Goal: Information Seeking & Learning: Find specific fact

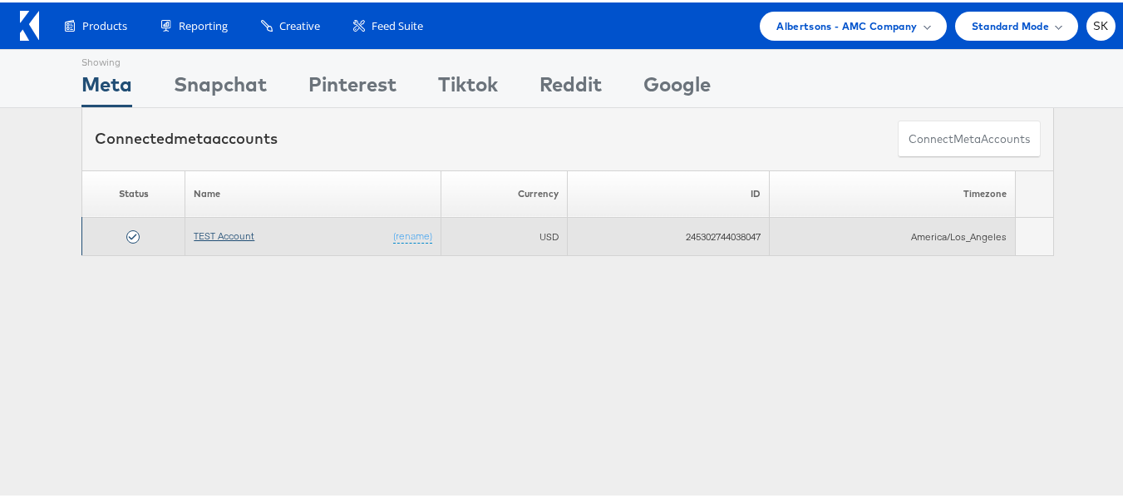
click at [205, 229] on link "TEST Account" at bounding box center [224, 233] width 61 height 12
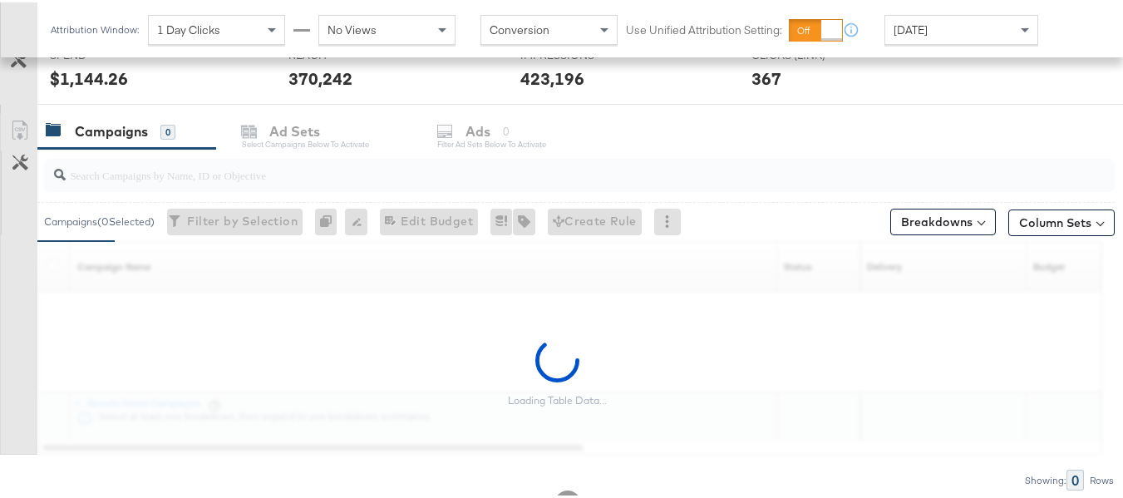
scroll to position [665, 0]
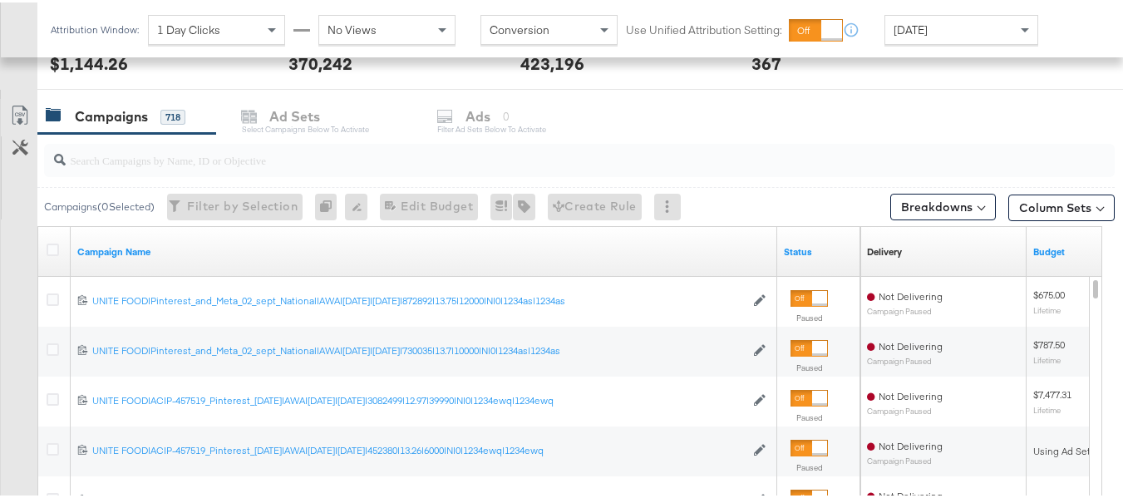
click at [282, 150] on input "search" at bounding box center [543, 151] width 954 height 32
paste input "co-branded-hub|Multibrand|Multi-brand_FY25 CoBrand National GMHBC P8|SAL|9/10/2…"
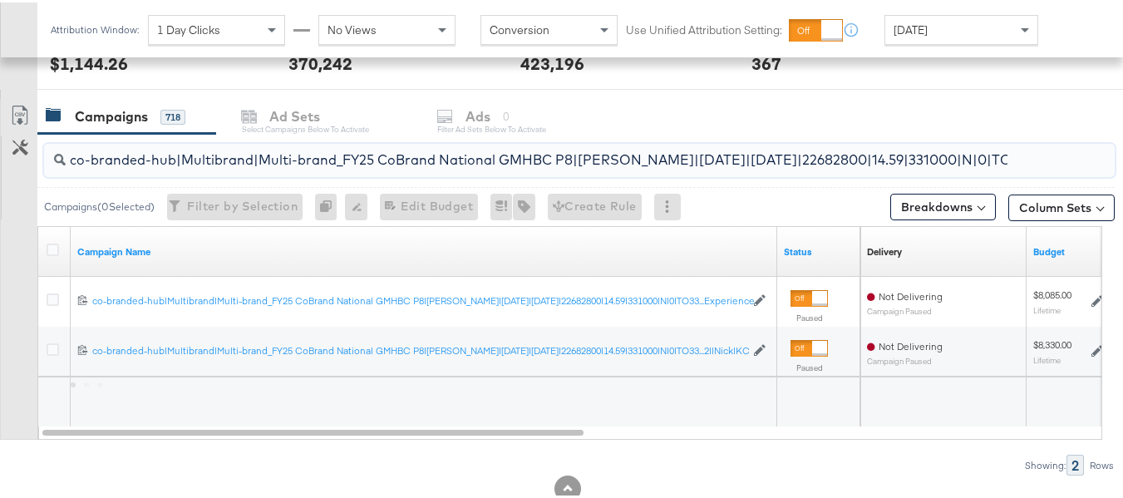
scroll to position [0, 267]
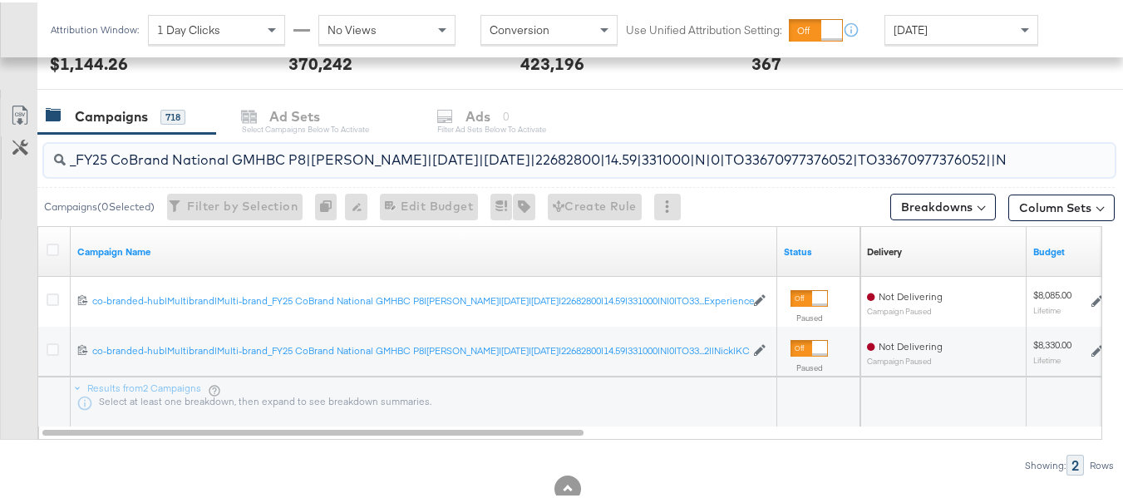
type input "co-branded-hub|Multibrand|Multi-brand_FY25 CoBrand National GMHBC P8|[PERSON_NA…"
click at [55, 246] on icon at bounding box center [53, 247] width 12 height 12
click at [0, 0] on input "checkbox" at bounding box center [0, 0] width 0 height 0
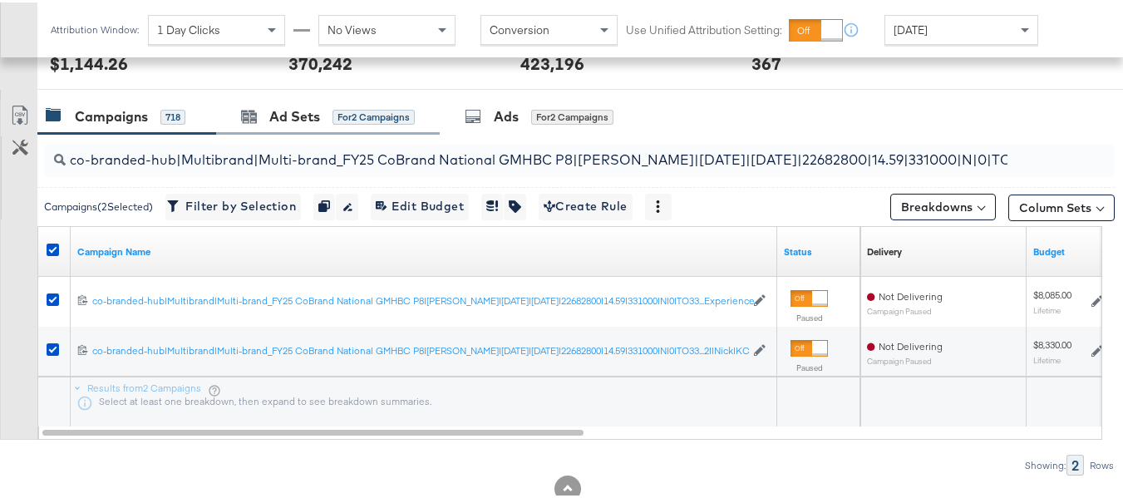
click at [259, 102] on div "Ad Sets for 2 Campaigns" at bounding box center [328, 114] width 224 height 36
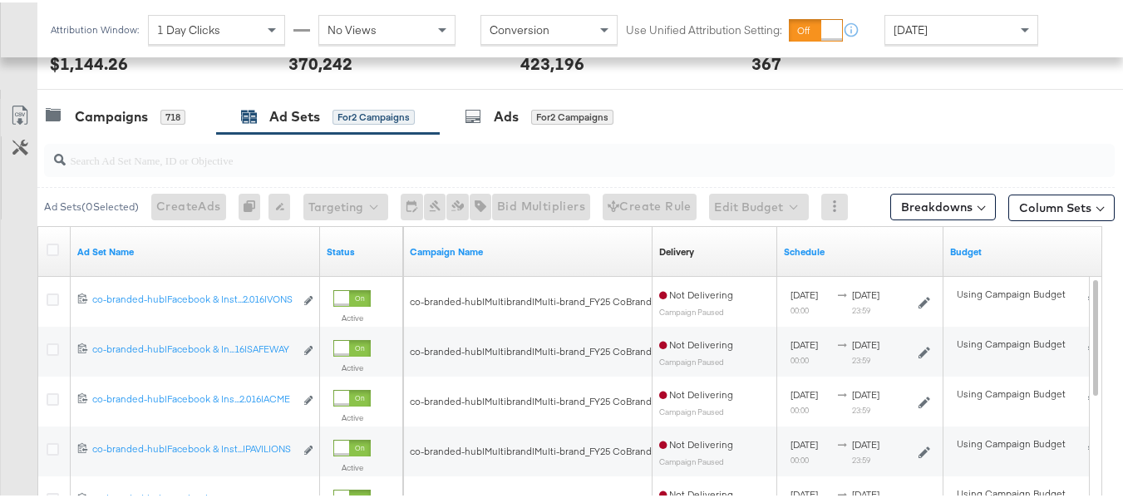
click at [318, 153] on input "search" at bounding box center [543, 151] width 954 height 32
paste input "co-branded-hub|Facebook & Instagram|Social Media|FBIG - Premium Carousel & Prod…"
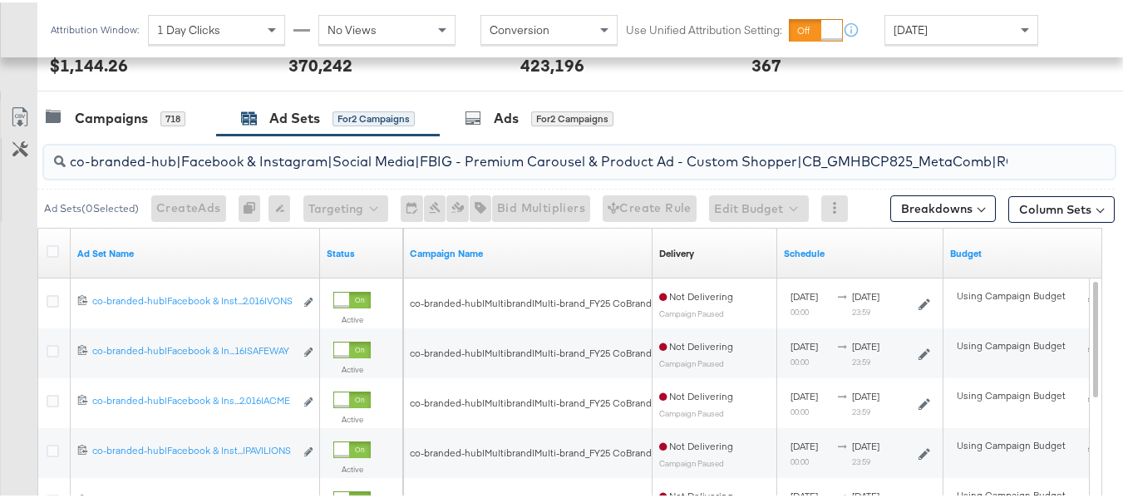
scroll to position [0, 765]
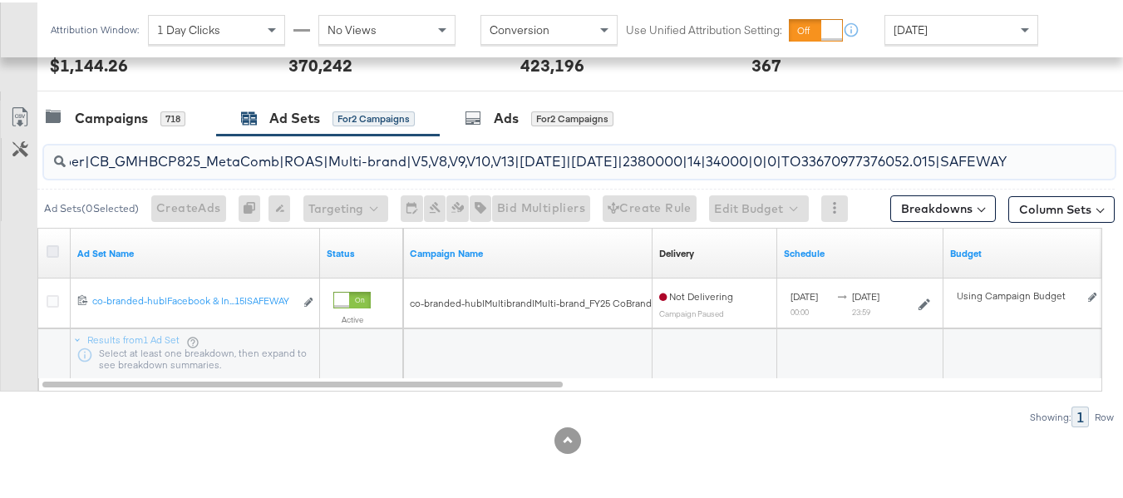
type input "co-branded-hub|Facebook & Instagram|Social Media|FBIG - Premium Carousel & Prod…"
click at [49, 248] on icon at bounding box center [53, 249] width 12 height 12
click at [0, 0] on input "checkbox" at bounding box center [0, 0] width 0 height 0
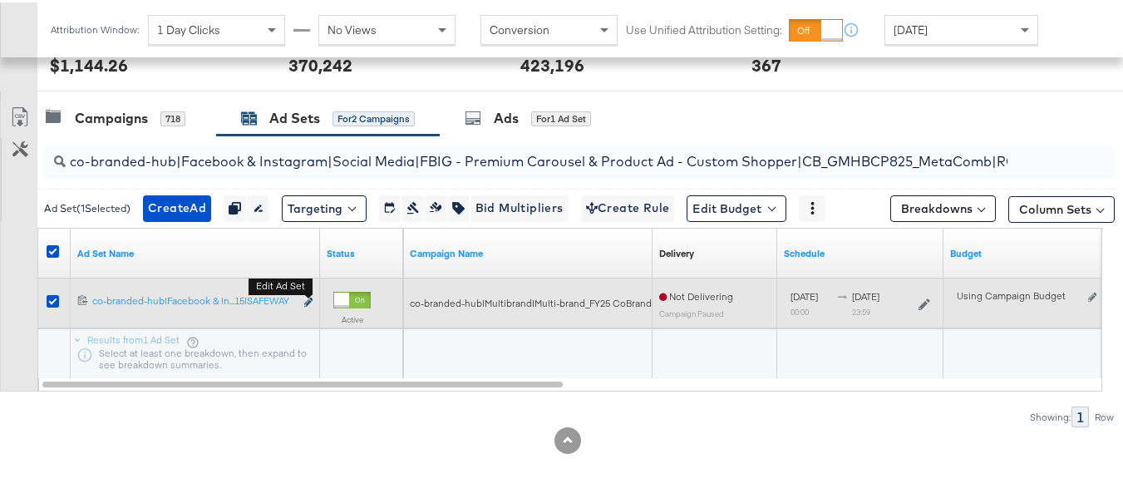
click at [308, 303] on icon "link" at bounding box center [308, 299] width 8 height 9
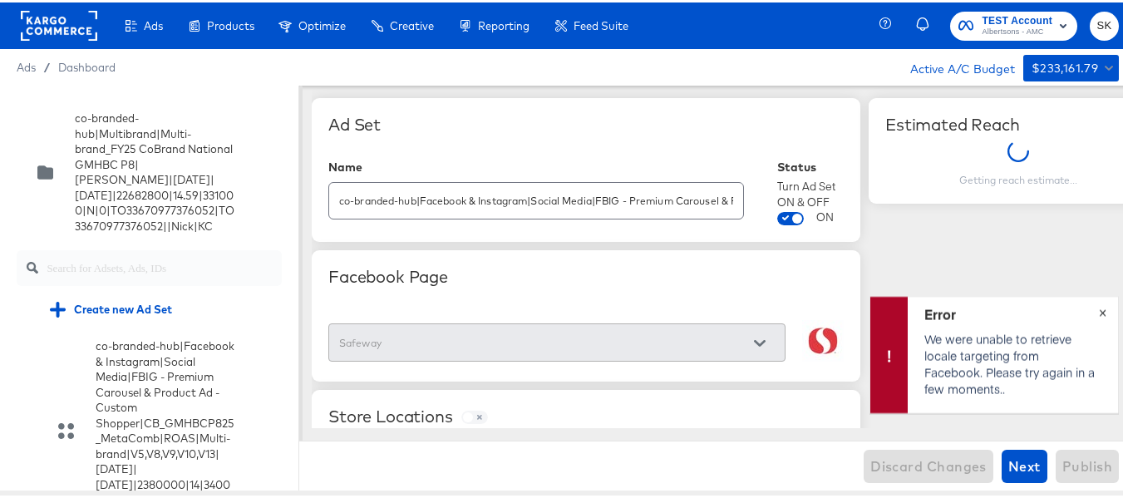
click at [1099, 314] on span "×" at bounding box center [1102, 308] width 7 height 19
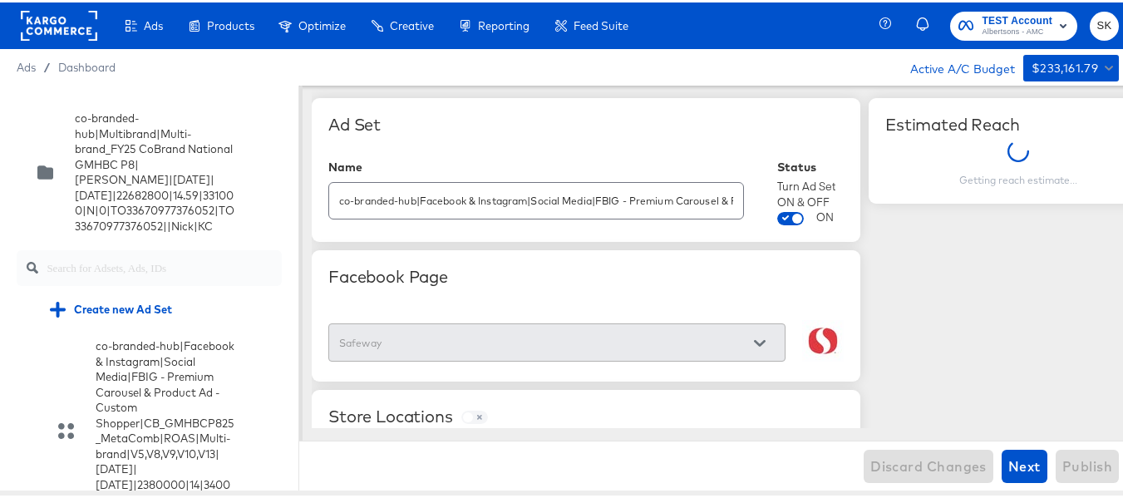
scroll to position [1259, 0]
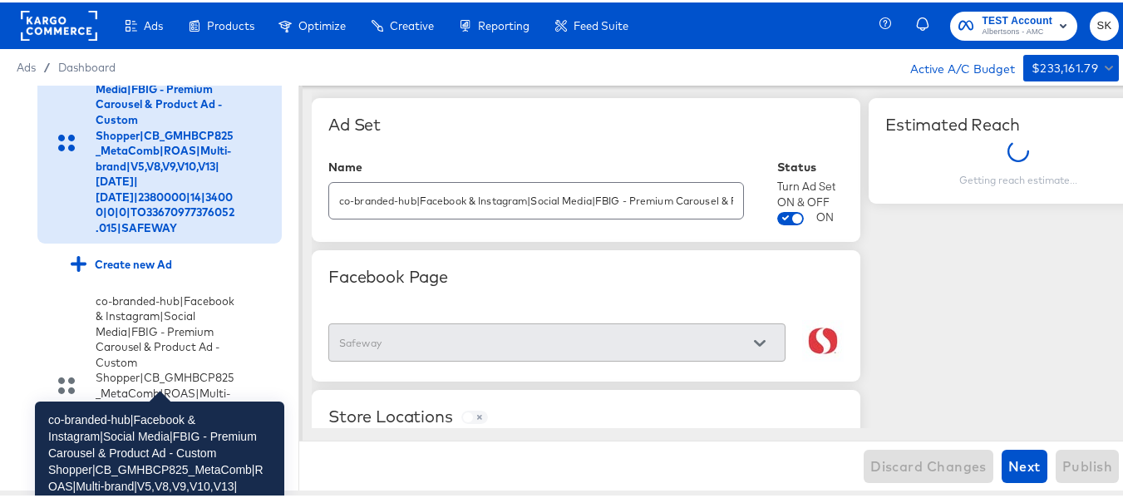
click at [165, 234] on div "co-branded-hub|Facebook & Instagram|Social Media|FBIG - Premium Carousel & Prod…" at bounding box center [166, 140] width 140 height 185
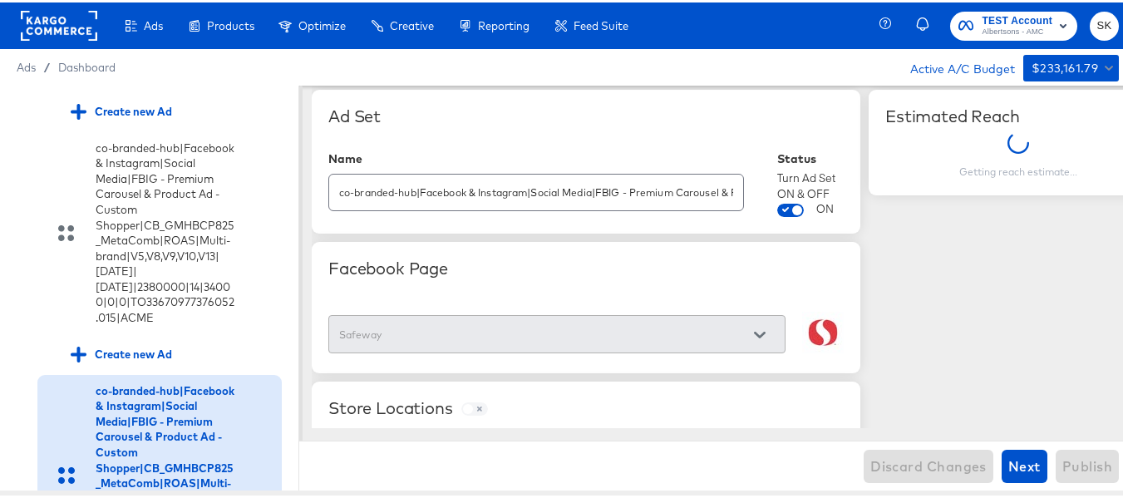
scroll to position [0, 0]
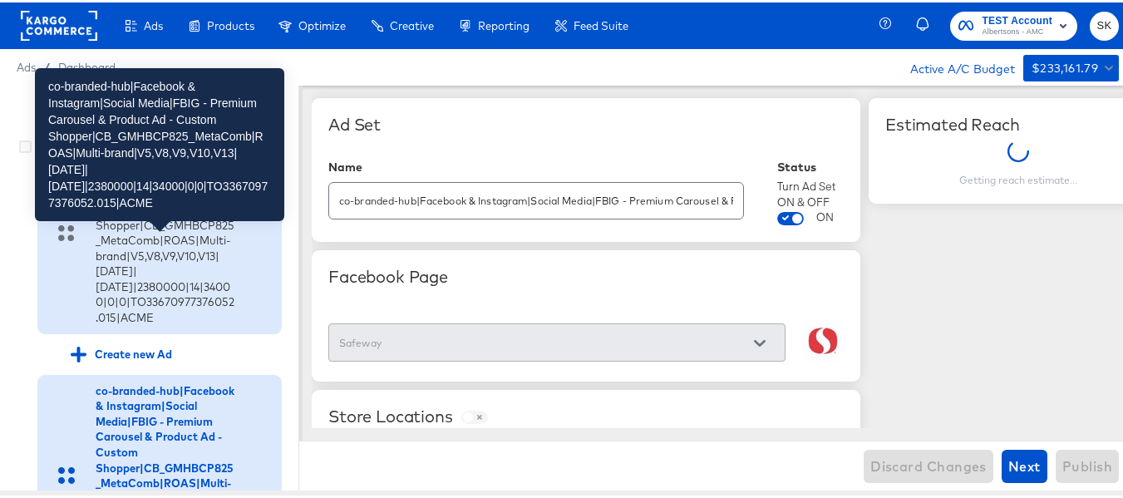
click at [158, 309] on div "co-branded-hub|Facebook & Instagram|Social Media|FBIG - Premium Carousel & Prod…" at bounding box center [166, 230] width 140 height 185
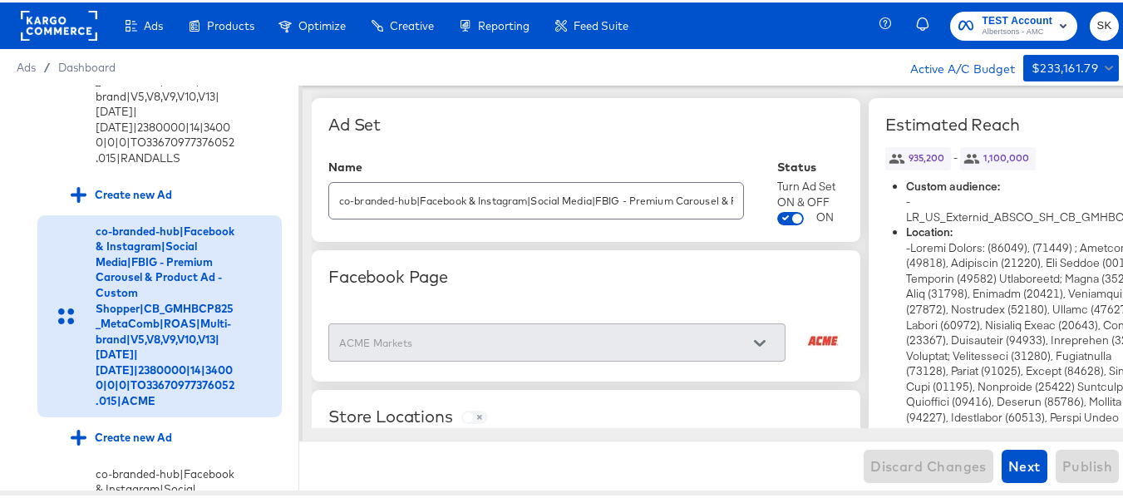
scroll to position [760, 0]
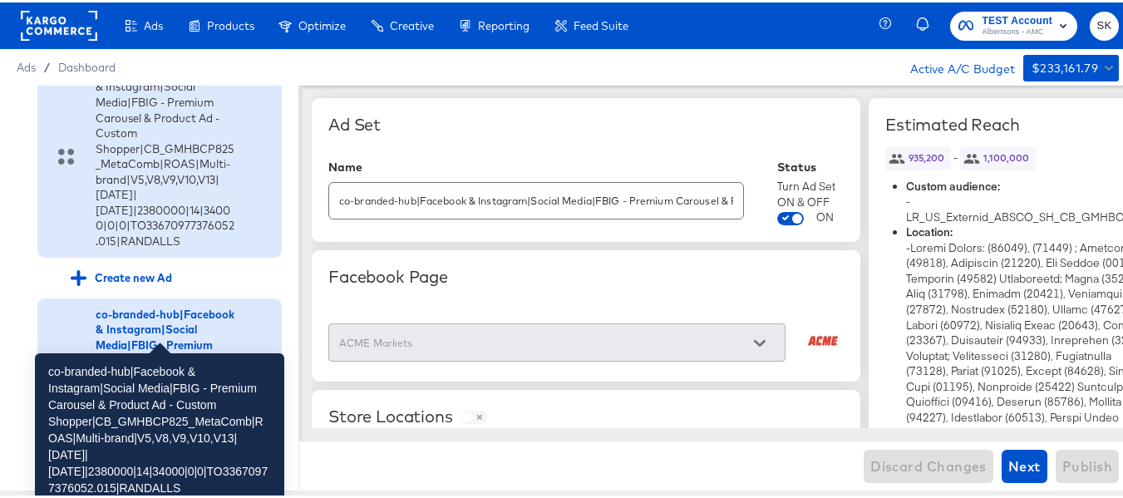
click at [175, 247] on div "co-branded-hub|Facebook & Instagram|Social Media|FBIG - Premium Carousel & Prod…" at bounding box center [166, 154] width 140 height 185
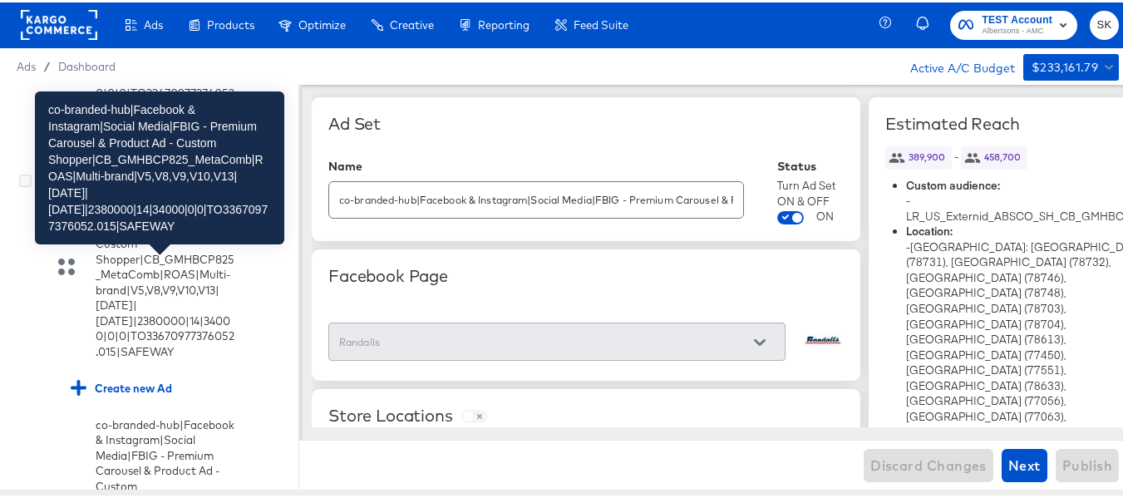
scroll to position [1176, 0]
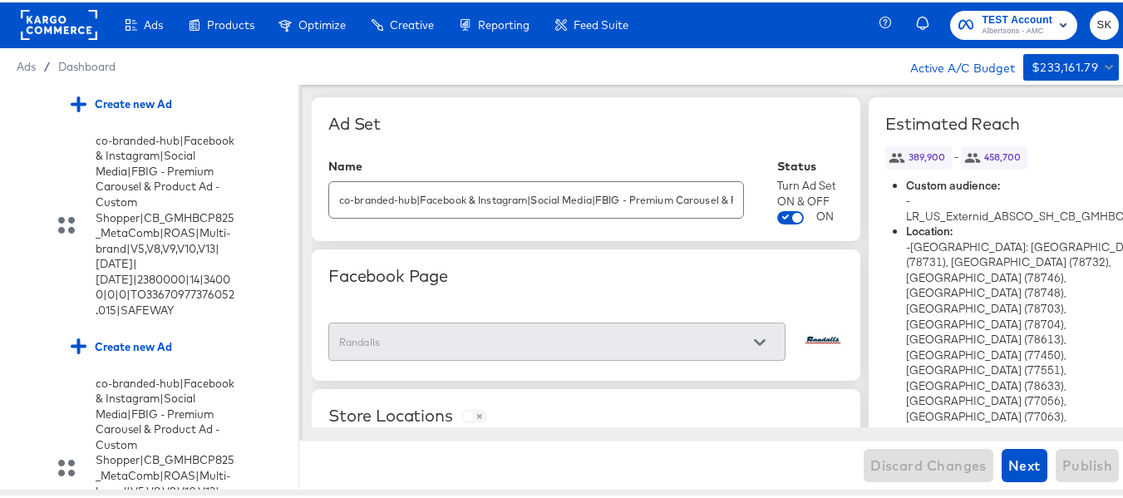
click at [574, 236] on div "Ad Set Name co-branded-hub|Facebook & Instagram|Social Media|FBIG - Premium Car…" at bounding box center [586, 167] width 549 height 144
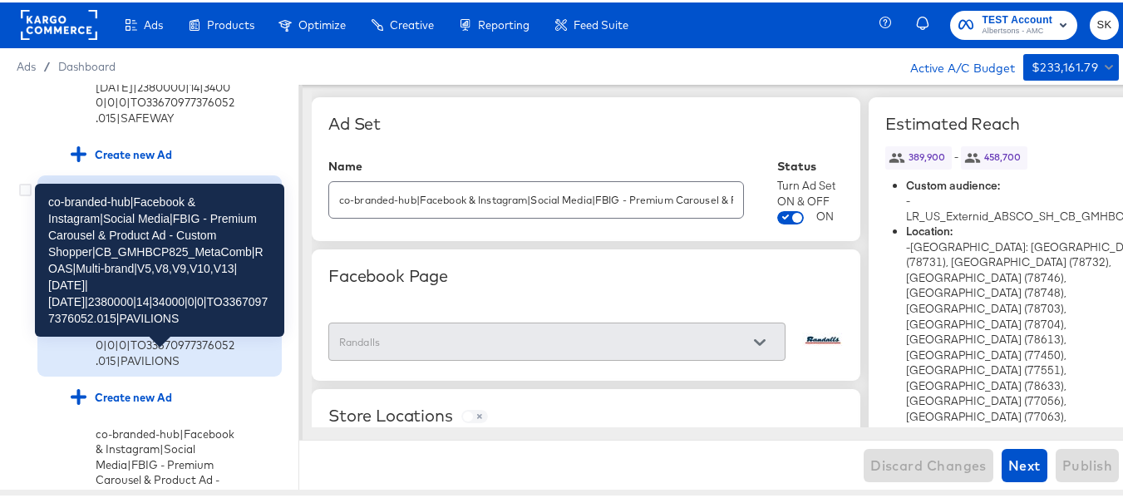
scroll to position [1342, 0]
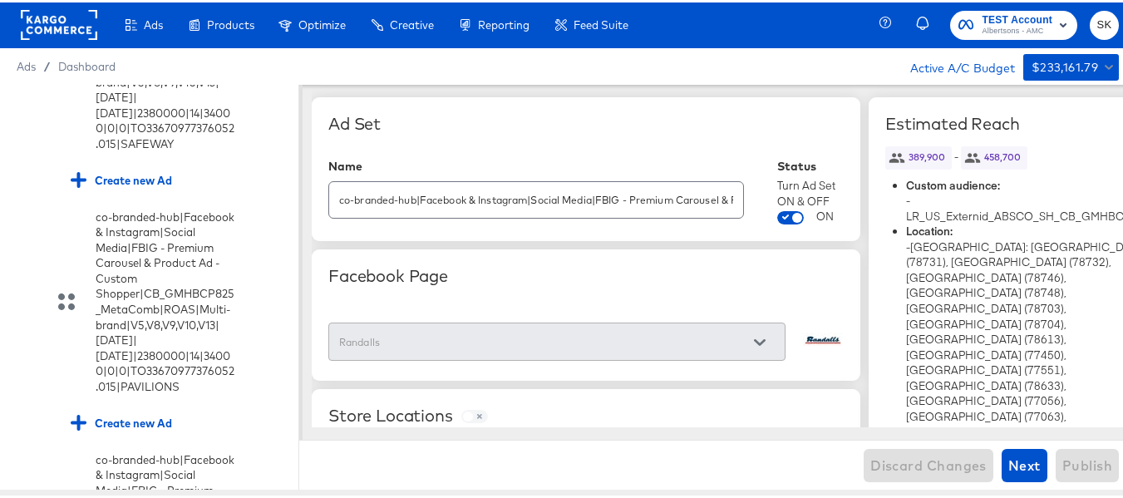
click at [43, 22] on rect at bounding box center [59, 22] width 76 height 30
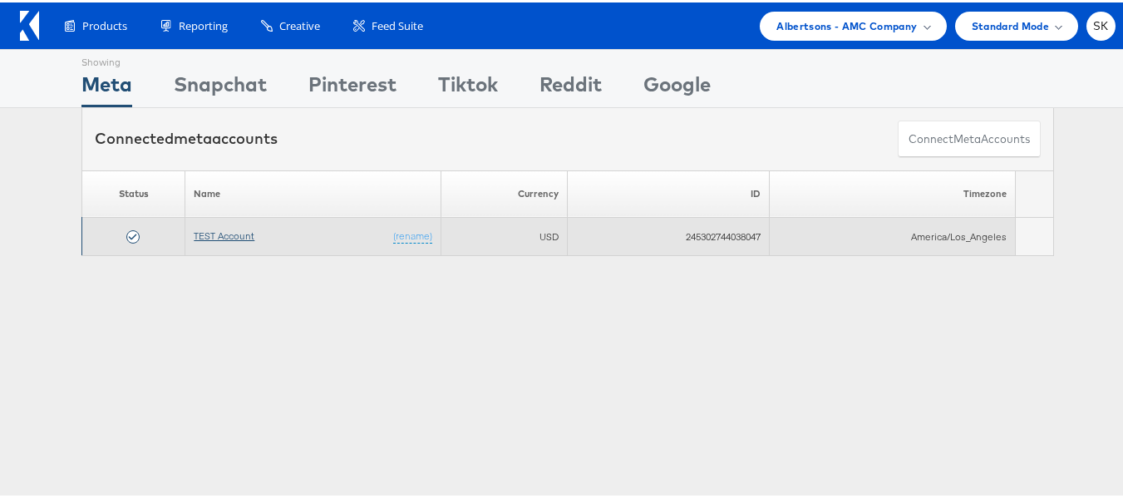
click at [195, 234] on link "TEST Account" at bounding box center [224, 233] width 61 height 12
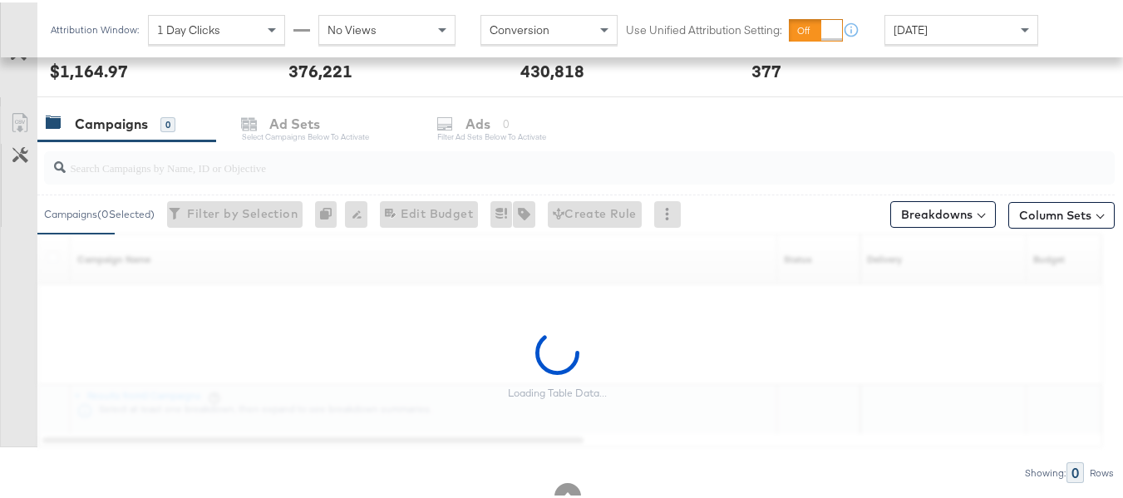
scroll to position [665, 0]
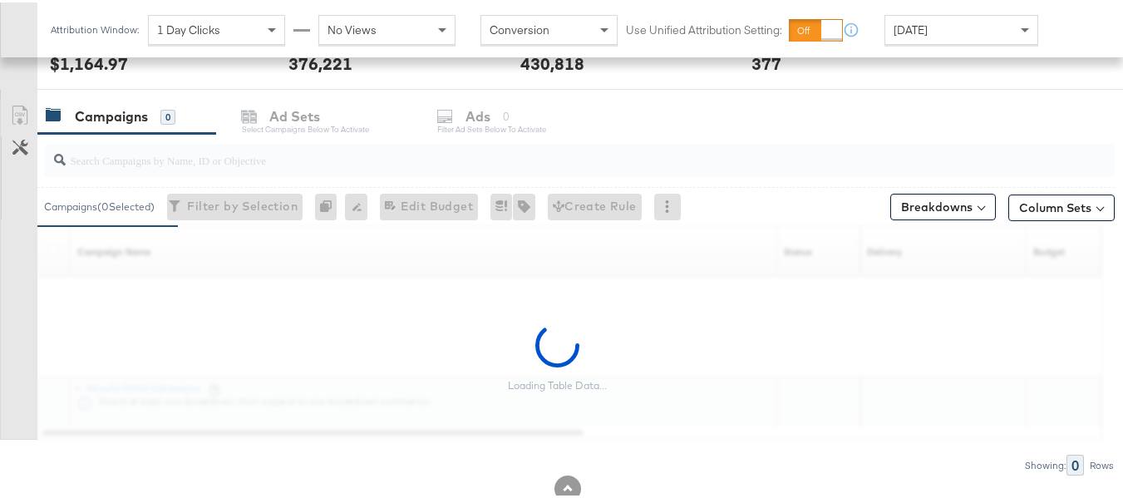
click at [111, 151] on input "search" at bounding box center [543, 151] width 954 height 32
paste input "120230827523830307"
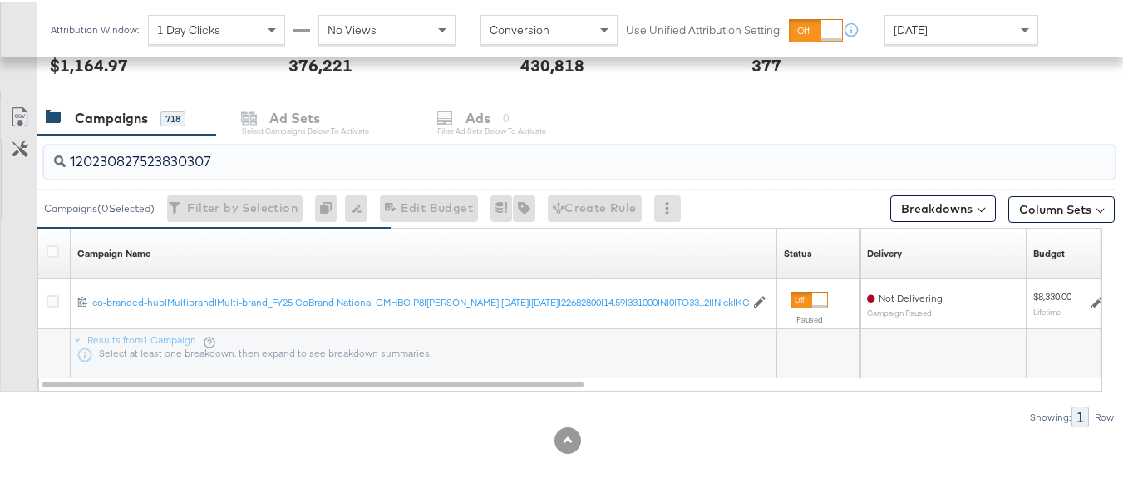
scroll to position [663, 0]
type input "120230827523830307"
click at [46, 249] on div at bounding box center [55, 251] width 31 height 30
click at [55, 248] on icon at bounding box center [53, 249] width 12 height 12
click at [0, 0] on input "checkbox" at bounding box center [0, 0] width 0 height 0
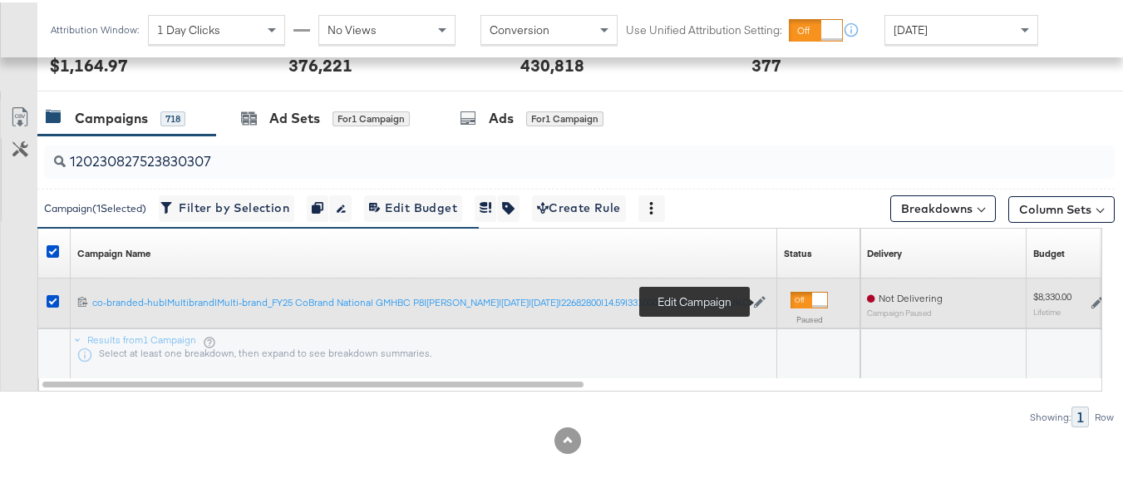
click at [756, 304] on icon at bounding box center [760, 299] width 12 height 12
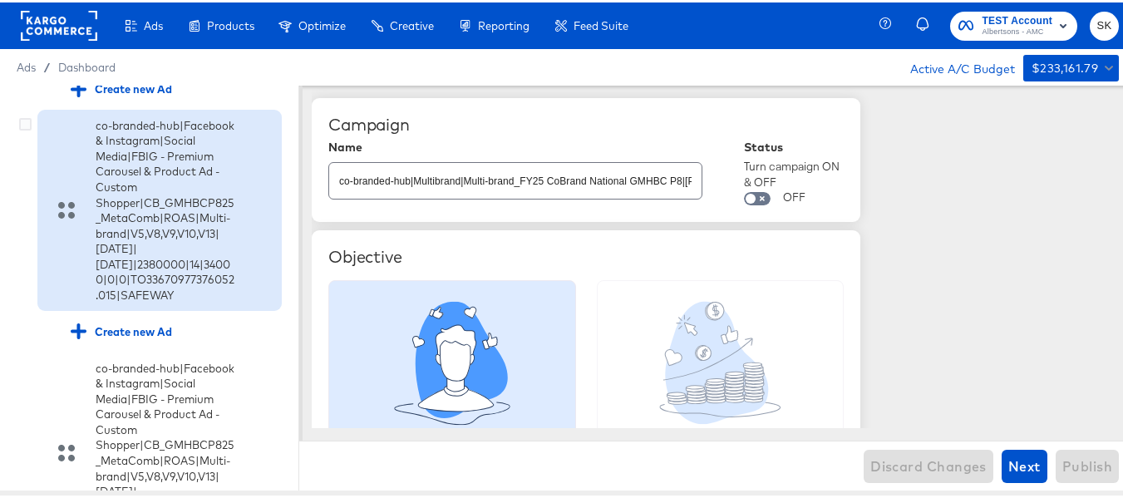
scroll to position [1274, 0]
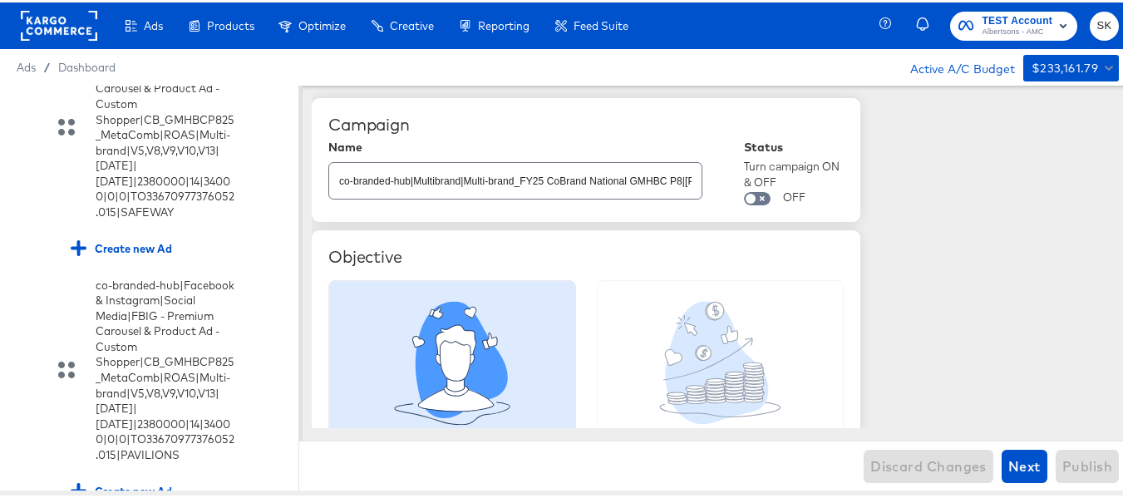
click at [17, 175] on div "co-branded-hub|Facebook & Instagram|Social Media|FBIG - Premium Carousel & Prod…" at bounding box center [149, 125] width 265 height 202
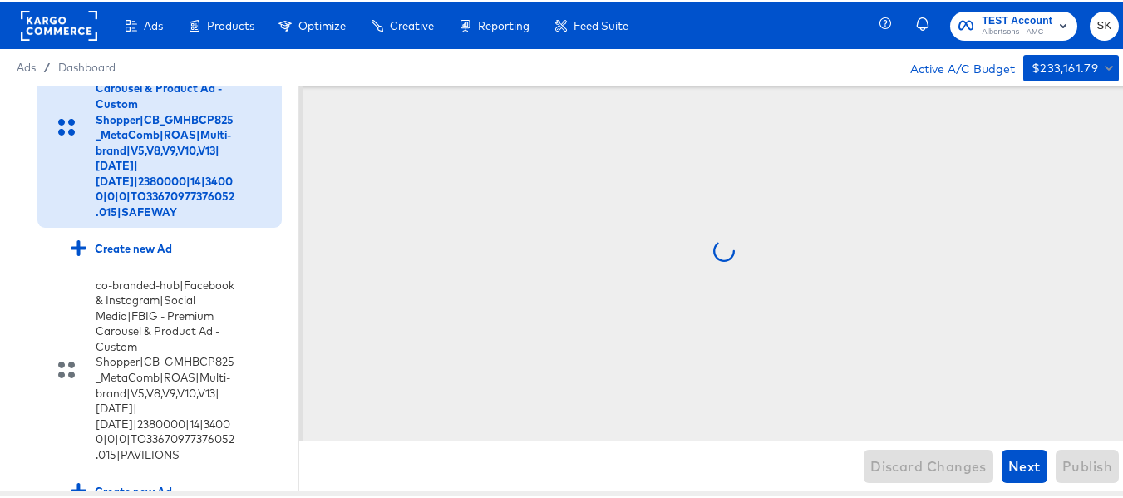
scroll to position [1259, 0]
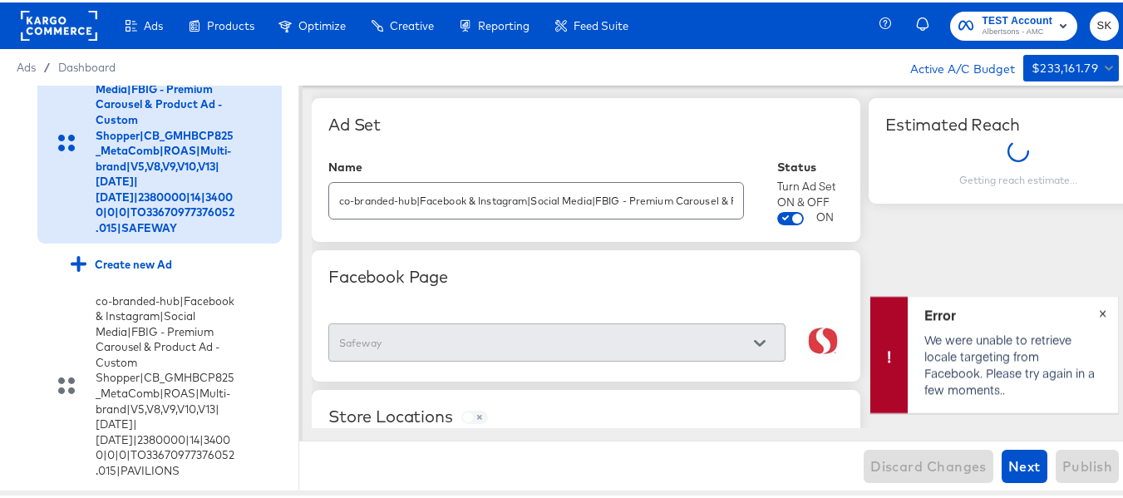
click at [1087, 313] on button "×" at bounding box center [1102, 309] width 31 height 30
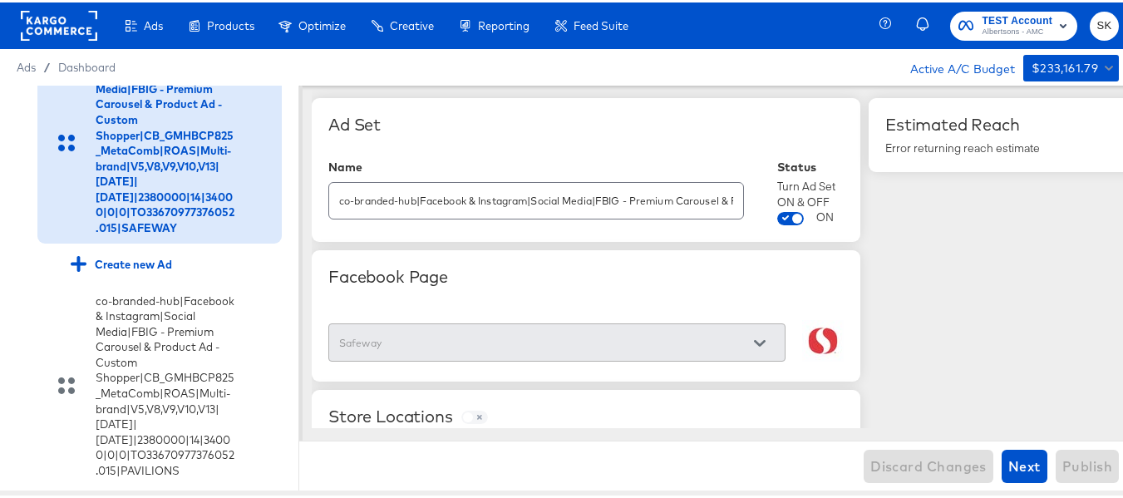
click at [26, 61] on icon at bounding box center [25, 54] width 12 height 12
click at [0, 0] on input "checkbox" at bounding box center [0, 0] width 0 height 0
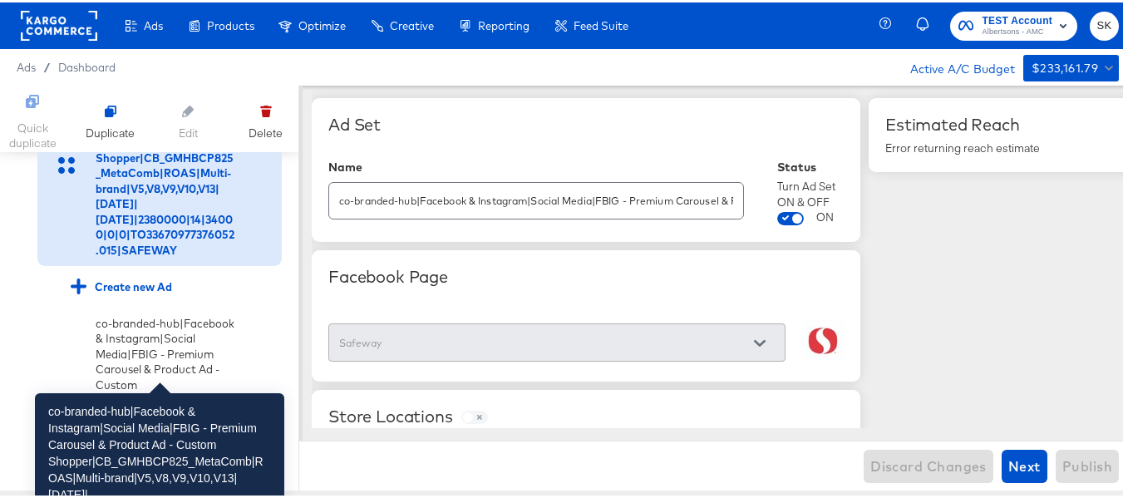
scroll to position [1342, 0]
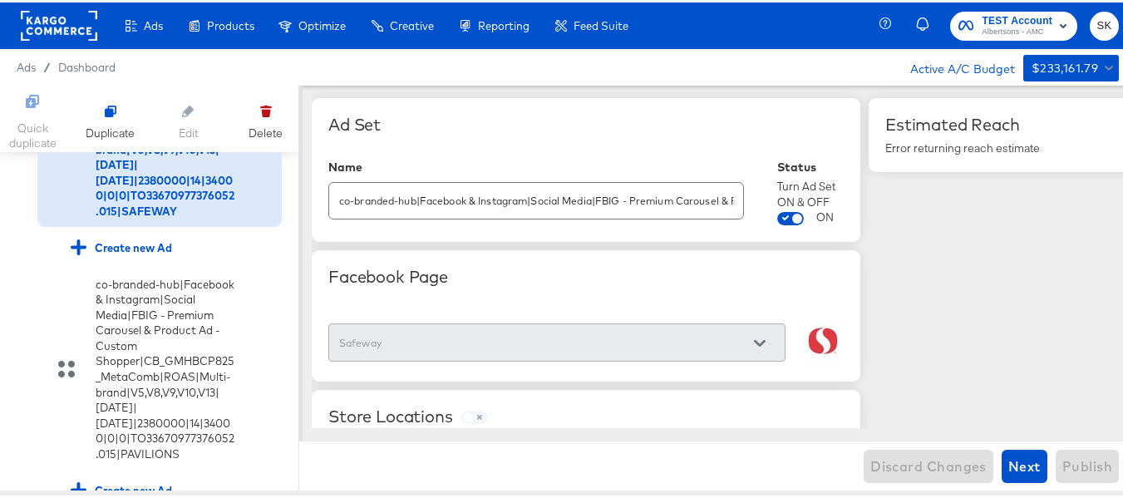
click at [493, 119] on div "Ad Set" at bounding box center [585, 122] width 515 height 20
click at [139, 253] on div "Create new Ad" at bounding box center [121, 245] width 101 height 16
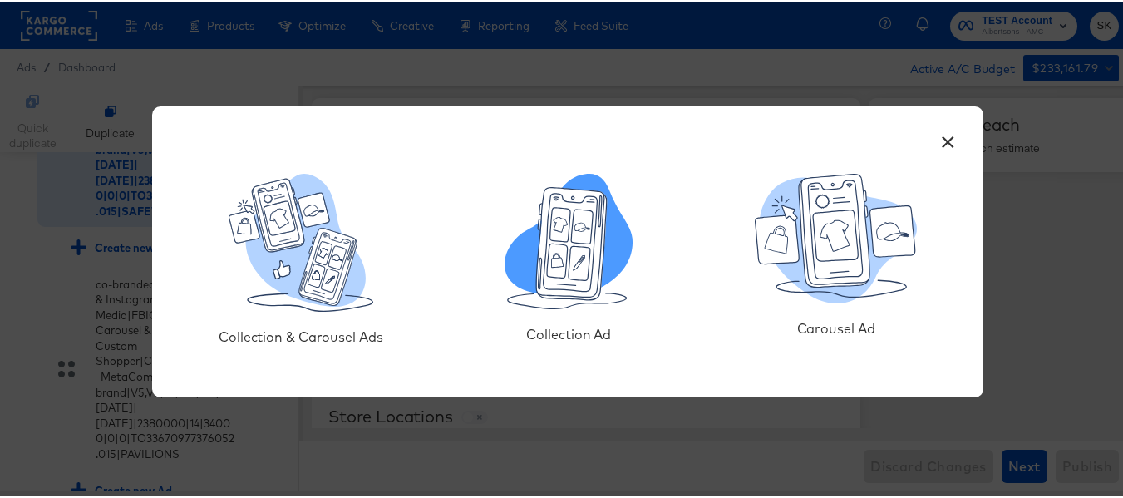
click at [590, 238] on icon at bounding box center [572, 241] width 71 height 112
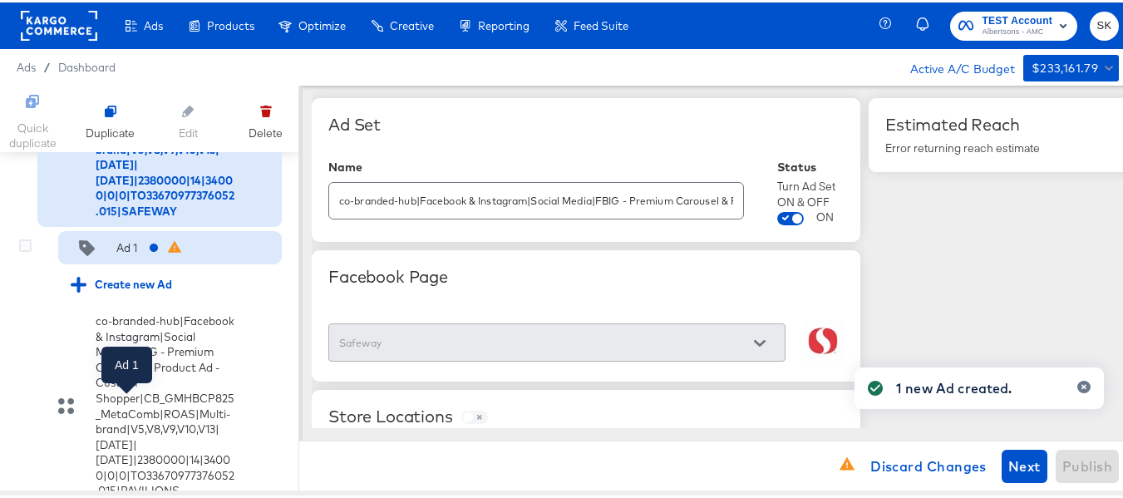
click at [135, 254] on div "Ad 1" at bounding box center [126, 246] width 21 height 16
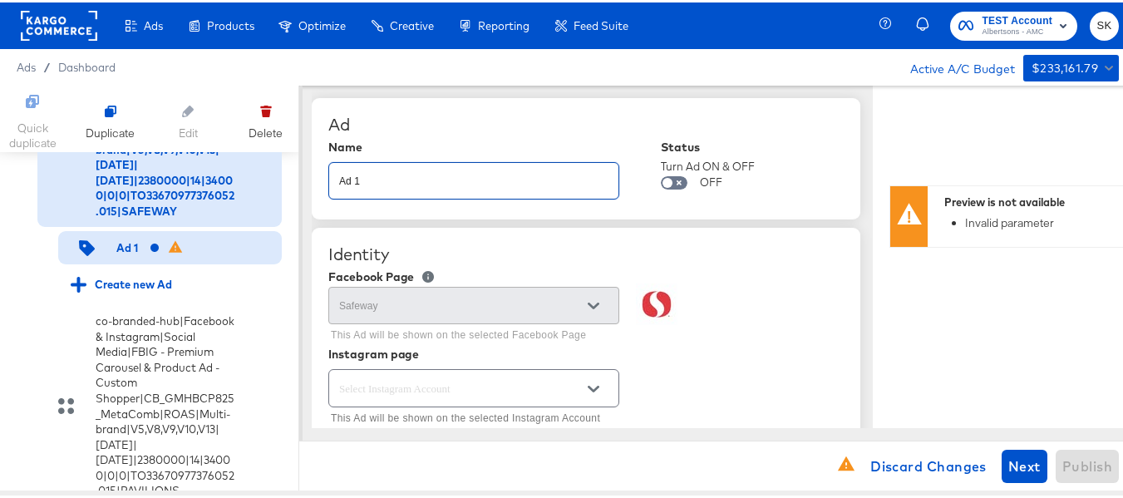
click at [417, 184] on input "Ad 1" at bounding box center [473, 172] width 289 height 36
paste input "co-branded-hub|Facebook & Instagram|Social Media|FBIG - Premium Carousel & Prod…"
type input "co-branded-hub|Facebook & Instagram|Social Media|FBIG - Premium Carousel & Prod…"
type textarea "x"
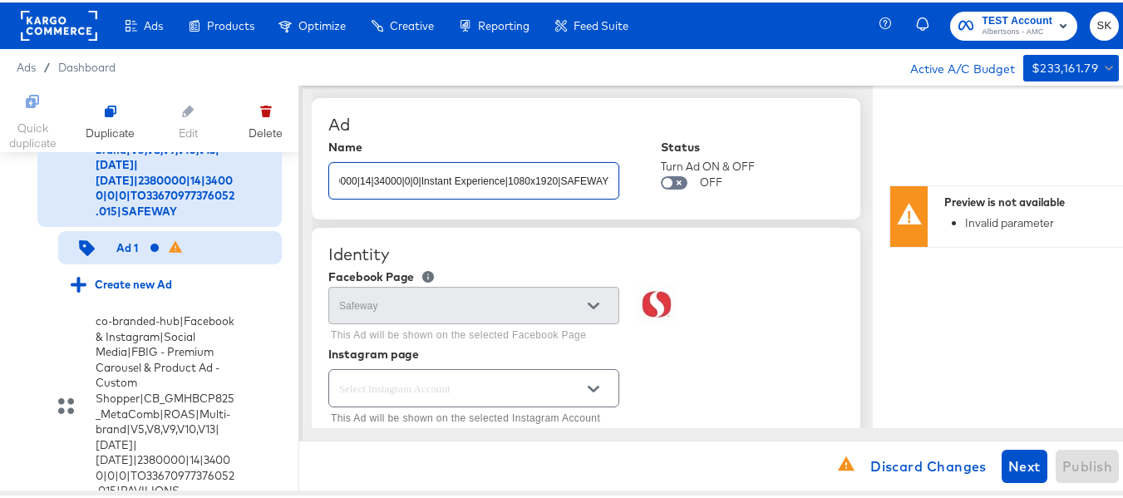
type textarea "x"
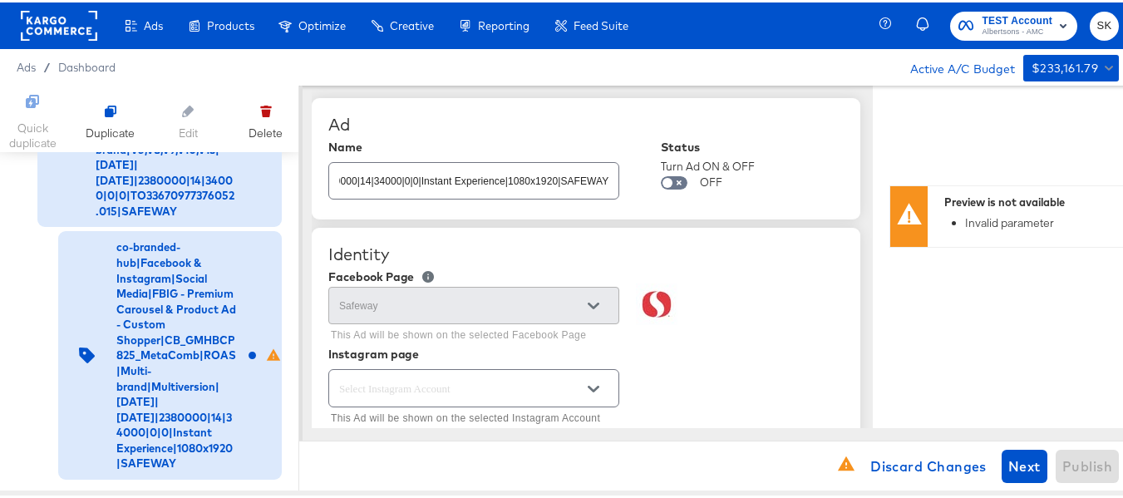
click at [634, 121] on div "Ad" at bounding box center [585, 122] width 515 height 20
drag, startPoint x: 595, startPoint y: 113, endPoint x: 588, endPoint y: 126, distance: 15.3
click at [595, 113] on div "Ad" at bounding box center [585, 122] width 515 height 20
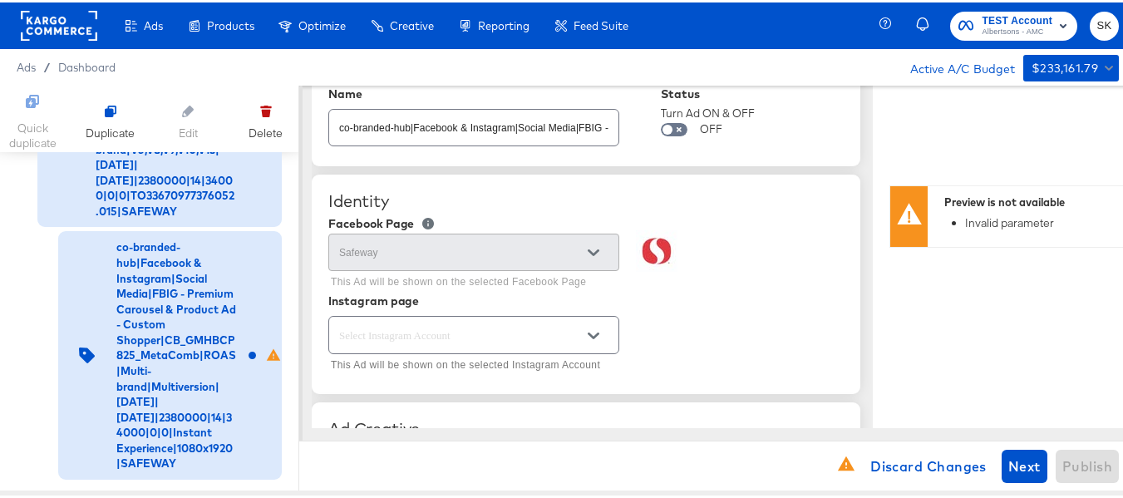
scroll to position [83, 0]
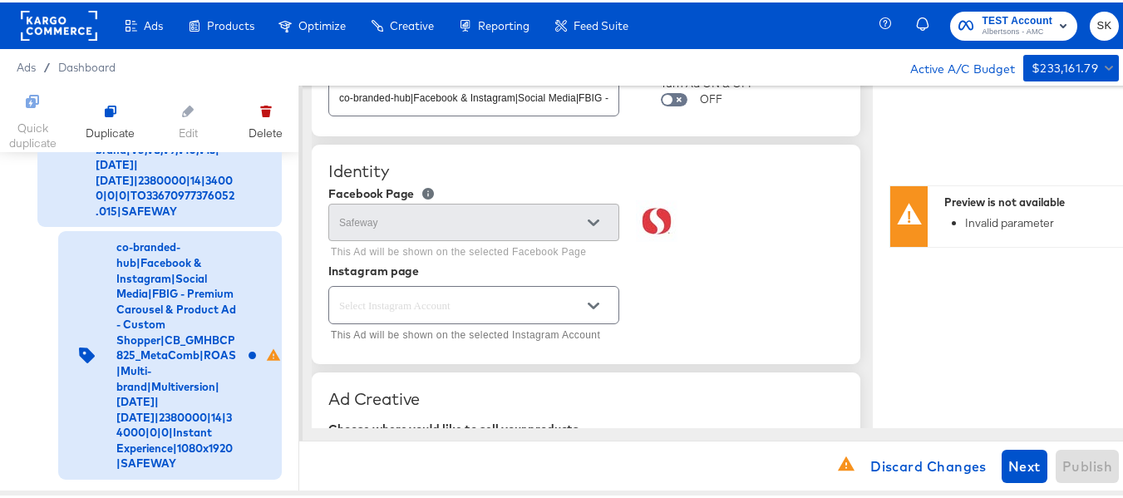
click at [579, 223] on div at bounding box center [593, 220] width 35 height 25
click at [590, 215] on div at bounding box center [593, 220] width 35 height 25
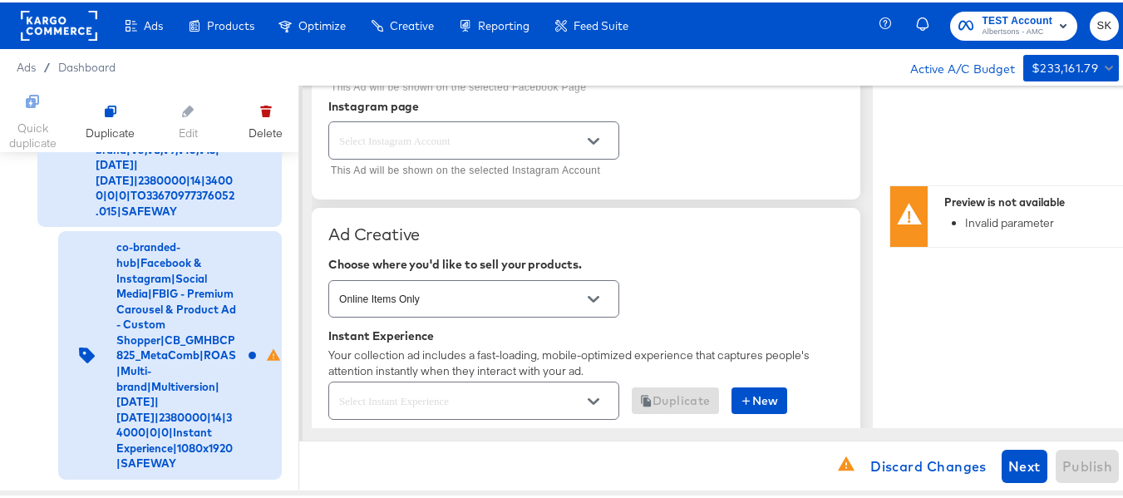
scroll to position [249, 0]
click at [589, 143] on icon "Open" at bounding box center [594, 137] width 12 height 12
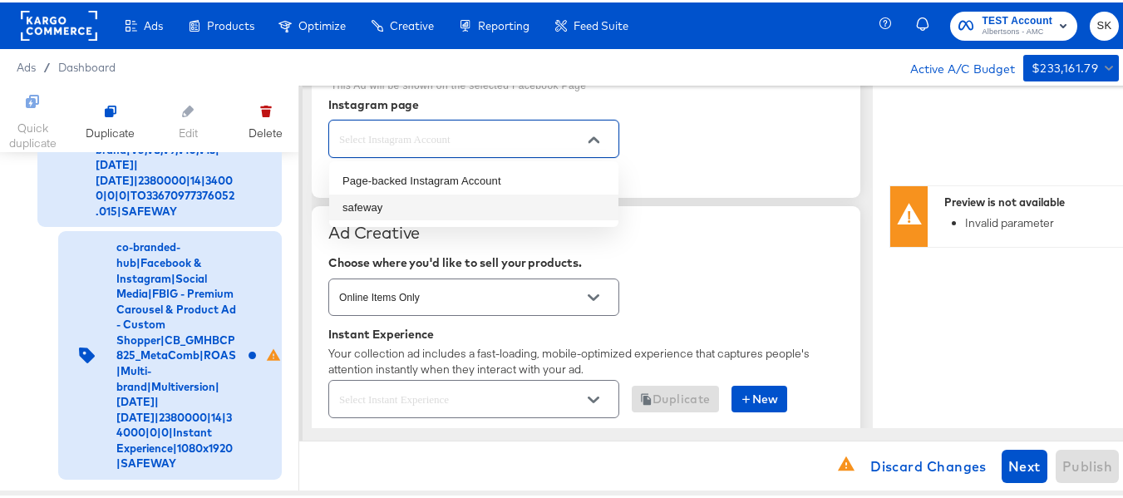
click at [367, 210] on li "safeway" at bounding box center [473, 205] width 289 height 27
type textarea "x"
type input "safeway"
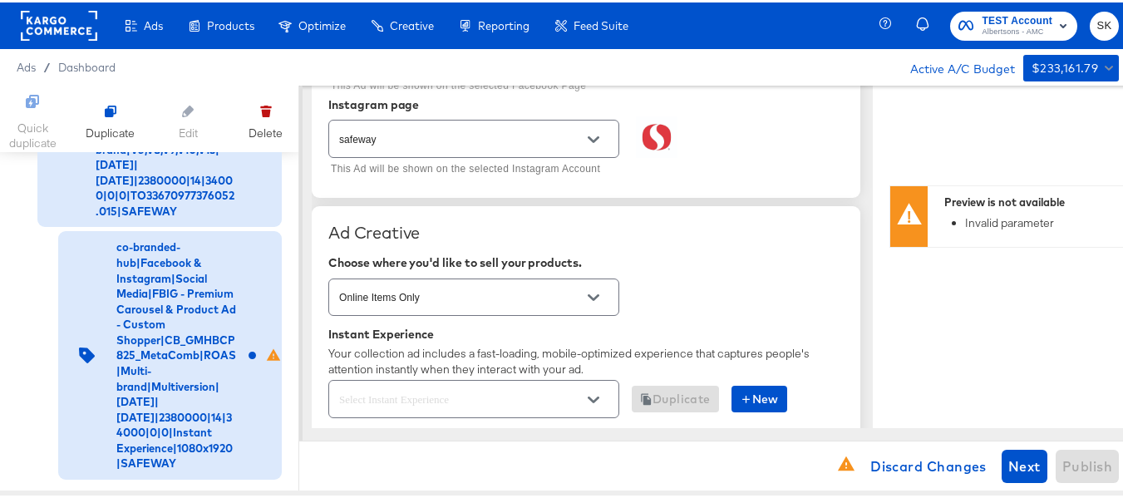
click at [723, 163] on div "safeway This Ad will be shown on the selected Instagram Account" at bounding box center [585, 146] width 515 height 64
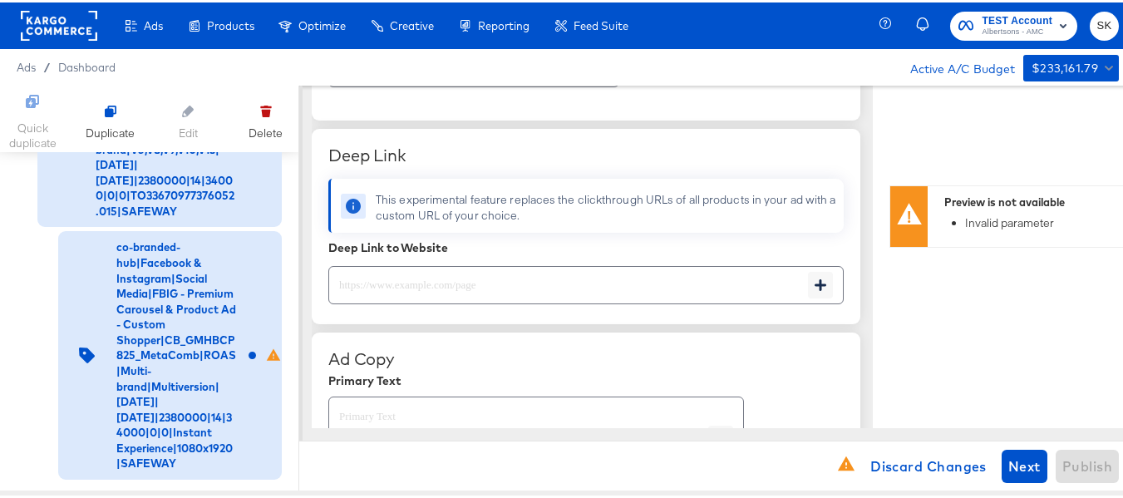
scroll to position [582, 0]
click at [482, 277] on input "text" at bounding box center [568, 274] width 479 height 36
paste input "[URL][DOMAIN_NAME]"
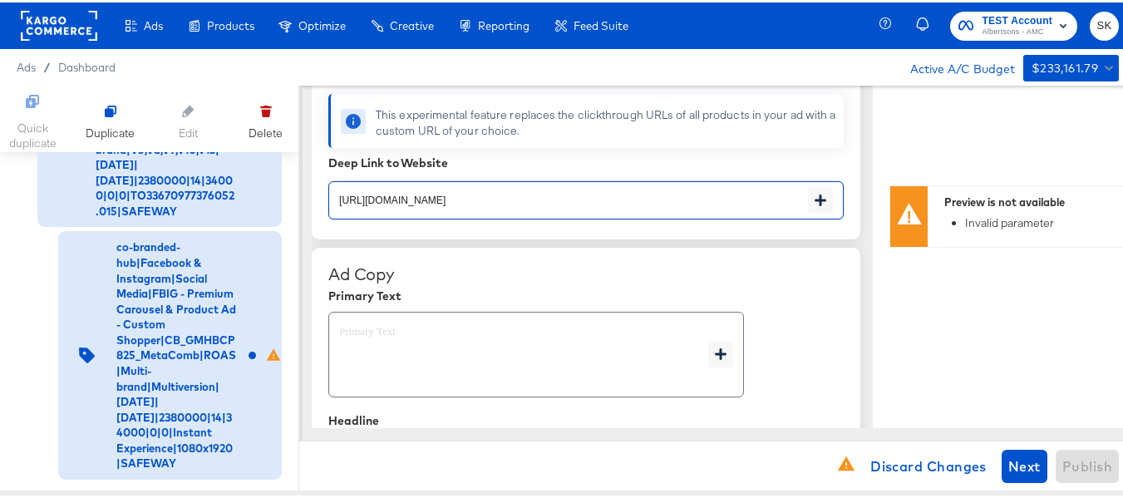
scroll to position [748, 0]
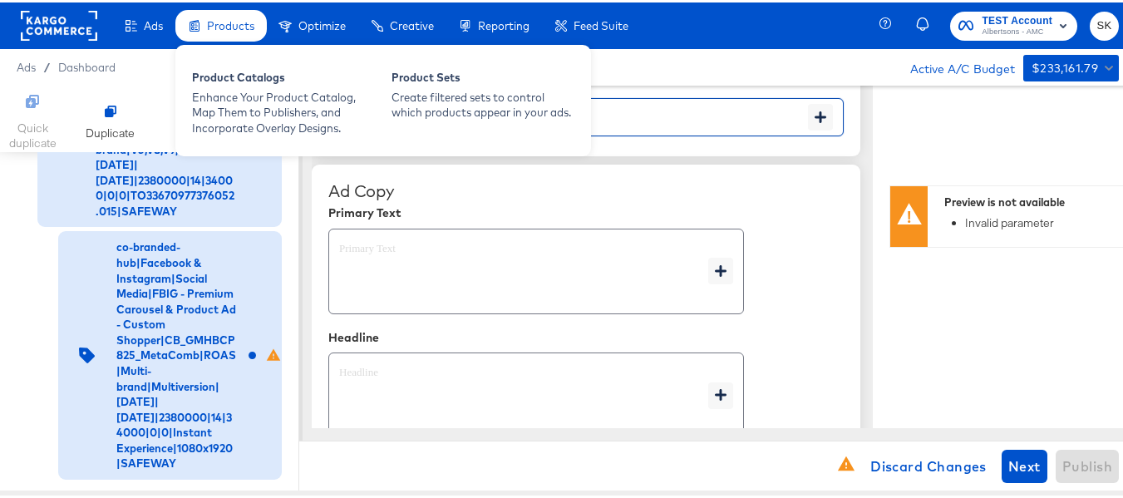
type input "[URL][DOMAIN_NAME]"
type textarea "x"
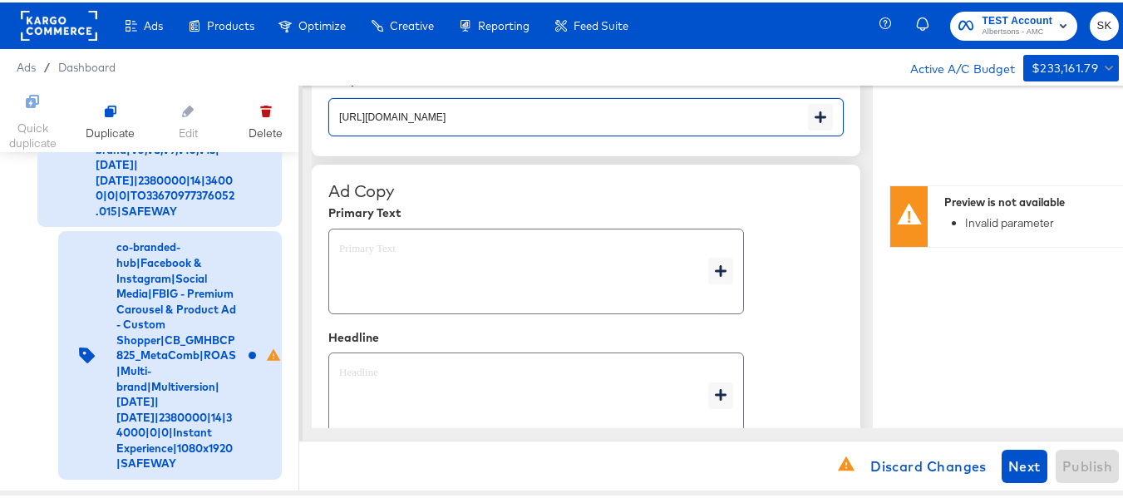
type textarea "x"
click at [418, 282] on textarea at bounding box center [523, 269] width 369 height 60
type textarea "x"
paste textarea "Shop your favorite brands for you and your home!"
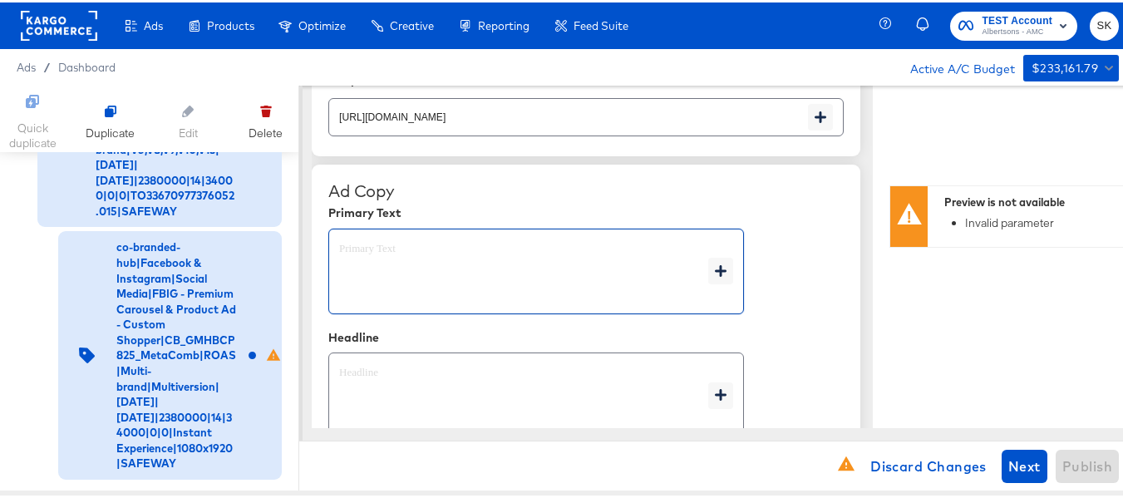
type textarea "Shop your favorite brands for you and your home!"
type textarea "x"
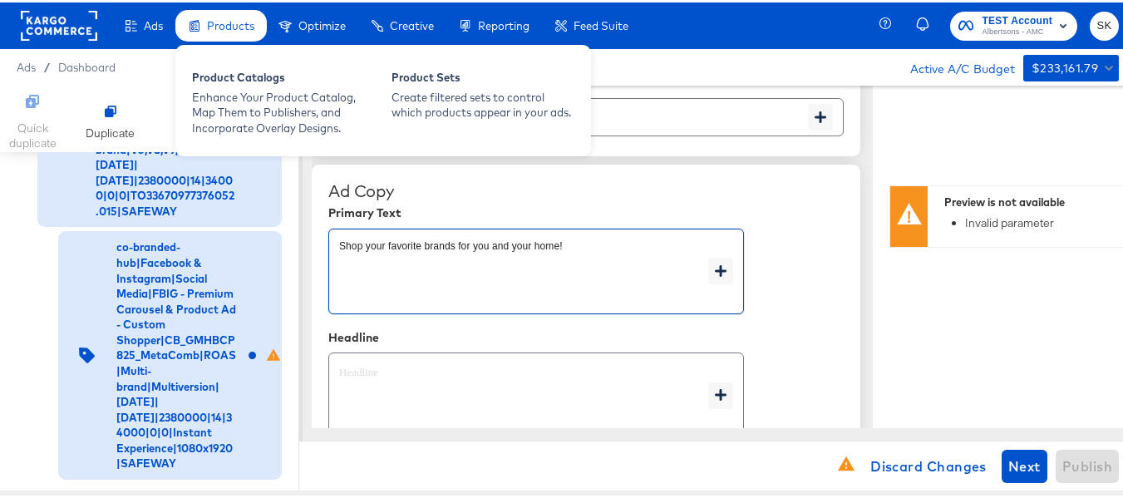
type textarea "Shop your favorite brands for you and your home!"
type textarea "x"
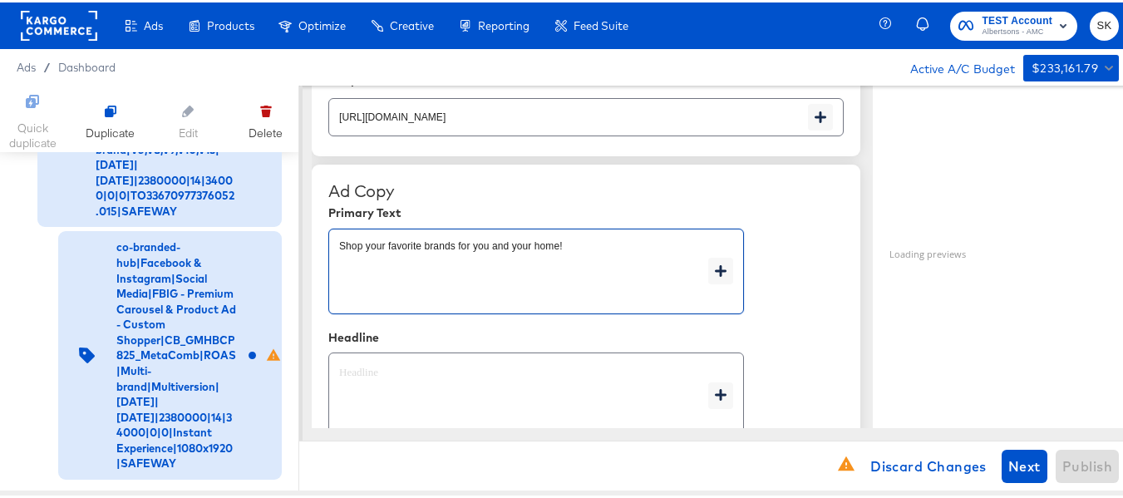
scroll to position [914, 0]
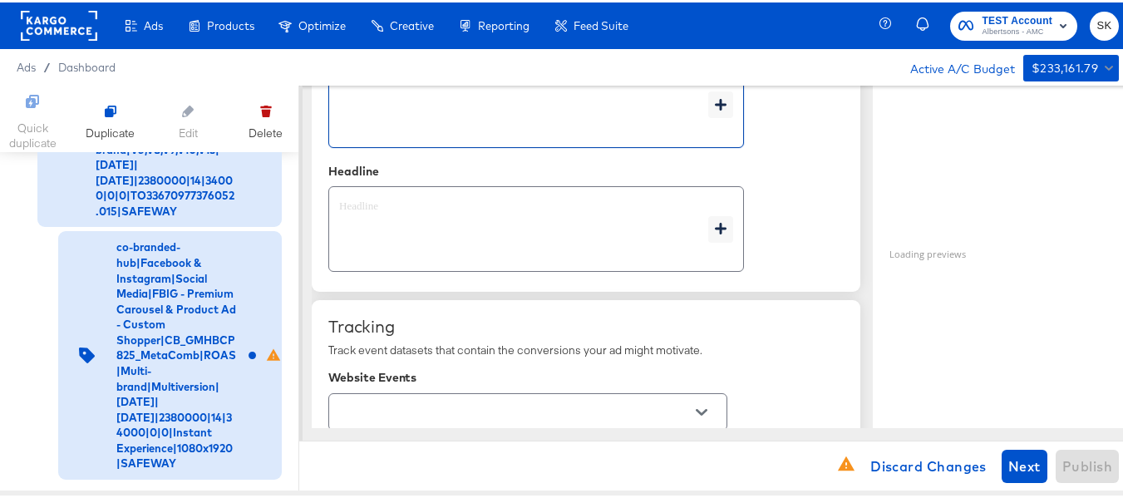
type textarea "x"
click at [446, 236] on textarea at bounding box center [523, 227] width 369 height 60
type textarea "x"
paste textarea "Explore latest arrivals"
type textarea "Explore latest arrivals"
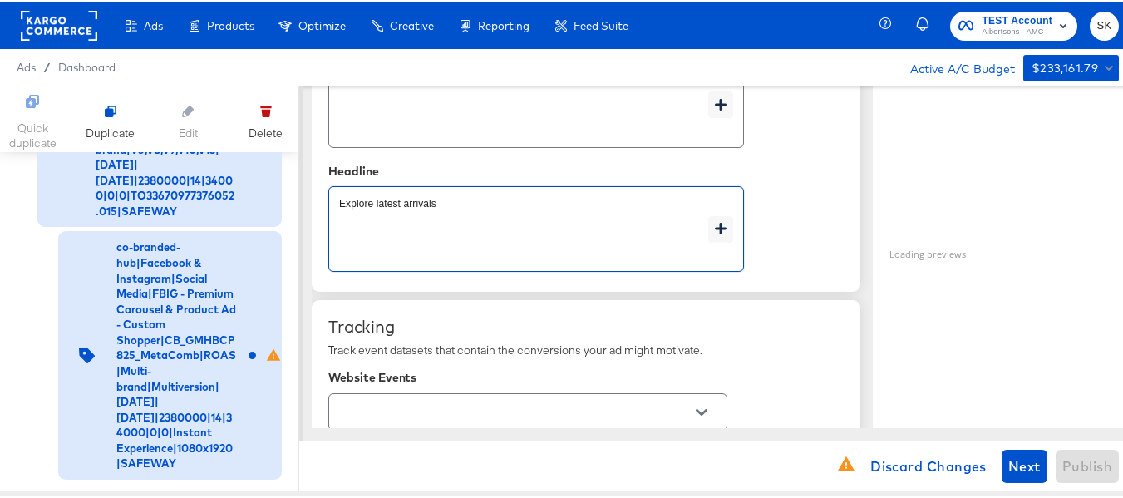
type textarea "x"
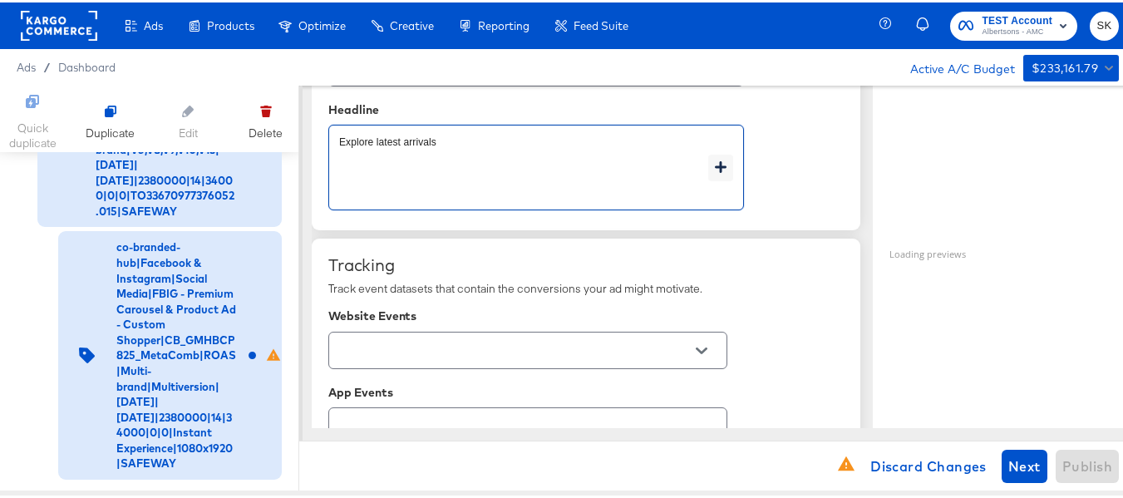
scroll to position [1081, 0]
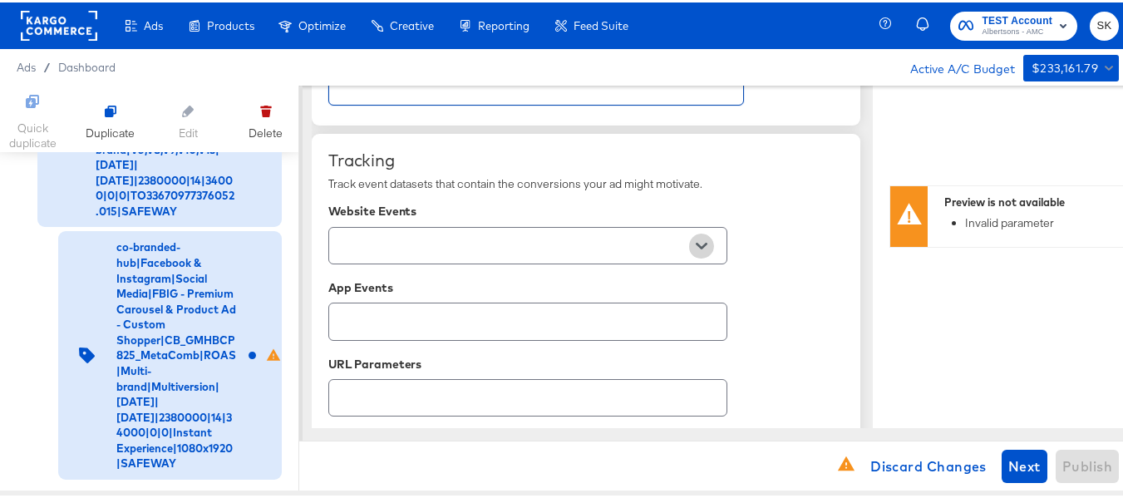
click at [705, 244] on icon "Open" at bounding box center [702, 243] width 12 height 7
type textarea "Explore latest arrivals"
type textarea "x"
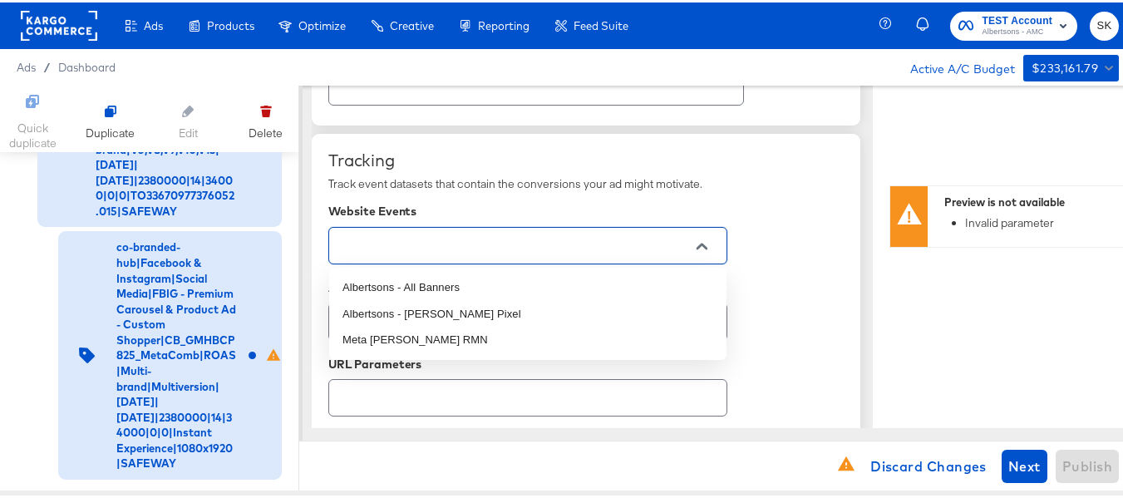
scroll to position [1, 0]
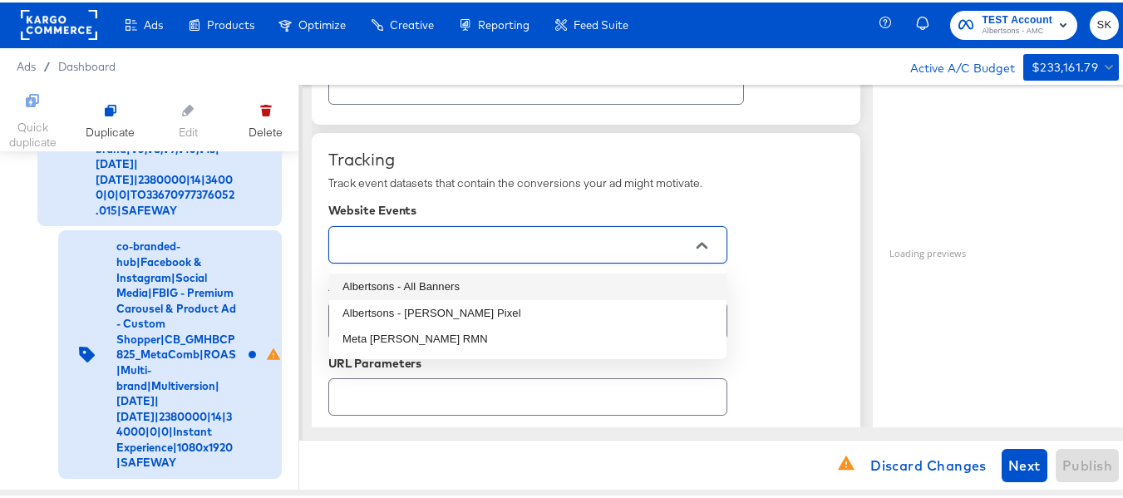
click at [435, 288] on li "Albertsons - All Banners" at bounding box center [527, 284] width 397 height 27
type textarea "x"
type input "Albertsons - All Banners"
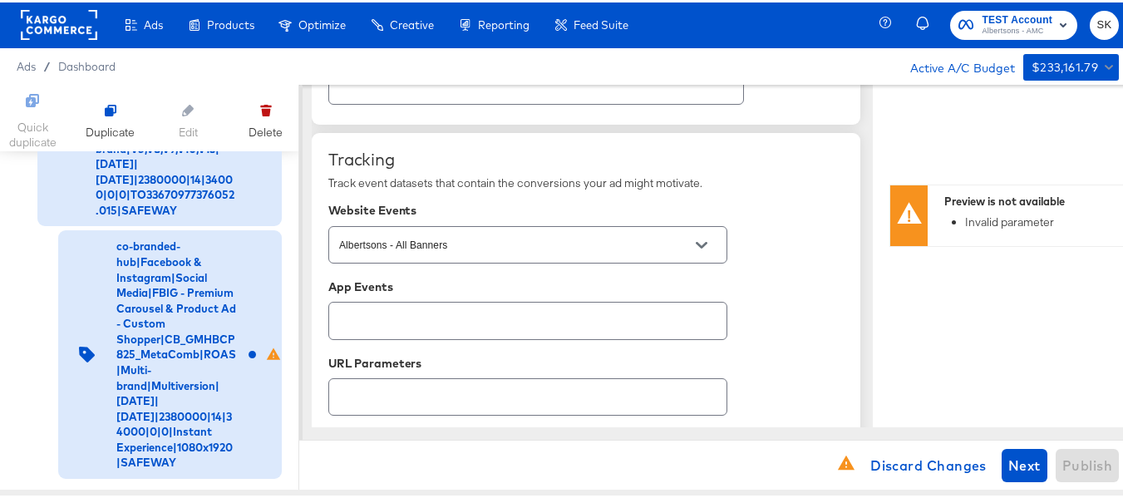
click at [817, 248] on div "Tracking Track event datasets that contain the conversions your ad might motiva…" at bounding box center [585, 354] width 515 height 414
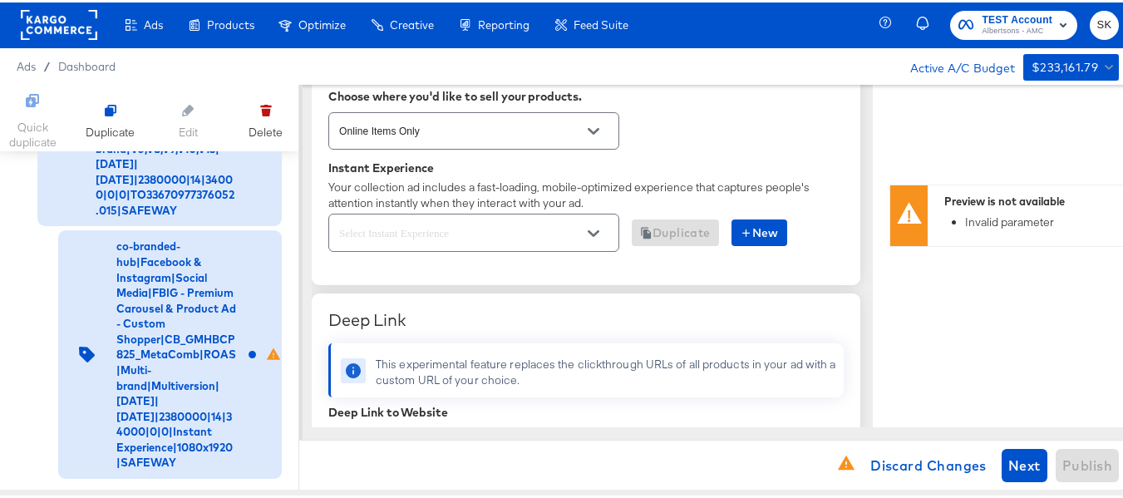
scroll to position [416, 0]
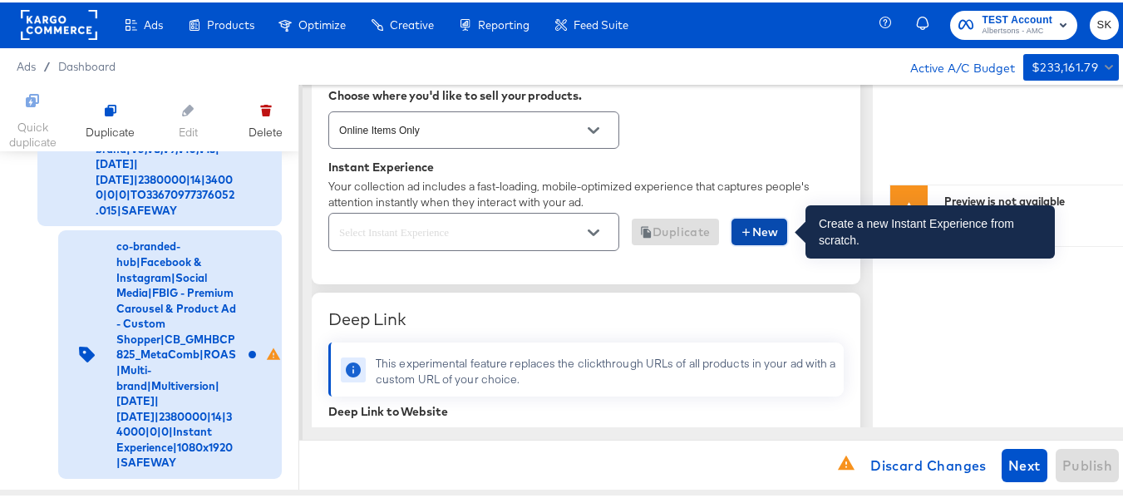
click at [760, 237] on span "New" at bounding box center [759, 229] width 39 height 21
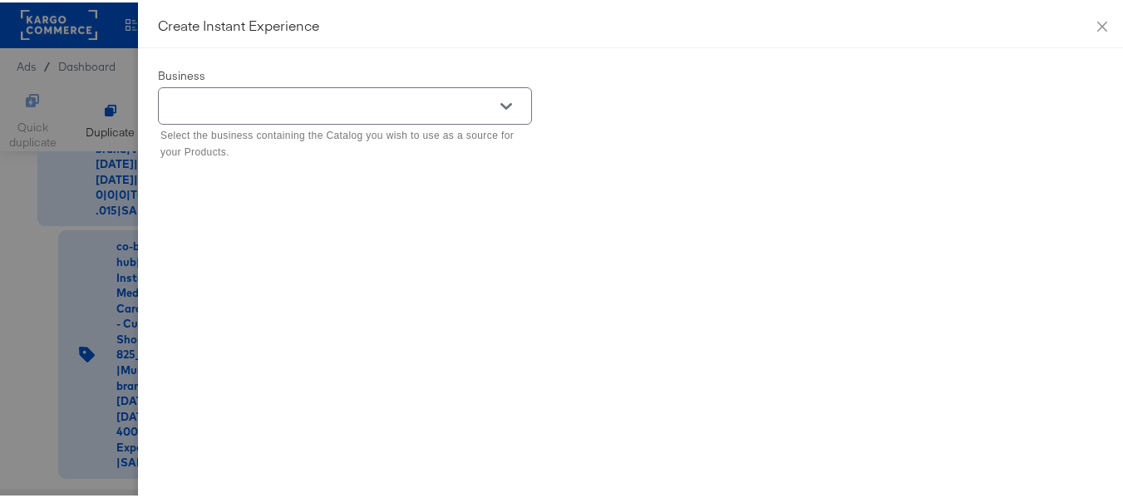
click at [508, 101] on div at bounding box center [506, 103] width 35 height 25
click at [501, 102] on button "Open" at bounding box center [506, 103] width 25 height 25
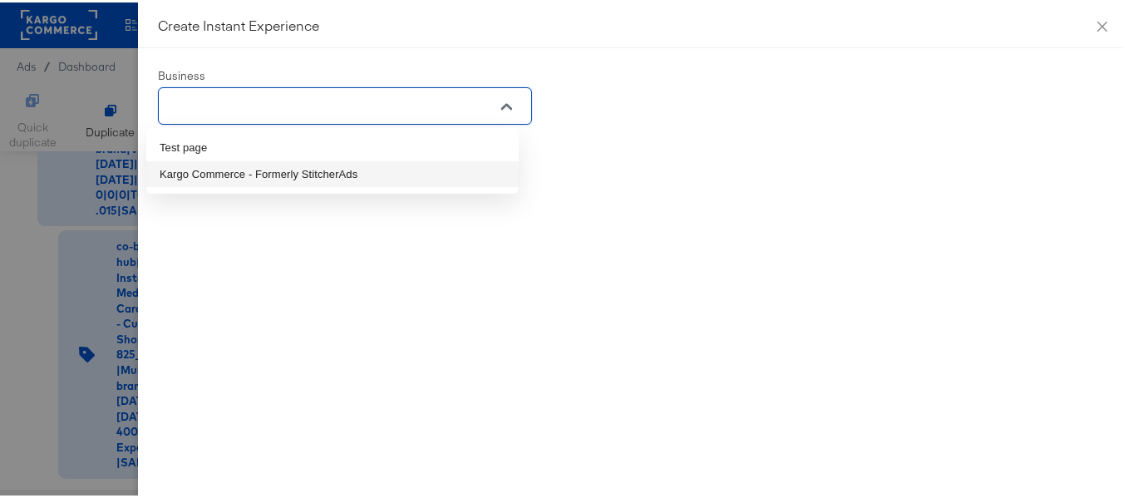
click at [279, 176] on li "Kargo Commerce - Formerly StitcherAds" at bounding box center [332, 172] width 372 height 27
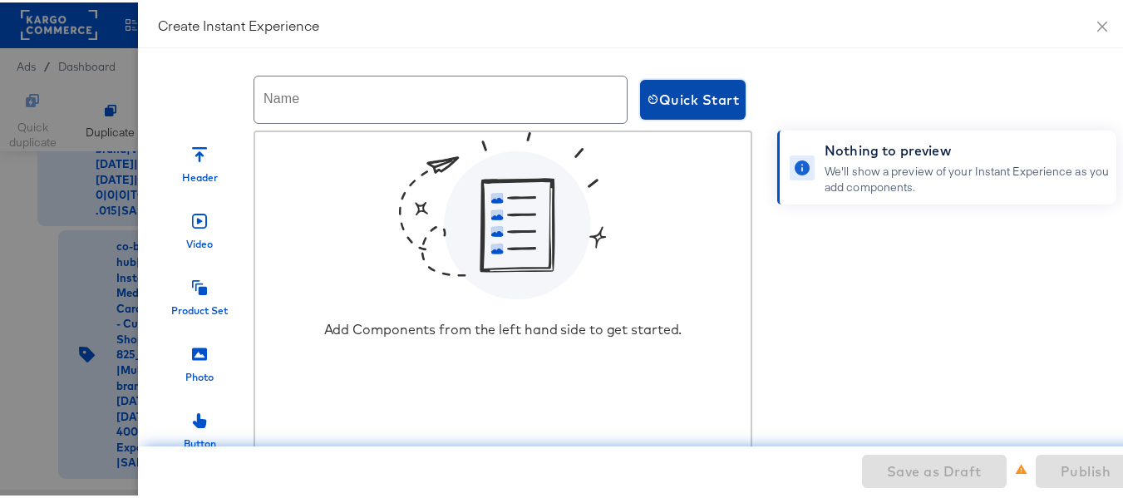
click at [716, 92] on span "Quick Start" at bounding box center [693, 97] width 92 height 23
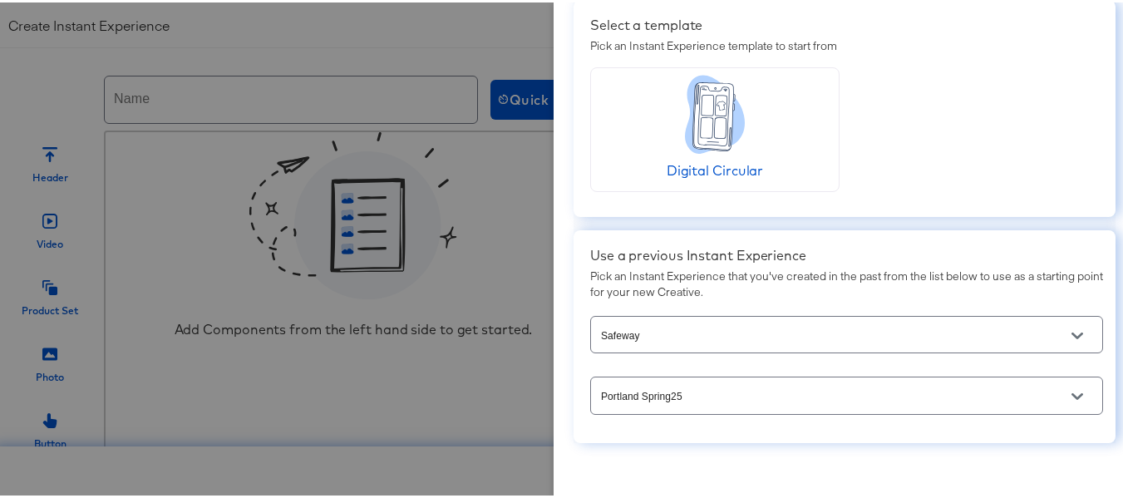
scroll to position [91, 0]
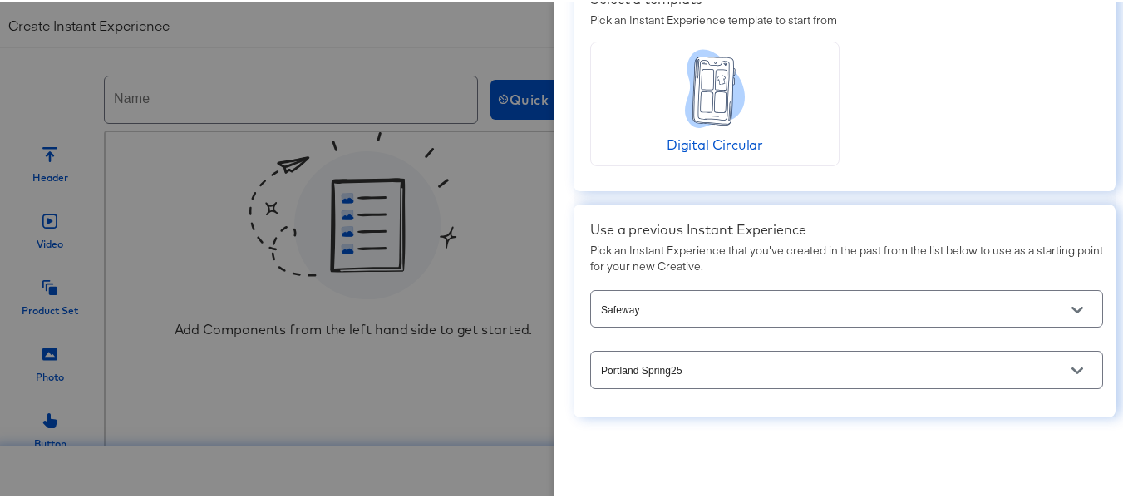
click at [683, 130] on div "Digital Circular" at bounding box center [715, 102] width 96 height 110
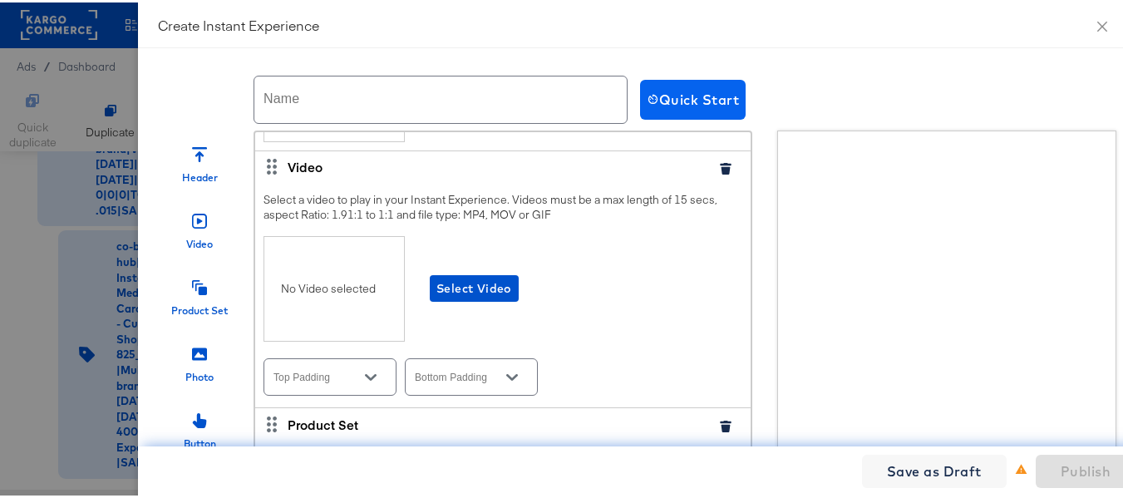
scroll to position [0, 0]
click at [702, 94] on span "Quick Start" at bounding box center [693, 97] width 92 height 23
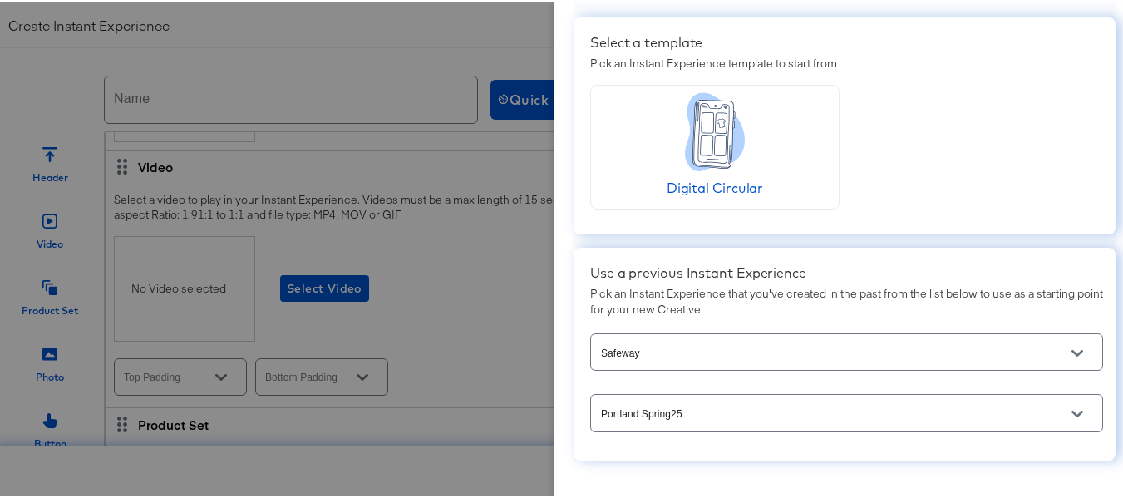
scroll to position [91, 0]
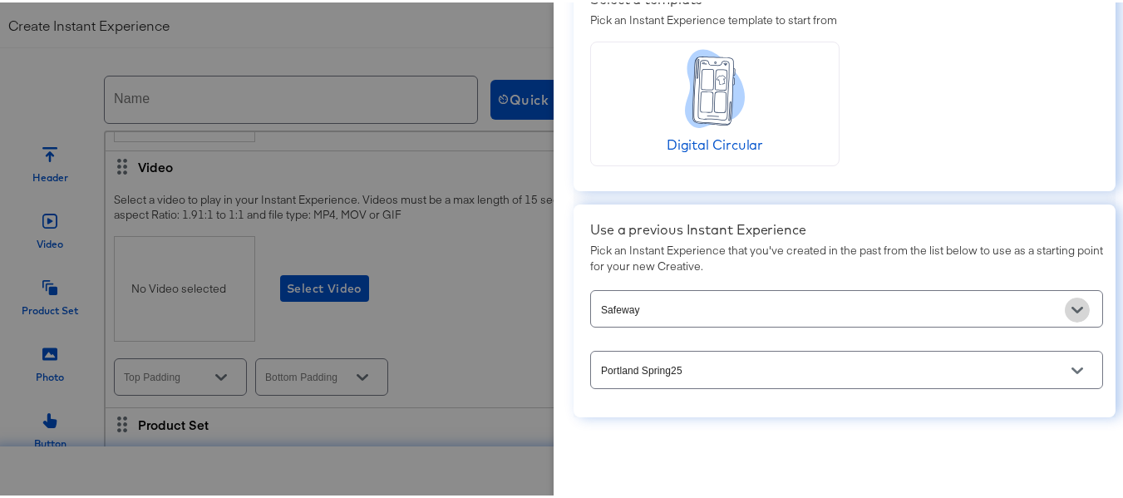
click at [1065, 308] on button "Open" at bounding box center [1077, 307] width 25 height 25
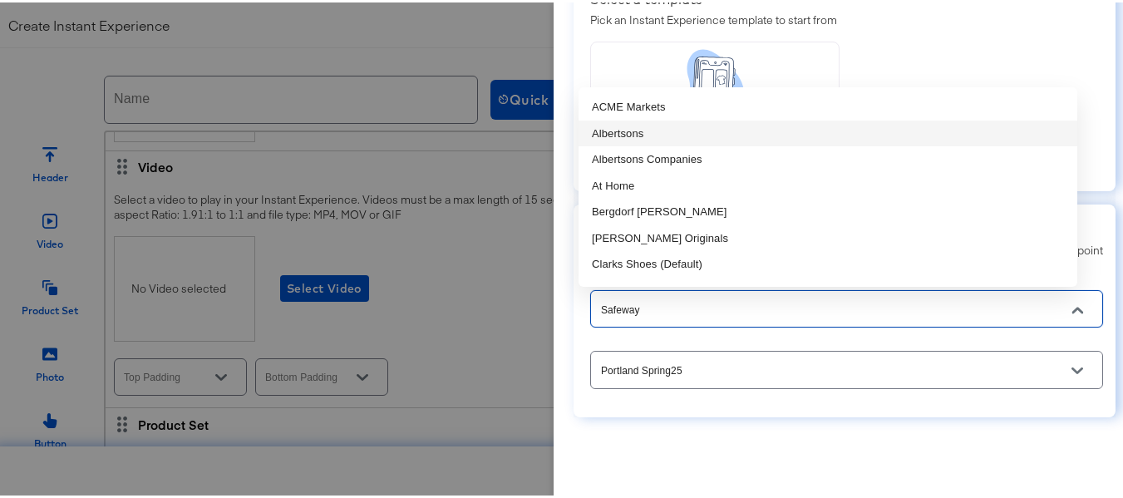
click at [722, 131] on li "Albertsons" at bounding box center [828, 131] width 499 height 27
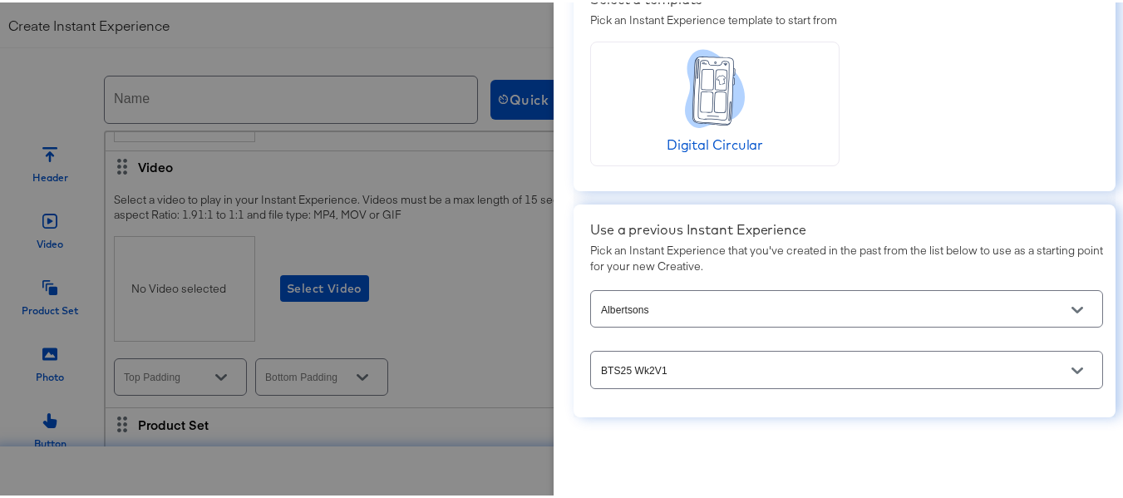
scroll to position [1, 0]
click at [1072, 370] on icon "Open" at bounding box center [1078, 368] width 12 height 12
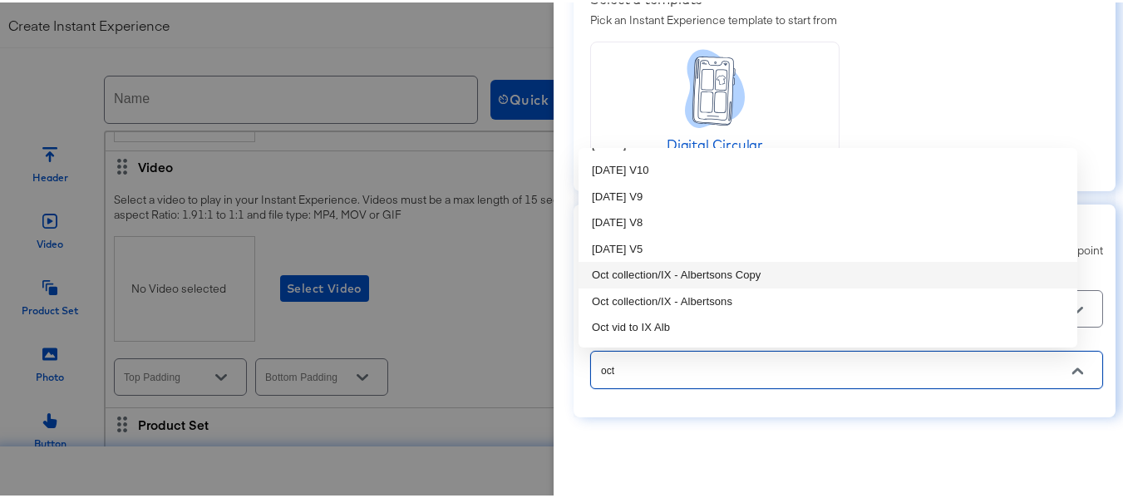
scroll to position [0, 0]
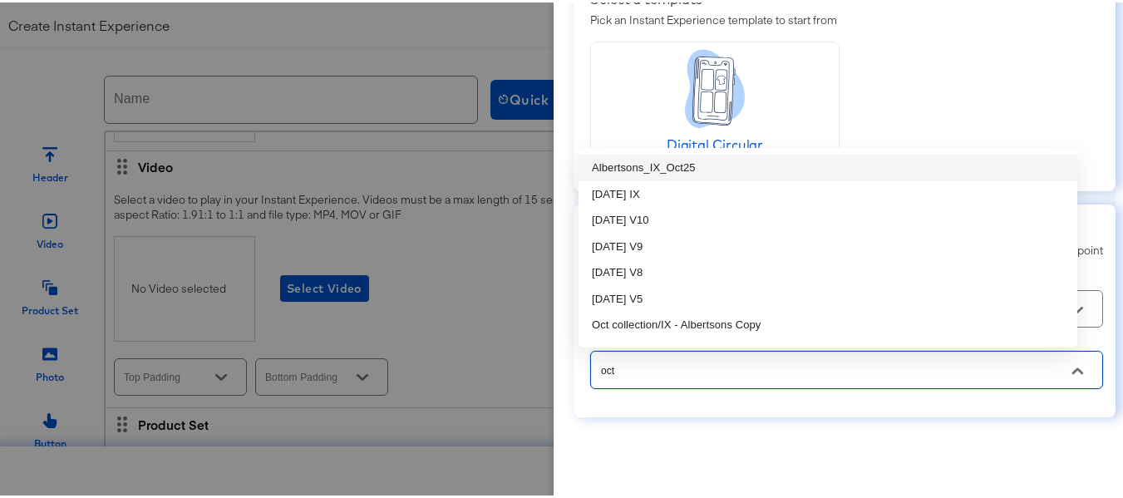
click at [700, 169] on li "Albertsons_IX_Oct25" at bounding box center [828, 165] width 499 height 27
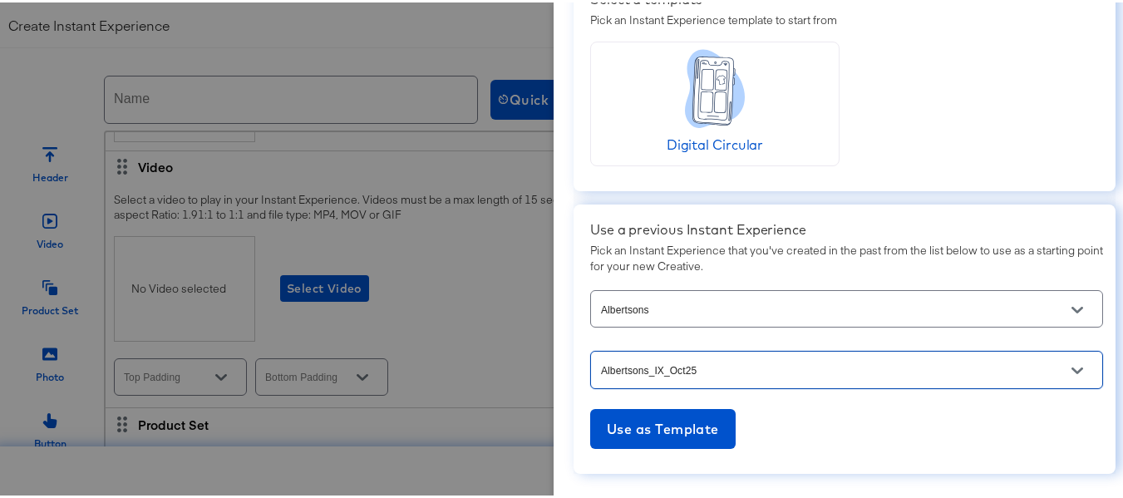
scroll to position [147, 0]
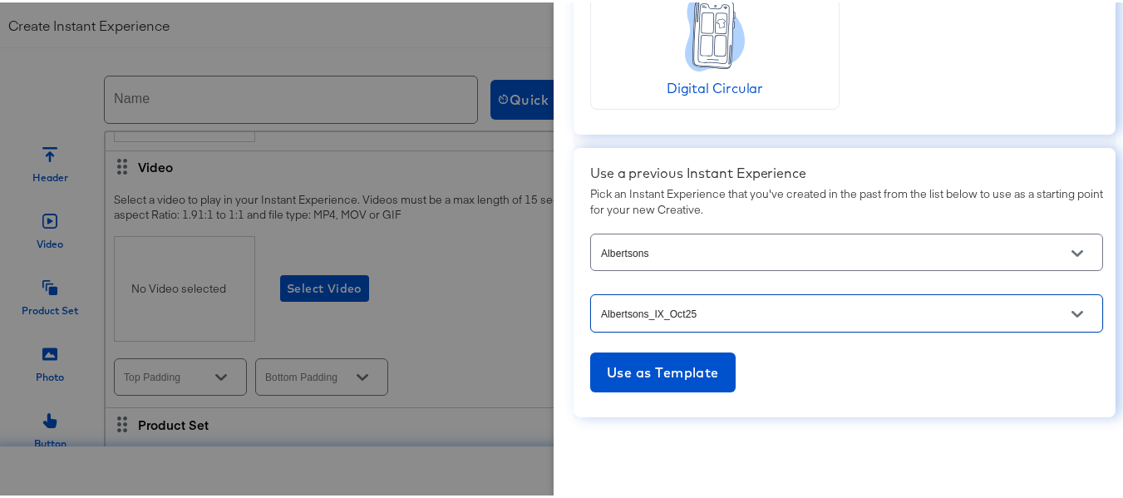
type input "Albertsons_IX_Oct25"
click at [668, 367] on span "Use as Template" at bounding box center [663, 369] width 112 height 23
type input "https://www.albertsons.com/order/personal-care-essentials.html"
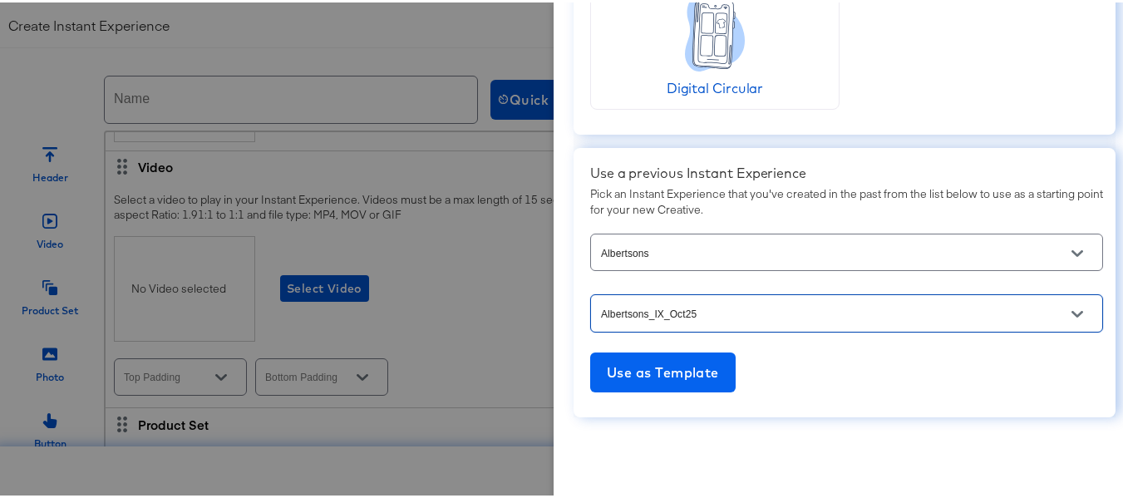
type input "https://www.albertsons.com/order/personal-care-essentials.html"
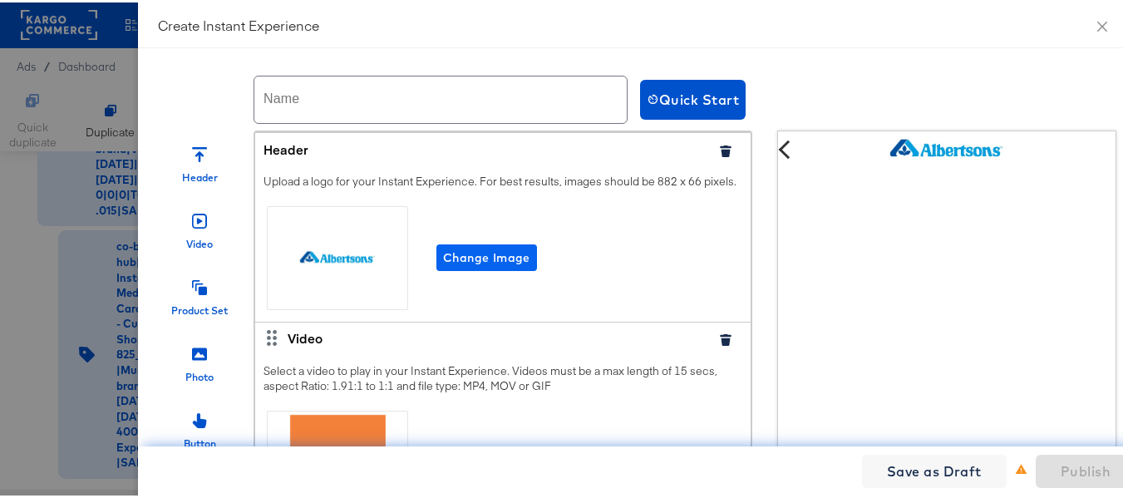
scroll to position [0, 0]
click at [300, 110] on input "text" at bounding box center [440, 97] width 372 height 47
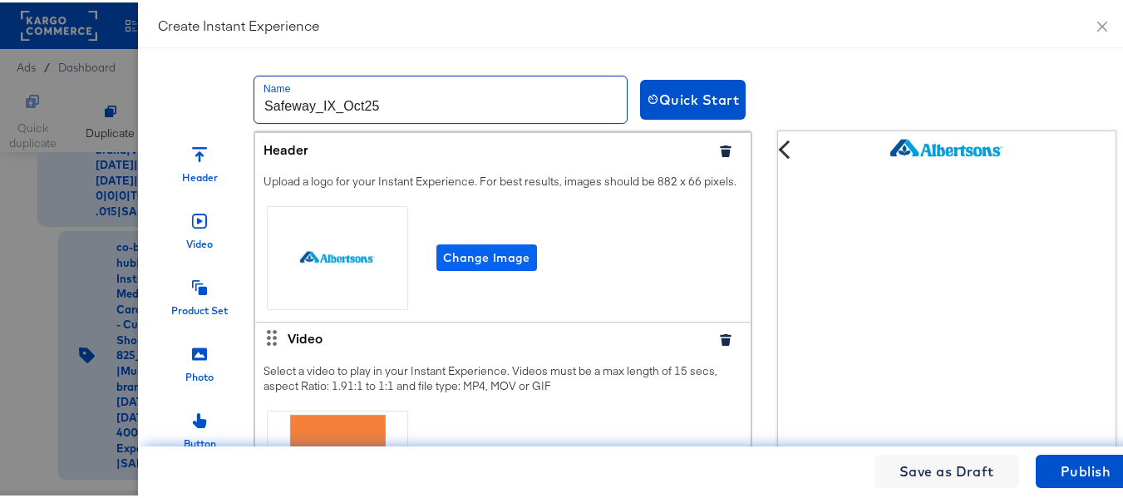
type input "Safeway_IX_Oct25"
click at [477, 266] on span "Change Image" at bounding box center [486, 255] width 87 height 21
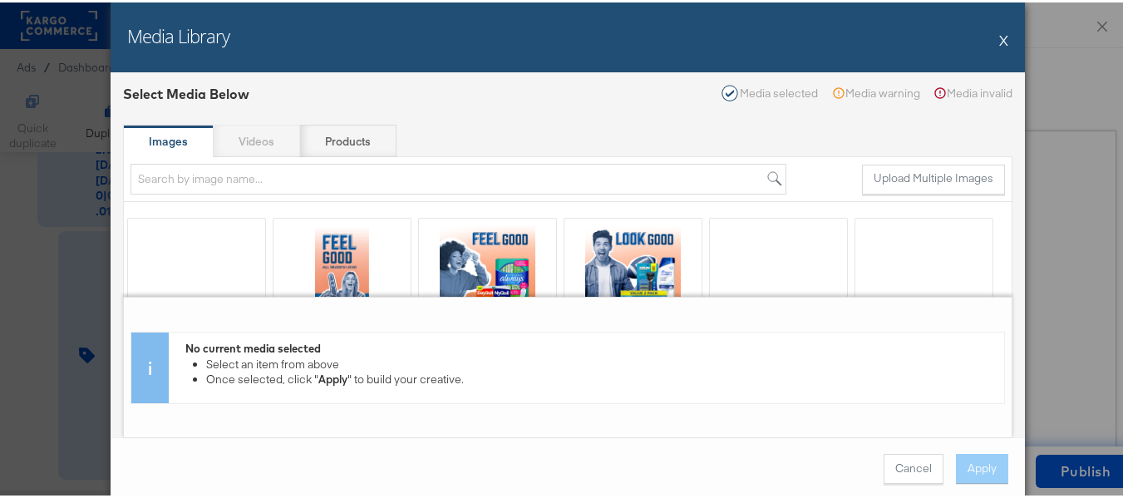
drag, startPoint x: 1000, startPoint y: 37, endPoint x: 345, endPoint y: 265, distance: 693.9
click at [999, 37] on button "X" at bounding box center [1003, 37] width 9 height 33
type textarea "x"
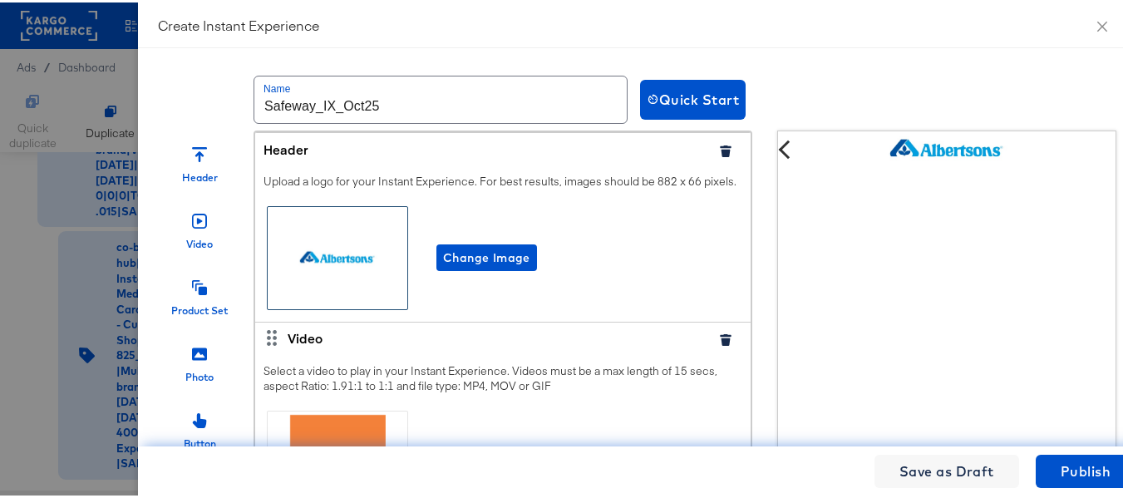
click at [344, 280] on div at bounding box center [338, 256] width 140 height 102
click at [507, 266] on span "Change Image" at bounding box center [486, 255] width 87 height 21
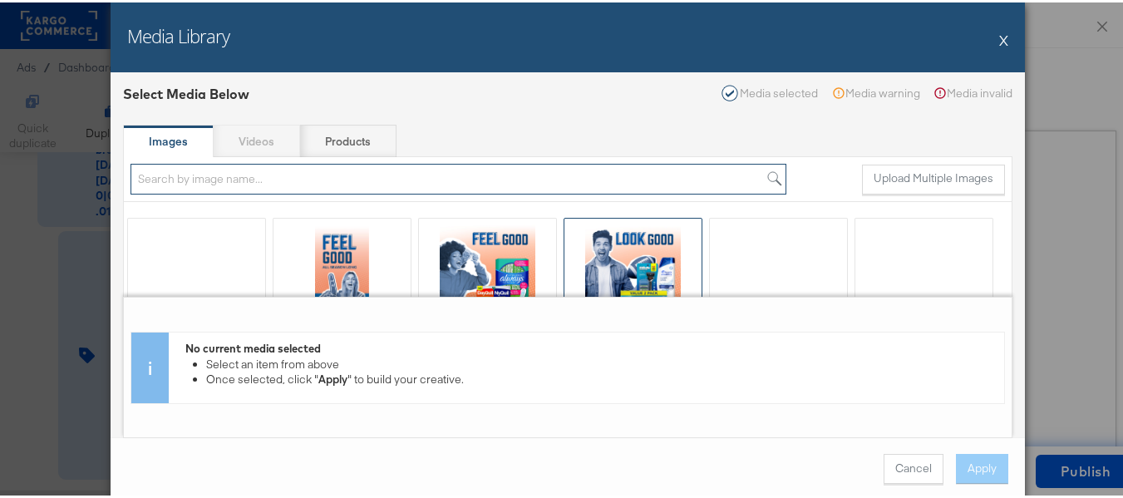
click at [288, 184] on input "search" at bounding box center [459, 176] width 656 height 31
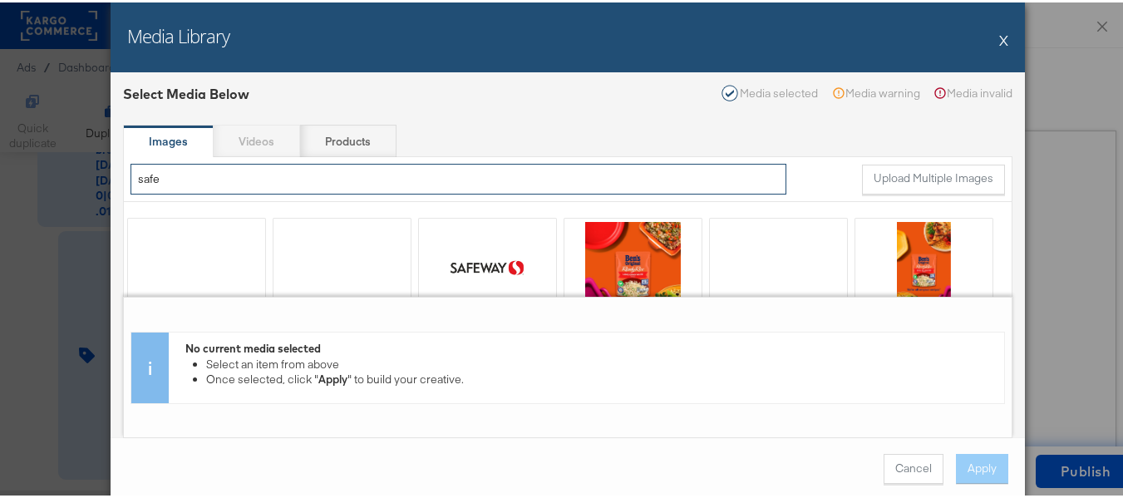
scroll to position [83, 0]
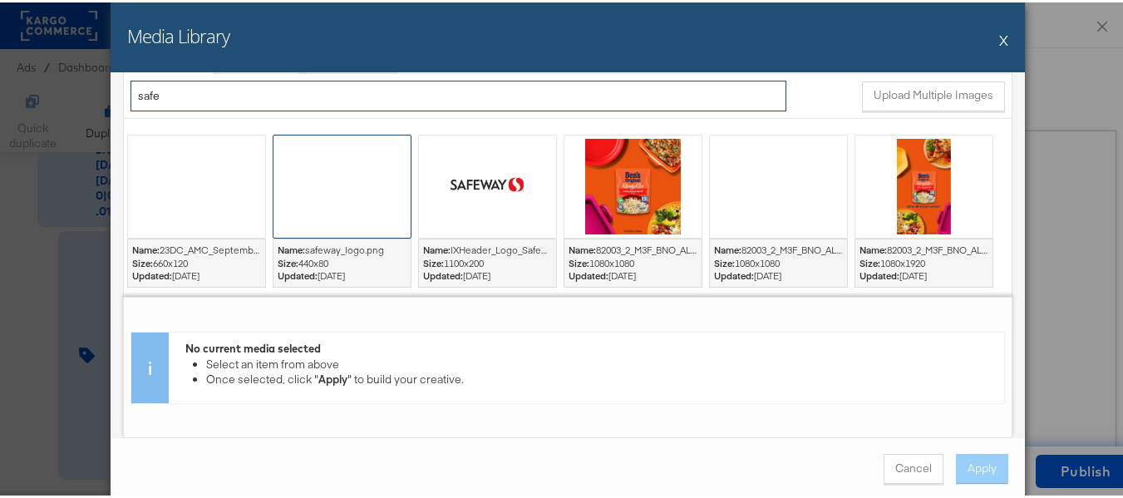
type input "safe"
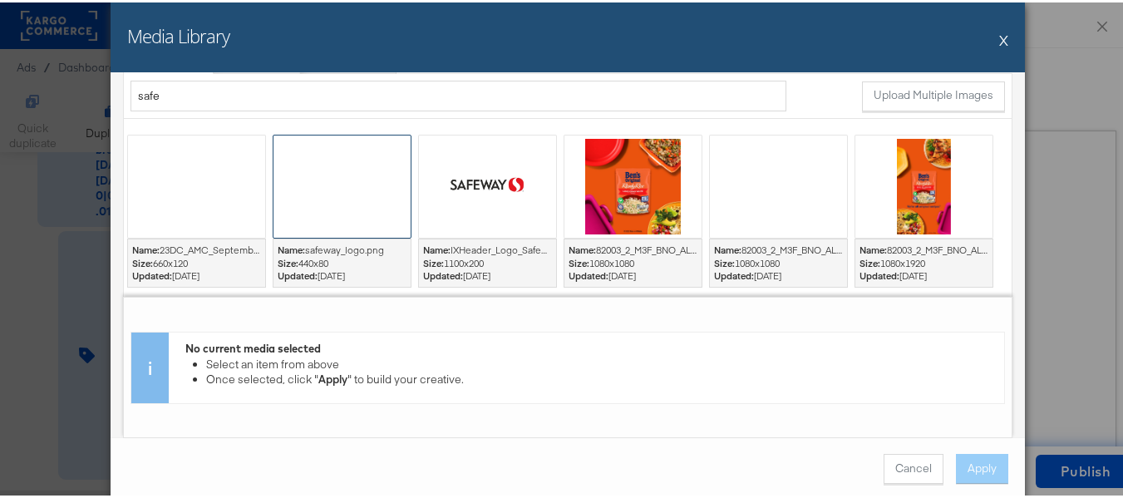
click at [357, 190] on div at bounding box center [342, 184] width 137 height 102
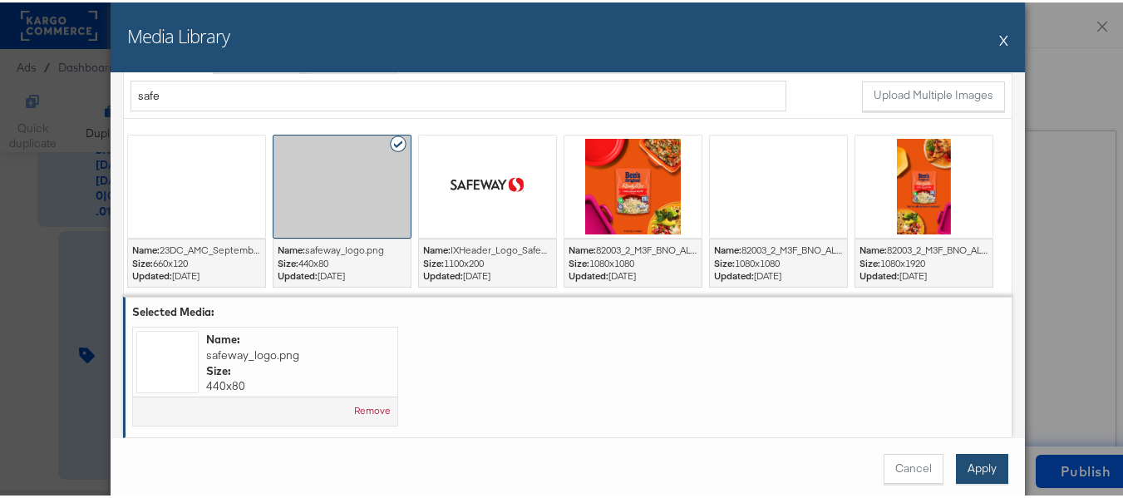
click at [973, 471] on button "Apply" at bounding box center [982, 466] width 52 height 30
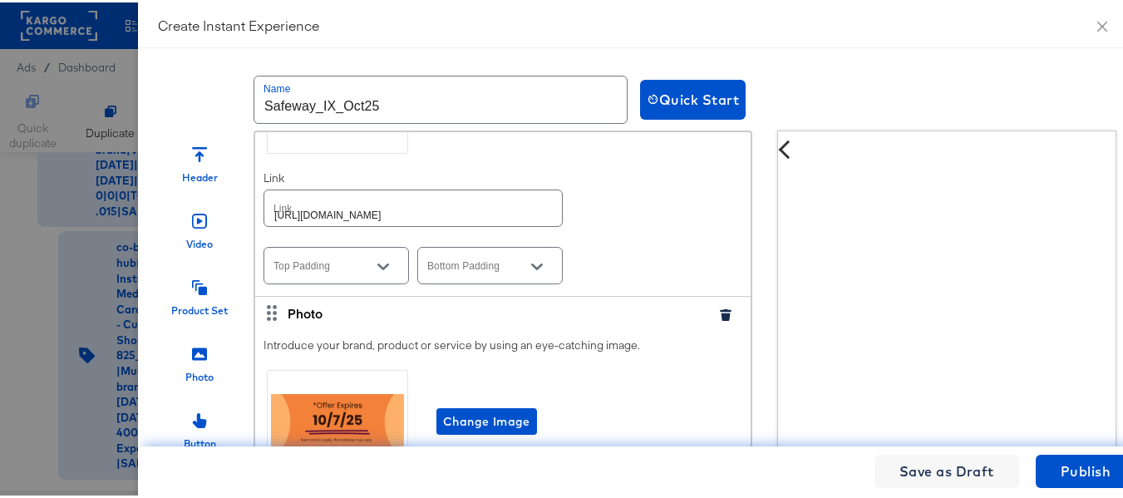
scroll to position [5318, 0]
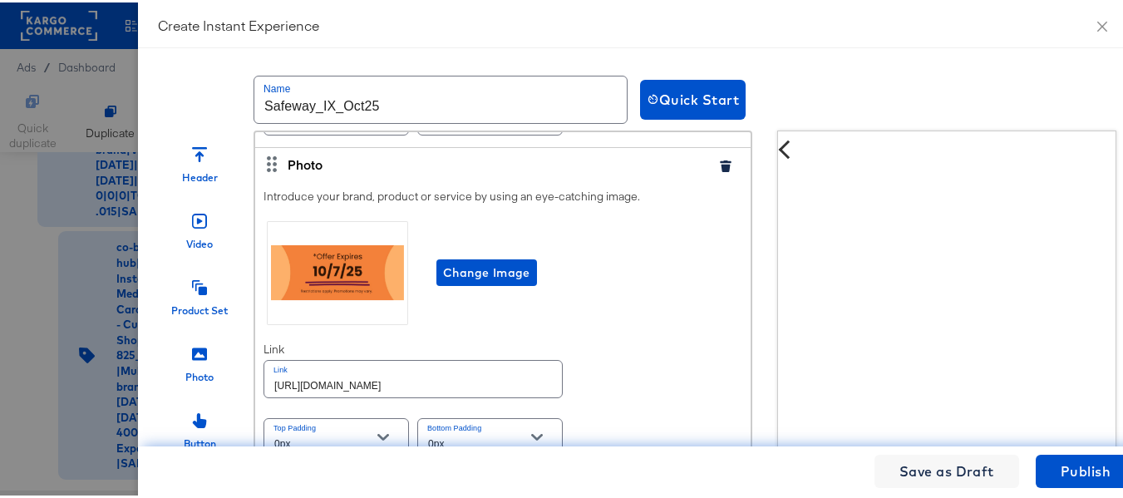
click at [595, 268] on div "Change Image" at bounding box center [503, 270] width 479 height 111
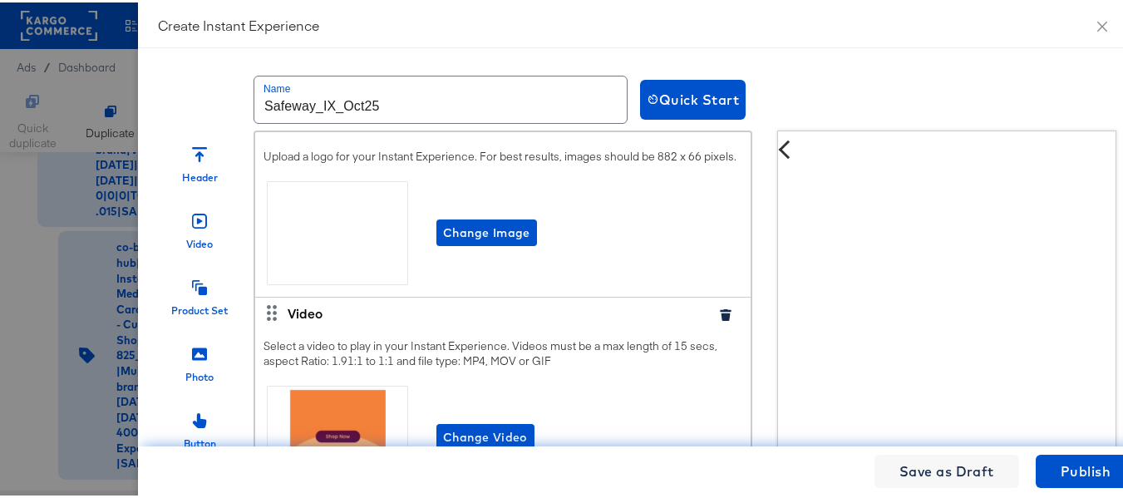
scroll to position [0, 0]
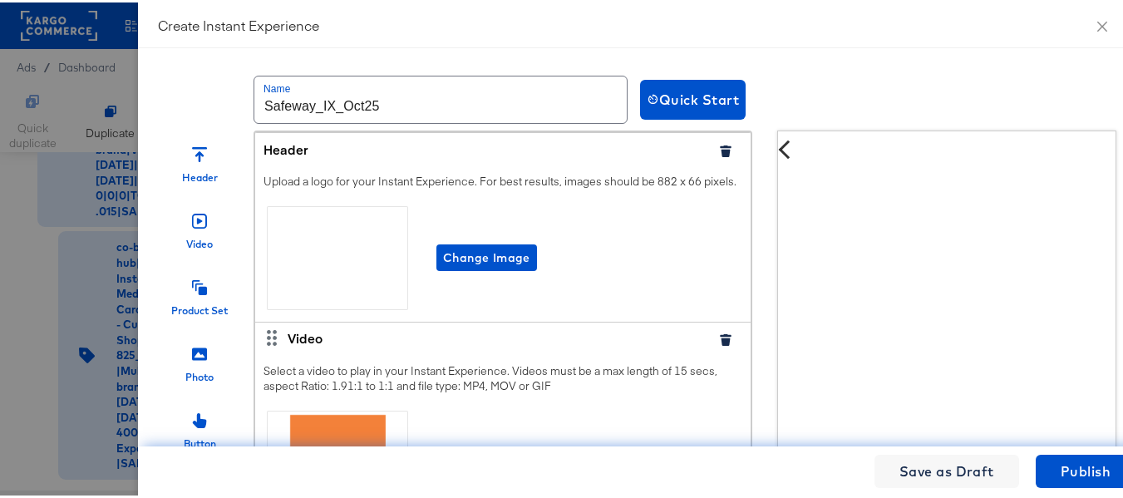
click at [661, 243] on div "Change Image" at bounding box center [503, 255] width 479 height 111
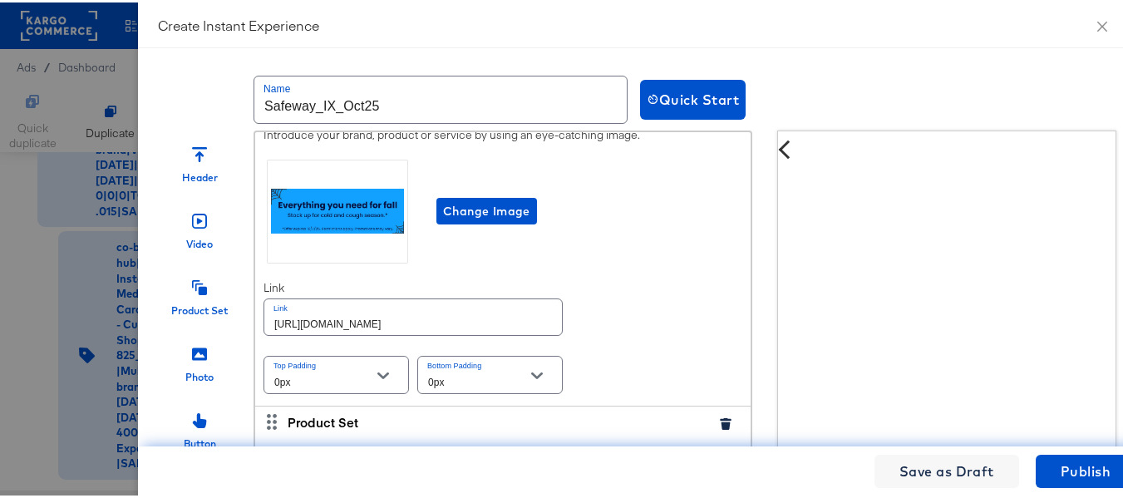
scroll to position [499, 0]
click at [486, 332] on input "[URL][DOMAIN_NAME]" at bounding box center [413, 314] width 298 height 36
paste input "safeway"
type input "https://www.safeway.com/order/personal-care-essentials.html"
click at [621, 317] on div "Introduce your brand, product or service by using an eye-catching image. Change…" at bounding box center [502, 259] width 495 height 287
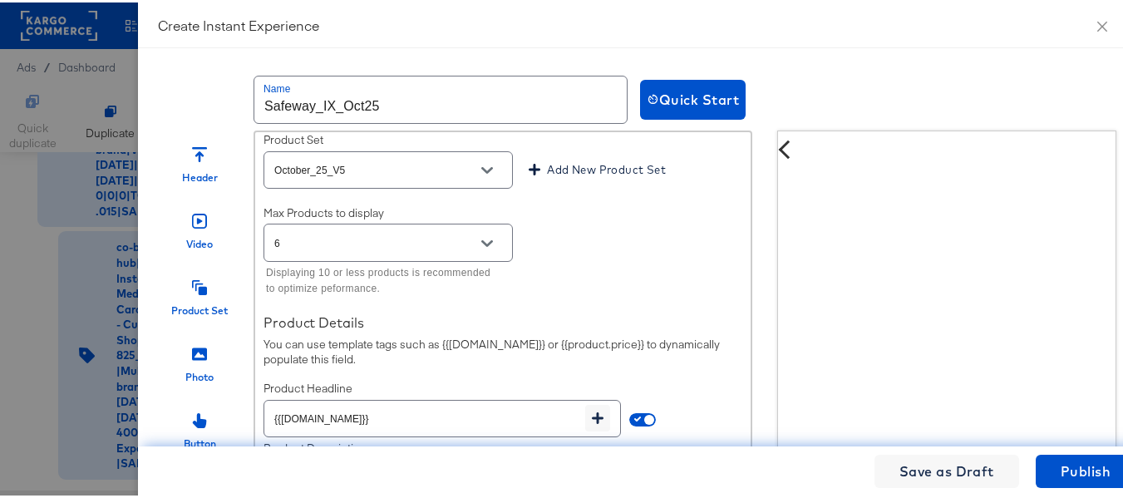
scroll to position [831, 0]
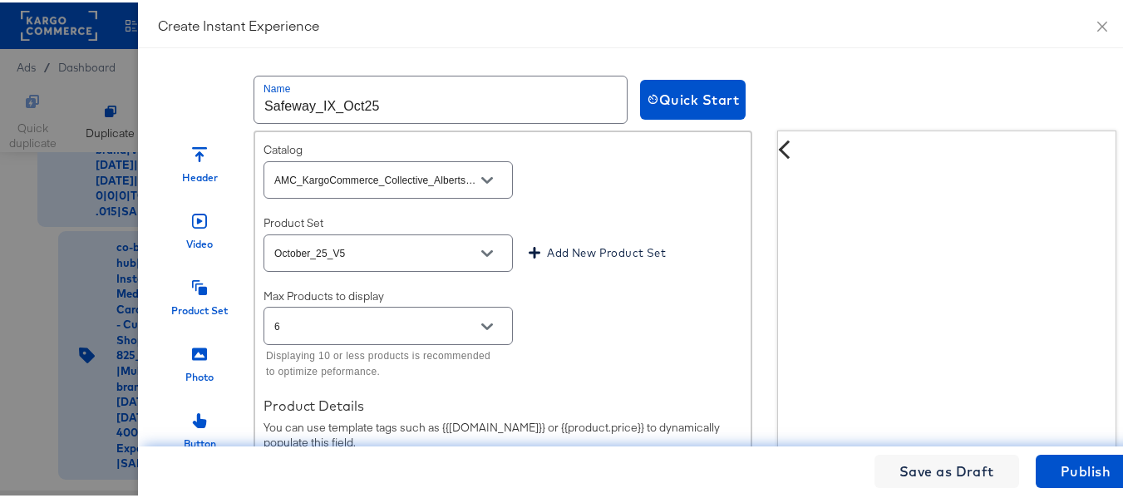
click at [484, 187] on button "Open" at bounding box center [487, 177] width 25 height 25
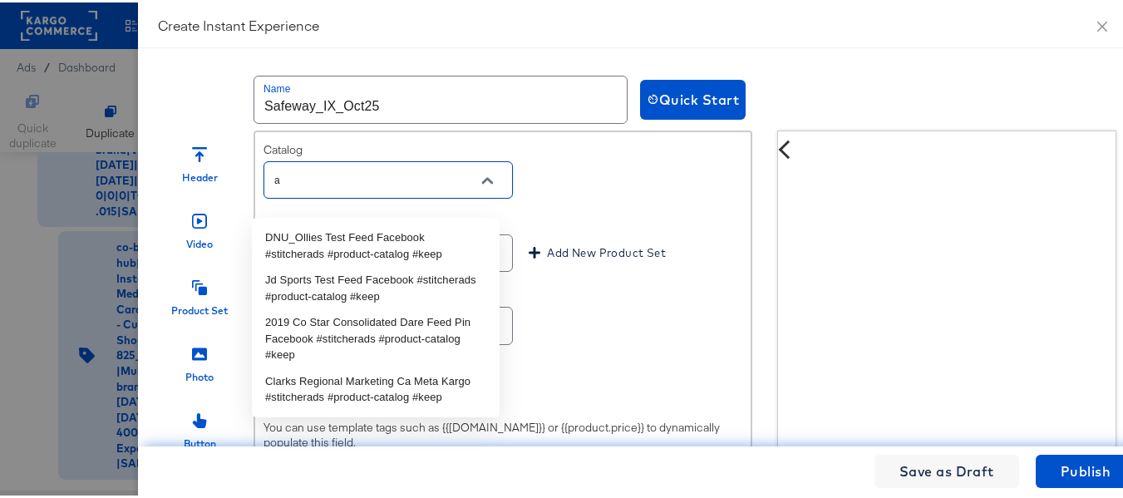
scroll to position [0, 0]
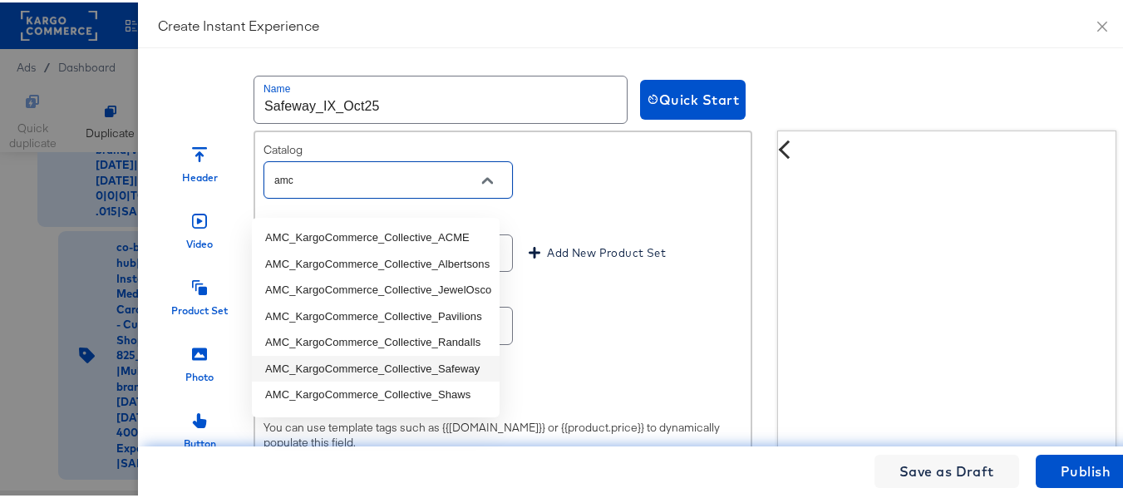
click at [436, 365] on li "AMC_KargoCommerce_Collective_Safeway" at bounding box center [376, 366] width 248 height 27
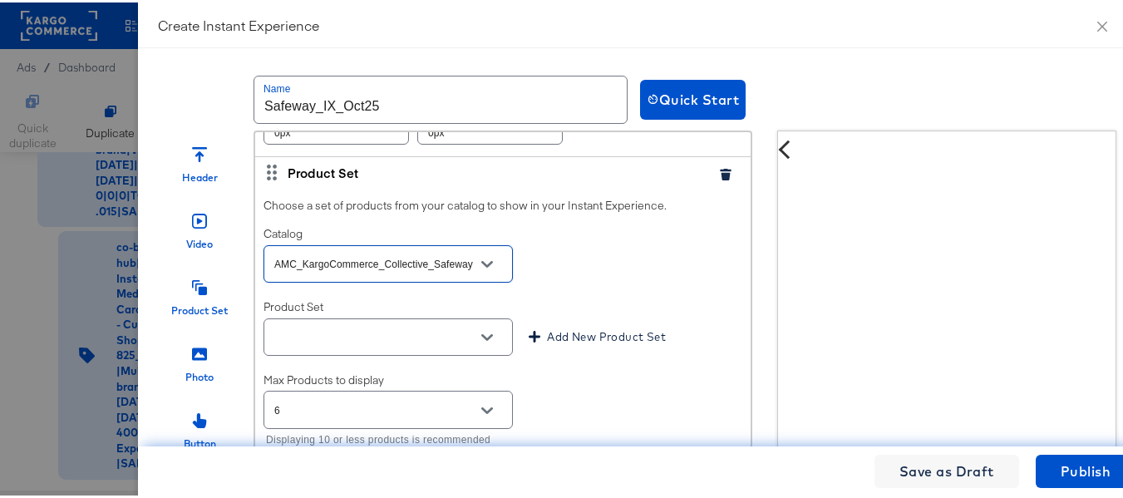
scroll to position [748, 0]
type input "AMC_KargoCommerce_Collective_Safeway"
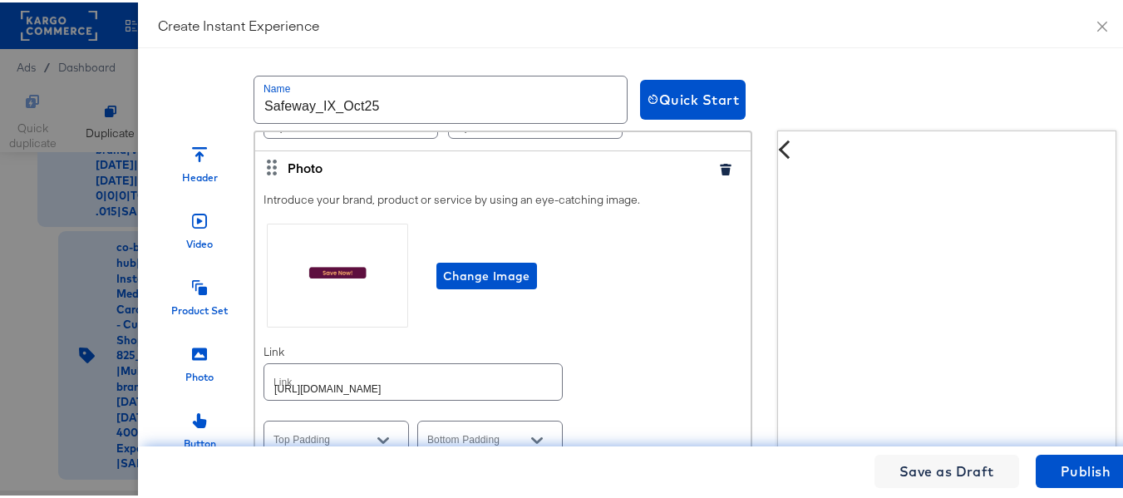
scroll to position [1496, 0]
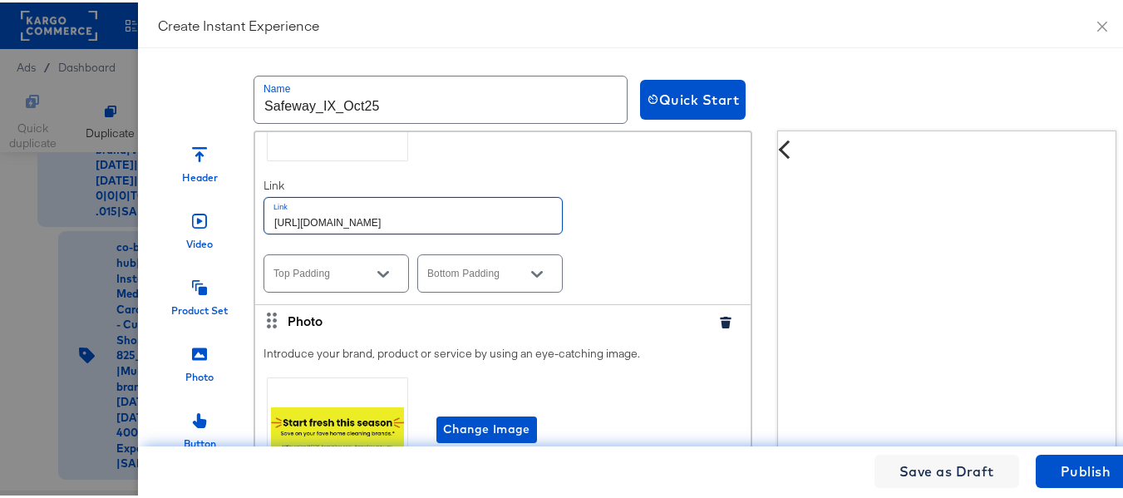
click at [415, 231] on input "https://www.albertsons.com/order/personal-care-essentials.html" at bounding box center [413, 213] width 298 height 36
paste input "safeway"
type input "https://www.safeway.com/order/personal-care-essentials.html"
click at [619, 248] on div "Introduce your brand, product or service by using an eye-catching image. Change…" at bounding box center [502, 158] width 495 height 287
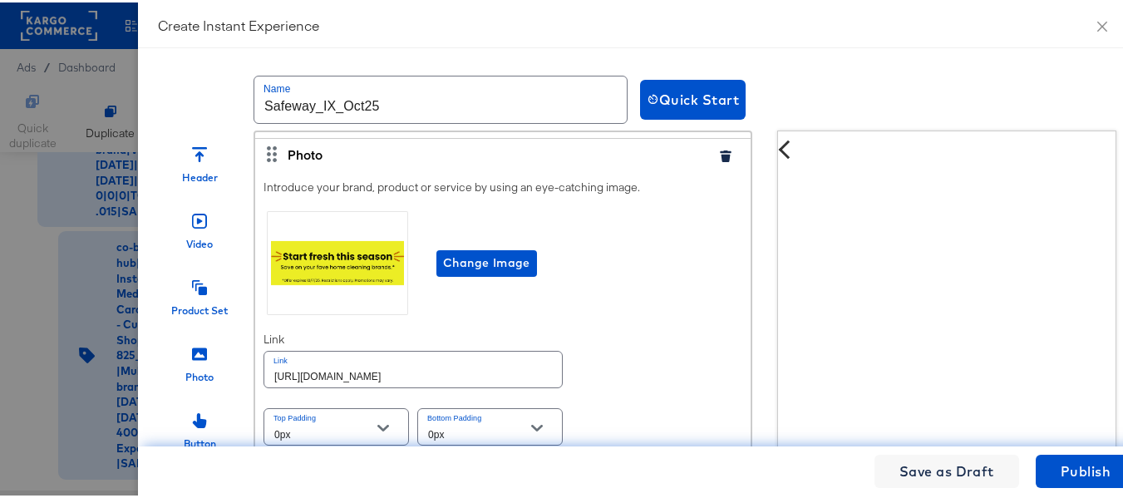
scroll to position [1746, 0]
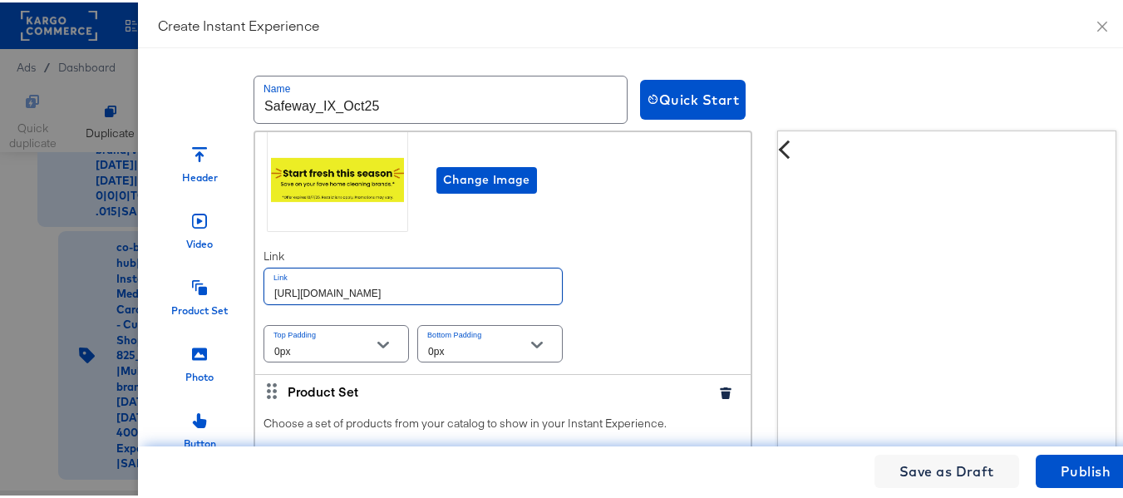
click at [442, 298] on input "https://www.albertsons.com/order/personal-care-essentials.html" at bounding box center [413, 284] width 298 height 36
paste input "safeway"
type input "https://www.safeway.com/order/personal-care-essentials.html"
click at [616, 276] on div "Introduce your brand, product or service by using an eye-catching image. Change…" at bounding box center [502, 229] width 495 height 287
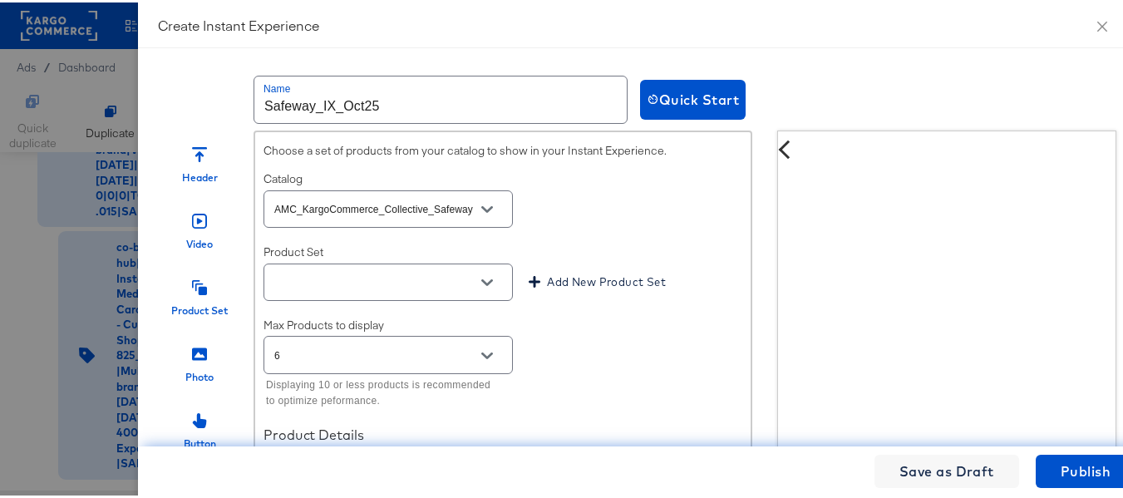
scroll to position [831, 0]
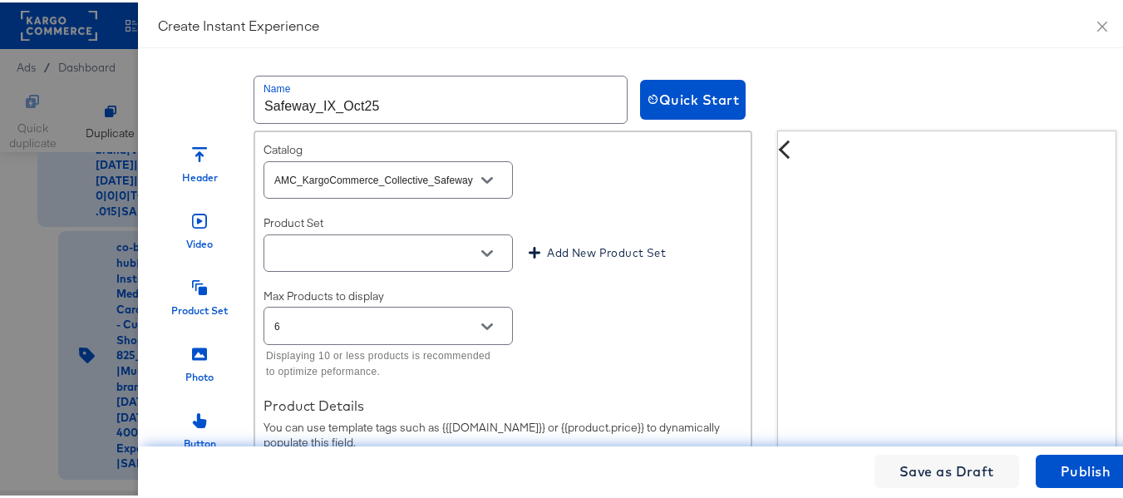
click at [481, 257] on icon "Open" at bounding box center [487, 251] width 12 height 12
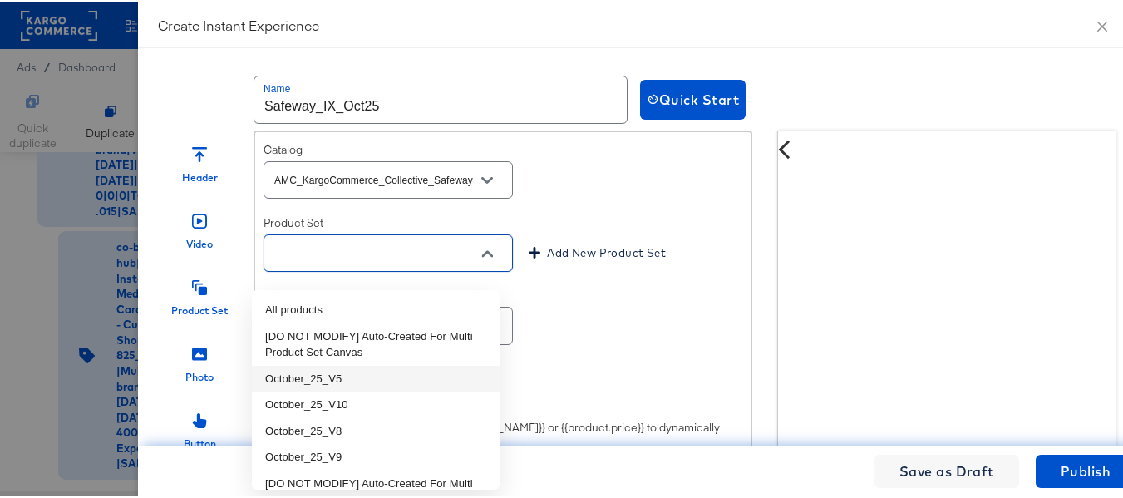
click at [355, 373] on li "October_25_V5" at bounding box center [376, 376] width 248 height 27
type input "October_25_V5"
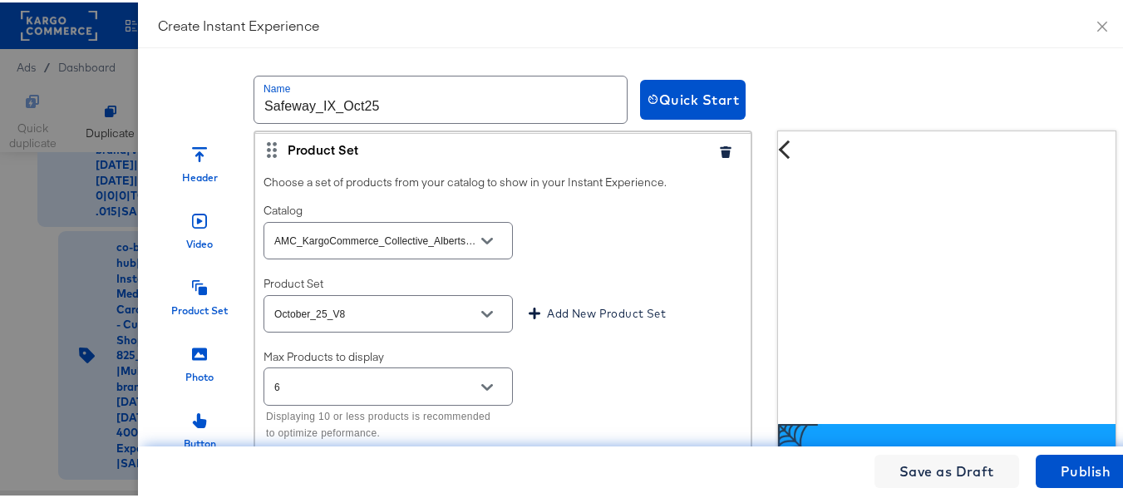
scroll to position [2078, 0]
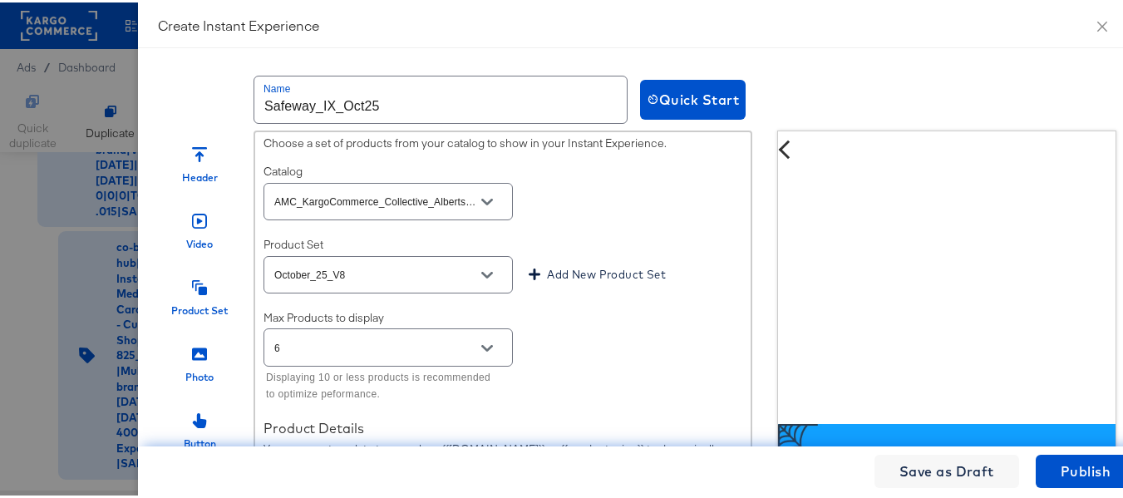
click at [487, 212] on div at bounding box center [487, 199] width 35 height 25
click at [481, 205] on icon "Open" at bounding box center [487, 200] width 12 height 12
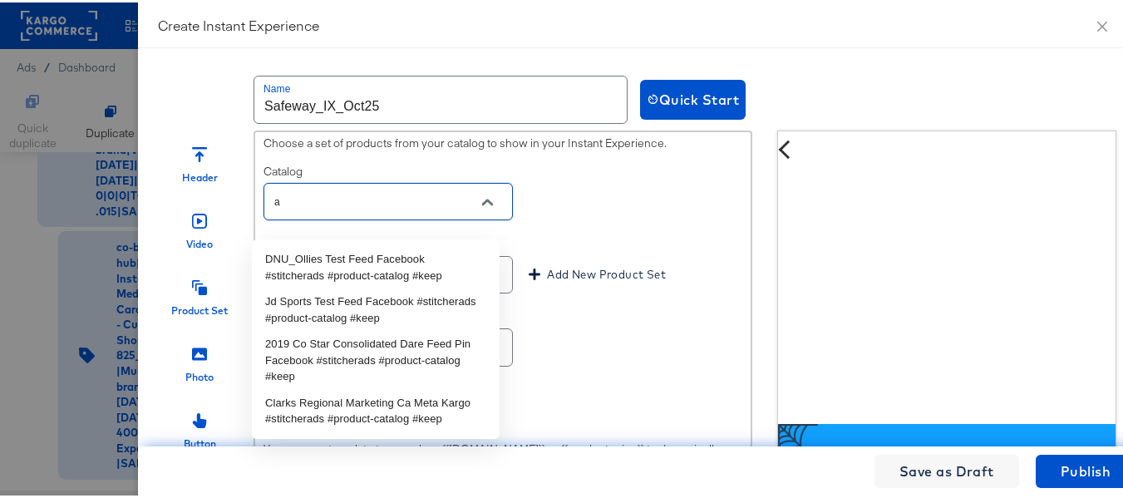
scroll to position [0, 0]
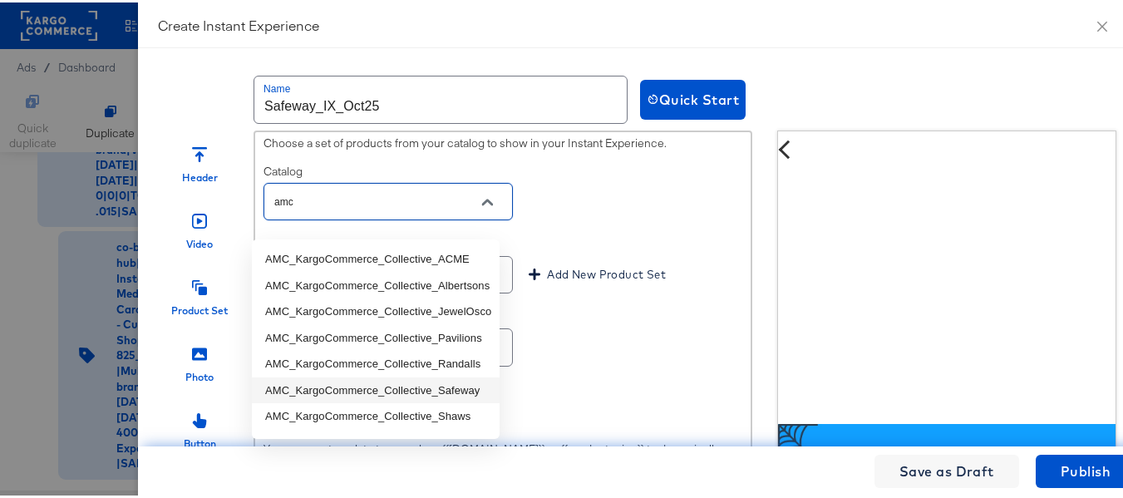
click at [441, 388] on li "AMC_KargoCommerce_Collective_Safeway" at bounding box center [376, 388] width 248 height 27
type input "AMC_KargoCommerce_Collective_Safeway"
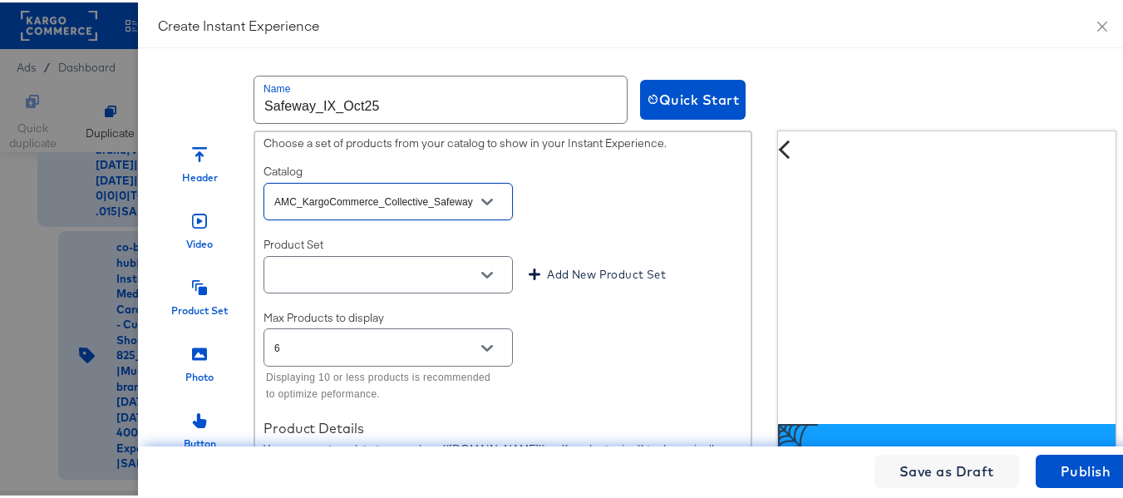
click at [481, 279] on icon "Open" at bounding box center [487, 273] width 12 height 12
type input "AMC_KargoCommerce_Collective_Safeway"
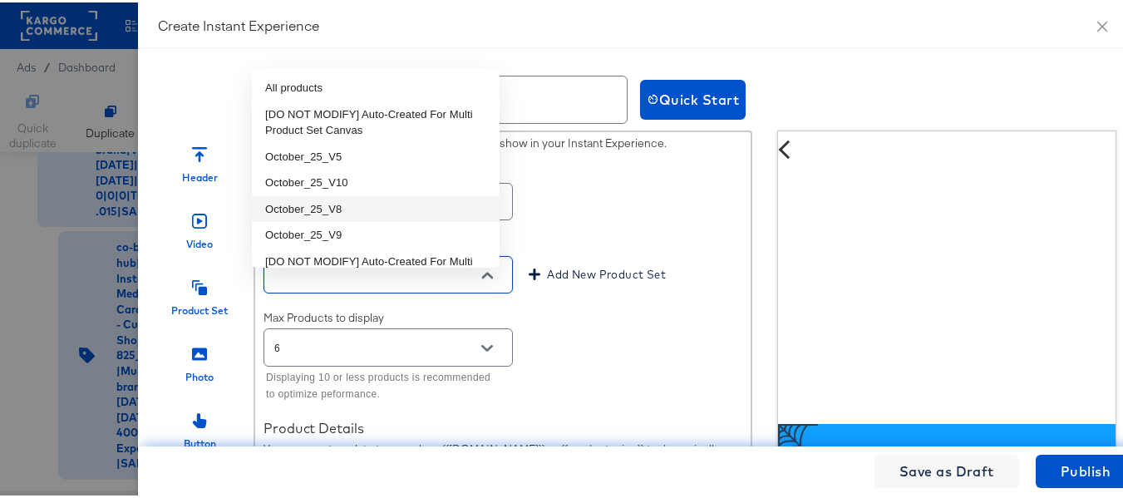
click at [341, 206] on li "October_25_V8" at bounding box center [376, 207] width 248 height 27
type input "October_25_V8"
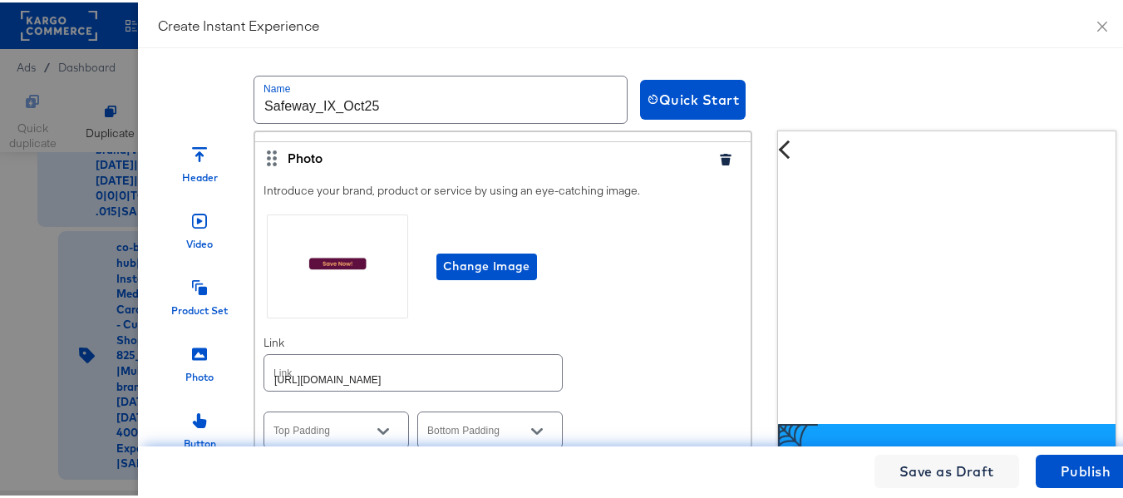
scroll to position [2743, 0]
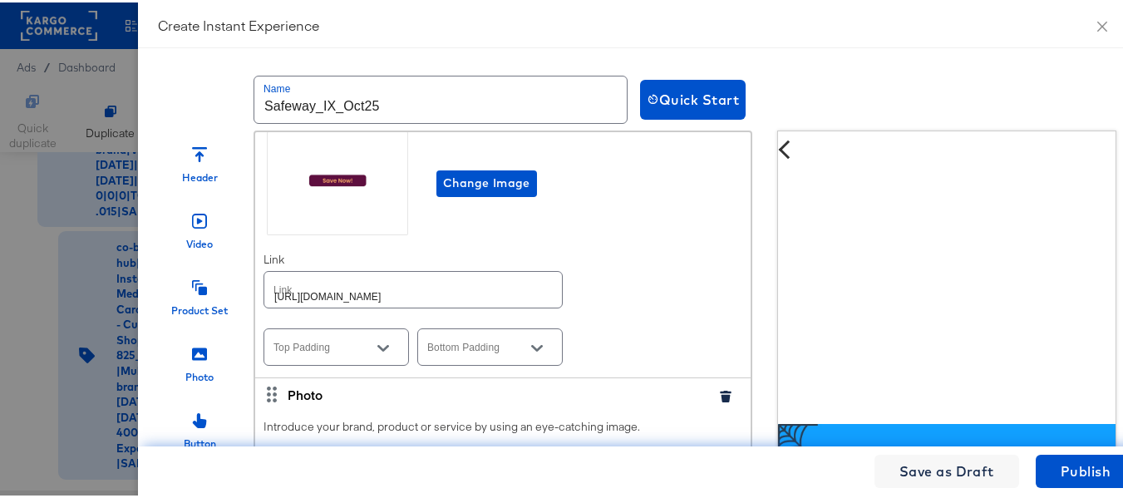
click at [431, 299] on input "https://www.albertsons.com/order/personal-care-essentials.html" at bounding box center [413, 287] width 298 height 36
paste input "safeway"
type input "https://www.safeway.com/order/personal-care-essentials.html"
click at [662, 294] on div "Introduce your brand, product or service by using an eye-catching image. Change…" at bounding box center [502, 232] width 495 height 287
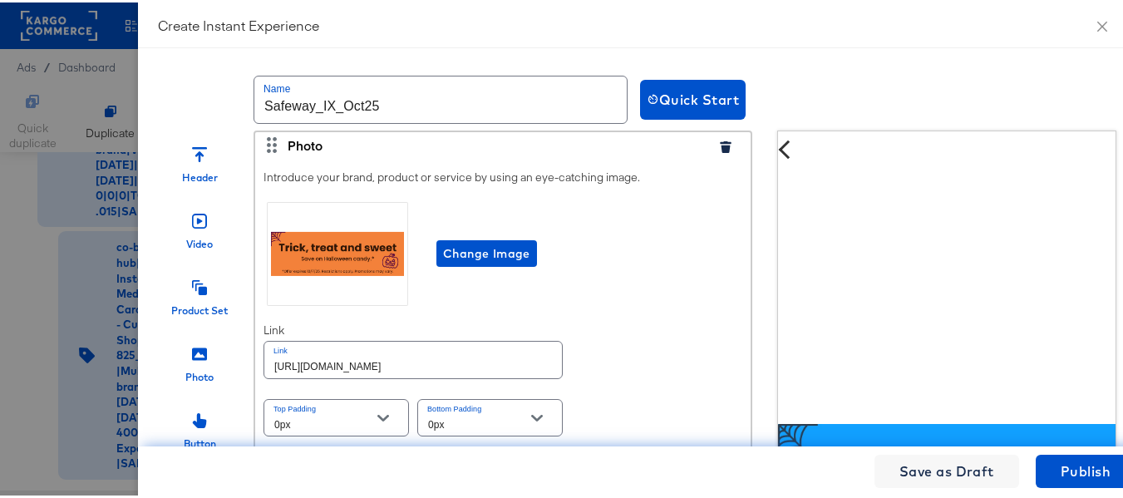
scroll to position [3076, 0]
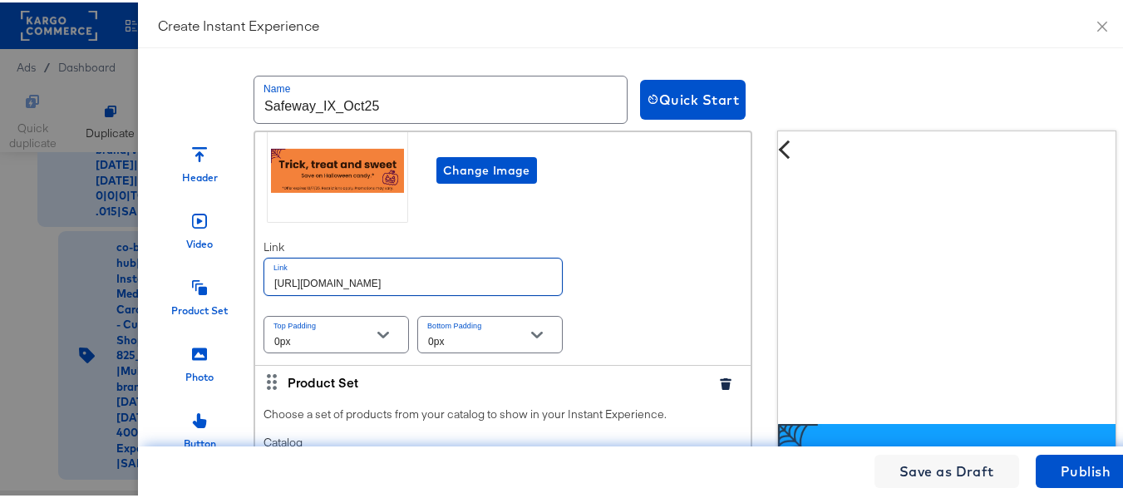
click at [429, 292] on input "https://www.albertsons.com/order/personal-care-essentials.html" at bounding box center [413, 274] width 298 height 36
paste input "safeway"
type input "https://www.safeway.com/order/personal-care-essentials.html"
click at [616, 289] on div "Introduce your brand, product or service by using an eye-catching image. Change…" at bounding box center [502, 219] width 495 height 287
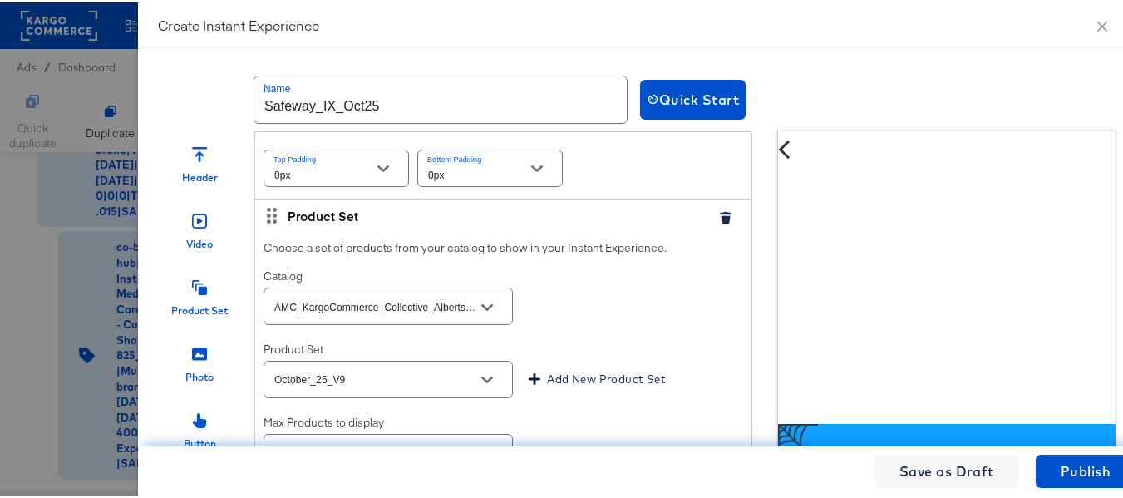
scroll to position [3325, 0]
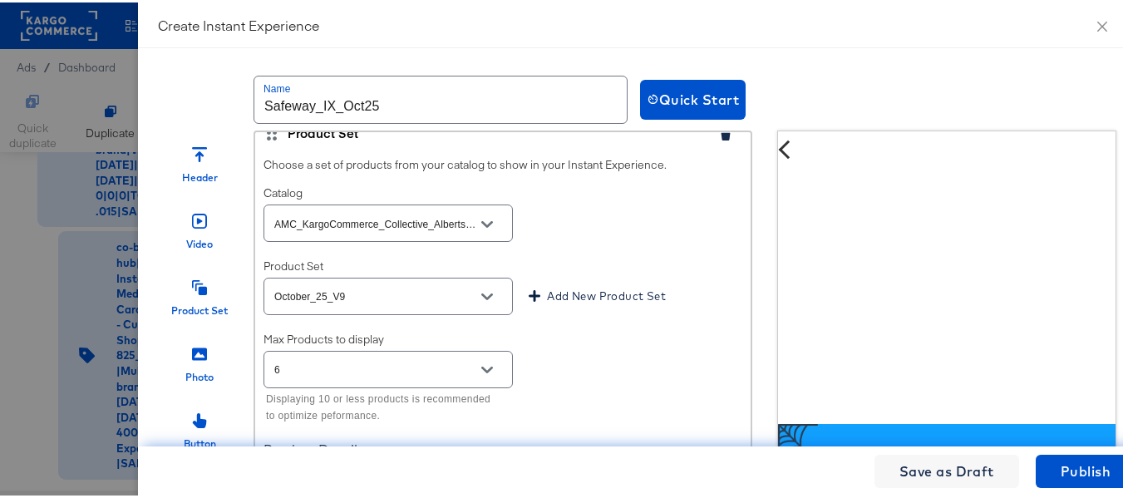
click at [481, 228] on icon "Open" at bounding box center [487, 222] width 12 height 12
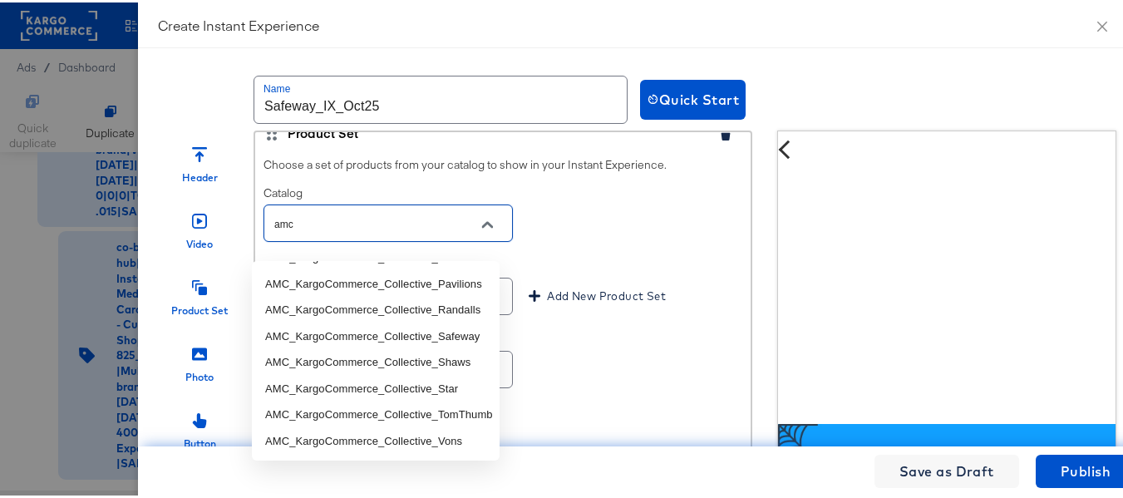
scroll to position [88, 0]
click at [455, 327] on li "AMC_KargoCommerce_Collective_Safeway" at bounding box center [376, 334] width 248 height 27
type input "AMC_KargoCommerce_Collective_Safeway"
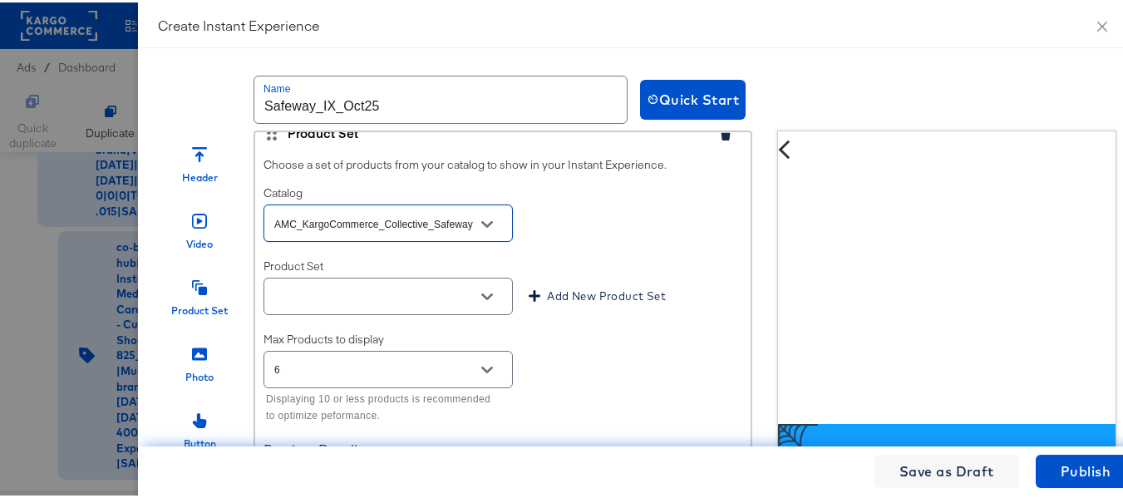
type input "AMC_KargoCommerce_Collective_Safeway"
click at [614, 261] on div "Choose a set of products from your catalog to show in your Instant Experience. …" at bounding box center [502, 418] width 495 height 544
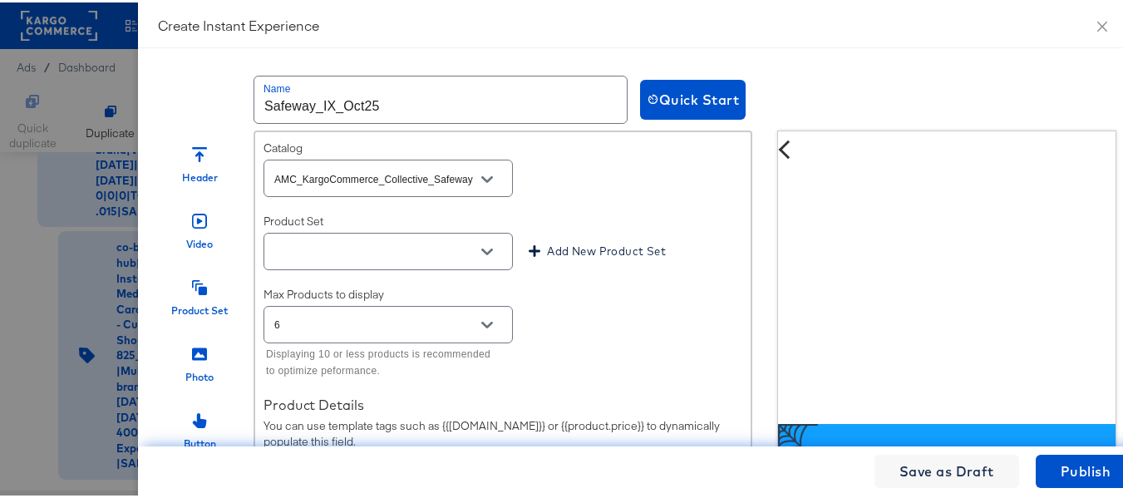
scroll to position [3409, 0]
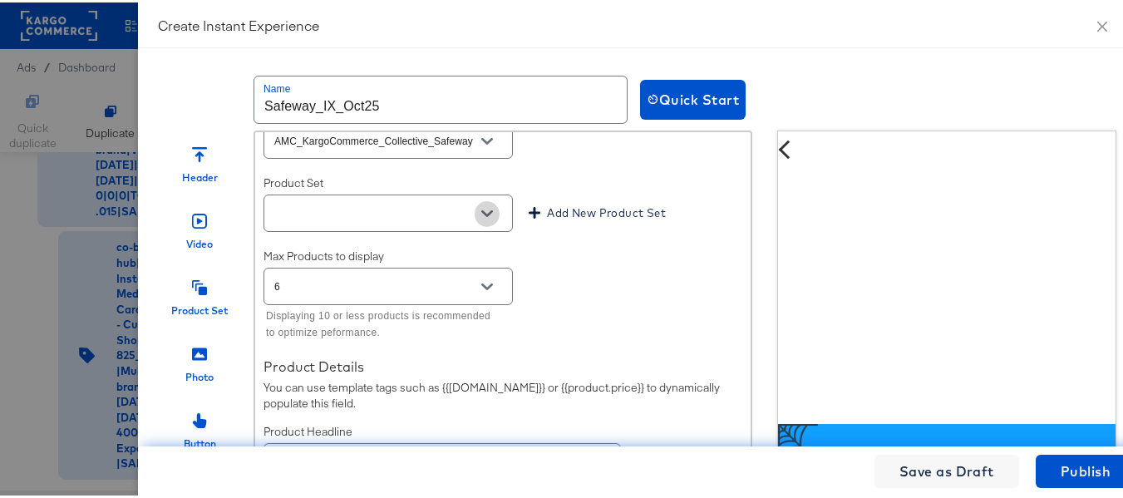
click at [486, 224] on button "Open" at bounding box center [487, 211] width 25 height 25
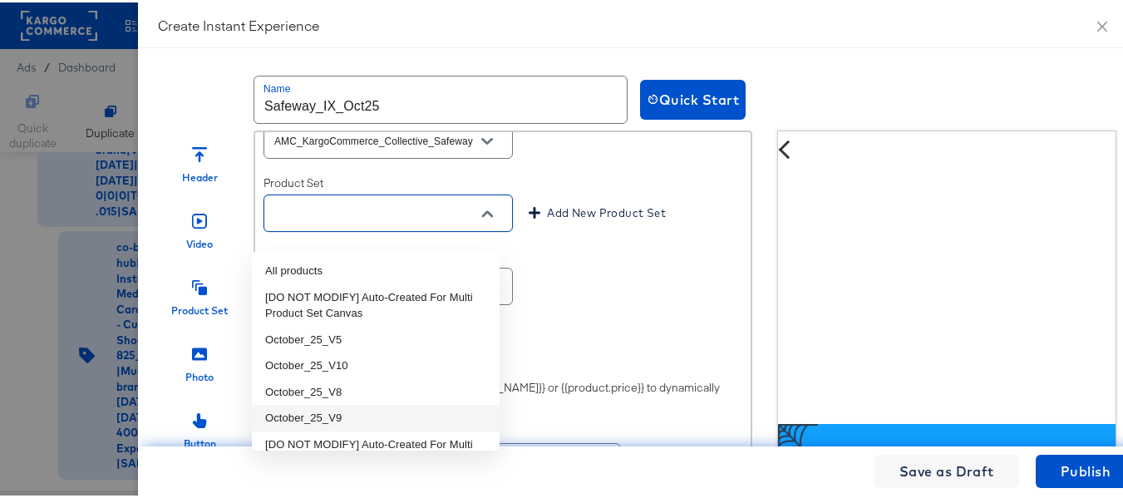
click at [348, 407] on li "October_25_V9" at bounding box center [376, 415] width 248 height 27
type input "October_25_V9"
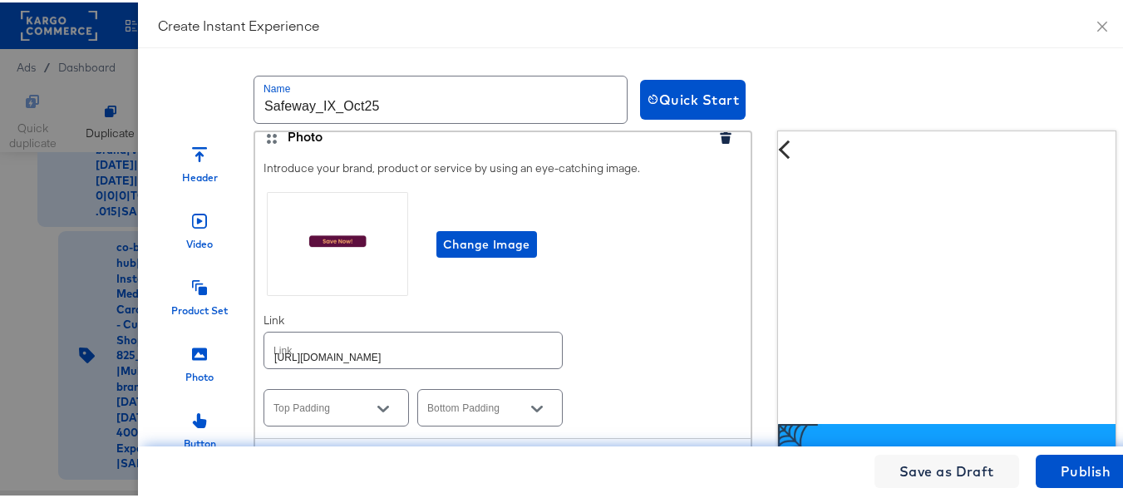
scroll to position [3991, 0]
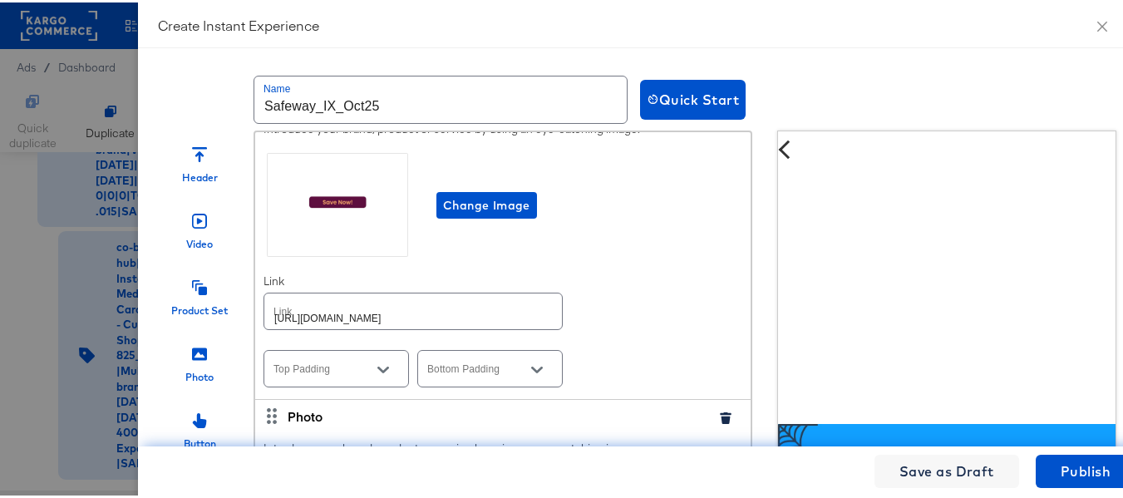
click at [383, 327] on input "https://www.albertsons.com/order/personal-care-essentials.html" at bounding box center [413, 309] width 298 height 36
paste input "safeway"
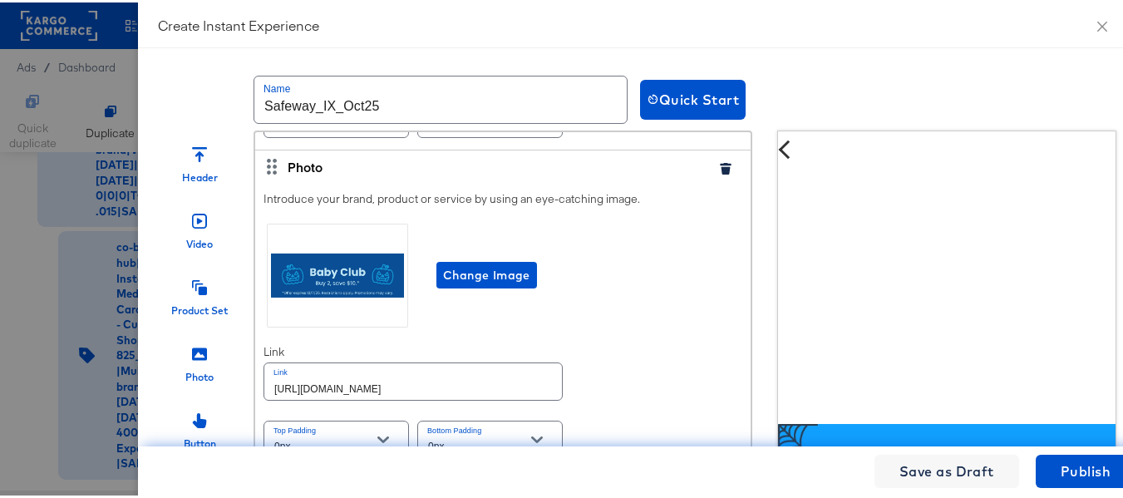
scroll to position [4323, 0]
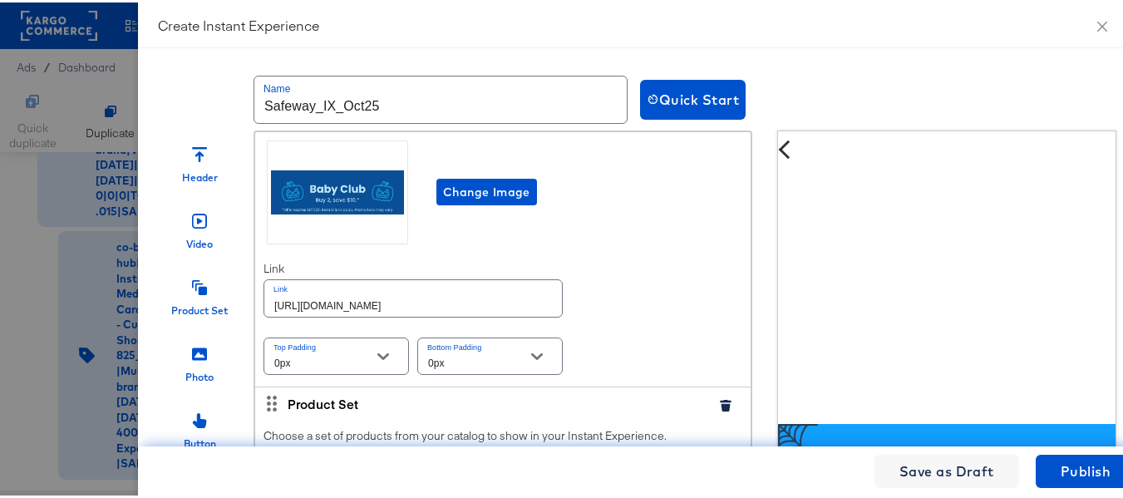
type input "https://www.safeway.com/order/personal-care-essentials.html"
click at [457, 302] on input "https://www.albertsons.com/order/personal-care-essentials.html" at bounding box center [413, 296] width 298 height 36
paste input "safeway"
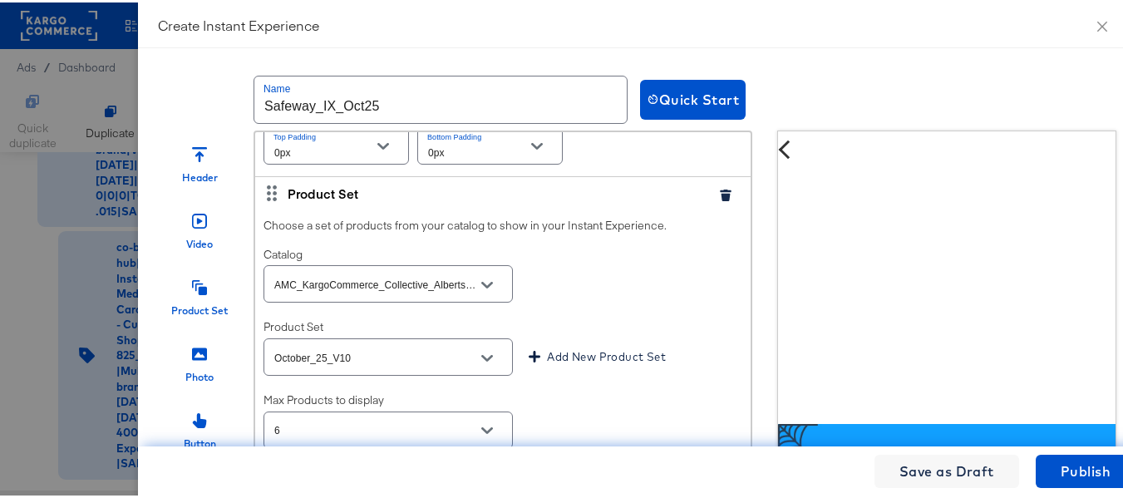
scroll to position [4572, 0]
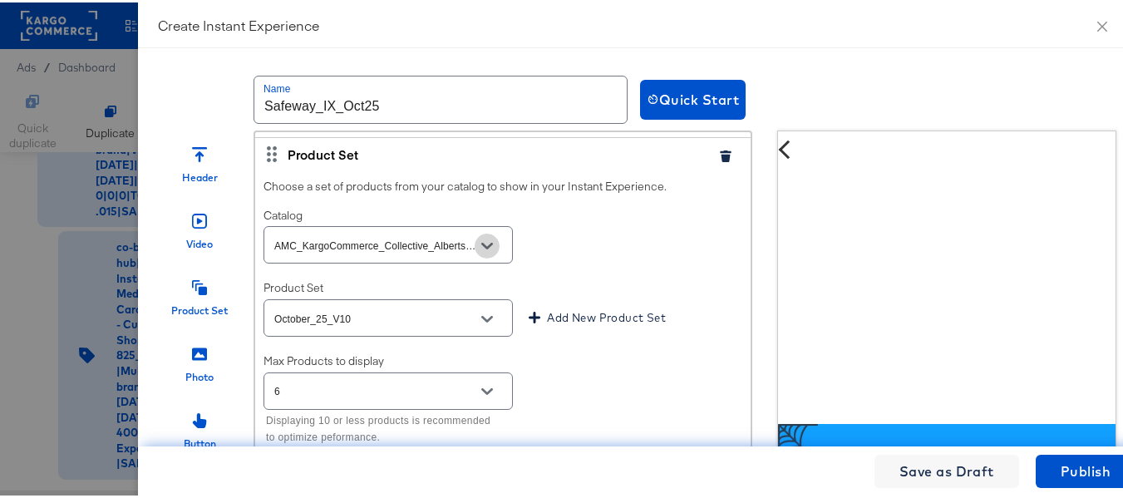
click at [477, 256] on button "Open" at bounding box center [487, 243] width 25 height 25
type input "https://www.safeway.com/order/personal-care-essentials.html"
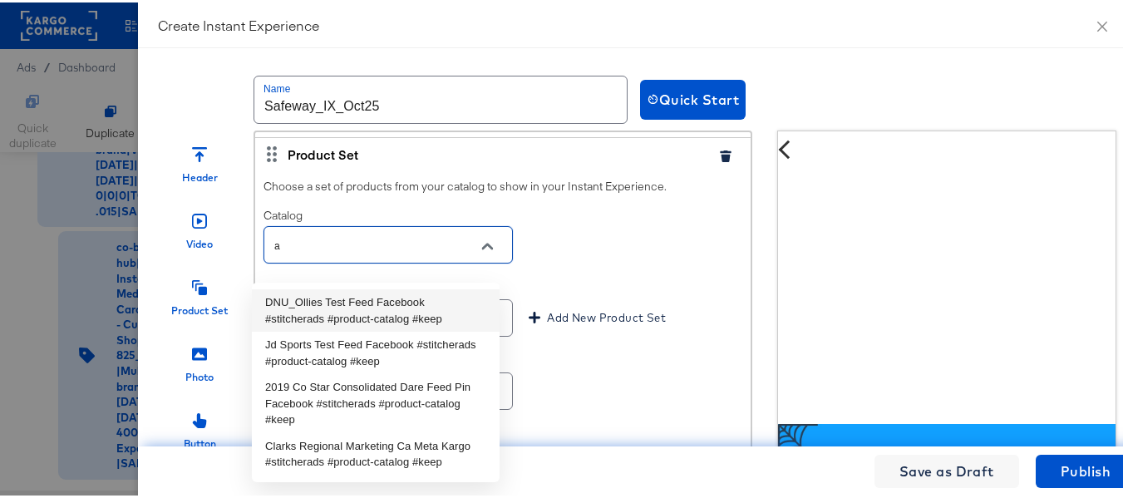
scroll to position [0, 0]
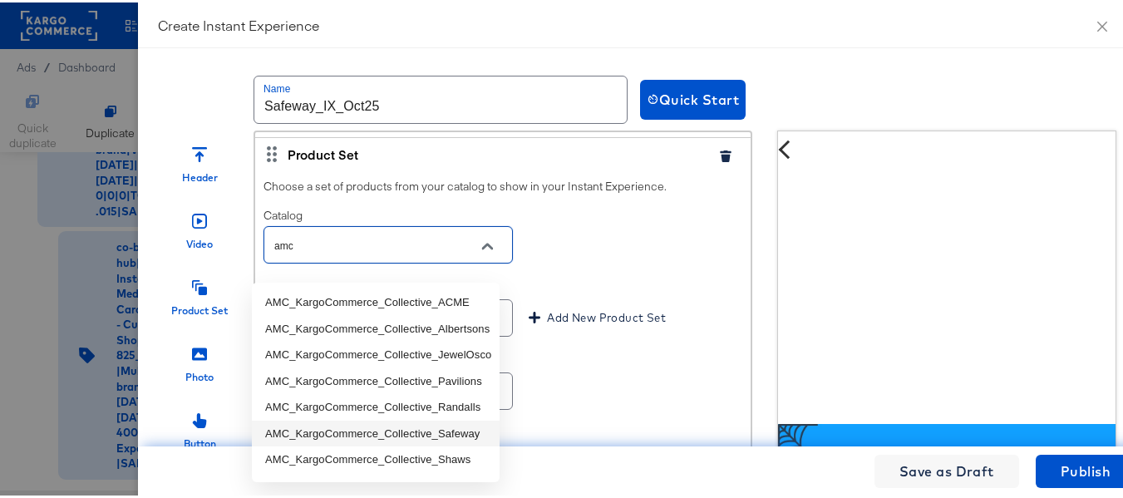
click at [463, 433] on li "AMC_KargoCommerce_Collective_Safeway" at bounding box center [376, 431] width 248 height 27
type input "AMC_KargoCommerce_Collective_Safeway"
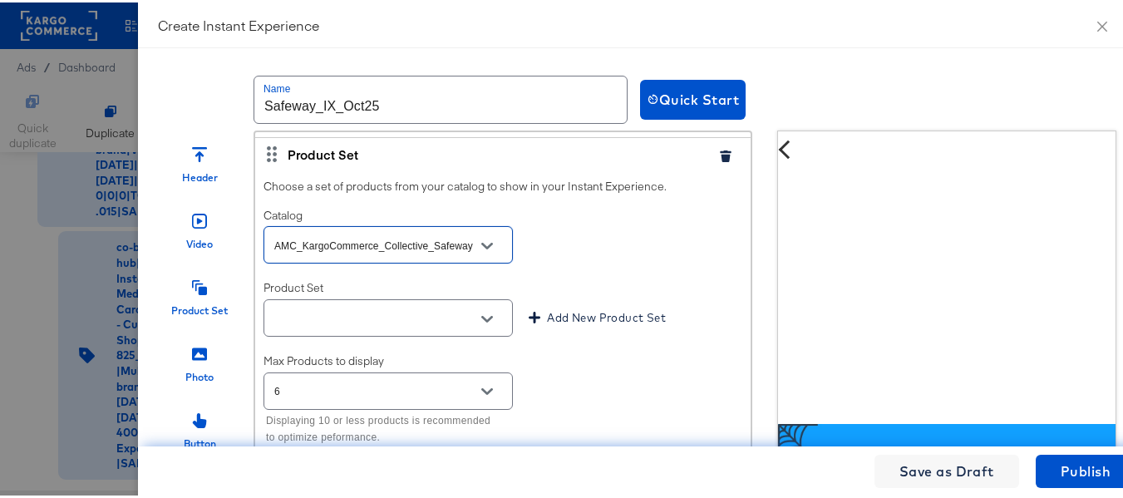
scroll to position [4656, 0]
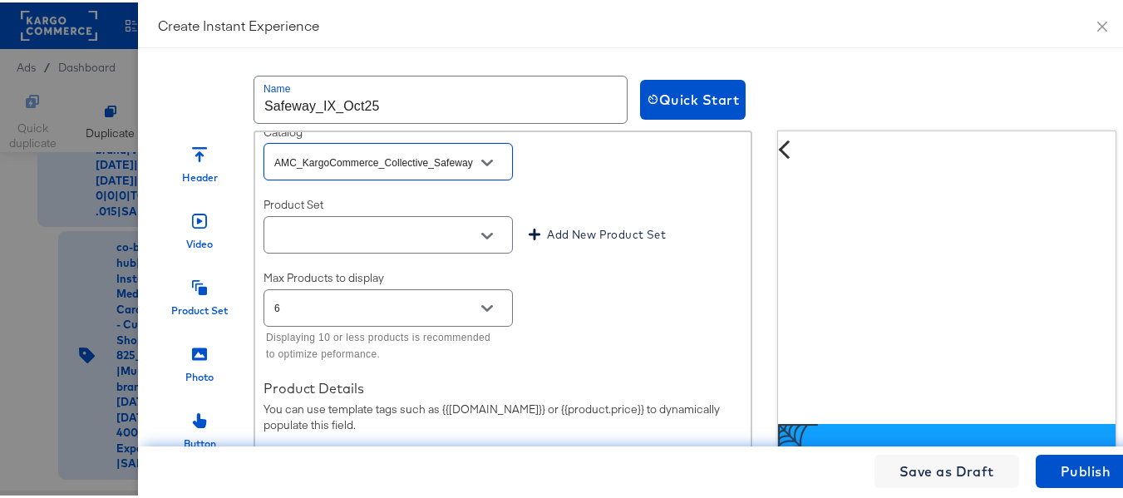
click at [481, 239] on icon "Open" at bounding box center [487, 234] width 12 height 12
type input "AMC_KargoCommerce_Collective_Safeway"
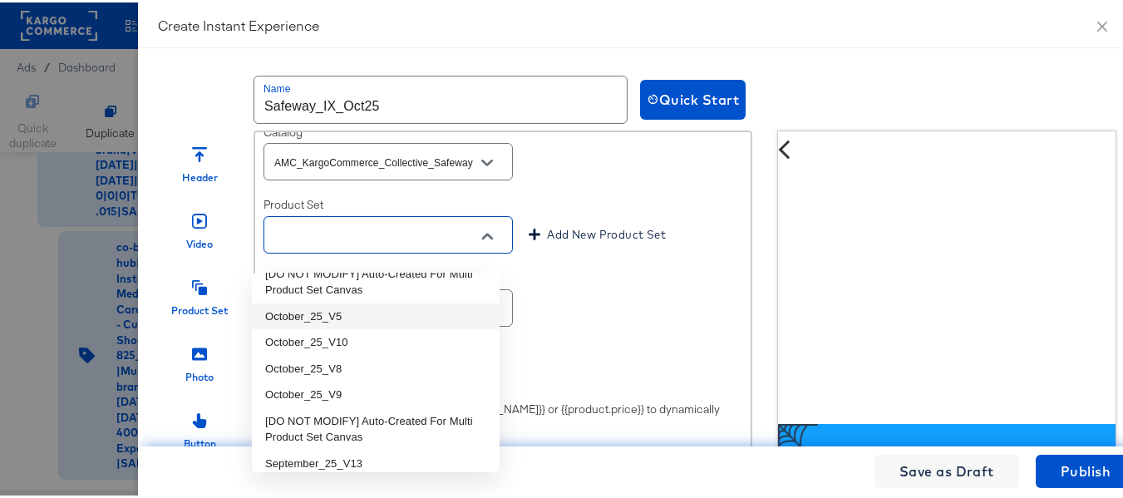
scroll to position [83, 0]
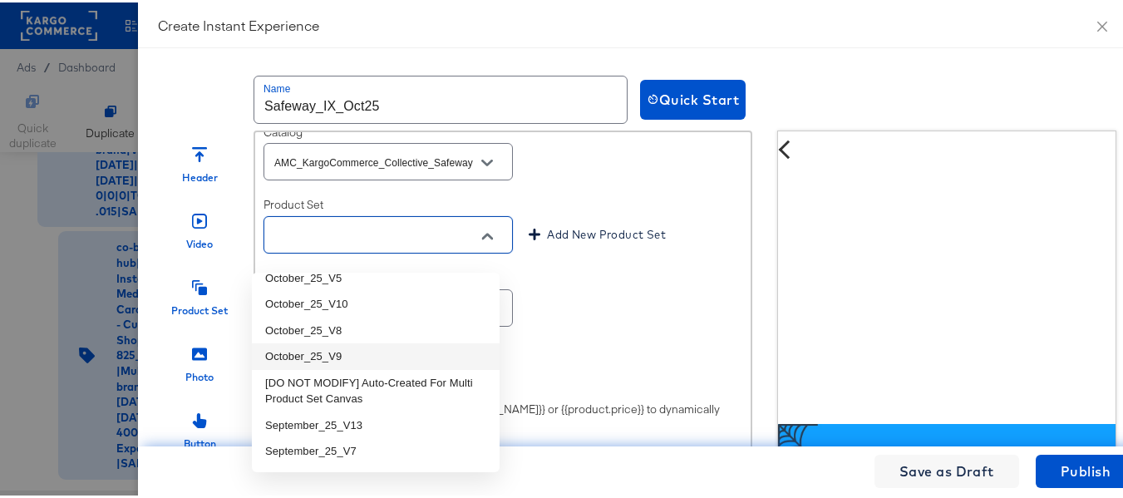
click at [402, 354] on li "October_25_V9" at bounding box center [376, 354] width 248 height 27
type input "October_25_V9"
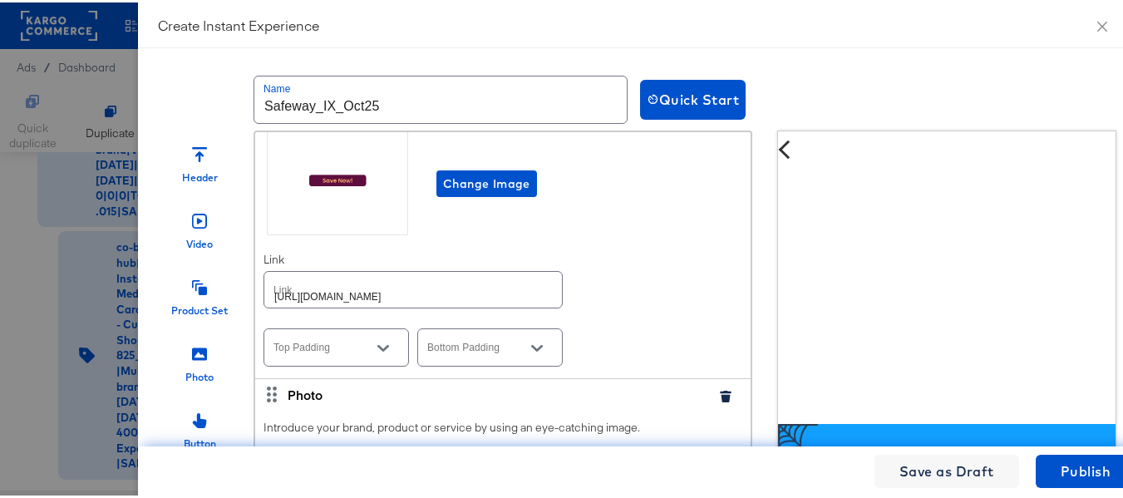
scroll to position [5321, 0]
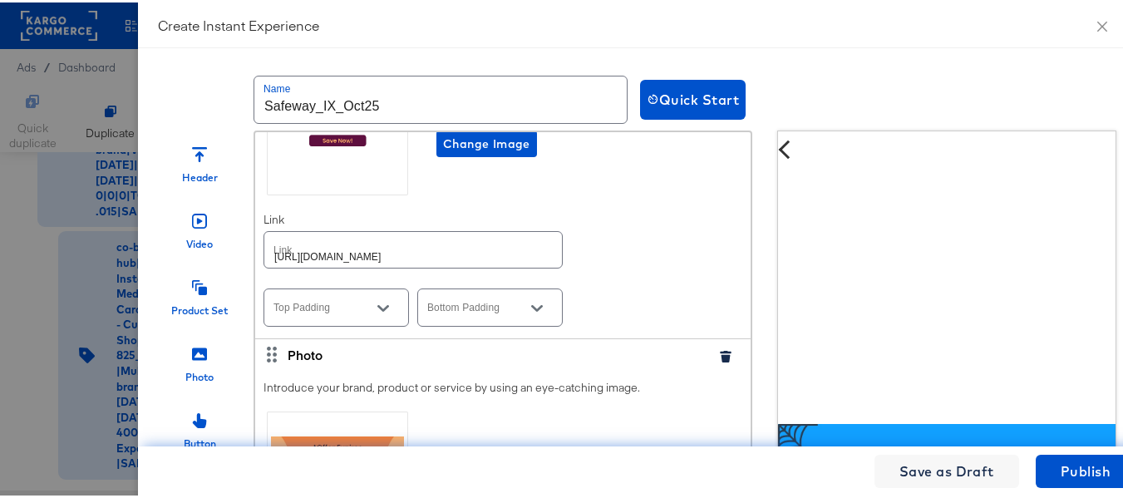
click at [472, 290] on div "Introduce your brand, product or service by using an eye-catching image. Change…" at bounding box center [502, 192] width 495 height 287
click at [472, 265] on input "https://www.albertsons.com/order/personal-care-essentials.html" at bounding box center [413, 247] width 298 height 36
paste input "safeway"
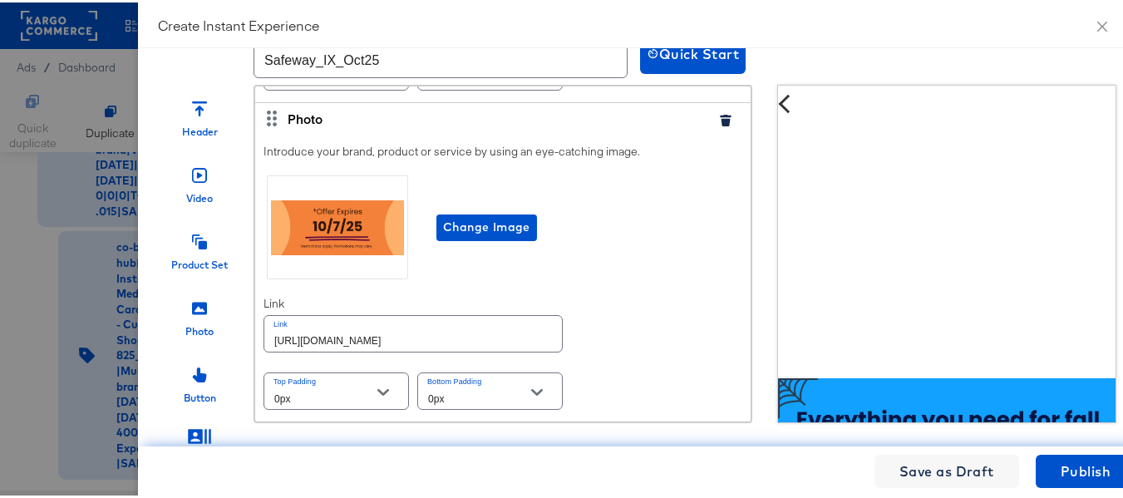
scroll to position [83, 0]
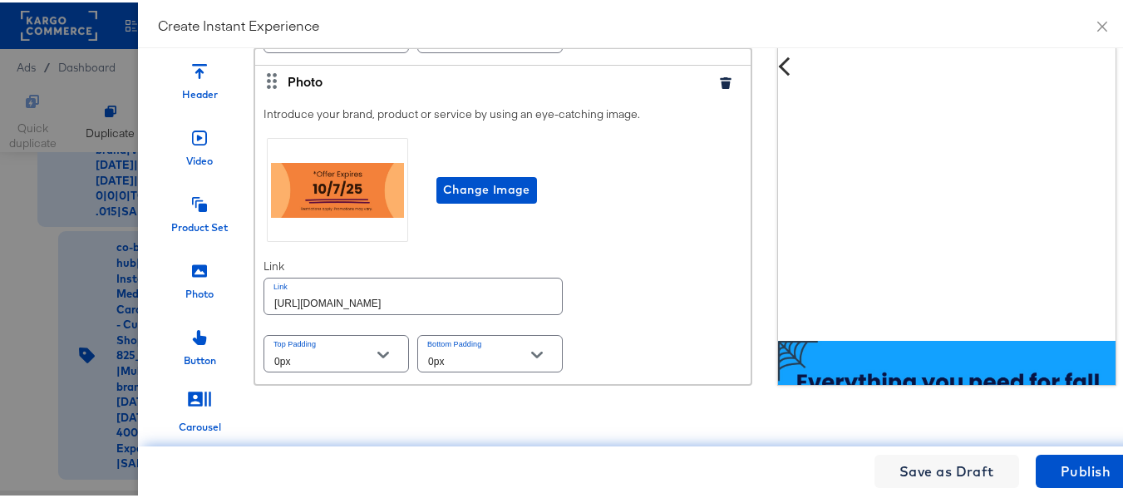
type input "https://www.safeway.com/order/personal-care-essentials.html"
click at [441, 301] on input "https://www.albertsons.com/order/personal-care-essentials.html" at bounding box center [413, 294] width 298 height 36
paste input "safeway"
type input "https://www.safeway.com/order/personal-care-essentials.html"
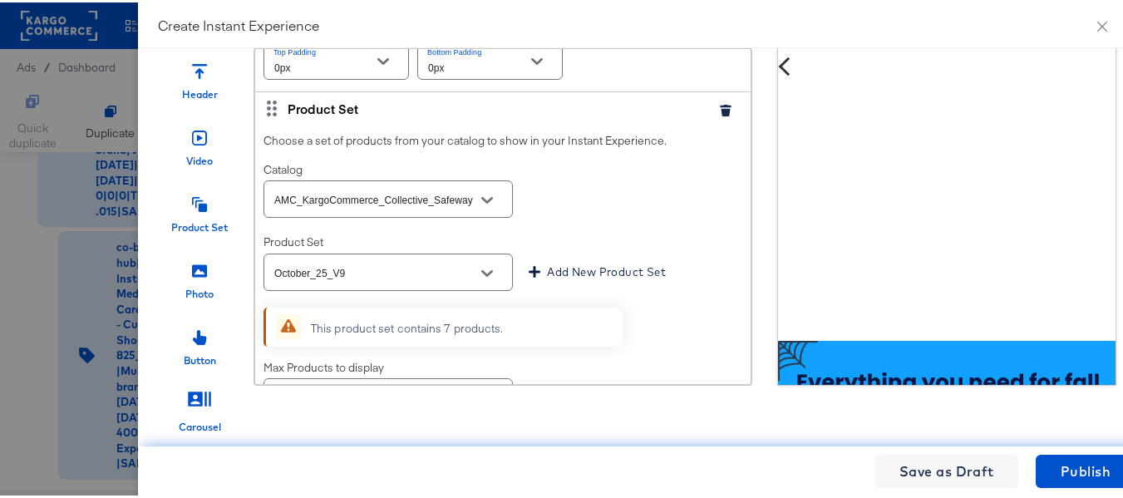
scroll to position [4572, 0]
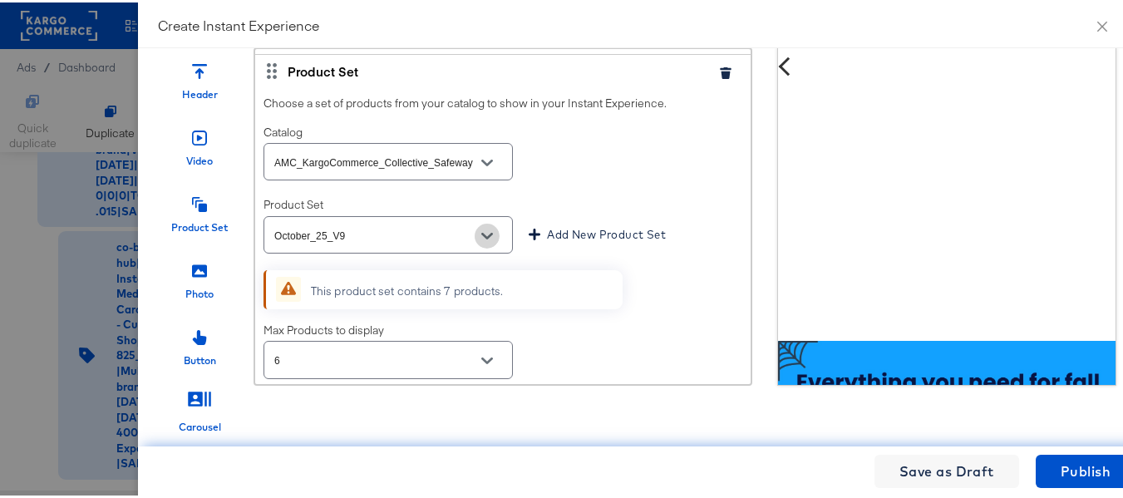
click at [481, 239] on icon "Open" at bounding box center [487, 234] width 12 height 12
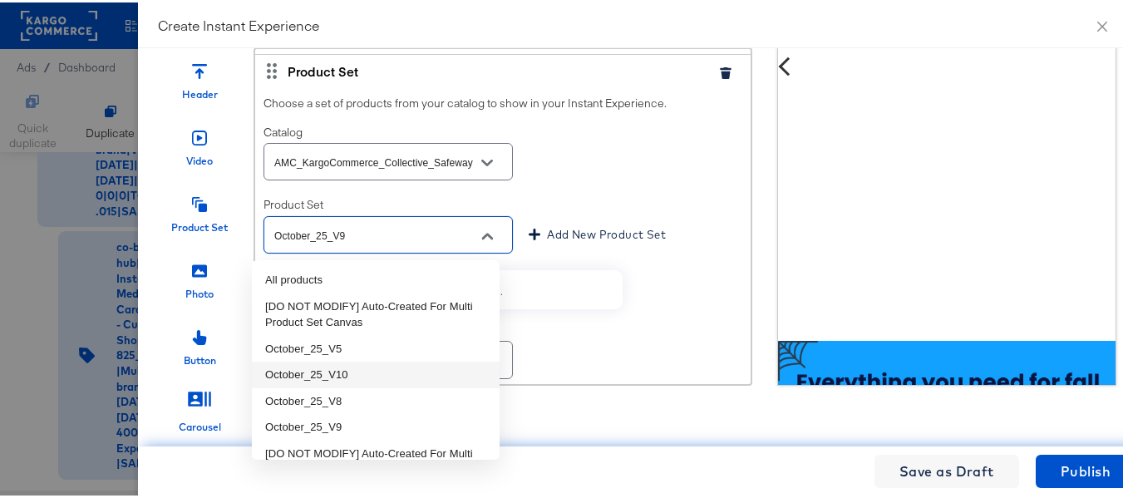
click at [355, 367] on li "October_25_V10" at bounding box center [376, 372] width 248 height 27
type input "October_25_V10"
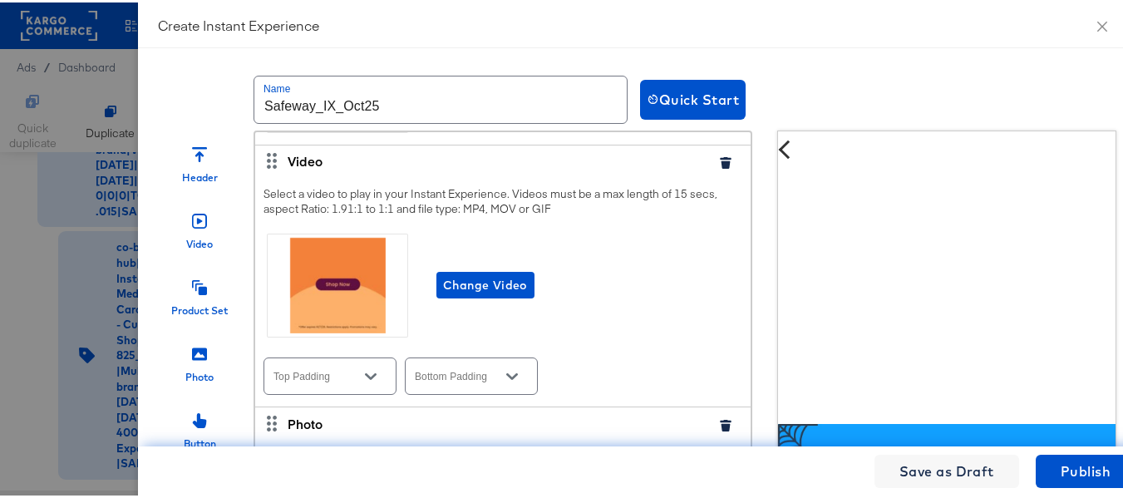
scroll to position [0, 0]
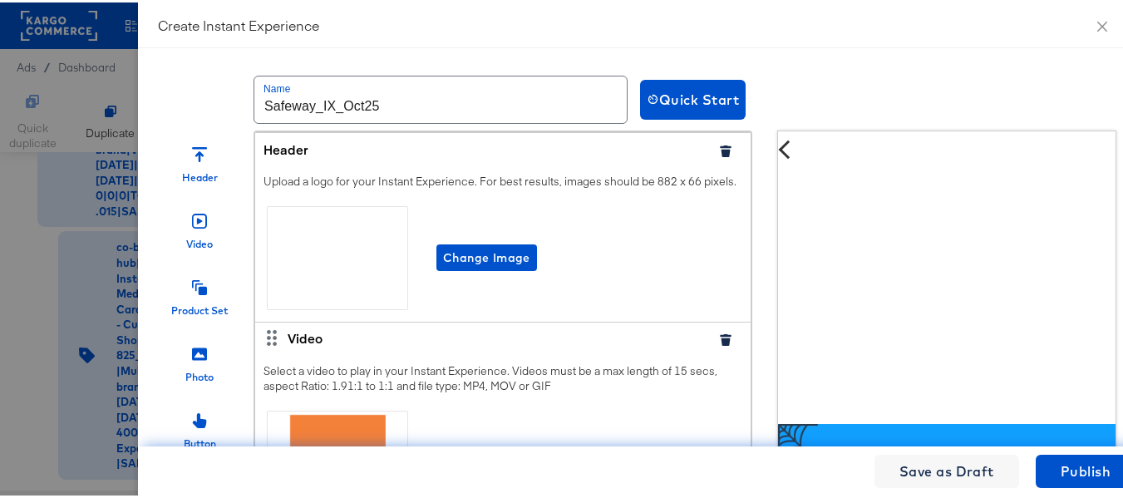
click at [625, 232] on div "Change Image" at bounding box center [503, 255] width 479 height 111
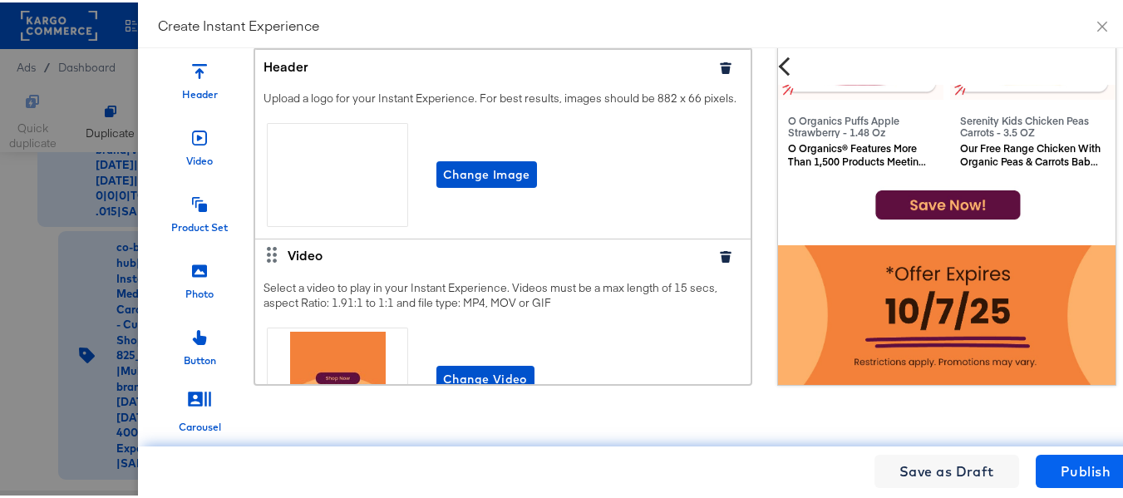
scroll to position [1, 0]
click at [1088, 476] on span "Publish" at bounding box center [1086, 468] width 50 height 23
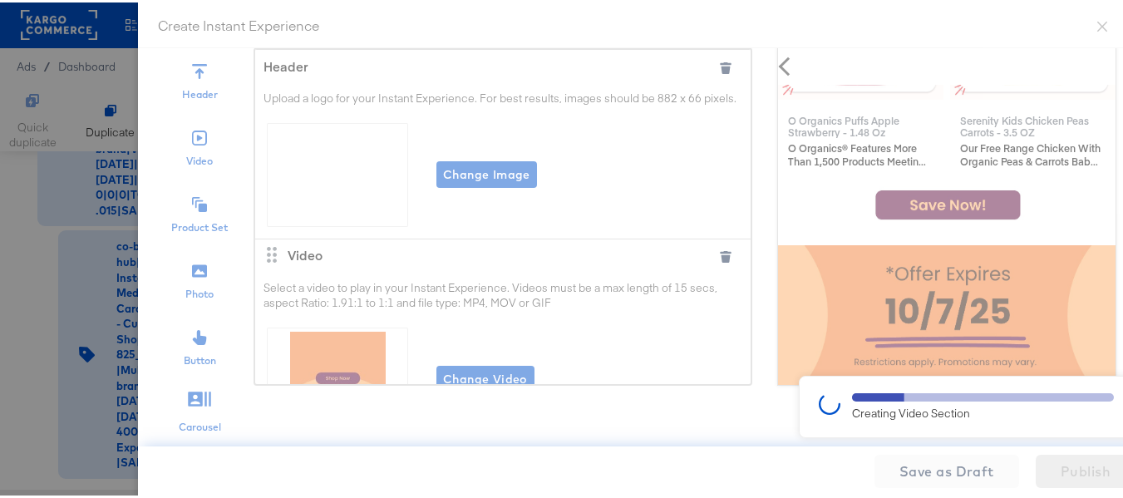
scroll to position [0, 0]
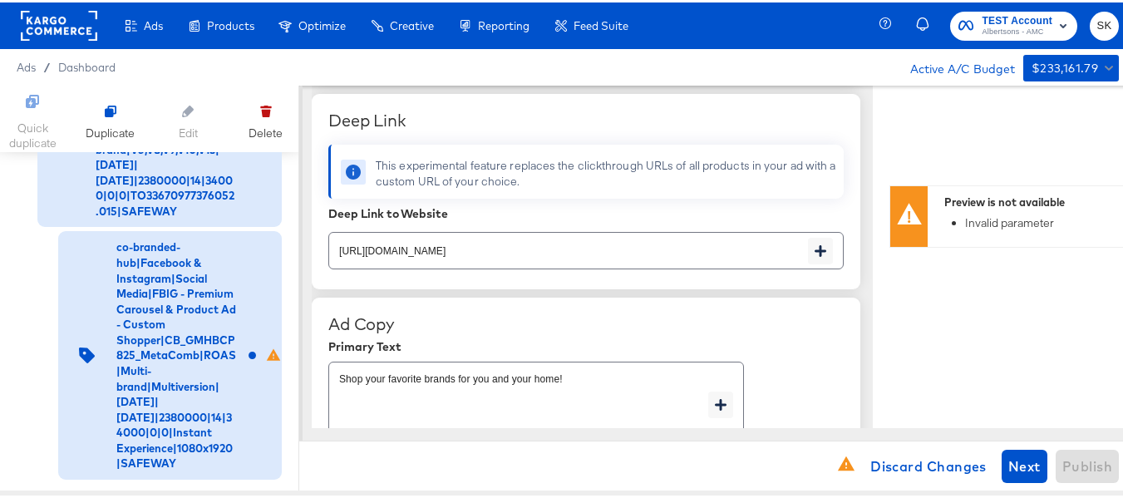
type textarea "x"
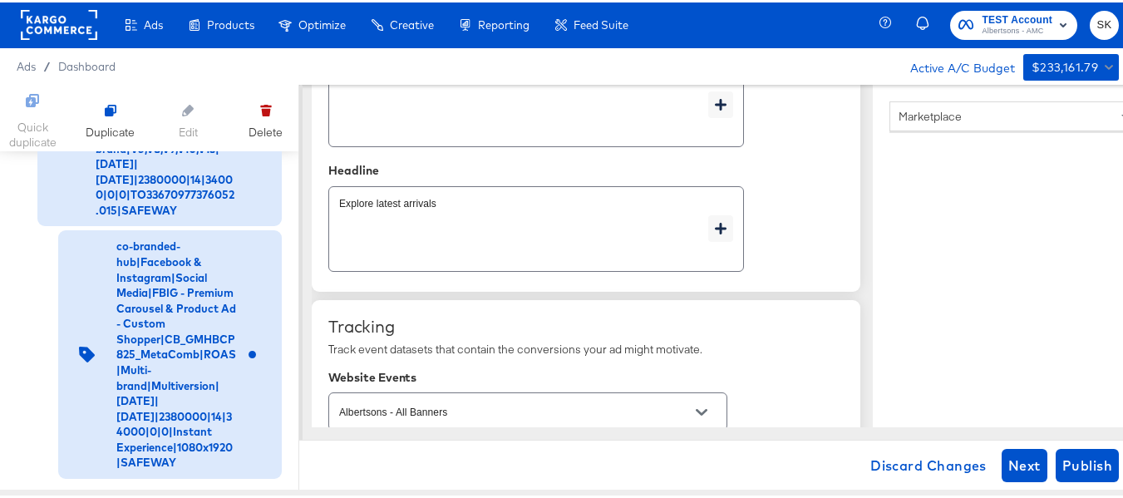
scroll to position [1271, 0]
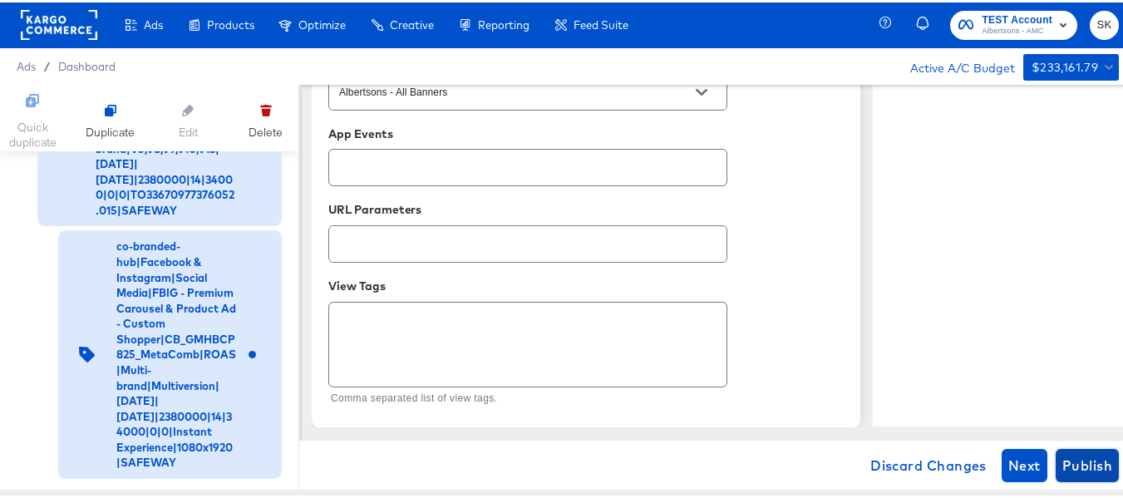
click at [1072, 463] on span "Publish" at bounding box center [1087, 462] width 50 height 23
type textarea "x"
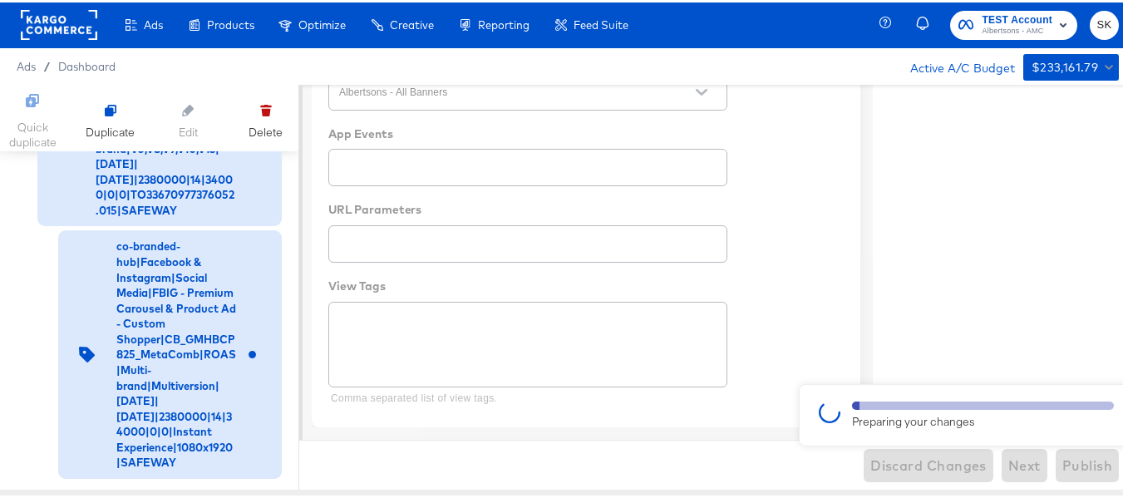
type textarea "x"
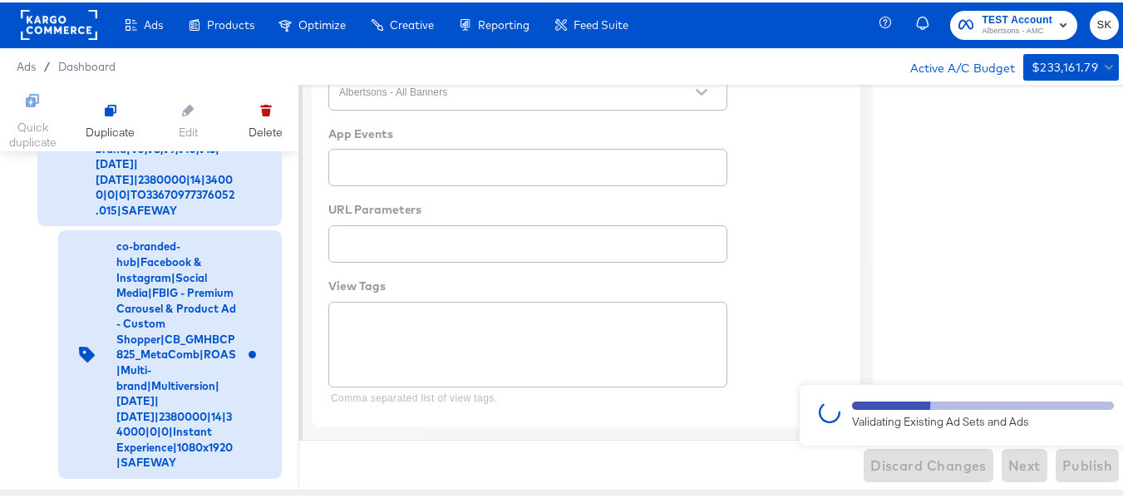
type textarea "x"
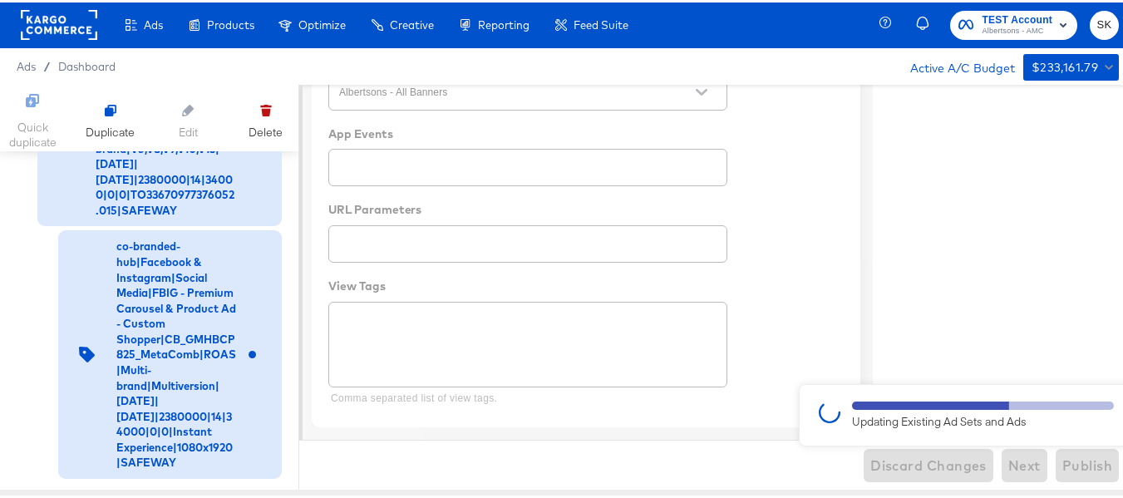
type textarea "x"
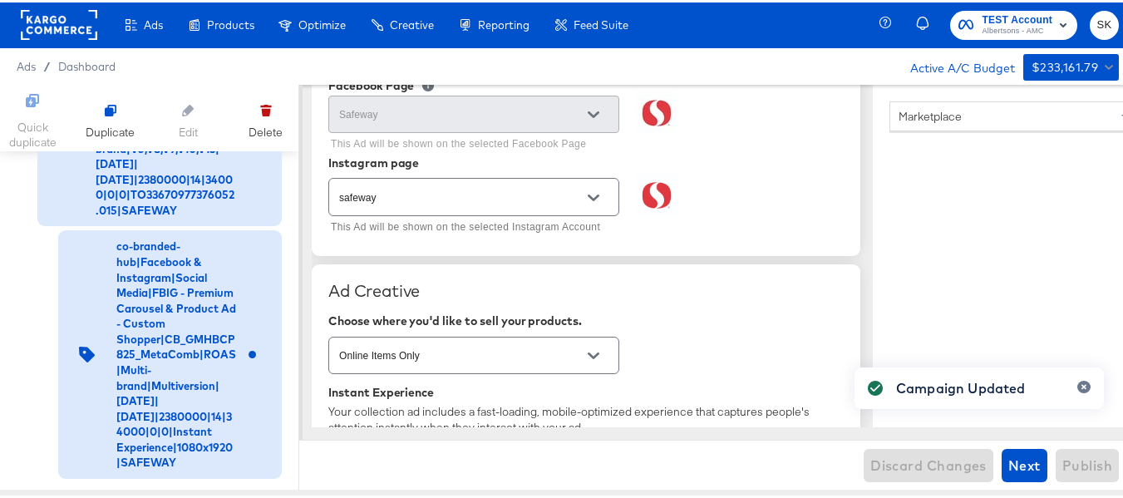
type textarea "x"
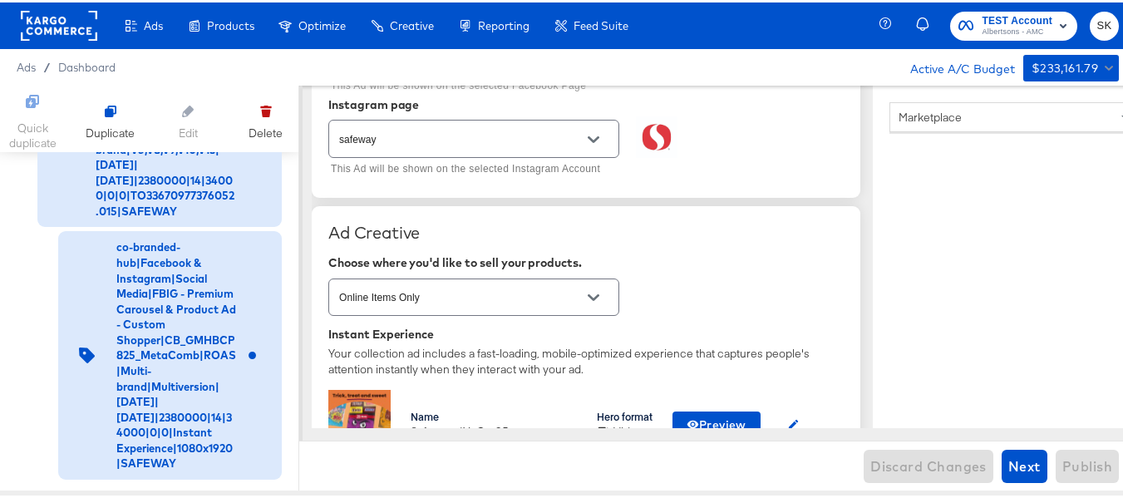
scroll to position [333, 0]
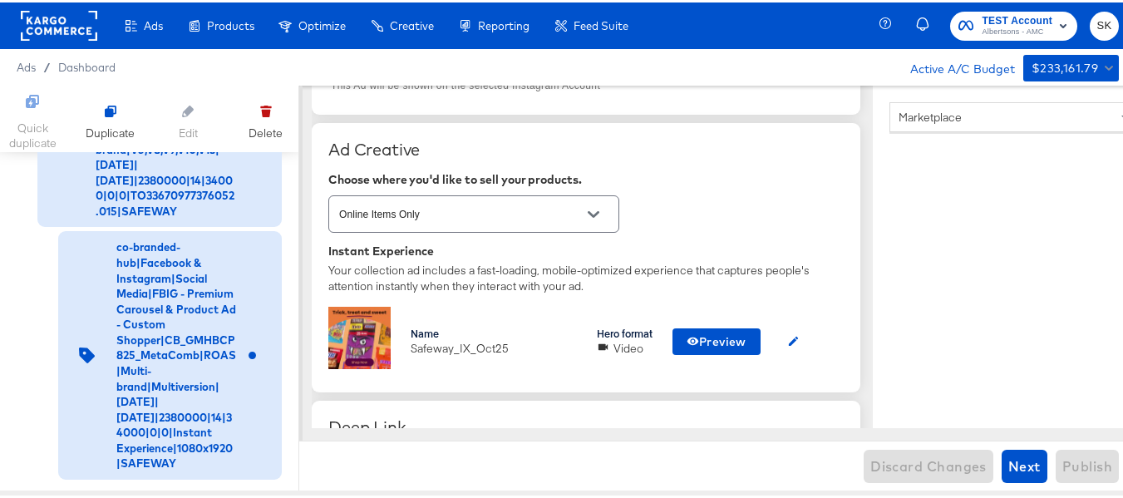
click at [38, 24] on rect at bounding box center [59, 23] width 76 height 30
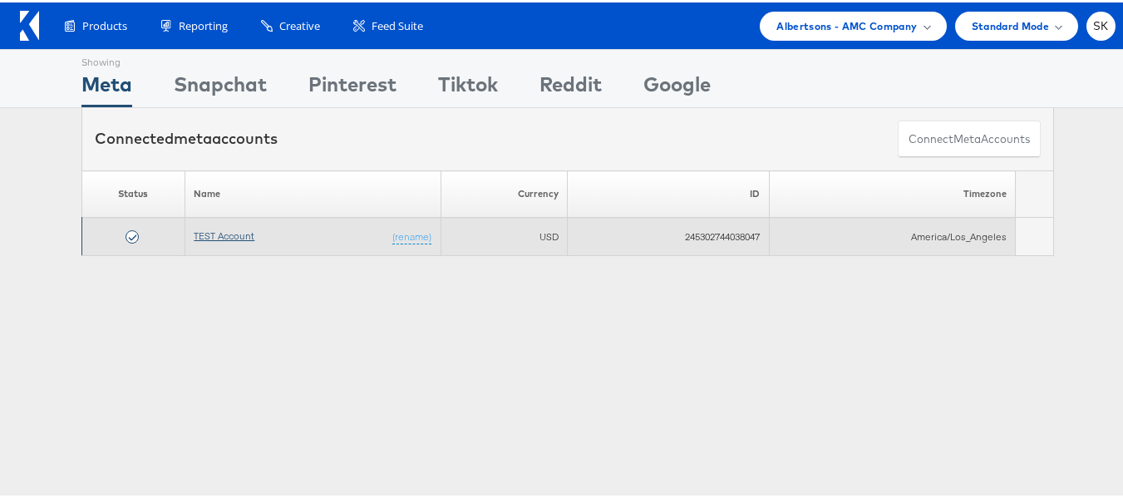
click at [218, 233] on link "TEST Account" at bounding box center [224, 233] width 61 height 12
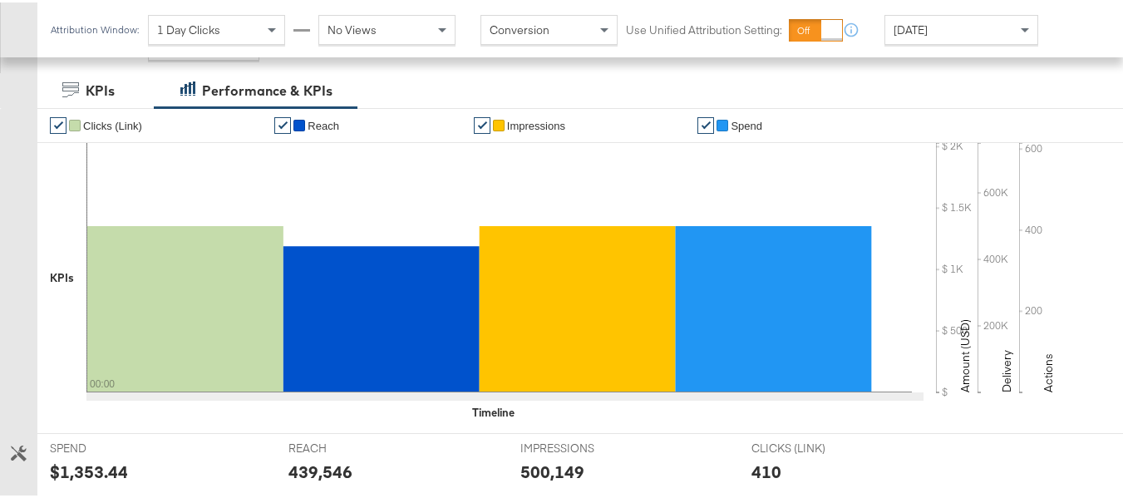
scroll to position [571, 0]
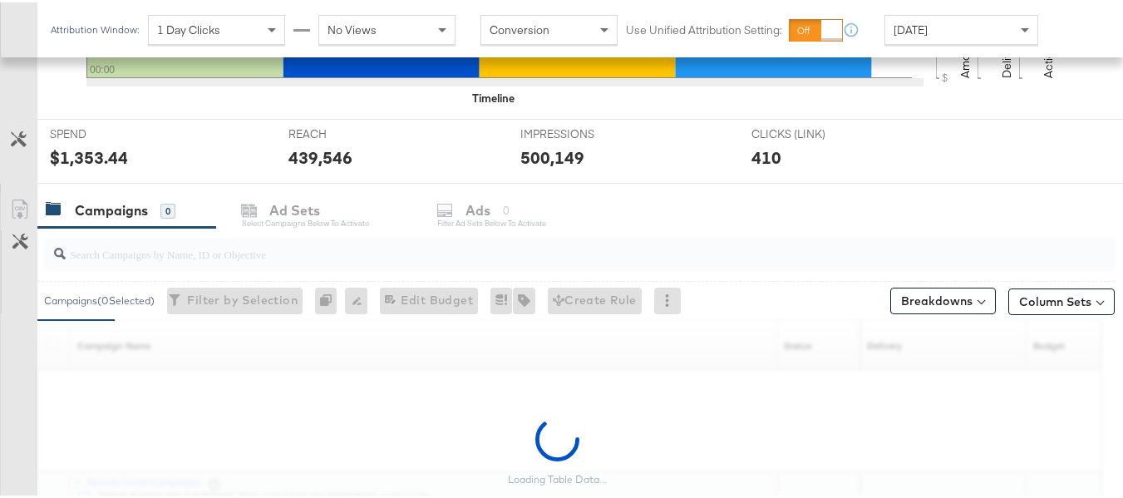
click at [217, 256] on input "search" at bounding box center [543, 245] width 954 height 32
click at [241, 251] on input "search" at bounding box center [543, 245] width 954 height 32
click at [188, 249] on input "search" at bounding box center [543, 245] width 954 height 32
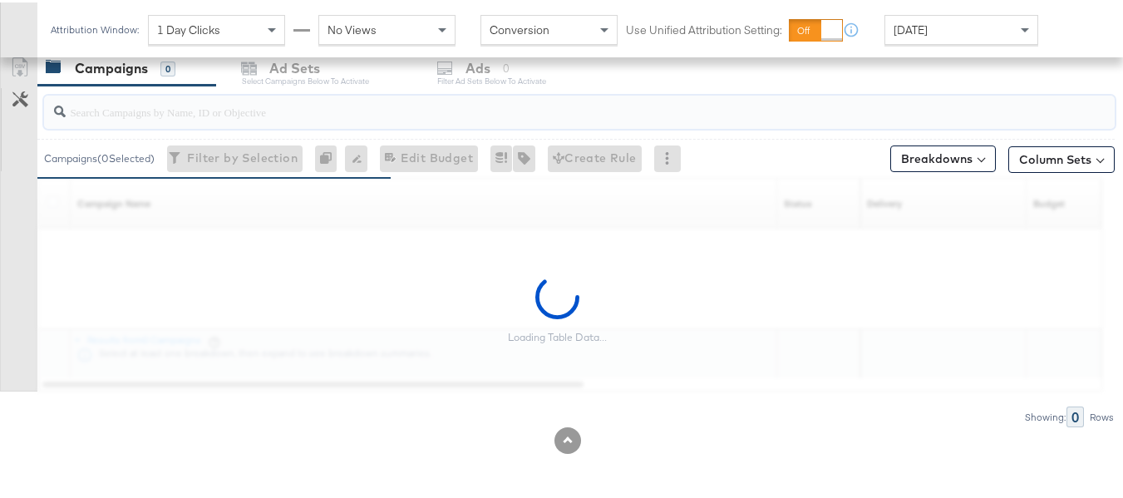
click at [134, 117] on input "search" at bounding box center [543, 102] width 954 height 32
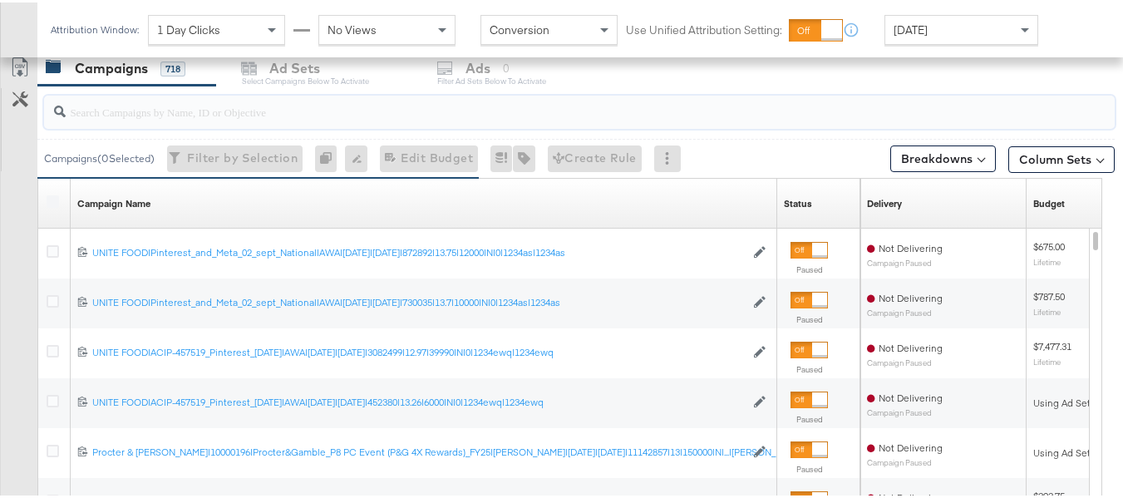
click at [136, 121] on div at bounding box center [579, 109] width 1071 height 33
paste input "co-branded-hub|Multibrand|Multi-brand_FY25 CoBrand National GMHBC P8|[PERSON_NA…"
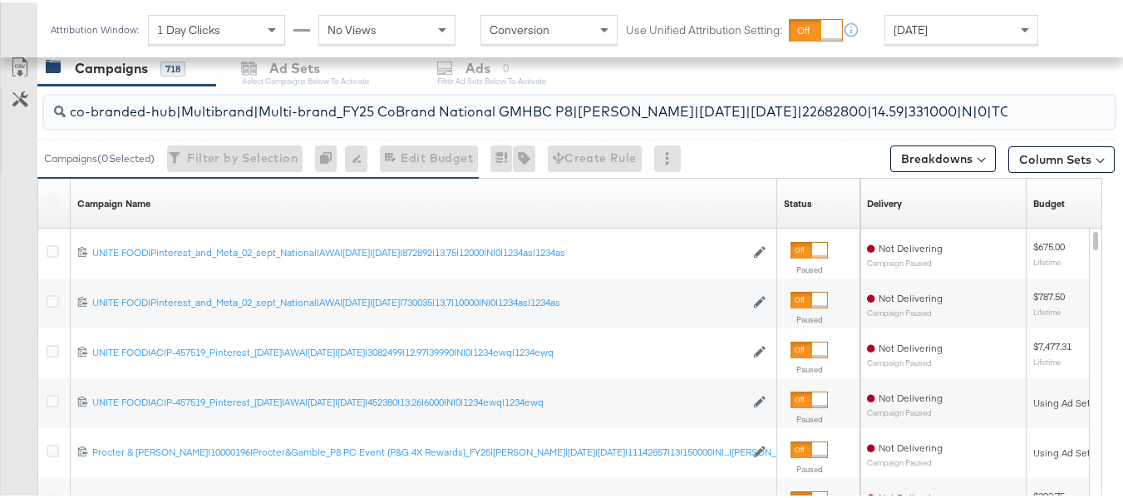
scroll to position [0, 267]
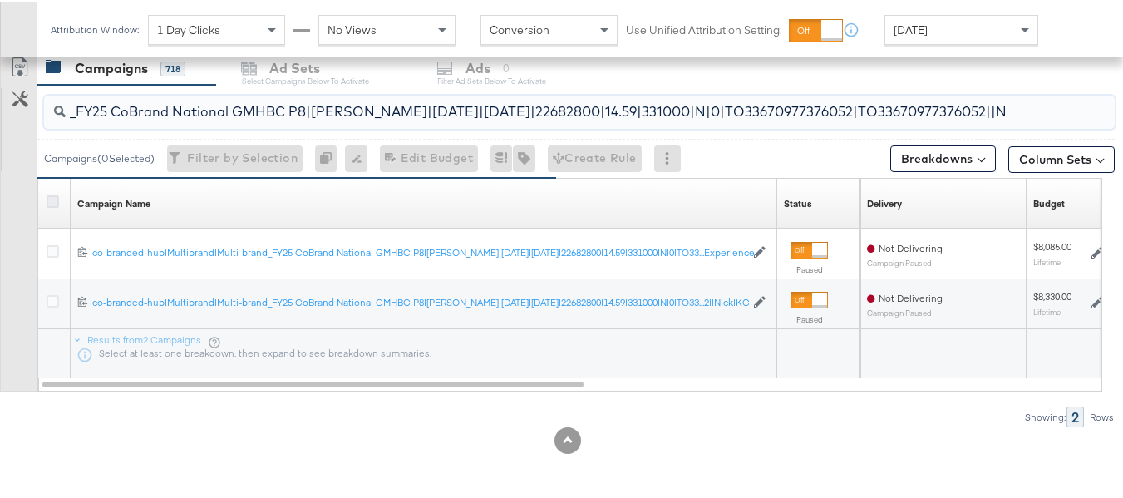
type input "co-branded-hub|Multibrand|Multi-brand_FY25 CoBrand National GMHBC P8|[PERSON_NA…"
click at [52, 193] on icon at bounding box center [53, 199] width 12 height 12
click at [0, 0] on input "checkbox" at bounding box center [0, 0] width 0 height 0
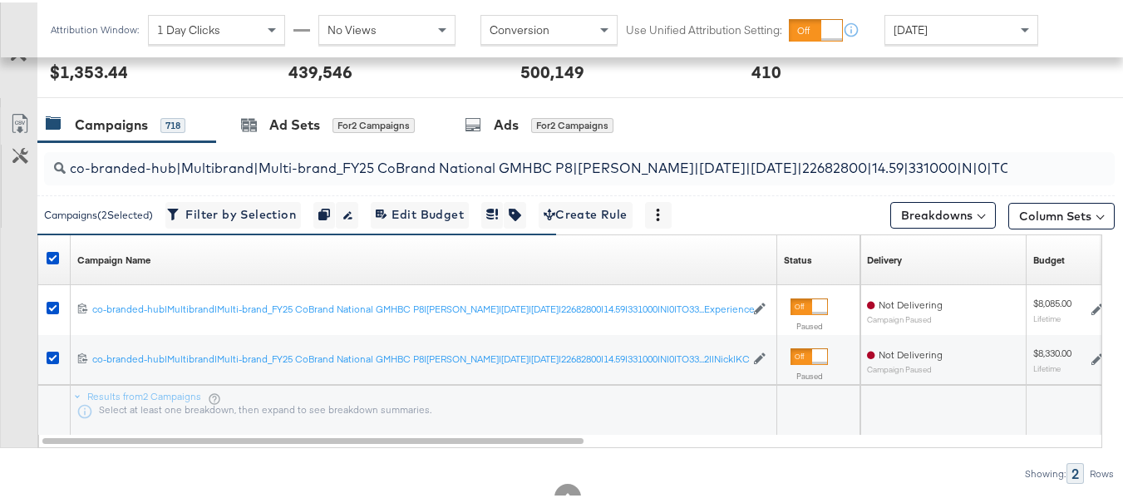
scroll to position [630, 0]
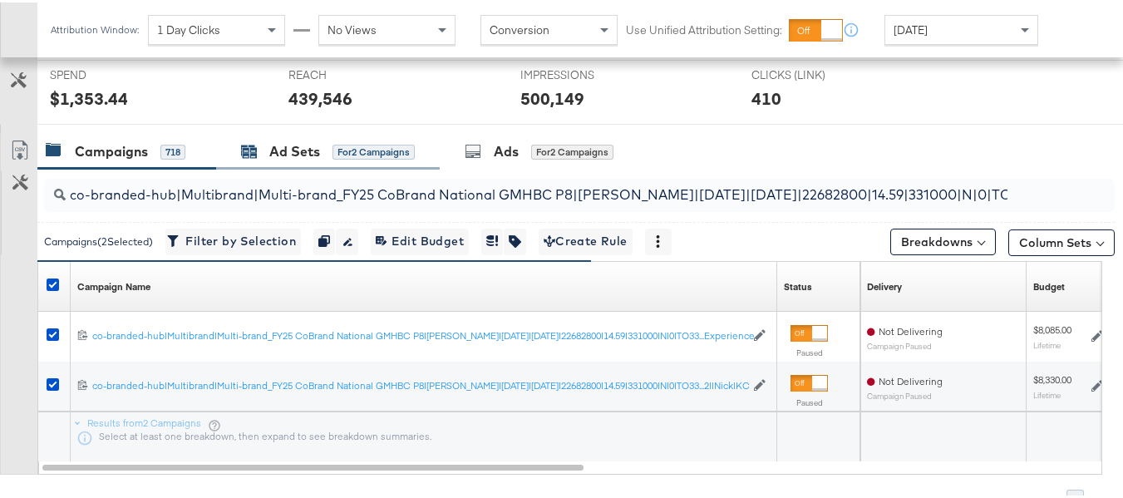
click at [306, 146] on div "Ad Sets" at bounding box center [294, 149] width 51 height 19
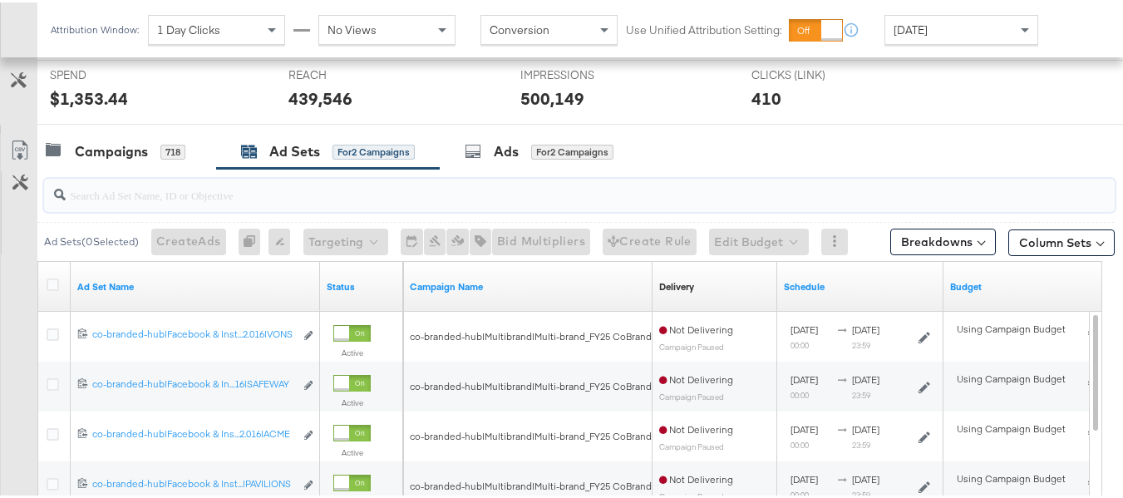
click at [303, 184] on input "search" at bounding box center [543, 186] width 954 height 32
paste input "co-branded-hub|Facebook & Instagram|Social Media|FBIG - Premium Carousel & Prod…"
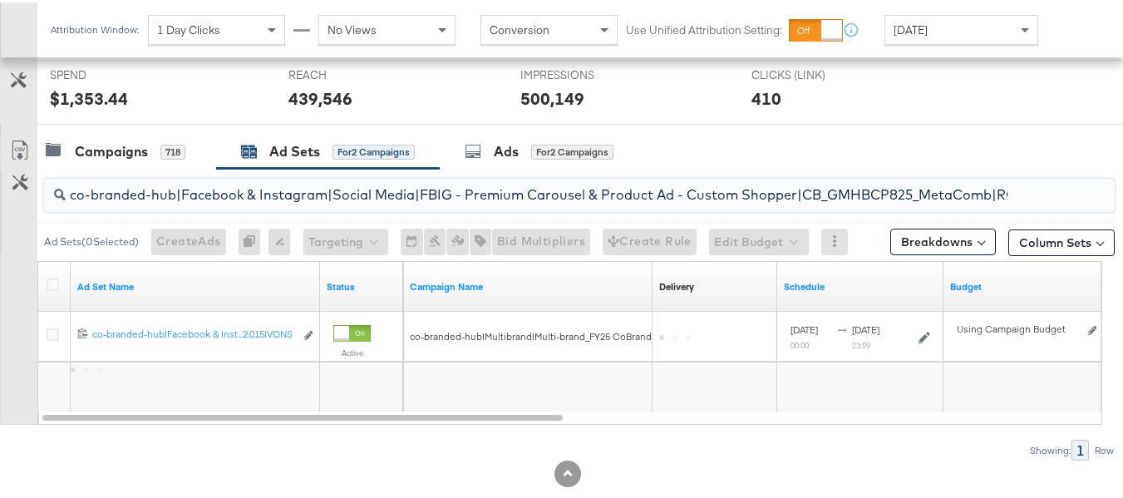
scroll to position [0, 737]
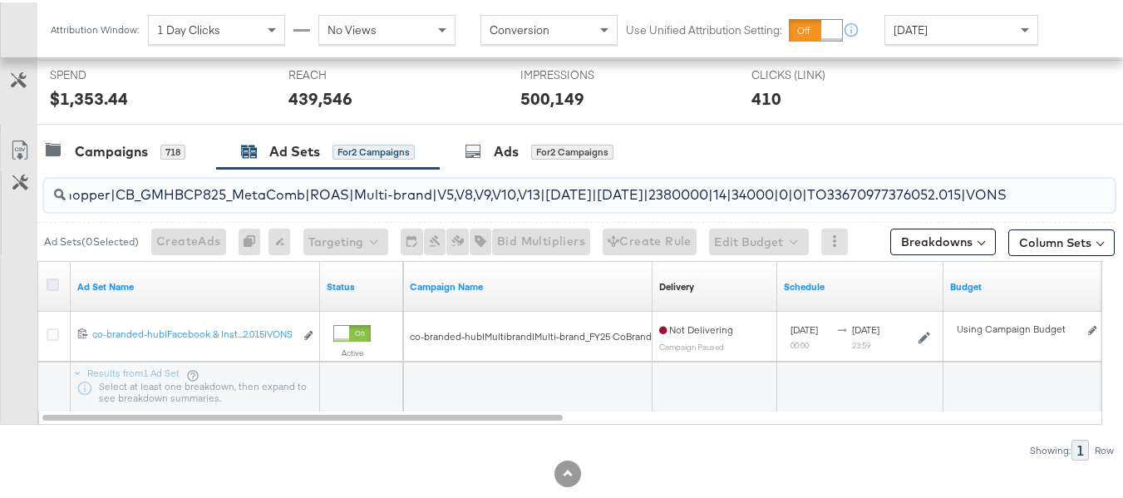
type input "co-branded-hub|Facebook & Instagram|Social Media|FBIG - Premium Carousel & Prod…"
click at [57, 281] on icon at bounding box center [53, 282] width 12 height 12
click at [0, 0] on input "checkbox" at bounding box center [0, 0] width 0 height 0
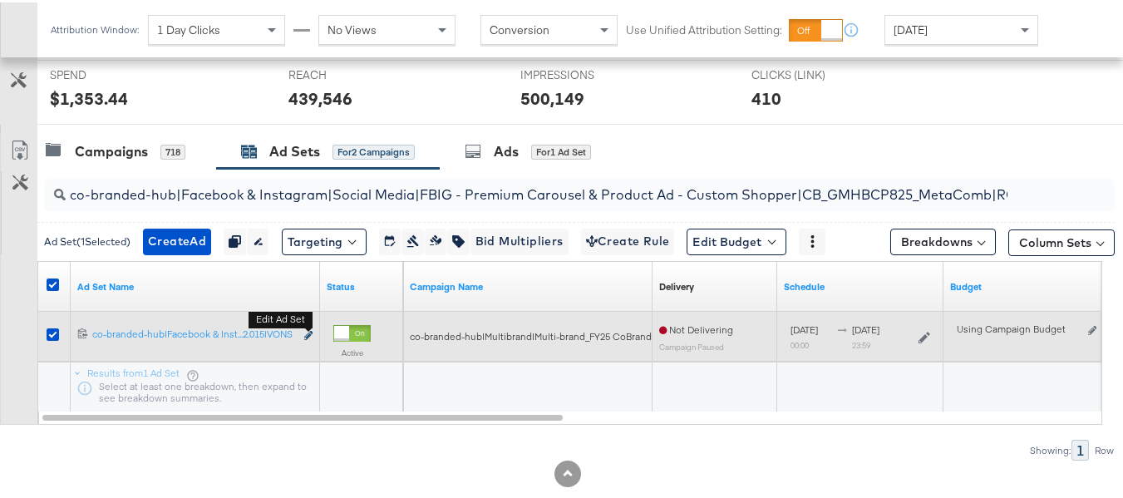
click at [308, 333] on icon "link" at bounding box center [308, 332] width 8 height 9
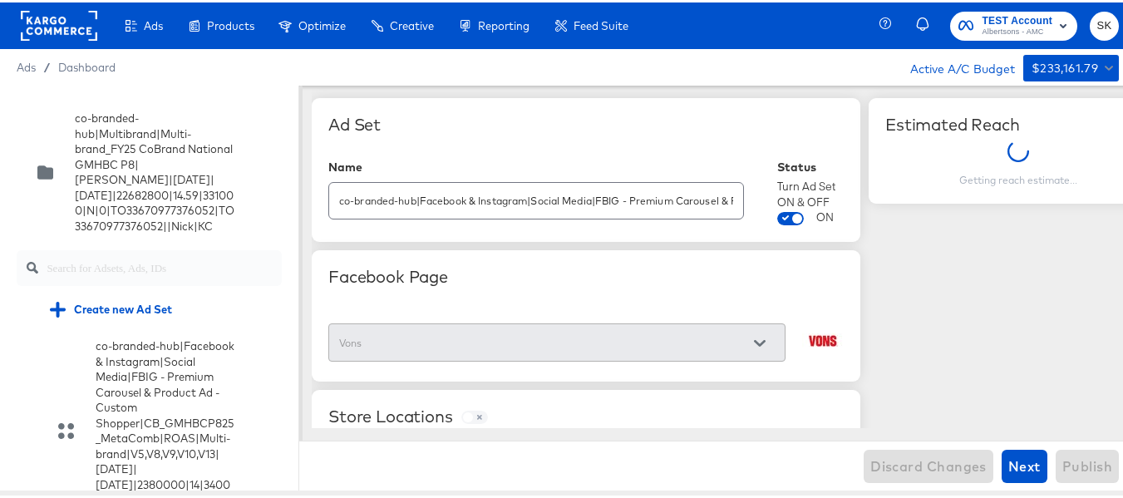
scroll to position [438, 0]
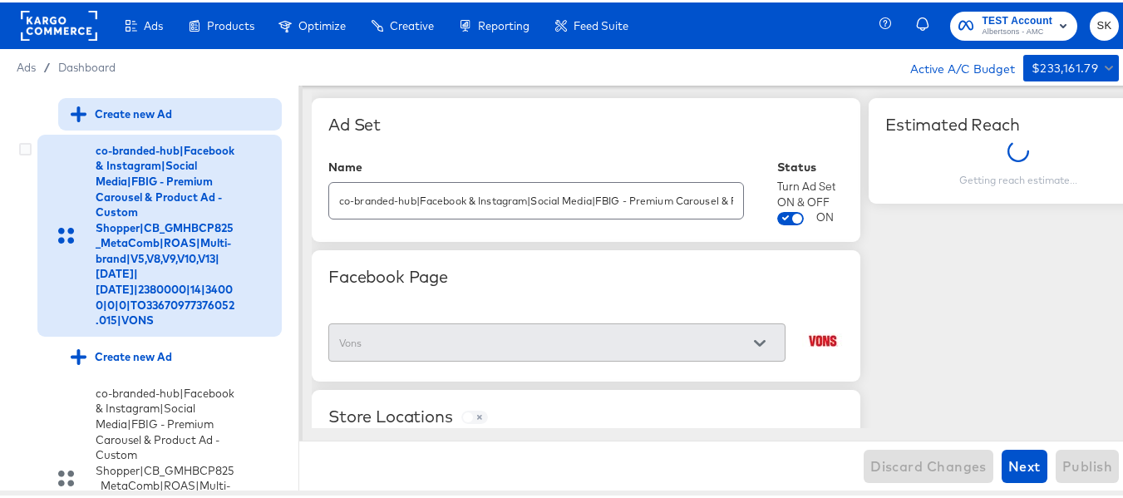
drag, startPoint x: 24, startPoint y: 177, endPoint x: 62, endPoint y: 193, distance: 40.6
click at [25, 153] on icon at bounding box center [25, 146] width 12 height 12
click at [0, 0] on input "checkbox" at bounding box center [0, 0] width 0 height 0
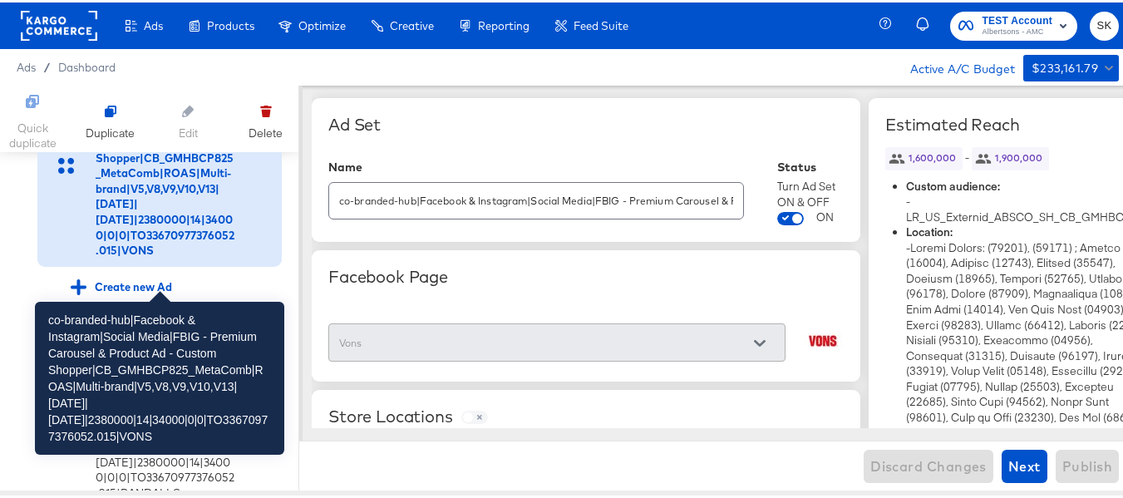
scroll to position [604, 0]
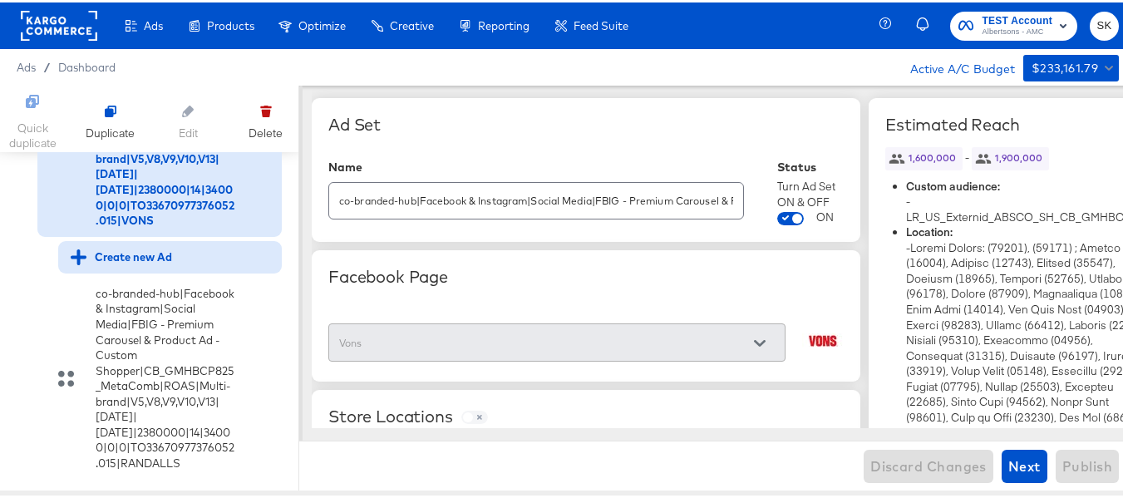
click at [145, 263] on div "Create new Ad" at bounding box center [121, 255] width 101 height 16
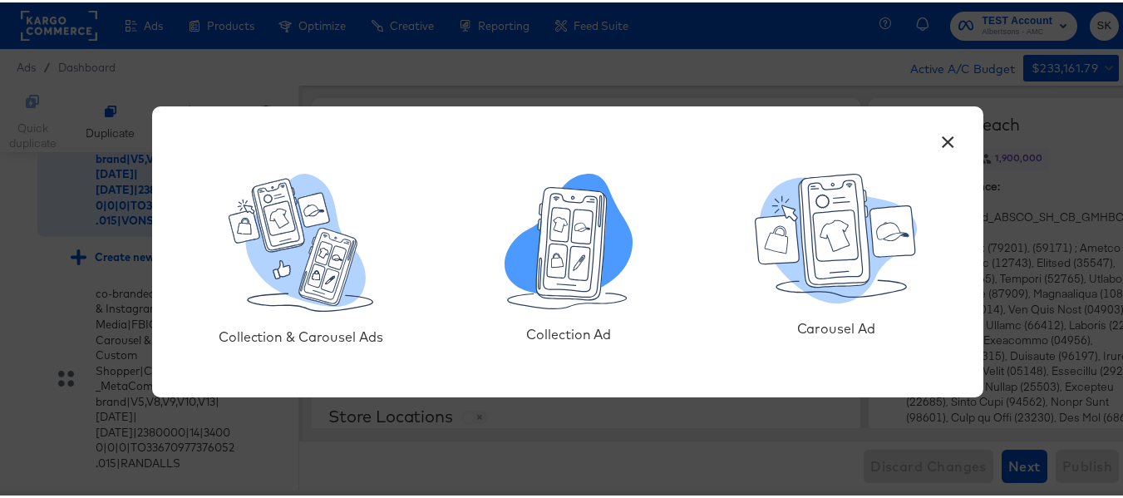
click at [589, 274] on icon at bounding box center [572, 241] width 71 height 112
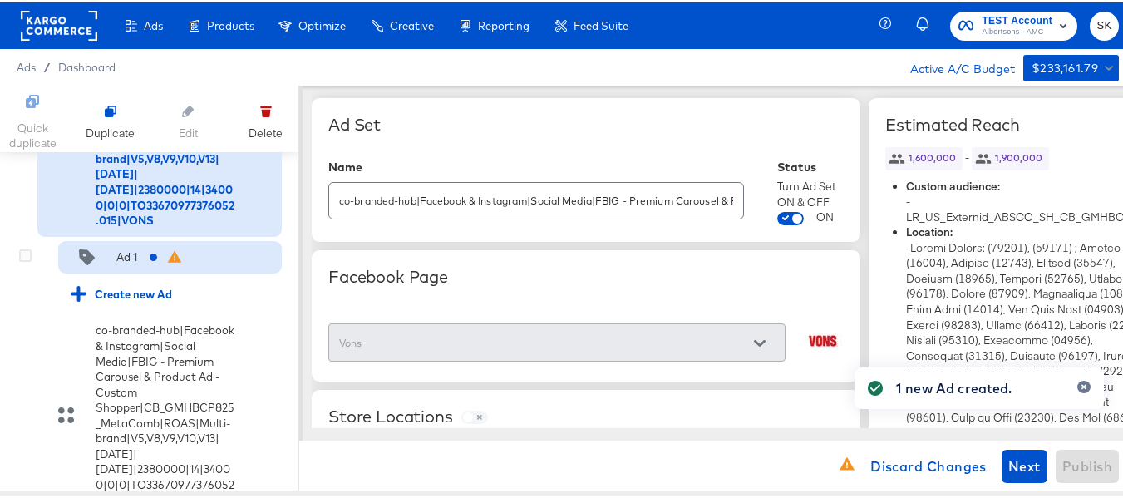
click at [114, 264] on div "Ad 1" at bounding box center [104, 255] width 67 height 17
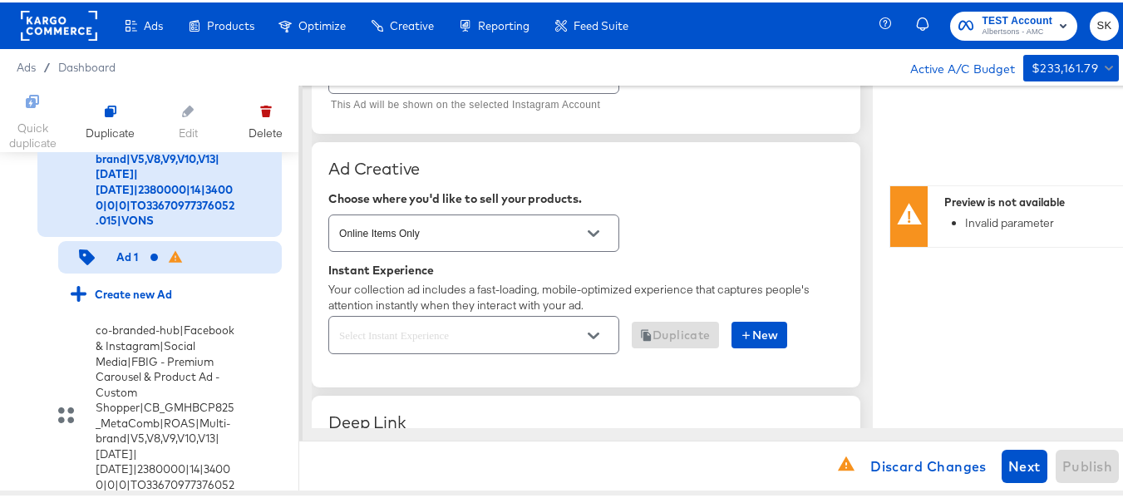
scroll to position [416, 0]
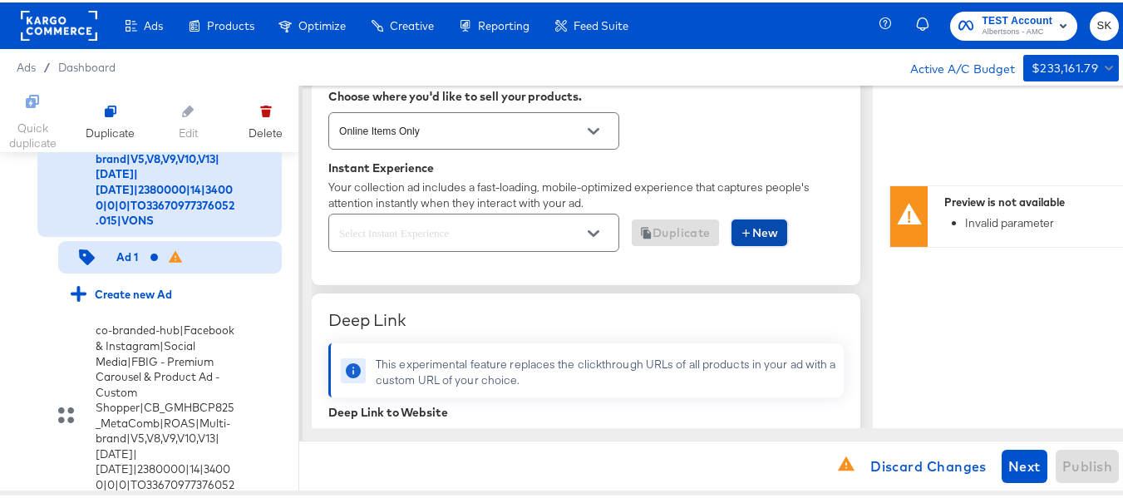
click at [771, 235] on span "New" at bounding box center [759, 230] width 39 height 21
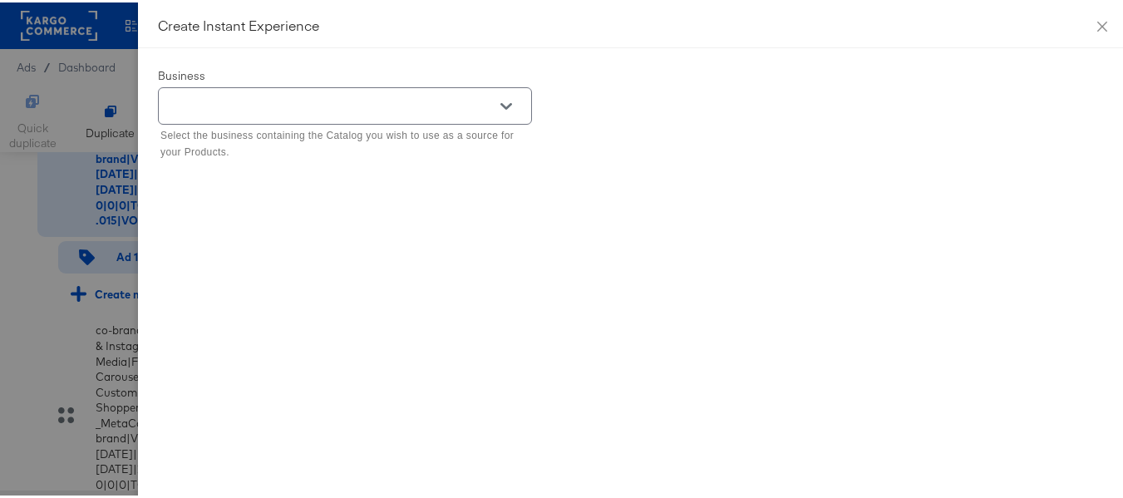
click at [514, 102] on div at bounding box center [345, 103] width 374 height 37
click at [500, 99] on icon "Open" at bounding box center [506, 104] width 12 height 12
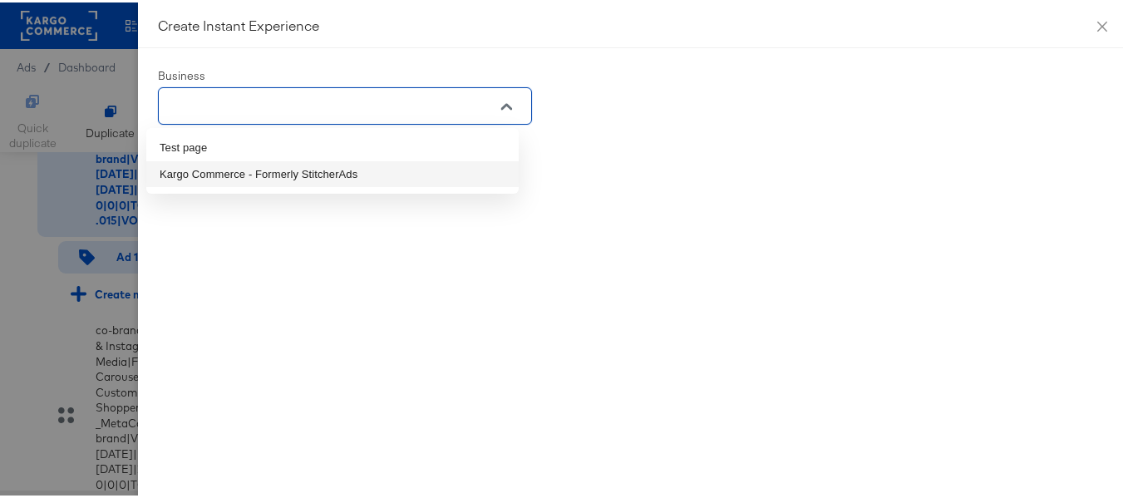
click at [254, 179] on li "Kargo Commerce - Formerly StitcherAds" at bounding box center [332, 172] width 372 height 27
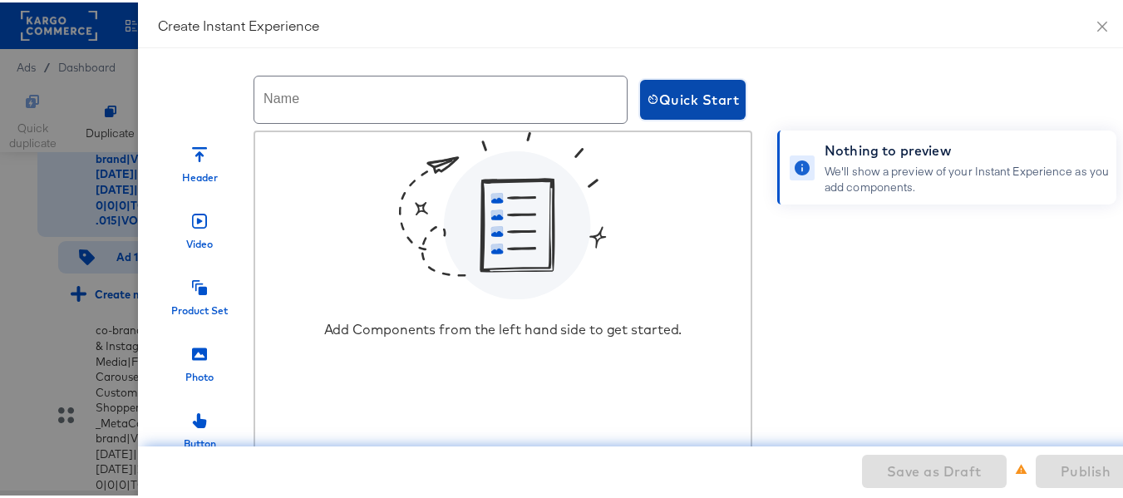
click at [698, 115] on button "Quick Start" at bounding box center [693, 97] width 106 height 40
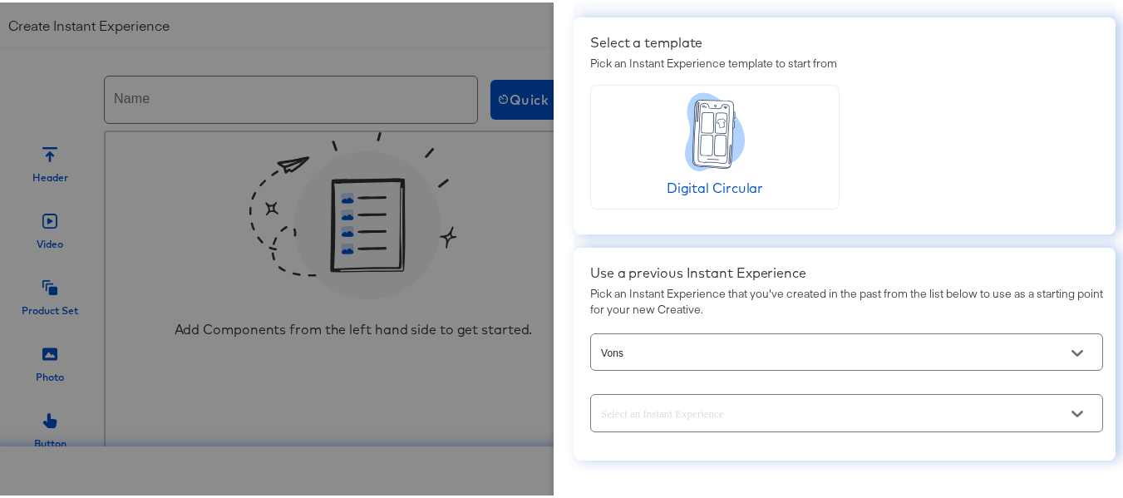
scroll to position [91, 0]
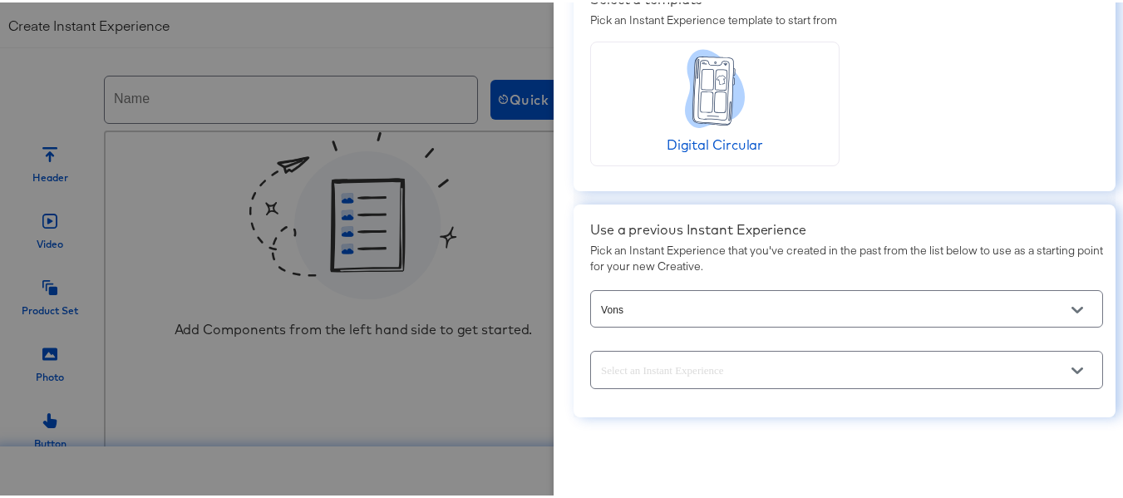
click at [1072, 302] on icon "Open" at bounding box center [1078, 308] width 12 height 12
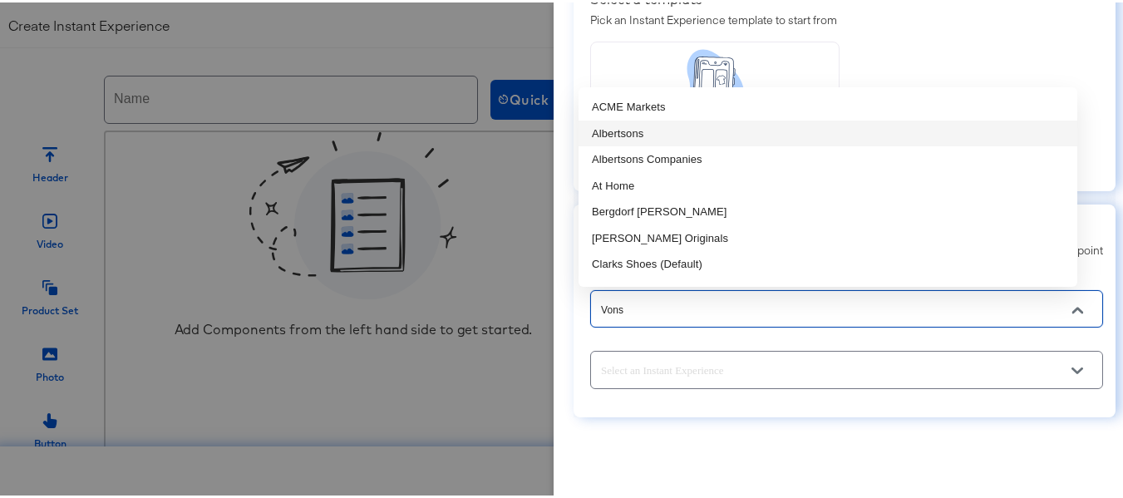
click at [646, 127] on li "Albertsons" at bounding box center [828, 131] width 499 height 27
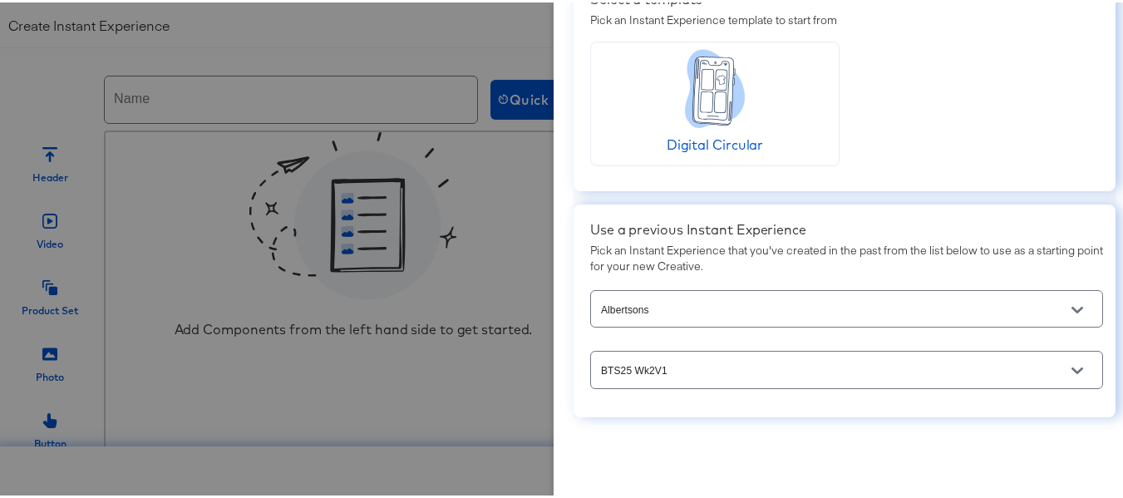
click at [1065, 359] on button "Open" at bounding box center [1077, 368] width 25 height 25
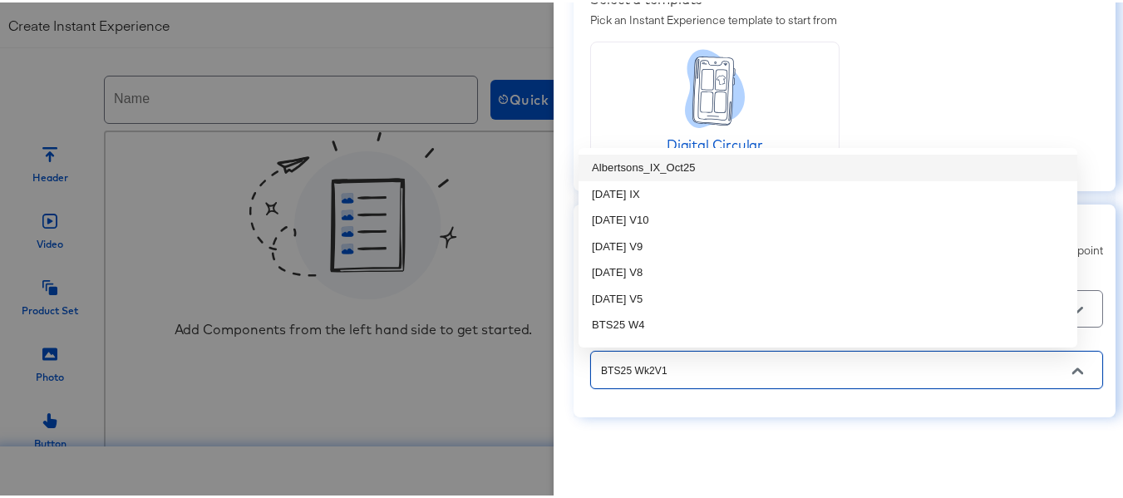
click at [655, 166] on li "Albertsons_IX_Oct25" at bounding box center [828, 165] width 499 height 27
type input "Albertsons_IX_Oct25"
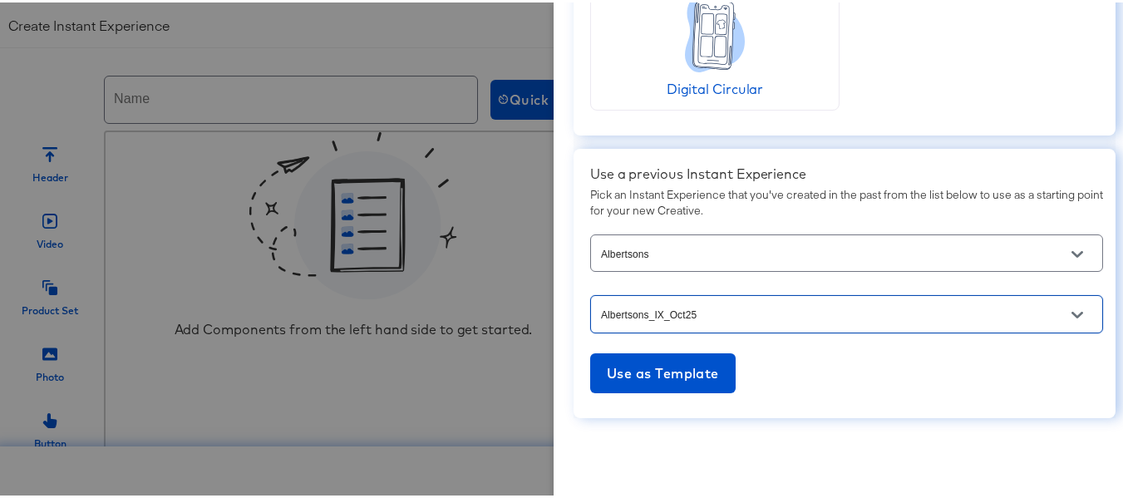
scroll to position [147, 0]
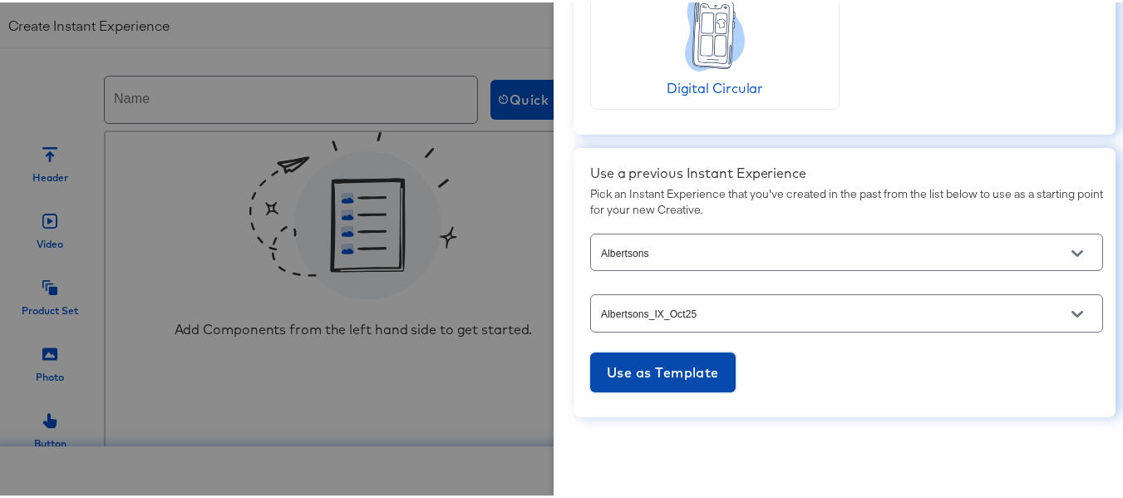
click at [665, 358] on span "Use as Template" at bounding box center [663, 369] width 112 height 23
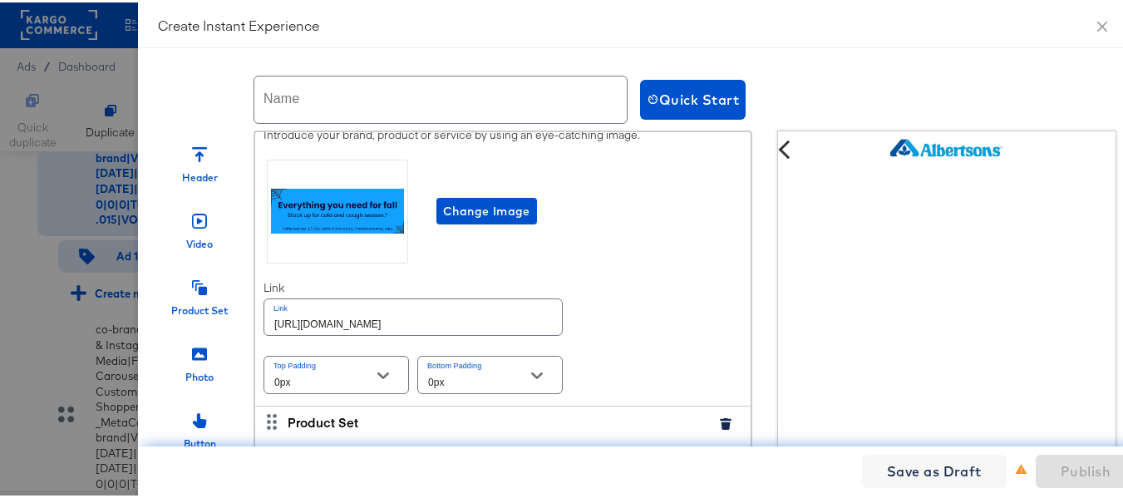
scroll to position [499, 0]
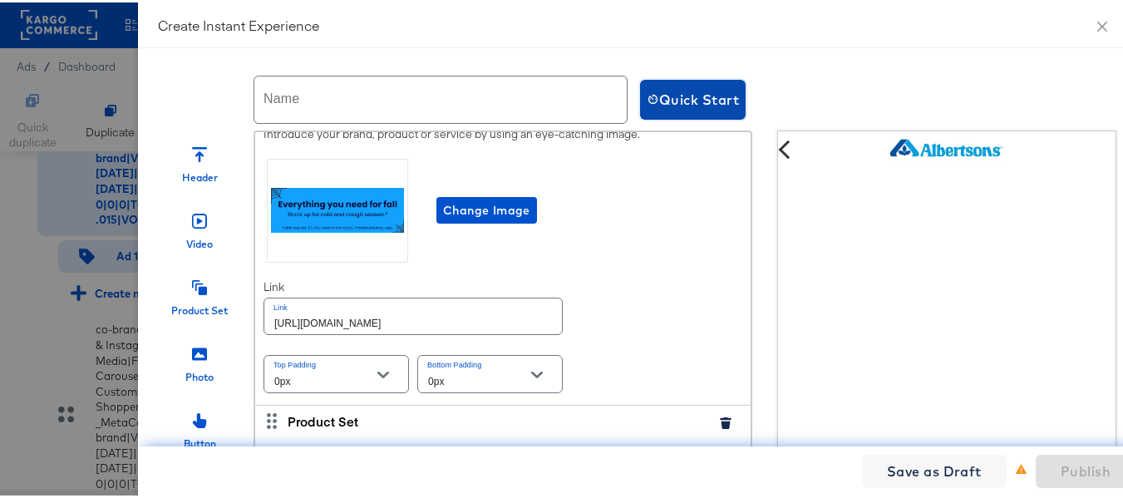
click at [673, 103] on span "Quick Start" at bounding box center [693, 97] width 92 height 23
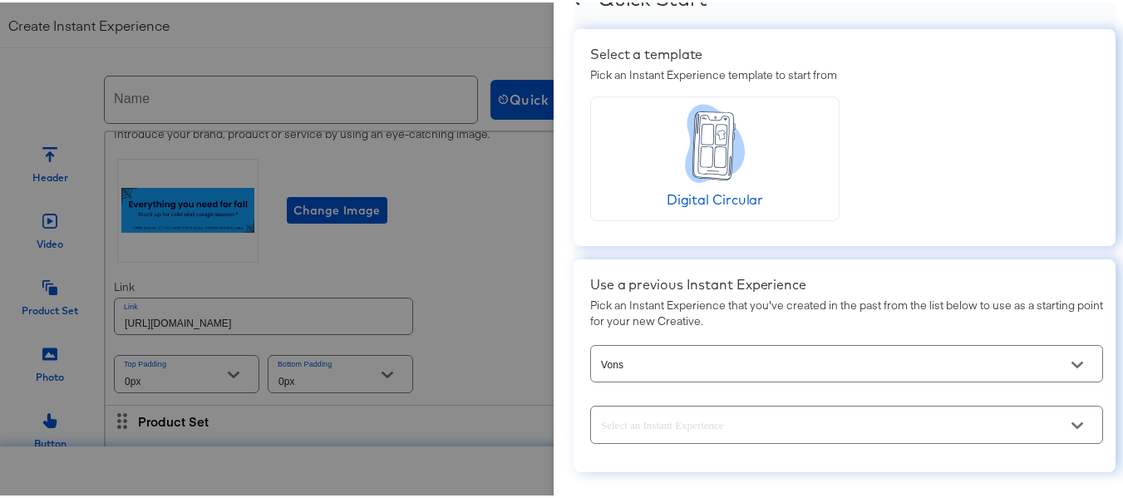
scroll to position [91, 0]
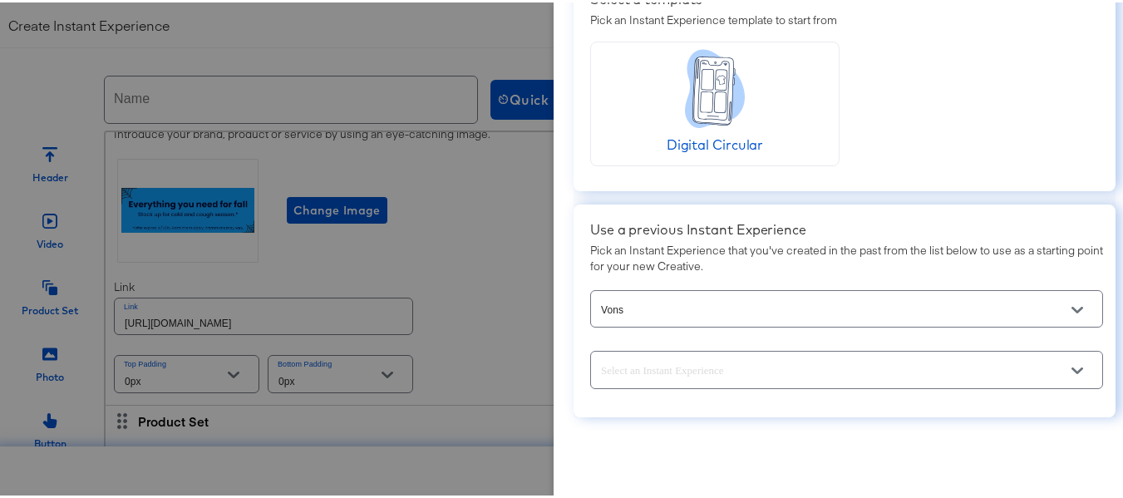
click at [1065, 303] on button "Open" at bounding box center [1077, 307] width 25 height 25
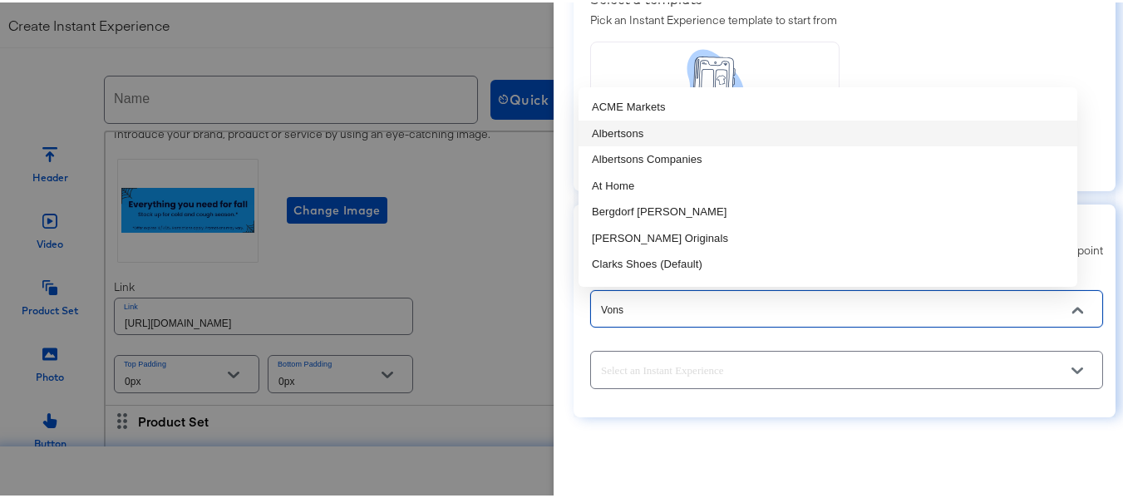
click at [647, 123] on li "Albertsons" at bounding box center [828, 131] width 499 height 27
type input "Albertsons"
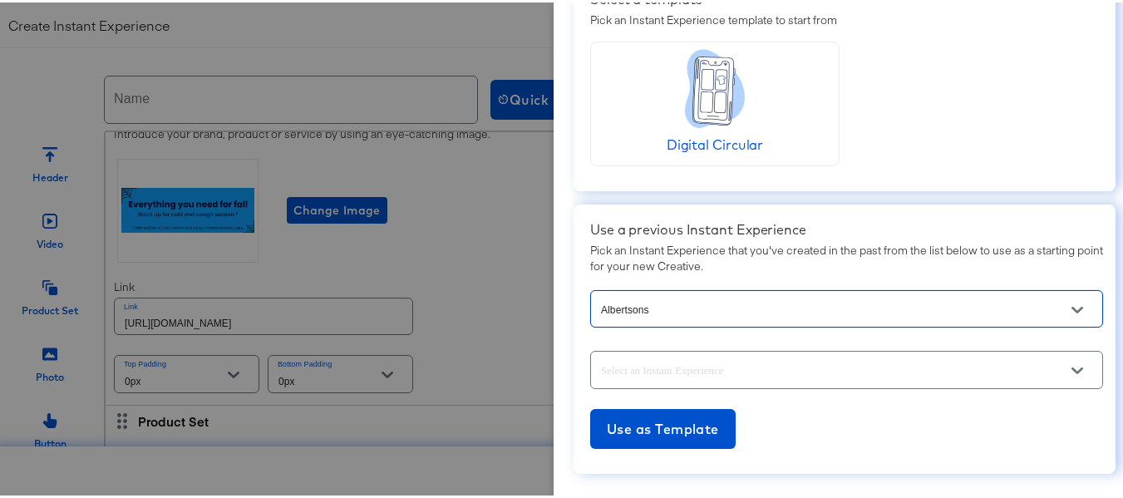
click at [1072, 374] on icon "Open" at bounding box center [1078, 368] width 12 height 12
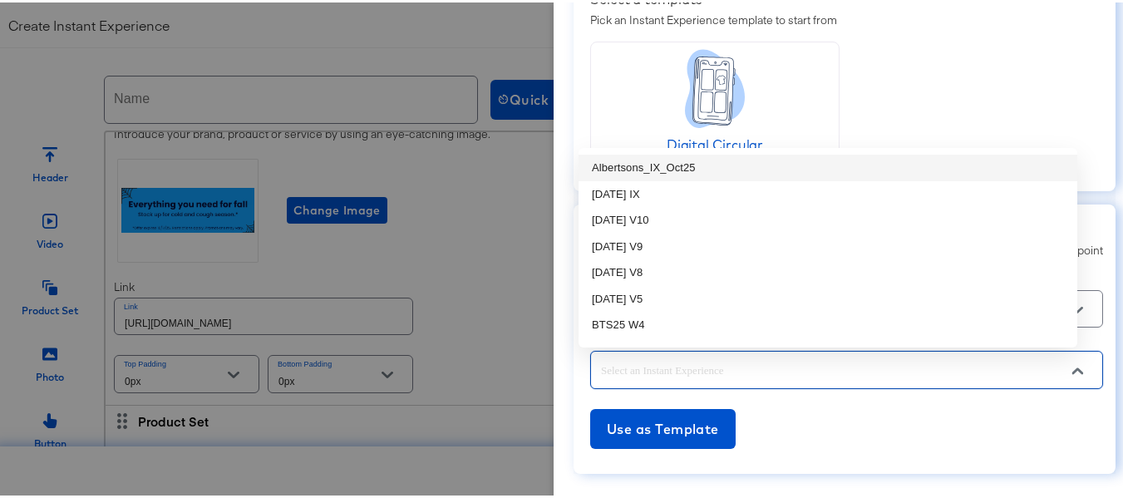
click at [666, 167] on li "Albertsons_IX_Oct25" at bounding box center [828, 165] width 499 height 27
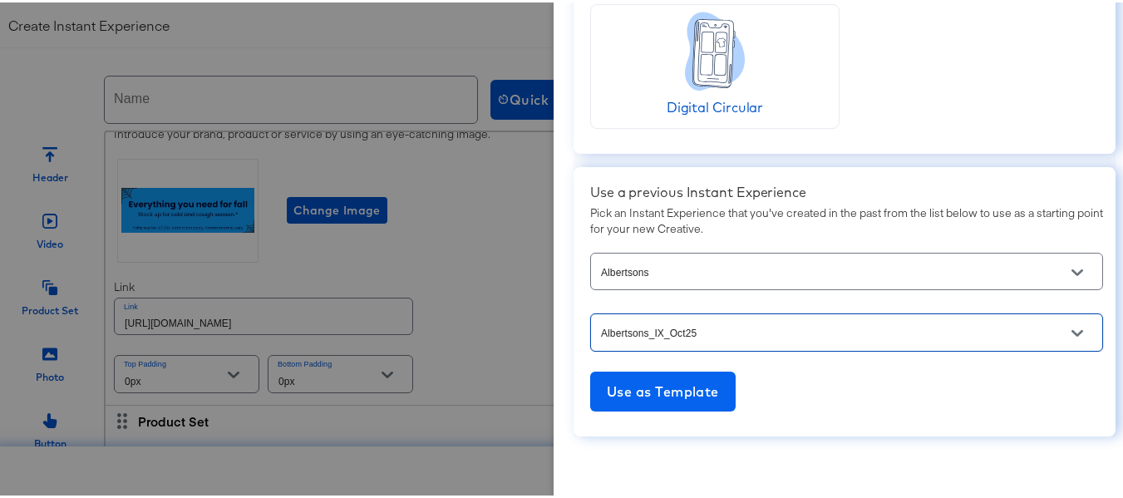
scroll to position [147, 0]
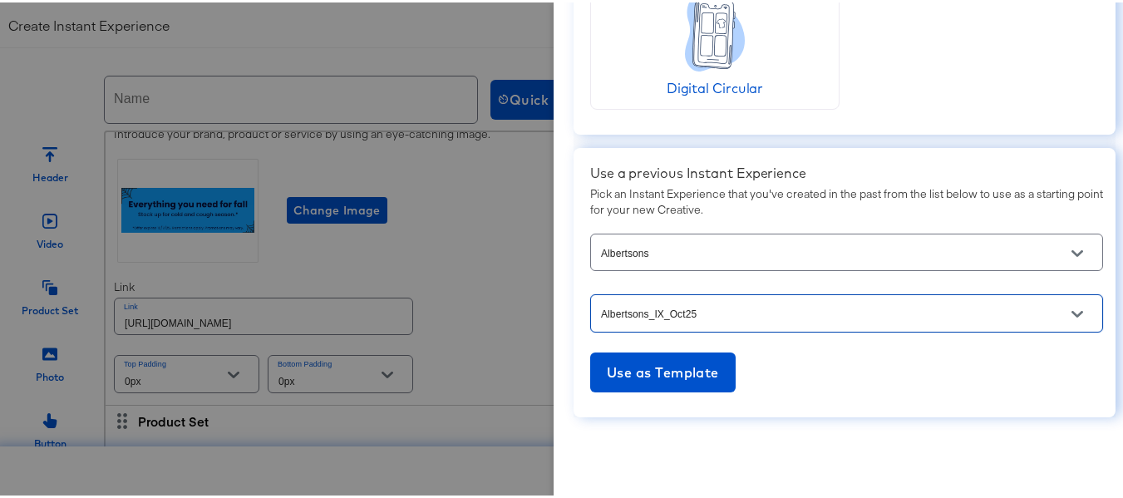
click at [1065, 305] on button "Open" at bounding box center [1077, 311] width 25 height 25
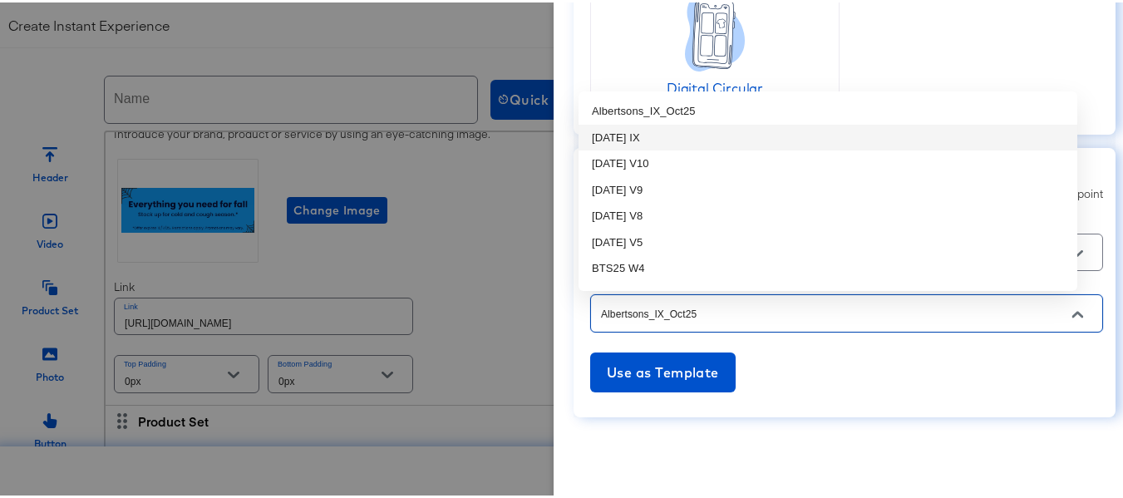
click at [623, 138] on li "Oct25 IX" at bounding box center [828, 135] width 499 height 27
type input "Oct25 IX"
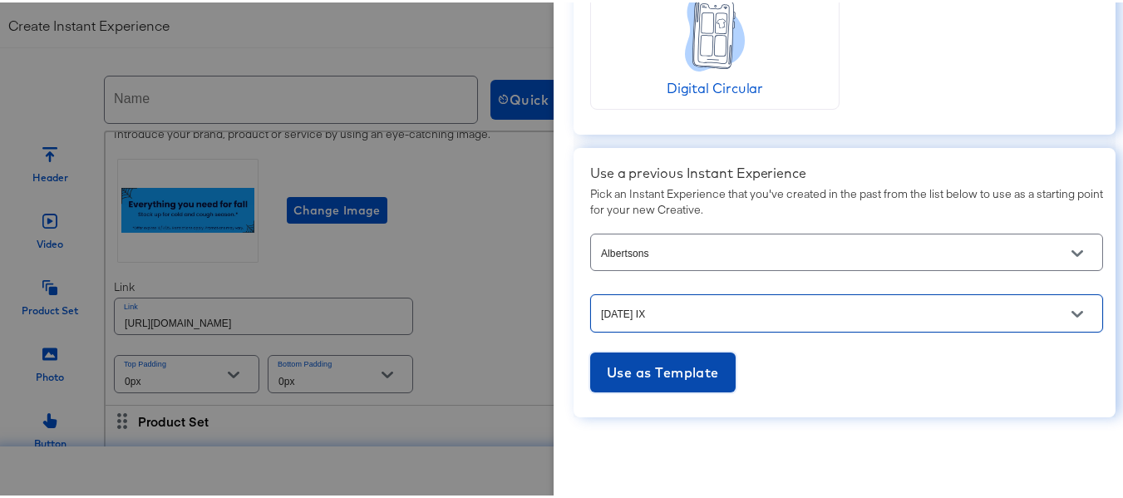
click at [675, 358] on span "Use as Template" at bounding box center [663, 369] width 112 height 23
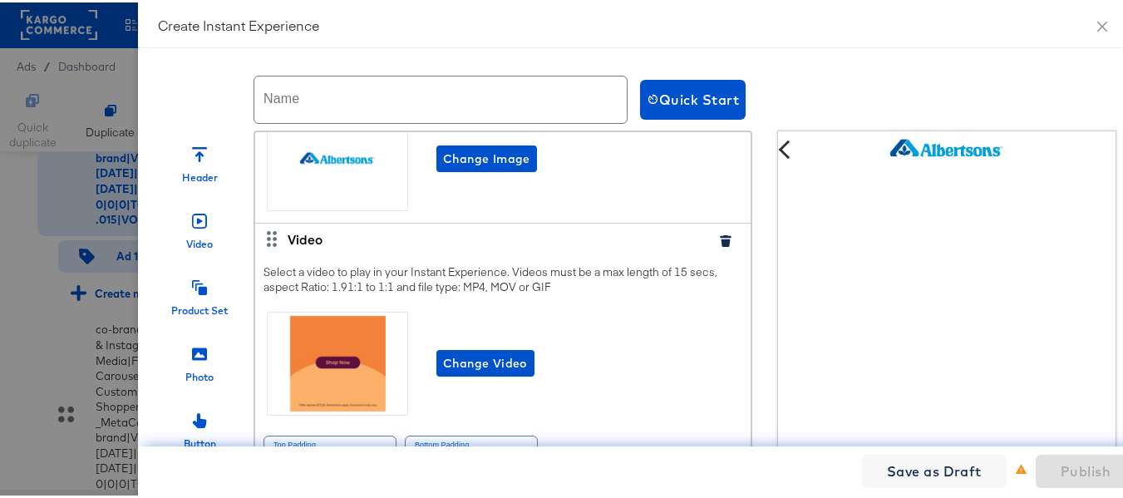
scroll to position [0, 0]
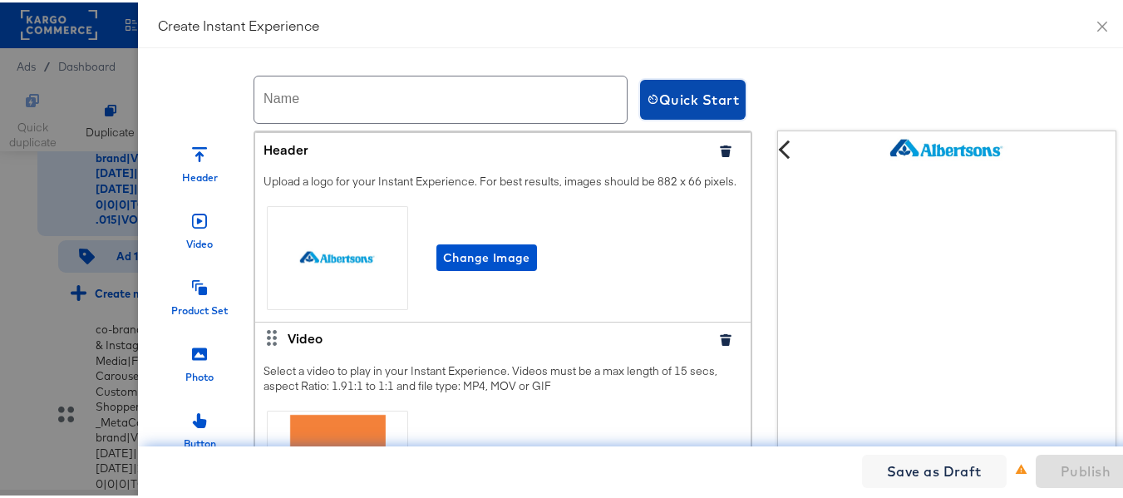
click at [690, 98] on span "Quick Start" at bounding box center [693, 97] width 92 height 23
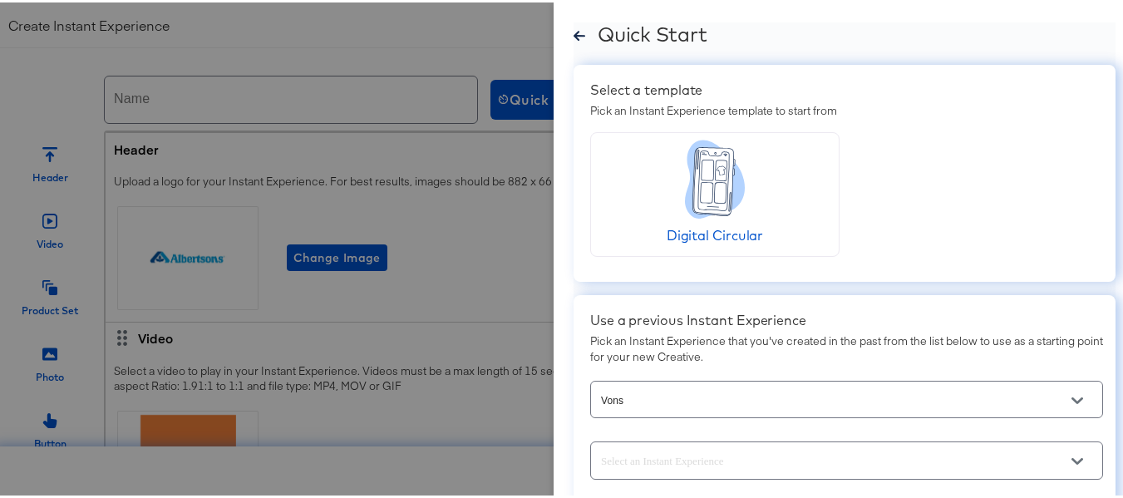
scroll to position [91, 0]
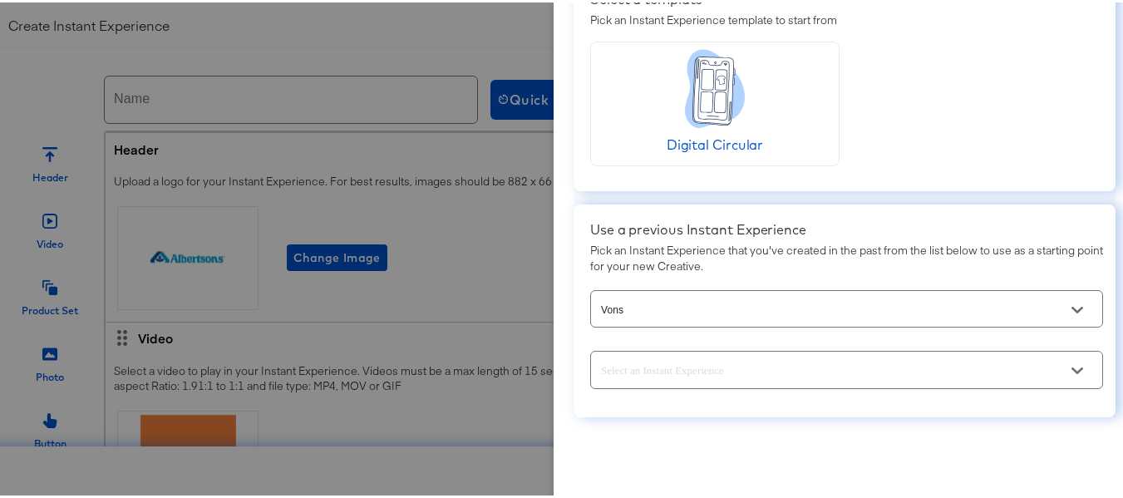
click at [1072, 308] on icon "Open" at bounding box center [1078, 307] width 12 height 7
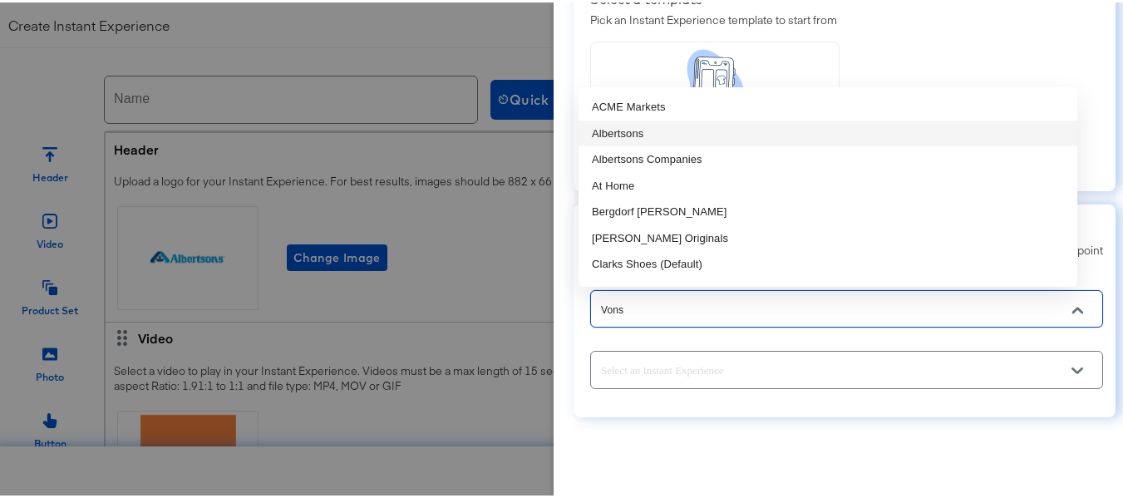
click at [654, 131] on li "Albertsons" at bounding box center [828, 131] width 499 height 27
type input "Albertsons"
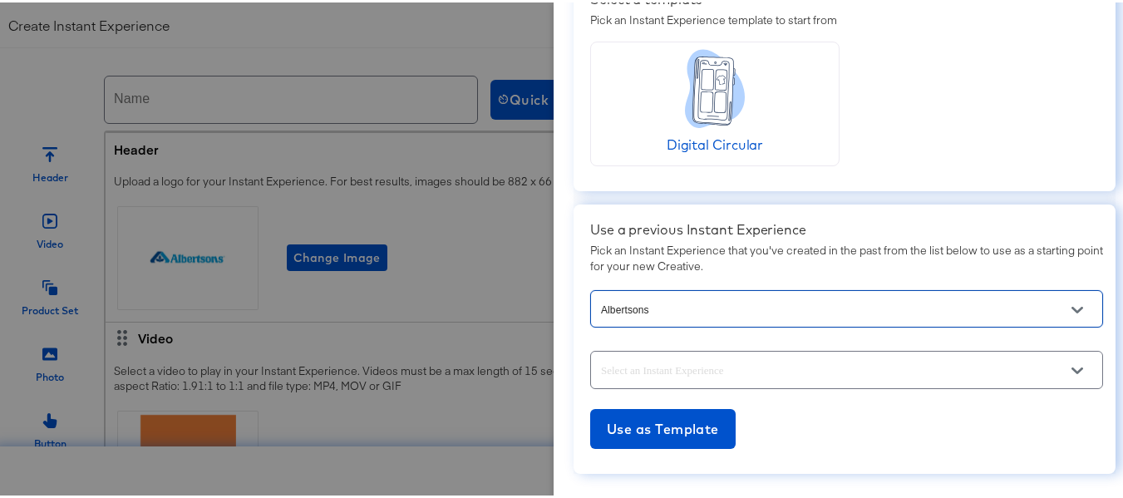
scroll to position [147, 0]
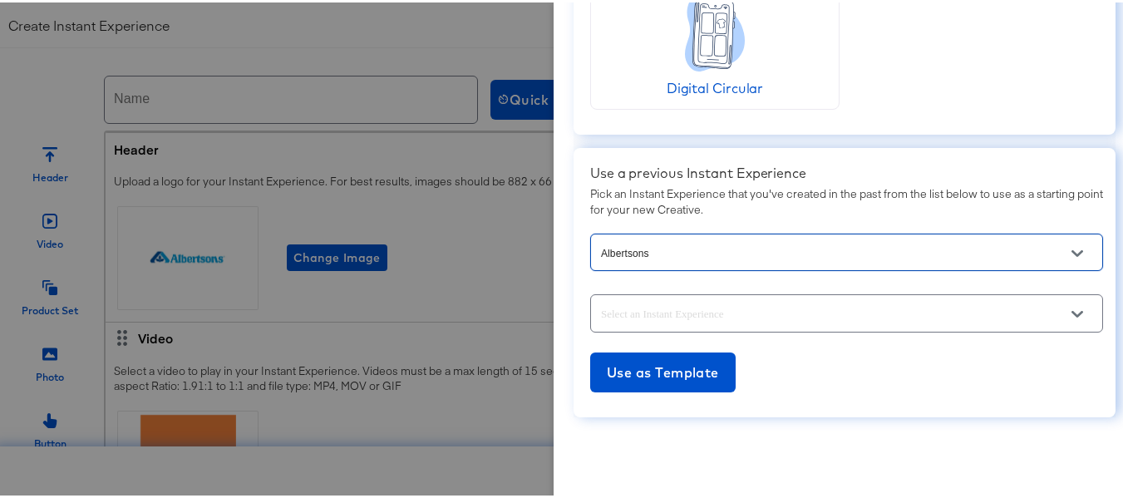
click at [1071, 310] on div at bounding box center [846, 310] width 513 height 37
click at [1072, 311] on icon "Open" at bounding box center [1078, 311] width 12 height 7
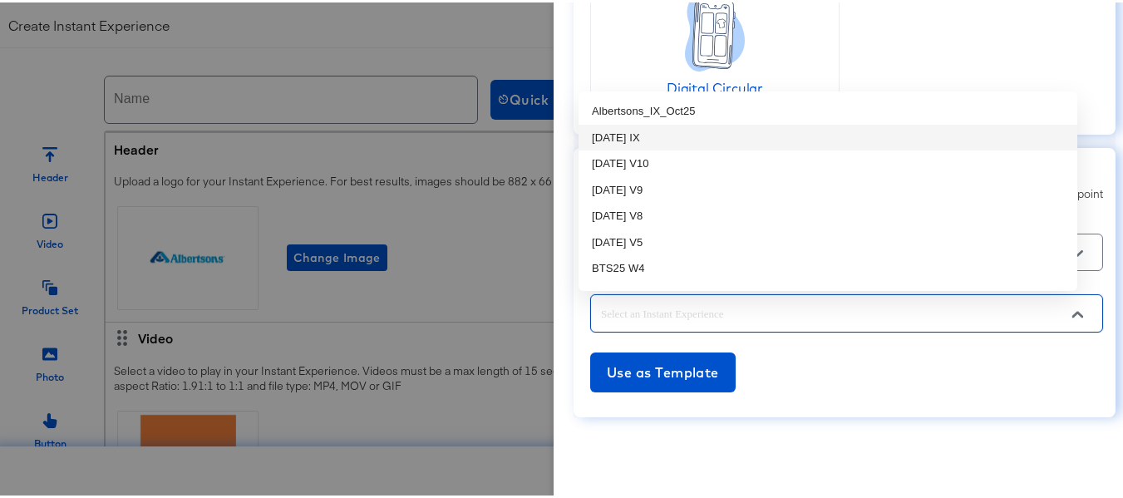
click at [632, 130] on li "[DATE] IX" at bounding box center [828, 135] width 499 height 27
type input "[DATE] IX"
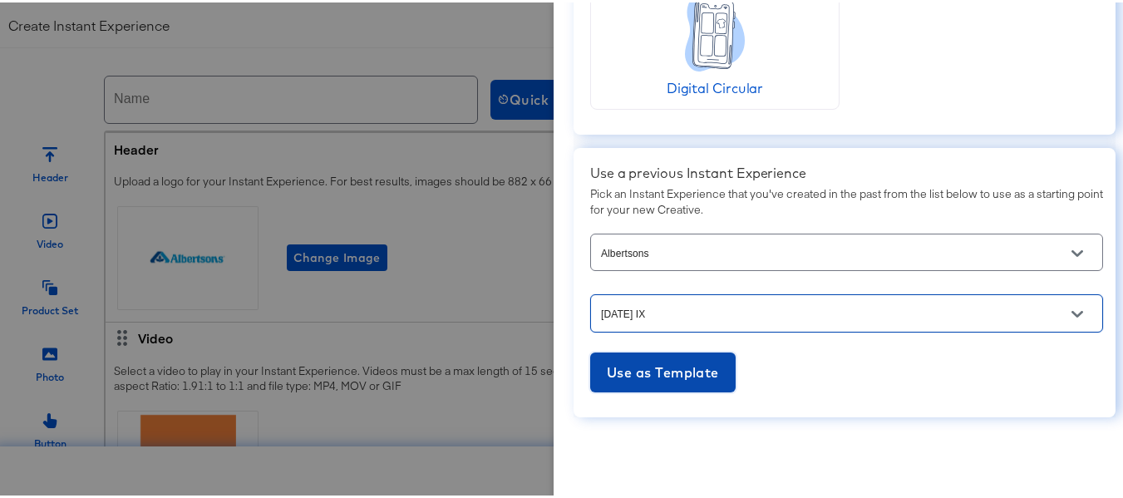
click at [652, 362] on span "Use as Template" at bounding box center [663, 369] width 112 height 23
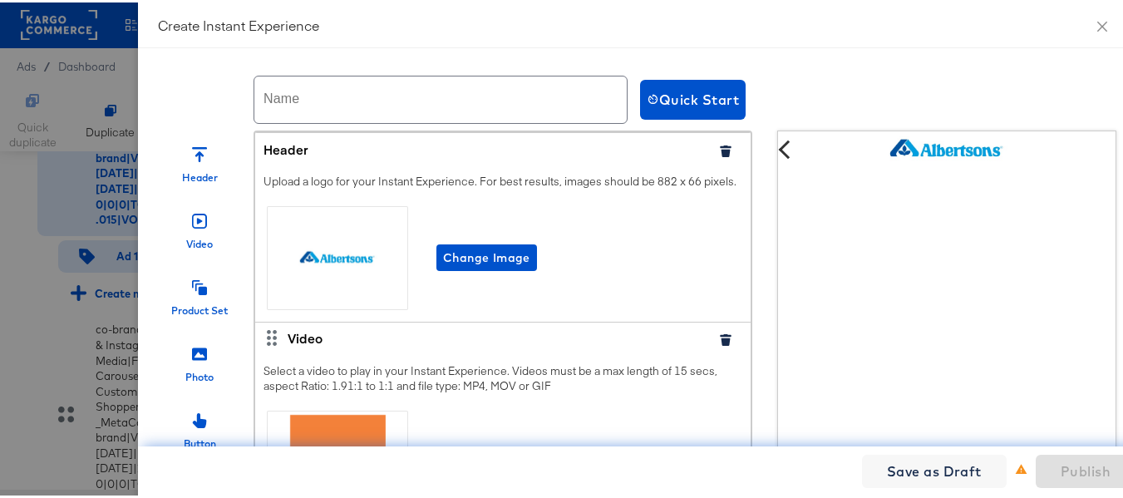
scroll to position [0, 0]
click at [466, 266] on span "Change Image" at bounding box center [486, 255] width 87 height 21
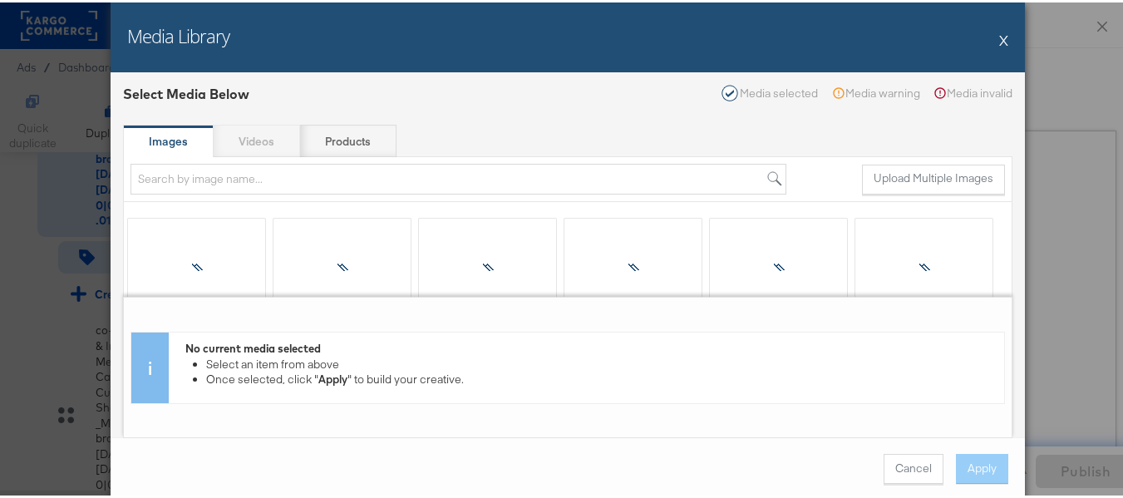
click at [168, 138] on strong "Images" at bounding box center [168, 139] width 39 height 16
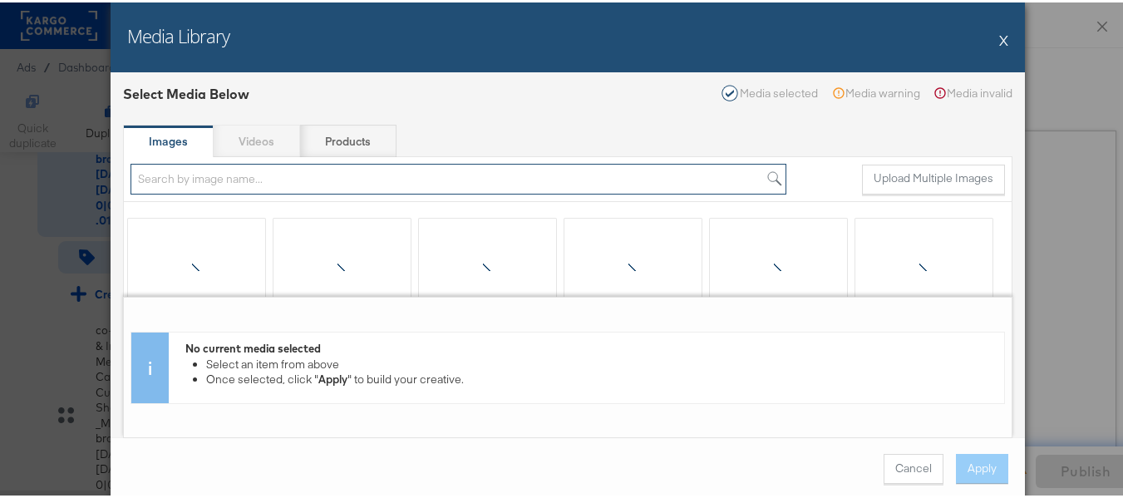
click at [209, 174] on input "search" at bounding box center [459, 176] width 656 height 31
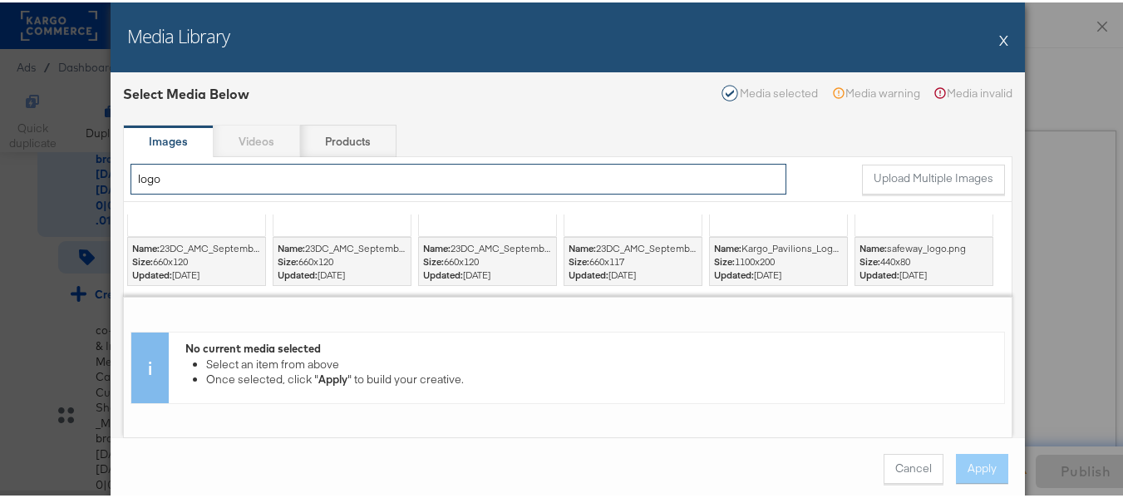
scroll to position [166, 0]
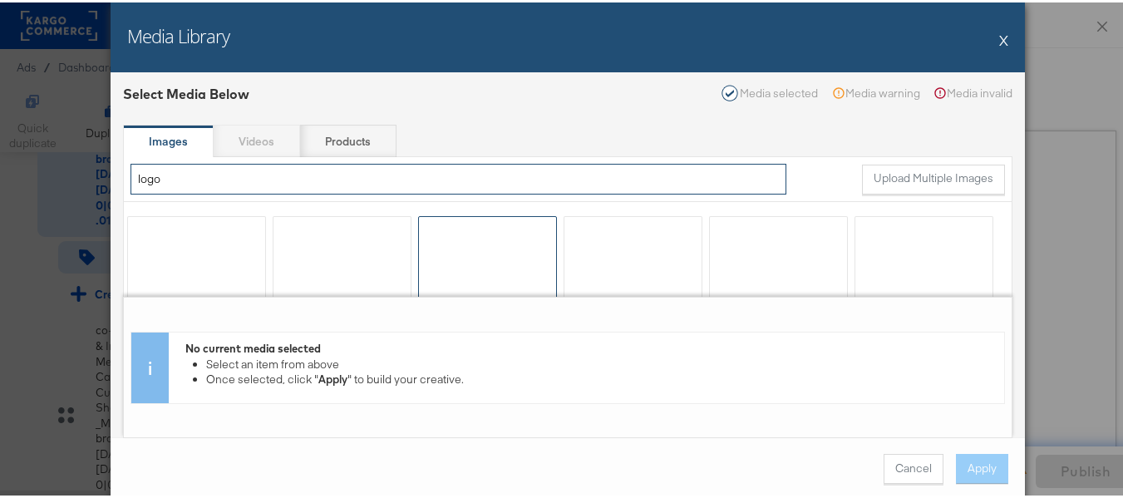
type input "logo"
click at [487, 264] on div at bounding box center [487, 265] width 137 height 102
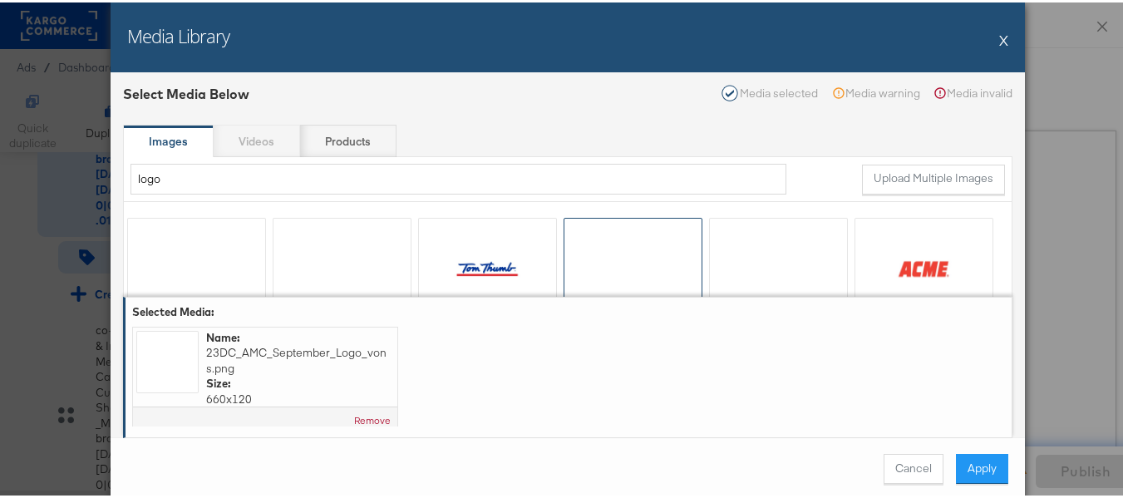
scroll to position [83, 0]
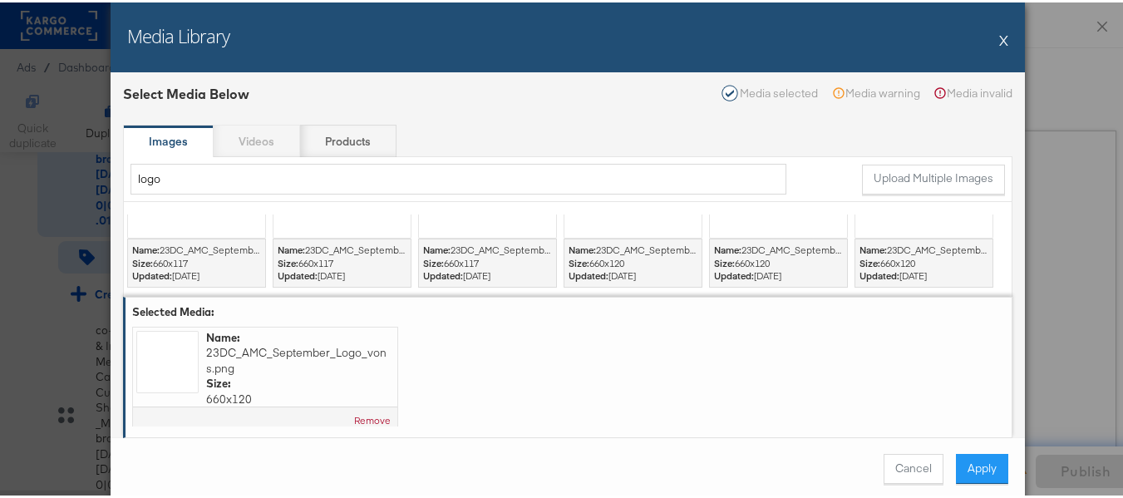
click at [999, 40] on button "X" at bounding box center [1003, 37] width 9 height 33
type textarea "x"
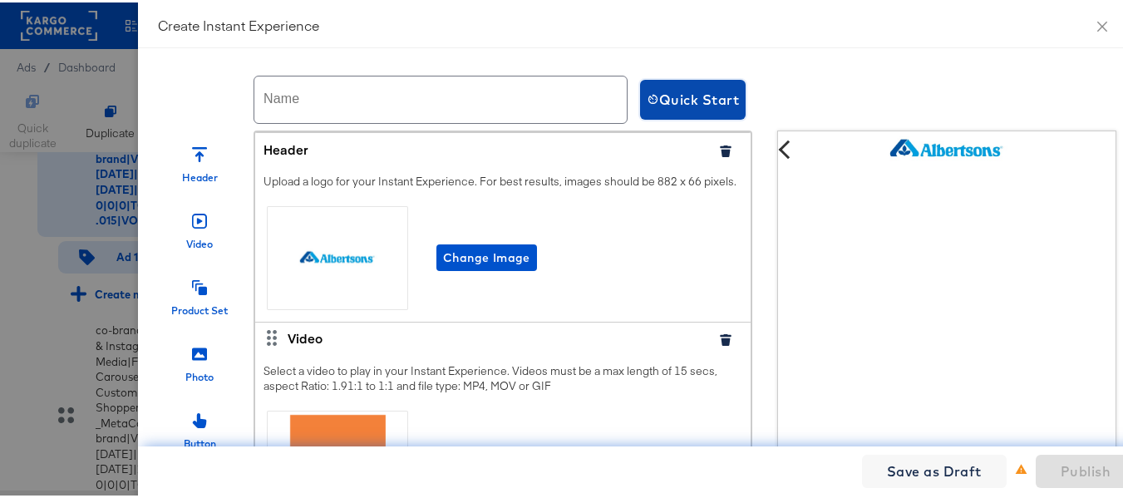
click at [682, 107] on span "Quick Start" at bounding box center [693, 97] width 92 height 23
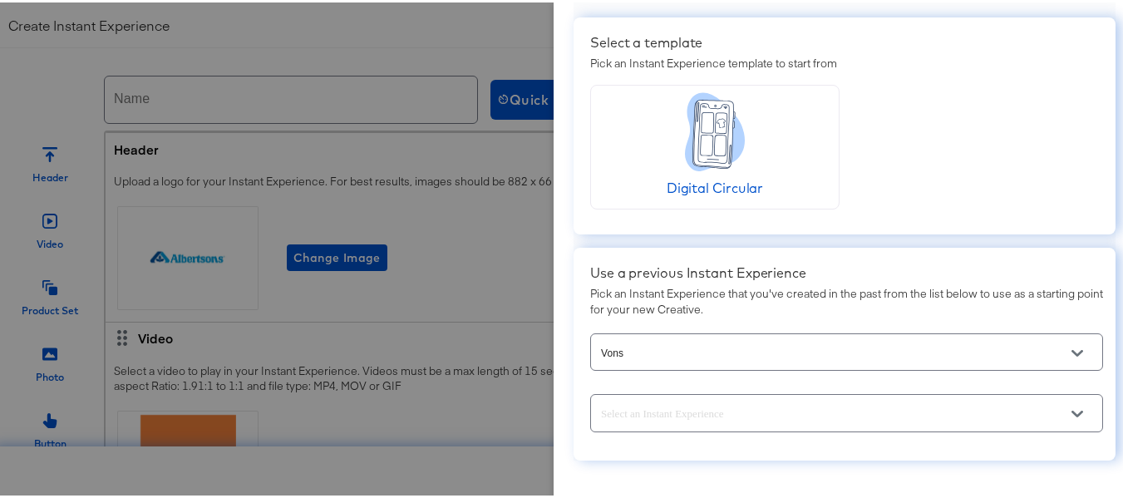
scroll to position [91, 0]
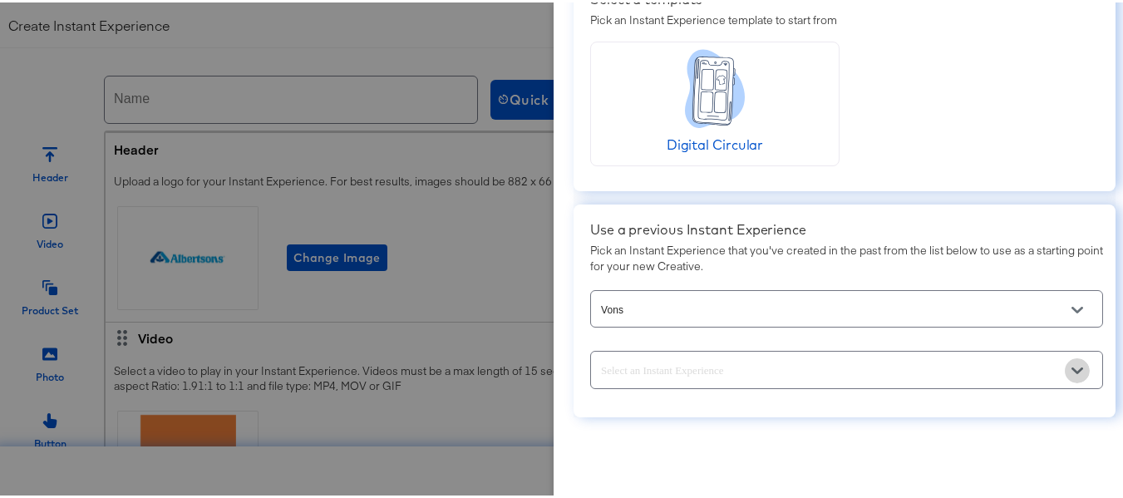
click at [1065, 375] on button "Open" at bounding box center [1077, 368] width 25 height 25
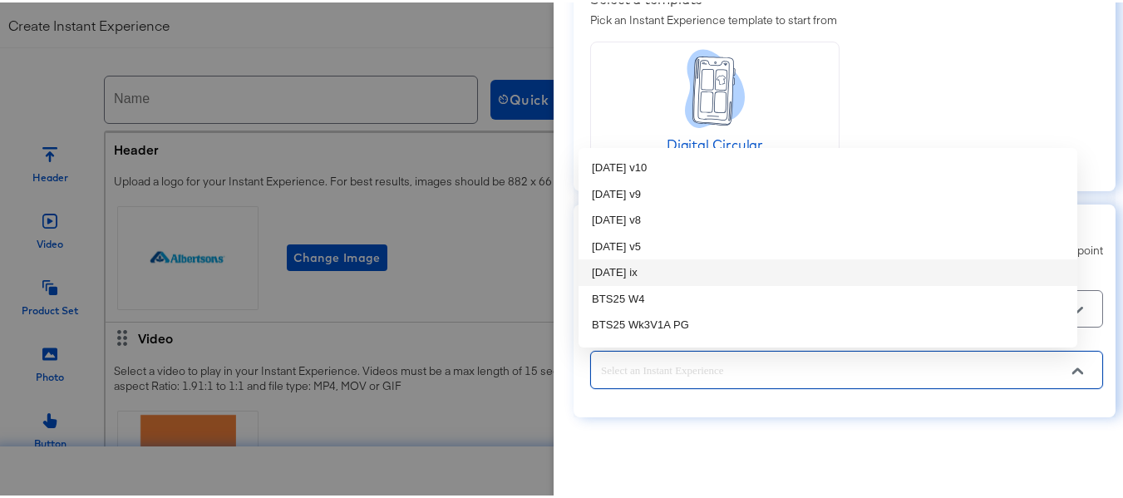
click at [621, 270] on li "[DATE] ix" at bounding box center [828, 270] width 499 height 27
type input "[DATE] ix"
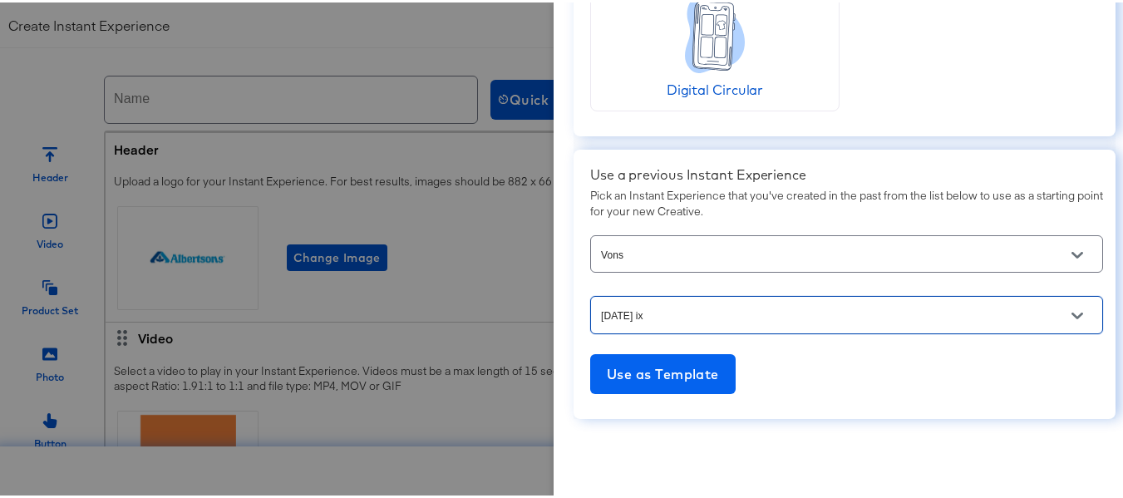
scroll to position [147, 0]
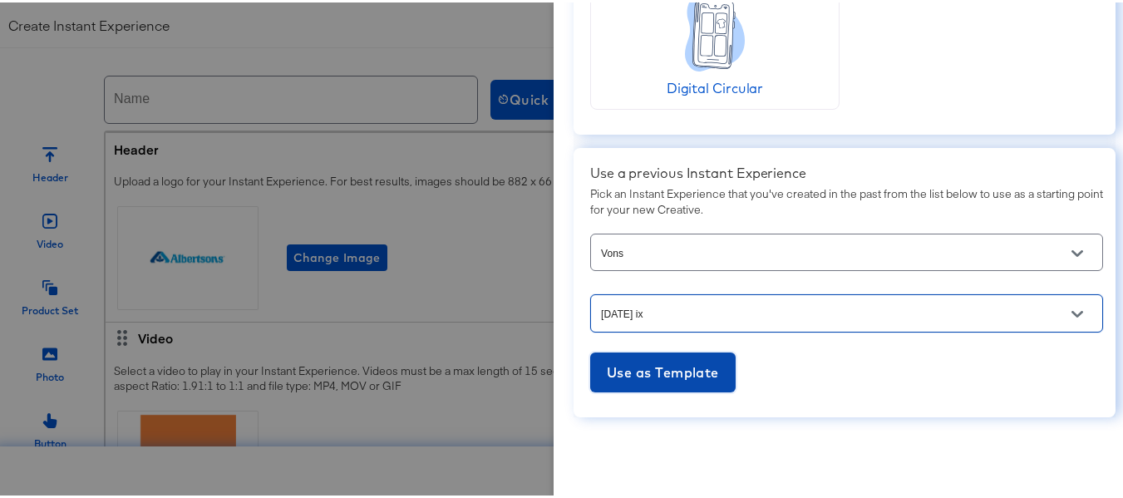
click at [631, 378] on span "Use as Template" at bounding box center [663, 369] width 112 height 23
type input "https://www.vons.com/order/personal-care-essentials.html"
type input "{{field.hide}}"
checkbox input "false"
type input "https://www.vons.com/order/personal-care-essentials.html"
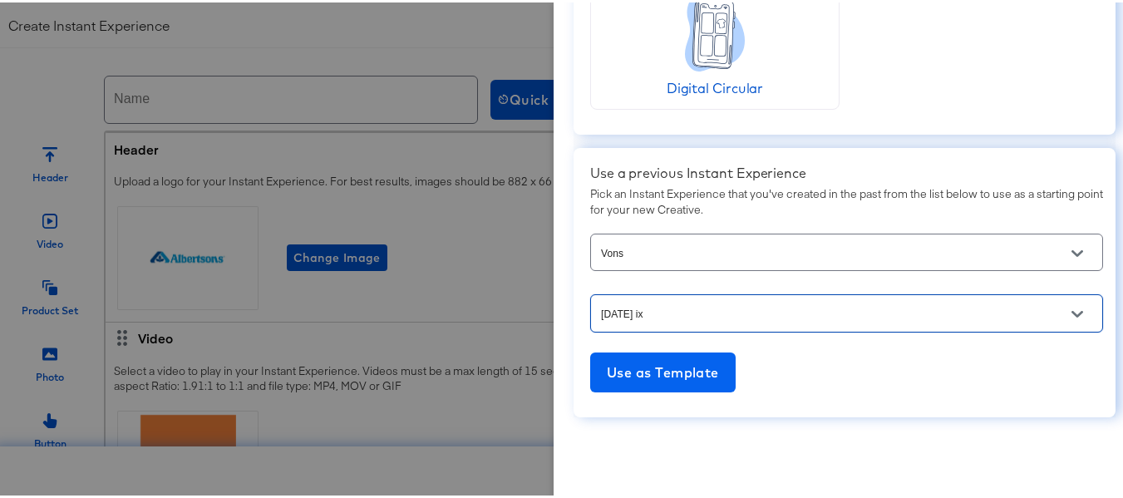
type input "https://www.vons.com/order/personal-care-essentials.html"
type input "{{field.hide}}"
checkbox input "false"
type input "https://www.vons.com/order/personal-care-essentials.html"
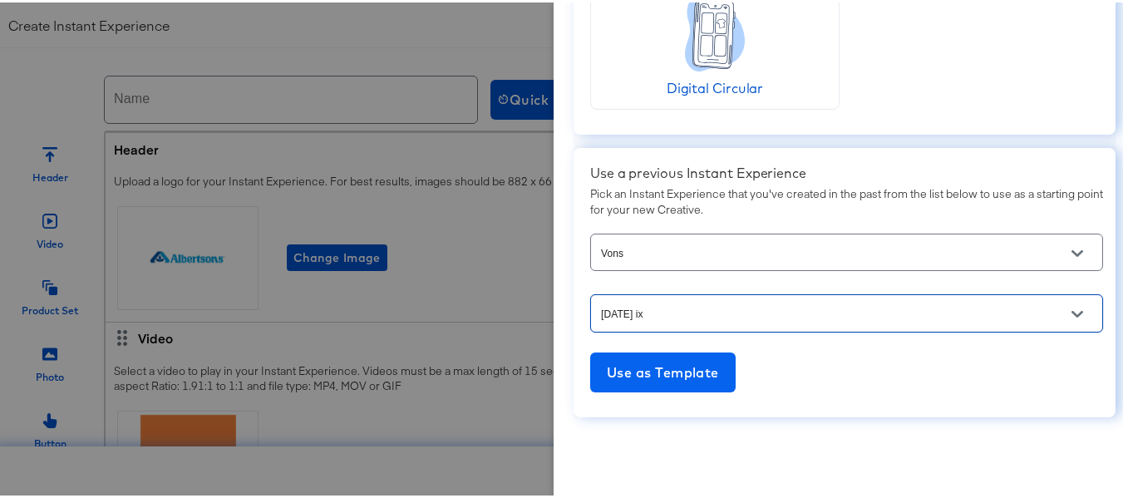
type input "{{field.hide}}"
checkbox input "false"
type input "https://www.vons.com/order/personal-care-essentials.html"
type input "{{field.hide}}"
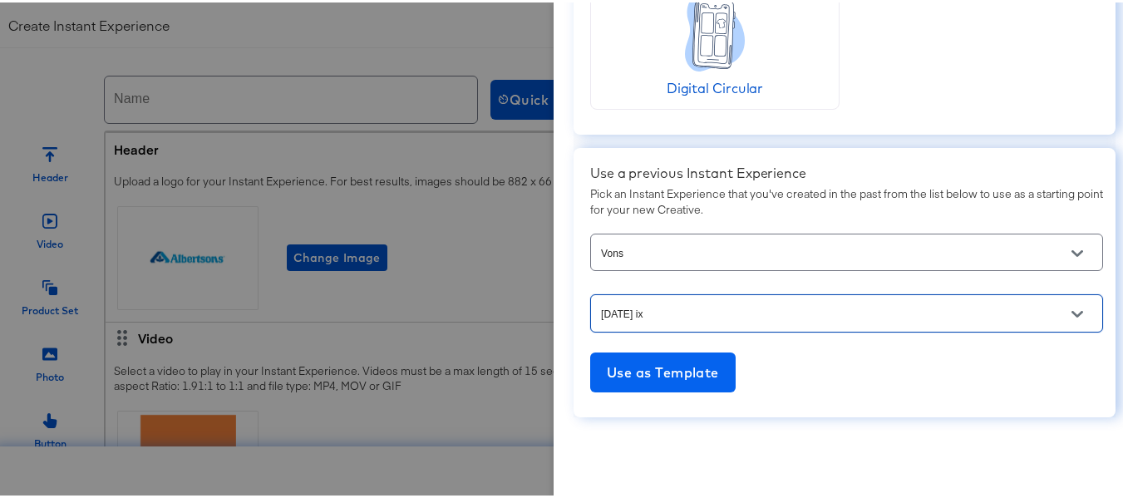
checkbox input "false"
type input "https://www.vons.com/order/personal-care-essentials.html"
type input "AMC_KargoCommerce_Collective_Vons"
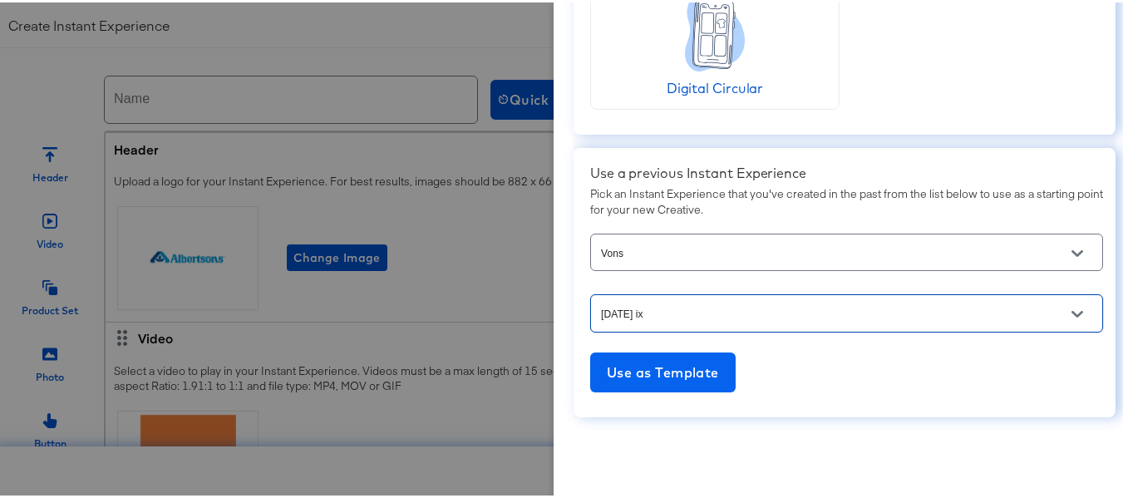
type input "AMC_KargoCommerce_Collective_Vons"
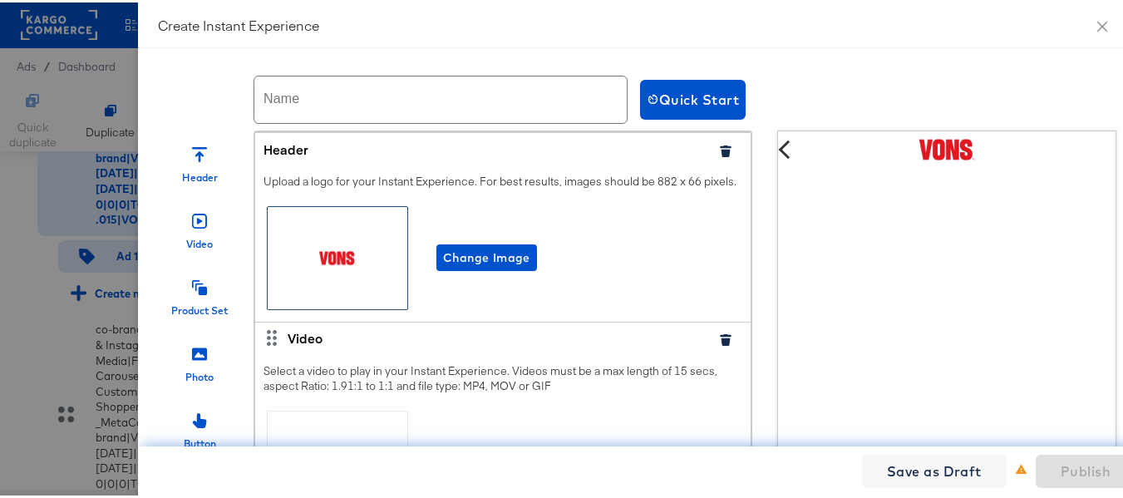
scroll to position [0, 0]
click at [390, 100] on input "text" at bounding box center [440, 97] width 372 height 47
click at [305, 20] on div "Create Instant Experience" at bounding box center [637, 22] width 958 height 18
click at [347, 94] on input "text" at bounding box center [440, 97] width 372 height 47
click at [791, 93] on div "Quick Start" at bounding box center [1064, 97] width 848 height 40
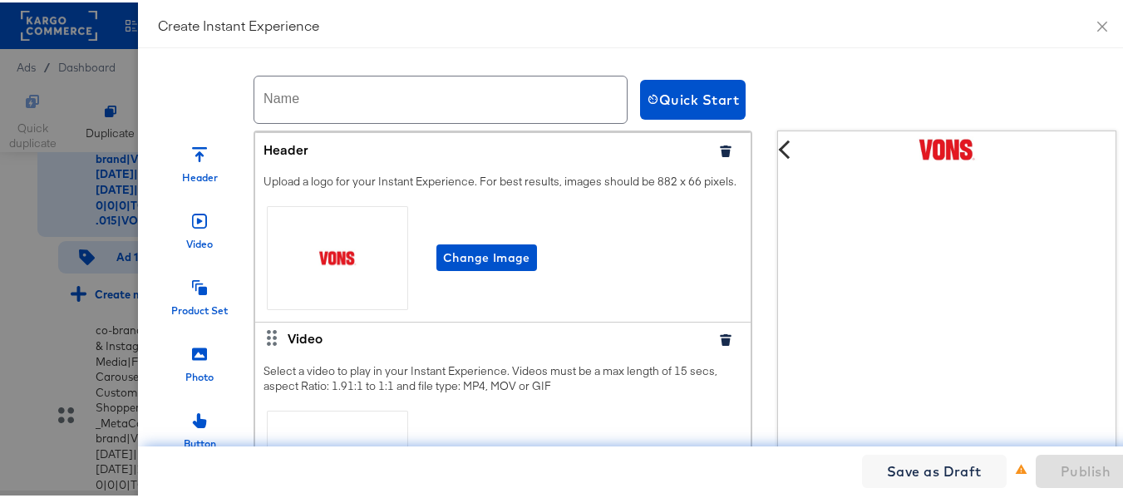
click at [288, 96] on input "text" at bounding box center [440, 97] width 372 height 47
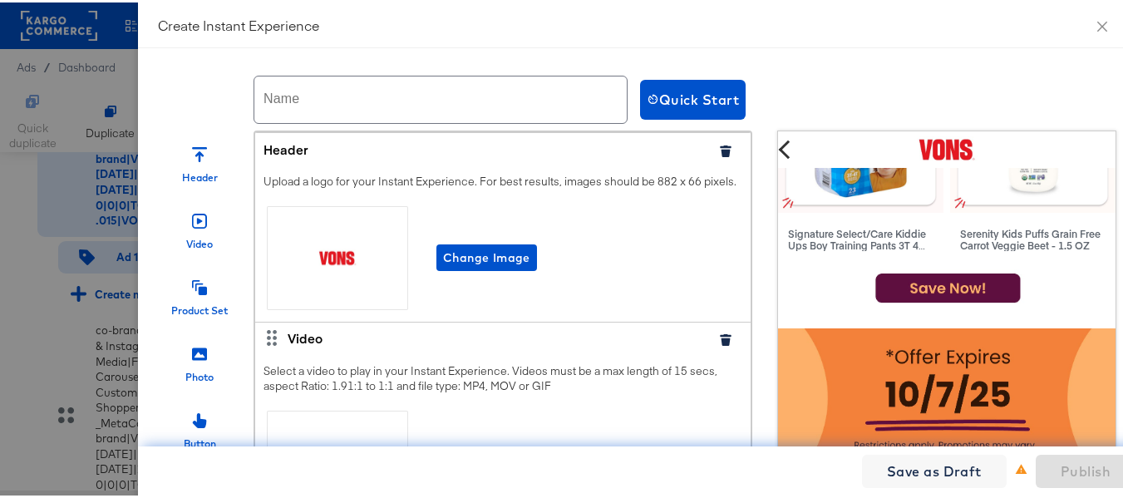
click at [357, 94] on input "text" at bounding box center [440, 97] width 372 height 47
paste input "Vons"
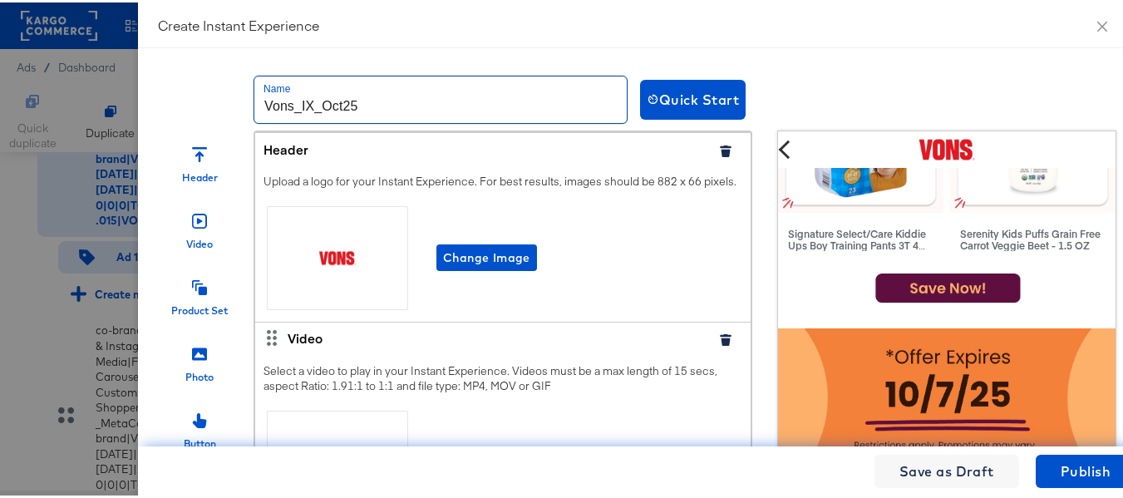
type input "Vons_IX_Oct25"
click at [441, 40] on div "Create Instant Experience" at bounding box center [637, 23] width 998 height 46
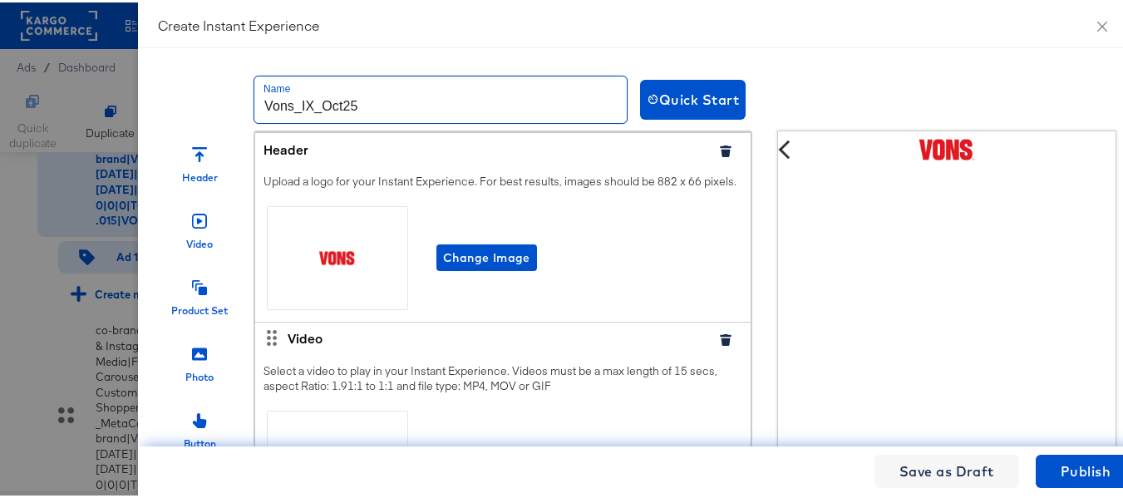
click at [392, 106] on input "Vons_IX_Oct25" at bounding box center [440, 97] width 372 height 47
click at [858, 93] on div "Quick Start" at bounding box center [1064, 97] width 848 height 40
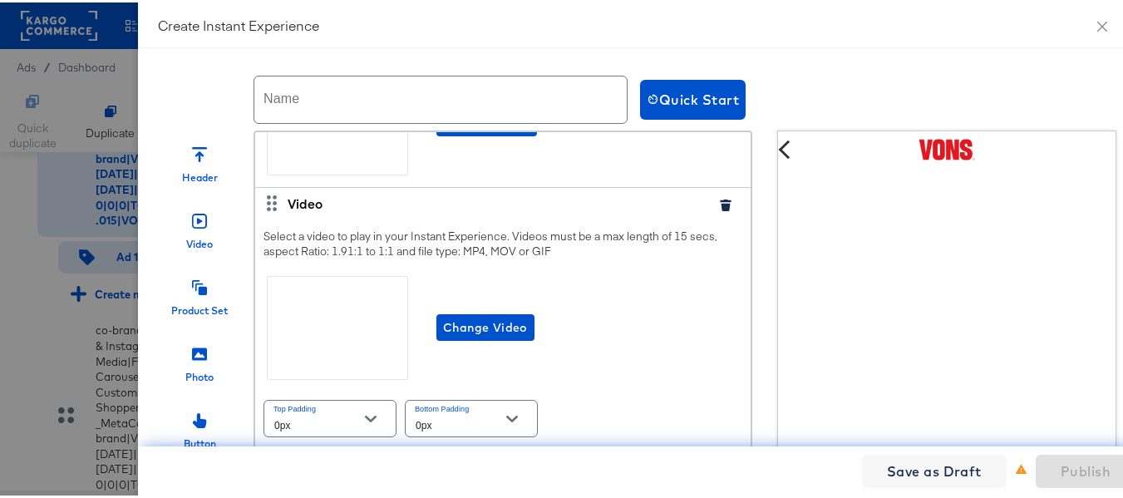
scroll to position [249, 0]
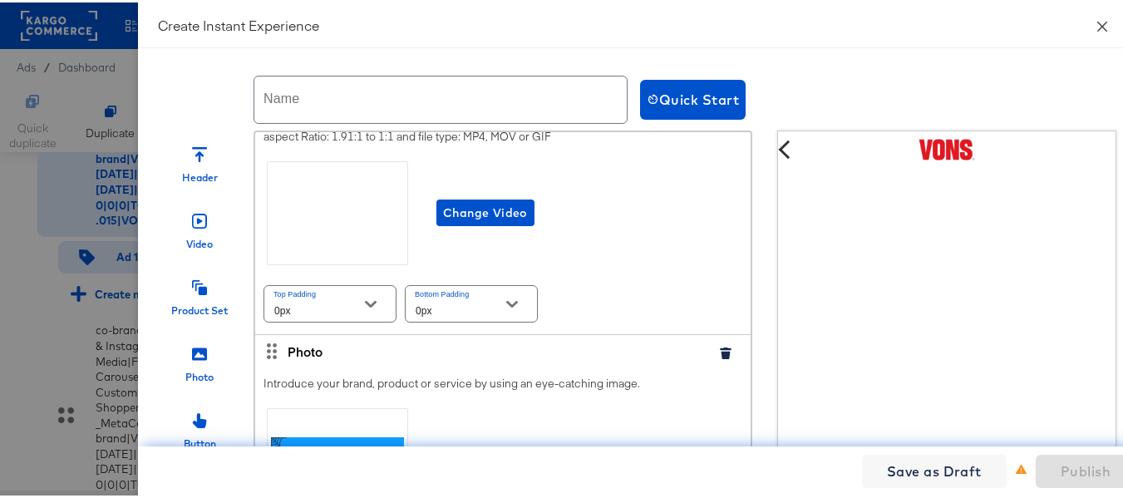
click at [1097, 25] on icon "close" at bounding box center [1102, 23] width 10 height 10
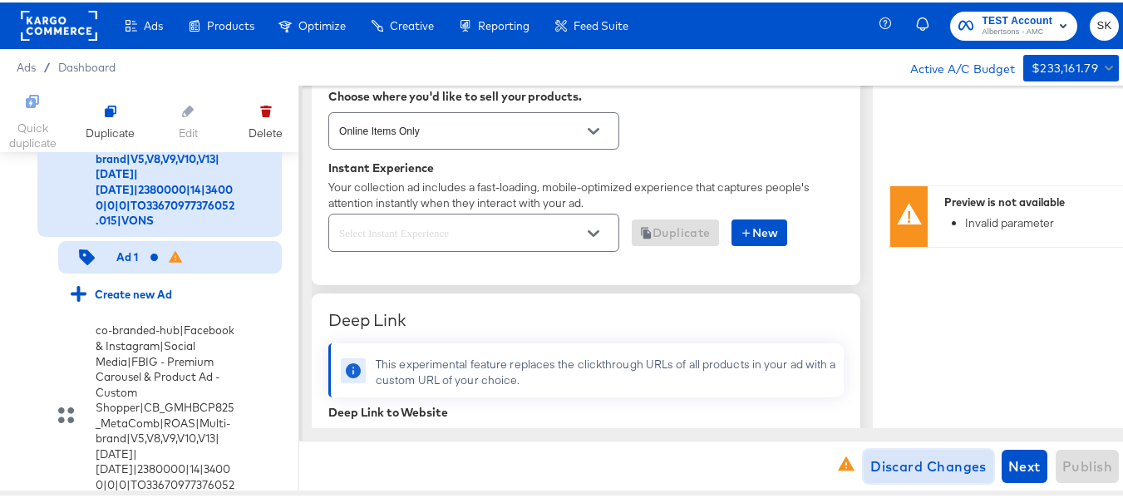
click at [891, 467] on span "Discard Changes" at bounding box center [928, 463] width 116 height 23
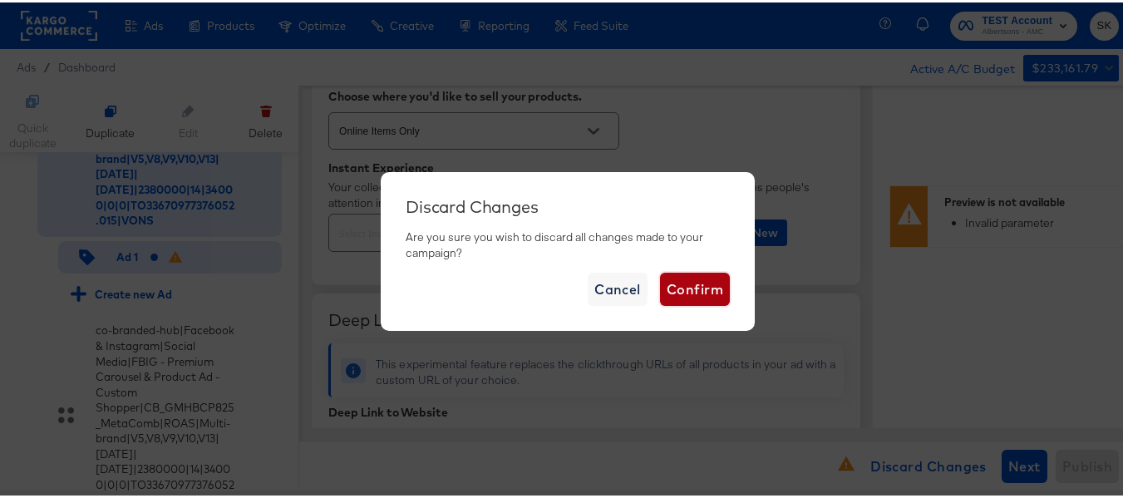
click at [688, 288] on span "Confirm" at bounding box center [695, 286] width 57 height 23
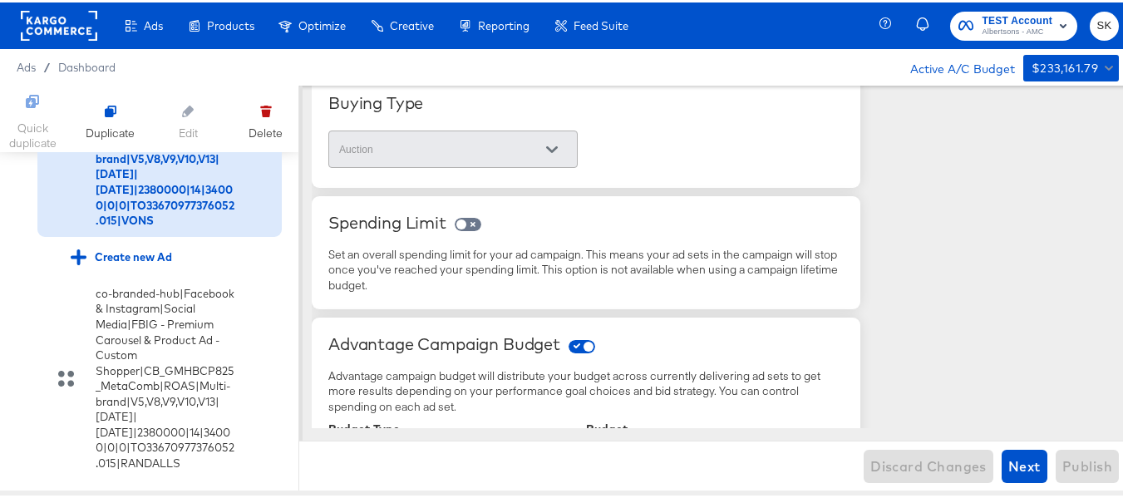
scroll to position [620, 0]
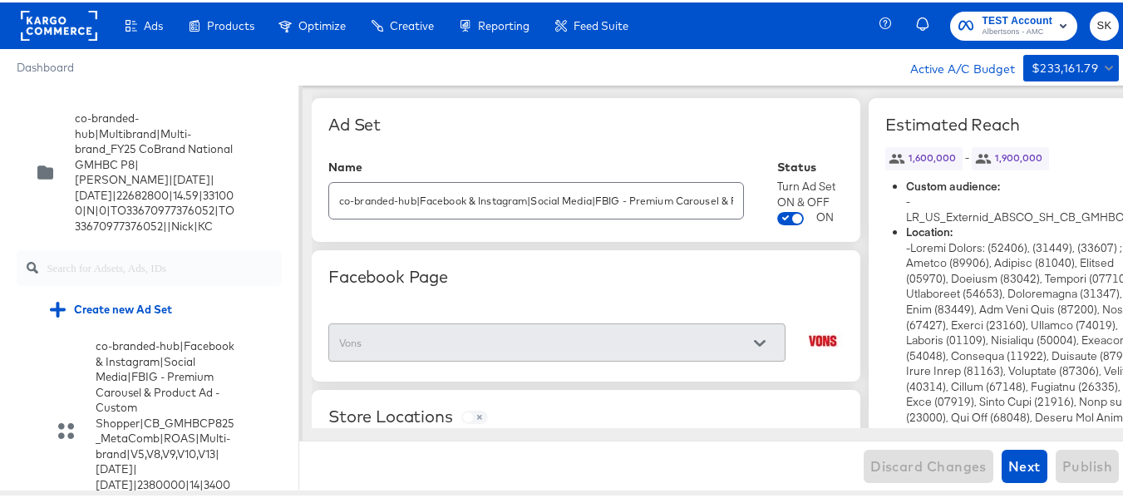
click at [52, 27] on rect at bounding box center [59, 23] width 76 height 30
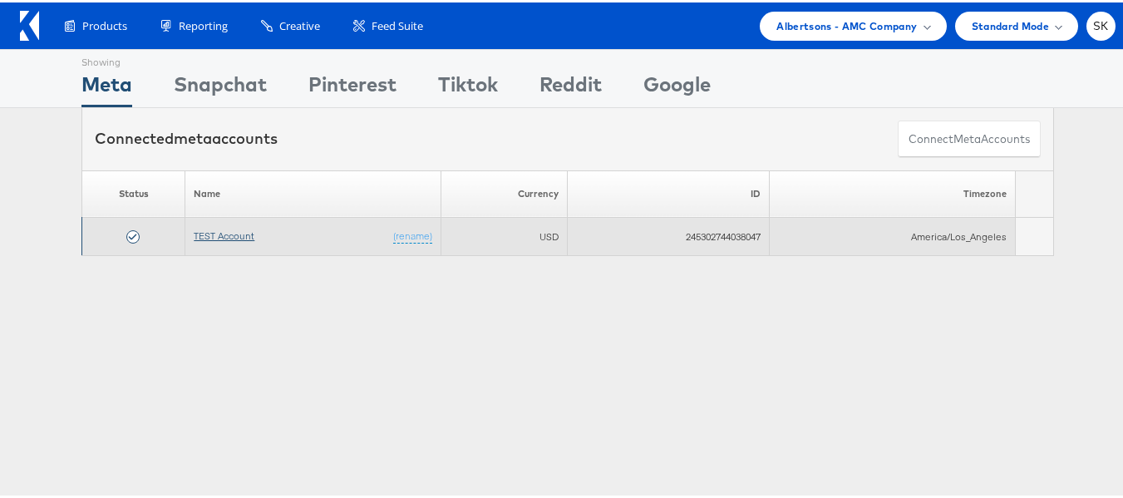
click at [209, 227] on link "TEST Account" at bounding box center [224, 233] width 61 height 12
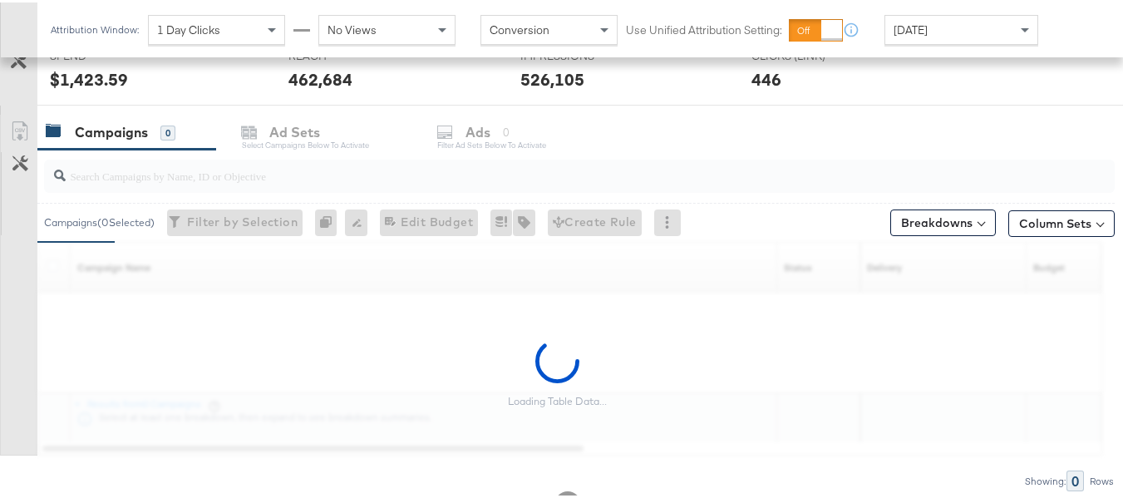
scroll to position [547, 0]
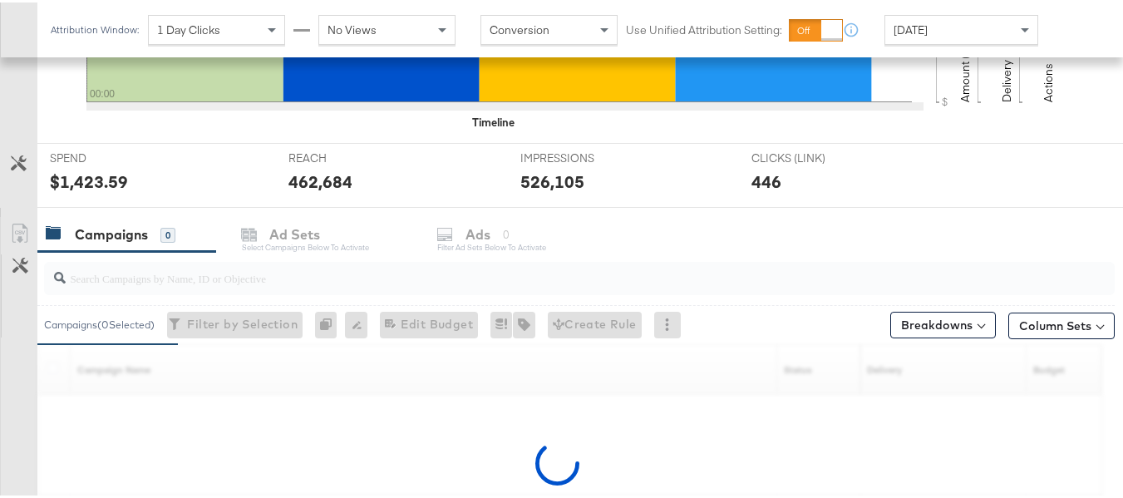
click at [167, 275] on input "search" at bounding box center [543, 269] width 954 height 32
paste input "co-branded-hub|Multibrand|Multi-brand_FY25 CoBrand National GMHBC P8|[PERSON_NA…"
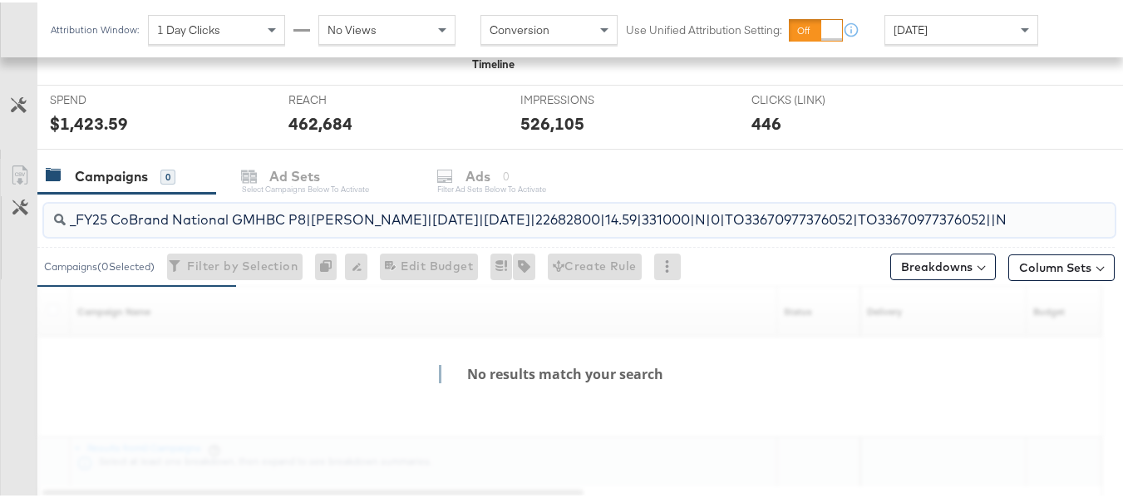
scroll to position [630, 0]
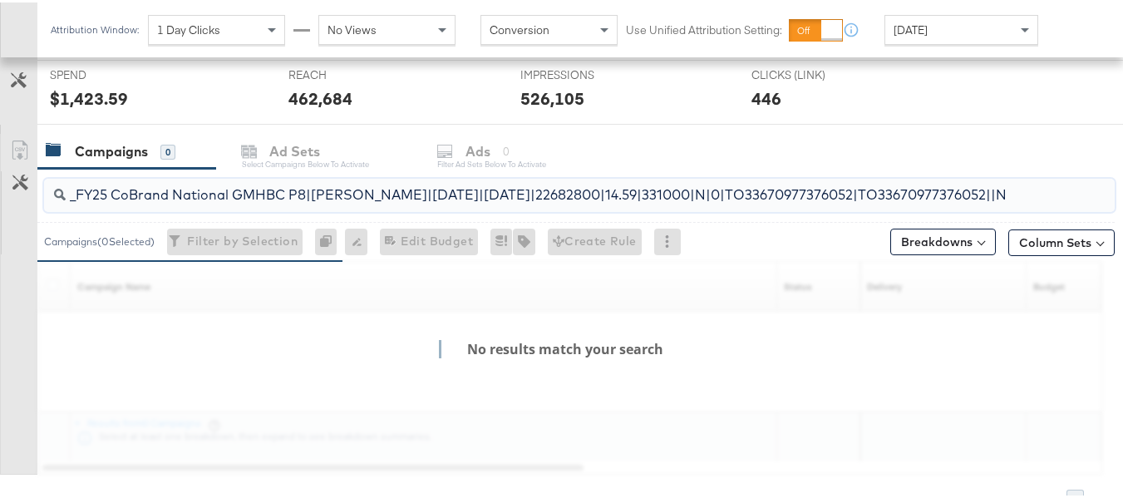
type input "co-branded-hub|Multibrand|Multi-brand_FY25 CoBrand National GMHBC P8|[PERSON_NA…"
click at [65, 193] on icon at bounding box center [60, 192] width 12 height 12
click at [130, 197] on input "co-branded-hub|Multibrand|Multi-brand_FY25 CoBrand National GMHBC P8|[PERSON_NA…" at bounding box center [543, 186] width 954 height 32
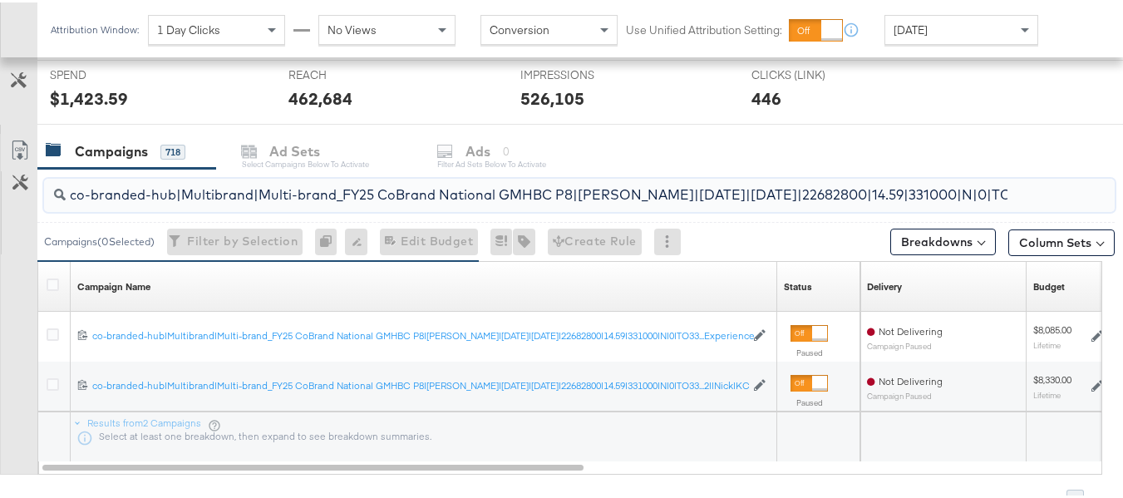
click at [49, 288] on div at bounding box center [55, 284] width 17 height 17
click at [49, 284] on icon at bounding box center [53, 282] width 12 height 12
click at [0, 0] on input "checkbox" at bounding box center [0, 0] width 0 height 0
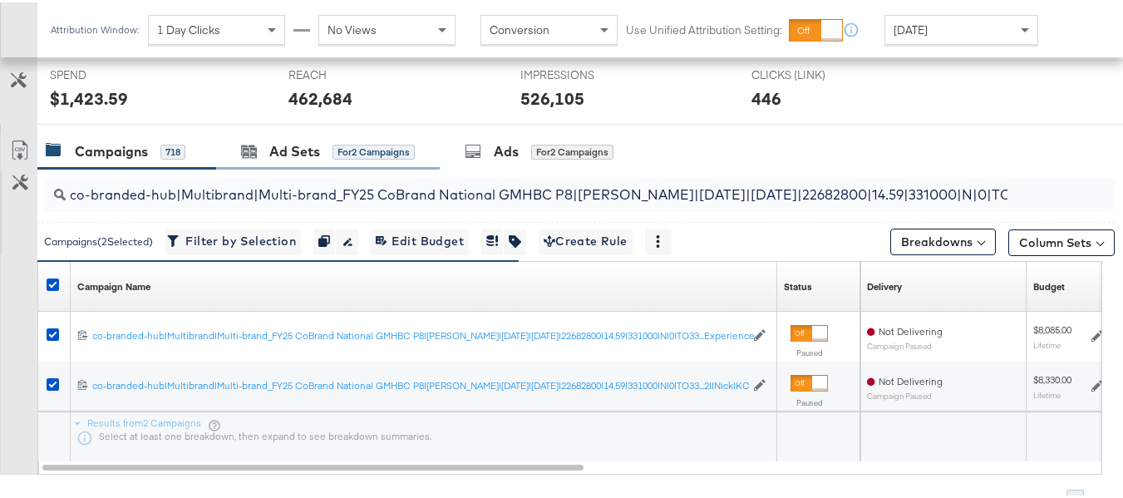
click at [338, 138] on div "Ad Sets for 2 Campaigns" at bounding box center [328, 149] width 224 height 36
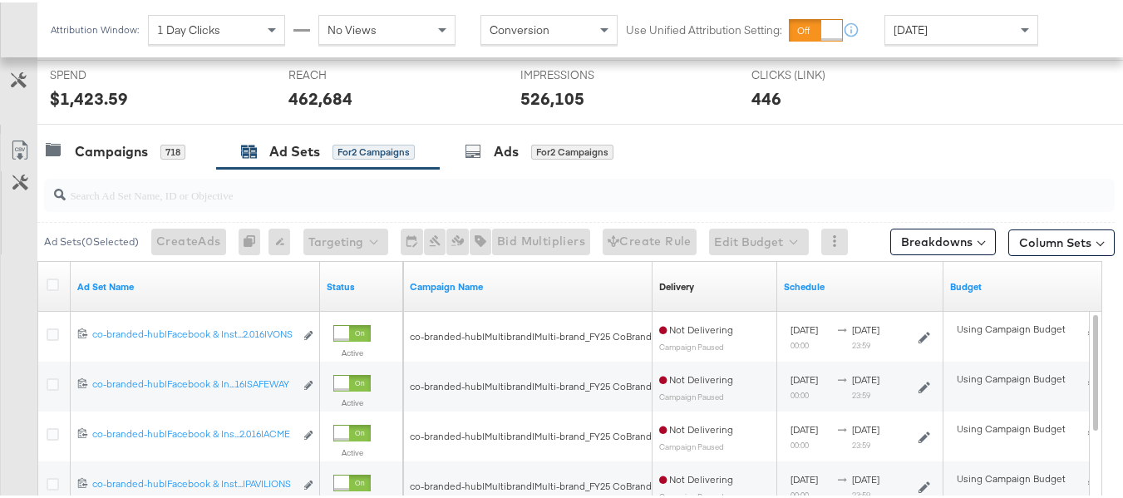
click at [189, 180] on input "search" at bounding box center [543, 186] width 954 height 32
paste input "co-branded-hub|Facebook & Instagram|Social Media|FBIG - Premium Carousel & Prod…"
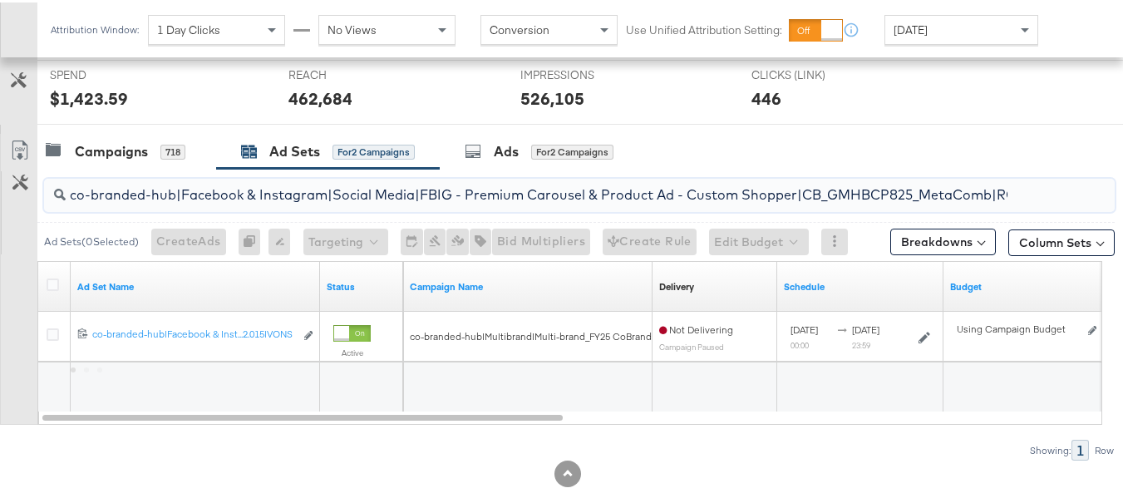
scroll to position [0, 737]
type input "co-branded-hub|Facebook & Instagram|Social Media|FBIG - Premium Carousel & Prod…"
click at [52, 276] on icon at bounding box center [53, 282] width 12 height 12
click at [0, 0] on input "checkbox" at bounding box center [0, 0] width 0 height 0
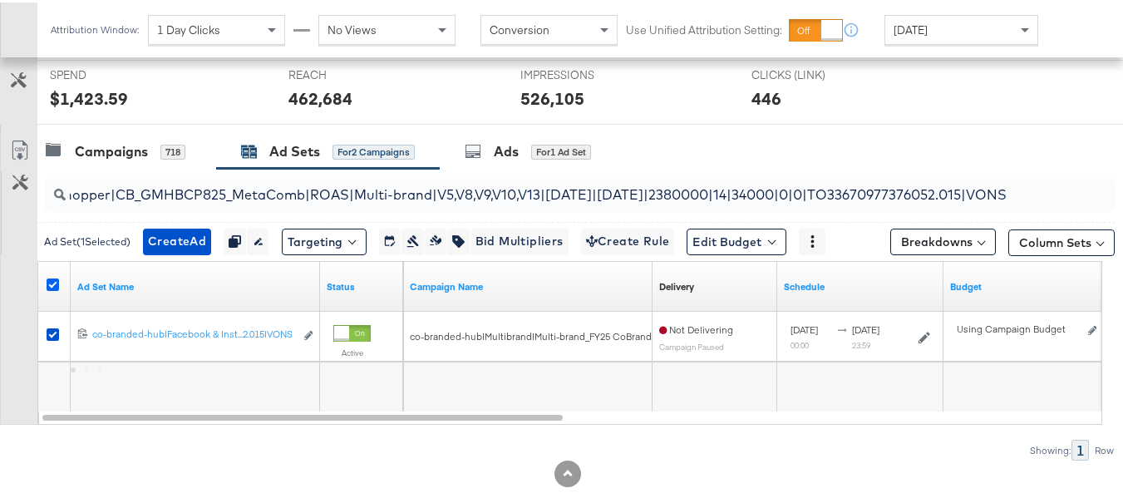
scroll to position [0, 0]
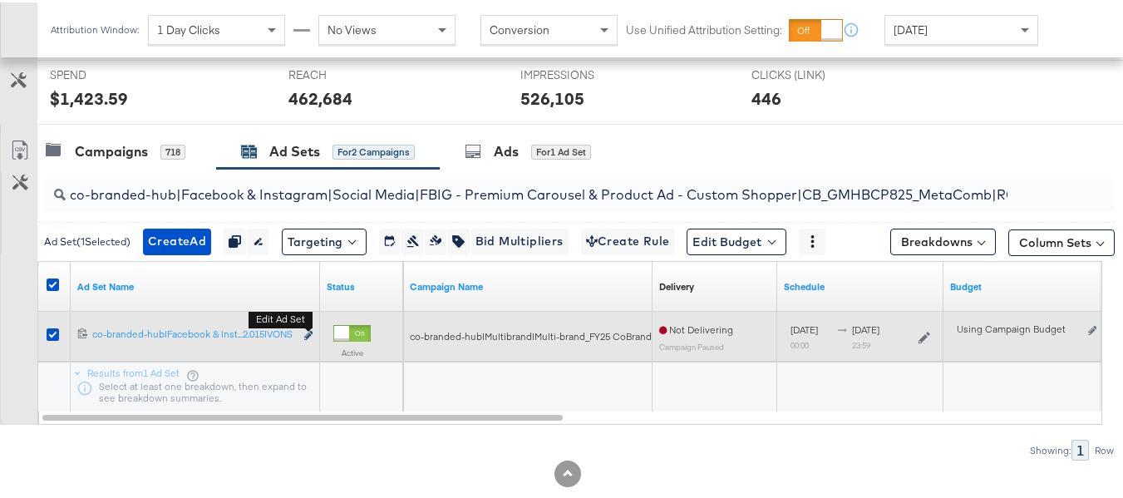
click at [307, 330] on icon "link" at bounding box center [308, 332] width 8 height 9
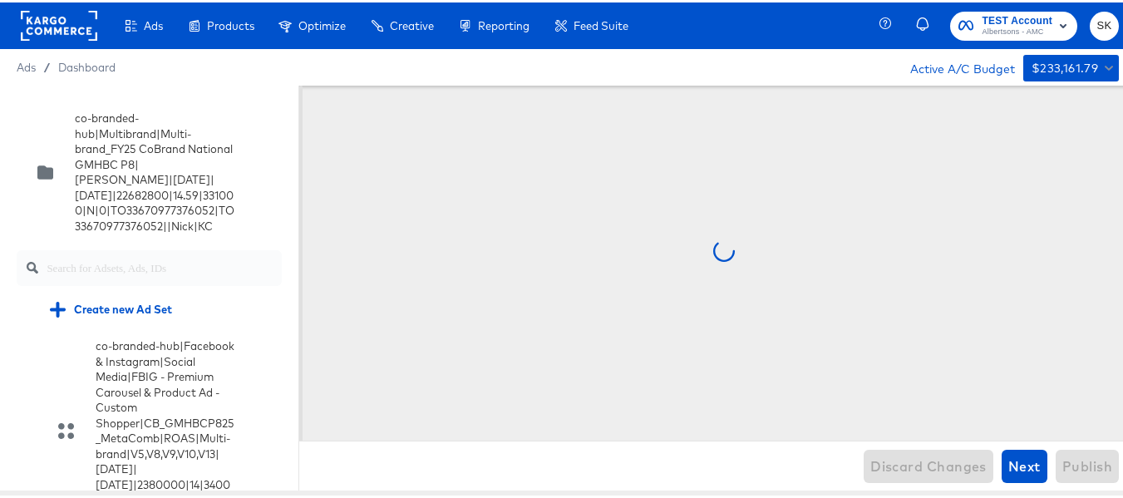
scroll to position [438, 0]
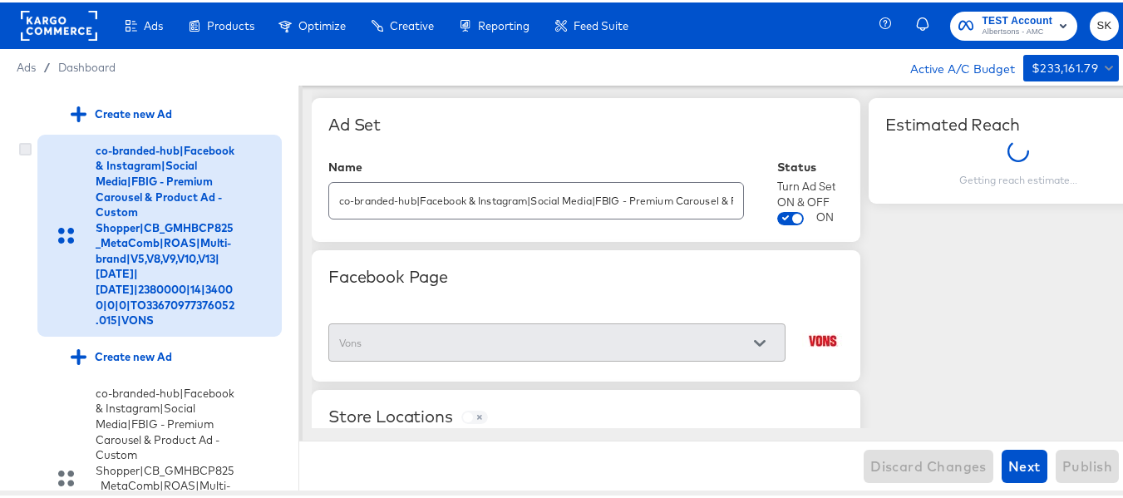
click at [27, 153] on icon at bounding box center [25, 146] width 12 height 12
click at [0, 0] on input "checkbox" at bounding box center [0, 0] width 0 height 0
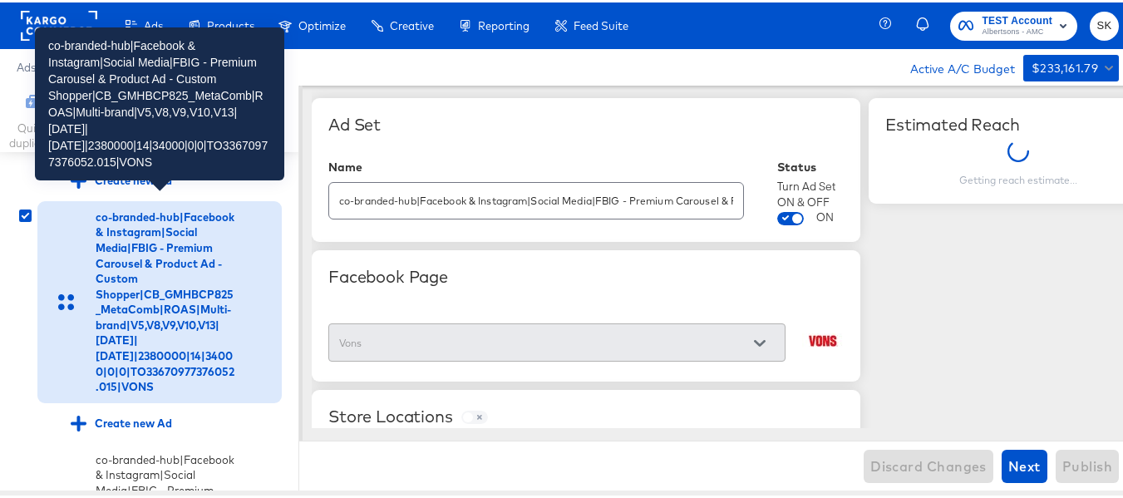
scroll to position [521, 0]
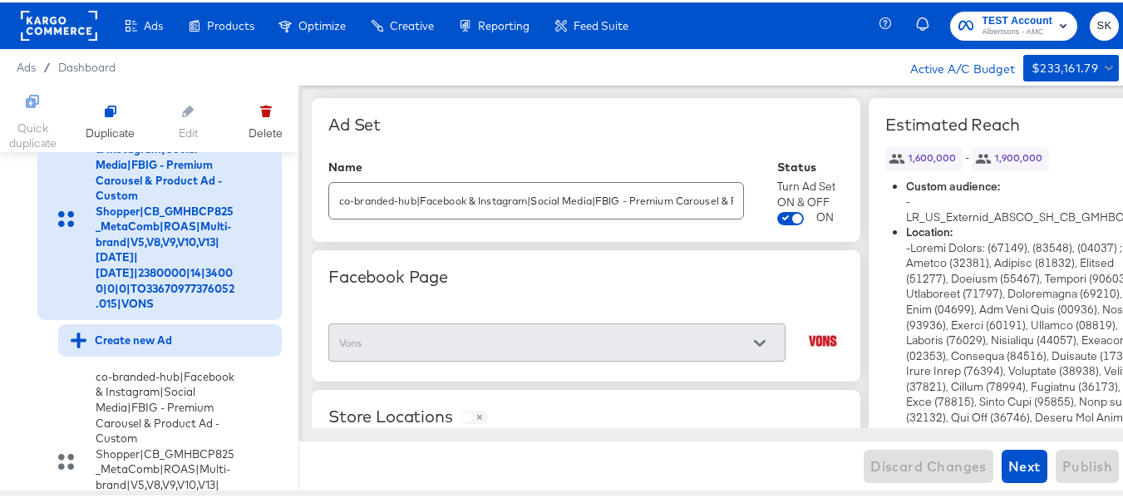
click at [119, 346] on div "Create new Ad" at bounding box center [121, 338] width 101 height 16
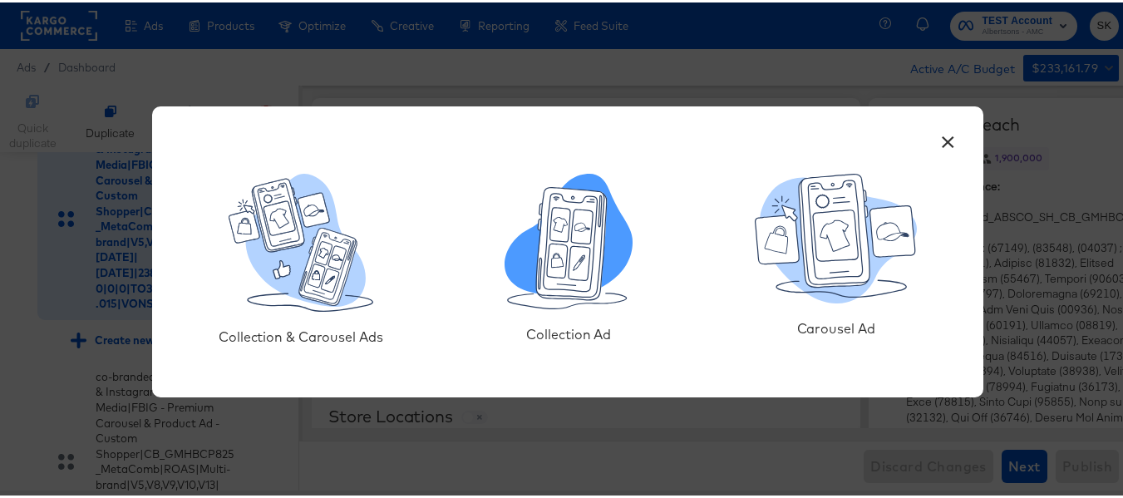
click at [589, 252] on icon at bounding box center [572, 241] width 71 height 112
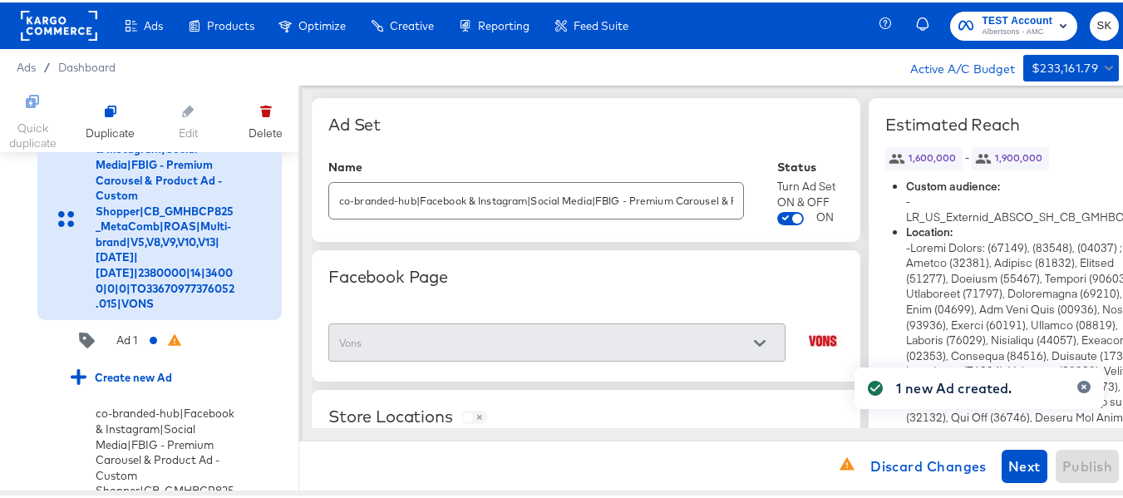
scroll to position [604, 0]
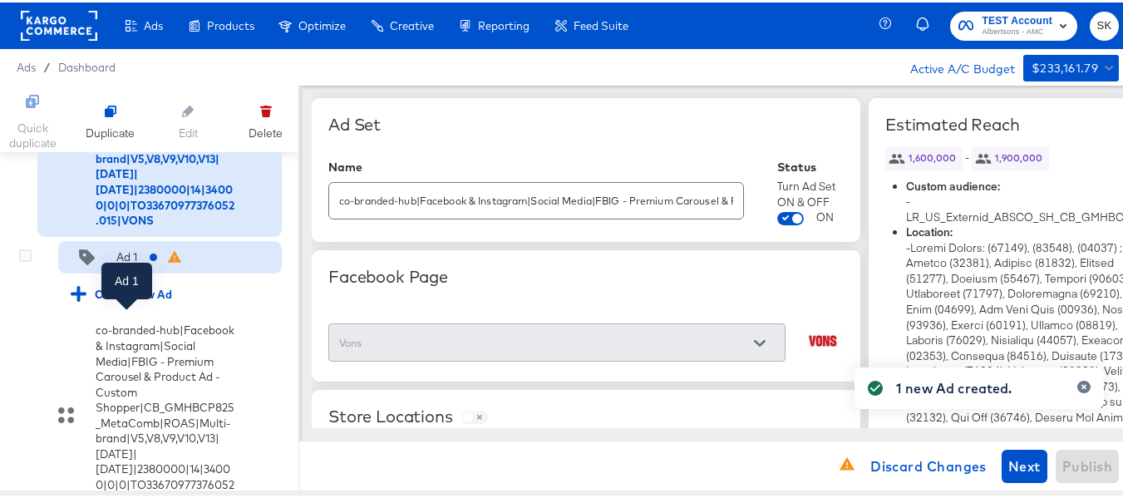
click at [131, 263] on div "Ad 1" at bounding box center [126, 255] width 21 height 16
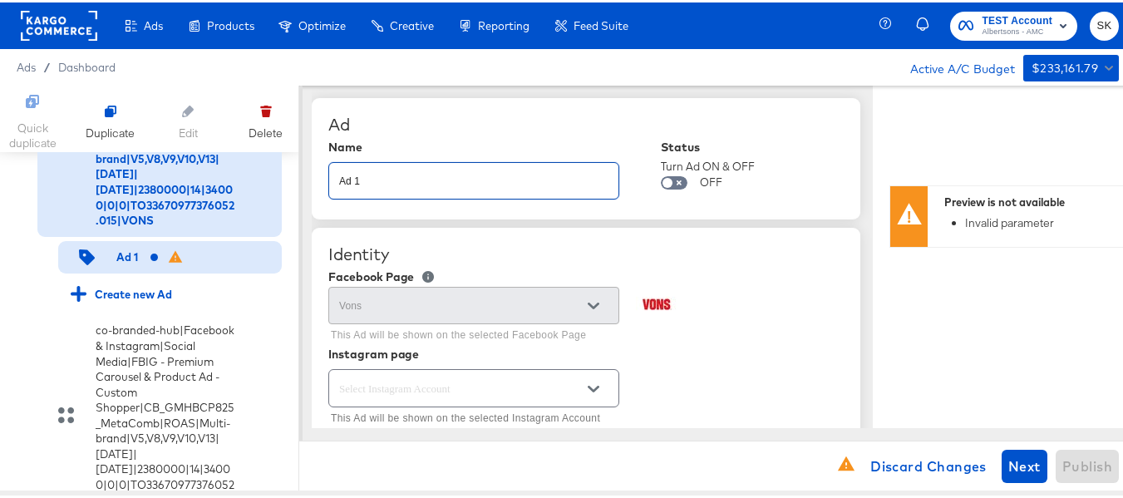
click at [468, 170] on input "Ad 1" at bounding box center [473, 172] width 289 height 36
paste input "co-branded-hub|Facebook & Instagram|Social Media|FBIG - Premium Carousel & Prod…"
type input "co-branded-hub|Facebook & Instagram|Social Media|FBIG - Premium Carousel & Prod…"
type textarea "x"
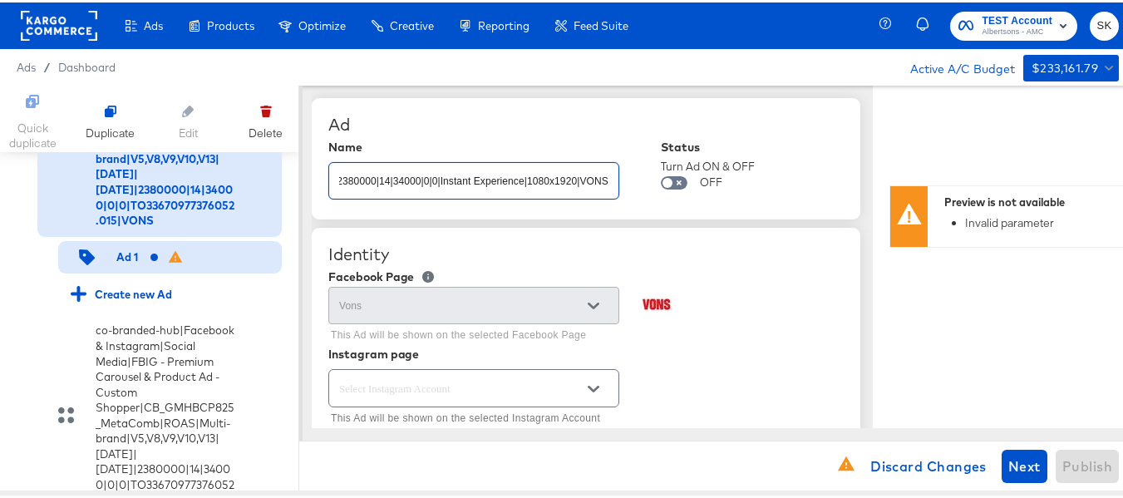
type textarea "x"
click at [609, 115] on div "Ad" at bounding box center [585, 122] width 515 height 20
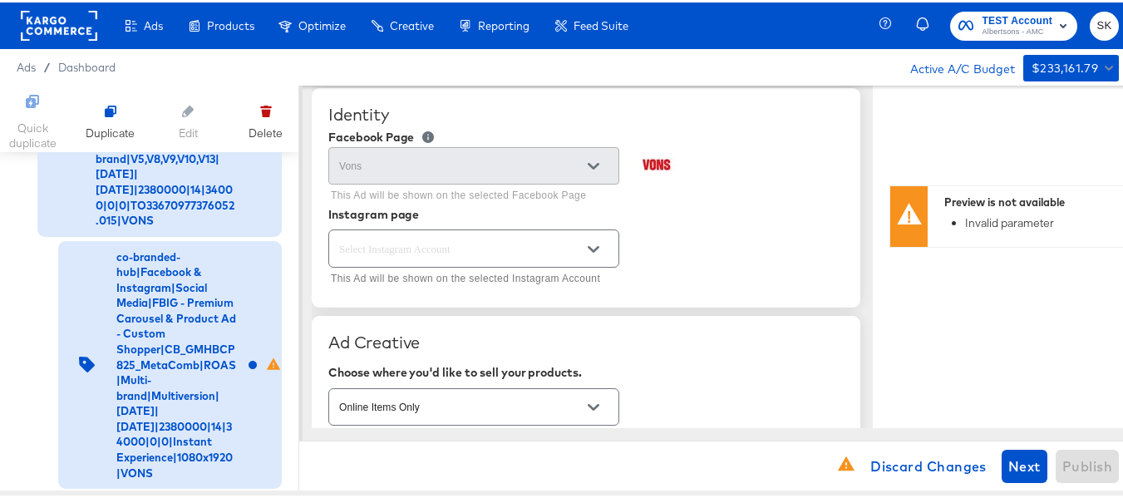
scroll to position [166, 0]
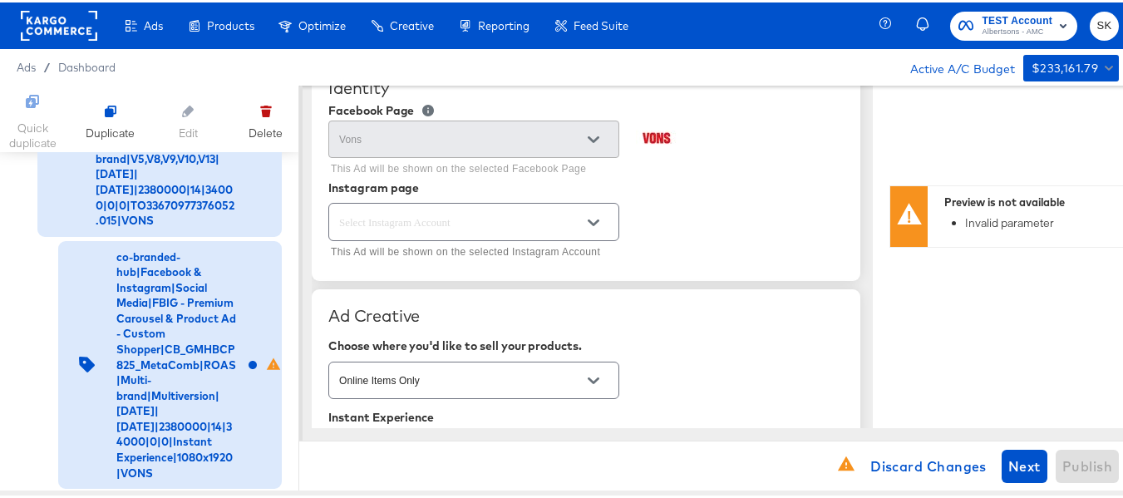
click at [605, 222] on button "Open" at bounding box center [593, 220] width 25 height 25
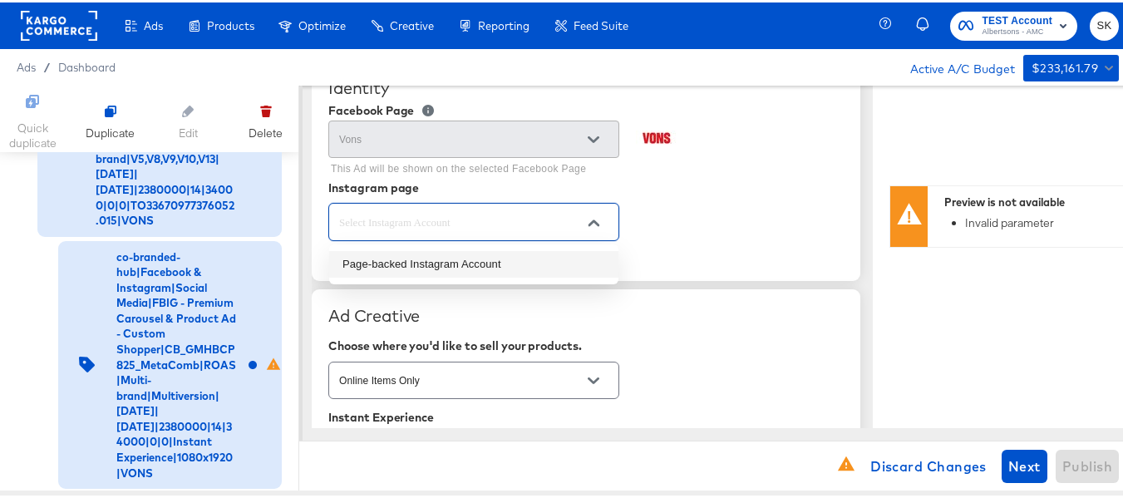
click at [423, 268] on li "Page-backed Instagram Account" at bounding box center [473, 262] width 289 height 27
type textarea "x"
type input "Page-backed Instagram Account"
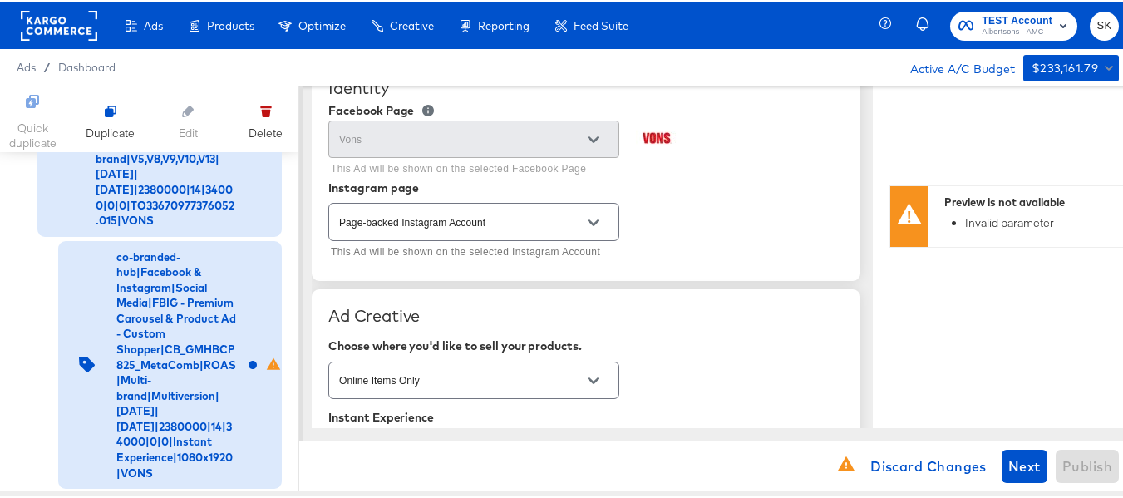
click at [717, 249] on div "Page-backed Instagram Account This Ad will be shown on the selected Instagram A…" at bounding box center [585, 229] width 515 height 64
click at [416, 273] on div "Identity Facebook Page Vons This Ad will be shown on the selected Facebook Page…" at bounding box center [586, 168] width 549 height 219
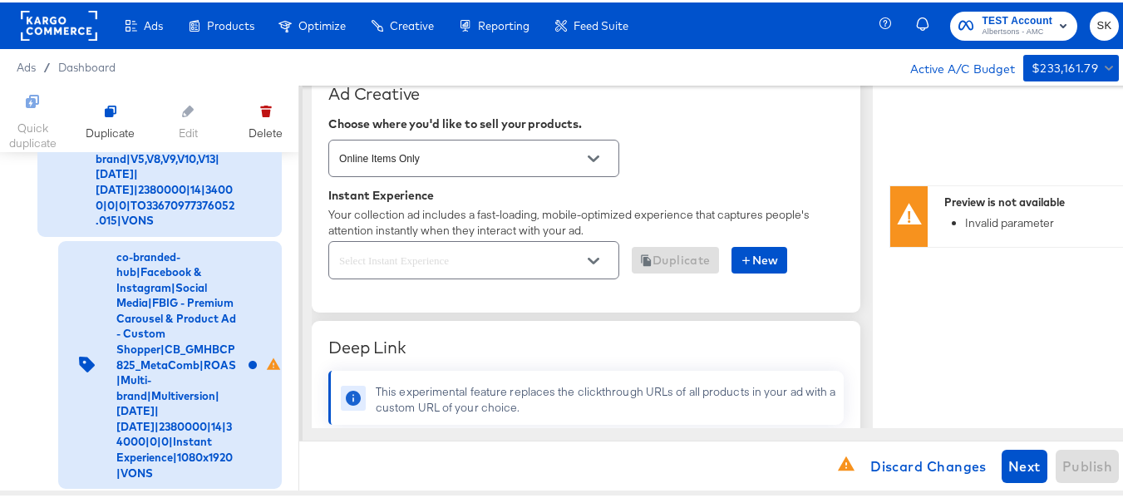
scroll to position [416, 0]
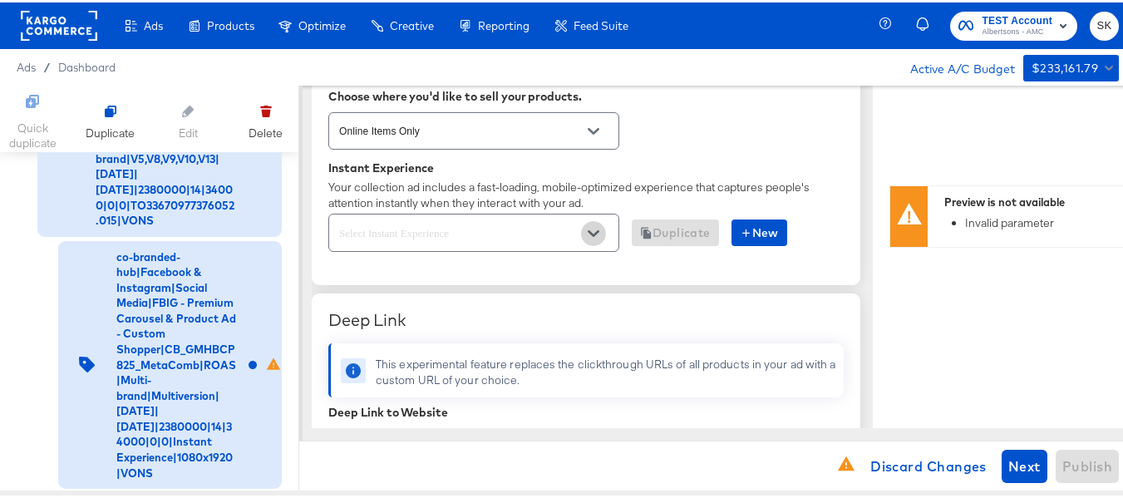
click at [590, 233] on icon "Open" at bounding box center [594, 231] width 12 height 12
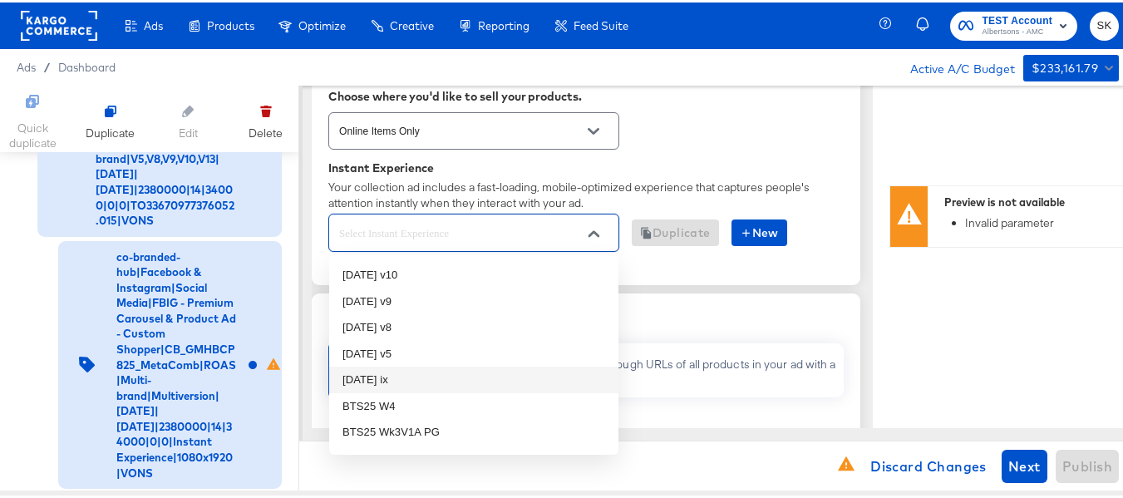
click at [371, 377] on li "[DATE] ix" at bounding box center [473, 377] width 289 height 27
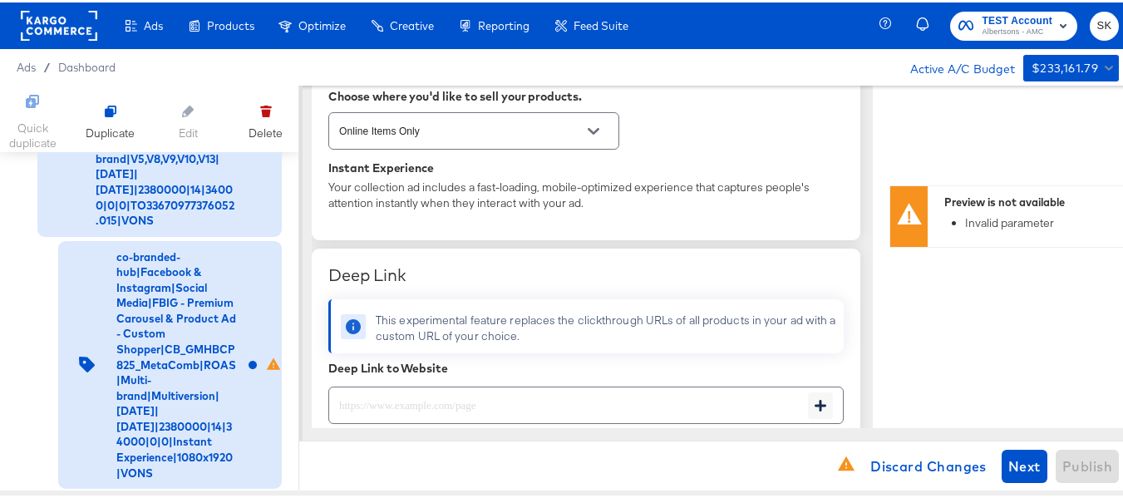
type textarea "x"
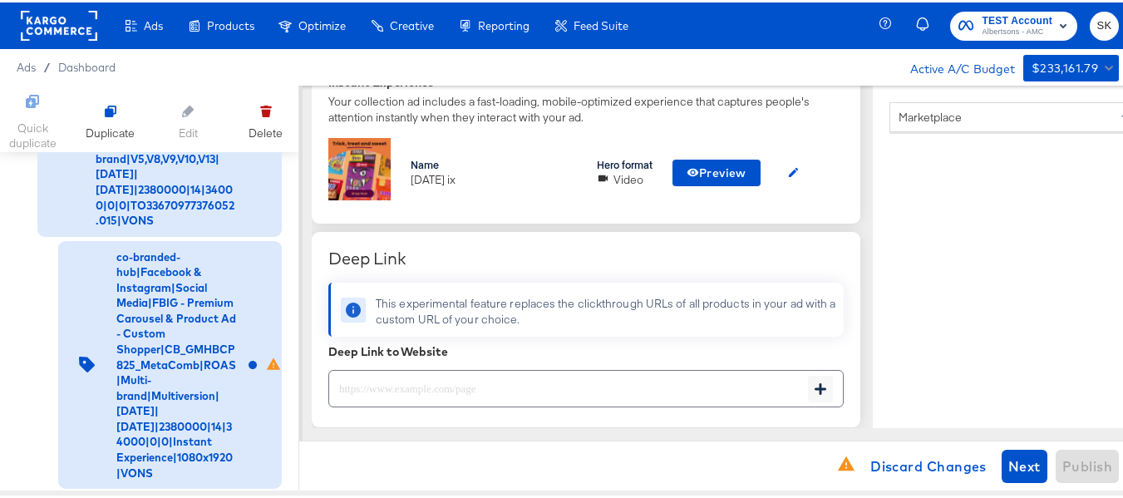
scroll to position [582, 0]
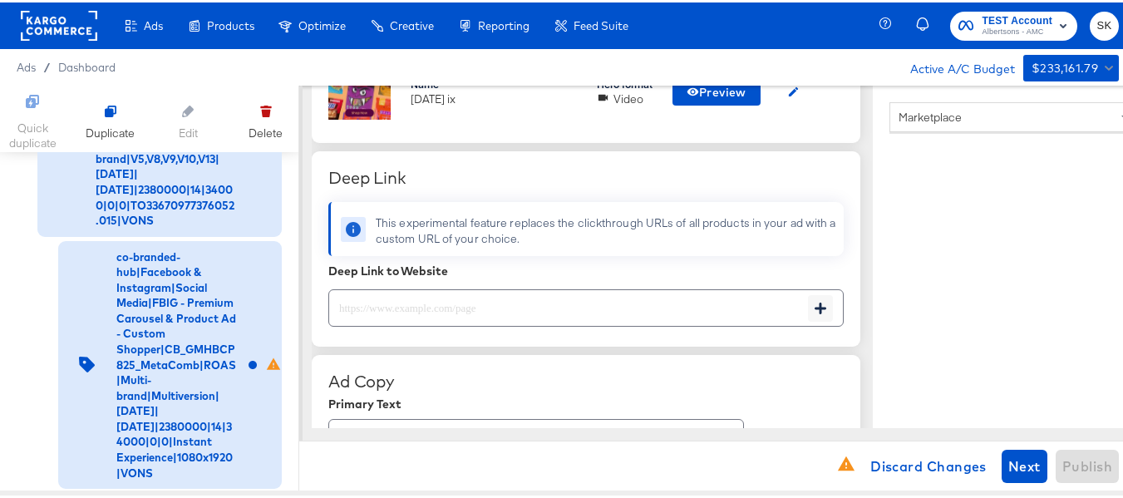
click at [434, 318] on div at bounding box center [585, 305] width 515 height 37
paste input "[URL][DOMAIN_NAME]"
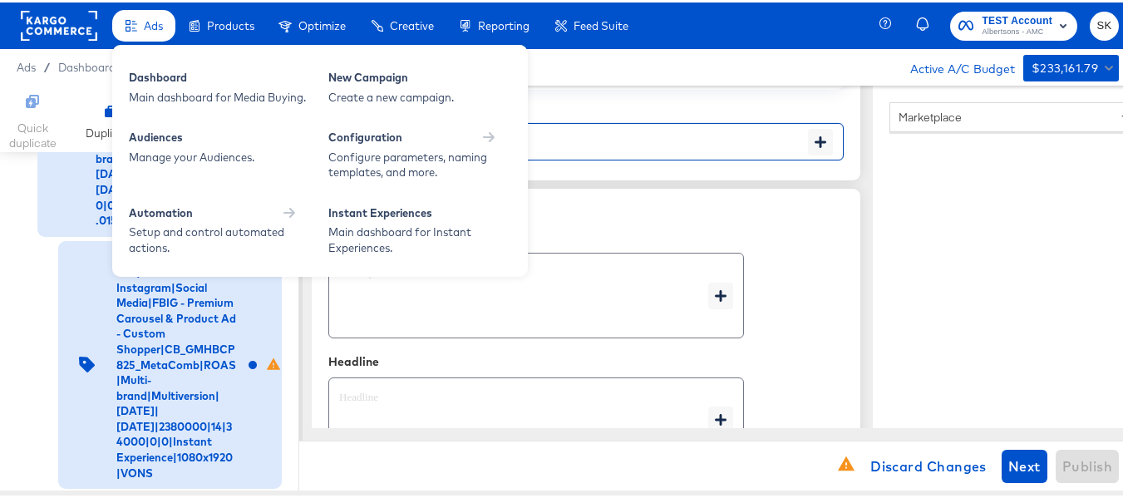
type input "[URL][DOMAIN_NAME]"
type textarea "x"
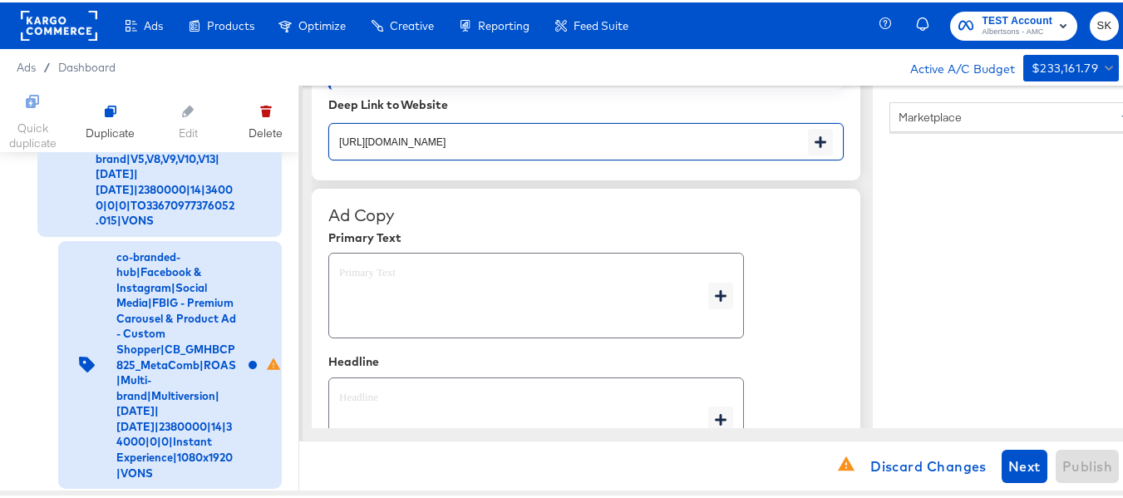
type textarea "x"
click at [410, 299] on textarea at bounding box center [523, 294] width 369 height 60
type textarea "x"
paste textarea "Shop your favorite brands for you and your home!"
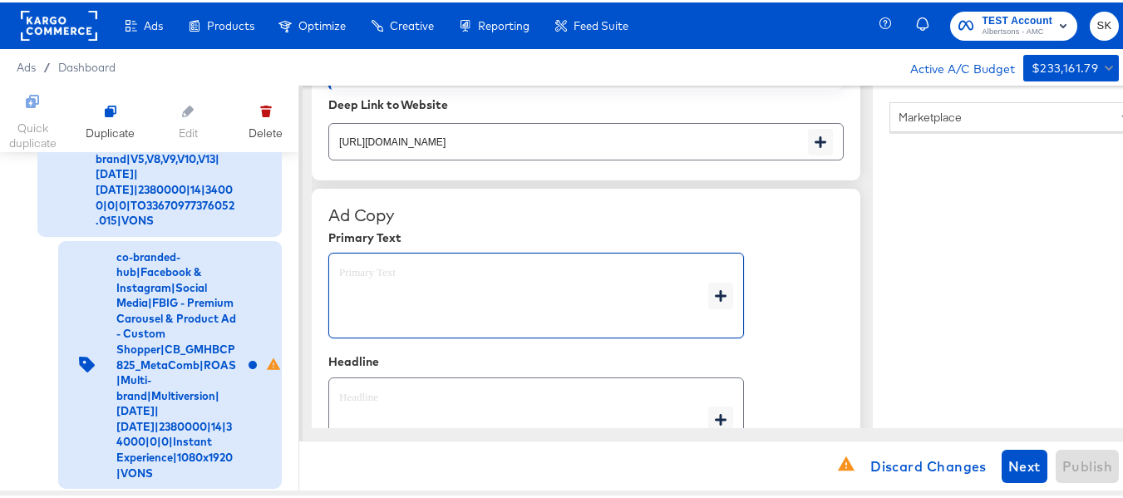
type textarea "Shop your favorite brands for you and your home!"
type textarea "x"
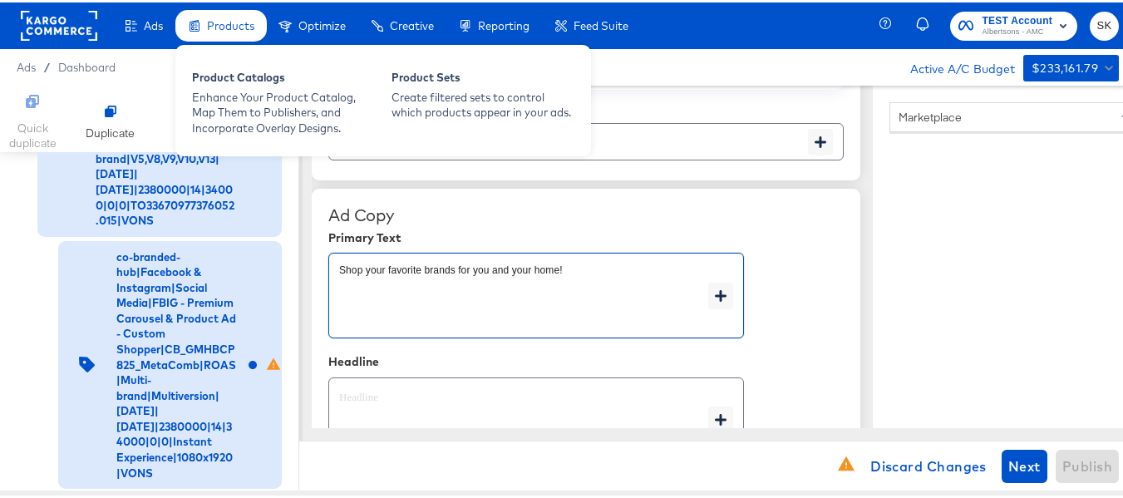
type textarea "Shop your favorite brands for you and your home!"
type textarea "x"
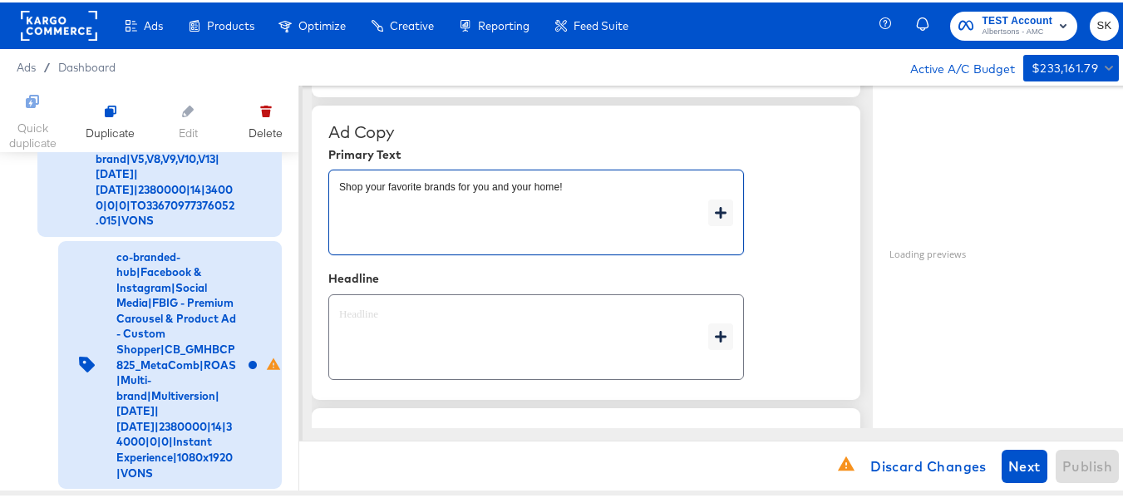
click at [428, 313] on textarea at bounding box center [523, 335] width 369 height 60
type textarea "x"
paste textarea "Explore latest arrivals"
type textarea "Explore latest arrivals"
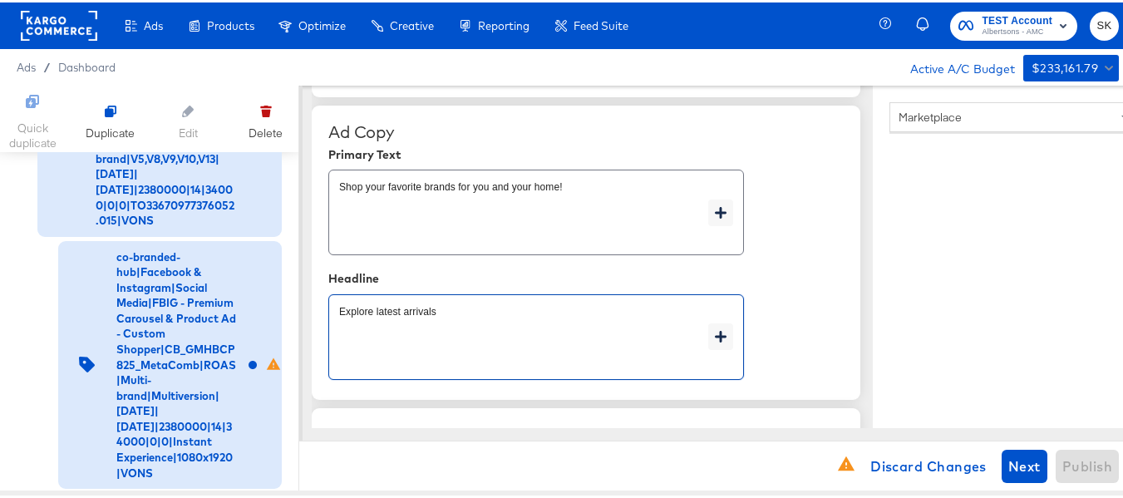
type textarea "x"
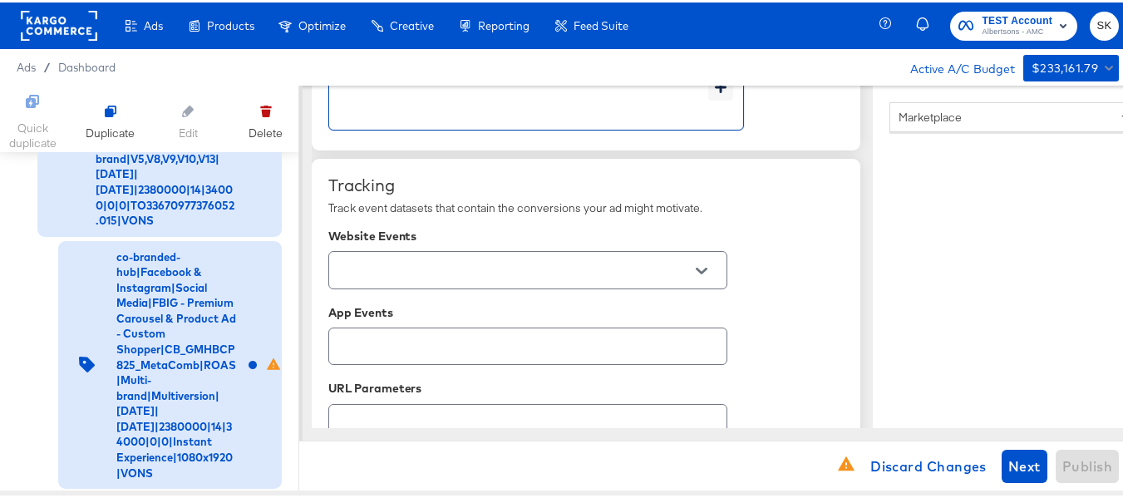
scroll to position [1164, 0]
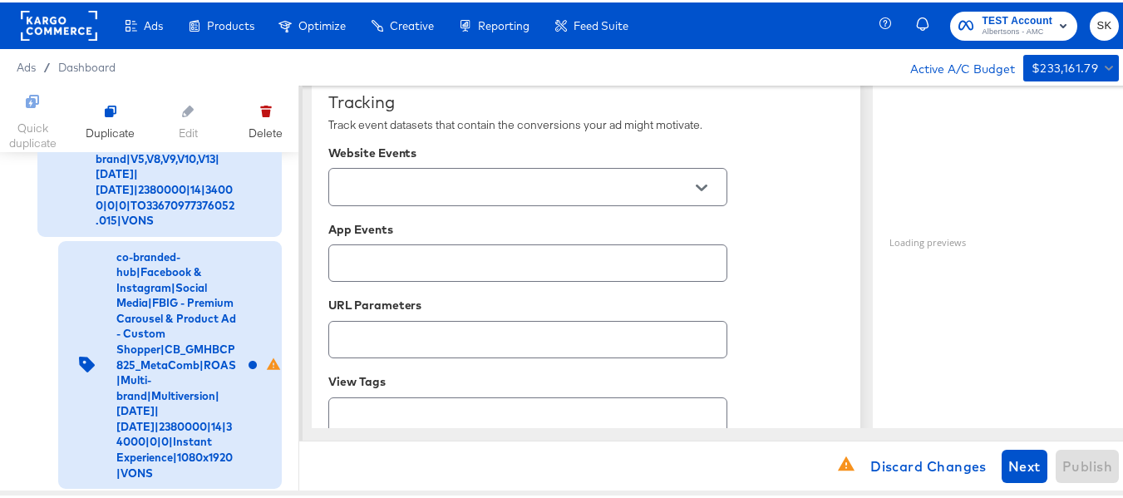
click at [711, 186] on button "Open" at bounding box center [701, 185] width 25 height 25
type textarea "Explore latest arrivals"
type textarea "x"
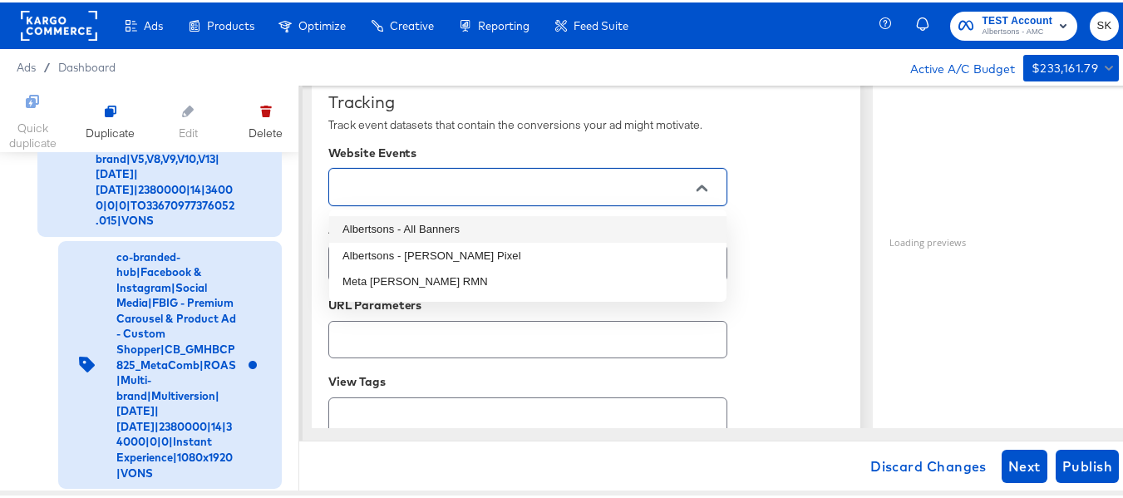
click at [455, 220] on li "Albertsons - All Banners" at bounding box center [527, 227] width 397 height 27
type textarea "x"
type input "Albertsons - All Banners"
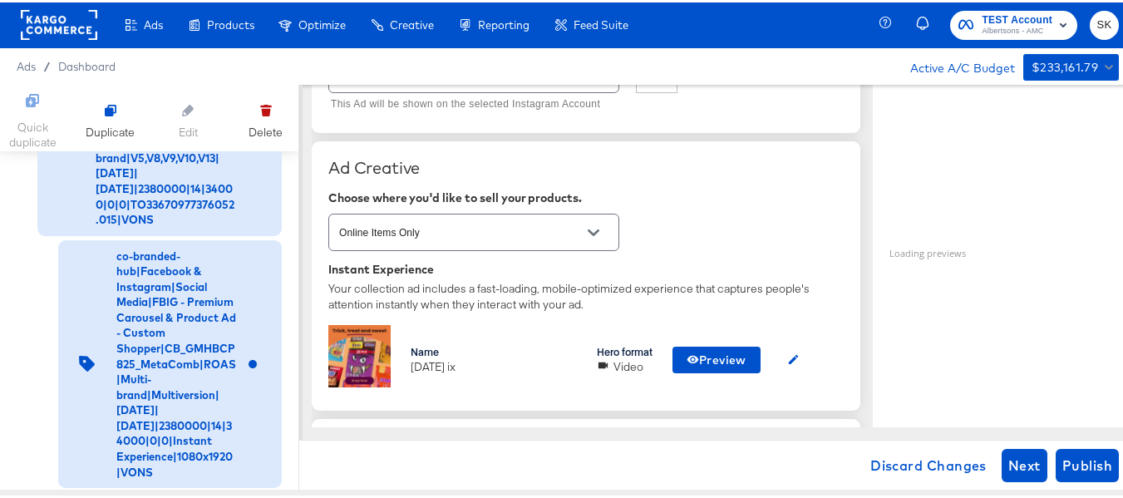
scroll to position [333, 0]
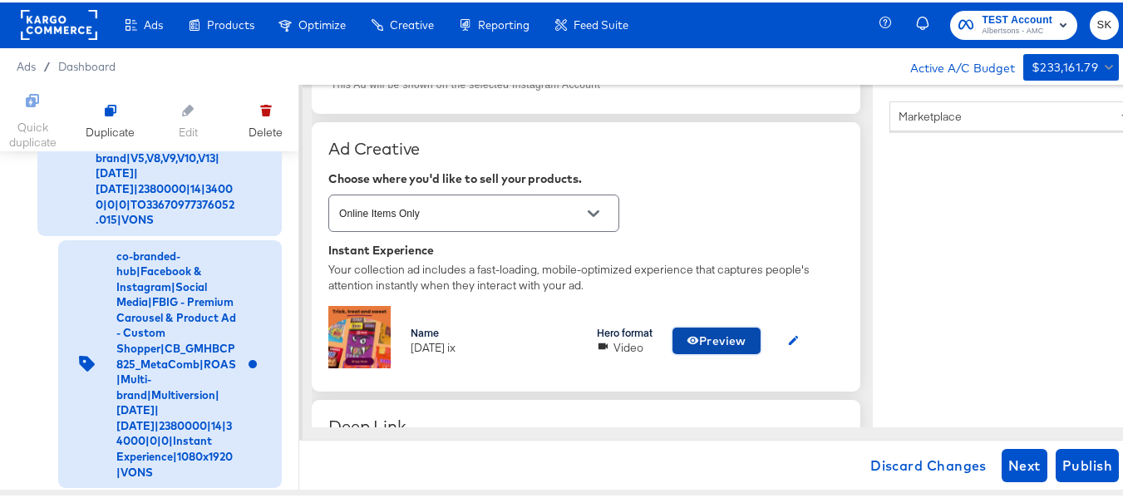
click at [713, 345] on span "Preview" at bounding box center [717, 338] width 60 height 21
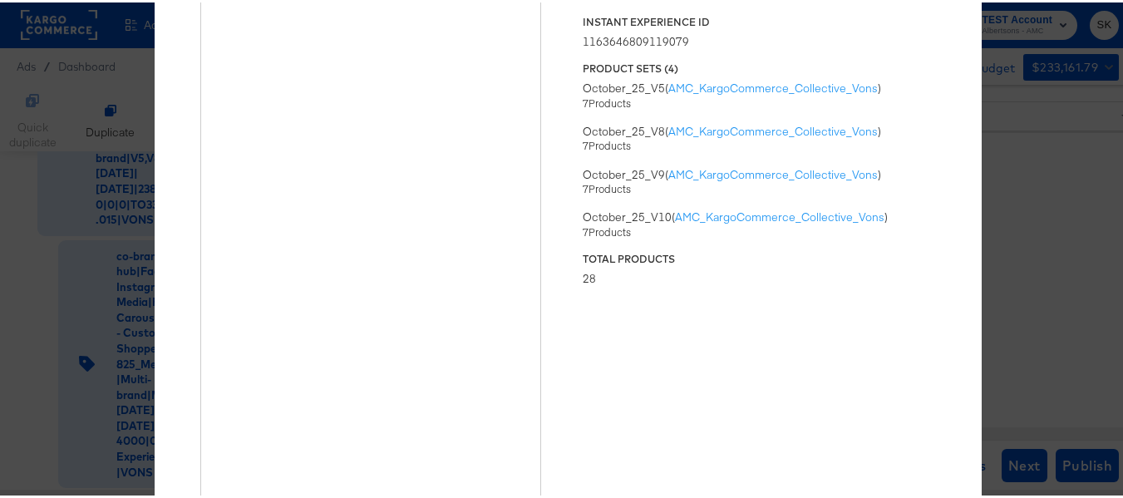
scroll to position [0, 0]
click at [1088, 157] on div "× Previewing ' oct25 ix ' Status Published Instant Experience ID 11636468091190…" at bounding box center [568, 249] width 1136 height 498
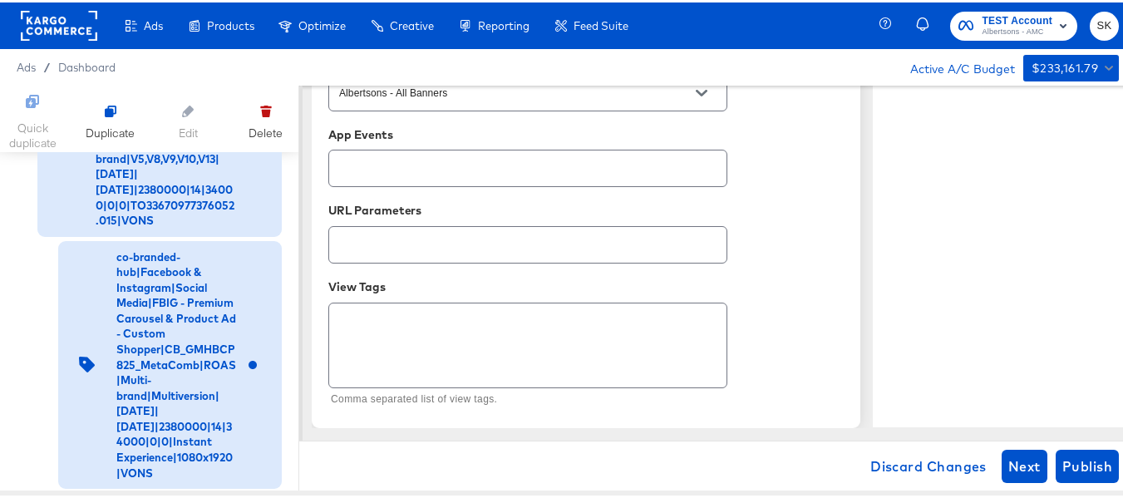
scroll to position [1, 0]
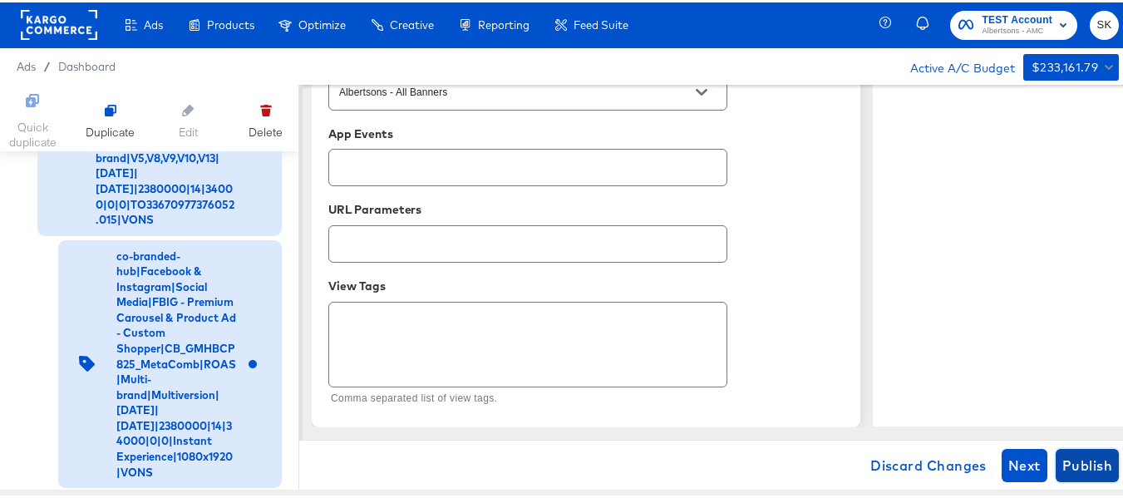
click at [1078, 466] on span "Publish" at bounding box center [1087, 462] width 50 height 23
type textarea "x"
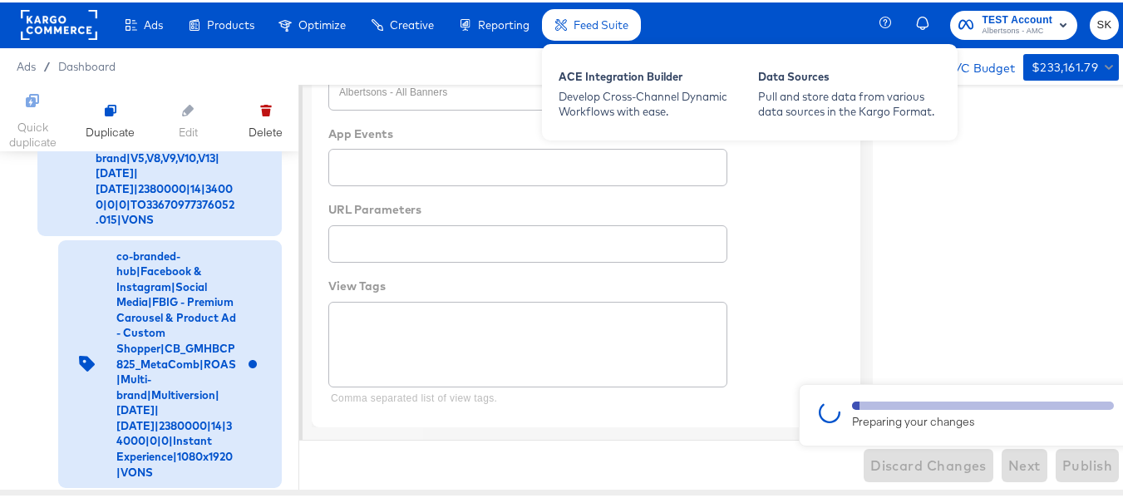
type textarea "x"
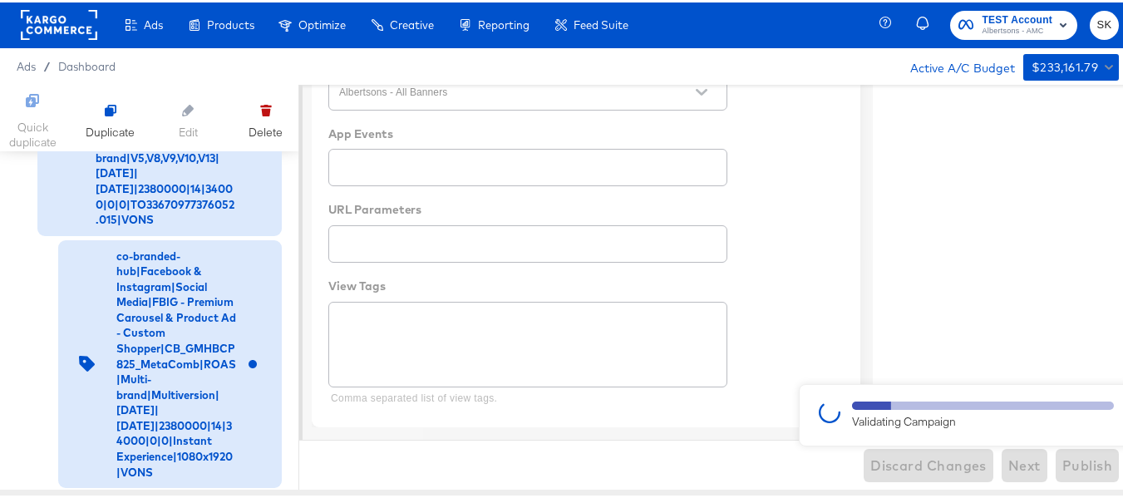
type textarea "x"
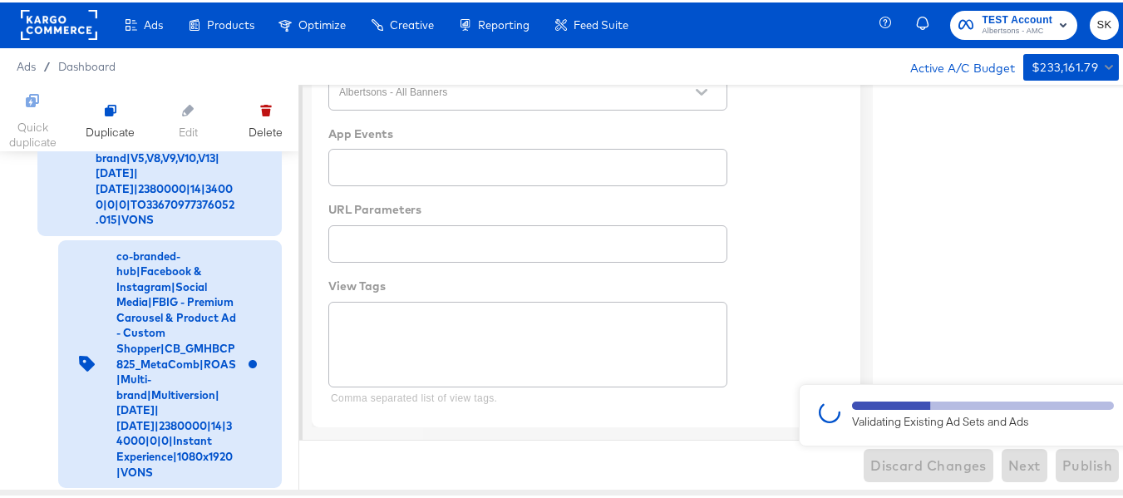
type textarea "x"
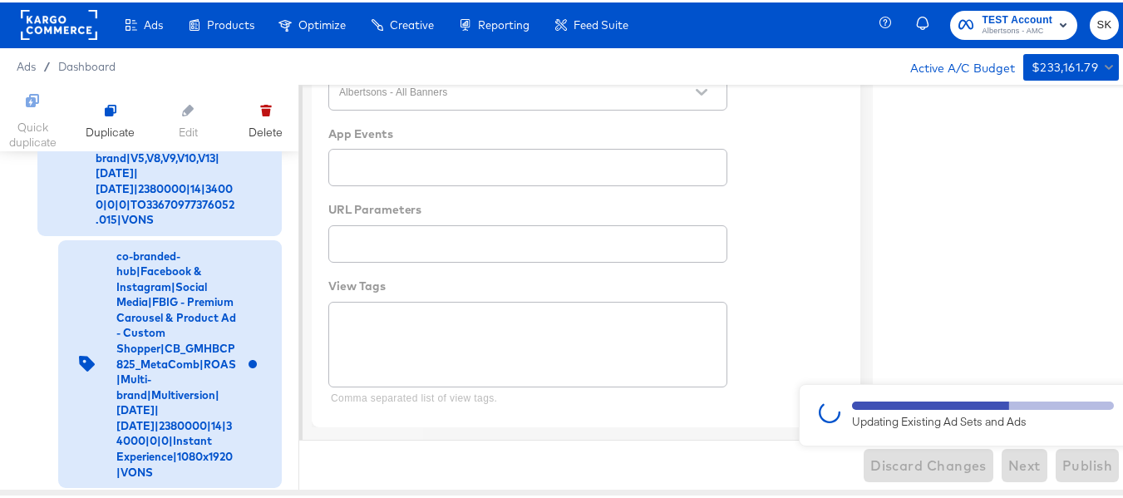
type textarea "x"
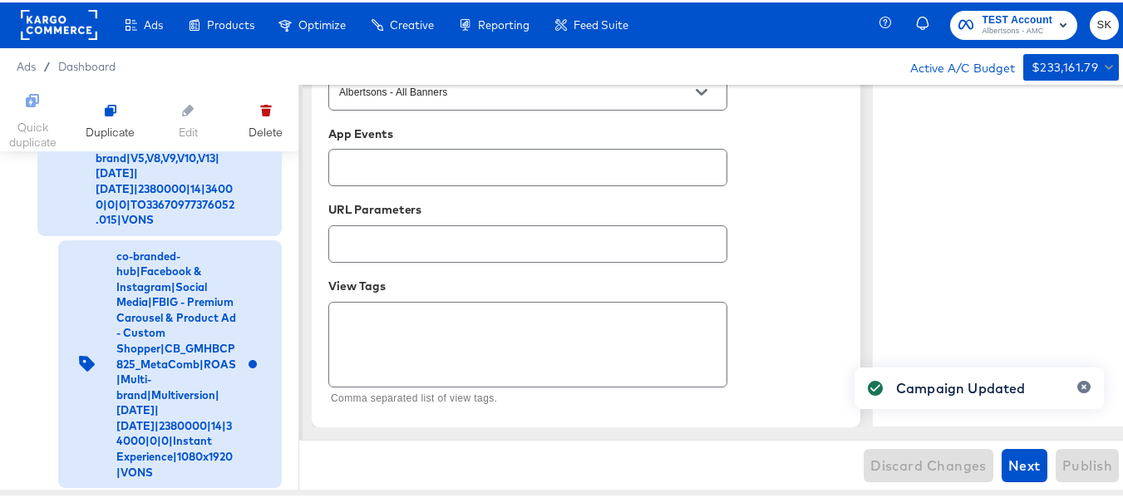
type textarea "x"
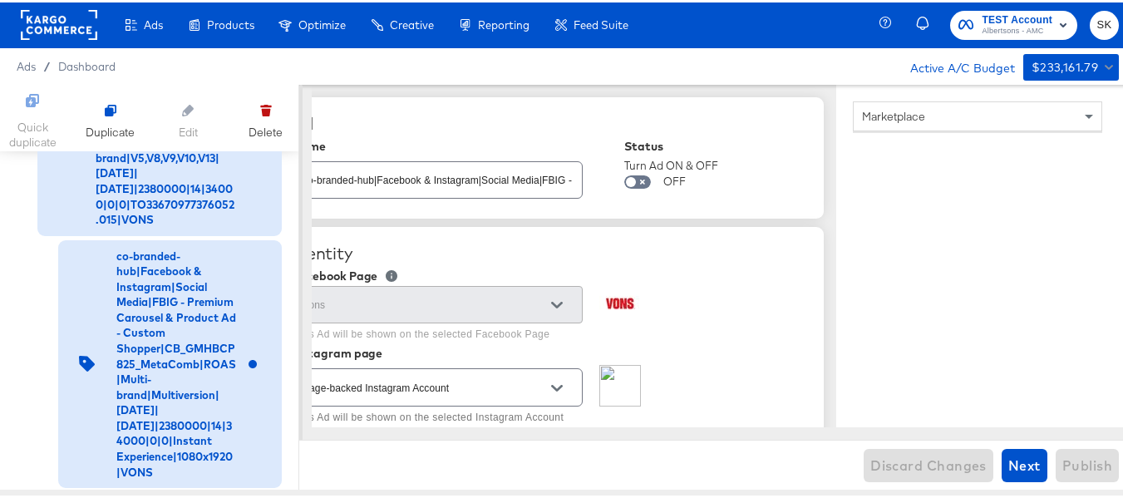
scroll to position [0, 0]
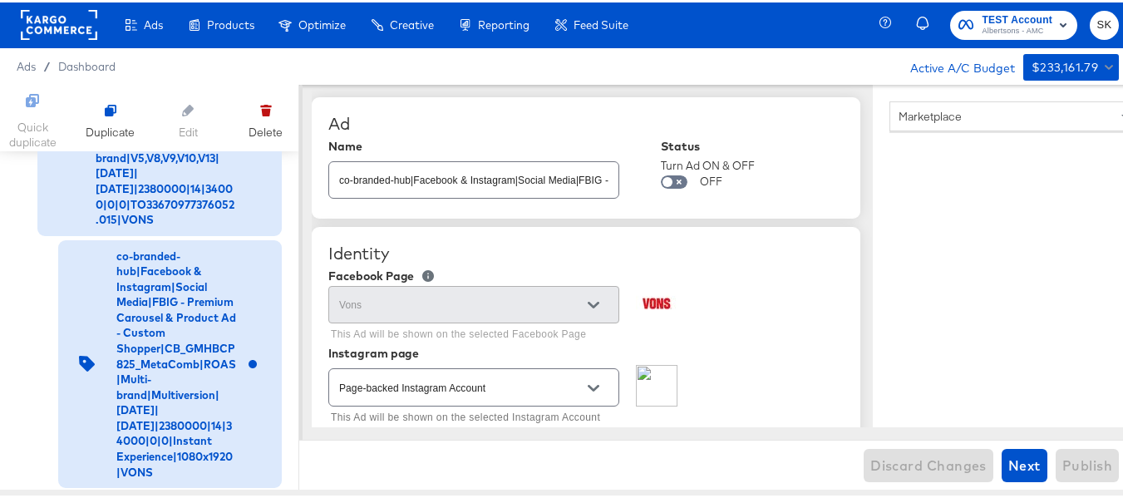
click at [43, 14] on rect at bounding box center [59, 22] width 76 height 30
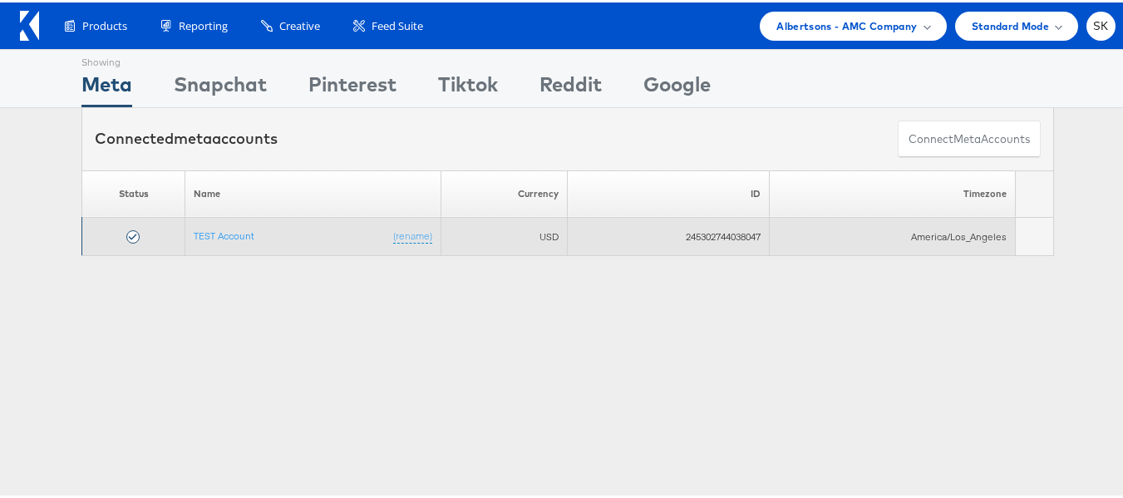
click at [198, 221] on td "TEST Account (rename)" at bounding box center [313, 234] width 256 height 38
click at [198, 232] on link "TEST Account" at bounding box center [224, 233] width 61 height 12
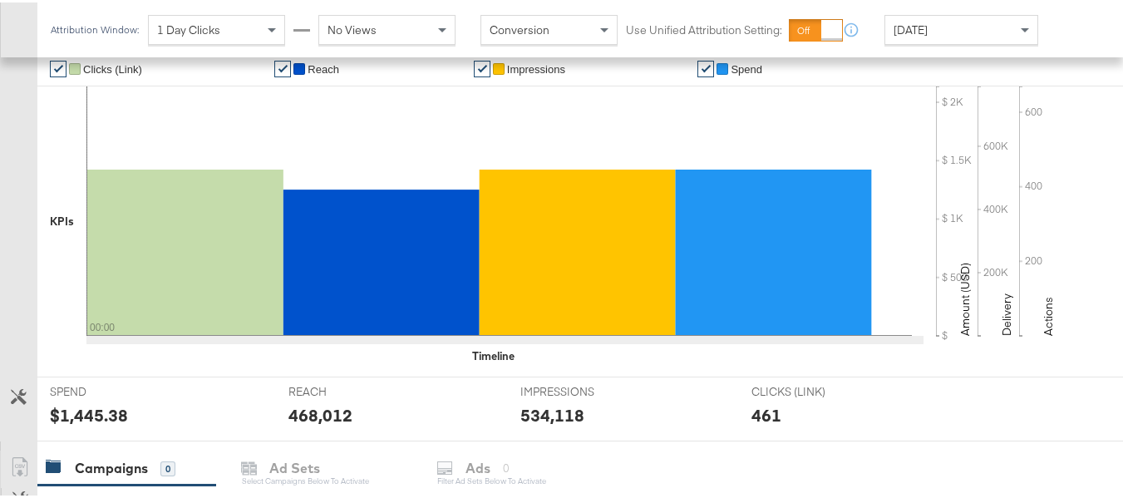
scroll to position [665, 0]
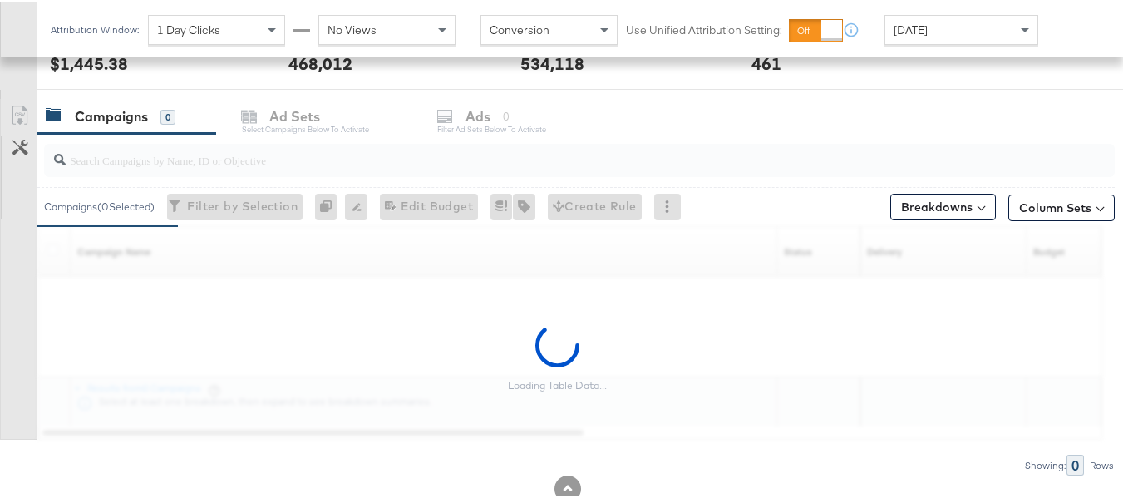
click at [160, 158] on input "search" at bounding box center [543, 151] width 954 height 32
click at [167, 155] on input "search" at bounding box center [543, 151] width 954 height 32
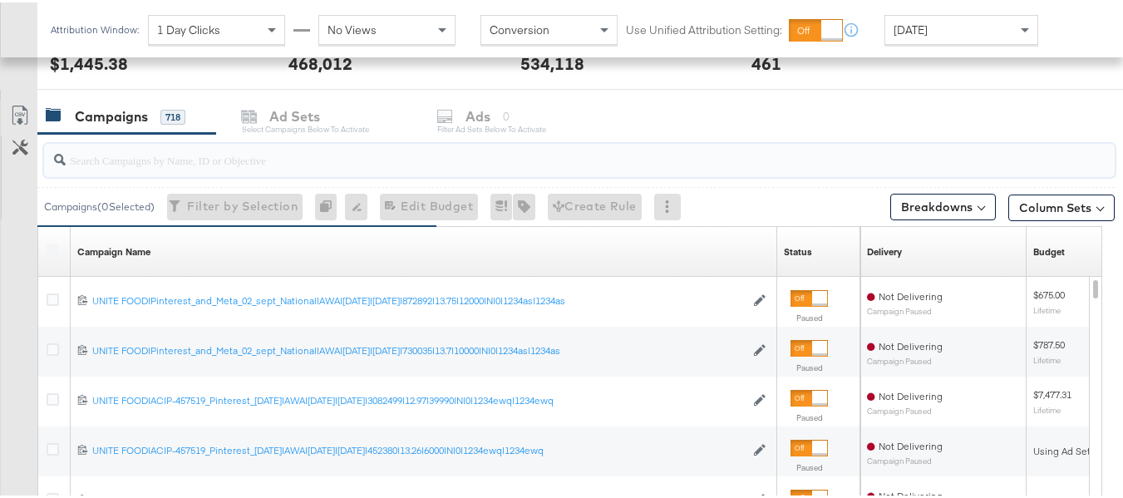
paste input "co-branded-hub|Facebook & Instagram|Social Media|FBIG - Premium Carousel & Prod…"
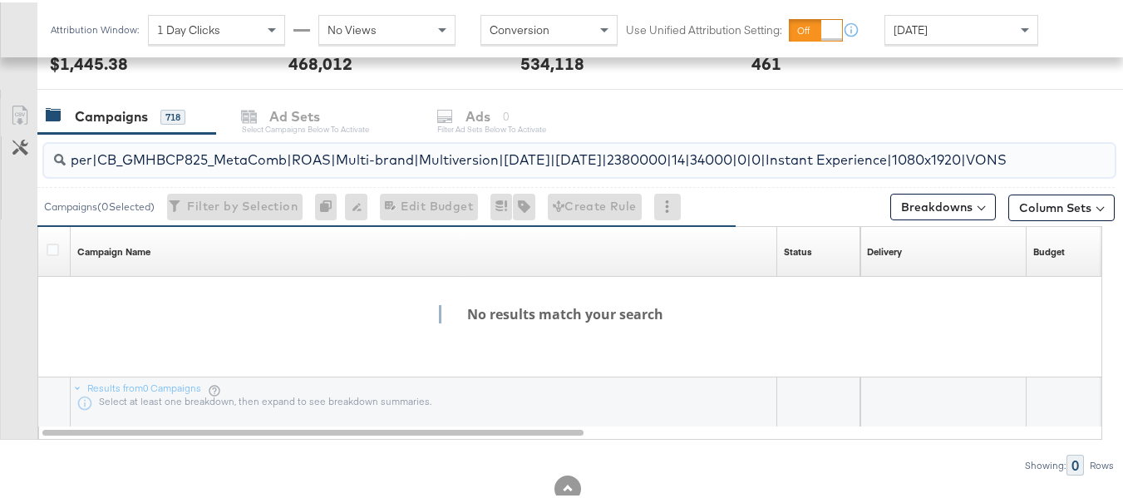
scroll to position [0, 0]
click at [125, 144] on input "co-branded-hub|Facebook & Instagram|Social Media|FBIG - Premium Carousel & Prod…" at bounding box center [543, 151] width 954 height 32
paste input "Multibrand|Multi-brand_FY25 CoBrand National GMHBC P8|[PERSON_NAME]|[DATE]|[DAT…"
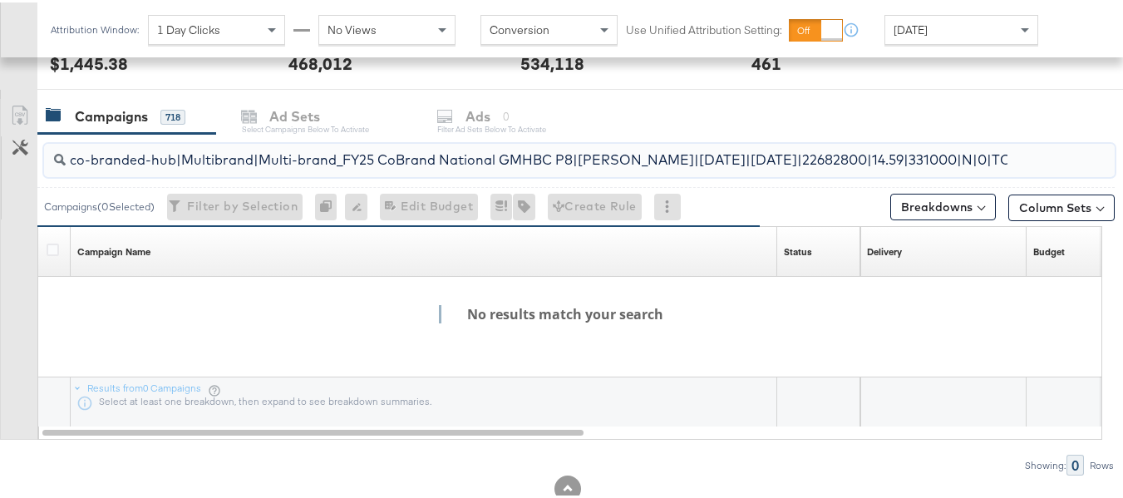
scroll to position [0, 267]
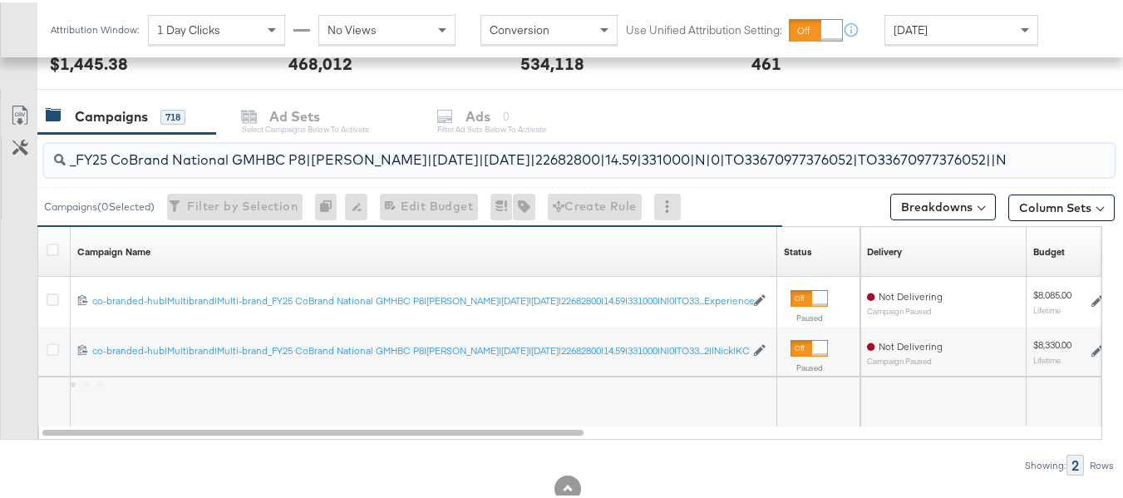
type input "co-branded-hub|Multibrand|Multi-brand_FY25 CoBrand National GMHBC P8|[PERSON_NA…"
click at [60, 238] on div at bounding box center [55, 249] width 31 height 30
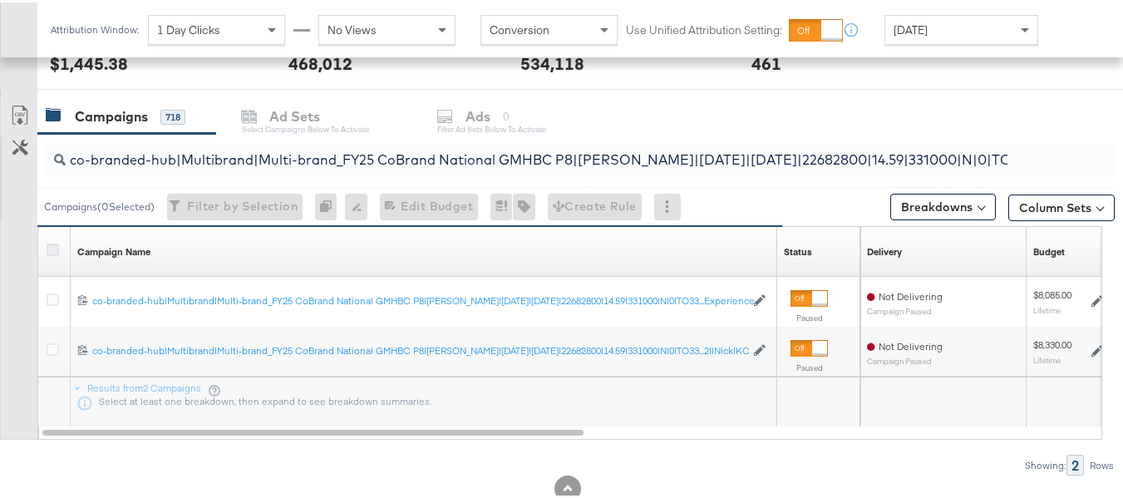
click at [56, 244] on icon at bounding box center [53, 247] width 12 height 12
click at [0, 0] on input "checkbox" at bounding box center [0, 0] width 0 height 0
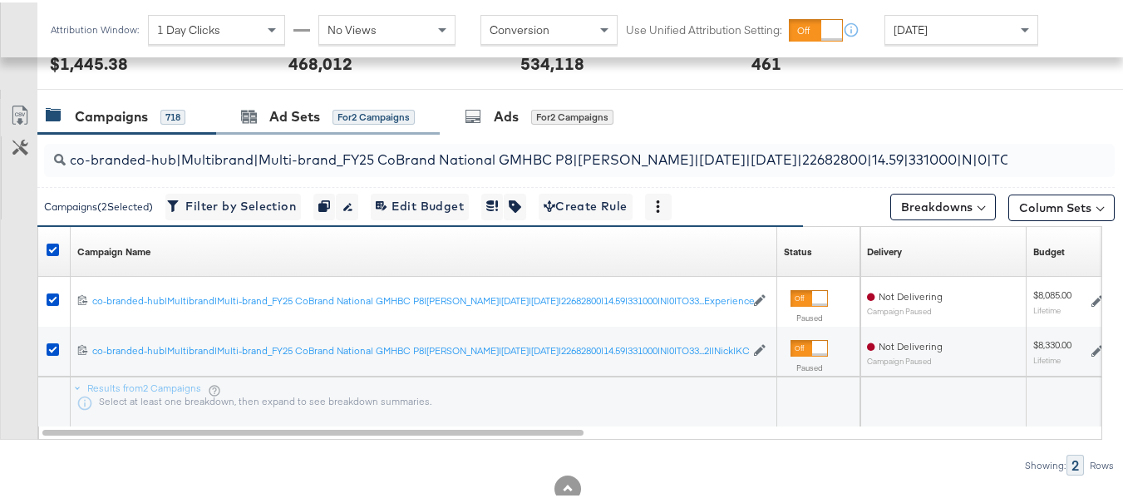
click at [315, 103] on div "Ad Sets for 2 Campaigns" at bounding box center [328, 114] width 224 height 36
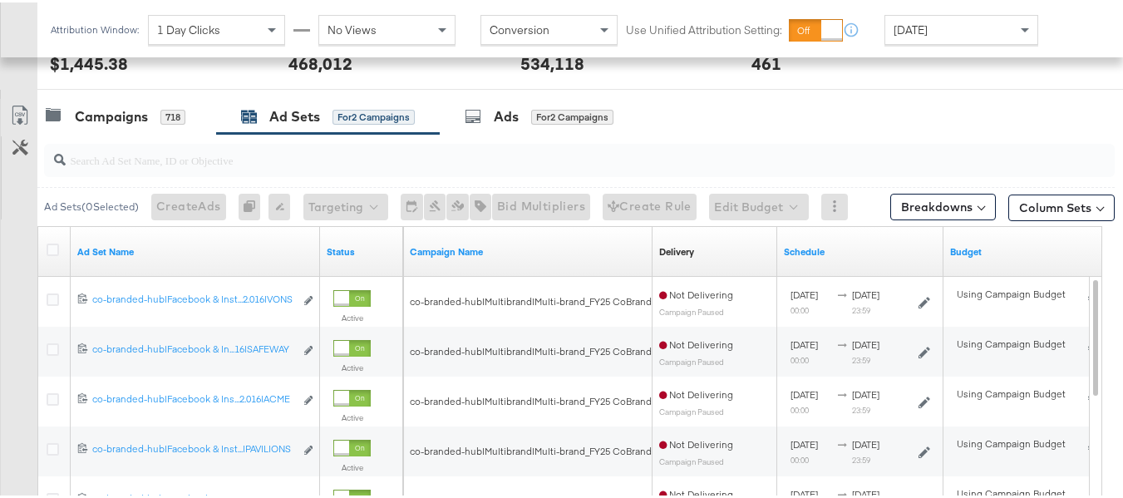
click at [285, 166] on input "search" at bounding box center [543, 151] width 954 height 32
paste input "co-branded-hub|Facebook & Instagram|Social Media|FBIG - Premium Carousel & Prod…"
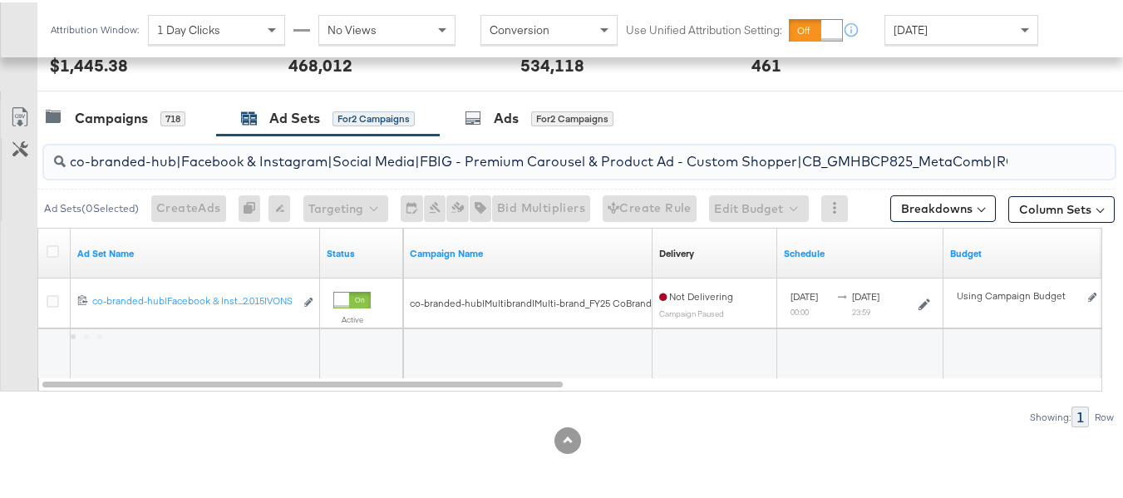
scroll to position [663, 0]
type input "co-branded-hub|Facebook & Instagram|Social Media|FBIG - Premium Carousel & Prod…"
click at [49, 253] on icon at bounding box center [53, 249] width 12 height 12
click at [0, 0] on input "checkbox" at bounding box center [0, 0] width 0 height 0
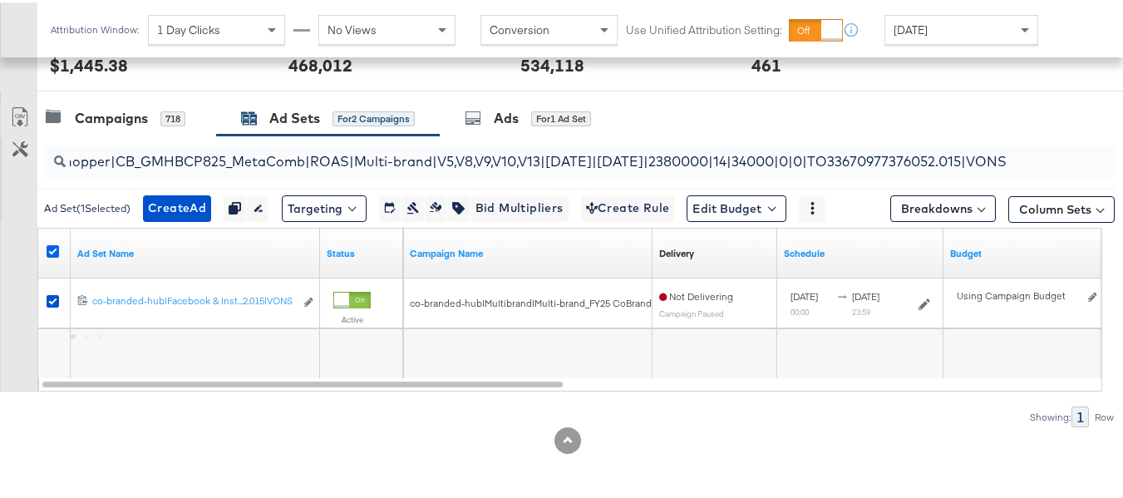
scroll to position [0, 0]
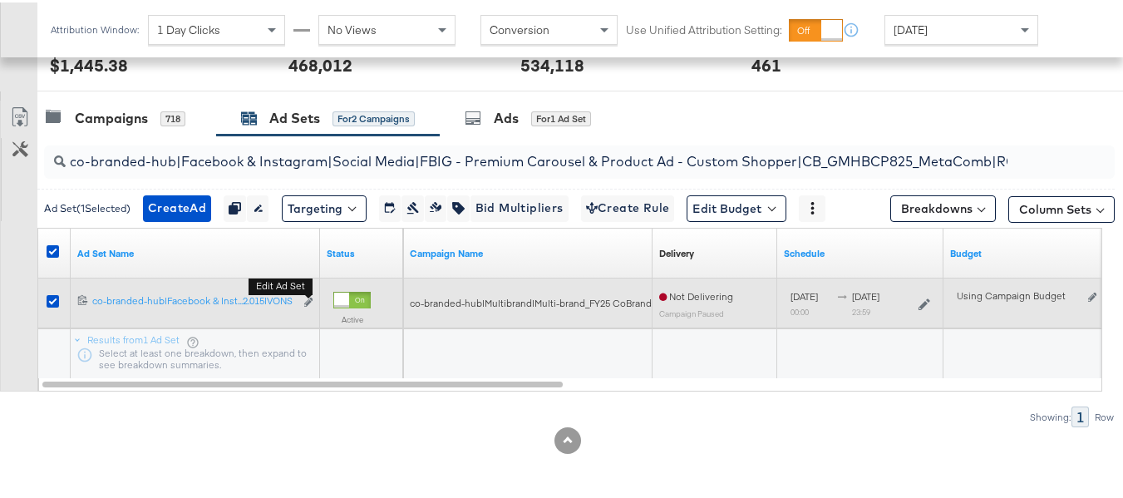
click at [313, 295] on button "Edit ad set" at bounding box center [308, 300] width 10 height 17
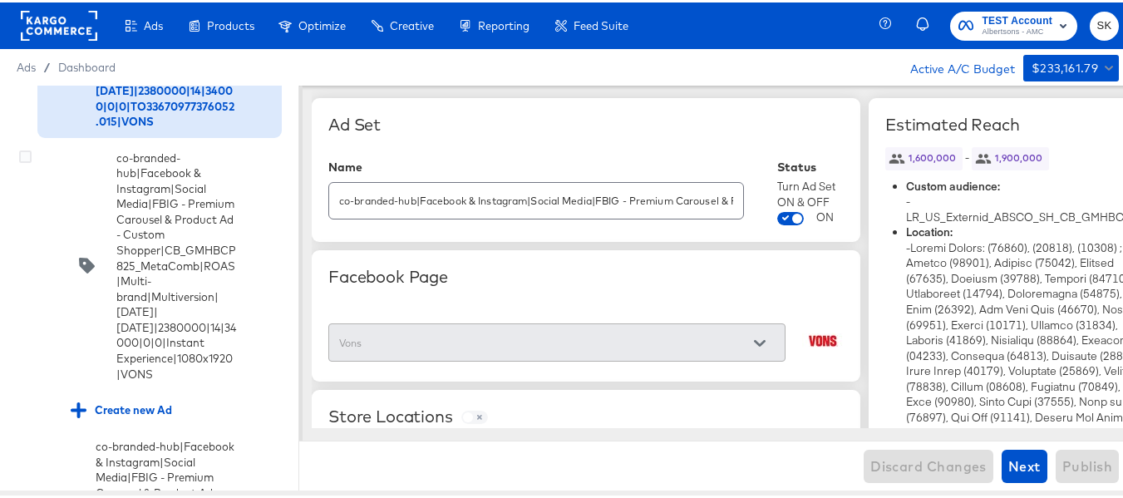
scroll to position [607, 0]
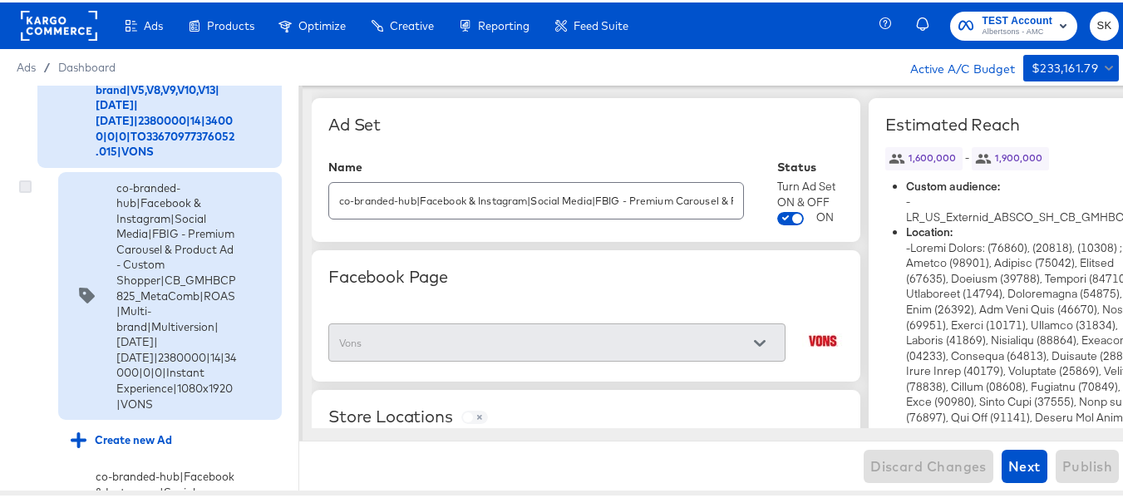
click at [28, 190] on icon at bounding box center [25, 184] width 12 height 12
click at [0, 0] on input "checkbox" at bounding box center [0, 0] width 0 height 0
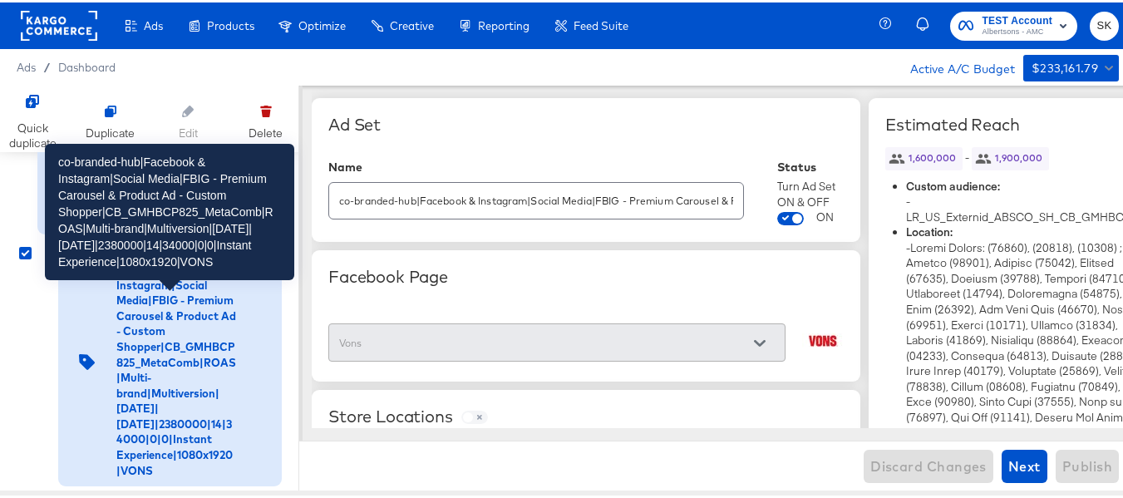
click at [164, 363] on div "co-branded-hub|Facebook & Instagram|Social Media|FBIG - Premium Carousel & Prod…" at bounding box center [176, 359] width 120 height 231
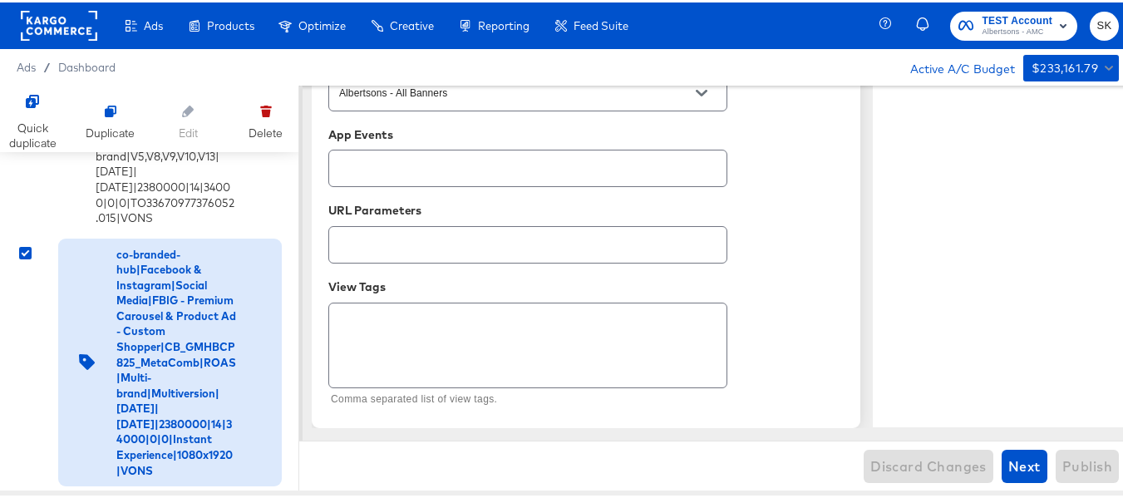
scroll to position [1, 0]
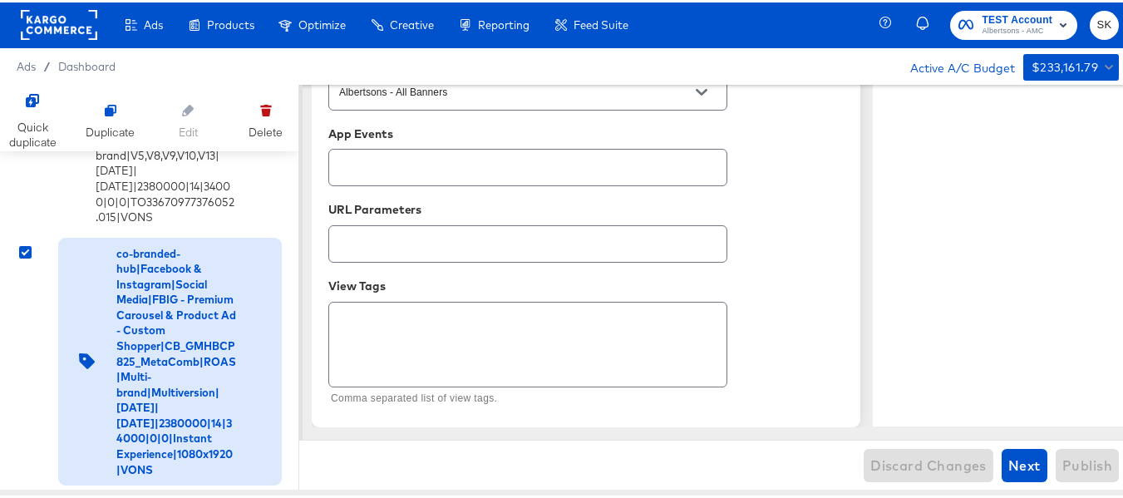
drag, startPoint x: 31, startPoint y: 313, endPoint x: 39, endPoint y: 314, distance: 8.5
click at [31, 256] on icon at bounding box center [25, 250] width 12 height 12
click at [0, 0] on input "checkbox" at bounding box center [0, 0] width 0 height 0
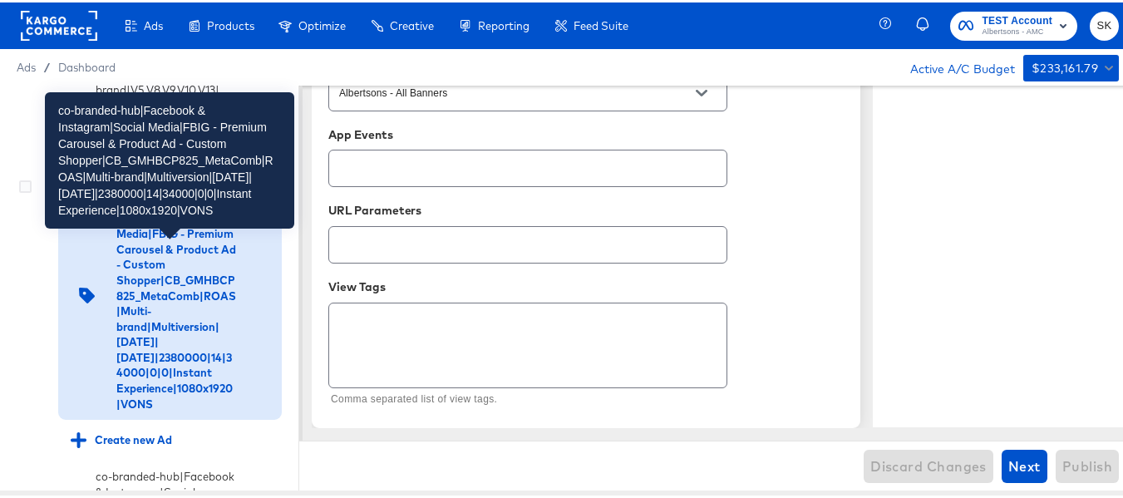
scroll to position [2846, 0]
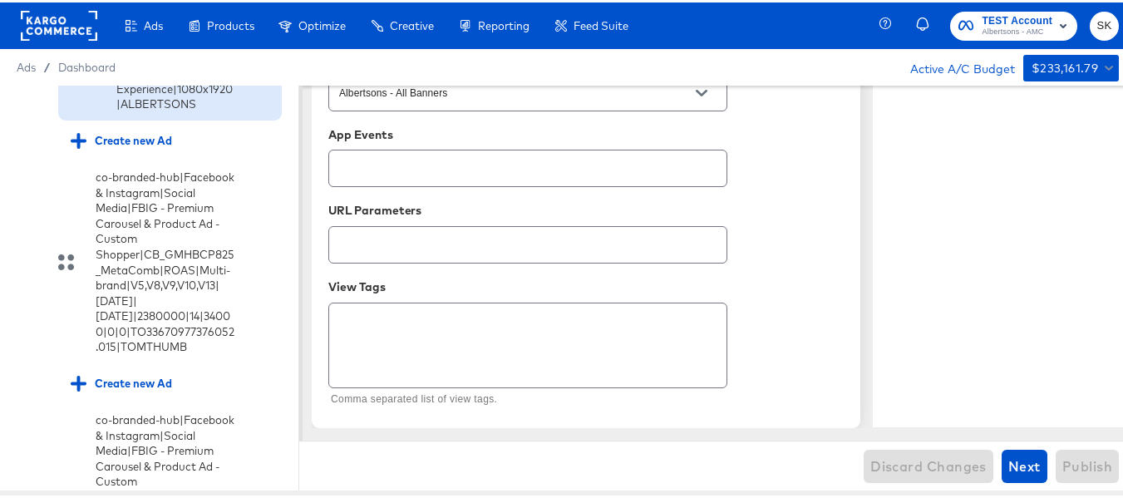
click at [0, 0] on input "checkbox" at bounding box center [0, 0] width 0 height 0
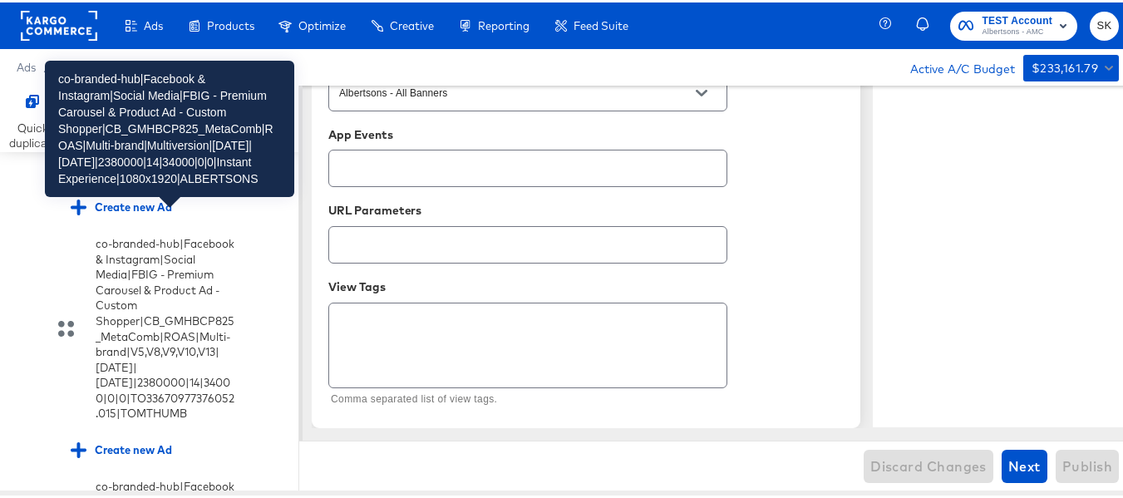
click at [155, 176] on div "co-branded-hub|Facebook & Instagram|Social Media|FBIG - Premium Carousel & Prod…" at bounding box center [176, 60] width 120 height 231
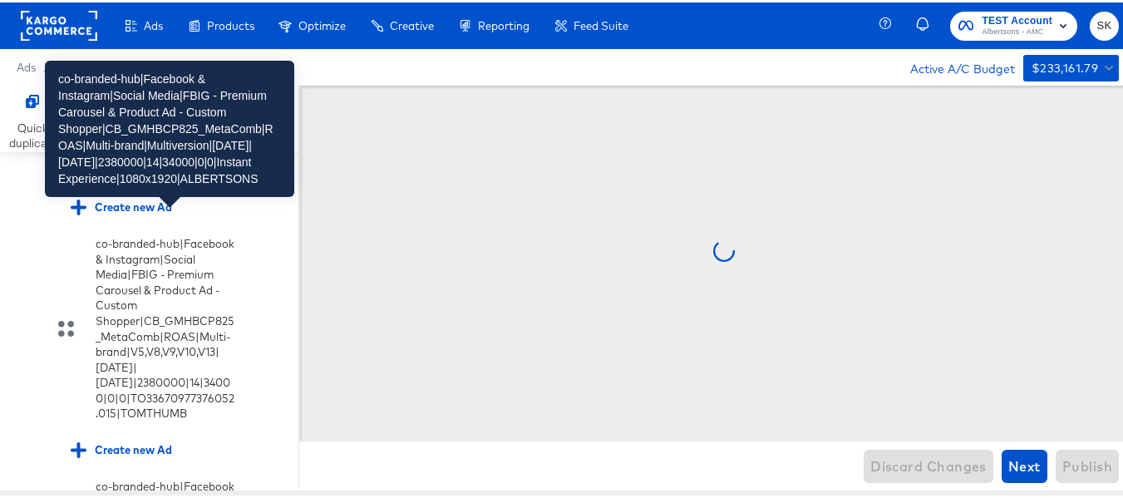
scroll to position [0, 0]
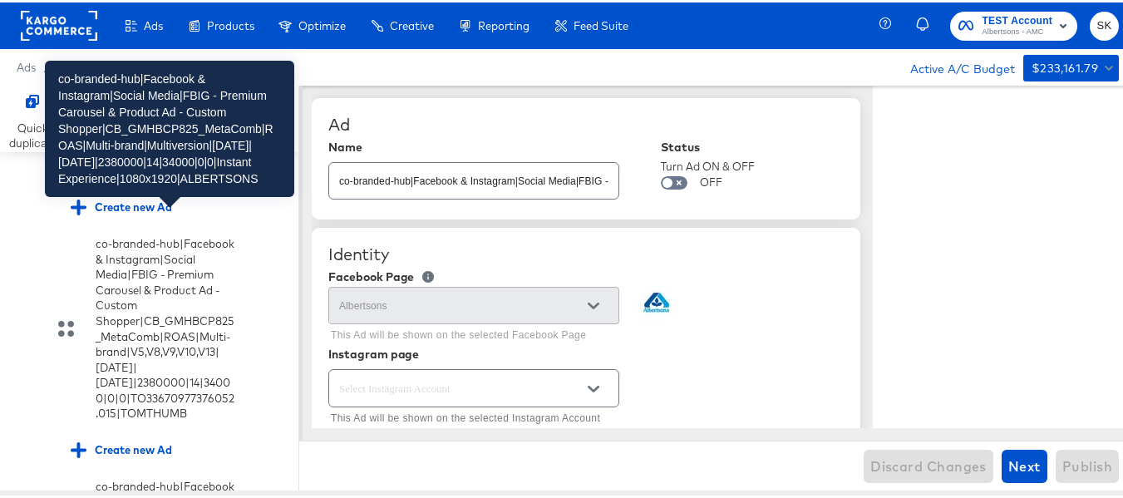
type textarea "x"
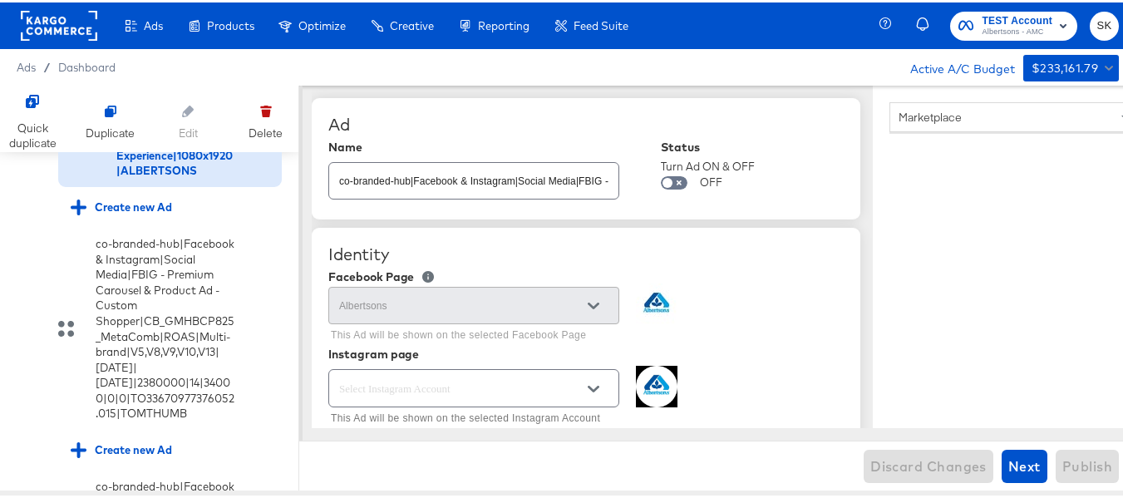
click at [358, 122] on div "Ad" at bounding box center [585, 122] width 515 height 20
click at [471, 190] on input "co-branded-hub|Facebook & Instagram|Social Media|FBIG - Premium Carousel & Prod…" at bounding box center [473, 172] width 289 height 36
click at [264, 114] on icon at bounding box center [265, 109] width 9 height 7
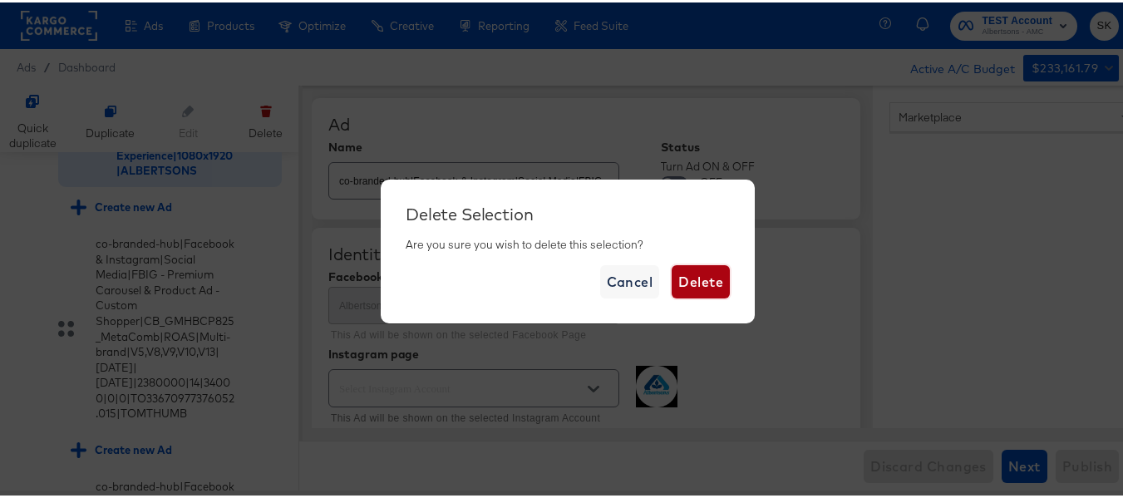
click at [705, 287] on span "Delete" at bounding box center [700, 279] width 45 height 23
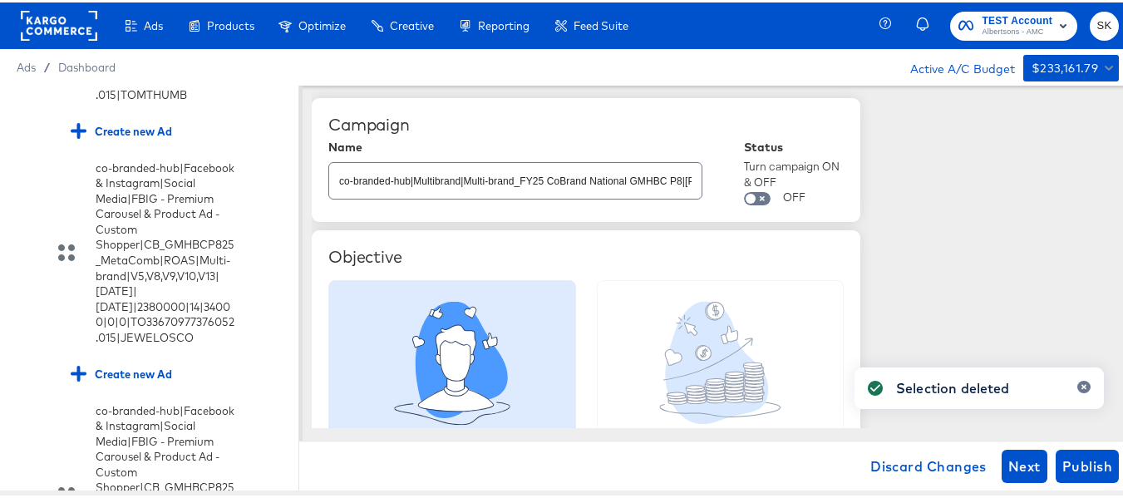
scroll to position [2862, 0]
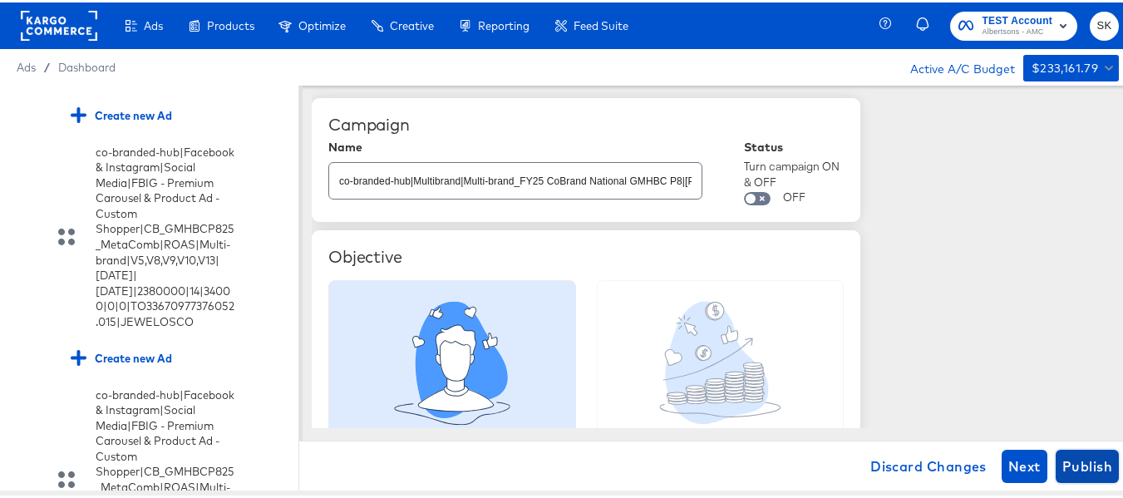
click at [1080, 468] on span "Publish" at bounding box center [1087, 463] width 50 height 23
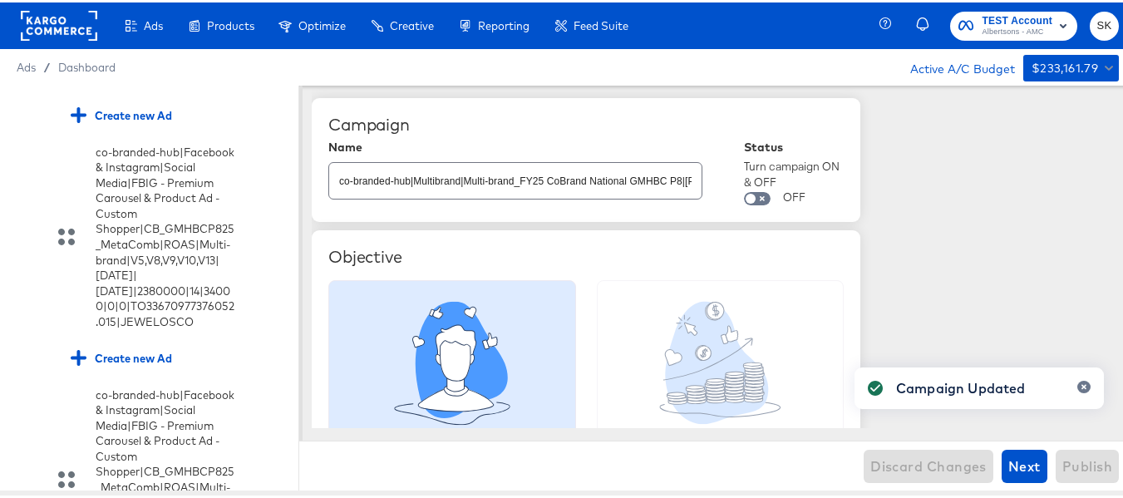
scroll to position [1794, 0]
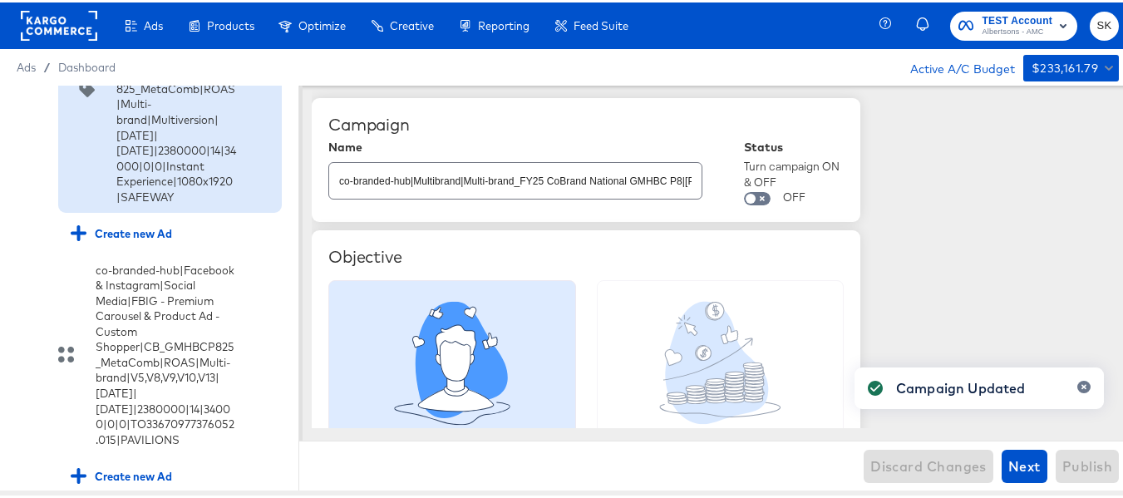
click at [0, 0] on input "checkbox" at bounding box center [0, 0] width 0 height 0
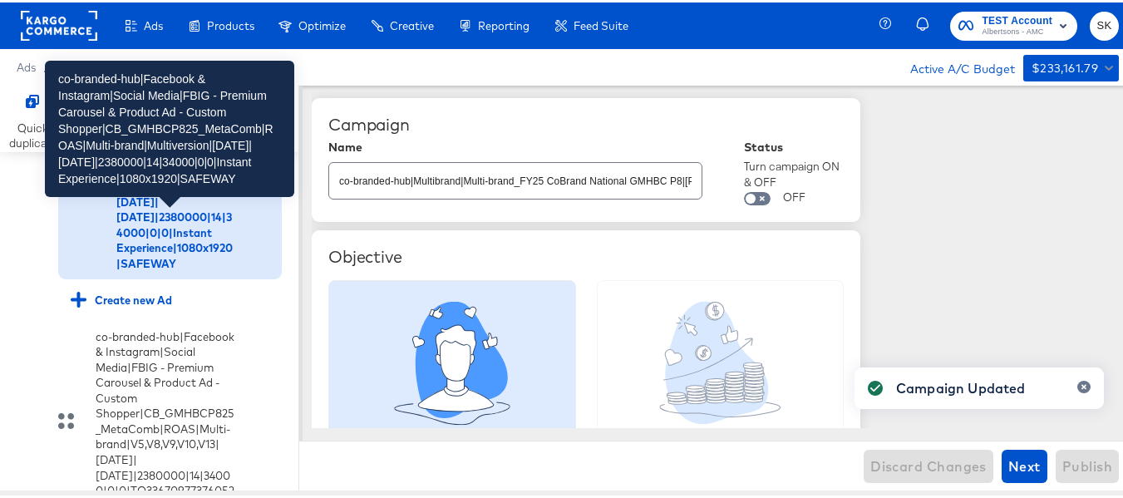
click at [171, 269] on div "co-branded-hub|Facebook & Instagram|Social Media|FBIG - Premium Carousel & Prod…" at bounding box center [176, 152] width 120 height 231
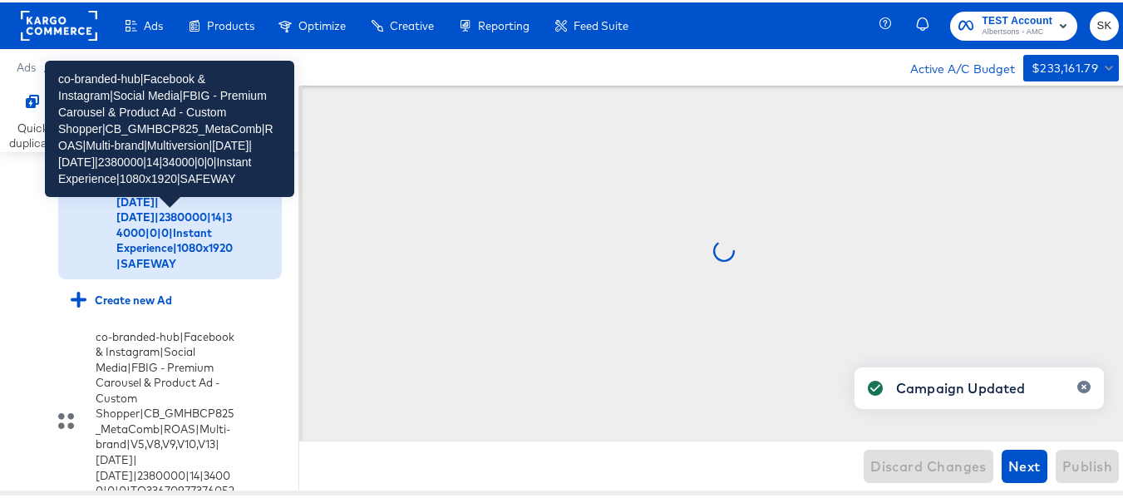
scroll to position [1778, 0]
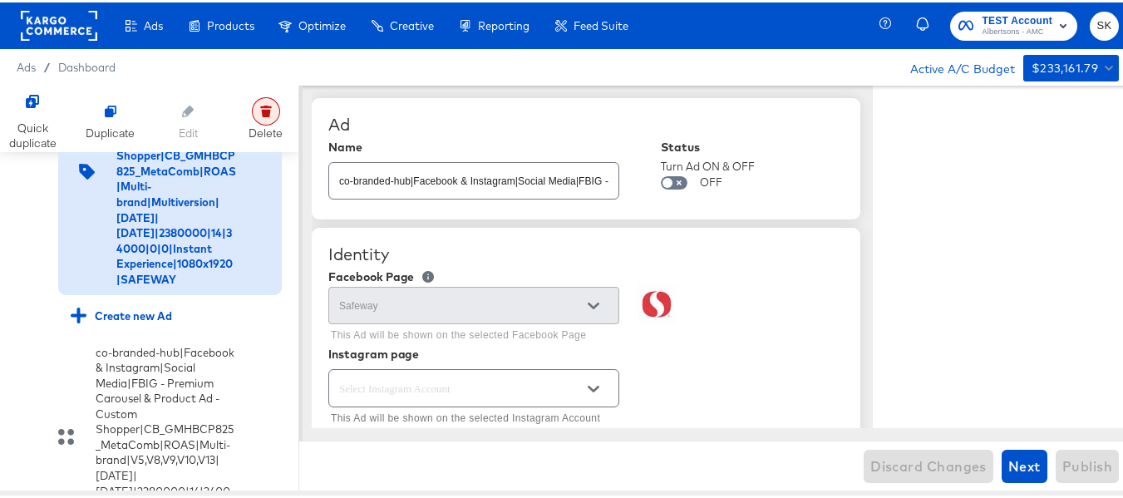
type textarea "x"
click at [482, 180] on input "co-branded-hub|Facebook & Instagram|Social Media|FBIG - Premium Carousel & Prod…" at bounding box center [473, 172] width 289 height 36
click at [264, 113] on icon at bounding box center [265, 109] width 9 height 7
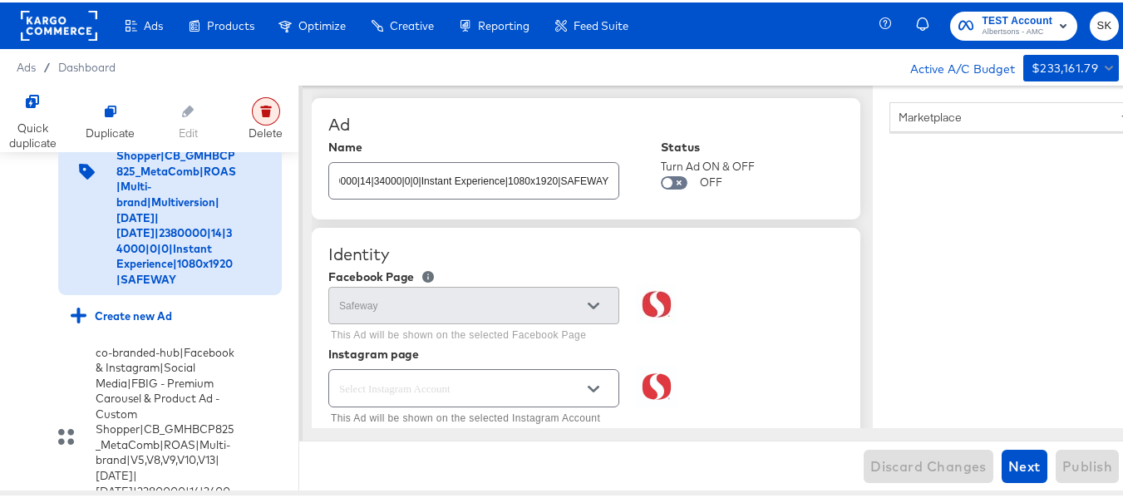
scroll to position [0, 0]
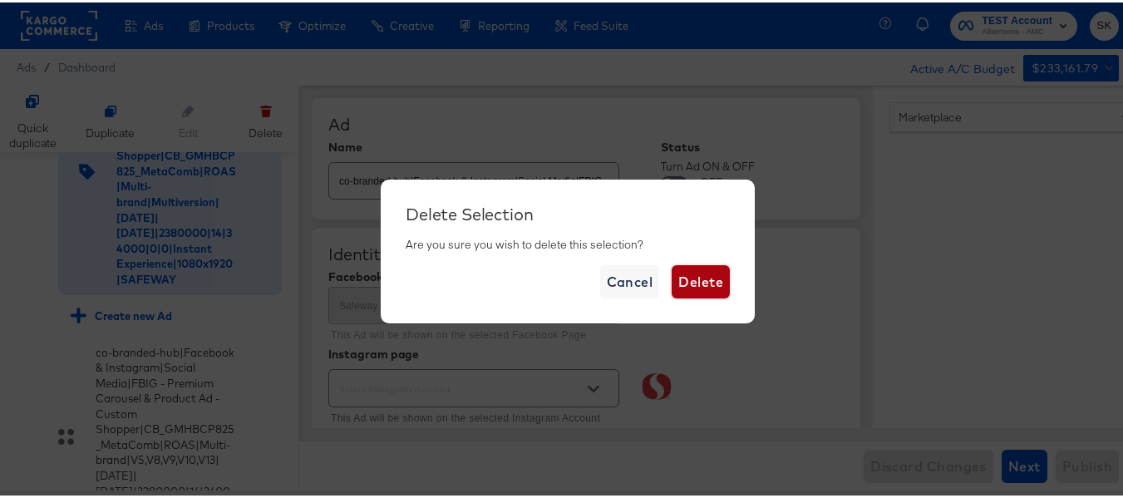
click at [711, 272] on span "Delete" at bounding box center [700, 279] width 45 height 23
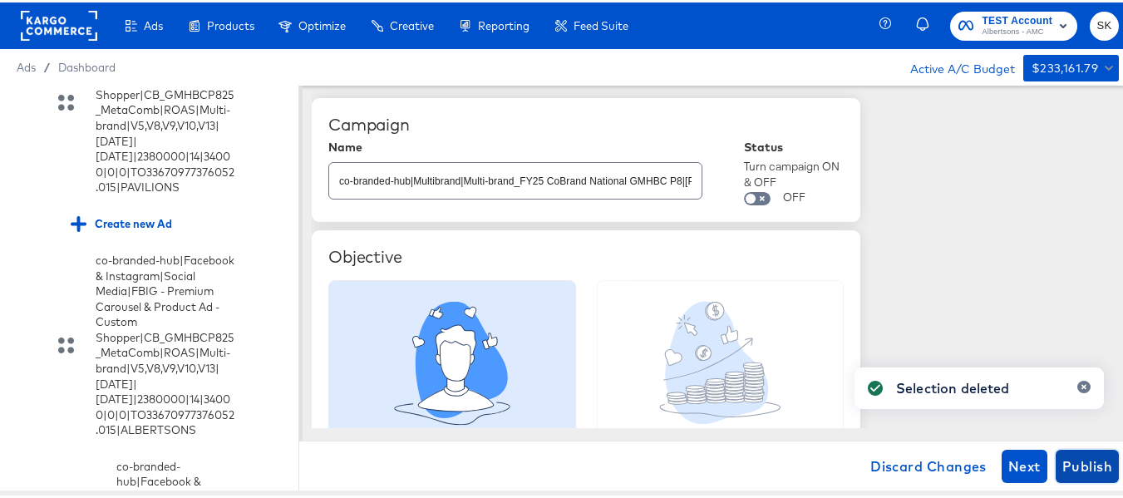
click at [1072, 460] on span "Publish" at bounding box center [1087, 463] width 50 height 23
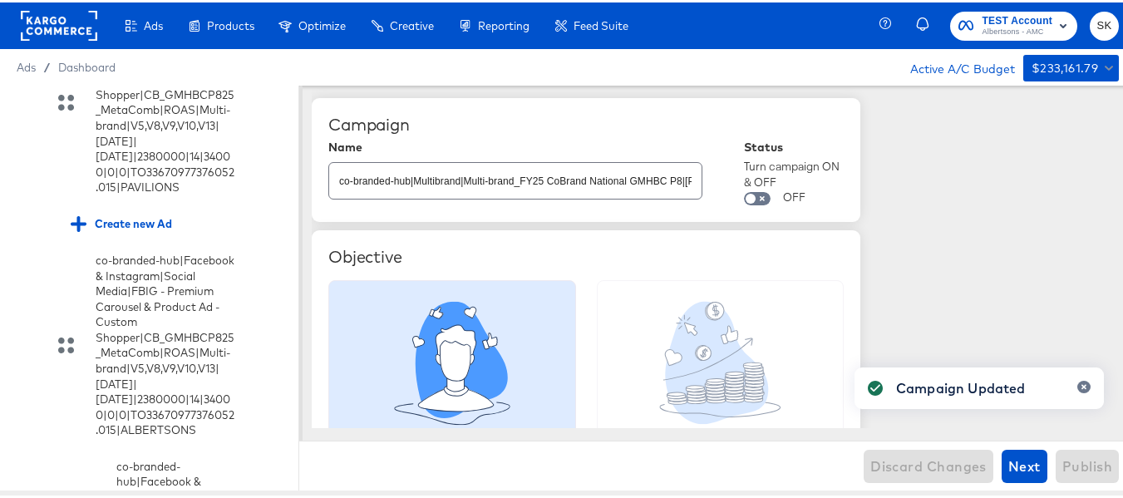
click at [64, 23] on rect at bounding box center [59, 23] width 76 height 30
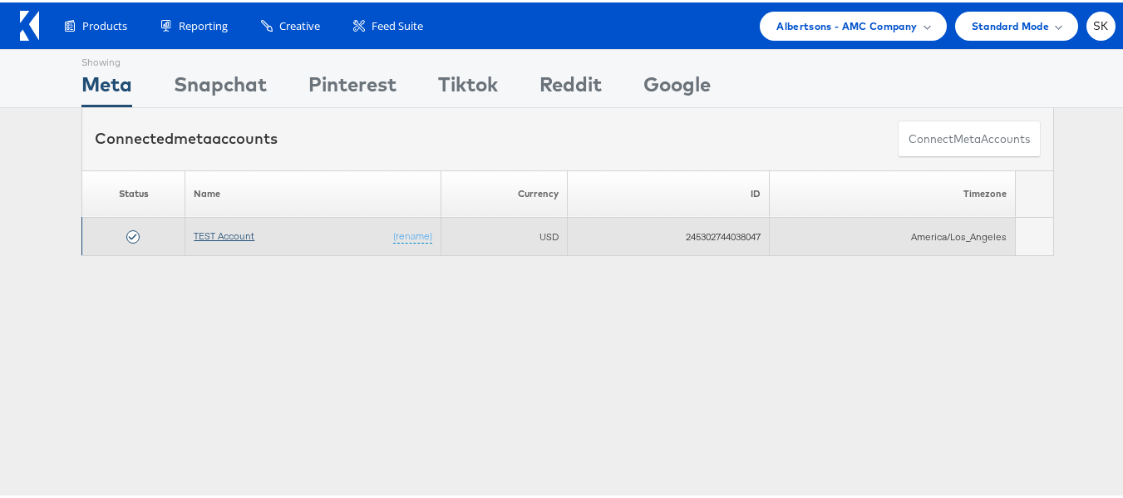
click at [207, 232] on link "TEST Account" at bounding box center [224, 233] width 61 height 12
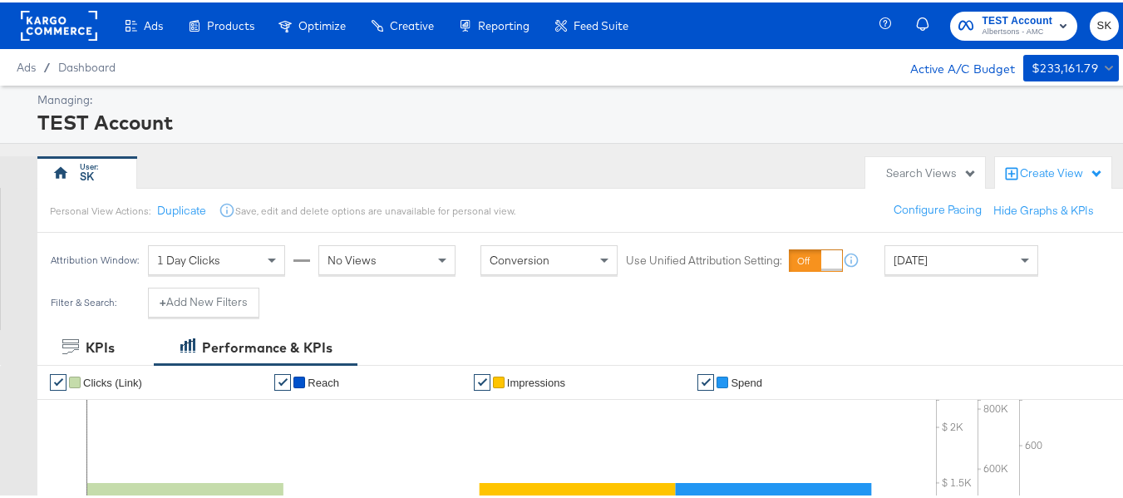
drag, startPoint x: 0, startPoint y: 0, endPoint x: 844, endPoint y: 537, distance: 1000.2
drag, startPoint x: 844, startPoint y: 537, endPoint x: 671, endPoint y: 143, distance: 430.3
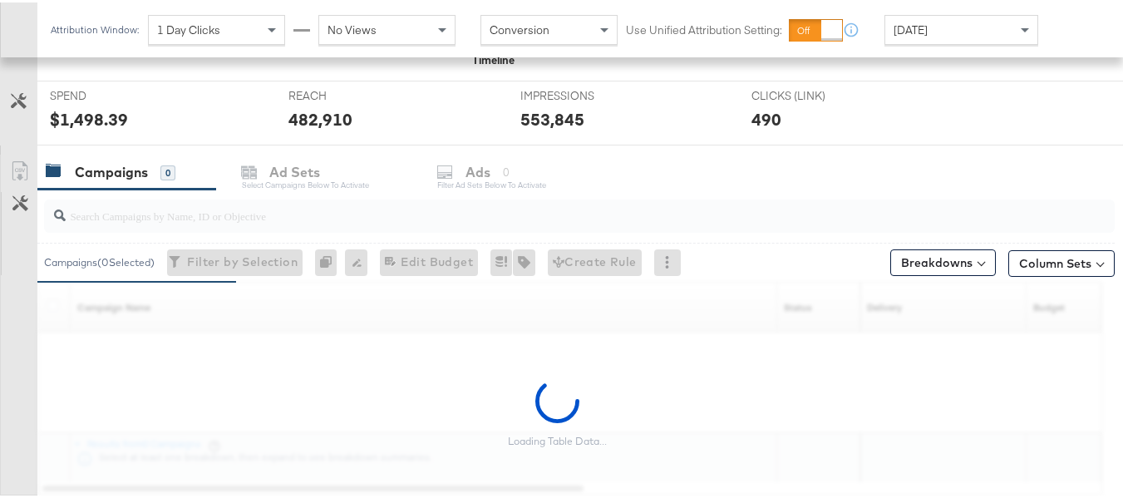
scroll to position [665, 0]
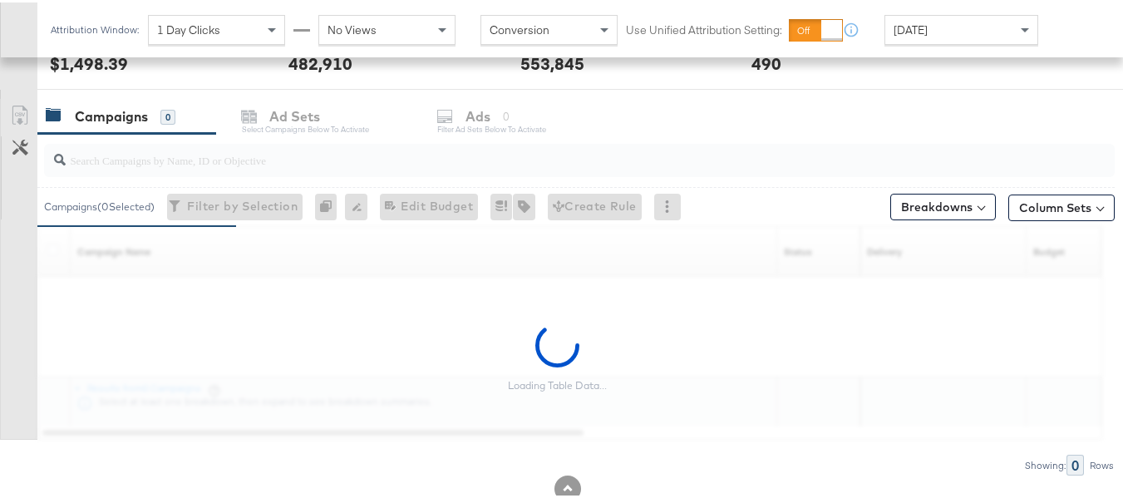
click at [165, 158] on input "search" at bounding box center [543, 151] width 954 height 32
paste input "co-branded-hub|Multibrand|Multi-brand_FY25 CoBrand National GMHBC P8|[PERSON_NA…"
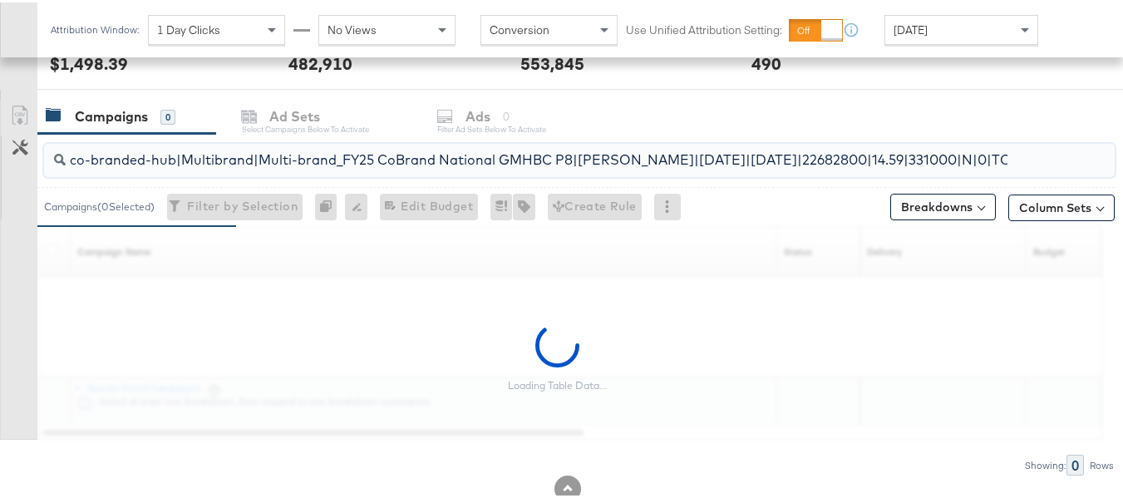
scroll to position [0, 267]
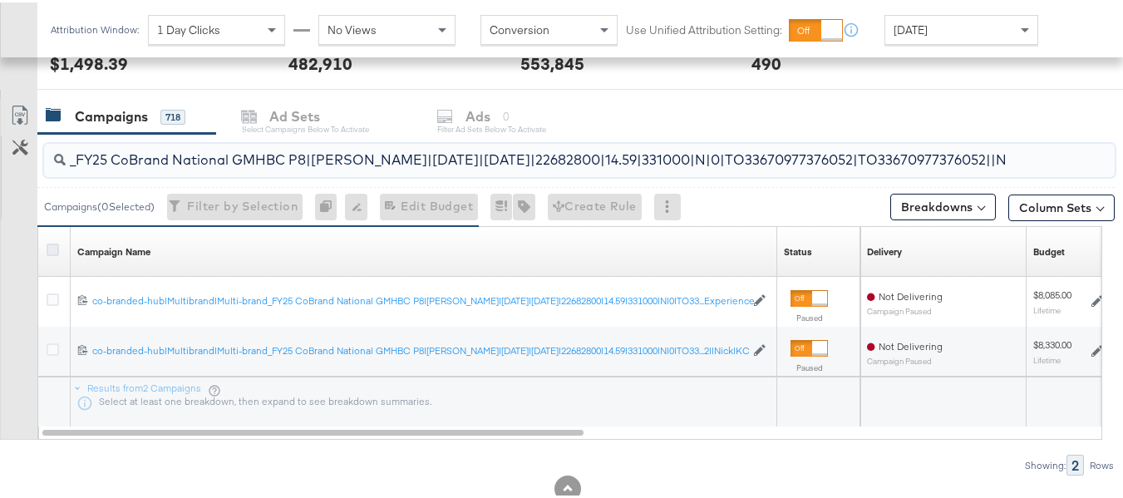
type input "co-branded-hub|Multibrand|Multi-brand_FY25 CoBrand National GMHBC P8|[PERSON_NA…"
click at [51, 246] on icon at bounding box center [53, 247] width 12 height 12
click at [0, 0] on input "checkbox" at bounding box center [0, 0] width 0 height 0
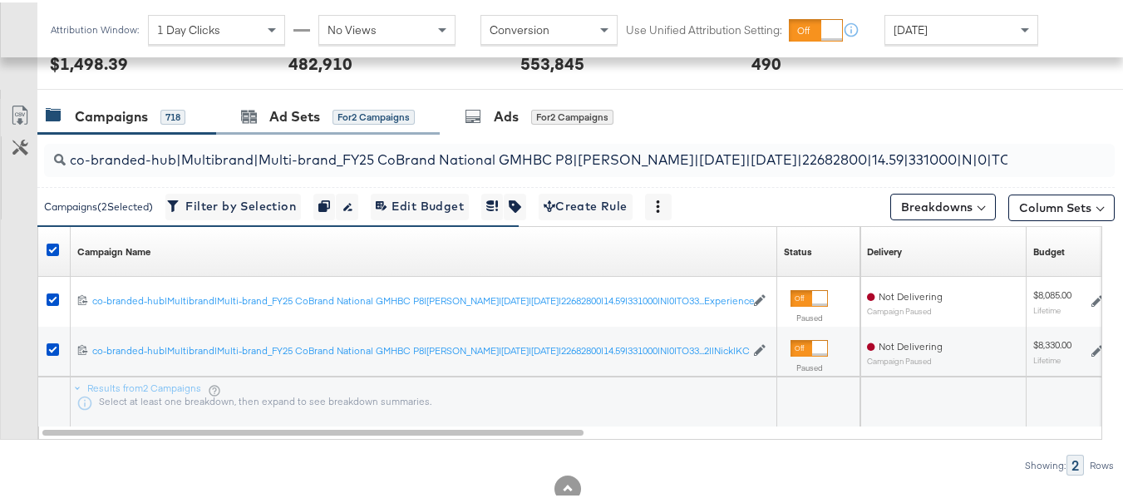
click at [311, 125] on div "Ad Sets for 2 Campaigns" at bounding box center [328, 114] width 224 height 36
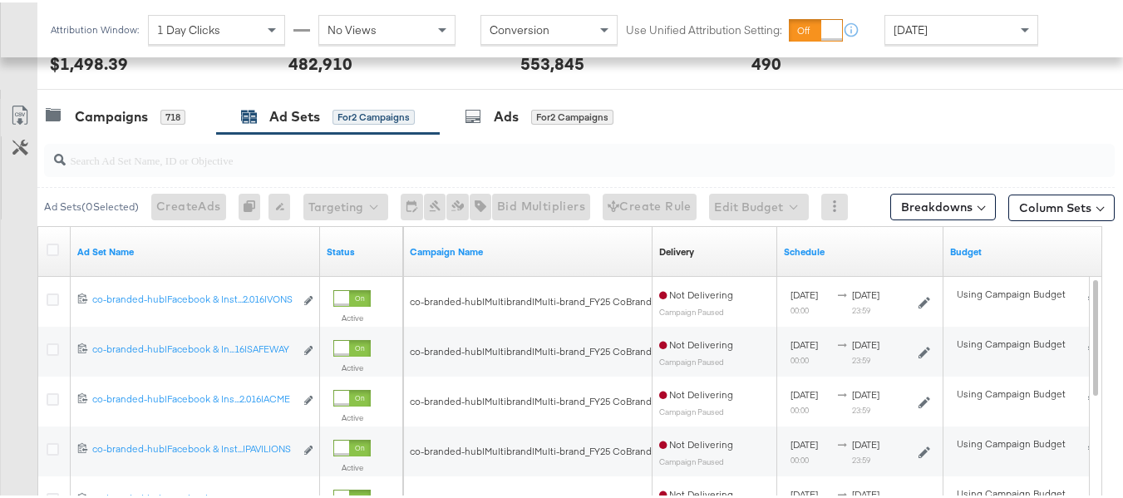
click at [328, 165] on input "search" at bounding box center [543, 151] width 954 height 32
paste input "co-branded-hub|Facebook & Instagram|Social Media|FBIG - Premium Carousel & Prod…"
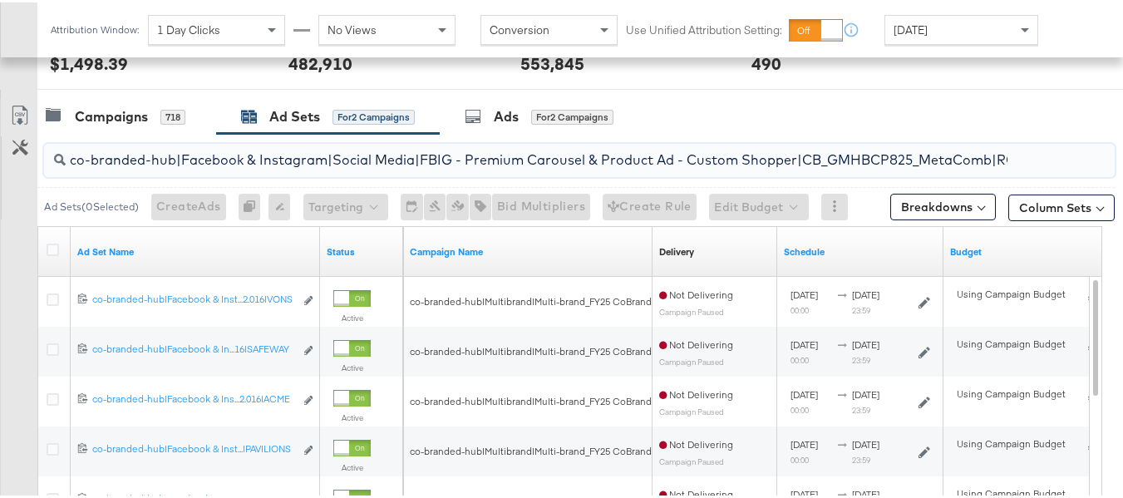
scroll to position [663, 0]
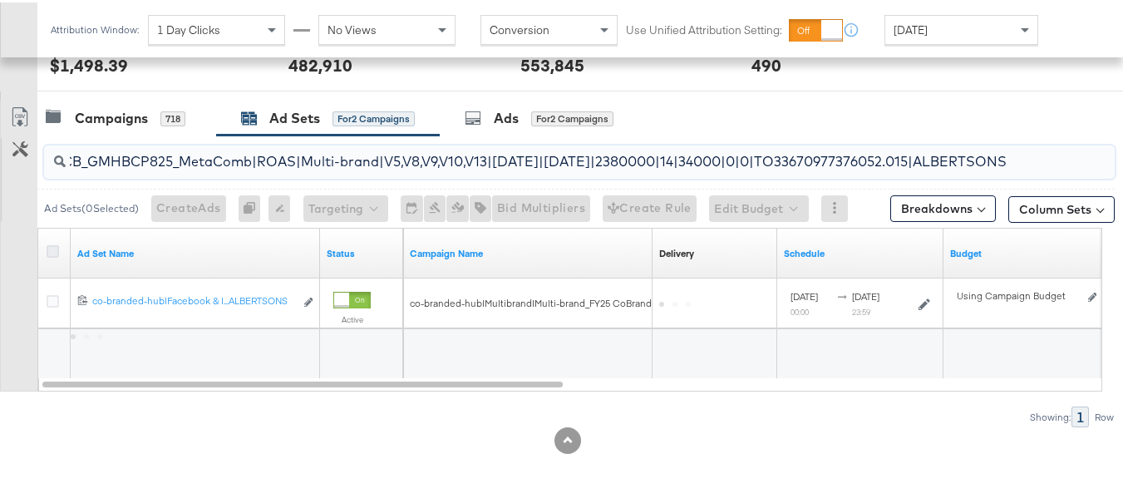
type input "co-branded-hub|Facebook & Instagram|Social Media|FBIG - Premium Carousel & Prod…"
click at [57, 244] on icon at bounding box center [53, 249] width 12 height 12
click at [0, 0] on input "checkbox" at bounding box center [0, 0] width 0 height 0
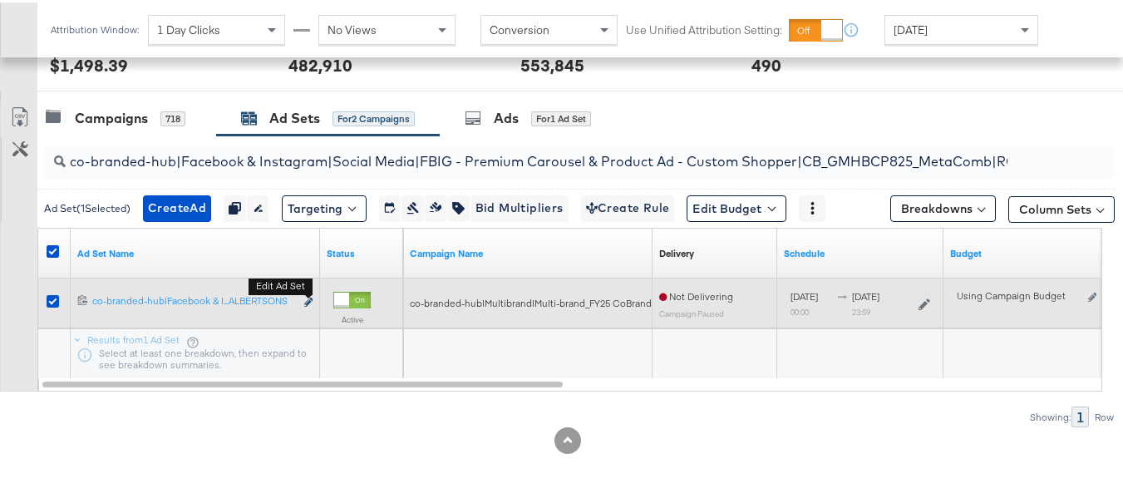
click at [311, 298] on icon "link" at bounding box center [308, 299] width 8 height 9
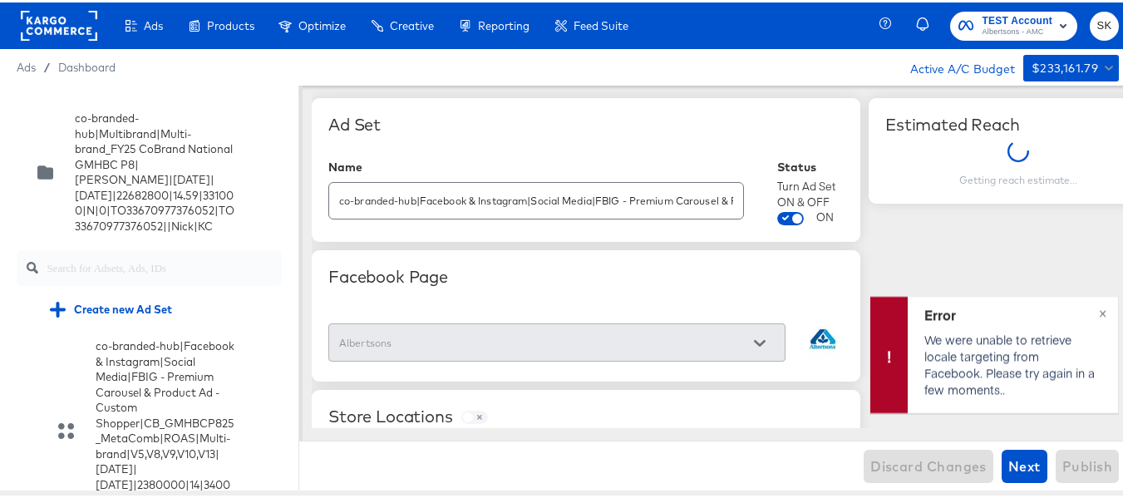
scroll to position [2073, 0]
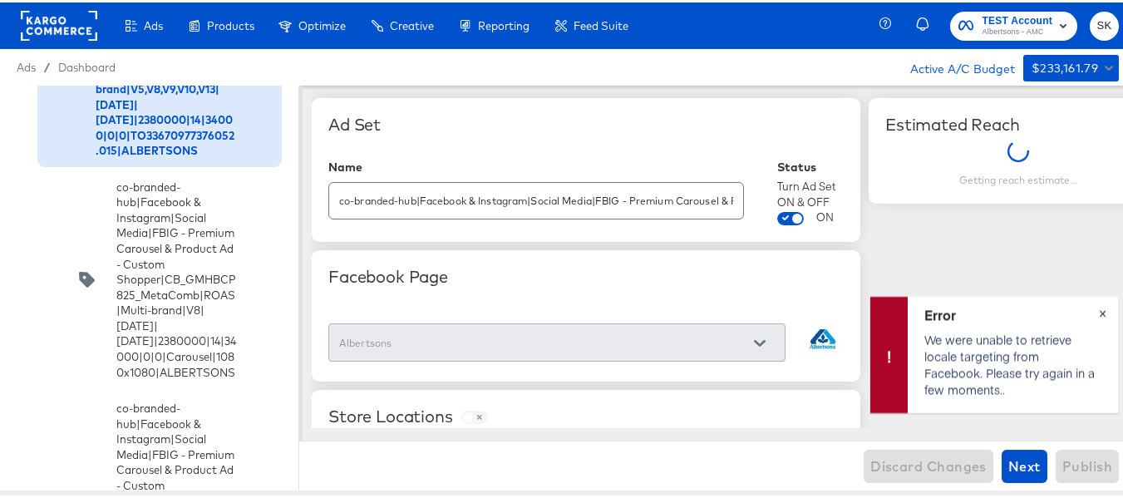
click at [1087, 310] on button "×" at bounding box center [1102, 309] width 31 height 30
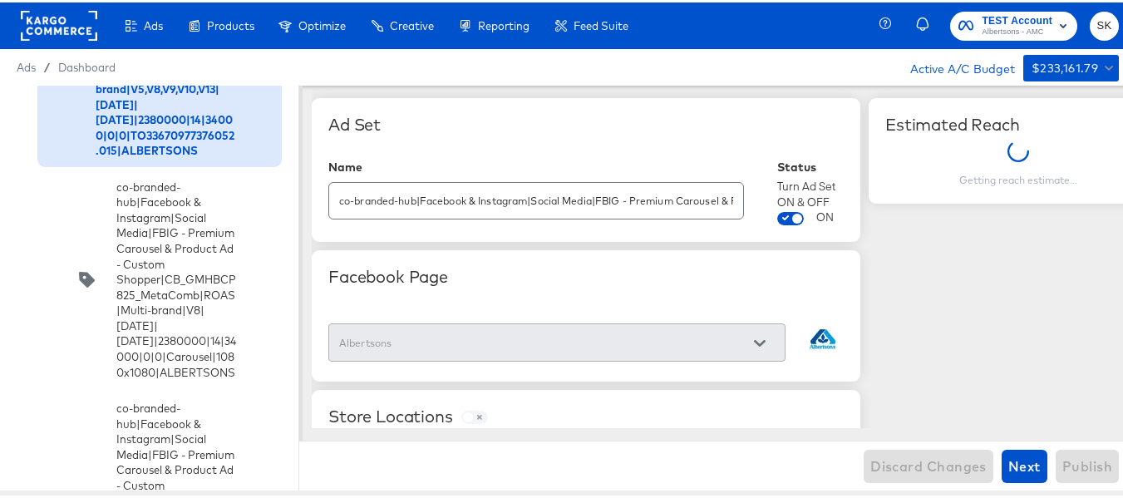
click at [0, 0] on input "checkbox" at bounding box center [0, 0] width 0 height 0
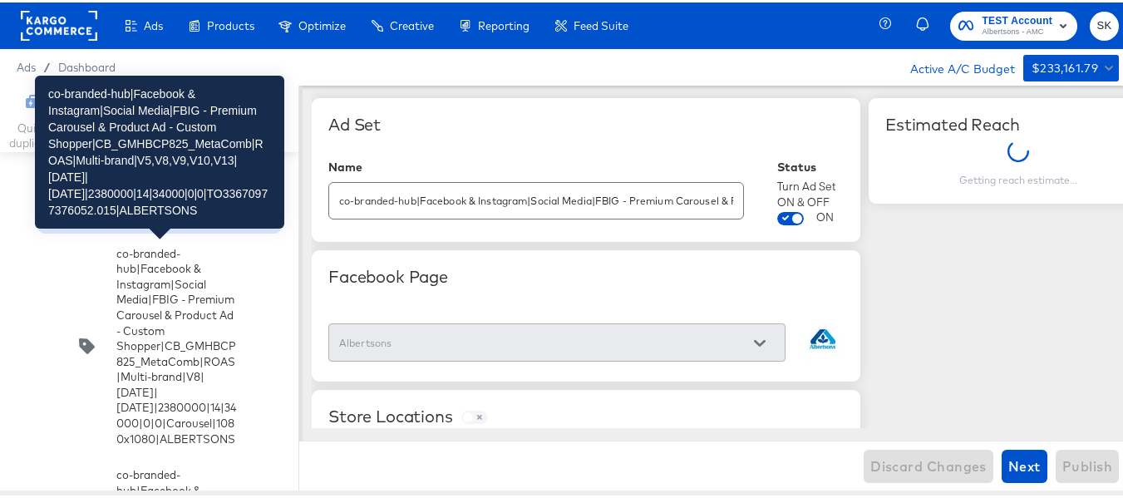
click at [167, 223] on div "co-branded-hub|Facebook & Instagram|Social Media|FBIG - Premium Carousel & Prod…" at bounding box center [166, 129] width 140 height 185
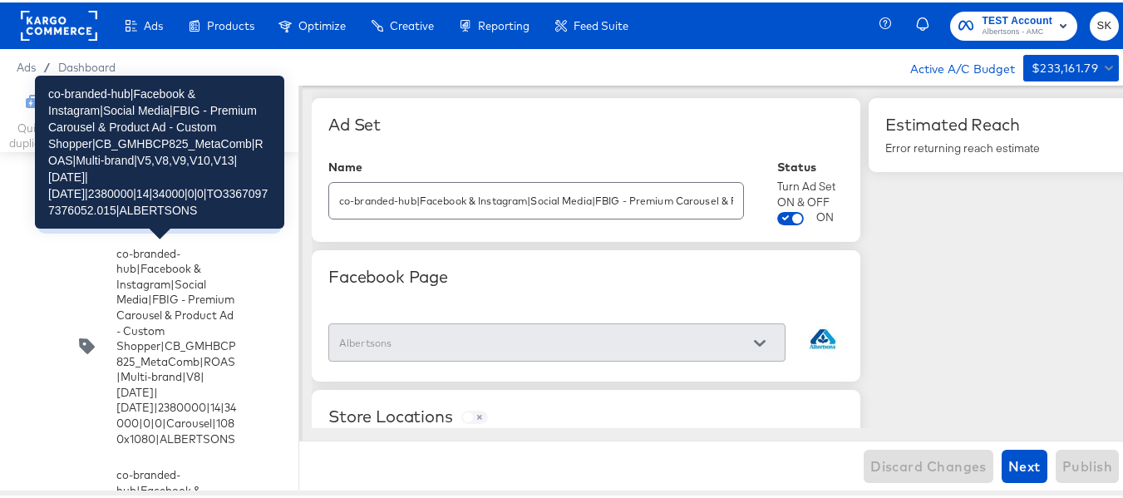
click at [141, 223] on div "co-branded-hub|Facebook & Instagram|Social Media|FBIG - Premium Carousel & Prod…" at bounding box center [166, 129] width 140 height 185
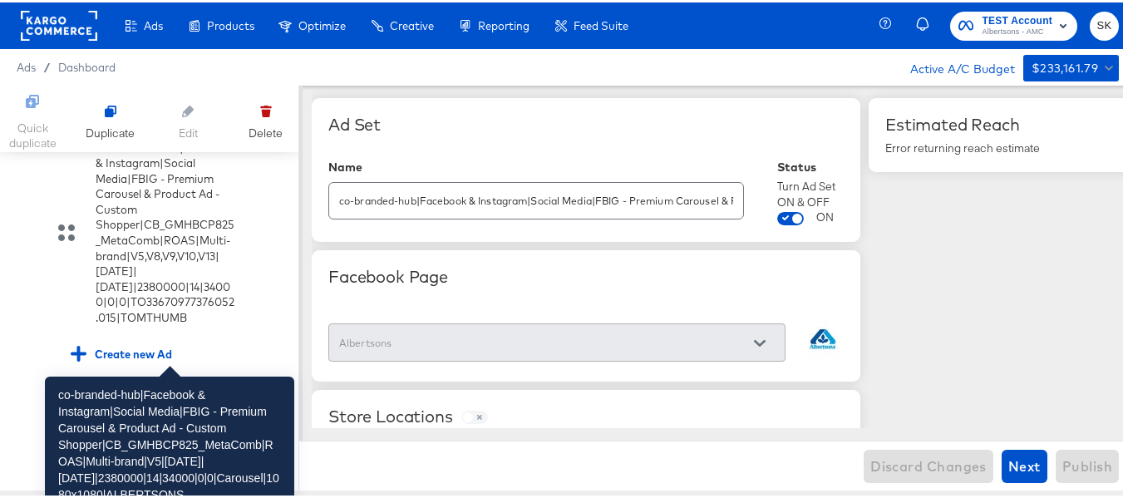
scroll to position [2689, 0]
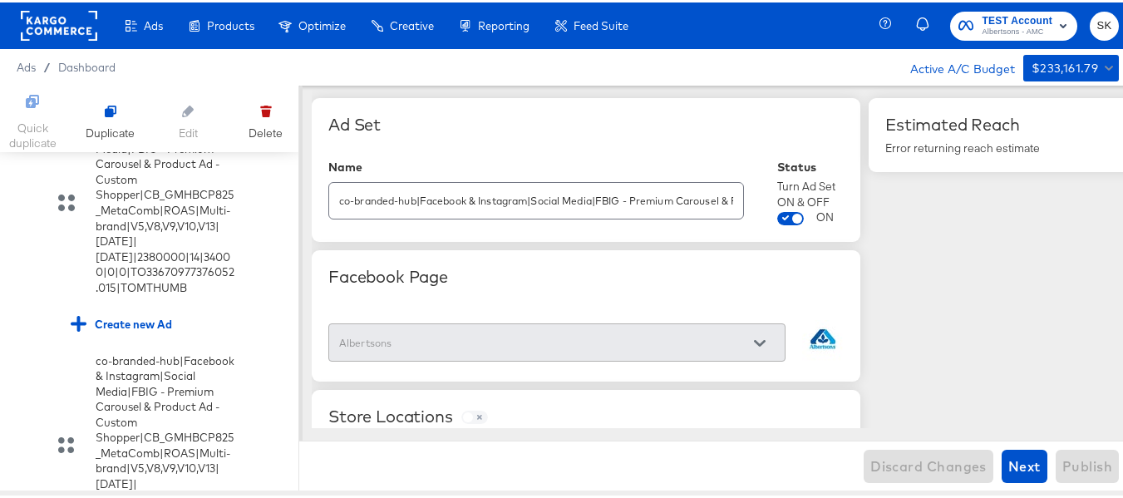
click at [151, 86] on div "Create new Ad" at bounding box center [121, 79] width 101 height 16
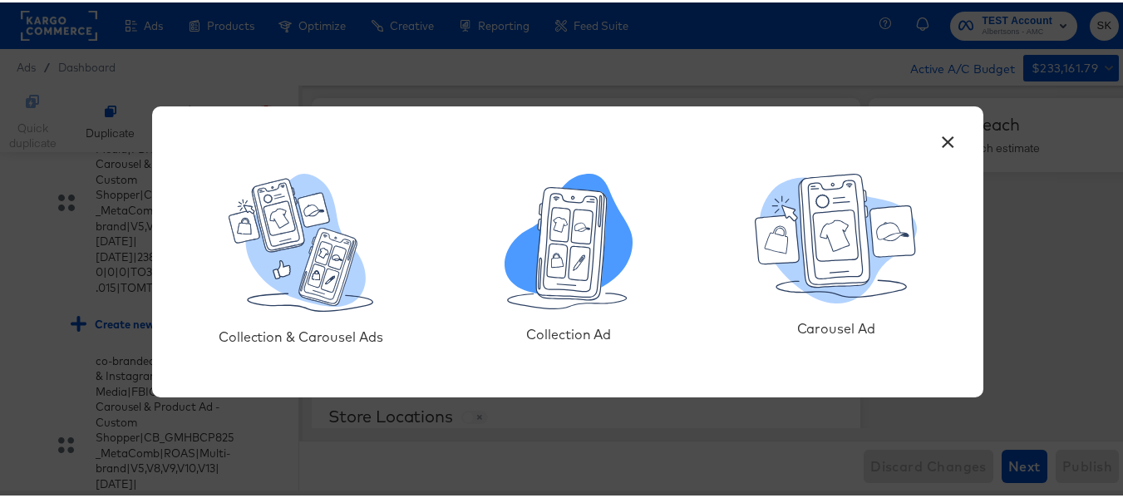
click at [555, 239] on icon at bounding box center [572, 241] width 71 height 112
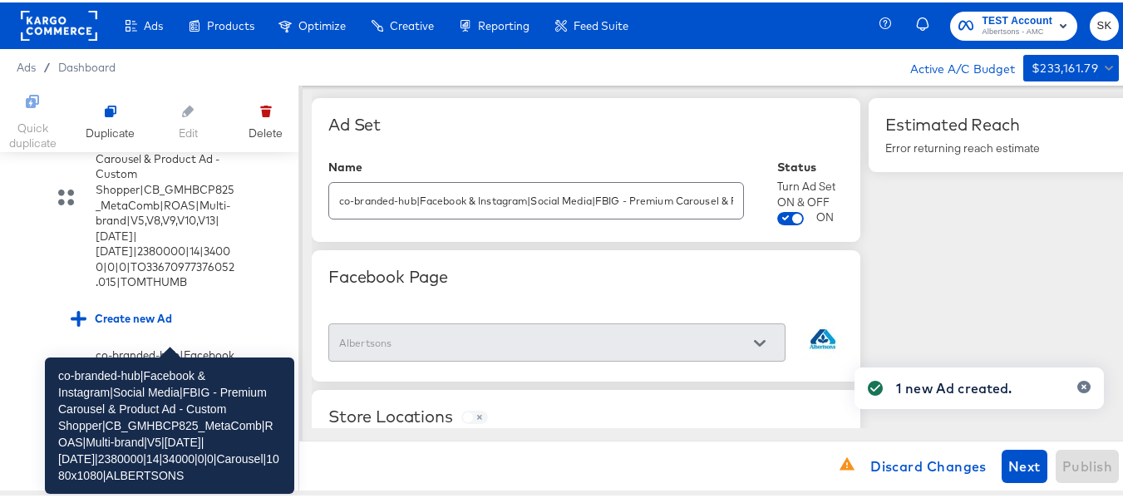
scroll to position [2772, 0]
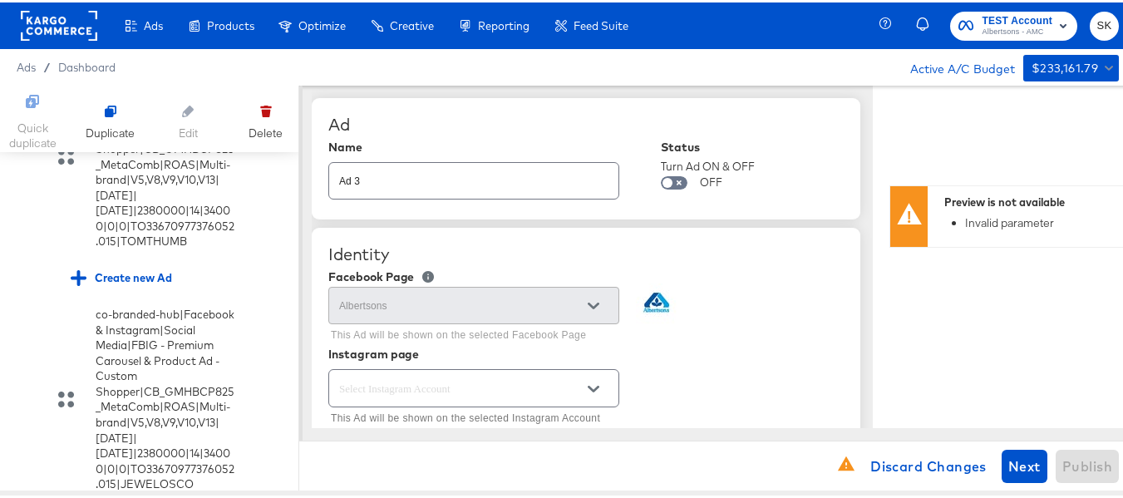
click at [466, 187] on input "Ad 3" at bounding box center [473, 172] width 289 height 36
paste input "co-branded-hub|Facebook & Instagram|Social Media|FBIG - Premium Carousel & Prod…"
type input "co-branded-hub|Facebook & Instagram|Social Media|FBIG - Premium Carousel & Prod…"
type textarea "x"
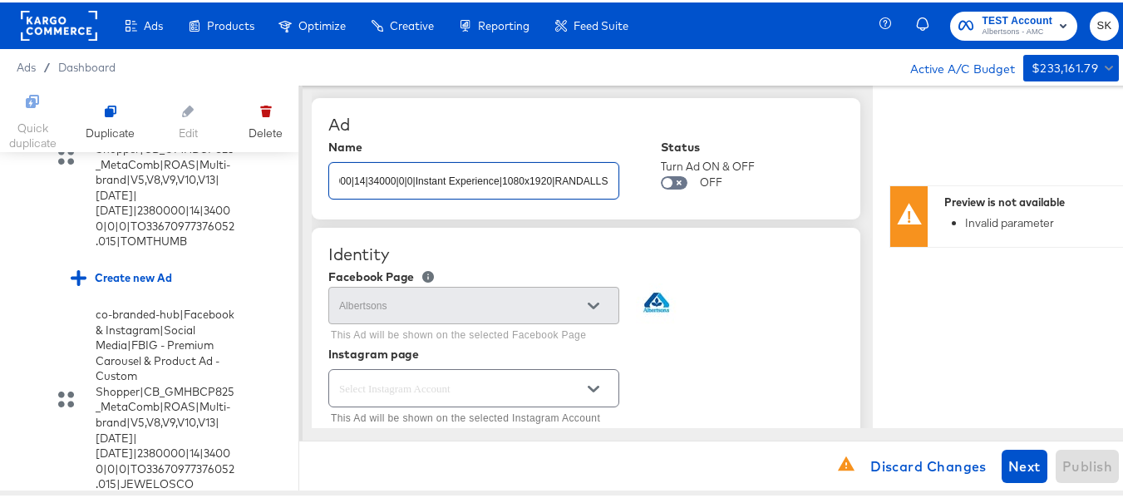
type textarea "x"
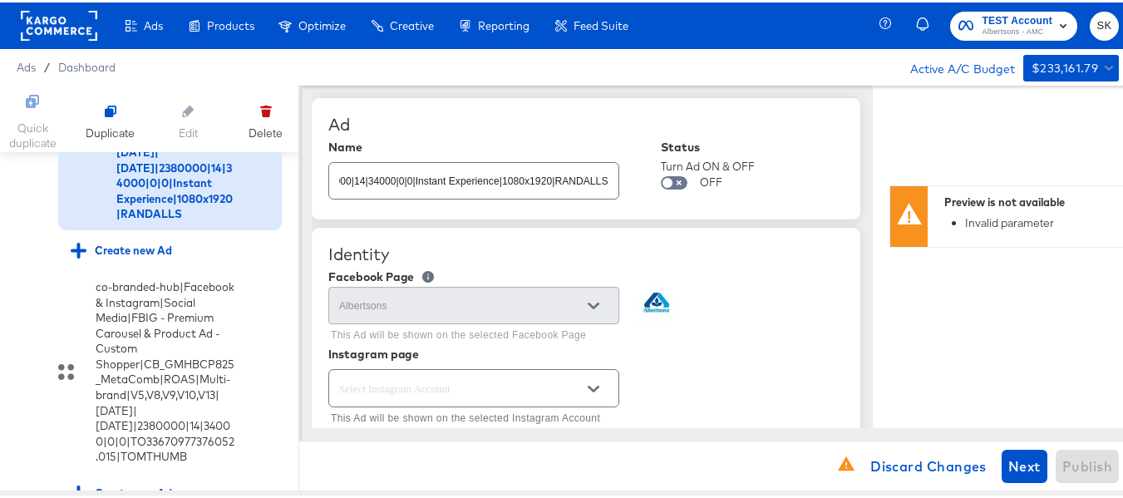
click at [585, 126] on div "Ad" at bounding box center [585, 122] width 515 height 20
click at [494, 172] on input "co-branded-hub|Facebook & Instagram|Social Media|FBIG - Premium Carousel & Prod…" at bounding box center [473, 172] width 289 height 36
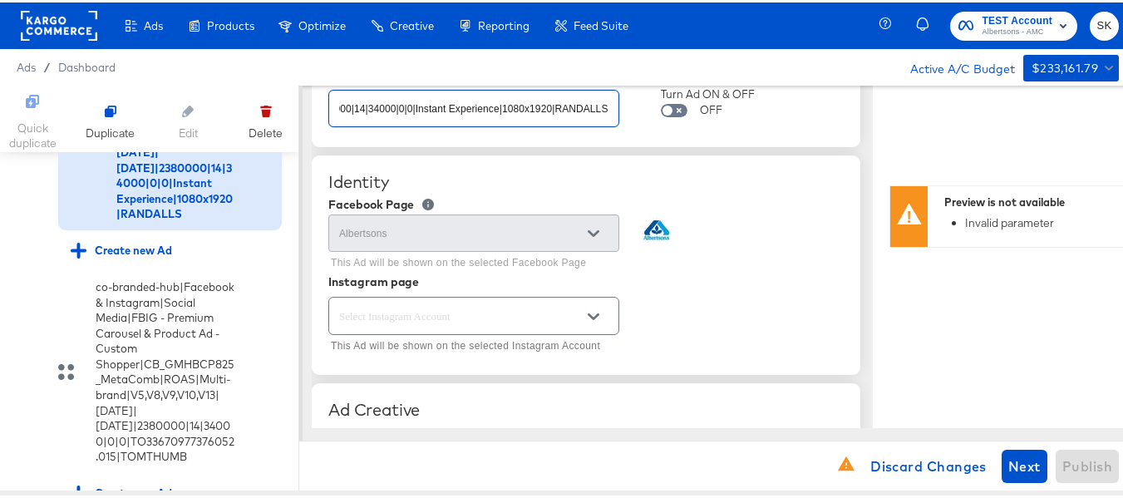
scroll to position [166, 0]
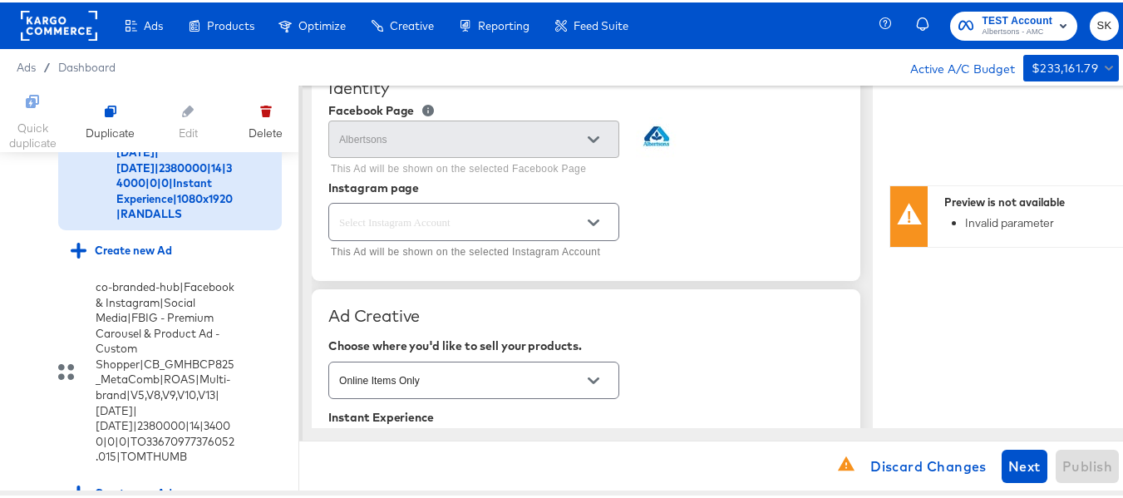
click at [601, 141] on div at bounding box center [593, 137] width 35 height 25
click at [777, 156] on div "Albertsons This Ad will be shown on the selected Facebook Page" at bounding box center [585, 147] width 515 height 64
click at [608, 214] on div at bounding box center [593, 220] width 35 height 25
click at [597, 217] on icon "Open" at bounding box center [594, 220] width 12 height 12
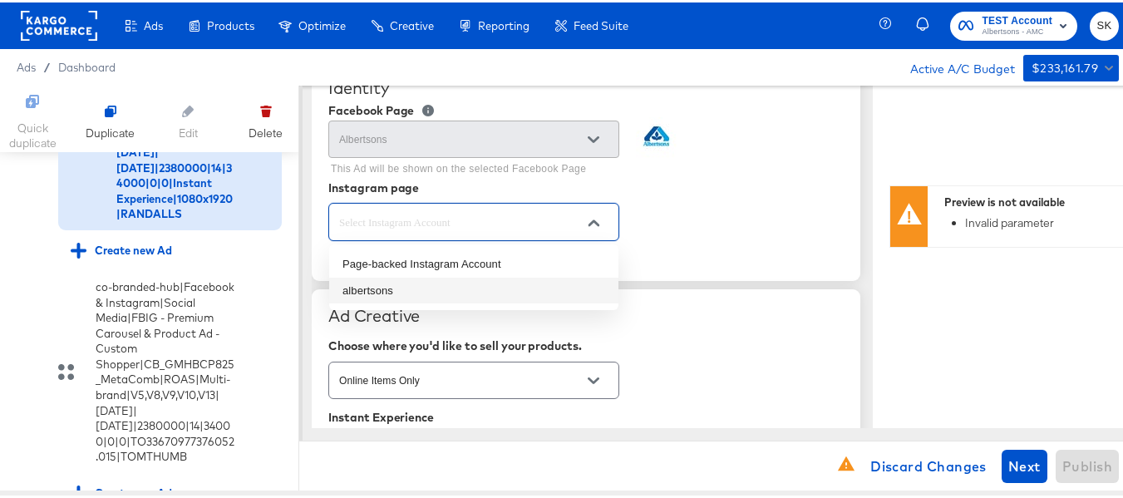
click at [382, 286] on li "albertsons" at bounding box center [473, 288] width 289 height 27
type textarea "x"
type input "albertsons"
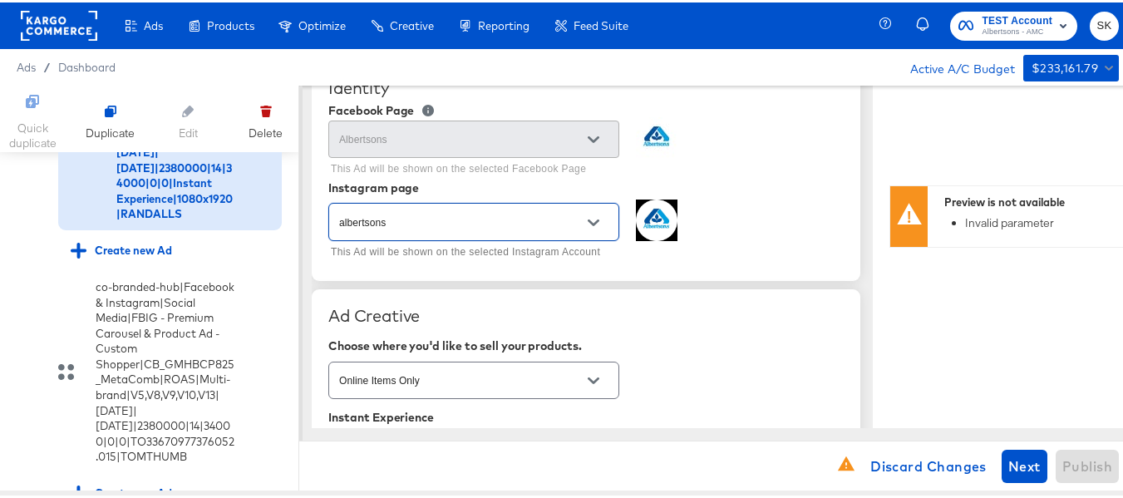
click at [765, 200] on div "albertsons This Ad will be shown on the selected Instagram Account" at bounding box center [585, 229] width 515 height 64
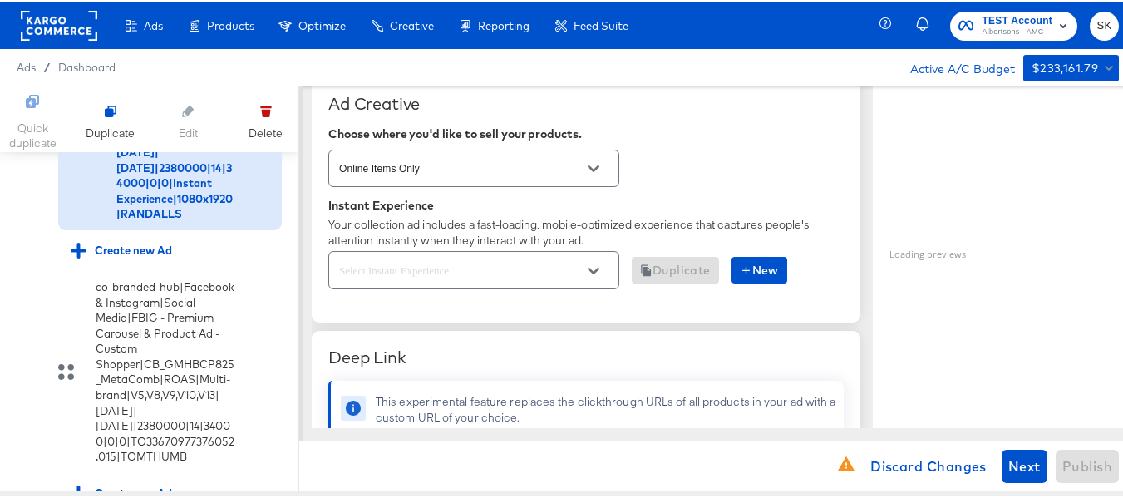
scroll to position [416, 0]
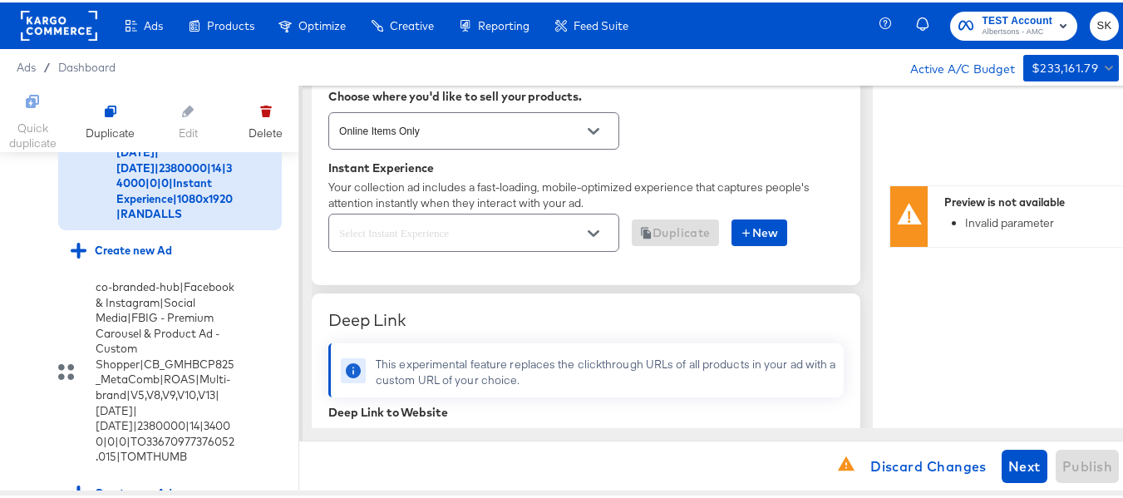
click at [538, 232] on input "text" at bounding box center [461, 230] width 250 height 19
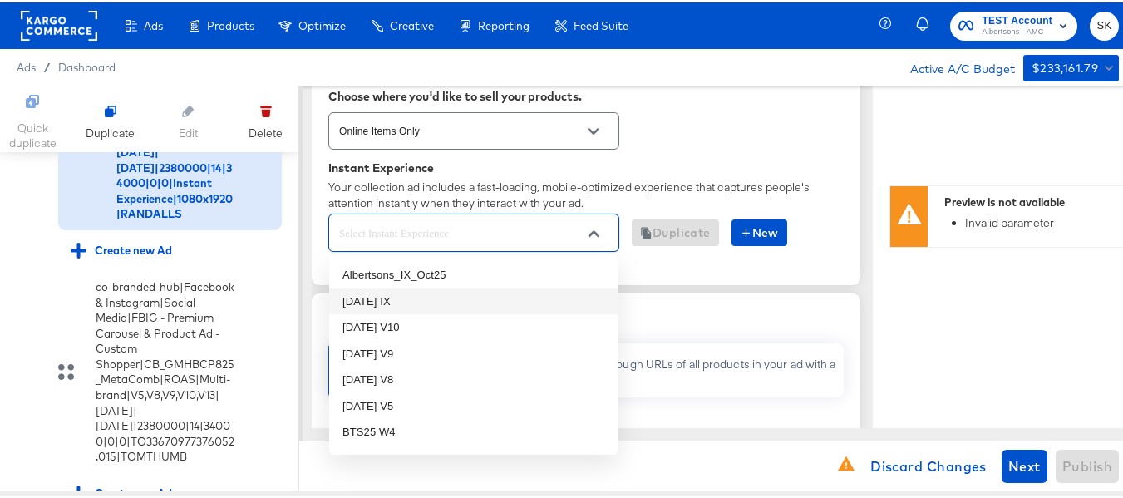
click at [367, 302] on li "[DATE] IX" at bounding box center [473, 299] width 289 height 27
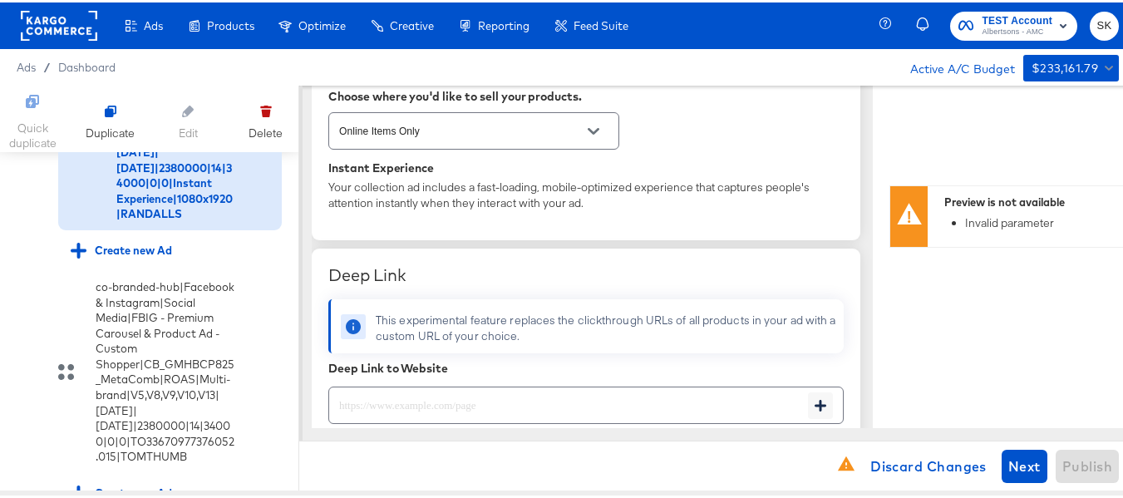
type textarea "x"
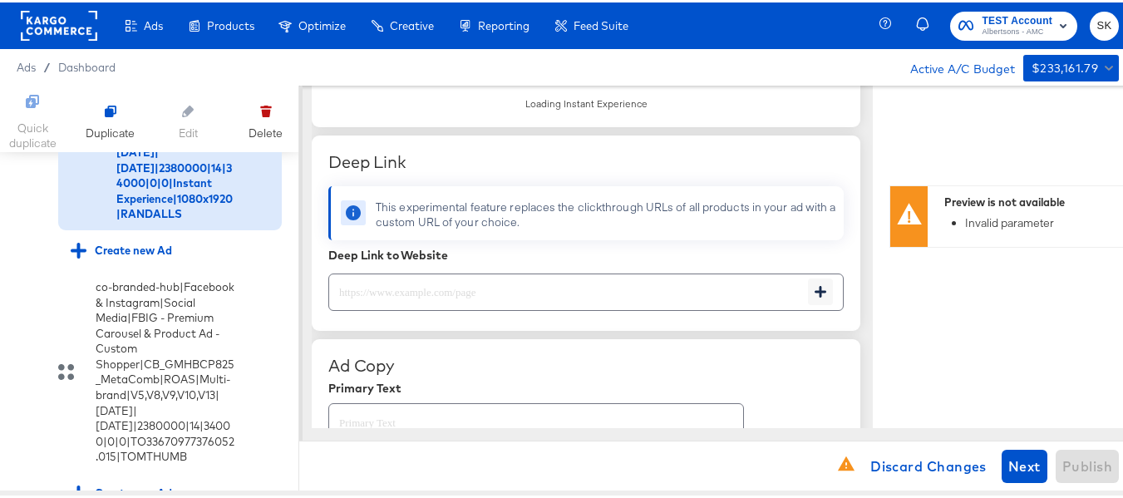
scroll to position [582, 0]
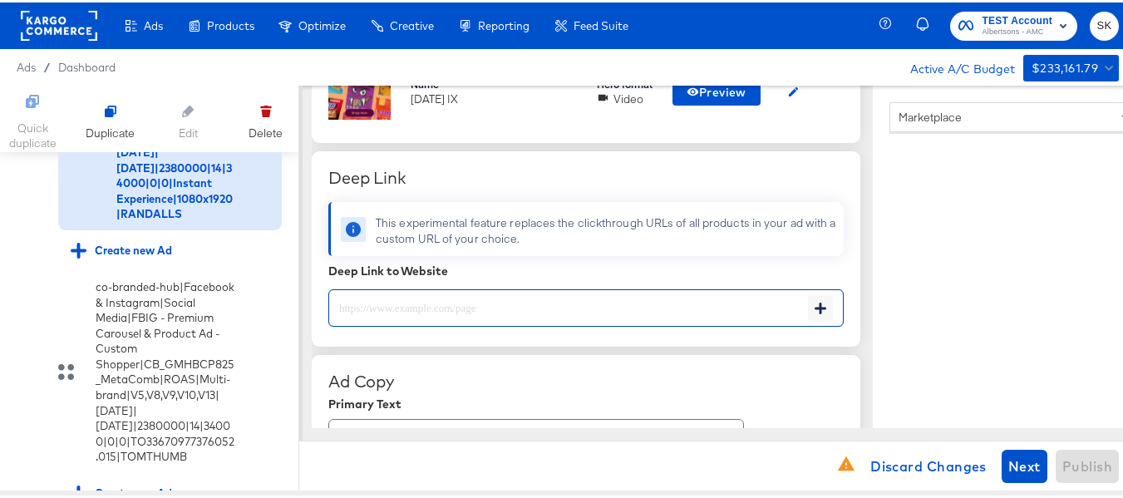
click at [445, 310] on input "text" at bounding box center [568, 299] width 479 height 36
paste input "https://www.randalls.com/order/personal-care-essentials.html"
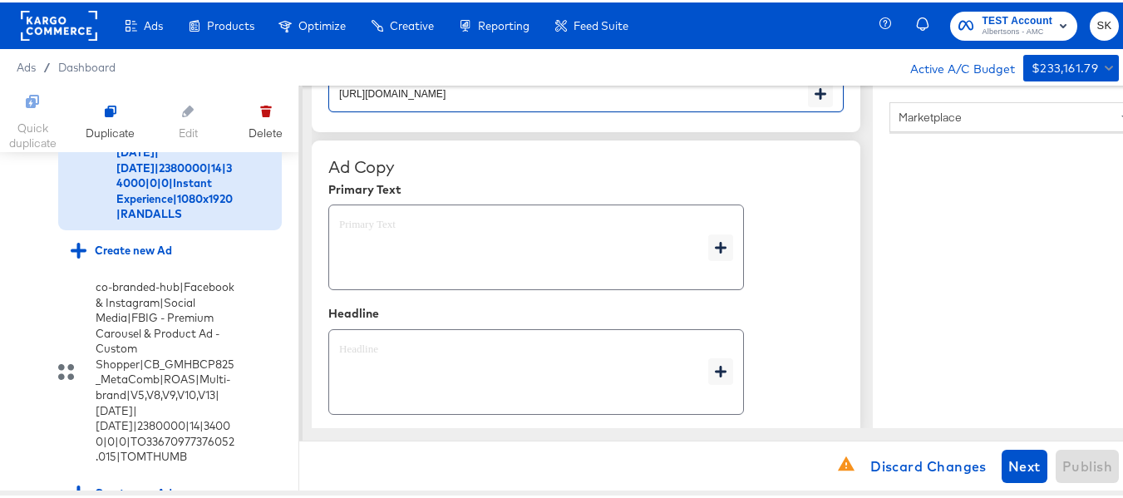
scroll to position [831, 0]
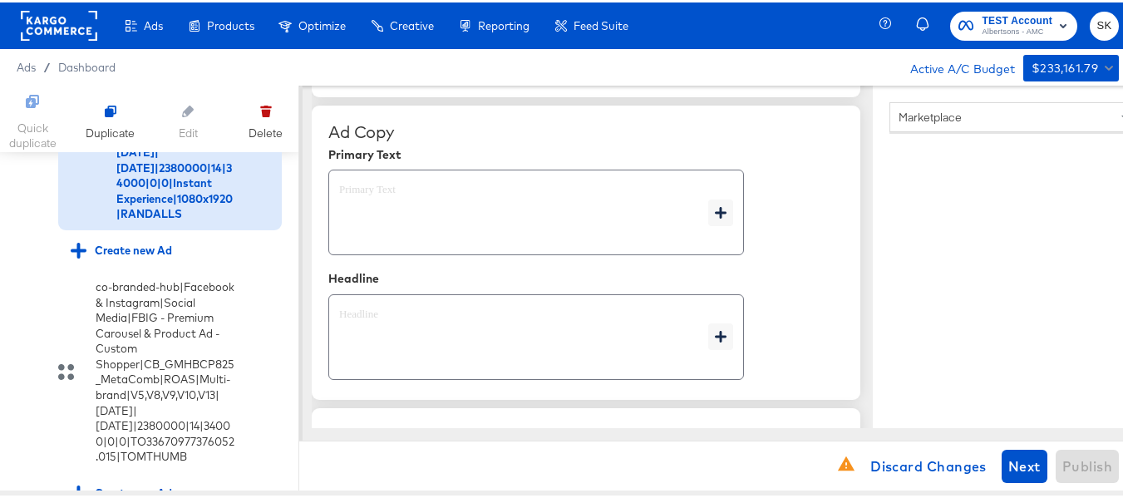
type input "https://www.randalls.com/order/personal-care-essentials.html"
type textarea "x"
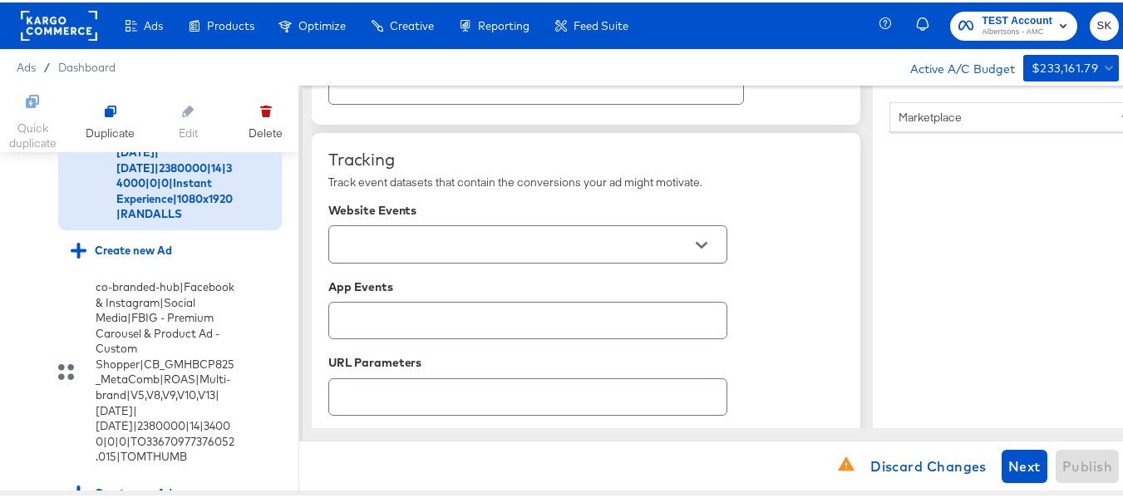
scroll to position [1105, 0]
click at [697, 239] on icon "Open" at bounding box center [702, 245] width 12 height 12
type textarea "x"
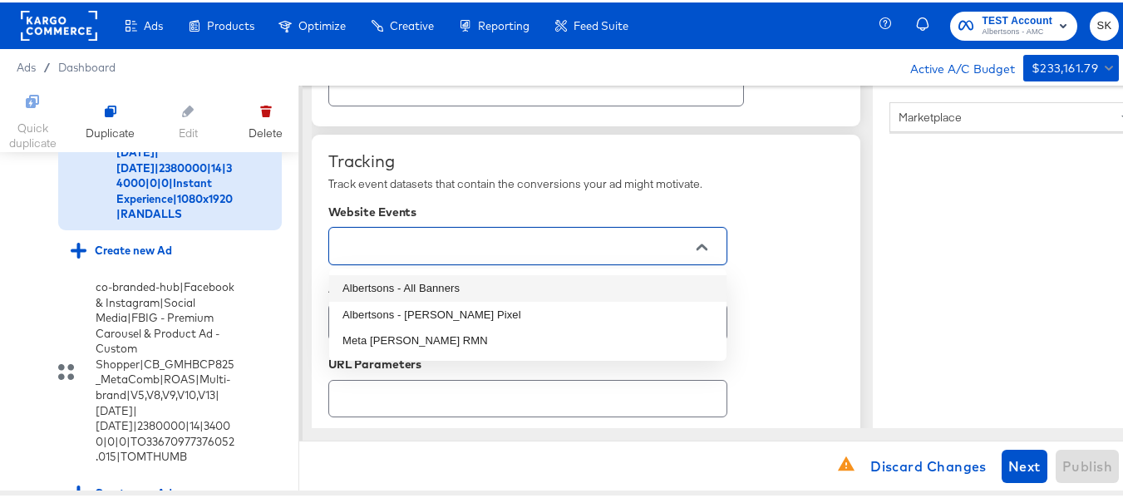
click at [466, 284] on li "Albertsons - All Banners" at bounding box center [527, 286] width 397 height 27
type textarea "x"
type input "Albertsons - All Banners"
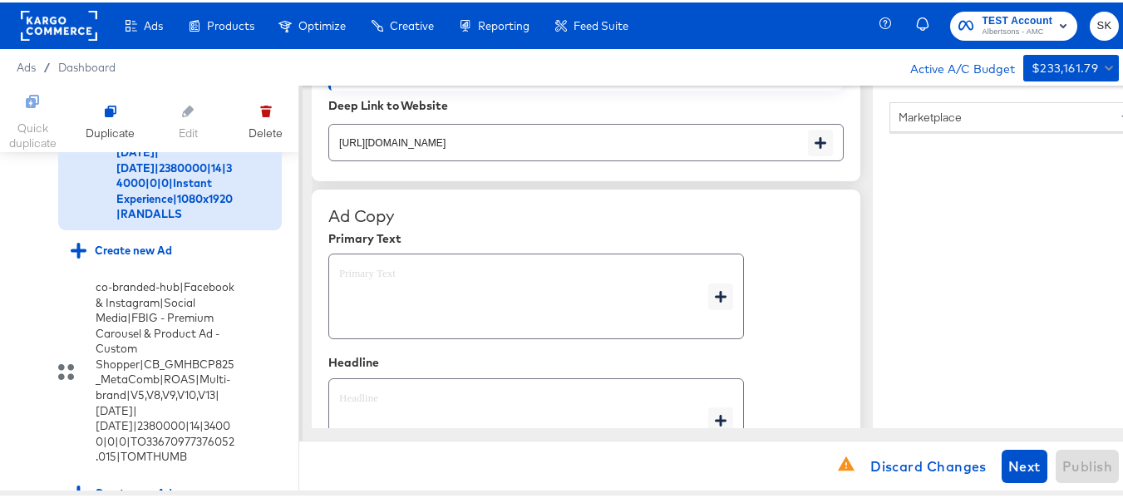
scroll to position [748, 0]
click at [402, 275] on textarea at bounding box center [523, 294] width 369 height 60
type textarea "x"
paste textarea "Shop your favorite brands for you and your home!"
type textarea "Shop your favorite brands for you and your home!"
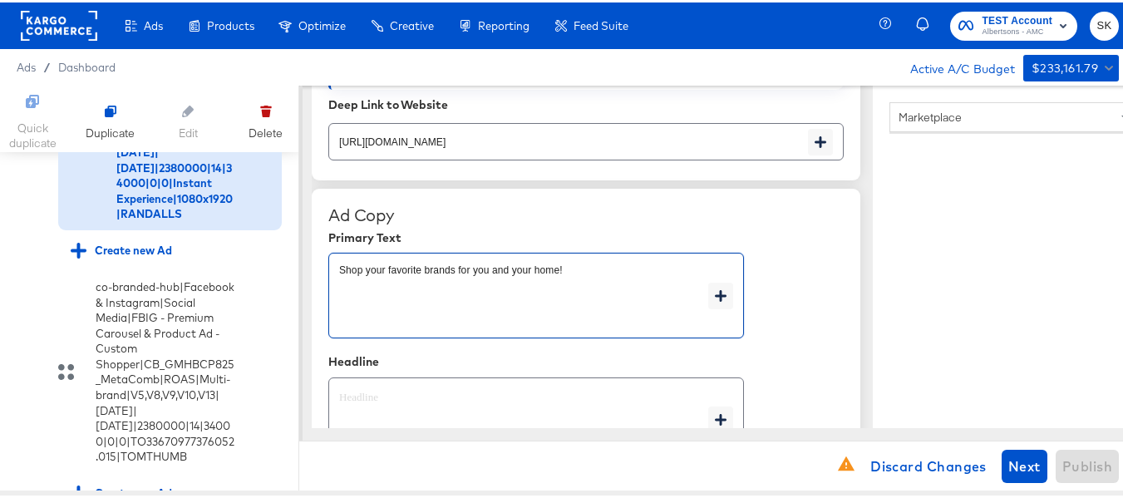
type textarea "x"
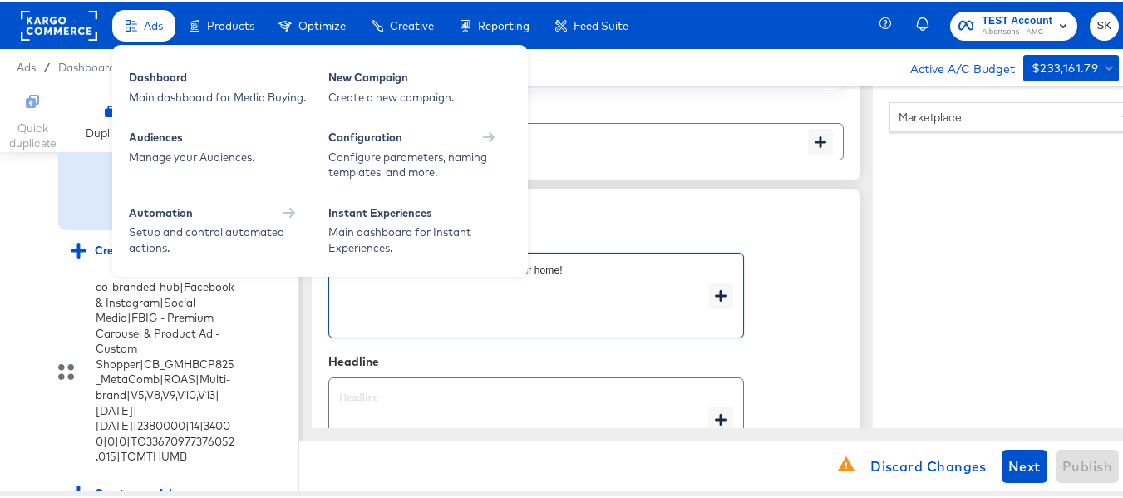
type textarea "Shop your favorite brands for you and your home!"
type textarea "x"
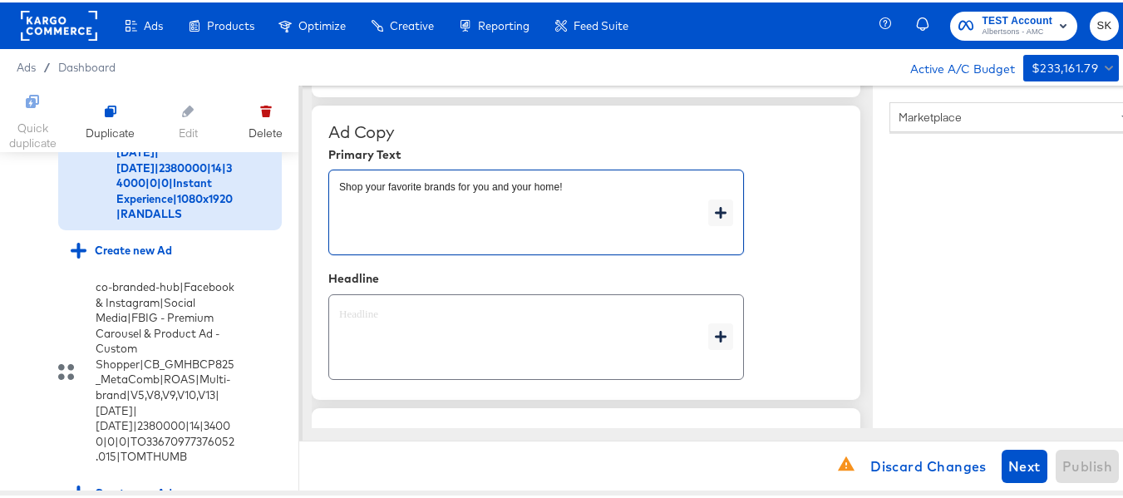
type textarea "x"
click at [456, 326] on textarea at bounding box center [523, 335] width 369 height 60
type textarea "x"
paste textarea "Explore latest arrivals"
type textarea "Explore latest arrivals"
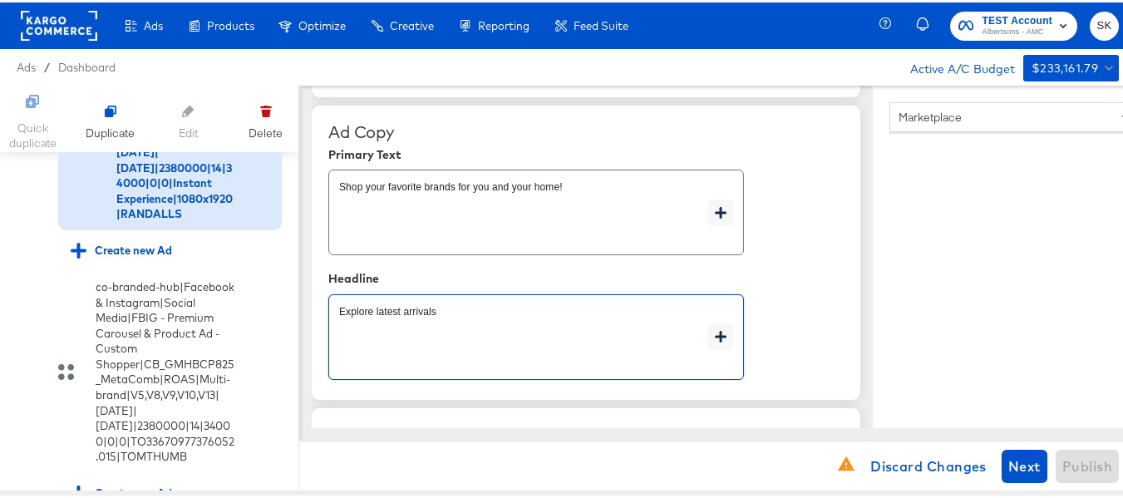
type textarea "x"
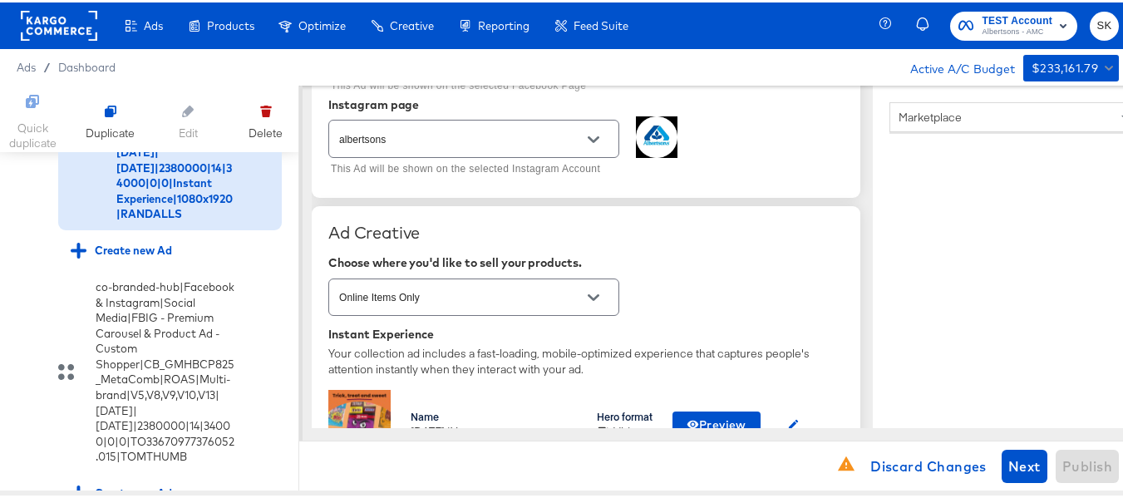
scroll to position [333, 0]
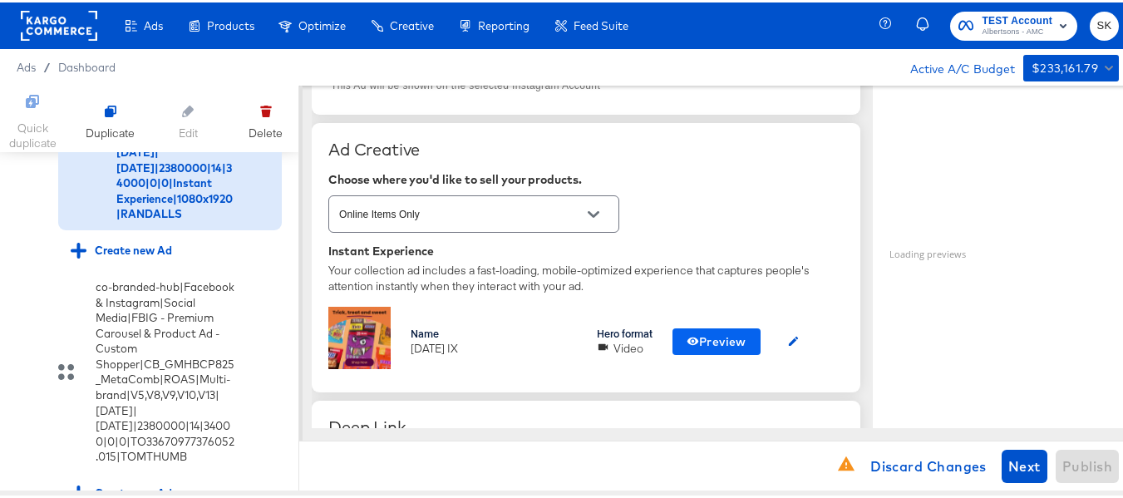
type textarea "Explore latest arrivals"
type textarea "x"
click at [702, 341] on span "Preview" at bounding box center [717, 339] width 60 height 21
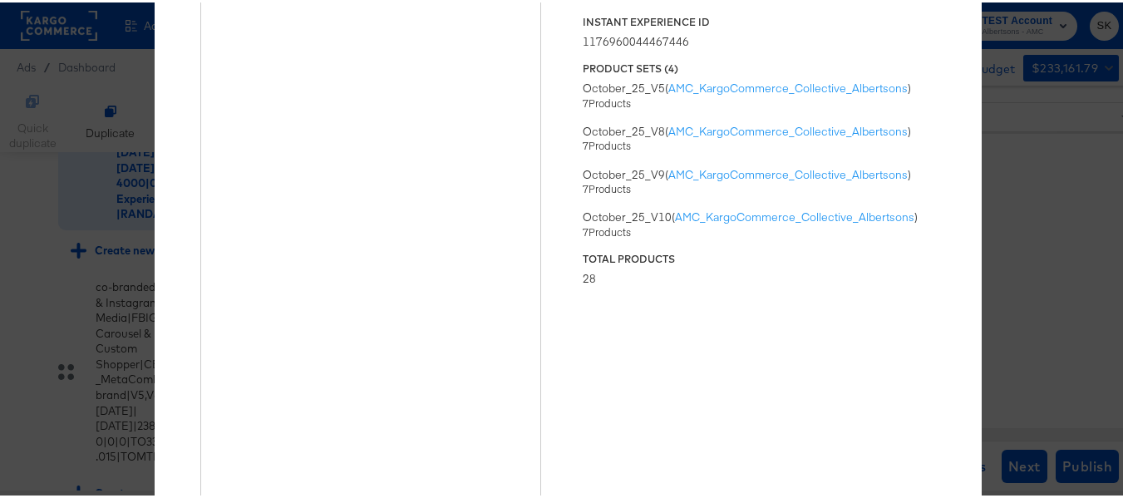
scroll to position [1, 0]
click at [780, 412] on div "Status Published Instant Experience ID 1176960044467446 Product Sets ( 4 ) Octo…" at bounding box center [759, 268] width 353 height 604
click at [1079, 161] on div "× Previewing ' [DATE] IX ' Status Published Instant Experience ID 1176960044467…" at bounding box center [568, 249] width 1136 height 498
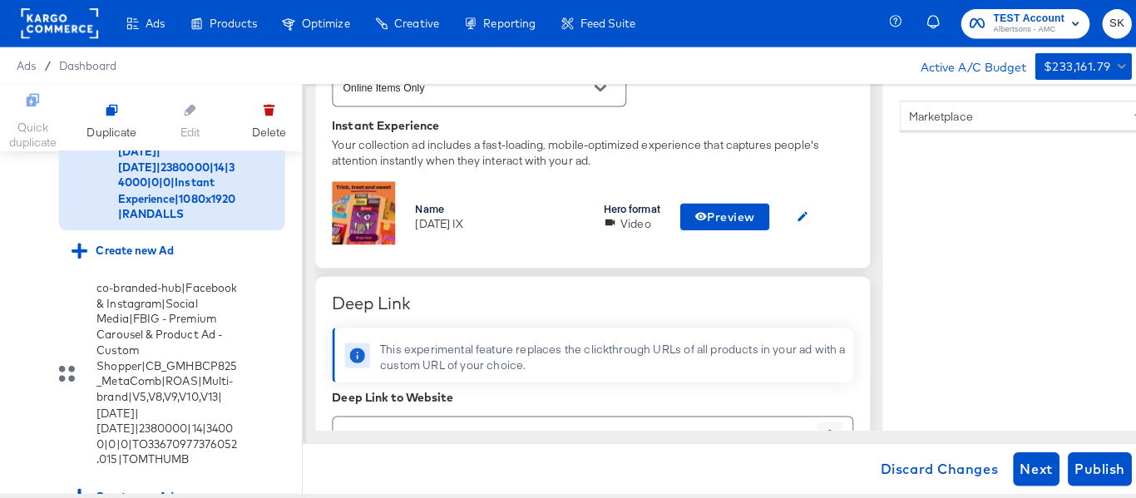
scroll to position [582, 0]
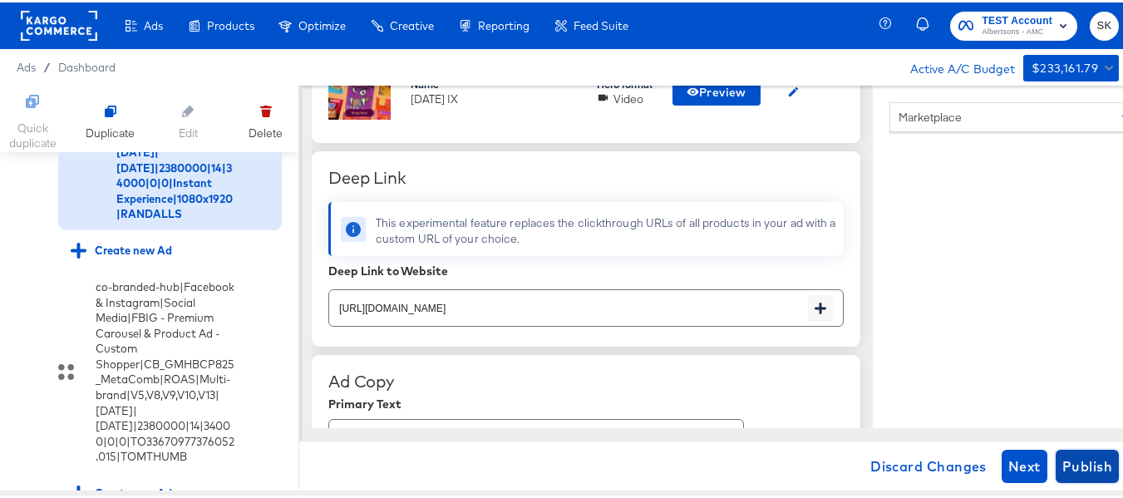
click at [1094, 466] on span "Publish" at bounding box center [1087, 463] width 50 height 23
type textarea "x"
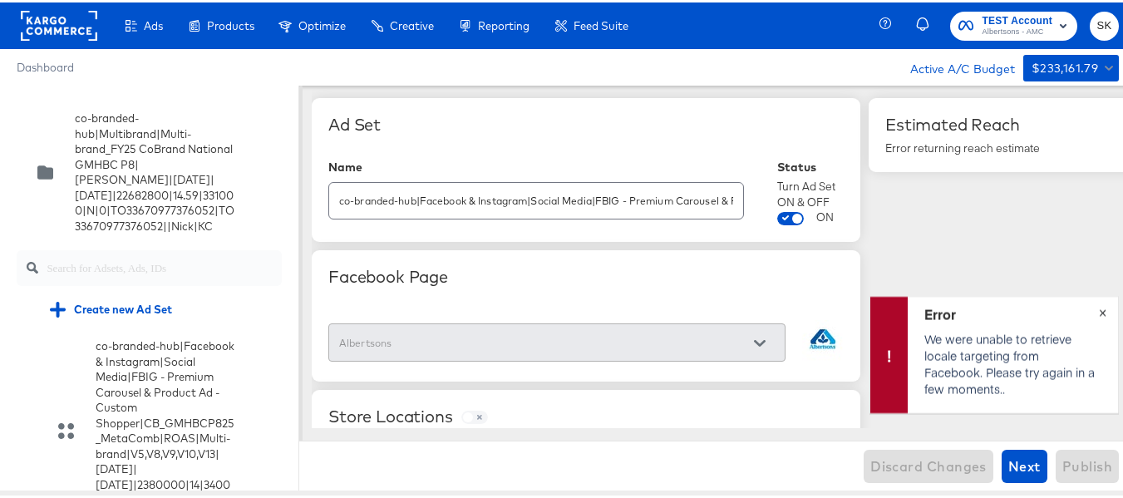
click at [1099, 309] on span "×" at bounding box center [1102, 308] width 7 height 19
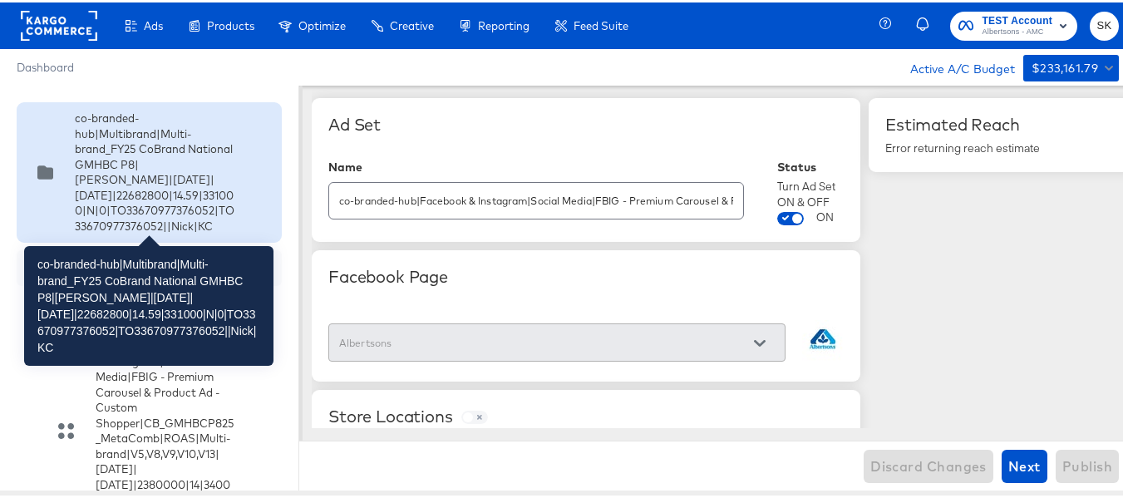
click at [153, 182] on div "co-branded-hub|Multibrand|Multi-brand_FY25 CoBrand National GMHBC P8|[PERSON_NA…" at bounding box center [155, 170] width 161 height 124
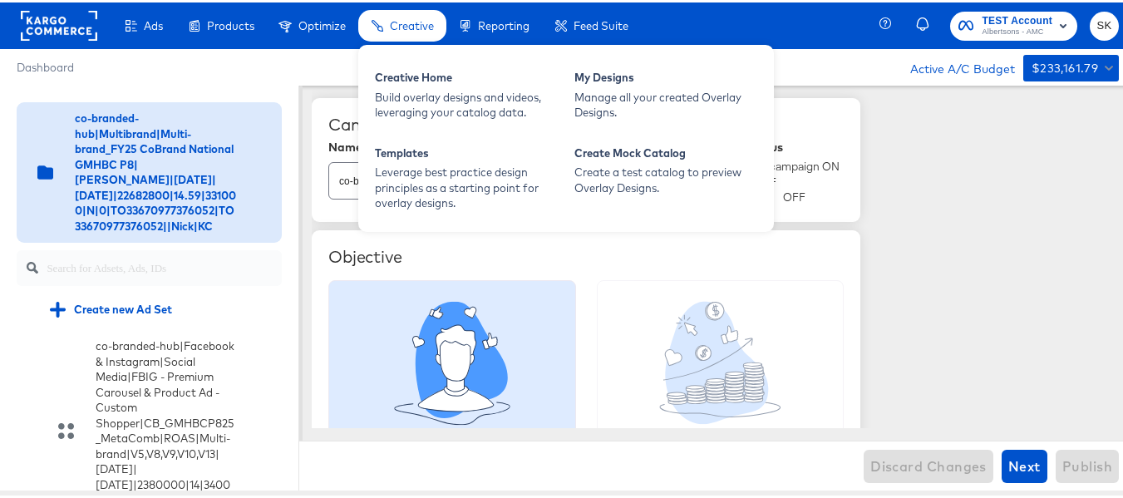
scroll to position [2089, 0]
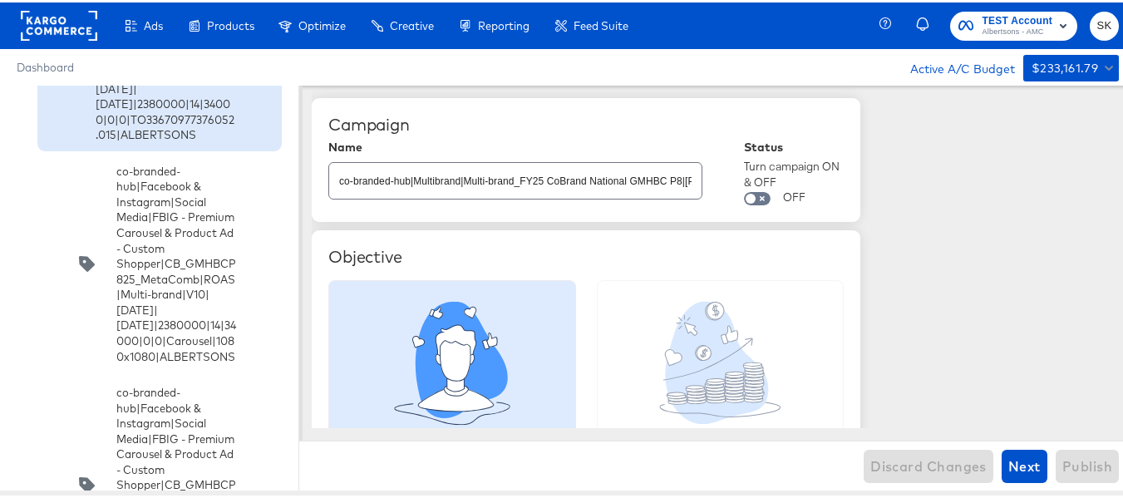
click at [0, 0] on input "checkbox" at bounding box center [0, 0] width 0 height 0
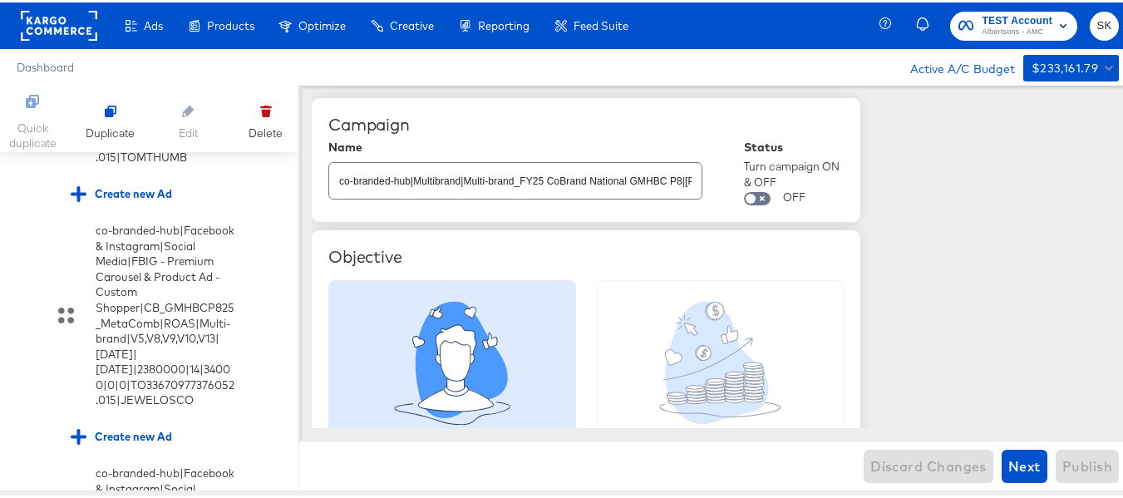
scroll to position [3286, 0]
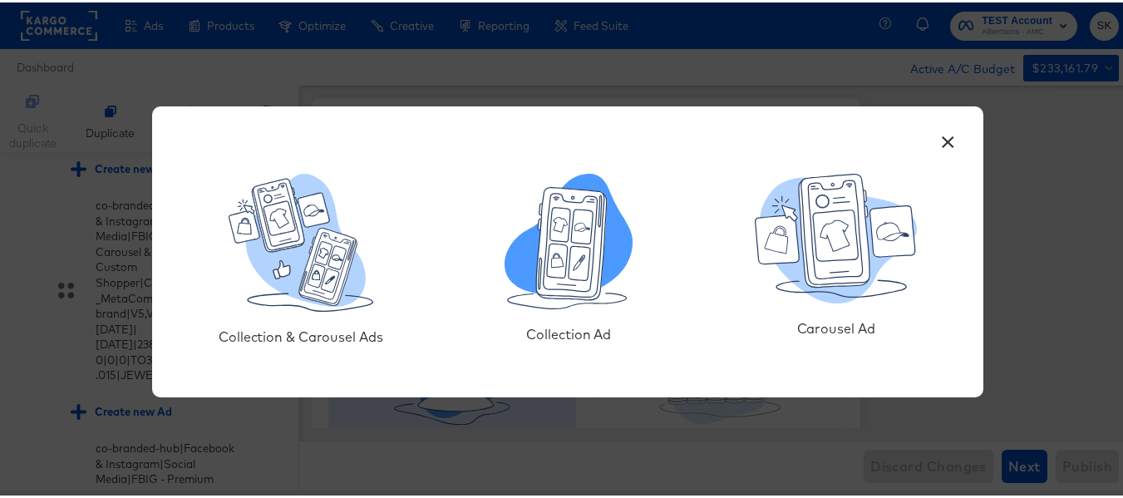
click at [551, 264] on icon at bounding box center [557, 257] width 12 height 15
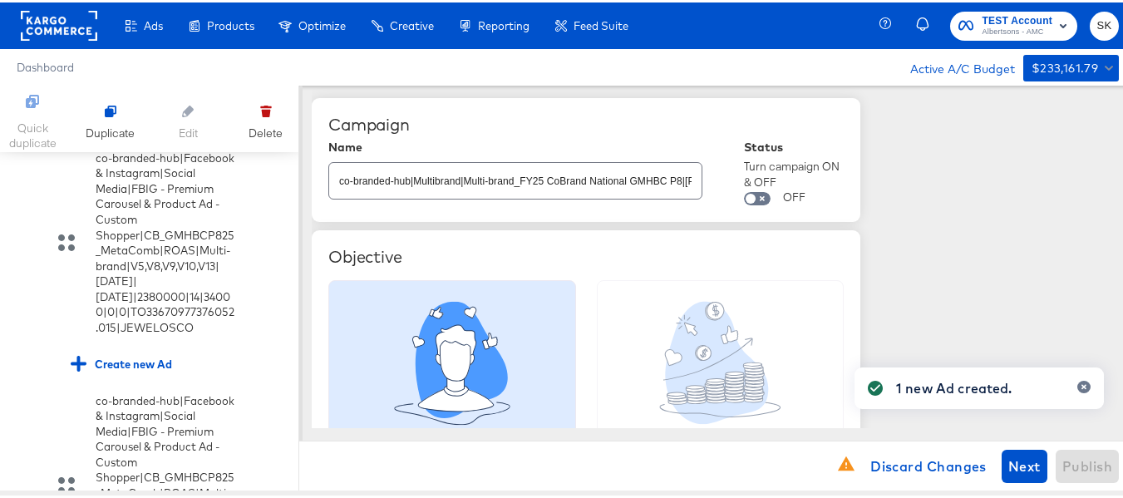
scroll to position [3369, 0]
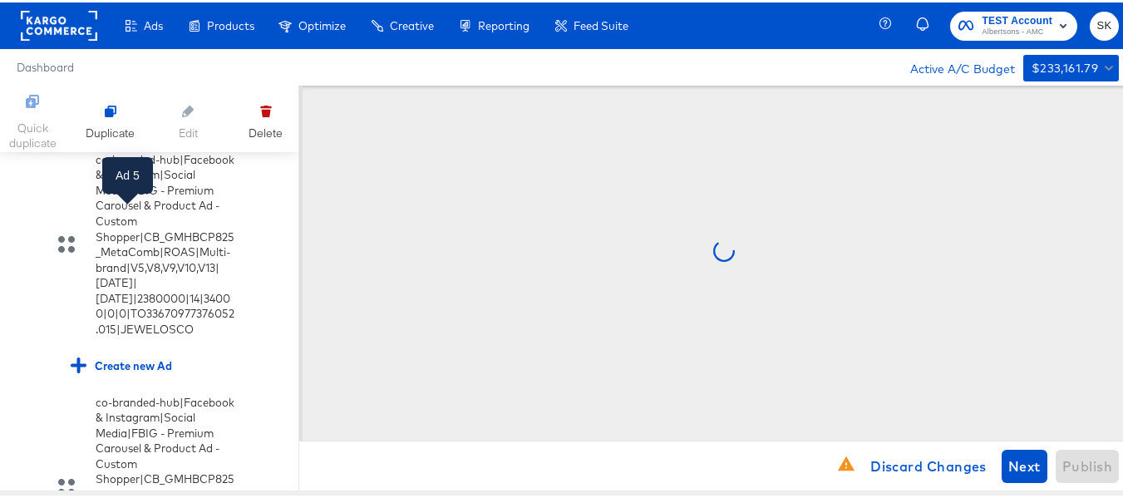
scroll to position [3355, 0]
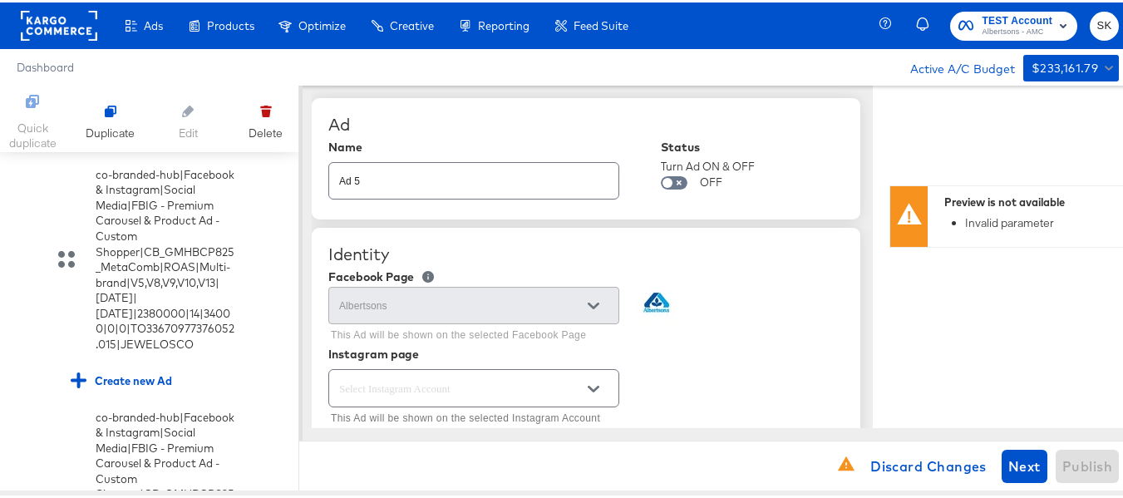
click at [423, 175] on input "Ad 5" at bounding box center [473, 172] width 289 height 36
paste input "co-branded-hub|Facebook & Instagram|Social Media|FBIG - Premium Carousel & Prod…"
type input "co-branded-hub|Facebook & Instagram|Social Media|FBIG - Premium Carousel & Prod…"
type textarea "x"
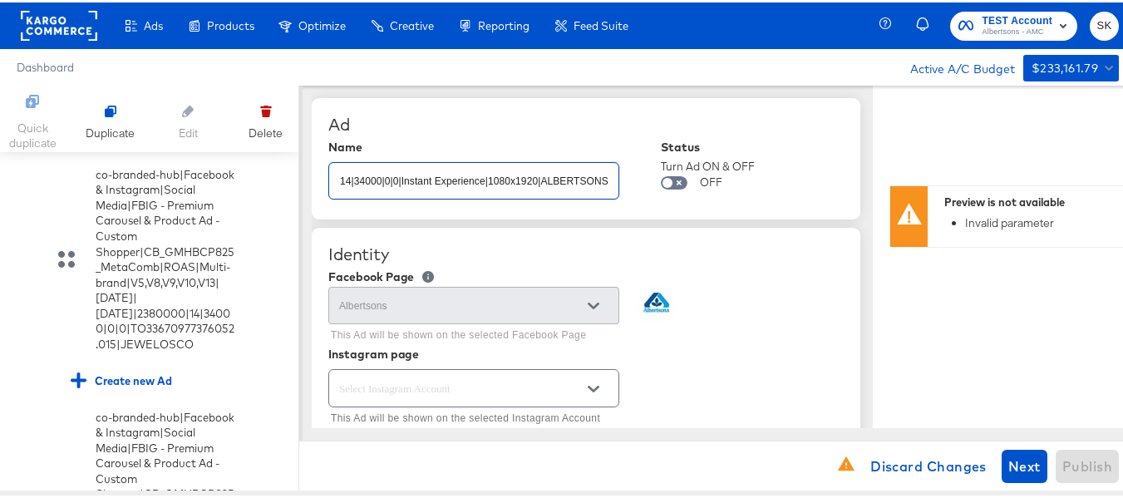
type textarea "x"
click at [579, 115] on div "Ad" at bounding box center [585, 122] width 515 height 20
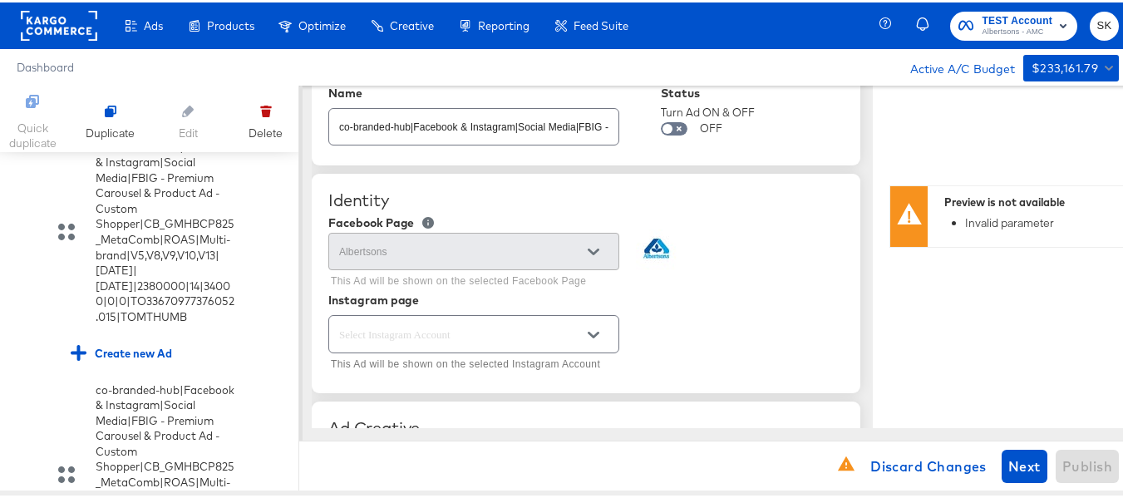
scroll to position [83, 0]
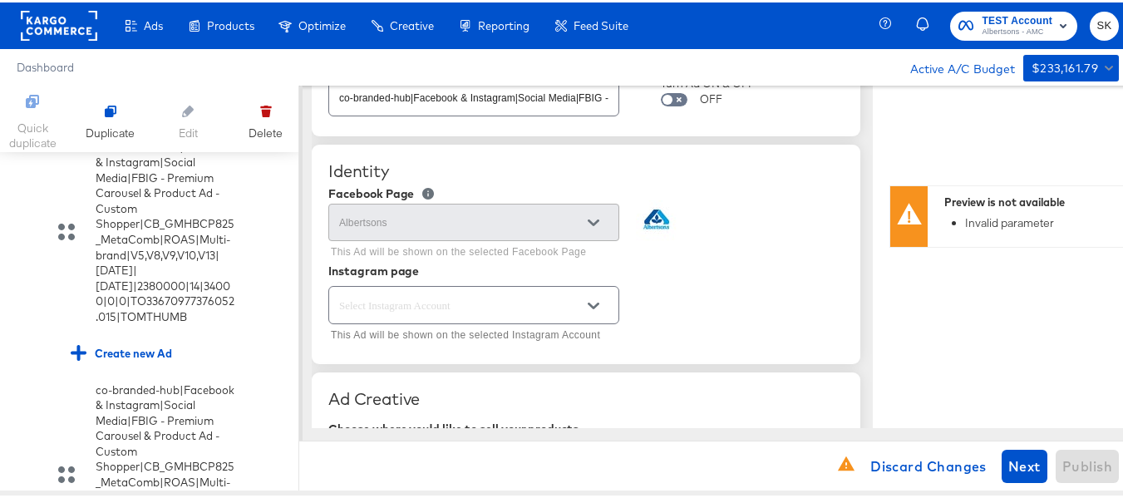
click at [597, 299] on icon "Open" at bounding box center [594, 304] width 12 height 12
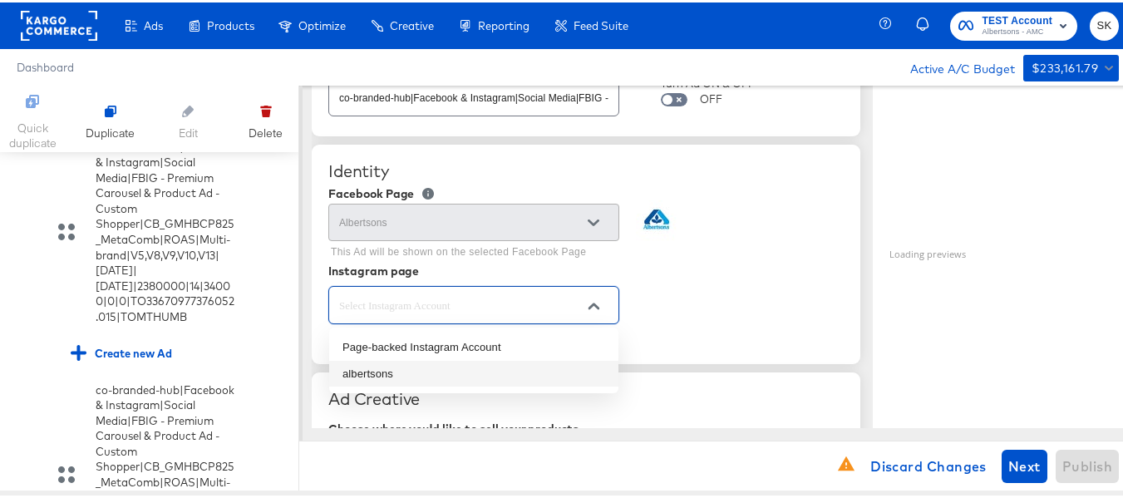
click at [387, 377] on li "albertsons" at bounding box center [473, 371] width 289 height 27
type textarea "x"
type input "albertsons"
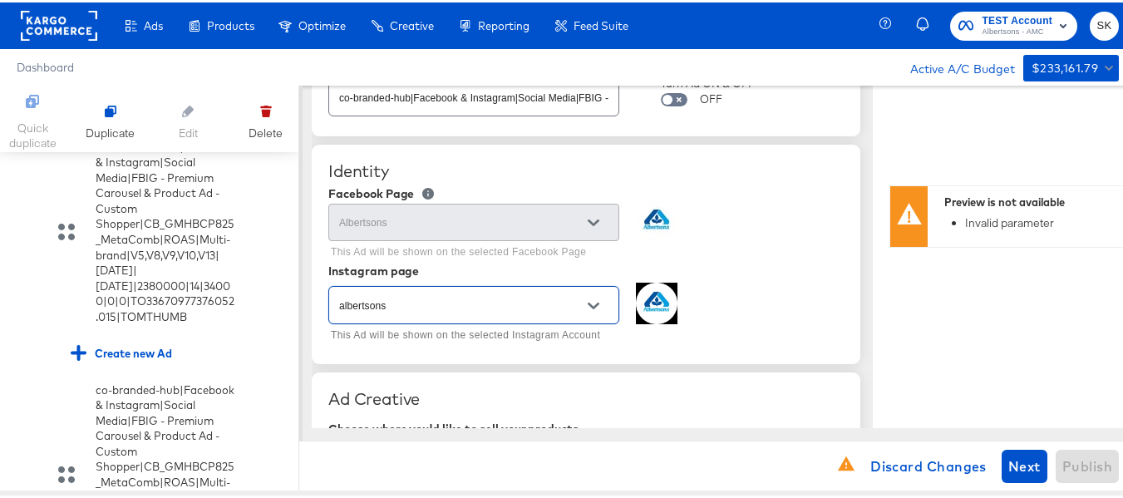
click at [770, 251] on div "Albertsons This Ad will be shown on the selected Facebook Page" at bounding box center [585, 230] width 515 height 64
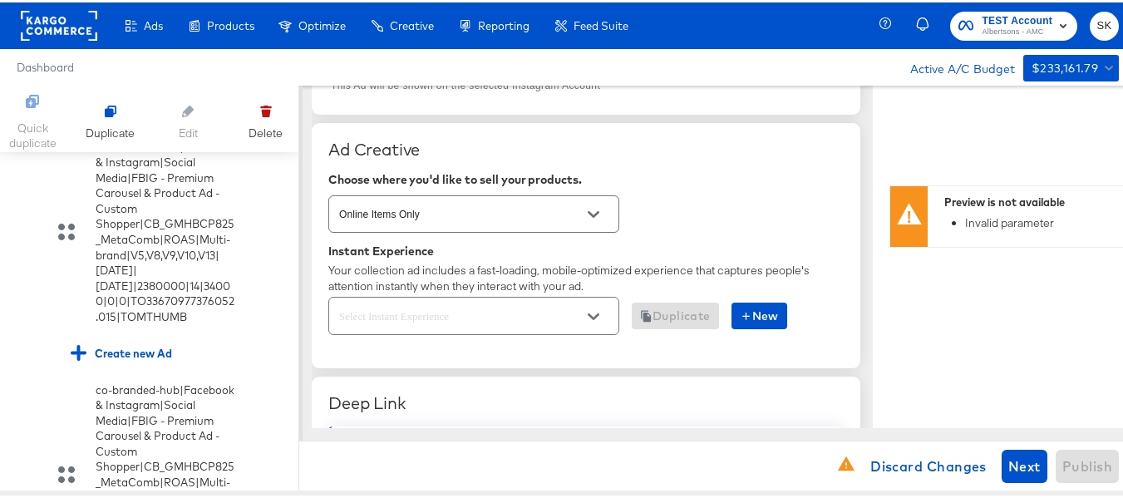
scroll to position [416, 0]
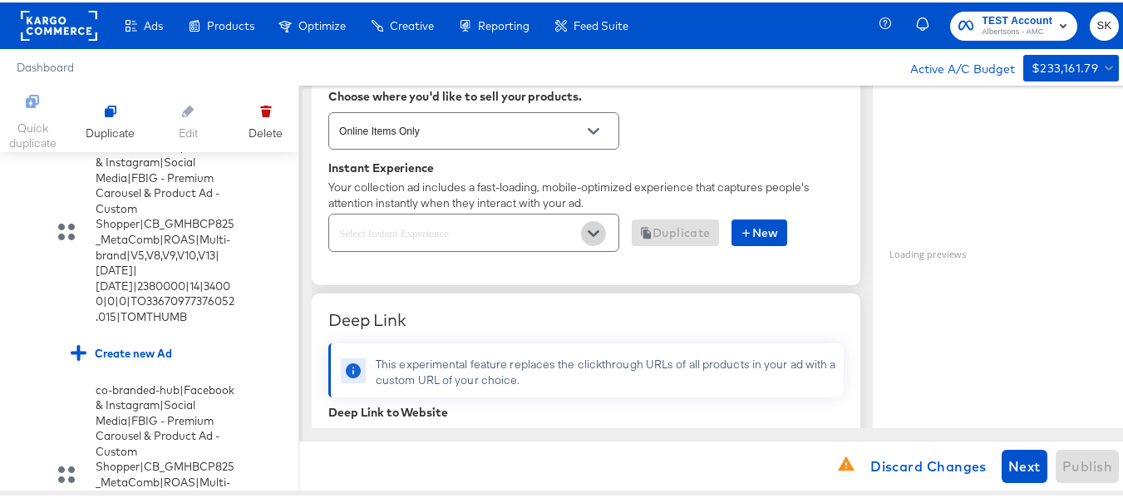
click at [594, 234] on icon "Open" at bounding box center [594, 231] width 12 height 7
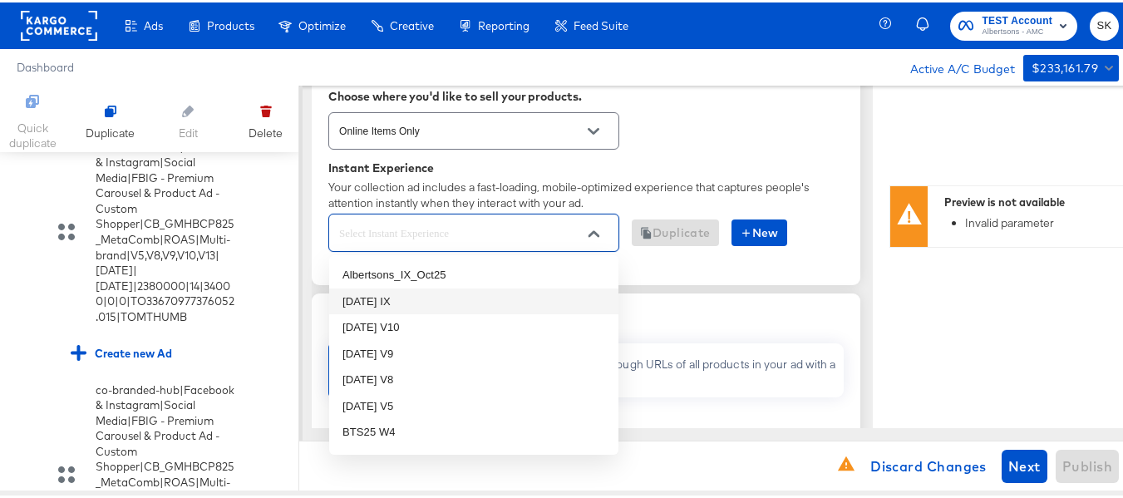
click at [382, 302] on li "[DATE] IX" at bounding box center [473, 299] width 289 height 27
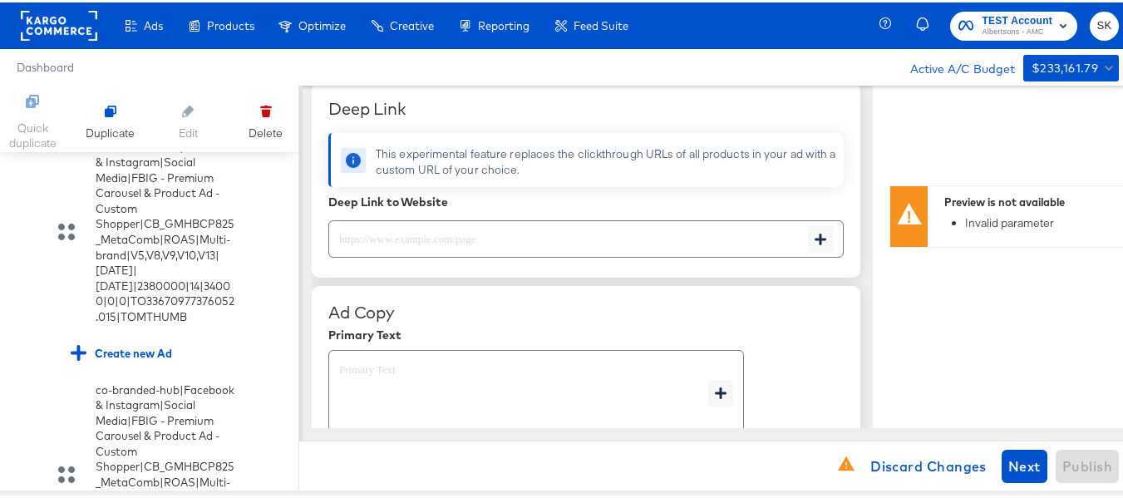
type textarea "x"
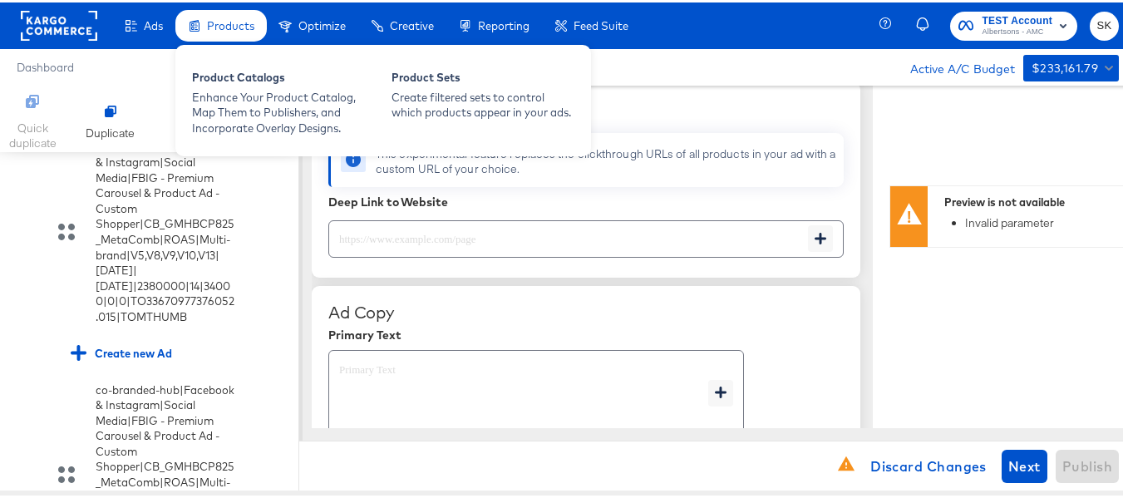
scroll to position [651, 0]
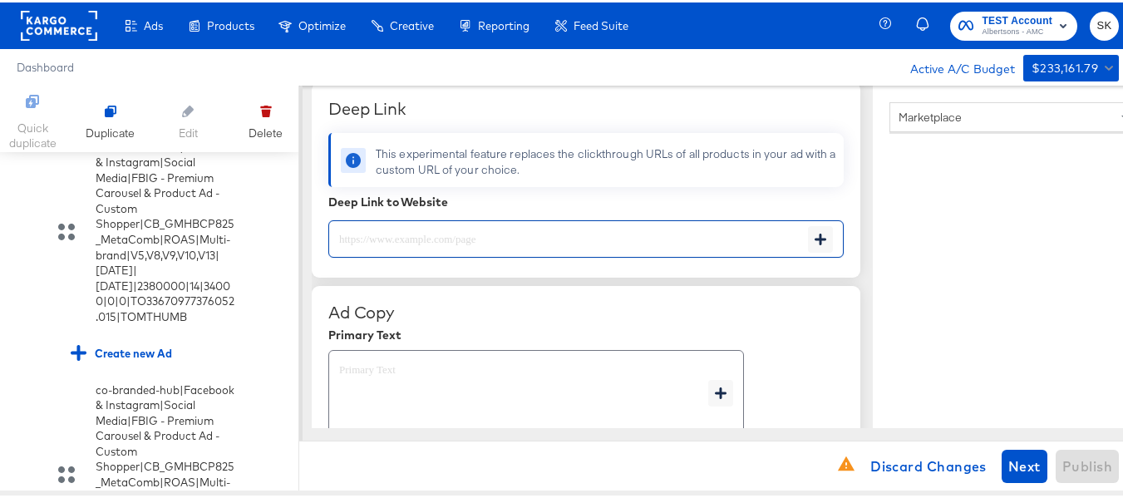
click at [434, 236] on input "text" at bounding box center [568, 230] width 479 height 36
paste input "[URL][DOMAIN_NAME]"
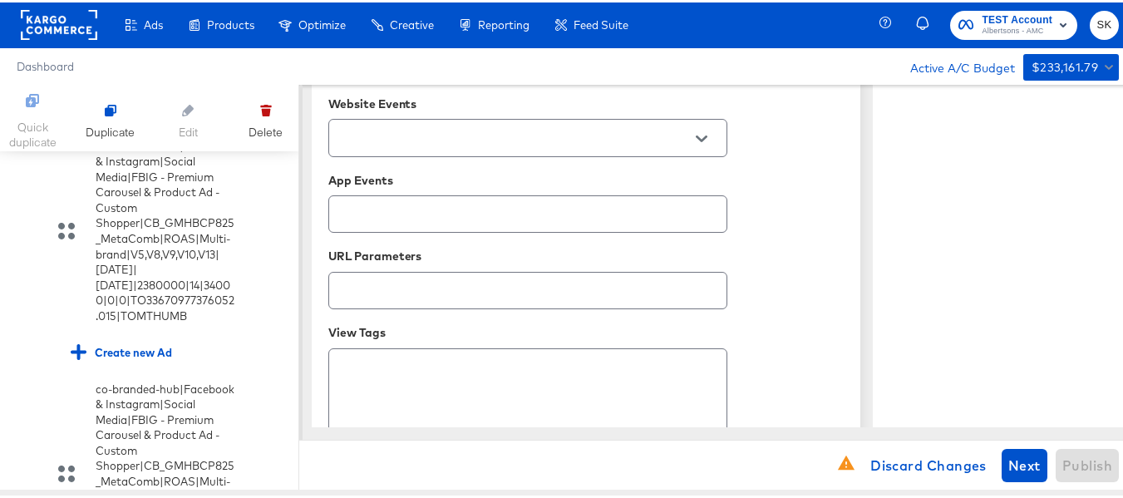
scroll to position [1105, 0]
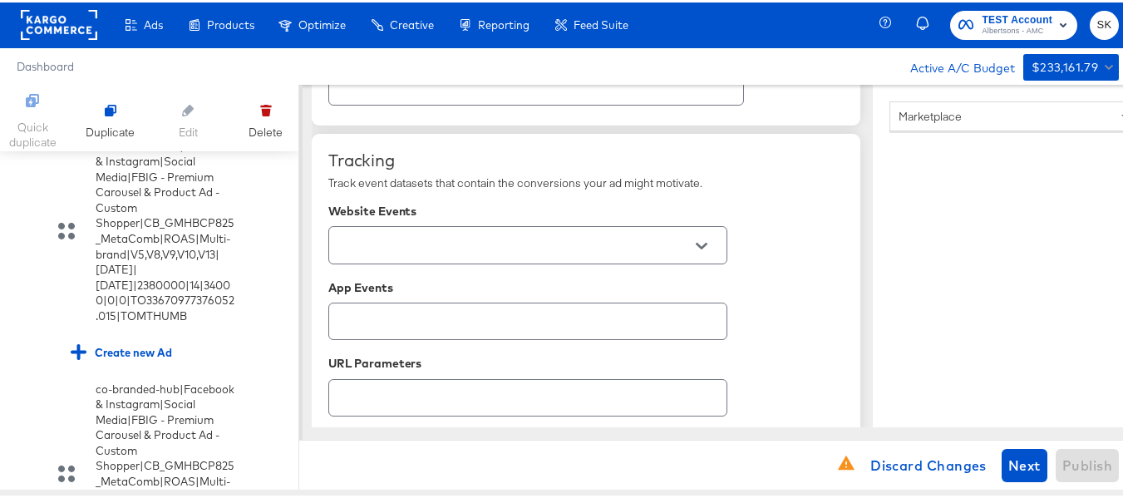
click at [702, 236] on button "Open" at bounding box center [701, 243] width 25 height 25
type input "[URL][DOMAIN_NAME]"
type textarea "x"
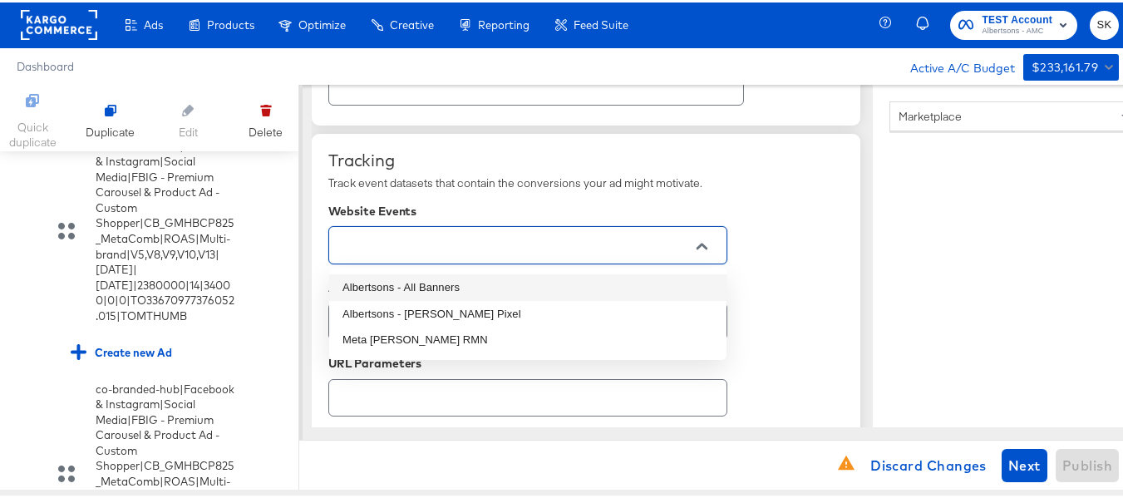
click at [440, 283] on li "Albertsons - All Banners" at bounding box center [527, 285] width 397 height 27
type textarea "x"
type input "Albertsons - All Banners"
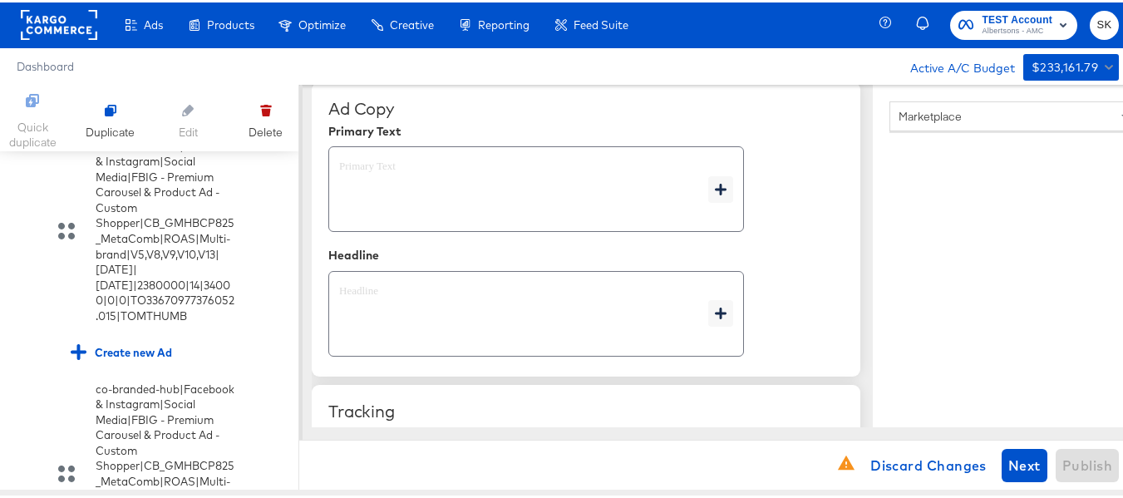
scroll to position [772, 0]
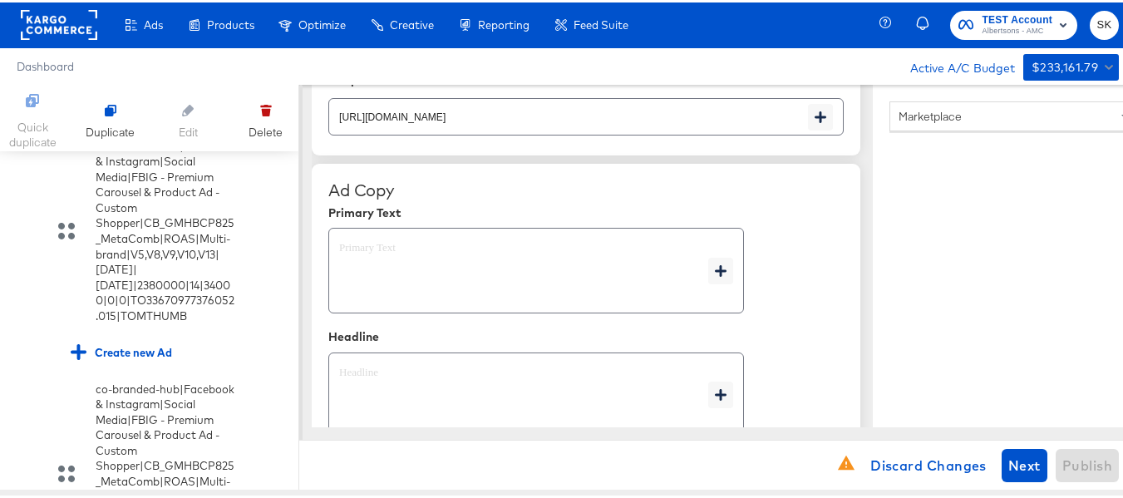
click at [514, 244] on textarea at bounding box center [523, 269] width 369 height 60
type textarea "x"
paste textarea "Shop your favorite brands for you and your home!"
type textarea "Shop your favorite brands for you and your home!"
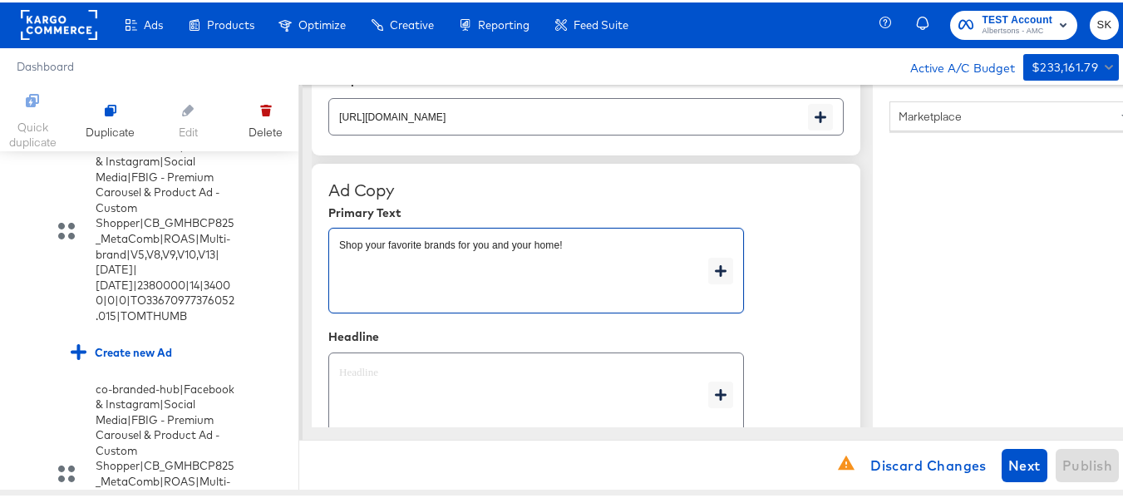
type textarea "x"
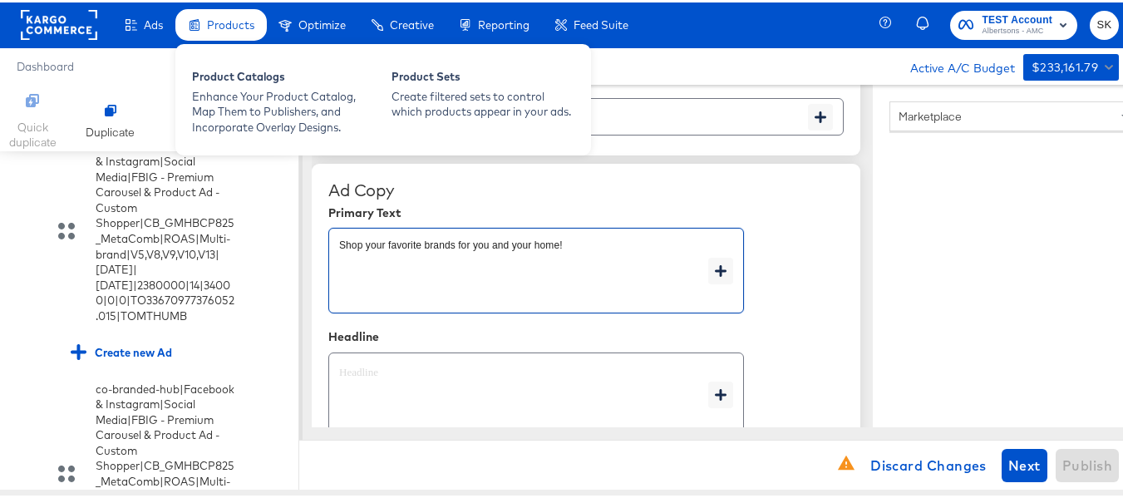
type textarea "Shop your favorite brands for you and your home!"
type textarea "x"
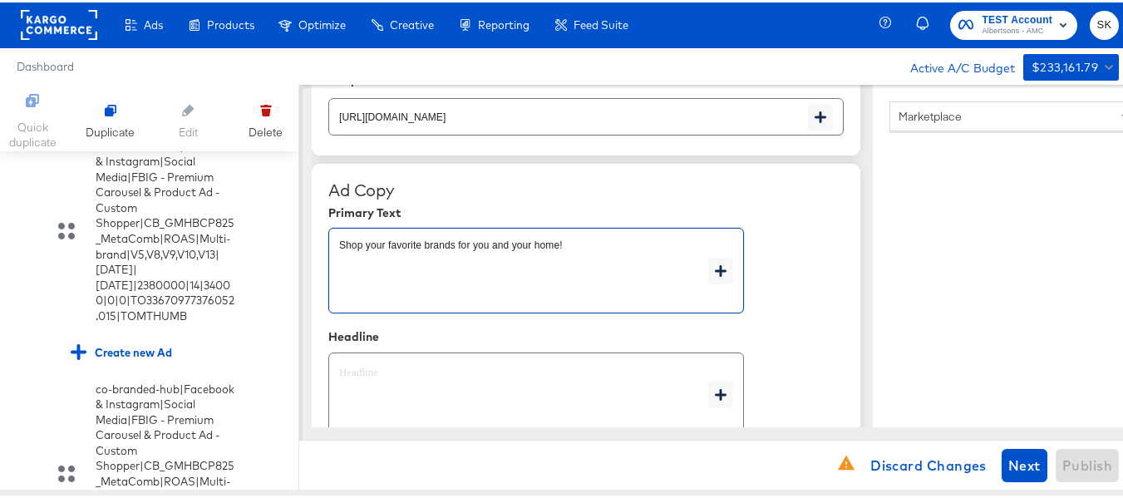
type textarea "x"
click at [444, 402] on textarea at bounding box center [523, 393] width 369 height 60
type textarea "x"
paste textarea "Explore latest arrivals"
type textarea "Explore latest arrivals"
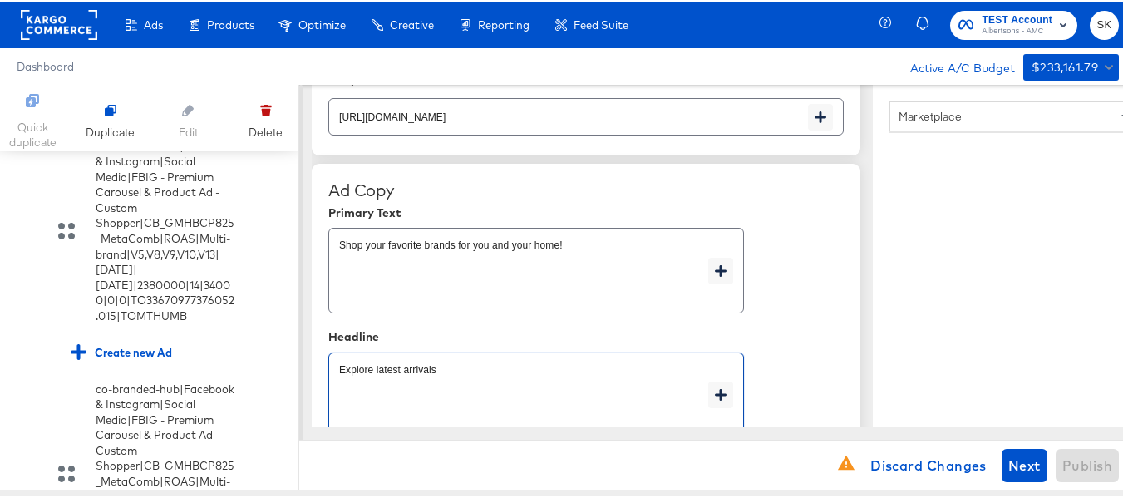
type textarea "x"
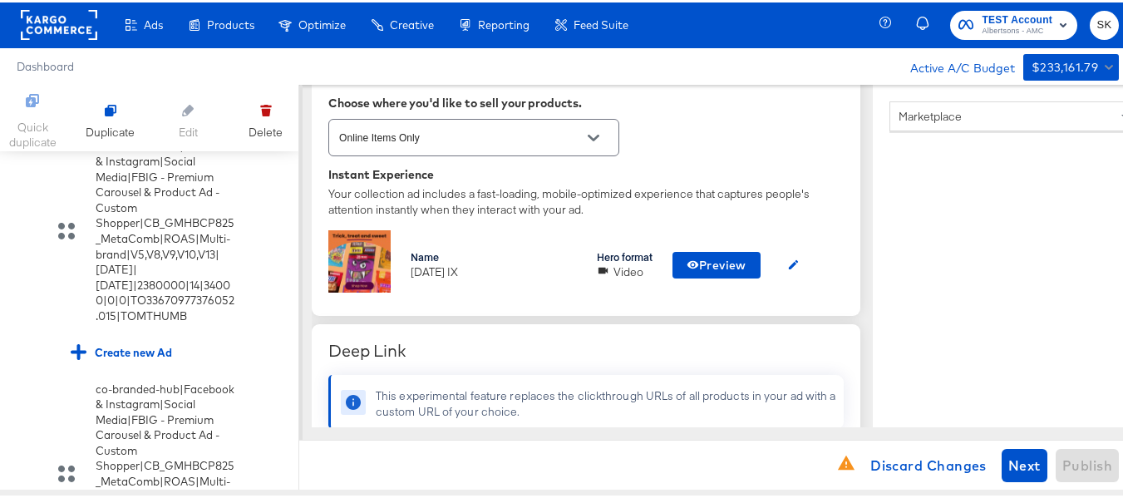
scroll to position [416, 0]
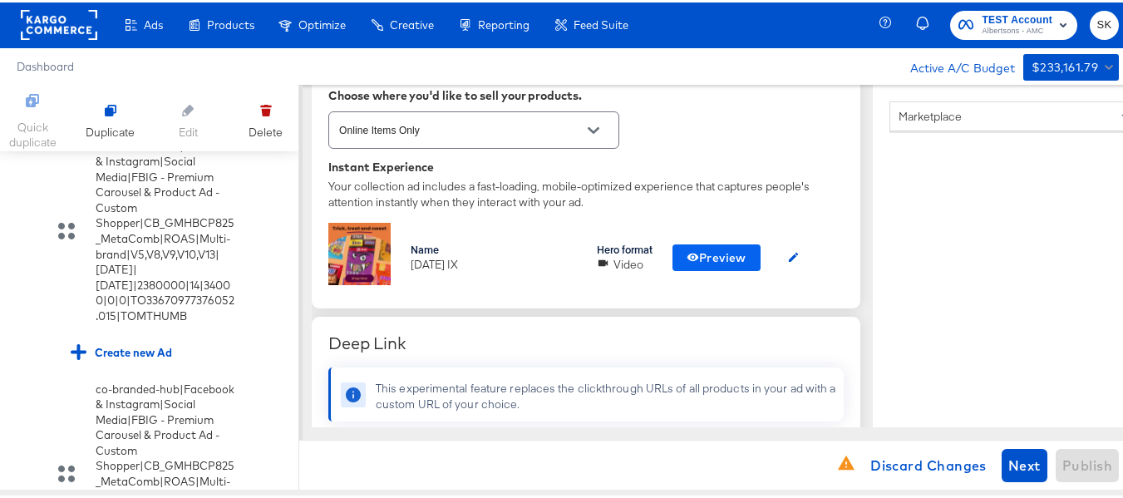
type textarea "Explore latest arrivals"
type textarea "x"
click at [746, 250] on span "Preview" at bounding box center [717, 255] width 60 height 21
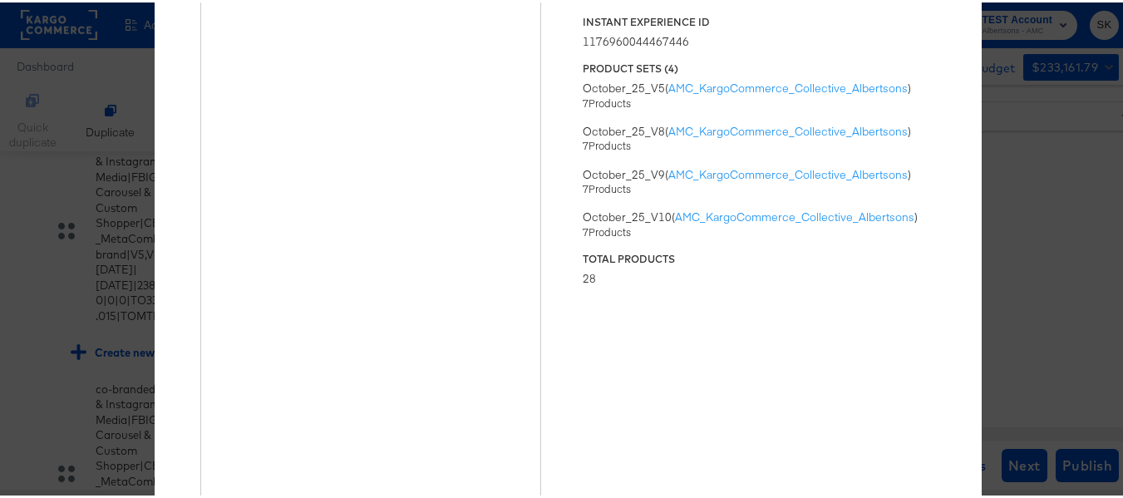
click at [1033, 172] on div "× Previewing ' [DATE] IX ' Status Published Instant Experience ID 1176960044467…" at bounding box center [568, 249] width 1136 height 498
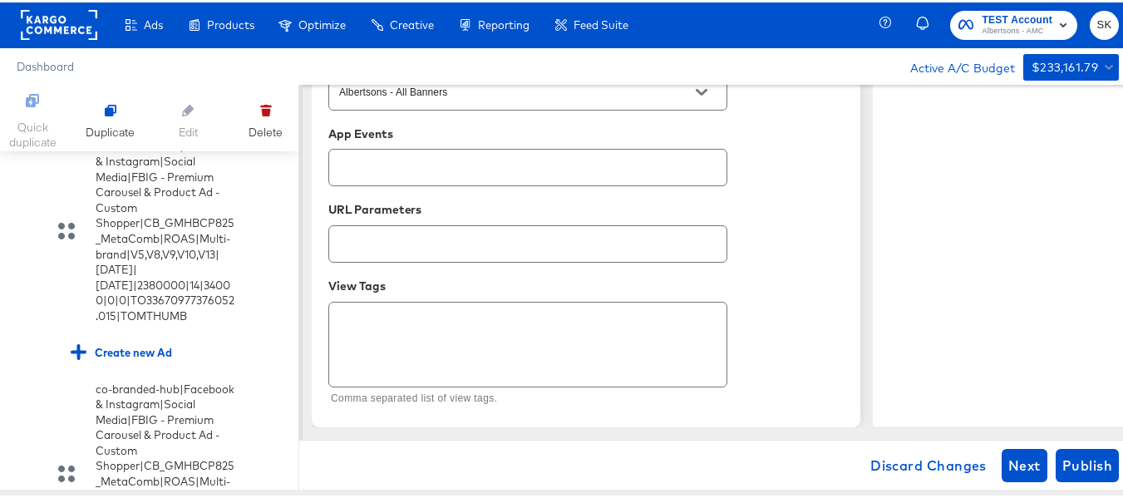
scroll to position [1271, 0]
click at [1084, 467] on span "Publish" at bounding box center [1087, 462] width 50 height 23
type textarea "x"
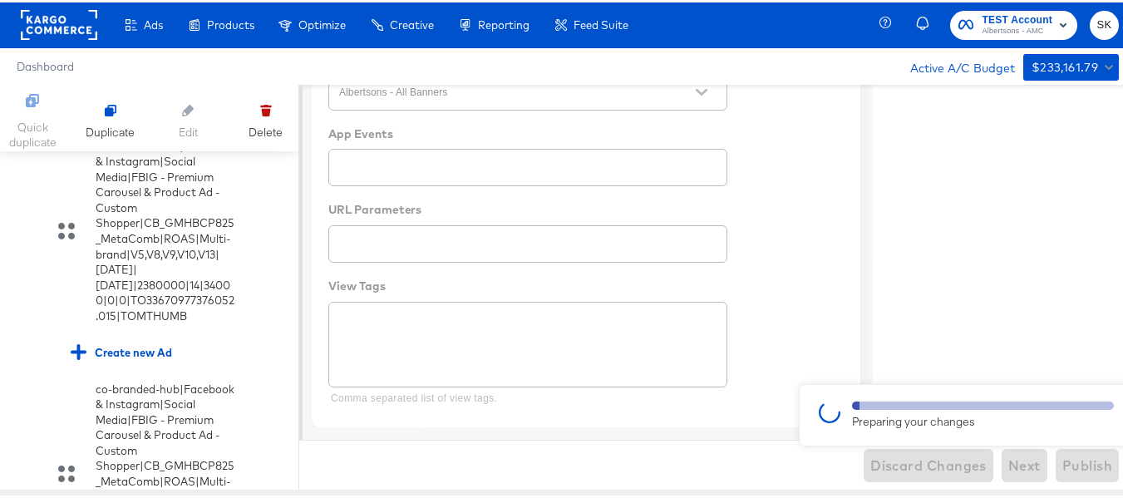
type textarea "x"
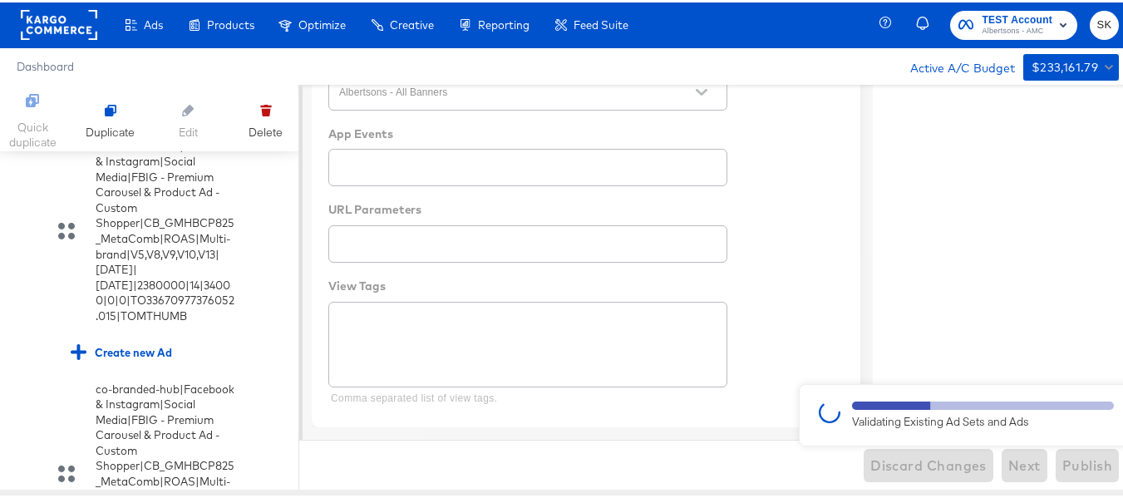
type textarea "x"
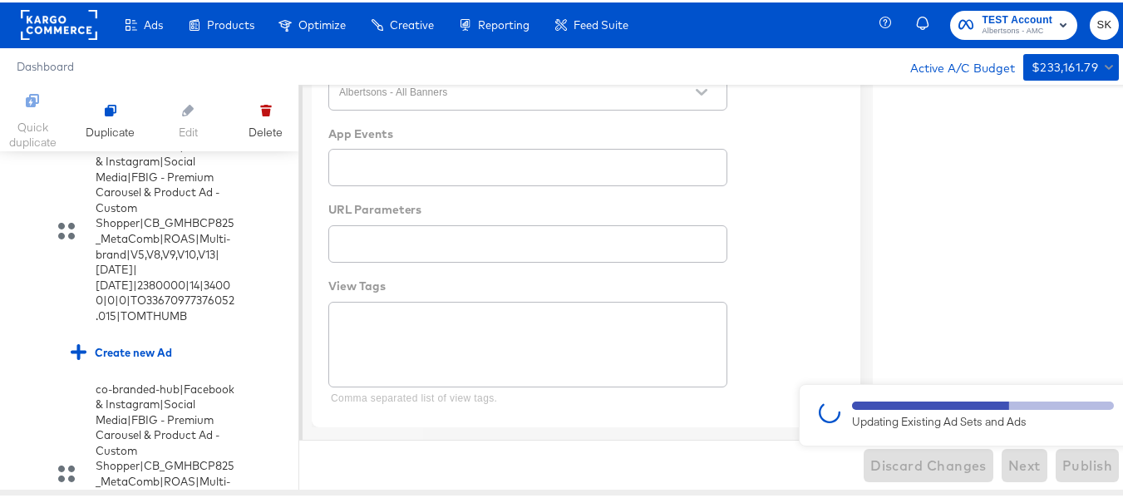
type textarea "x"
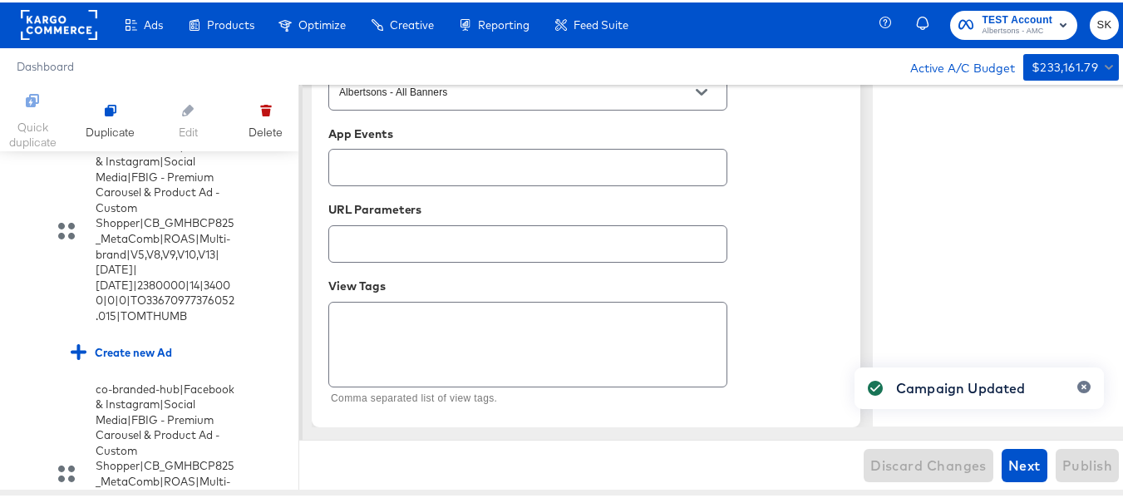
type textarea "x"
click at [0, 0] on input "checkbox" at bounding box center [0, 0] width 0 height 0
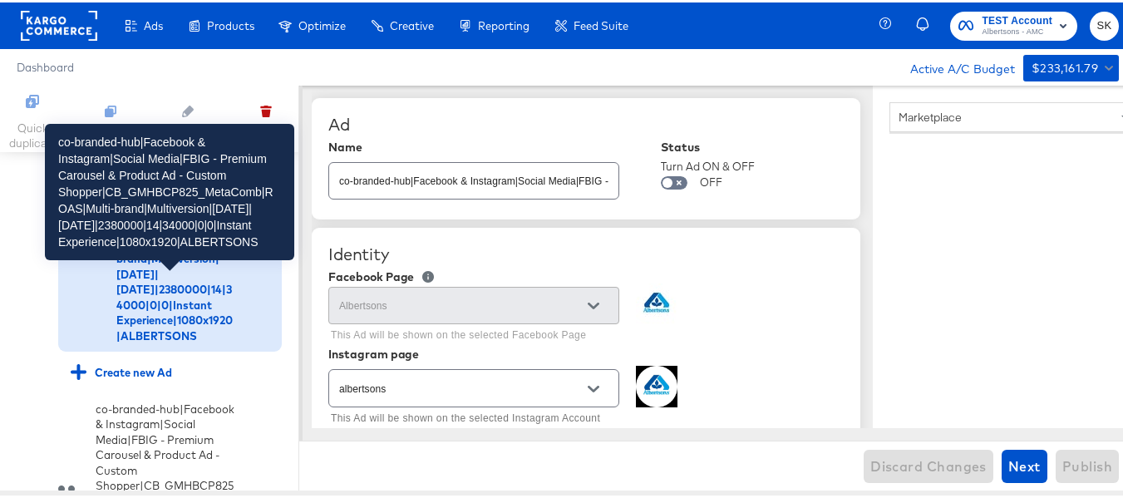
scroll to position [3271, 0]
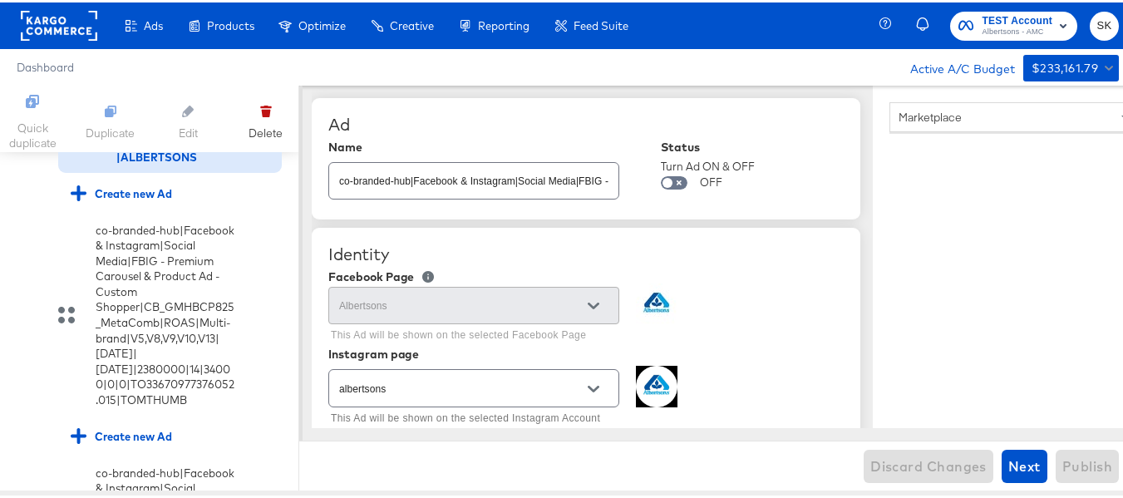
click at [0, 0] on input "checkbox" at bounding box center [0, 0] width 0 height 0
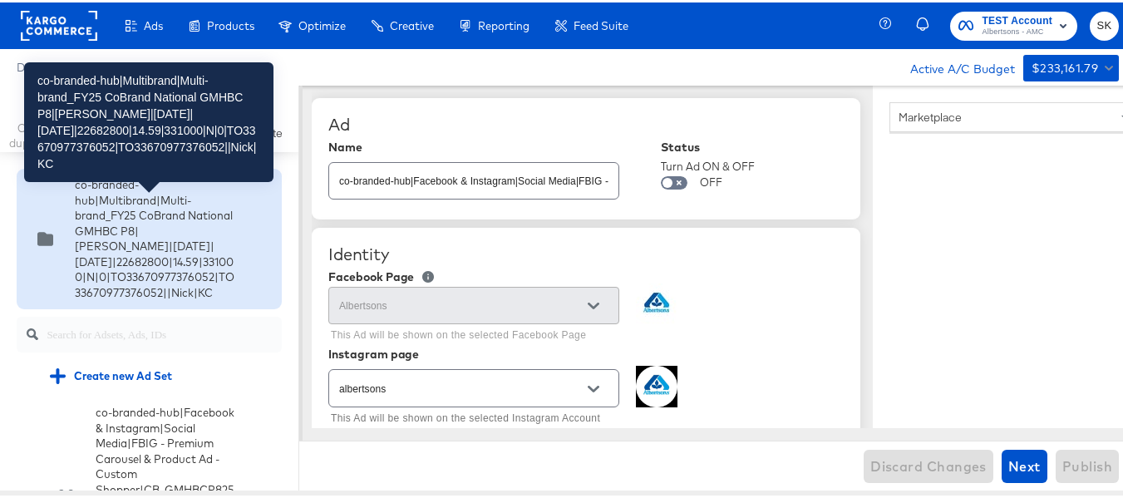
click at [145, 253] on div "co-branded-hub|Multibrand|Multi-brand_FY25 CoBrand National GMHBC P8|[PERSON_NA…" at bounding box center [155, 237] width 161 height 124
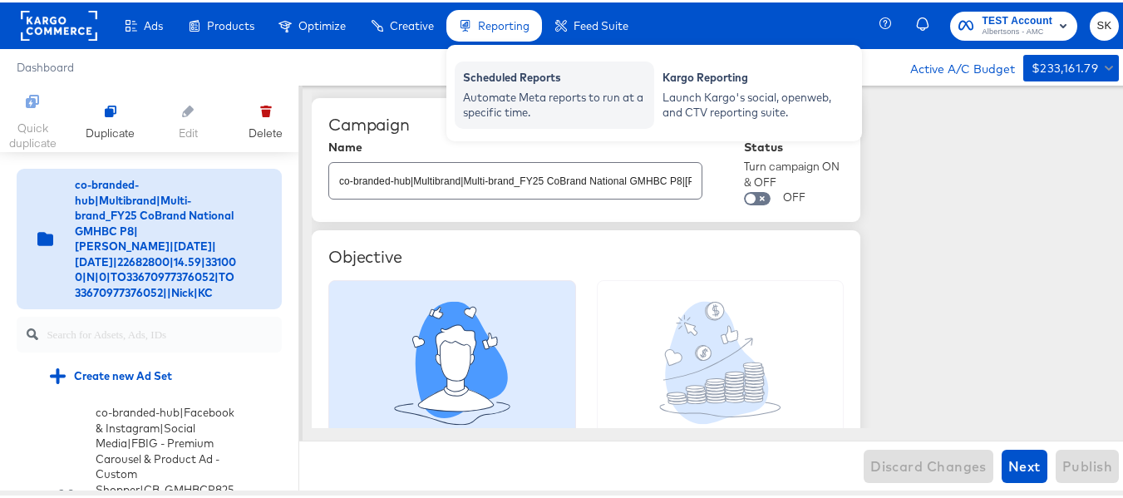
scroll to position [1575, 0]
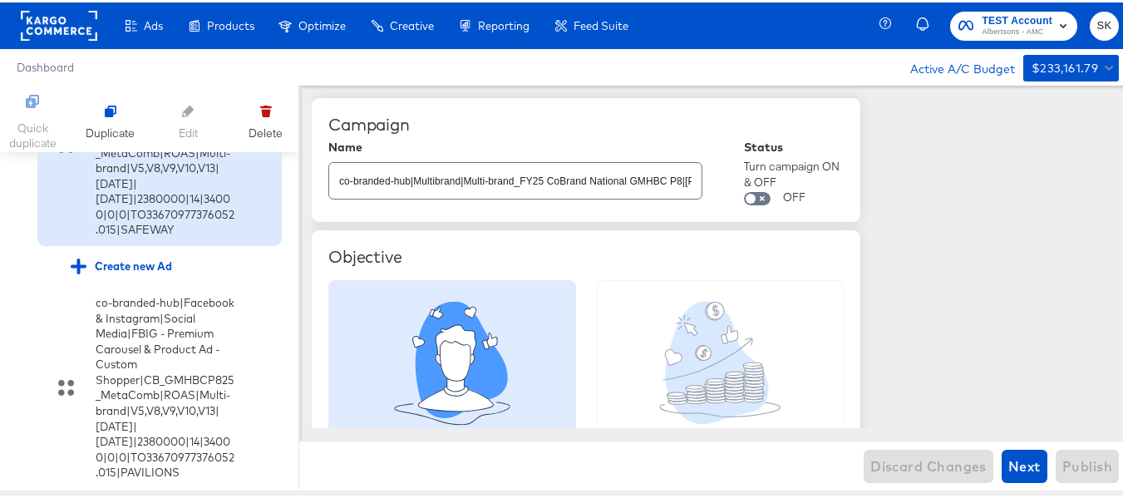
click at [27, 62] on icon at bounding box center [25, 56] width 12 height 12
click at [0, 0] on input "checkbox" at bounding box center [0, 0] width 0 height 0
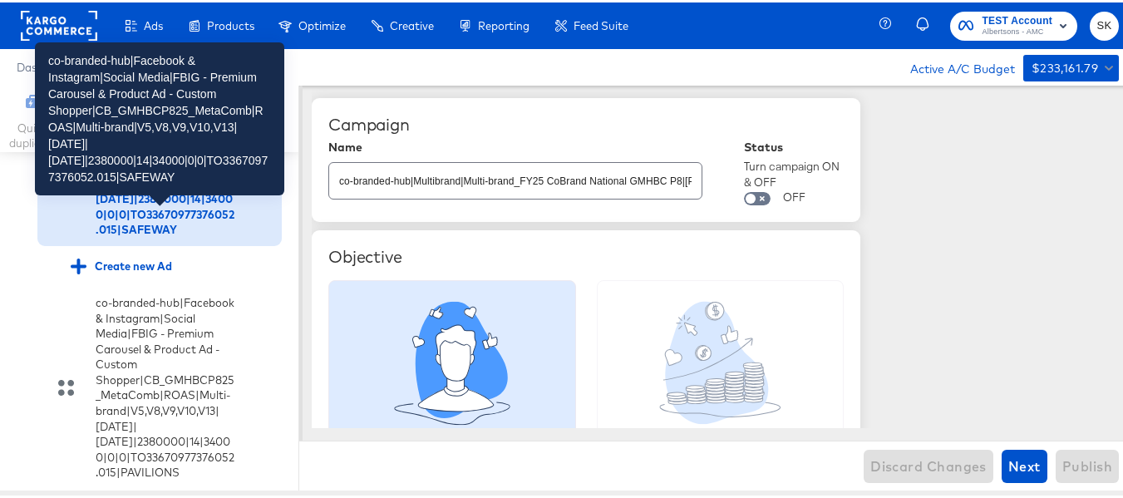
click at [171, 235] on div "co-branded-hub|Facebook & Instagram|Social Media|FBIG - Premium Carousel & Prod…" at bounding box center [166, 142] width 140 height 185
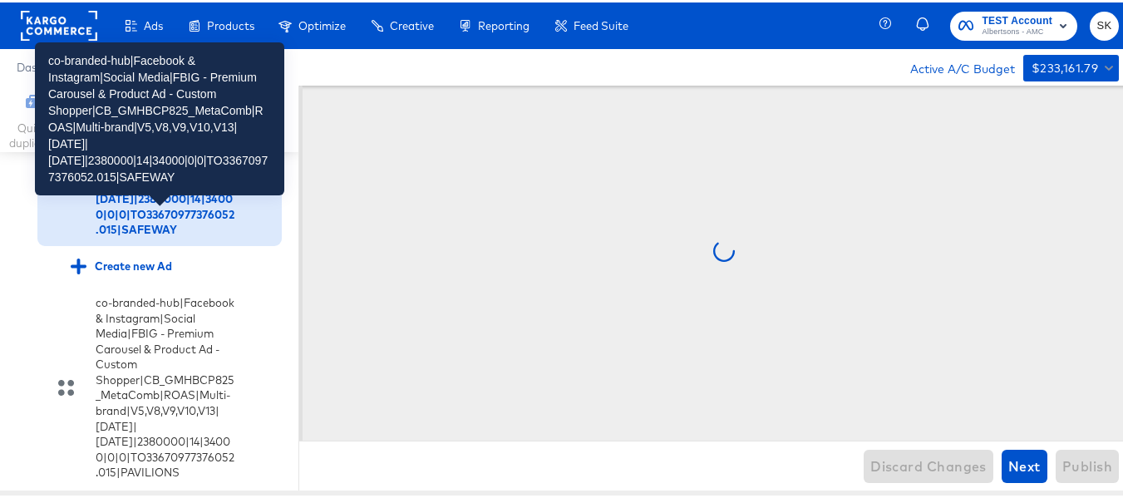
scroll to position [1560, 0]
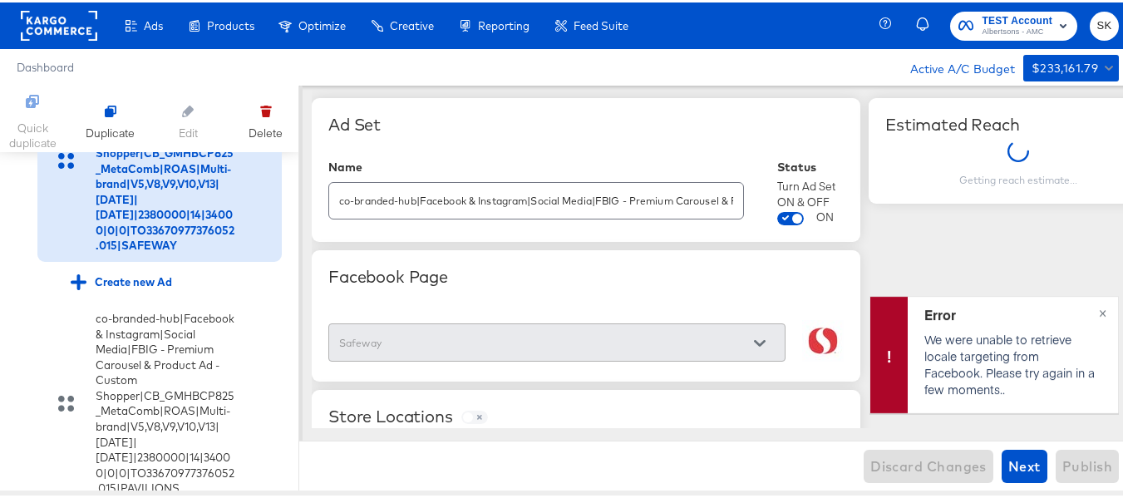
click at [579, 201] on input "co-branded-hub|Facebook & Instagram|Social Media|FBIG - Premium Carousel & Prod…" at bounding box center [536, 192] width 414 height 36
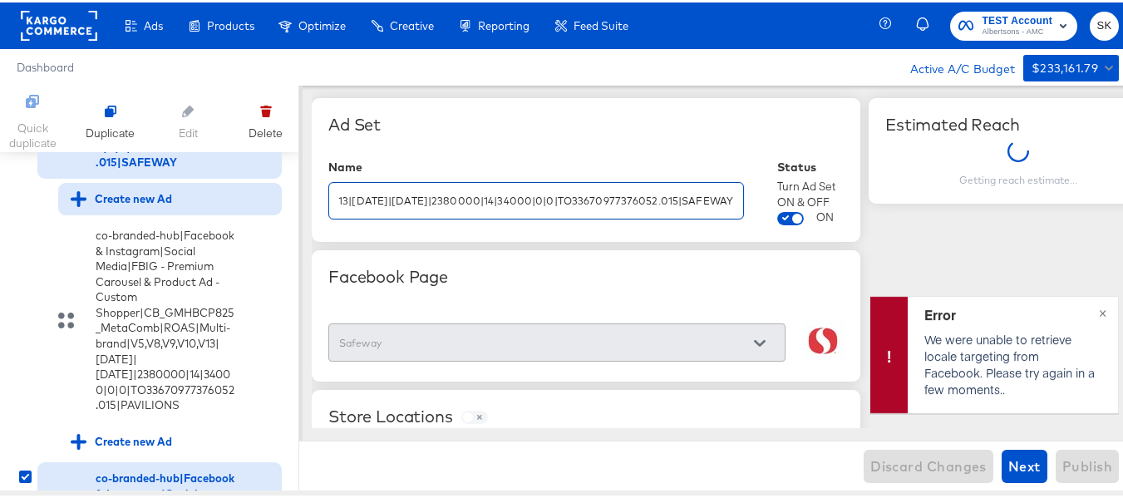
scroll to position [0, 0]
click at [126, 205] on div "Create new Ad" at bounding box center [121, 197] width 101 height 16
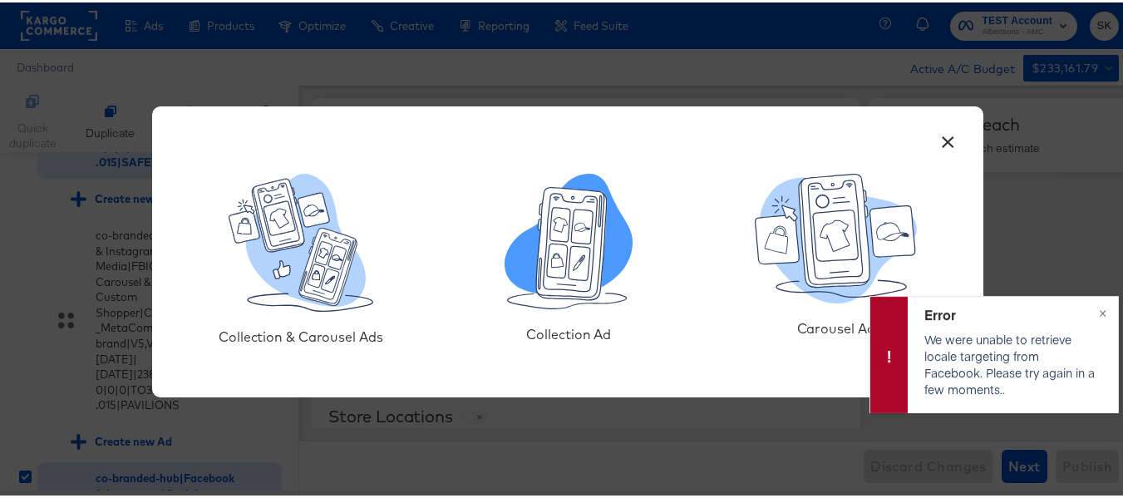
click at [578, 254] on icon at bounding box center [579, 260] width 11 height 14
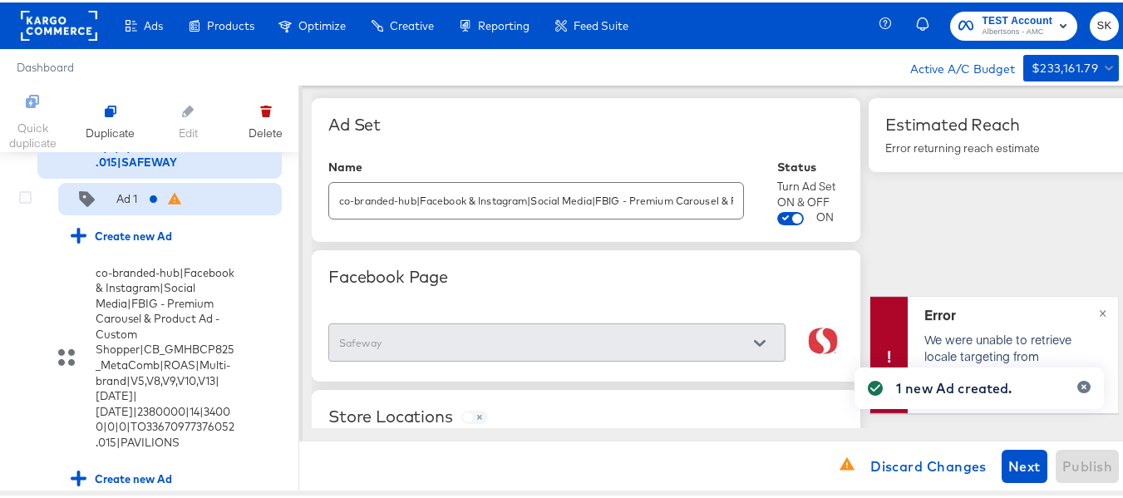
click at [136, 205] on div "Ad 1" at bounding box center [126, 197] width 21 height 16
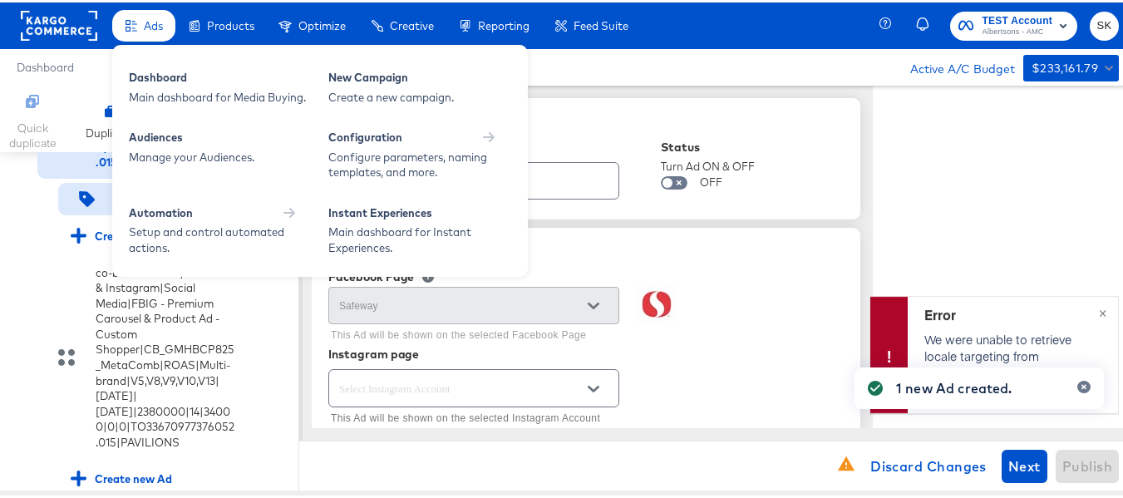
type textarea "x"
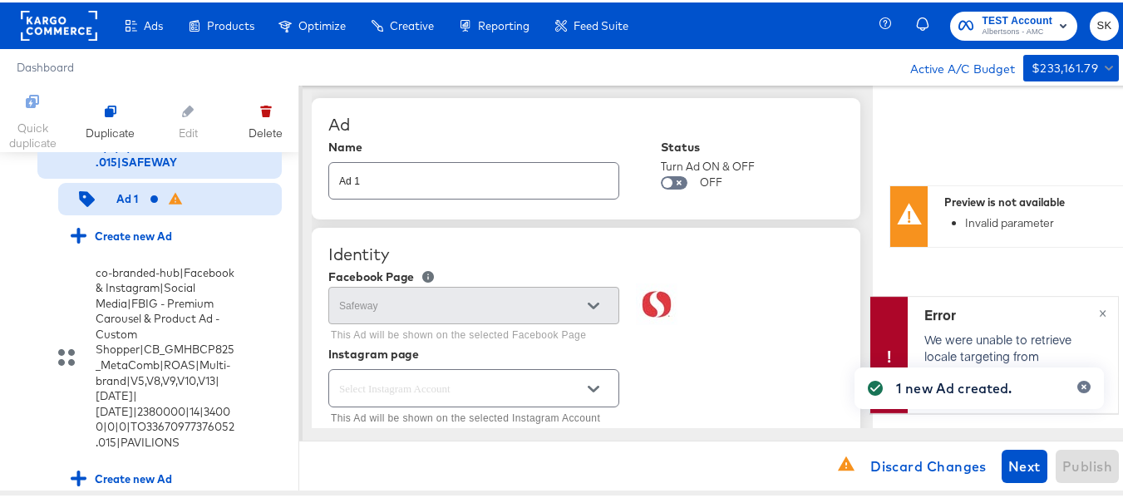
click at [462, 185] on input "Ad 1" at bounding box center [473, 172] width 289 height 36
paste input "co-branded-hub|Facebook & Instagram|Social Media|FBIG - Premium Carousel & Prod…"
type input "co-branded-hub|Facebook & Instagram|Social Media|FBIG - Premium Carousel & Prod…"
type textarea "x"
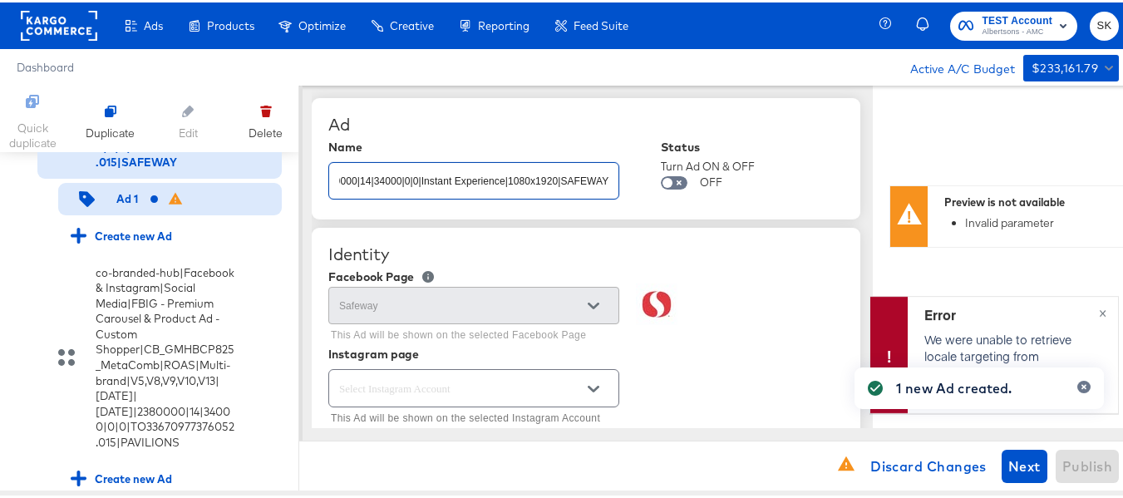
type textarea "x"
click at [535, 108] on div "Ad Name co-branded-hub|Facebook & Instagram|Social Media|FBIG - Premium Carouse…" at bounding box center [586, 156] width 549 height 121
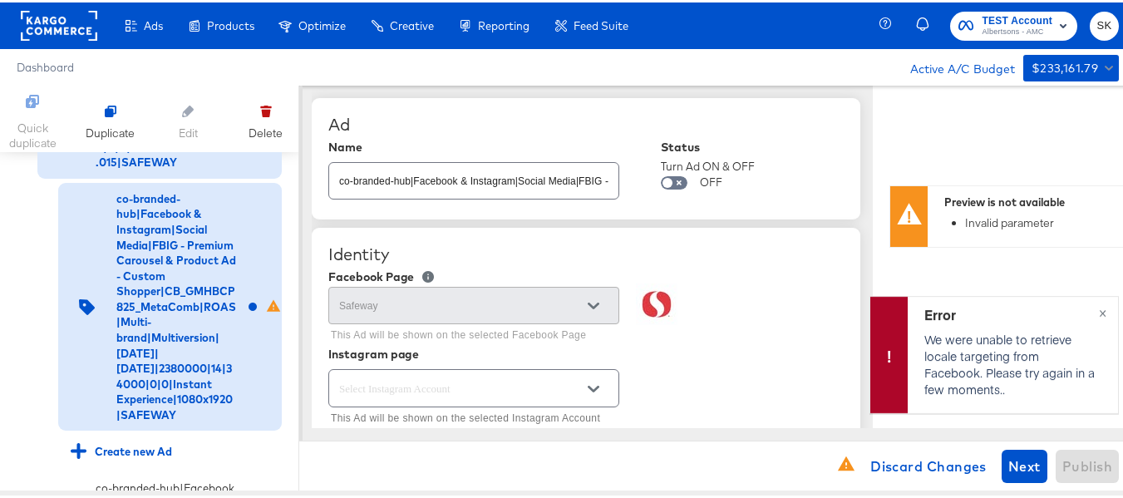
scroll to position [249, 0]
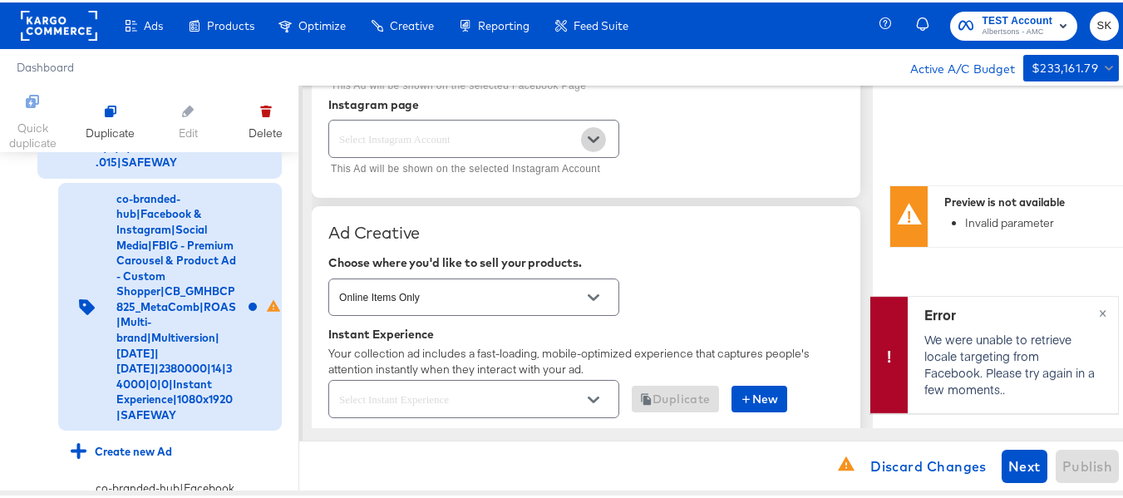
click at [594, 136] on icon "Open" at bounding box center [594, 137] width 12 height 12
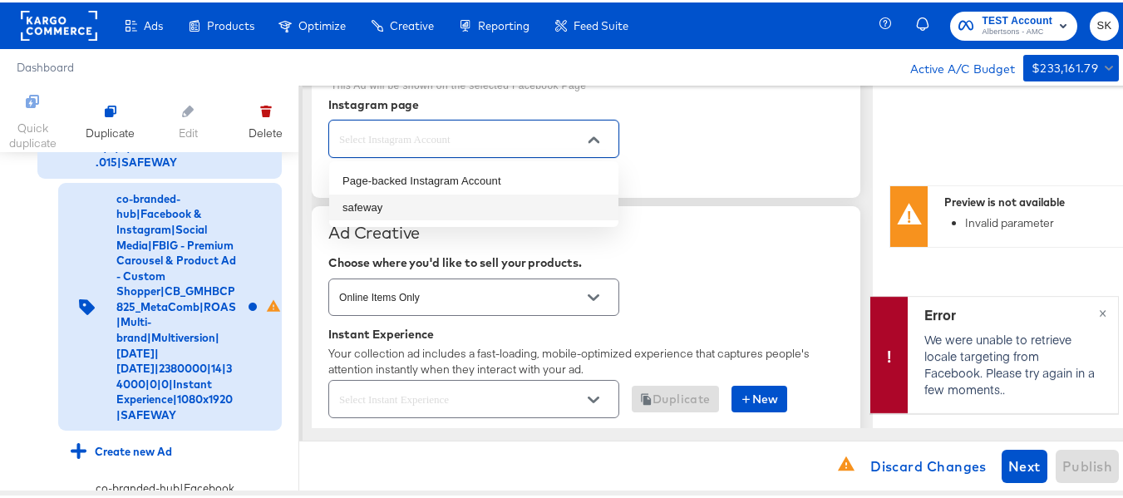
click at [381, 202] on li "safeway" at bounding box center [473, 205] width 289 height 27
type input "safeway"
type textarea "x"
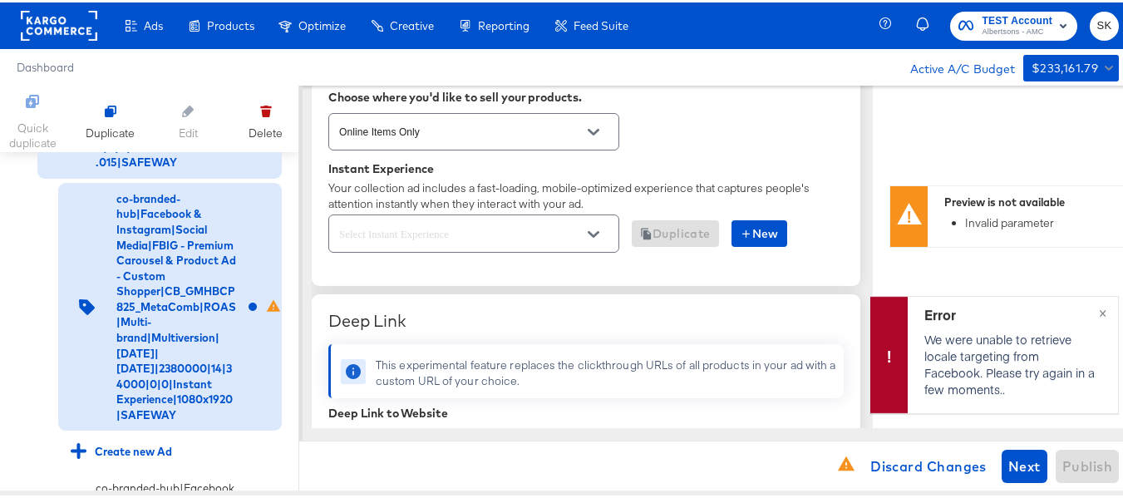
scroll to position [416, 0]
click at [596, 222] on button "Open" at bounding box center [593, 231] width 25 height 25
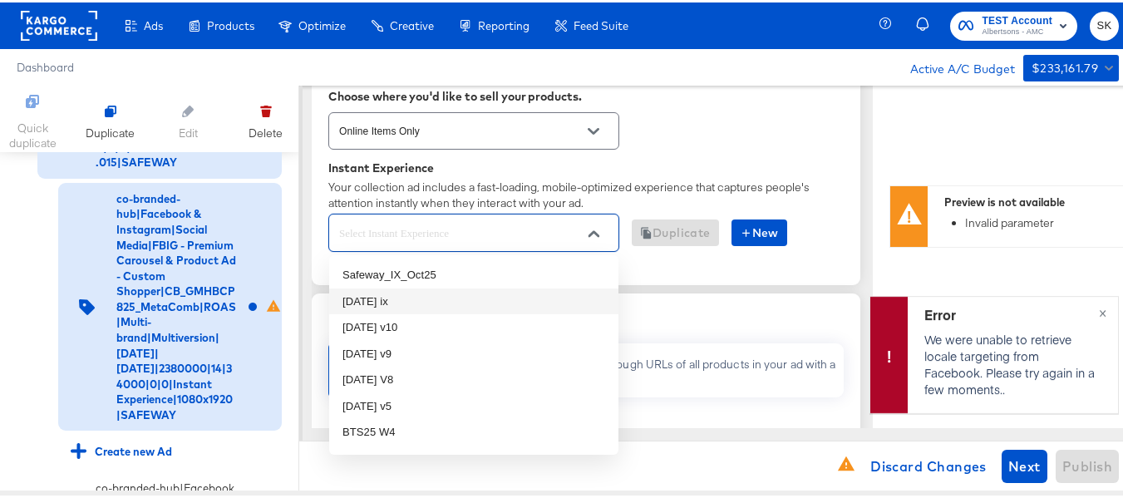
click at [366, 297] on li "oct25 ix" at bounding box center [473, 299] width 289 height 27
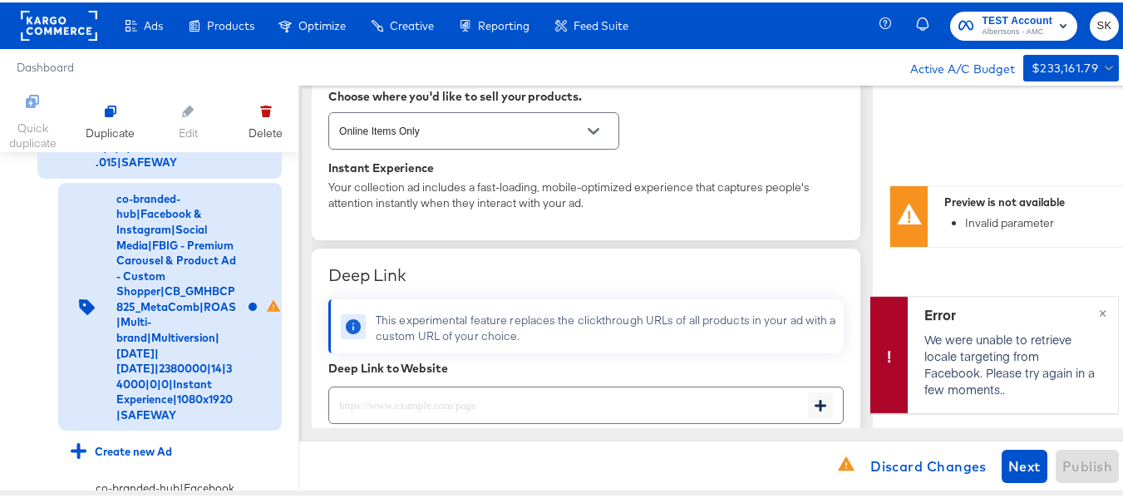
scroll to position [499, 0]
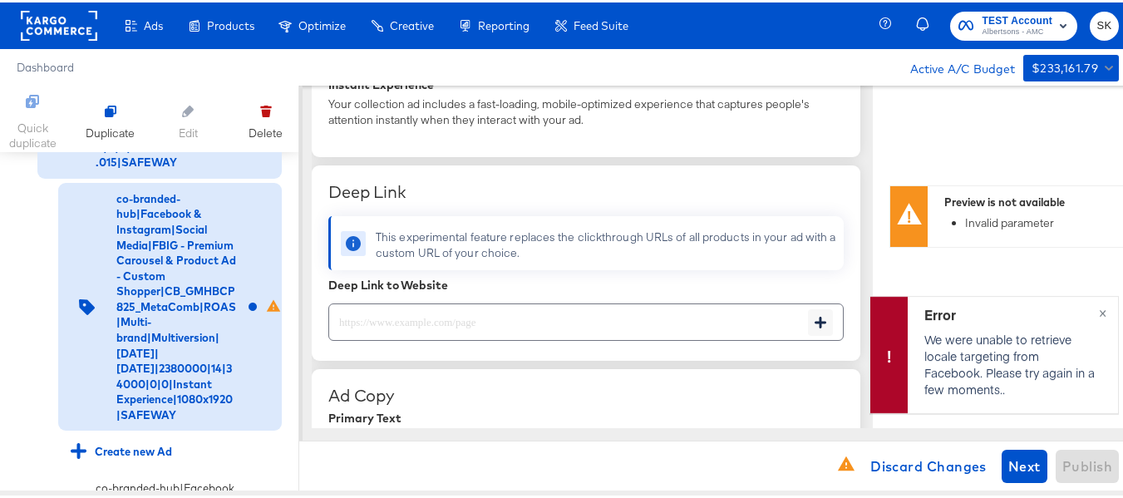
click at [390, 316] on input "text" at bounding box center [568, 313] width 479 height 36
paste input "https://www.safeway.com/order/personal-care-essentials.html"
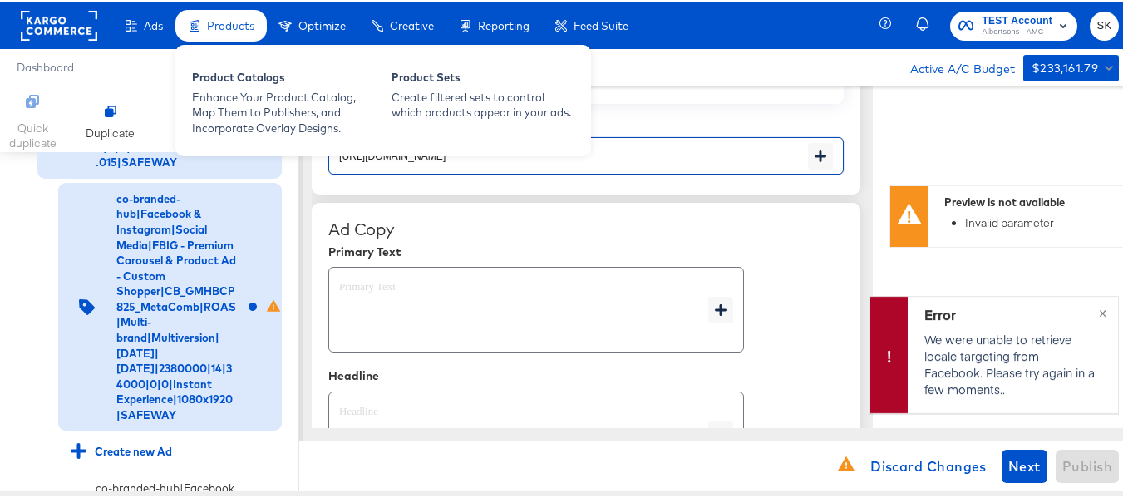
scroll to position [748, 0]
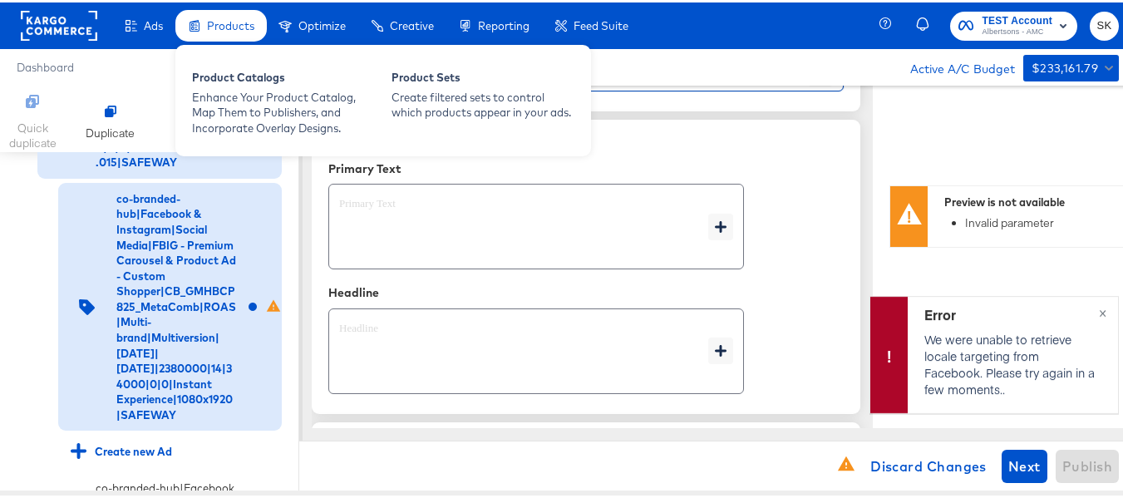
type input "https://www.safeway.com/order/personal-care-essentials.html"
type textarea "x"
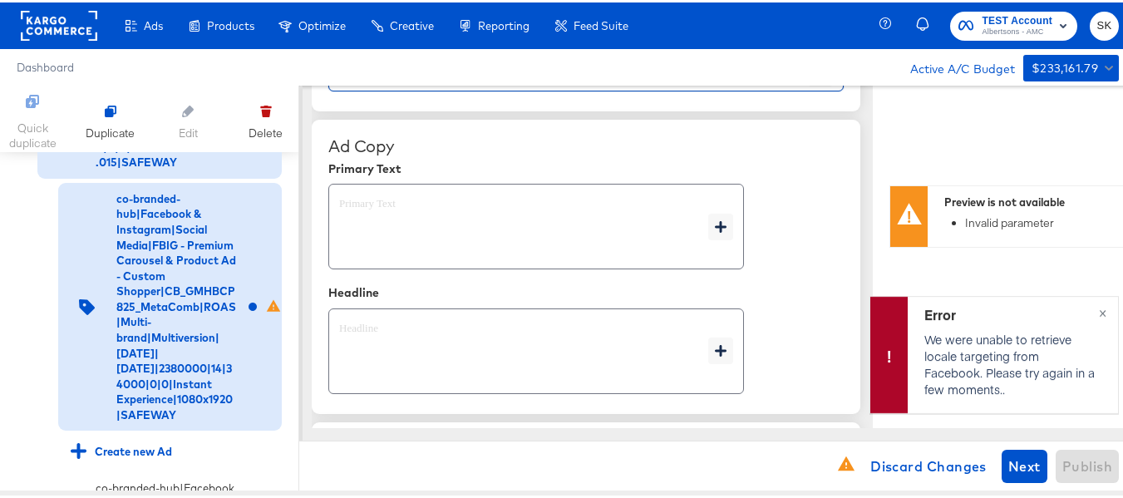
type textarea "x"
click at [411, 235] on textarea at bounding box center [523, 225] width 369 height 60
type textarea "x"
paste textarea "Shop your favorite brands for you and your home!"
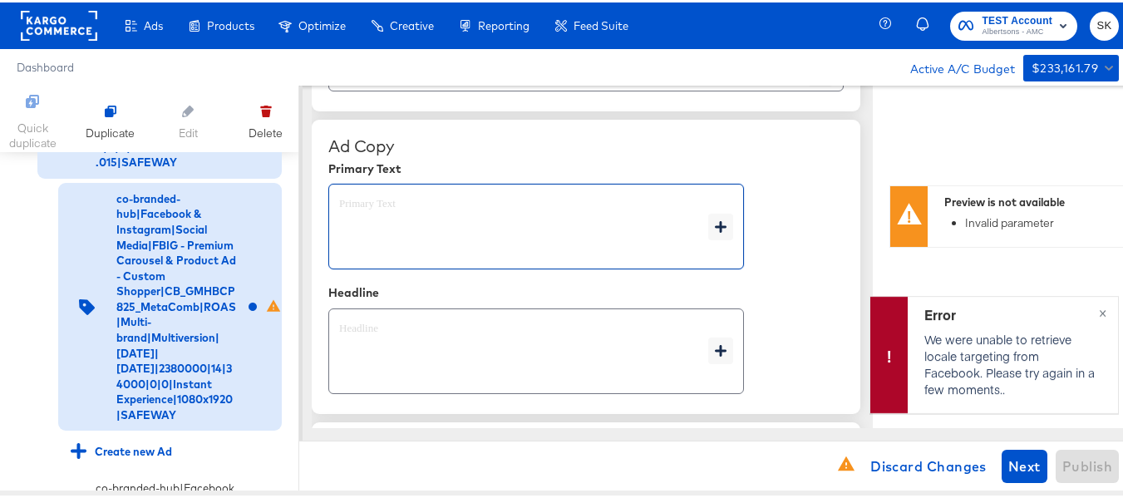
type textarea "Shop your favorite brands for you and your home!"
type textarea "x"
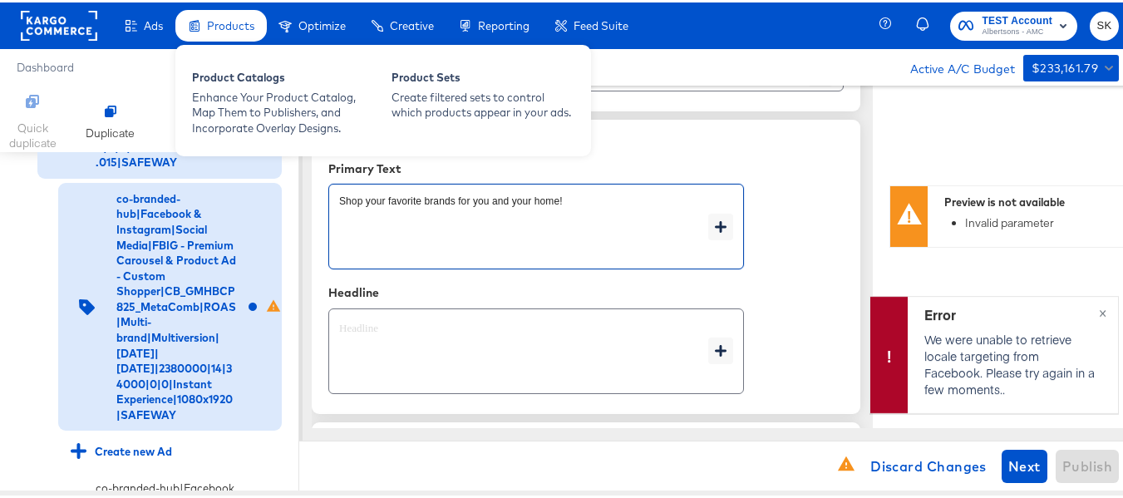
type textarea "Shop your favorite brands for you and your home!"
type textarea "x"
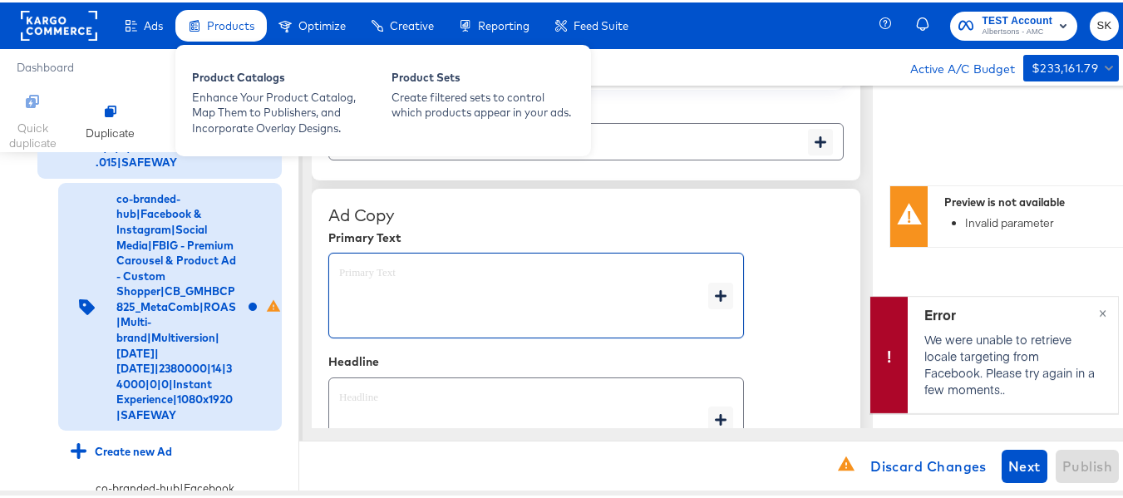
scroll to position [817, 0]
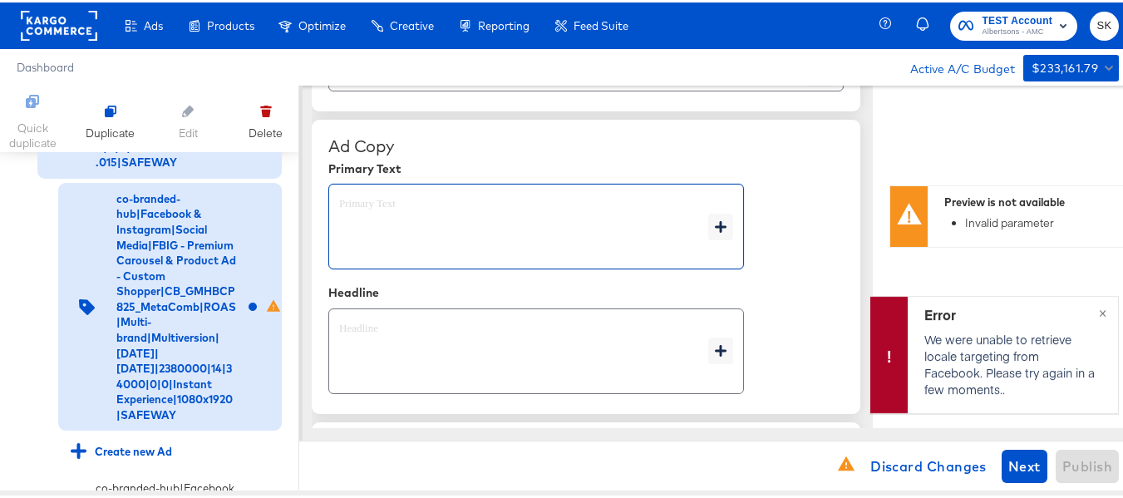
type textarea "x"
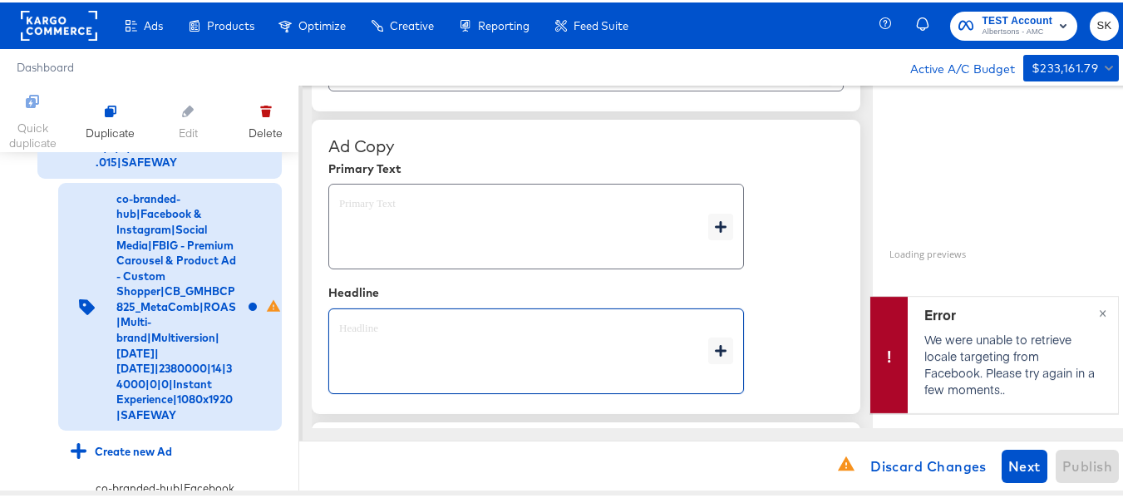
click at [426, 344] on textarea at bounding box center [523, 349] width 369 height 60
type textarea "x"
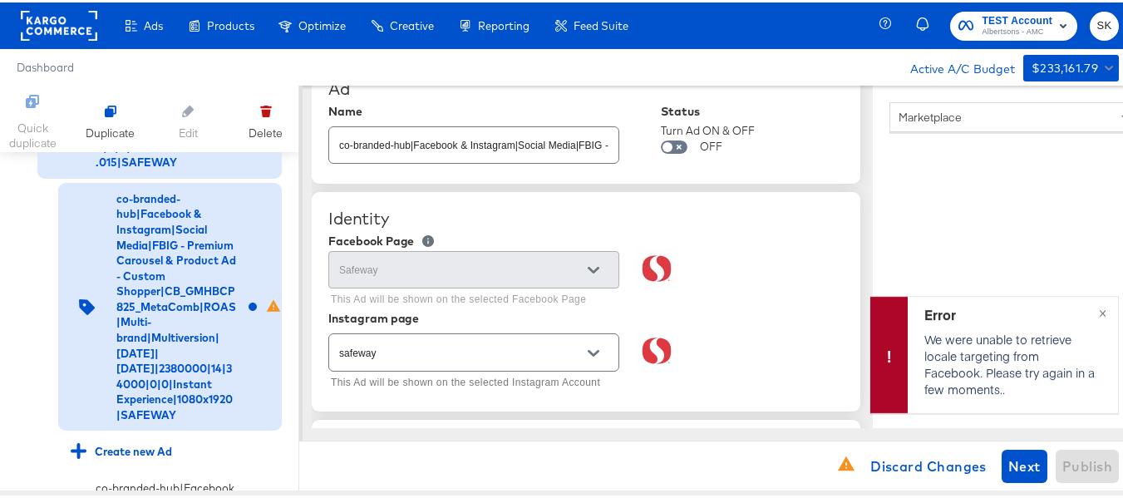
scroll to position [0, 0]
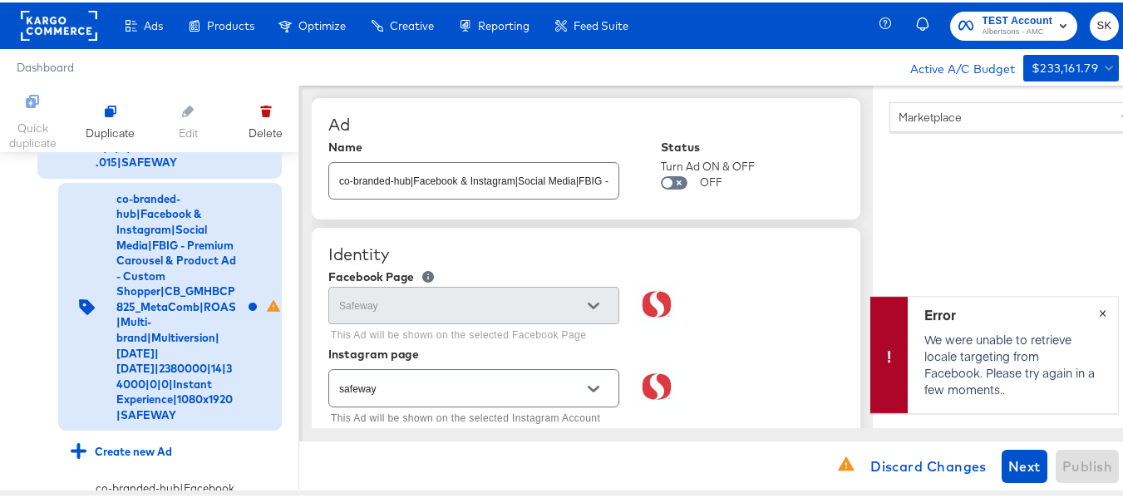
type textarea "x"
click at [1099, 308] on span "×" at bounding box center [1102, 308] width 7 height 19
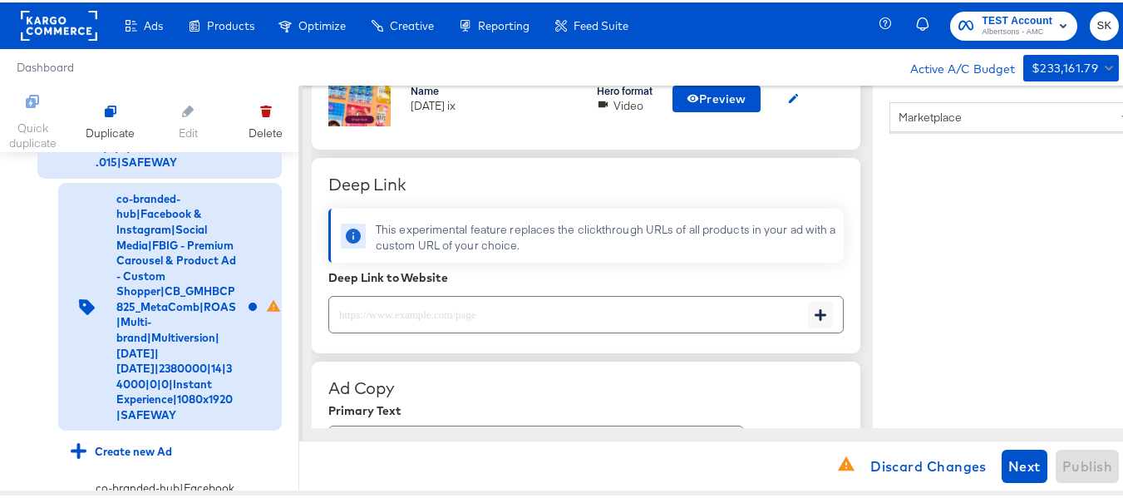
scroll to position [582, 0]
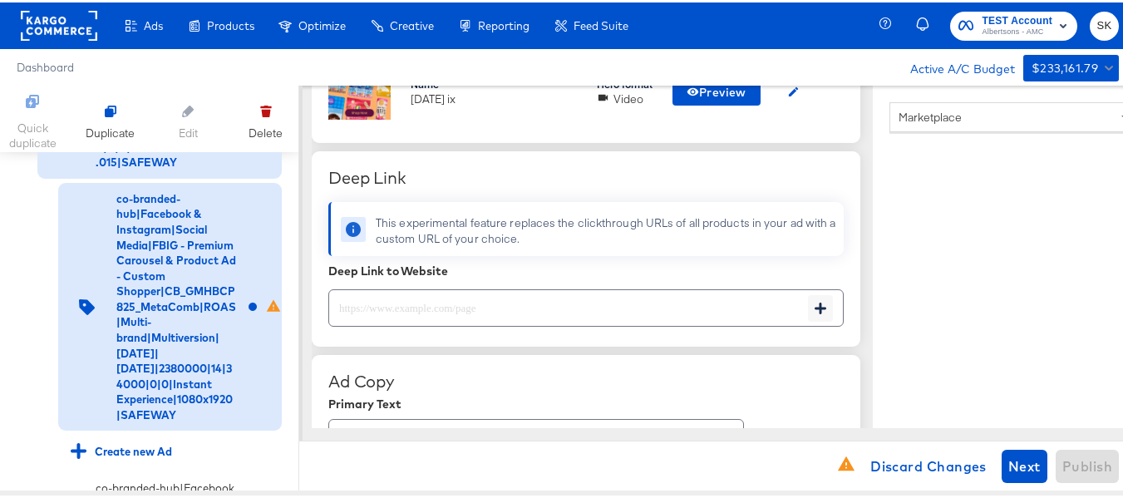
click at [476, 321] on div at bounding box center [585, 305] width 515 height 37
paste input "https://www.safeway.com/order/personal-care-essentials.html"
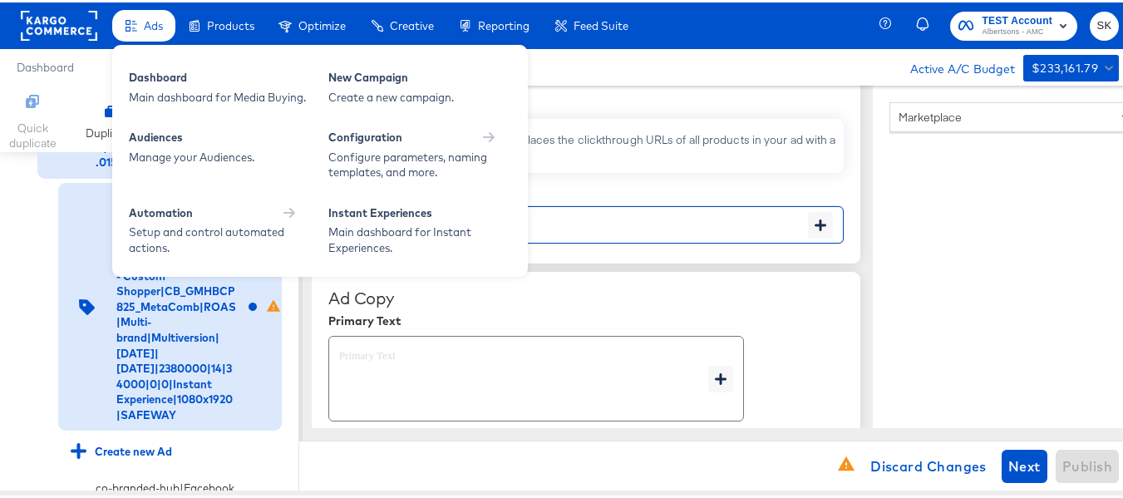
type input "https://www.safeway.com/order/personal-care-essentials.html"
type textarea "x"
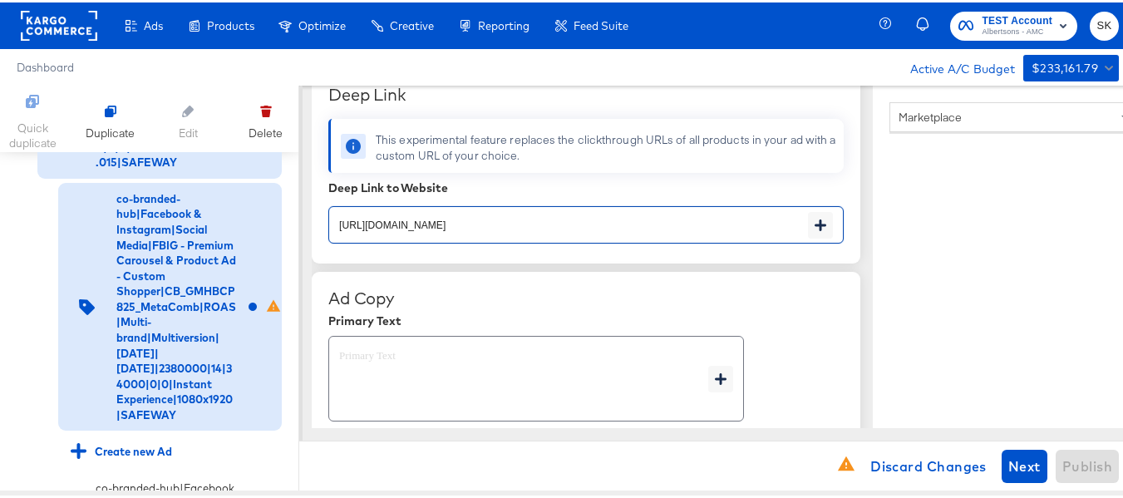
type textarea "x"
click at [447, 387] on textarea at bounding box center [523, 377] width 369 height 60
type textarea "x"
paste textarea "Shop your favorite brands for you and your home!"
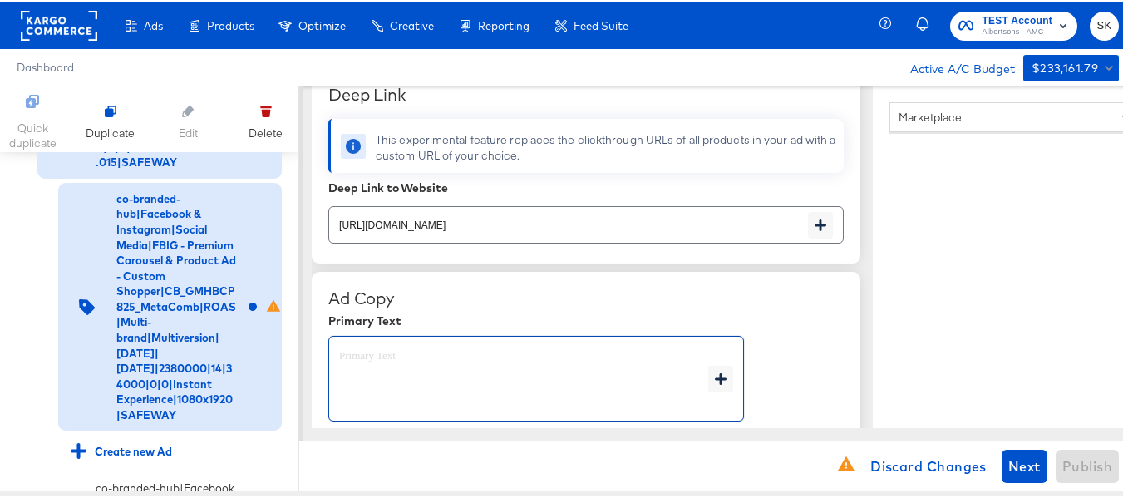
type textarea "Shop your favorite brands for you and your home!"
type textarea "x"
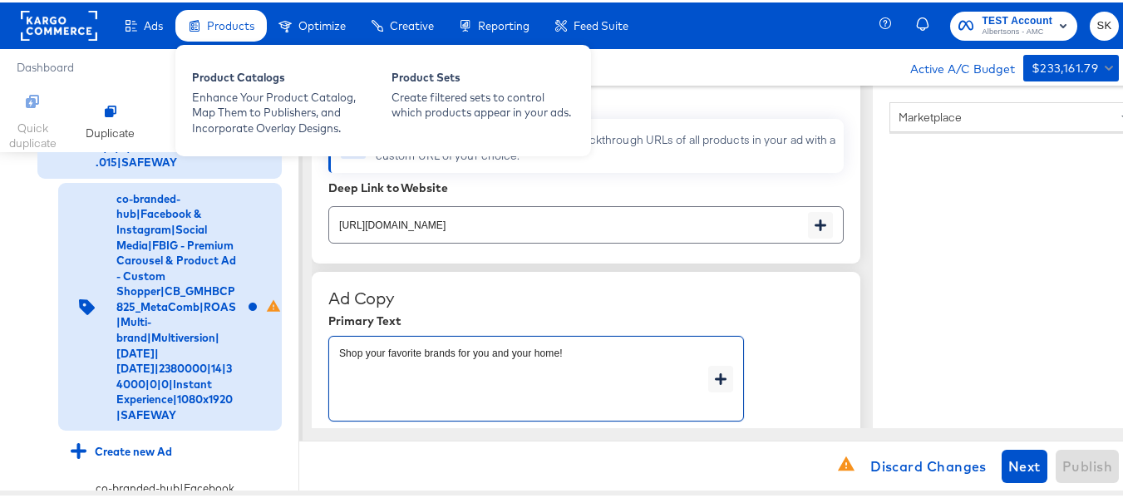
type textarea "Shop your favorite brands for you and your home!"
type textarea "x"
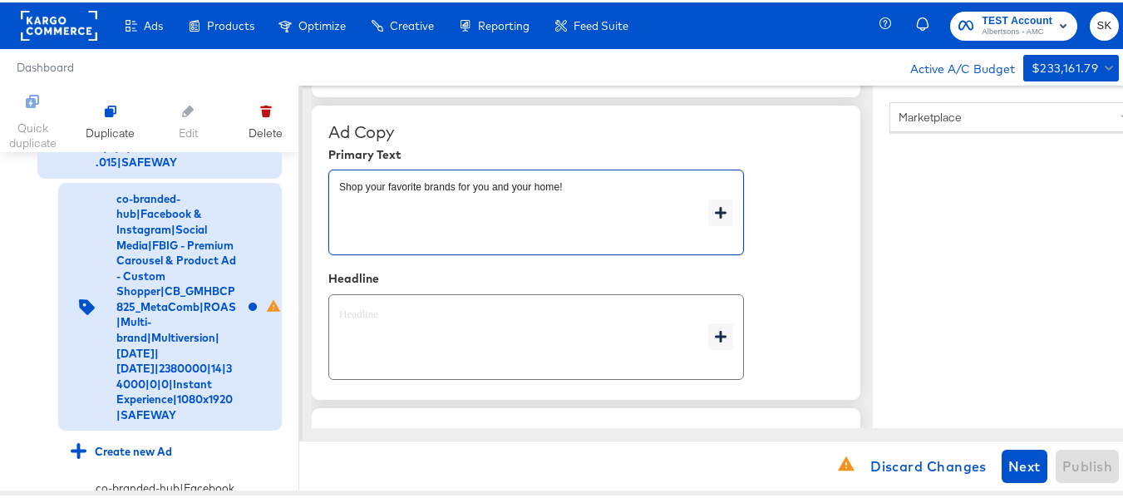
type textarea "x"
click at [505, 352] on textarea at bounding box center [523, 335] width 369 height 60
paste textarea "Explore latest arrivals"
type textarea "Explore latest arrivals"
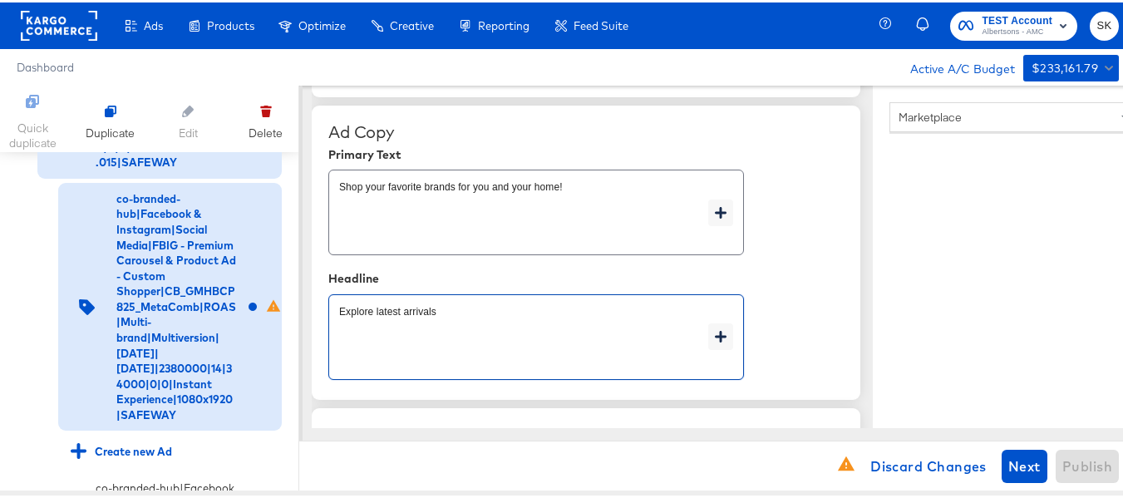
type textarea "x"
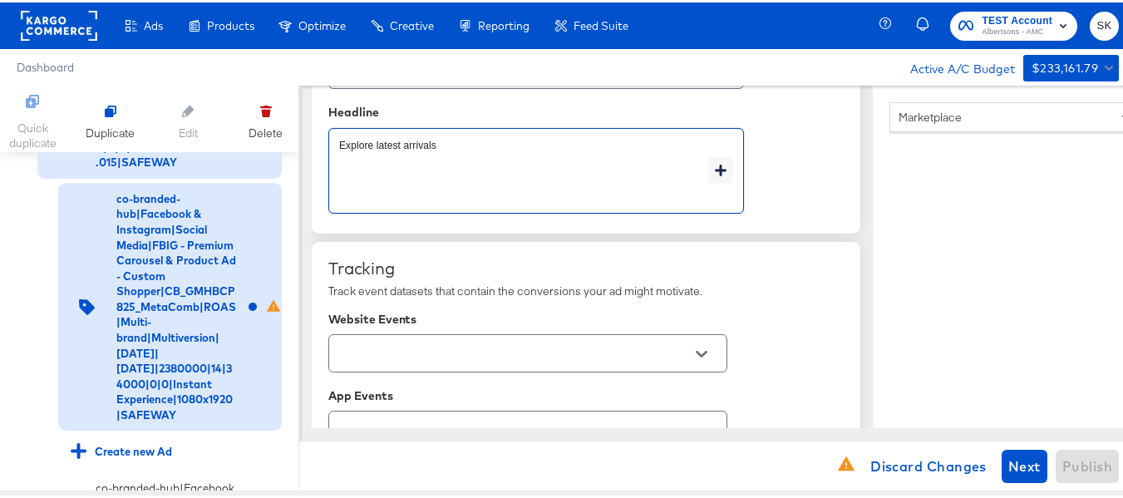
scroll to position [1081, 0]
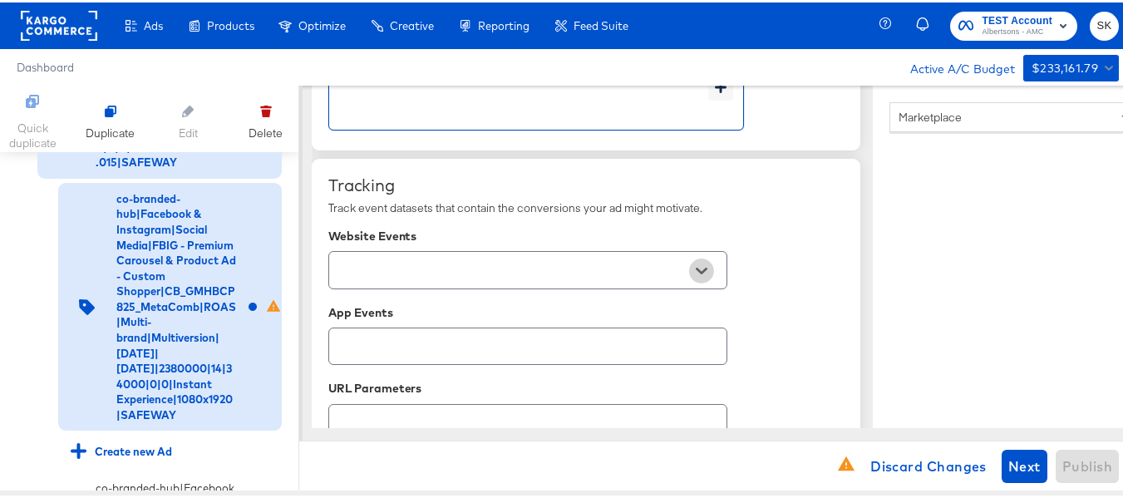
click at [695, 259] on button "Open" at bounding box center [701, 268] width 25 height 25
type textarea "Explore latest arrivals"
type textarea "x"
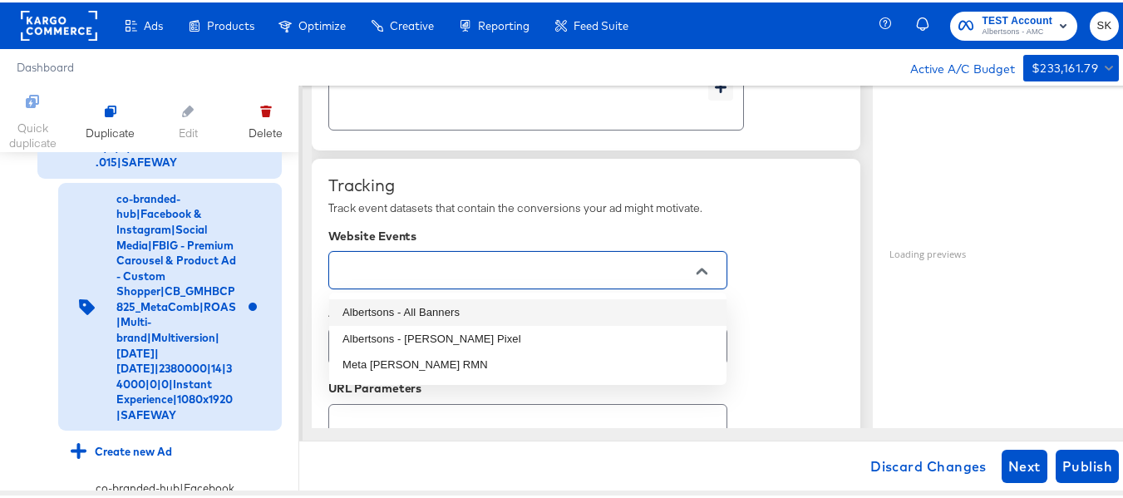
click at [486, 309] on li "Albertsons - All Banners" at bounding box center [527, 310] width 397 height 27
type textarea "x"
type input "Albertsons - All Banners"
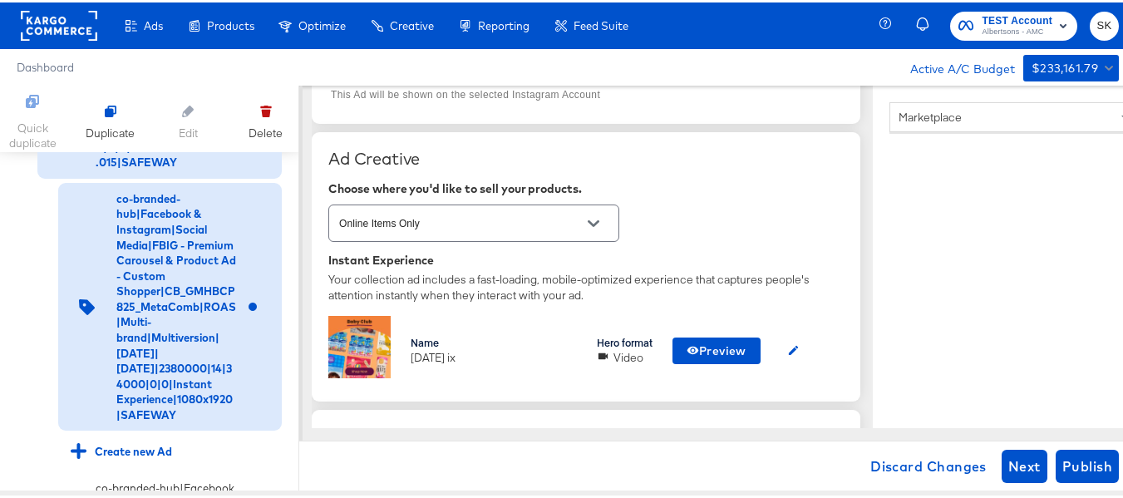
scroll to position [416, 0]
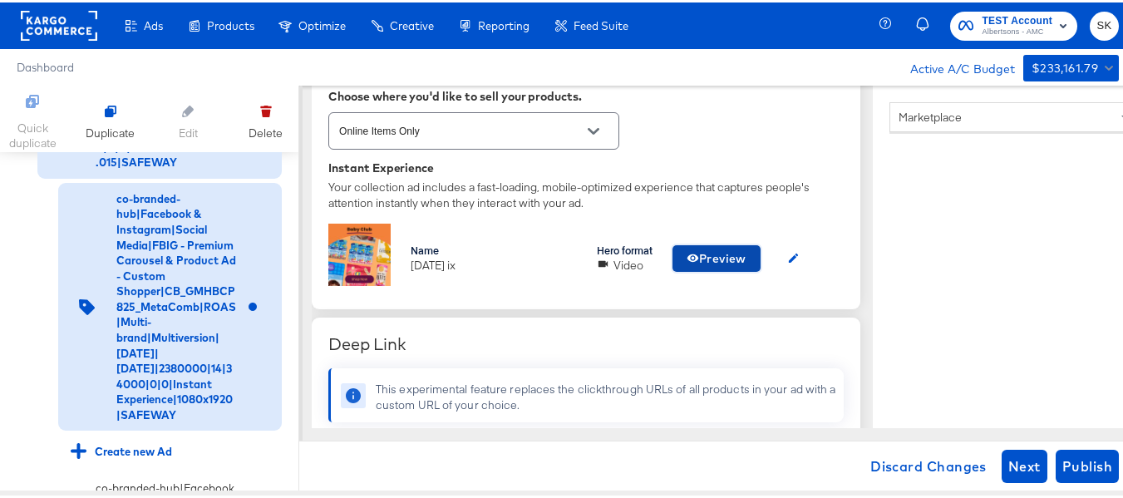
click at [710, 249] on span "Preview" at bounding box center [717, 256] width 60 height 21
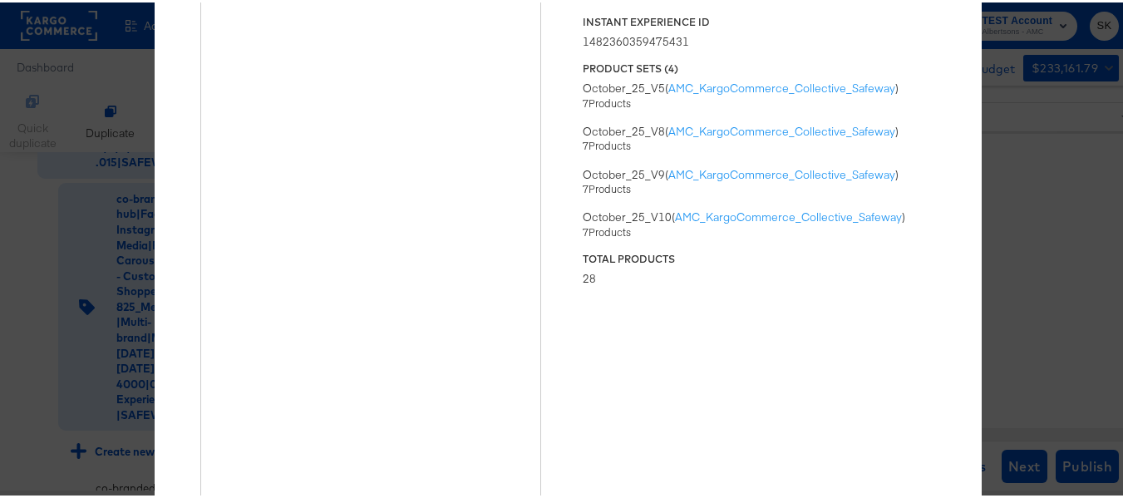
click at [1076, 126] on div "× Previewing ' oct25 ix ' Status Published Instant Experience ID 14823603594754…" at bounding box center [568, 249] width 1136 height 498
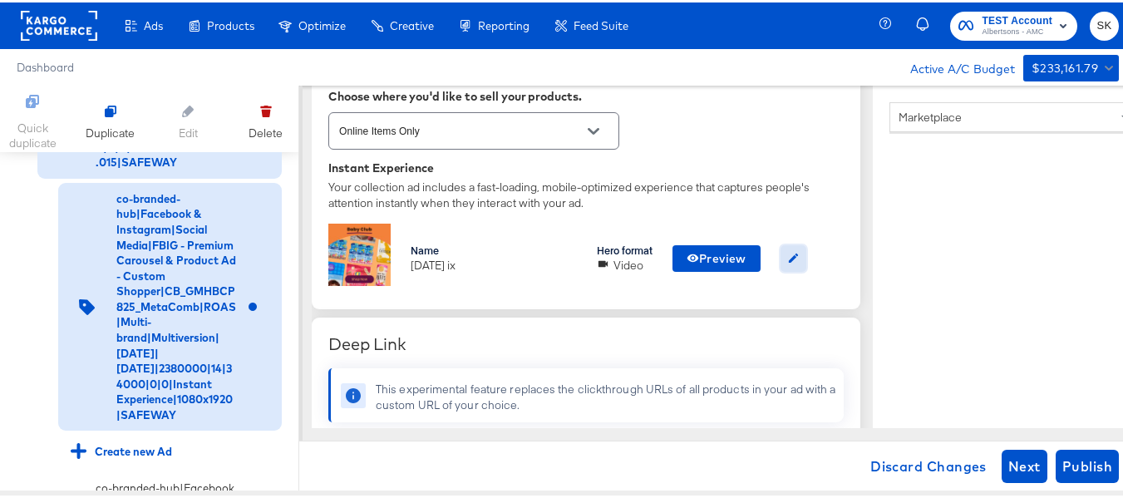
click at [800, 259] on icon "button" at bounding box center [793, 255] width 12 height 12
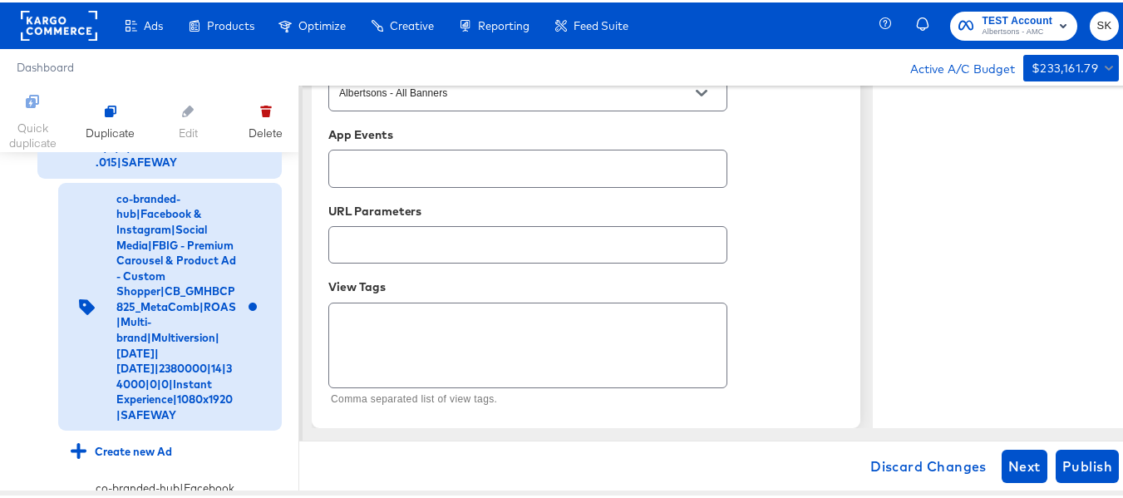
scroll to position [1, 0]
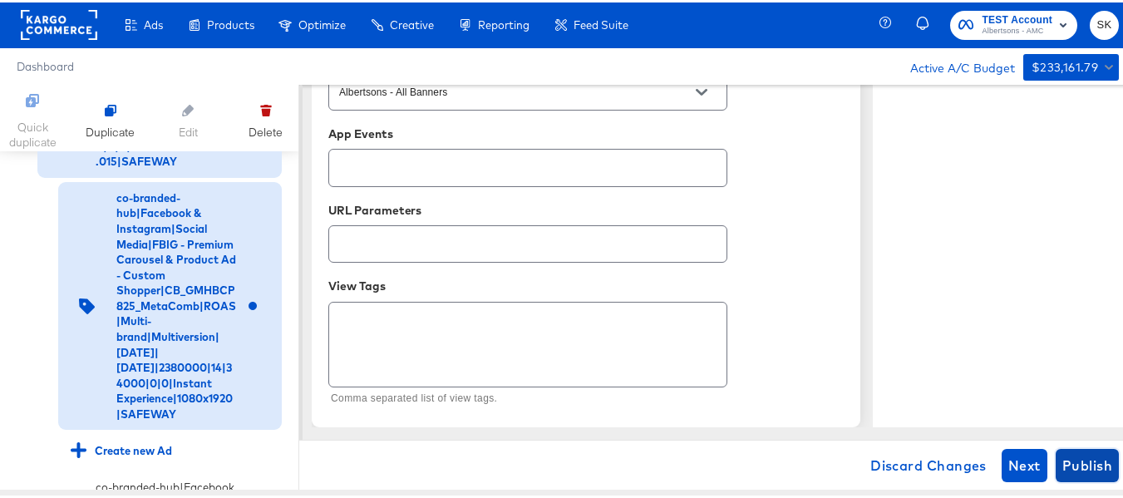
click at [1090, 466] on span "Publish" at bounding box center [1087, 462] width 50 height 23
type textarea "x"
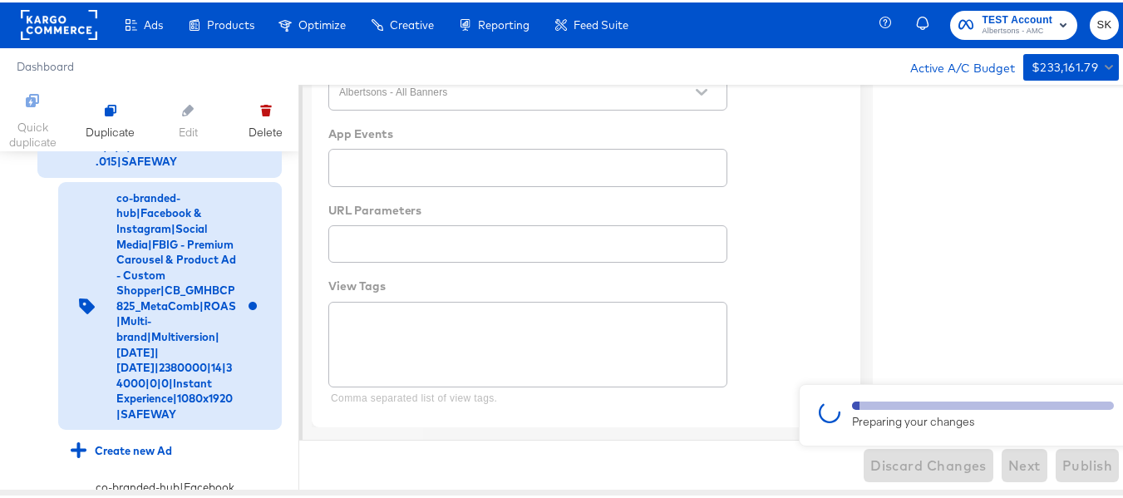
type textarea "x"
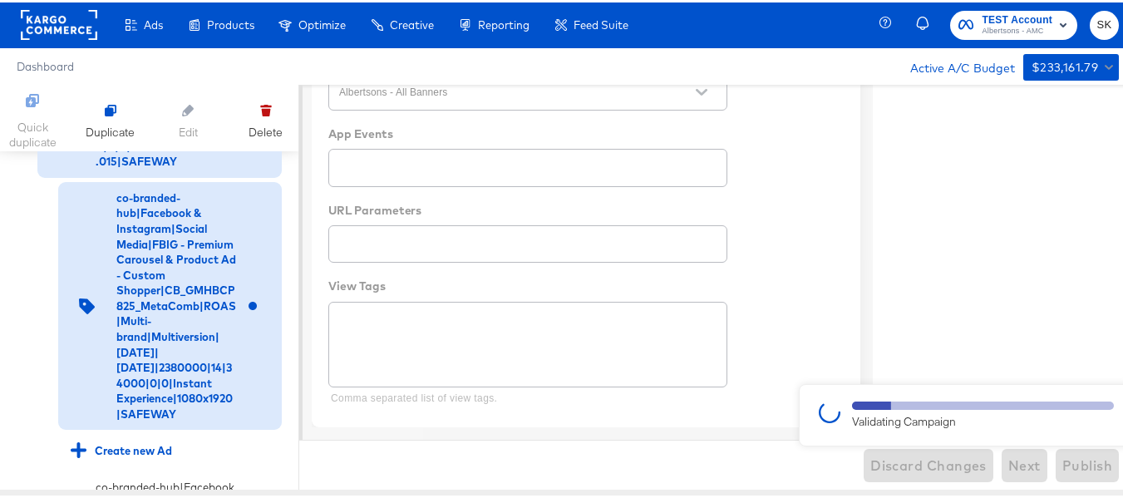
type textarea "x"
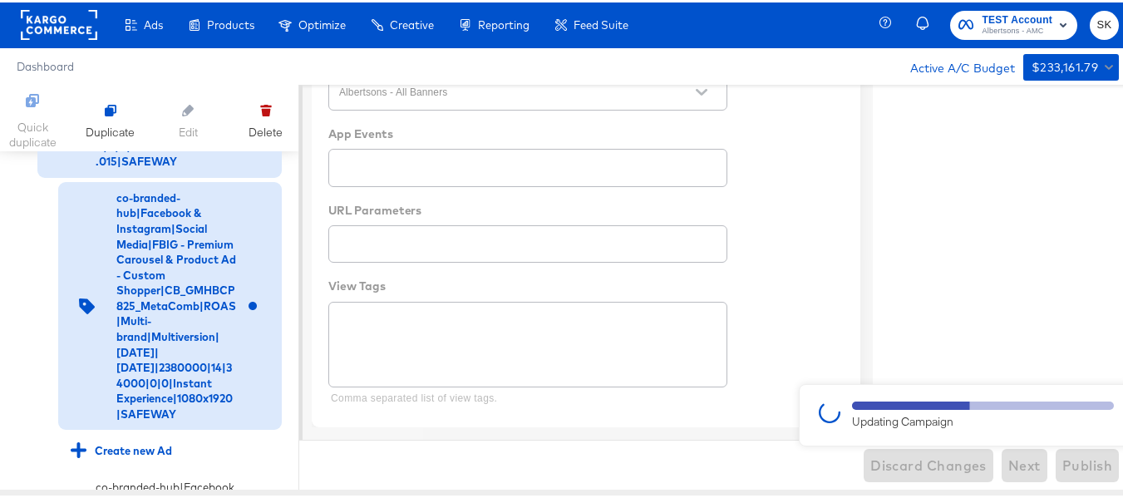
type textarea "x"
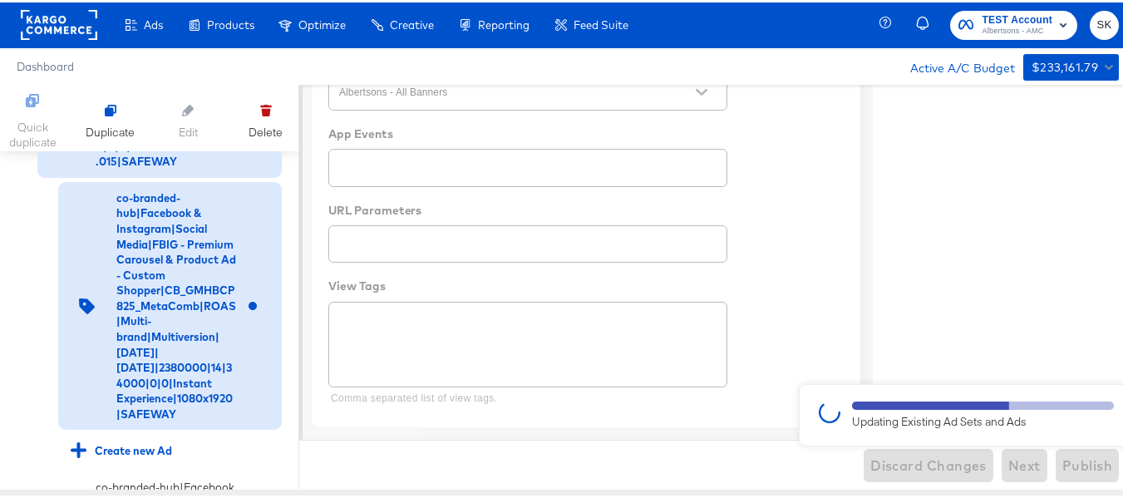
type textarea "x"
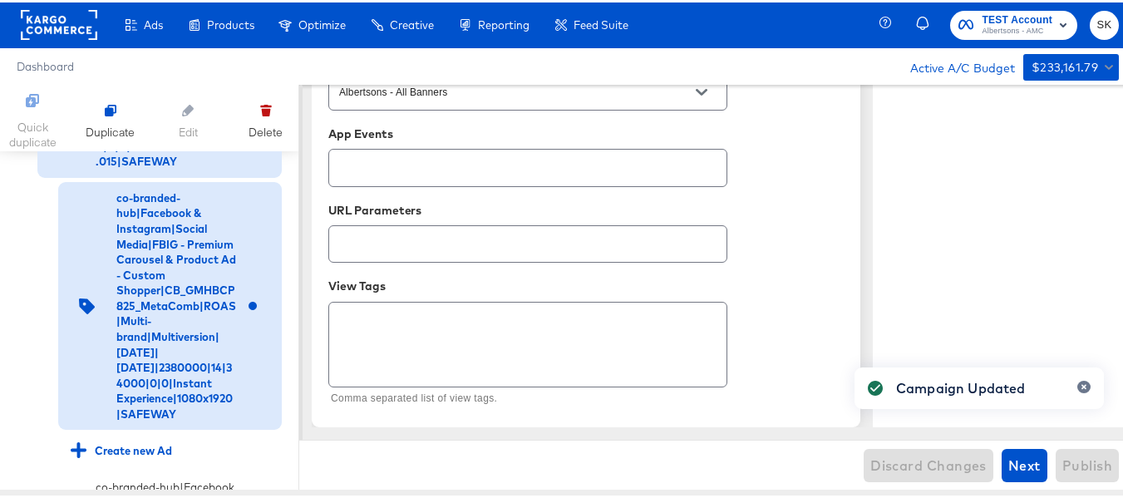
type textarea "x"
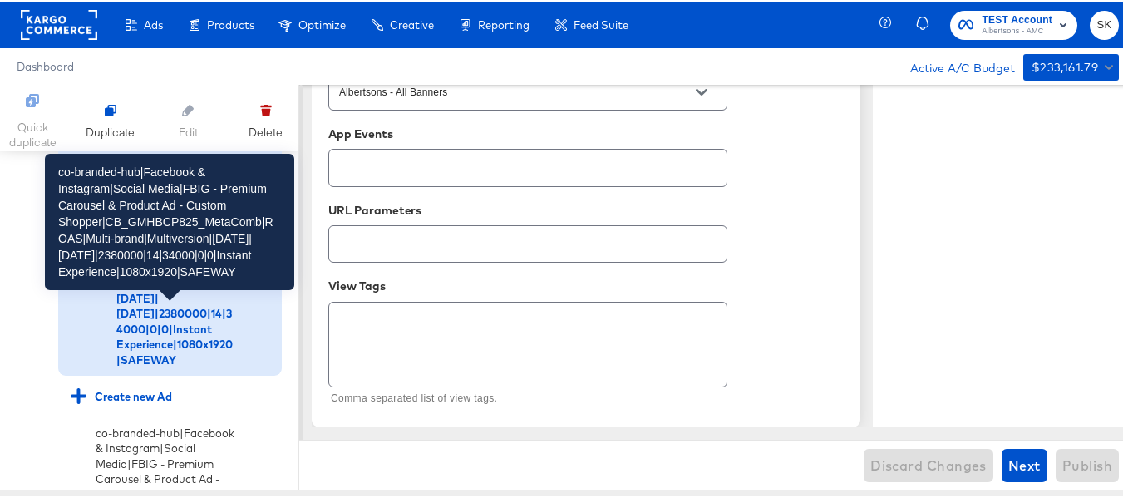
scroll to position [1726, 0]
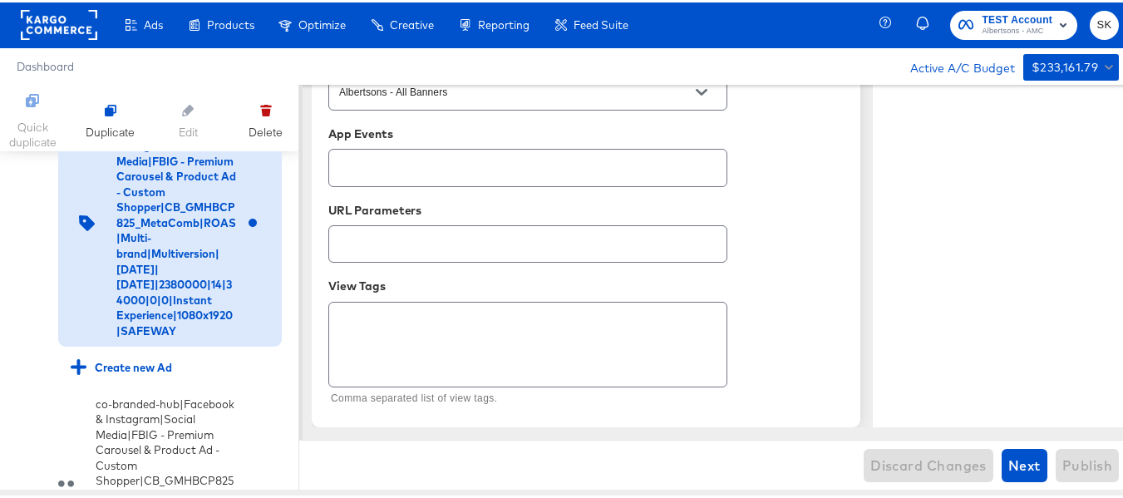
click at [27, 117] on icon at bounding box center [25, 111] width 12 height 12
click at [0, 0] on input "checkbox" at bounding box center [0, 0] width 0 height 0
click at [21, 117] on icon at bounding box center [25, 111] width 12 height 12
click at [0, 0] on input "checkbox" at bounding box center [0, 0] width 0 height 0
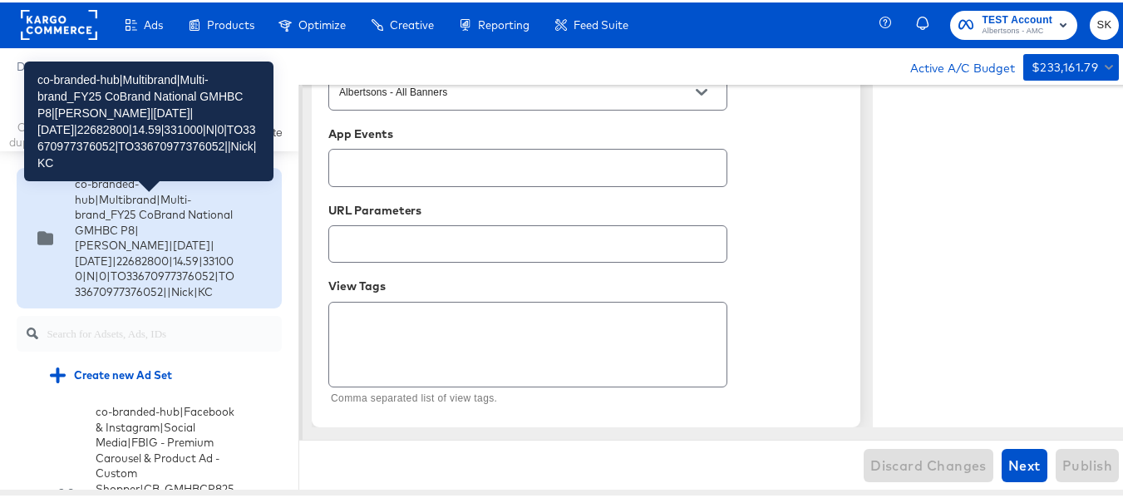
scroll to position [0, 0]
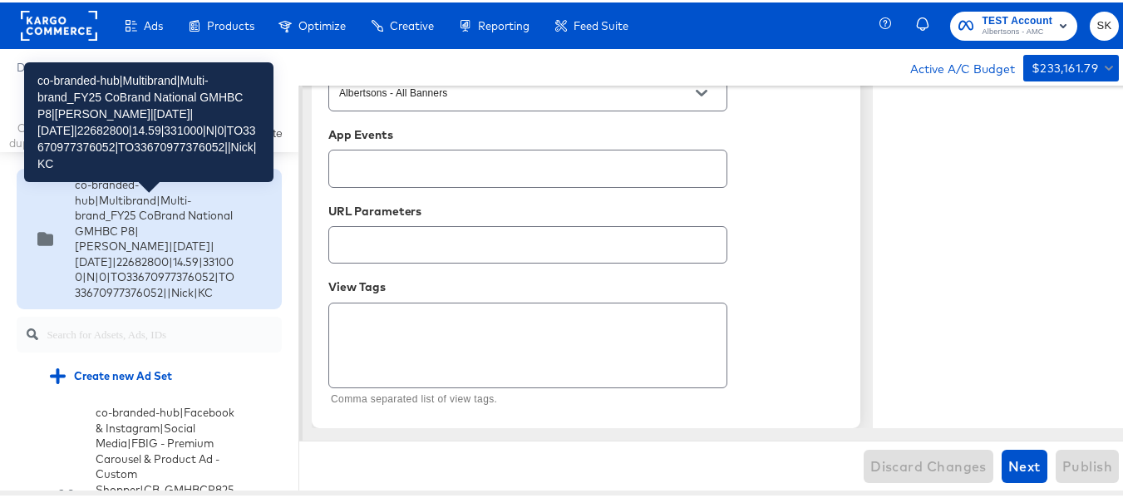
click at [108, 219] on div "co-branded-hub|Multibrand|Multi-brand_FY25 CoBrand National GMHBC P8|SAL|9/10/2…" at bounding box center [155, 237] width 161 height 124
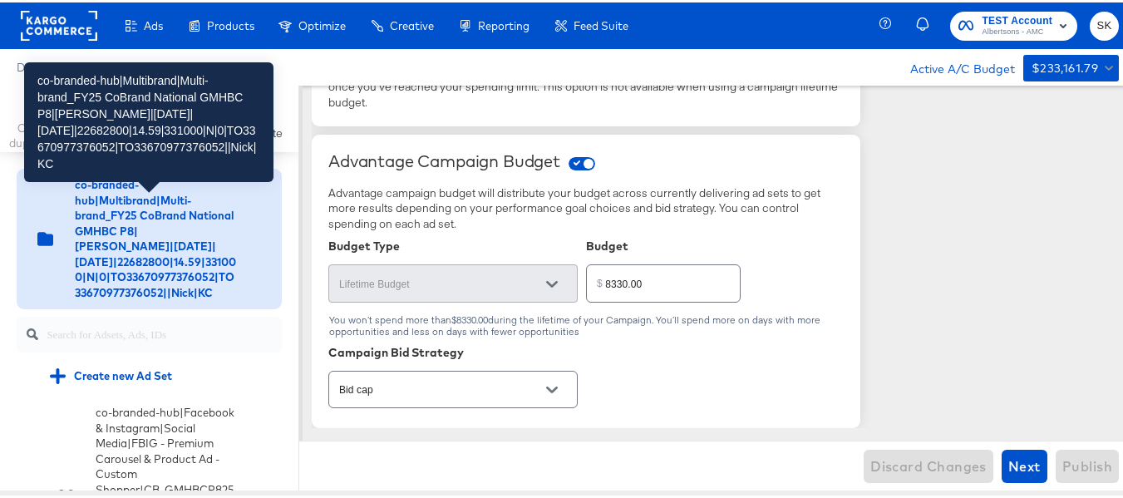
click at [120, 265] on div "co-branded-hub|Multibrand|Multi-brand_FY25 CoBrand National GMHBC P8|SAL|9/10/2…" at bounding box center [155, 237] width 161 height 124
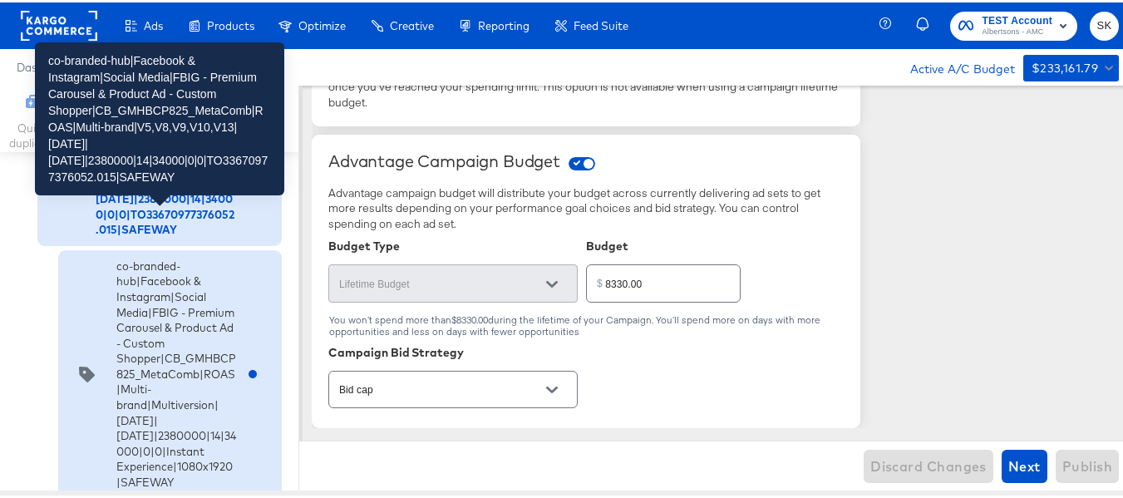
scroll to position [1492, 0]
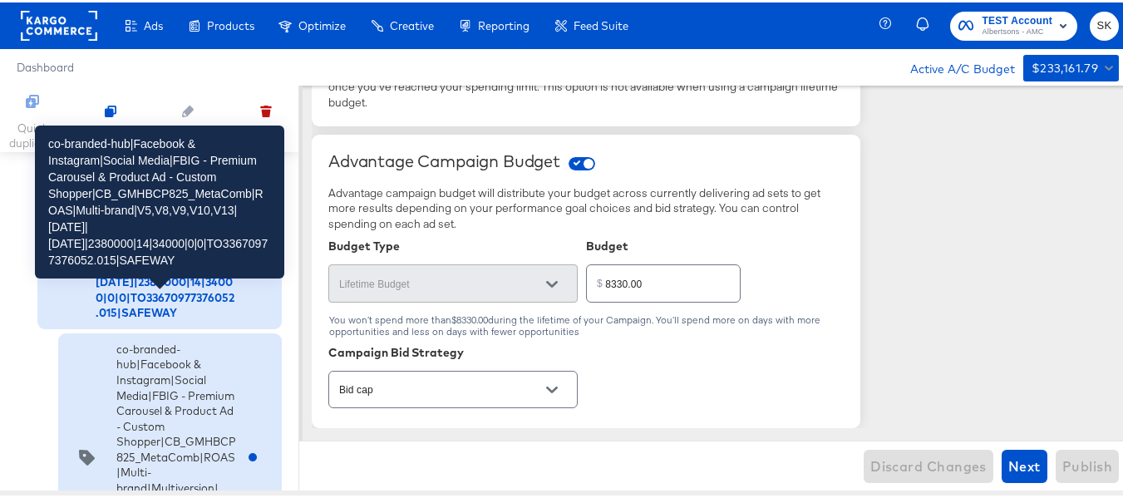
click at [130, 318] on div "co-branded-hub|Facebook & Instagram|Social Media|FBIG - Premium Carousel & Prod…" at bounding box center [166, 225] width 140 height 185
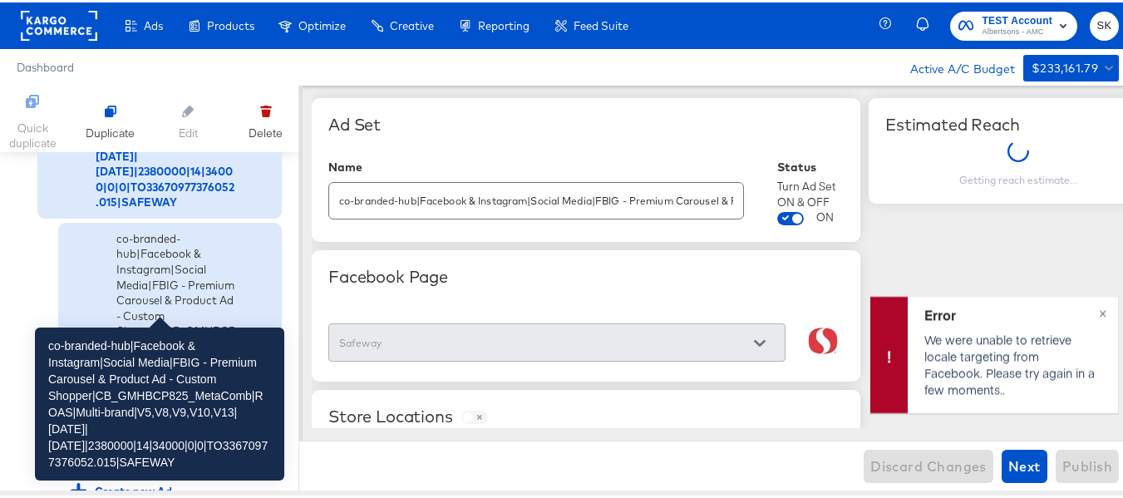
scroll to position [1726, 0]
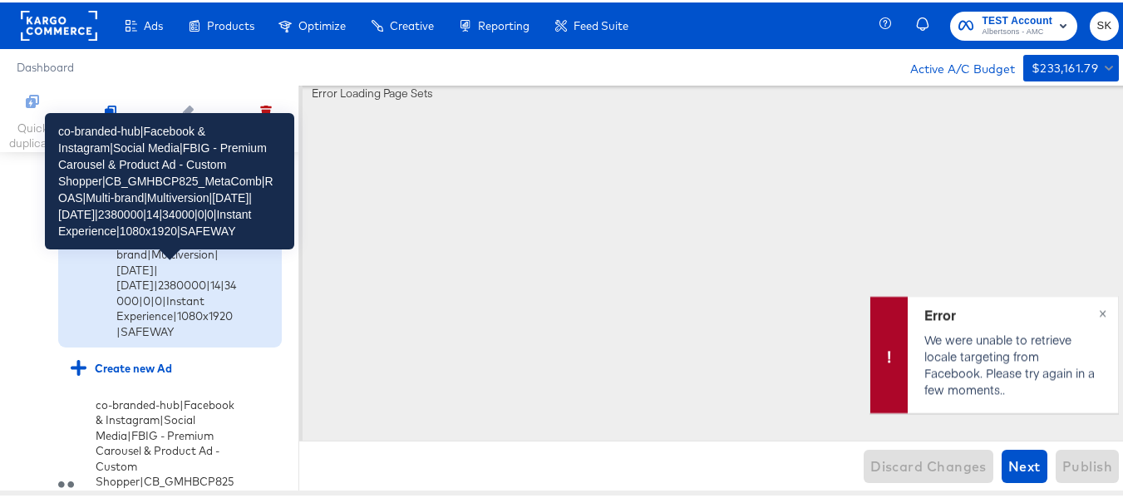
click at [129, 337] on div "co-branded-hub|Facebook & Instagram|Social Media|FBIG - Premium Carousel & Prod…" at bounding box center [176, 221] width 120 height 231
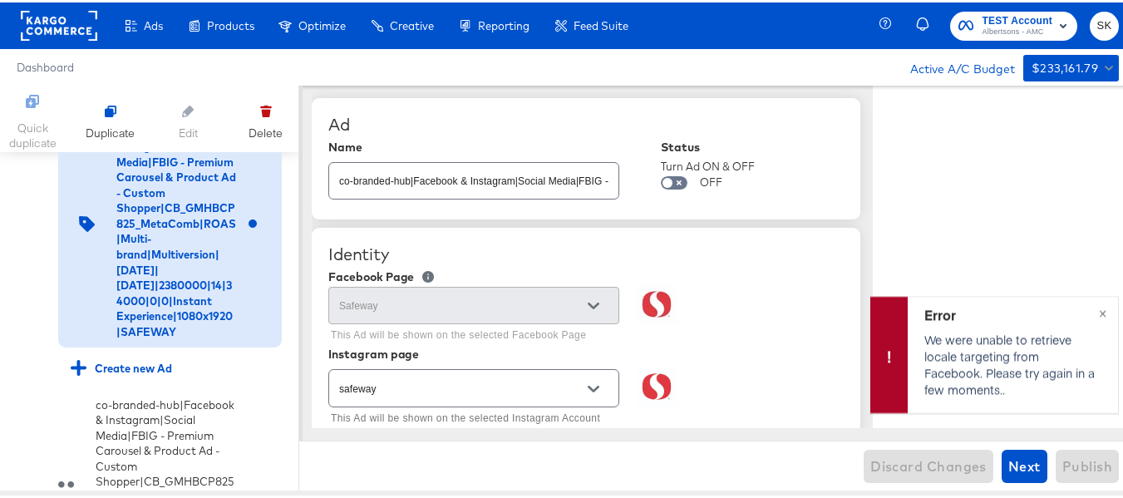
type textarea "x"
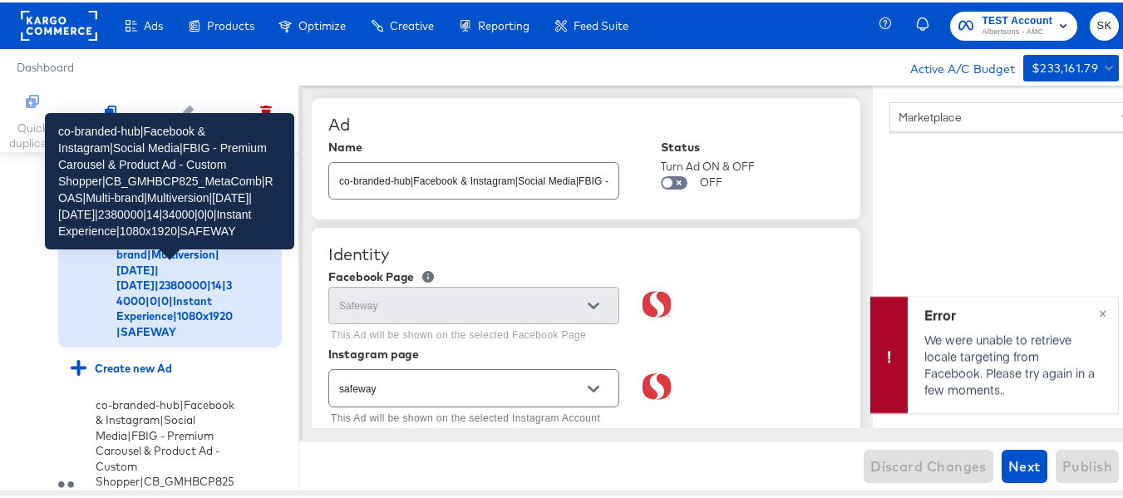
click at [135, 337] on div "co-branded-hub|Facebook & Instagram|Social Media|FBIG - Premium Carousel & Prod…" at bounding box center [176, 221] width 120 height 231
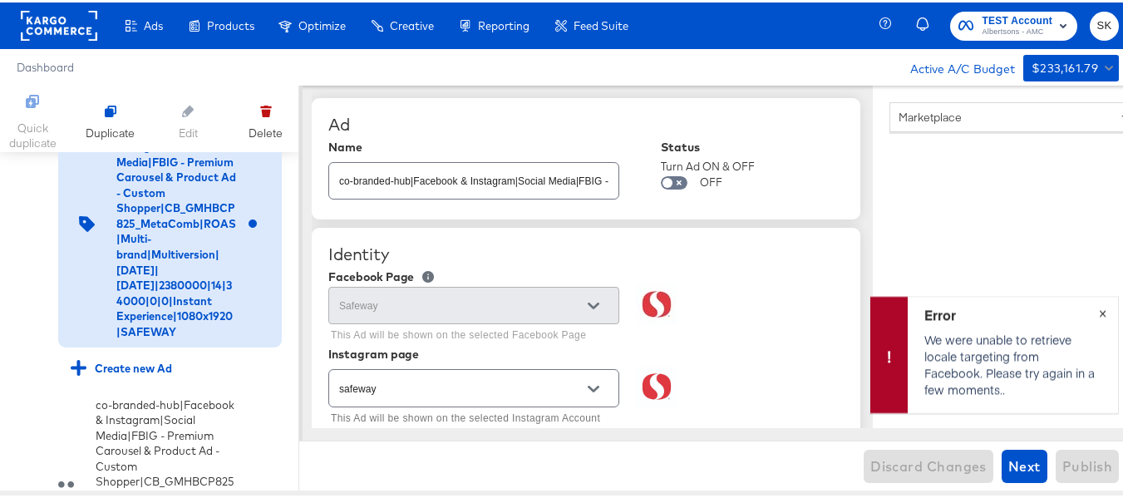
click at [1097, 313] on button "×" at bounding box center [1102, 309] width 31 height 30
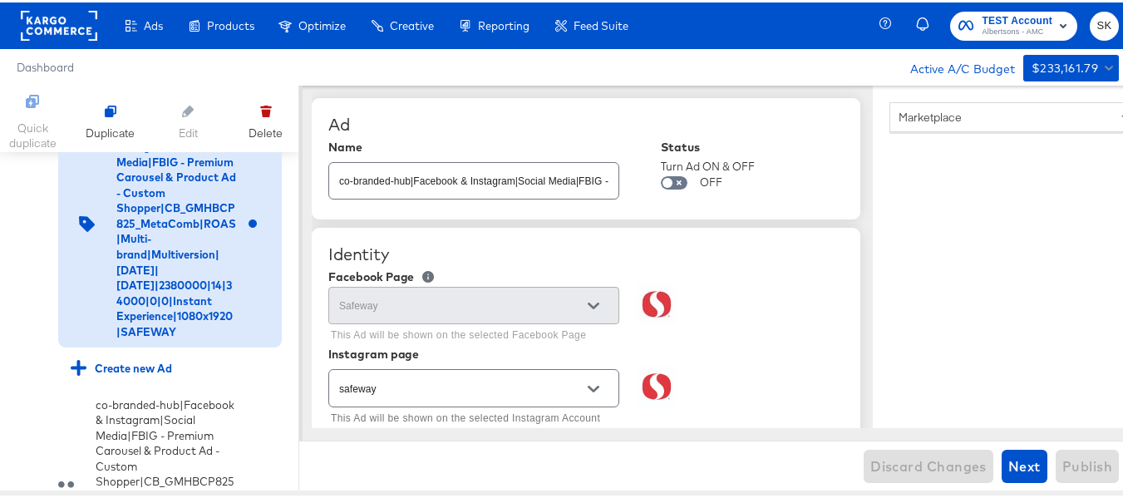
click at [56, 20] on rect at bounding box center [59, 23] width 76 height 30
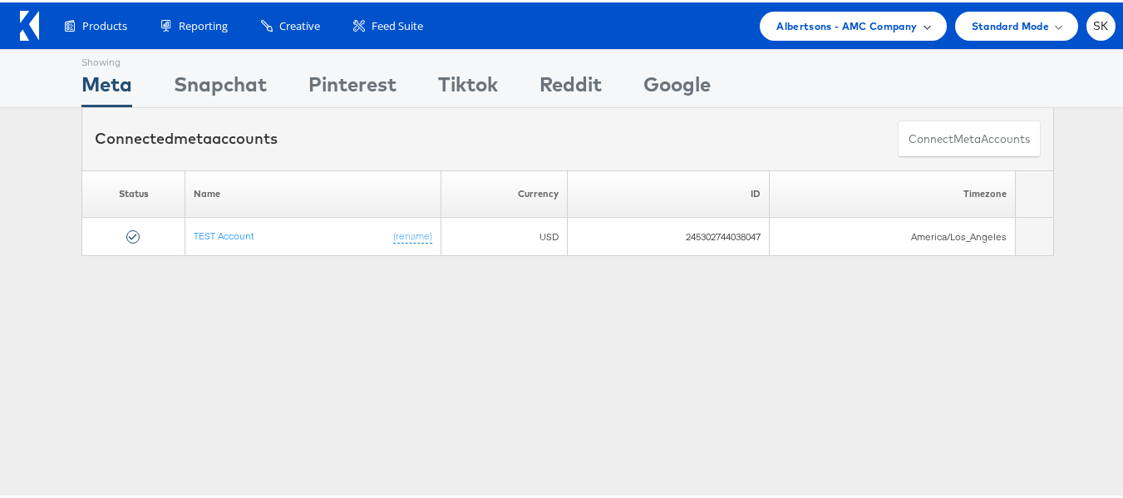
click at [853, 23] on span "Albertsons - AMC Company" at bounding box center [846, 23] width 140 height 17
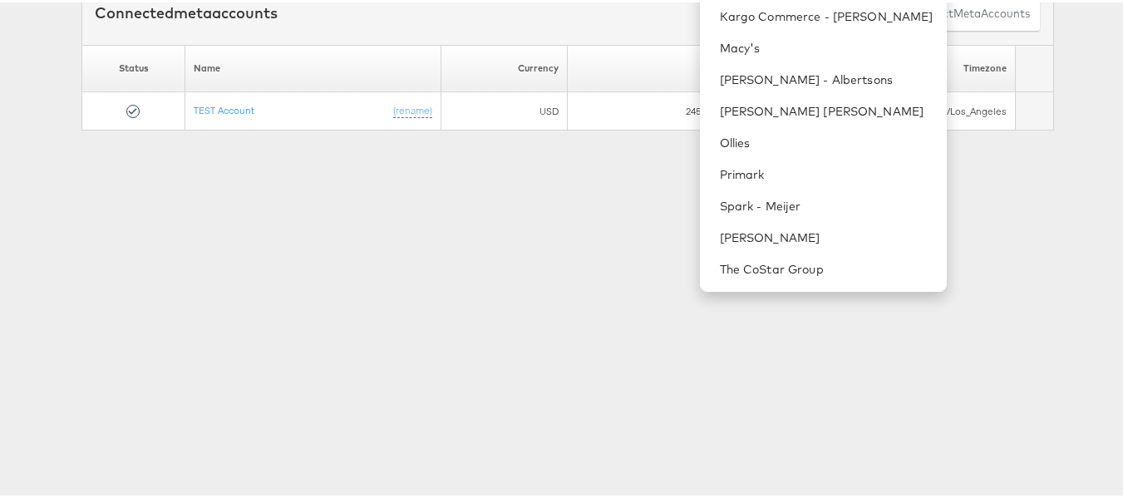
scroll to position [249, 0]
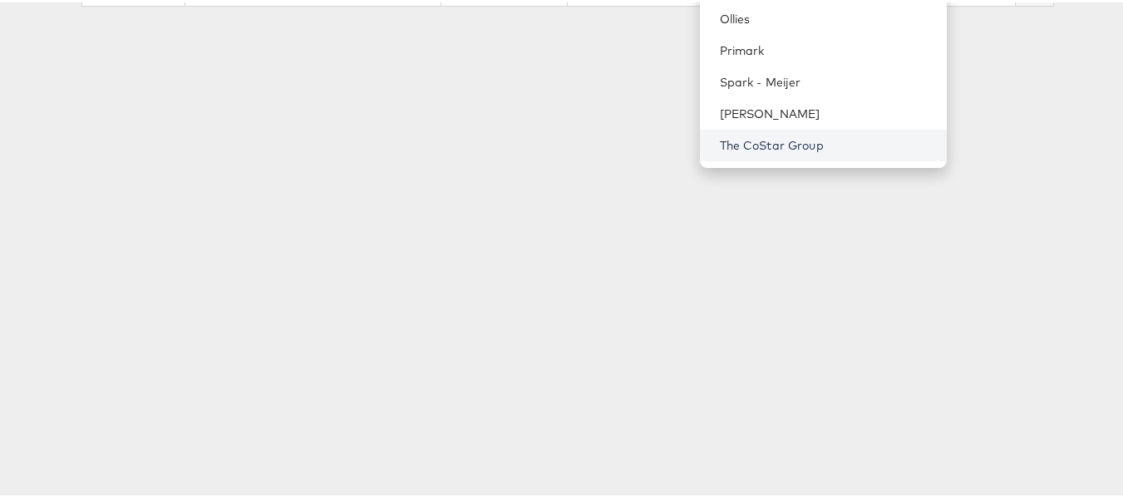
click at [749, 145] on link "The CoStar Group" at bounding box center [827, 143] width 214 height 17
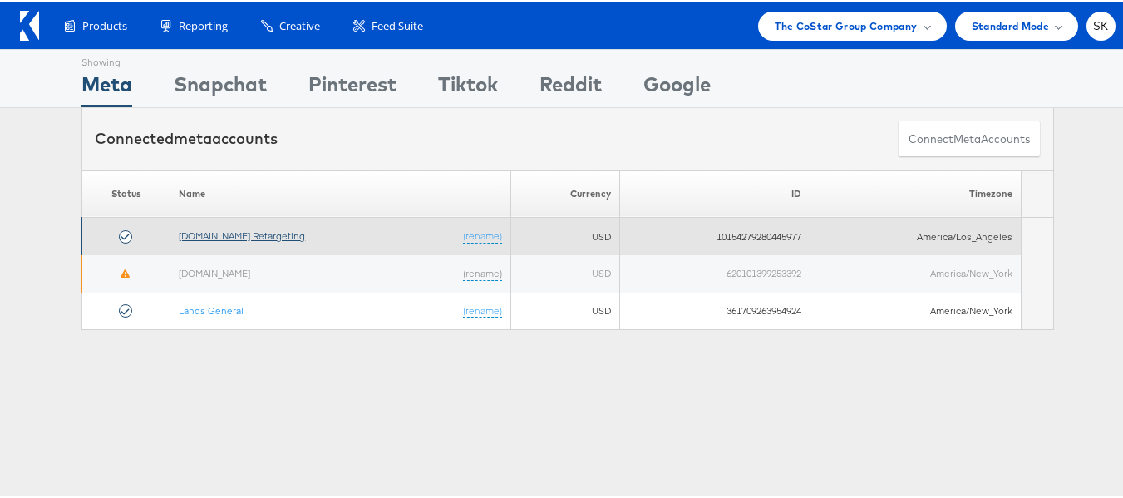
click at [234, 232] on link "[DOMAIN_NAME] Retargeting" at bounding box center [242, 233] width 126 height 12
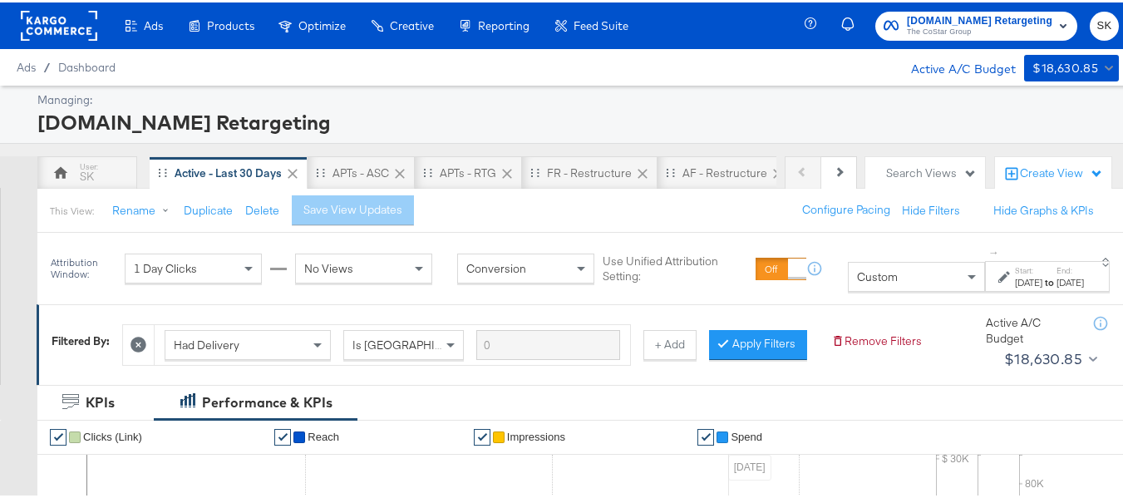
click at [67, 32] on rect at bounding box center [59, 23] width 76 height 30
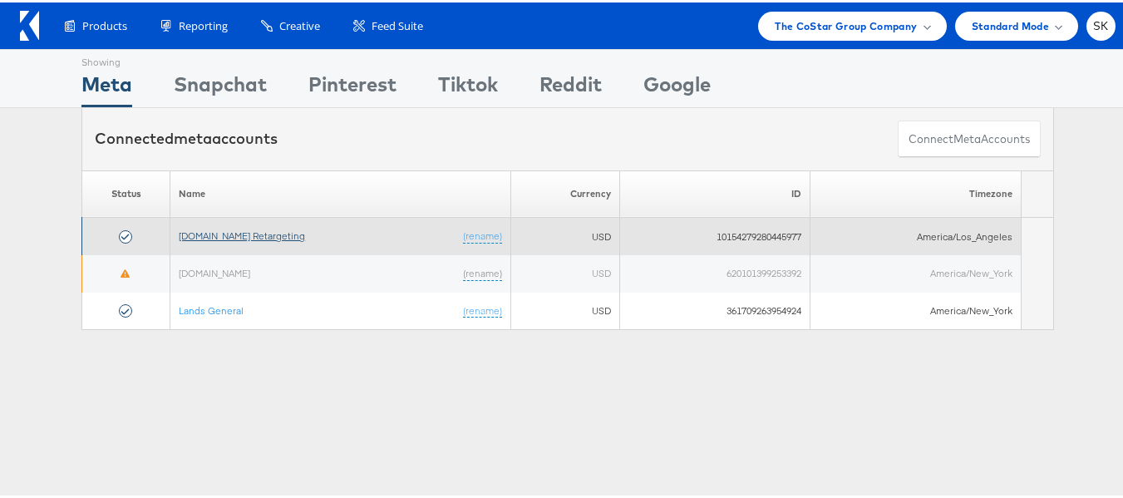
click at [228, 237] on link "[DOMAIN_NAME] Retargeting" at bounding box center [242, 233] width 126 height 12
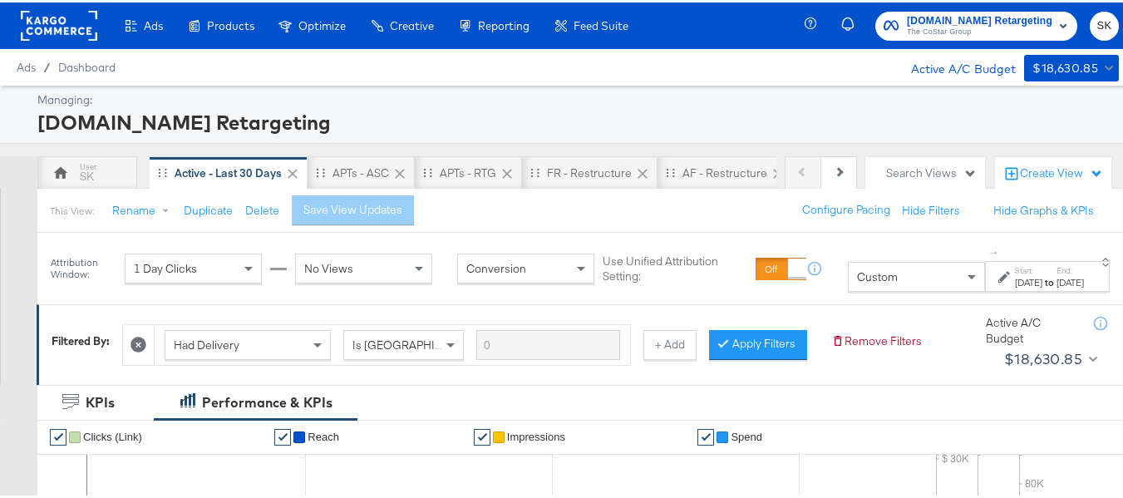
click at [857, 277] on span "Custom" at bounding box center [877, 274] width 41 height 15
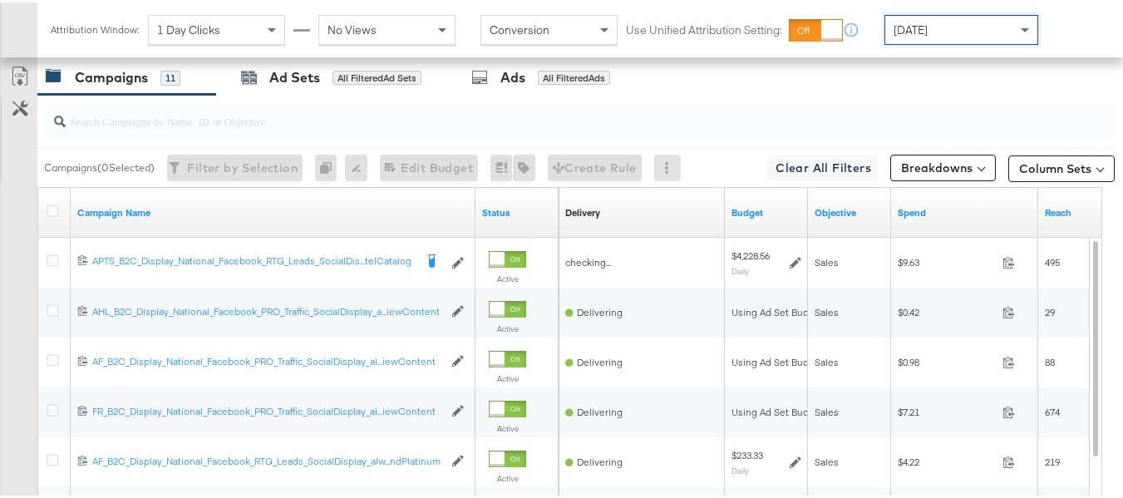
scroll to position [723, 0]
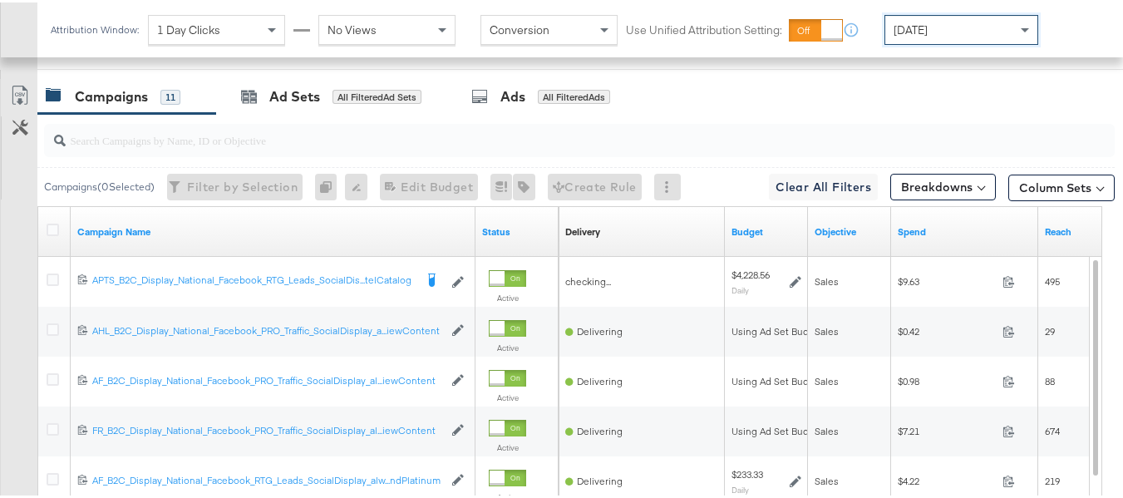
click at [124, 147] on input "search" at bounding box center [543, 131] width 954 height 32
paste input "APTS_B2C_Display_National_Facebook_RTG_Leads_SocialDisplay_Retargeting_Diamond_…"
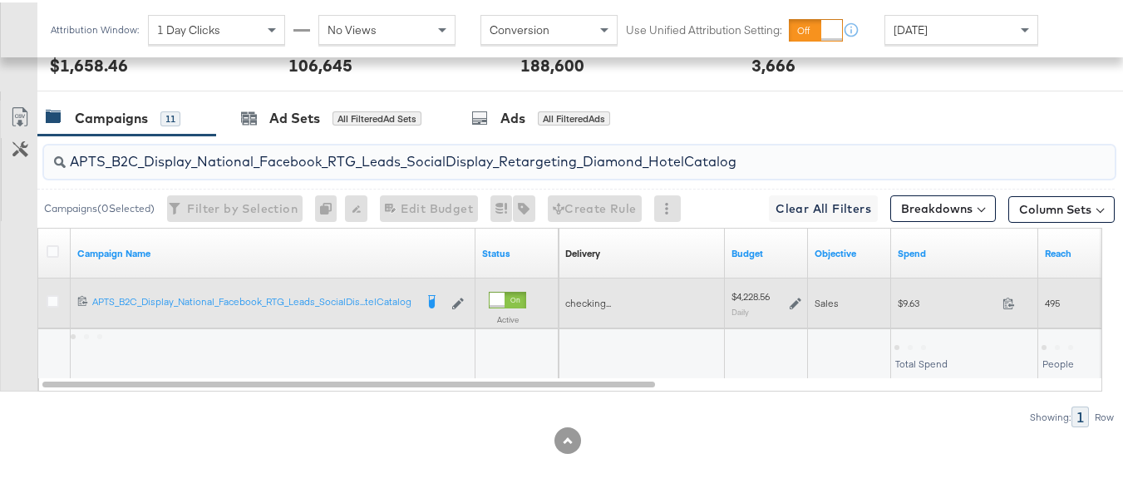
click at [903, 313] on div "$9.63 9.63" at bounding box center [964, 301] width 147 height 26
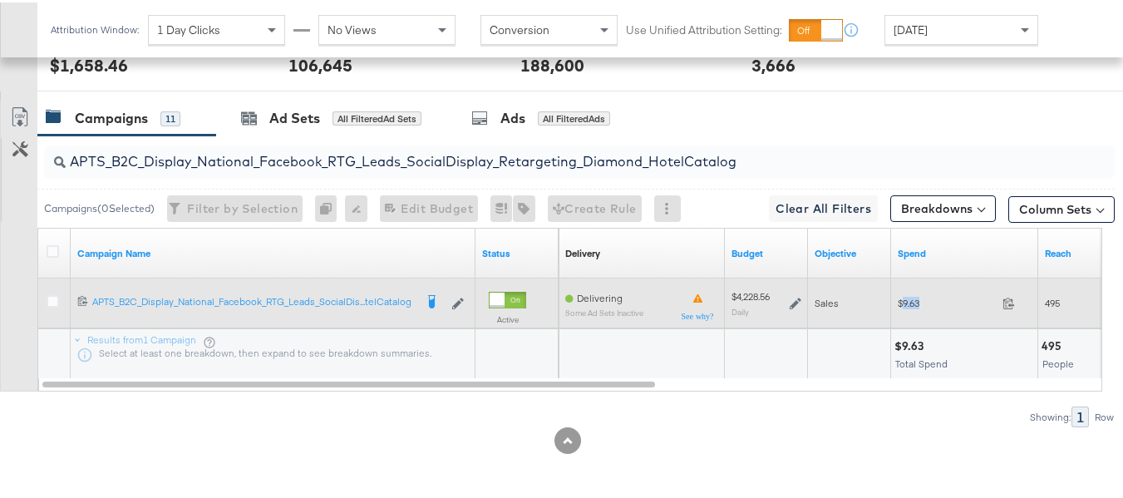
click at [903, 313] on div "$9.63 9.63" at bounding box center [964, 301] width 147 height 26
copy div "$9.63"
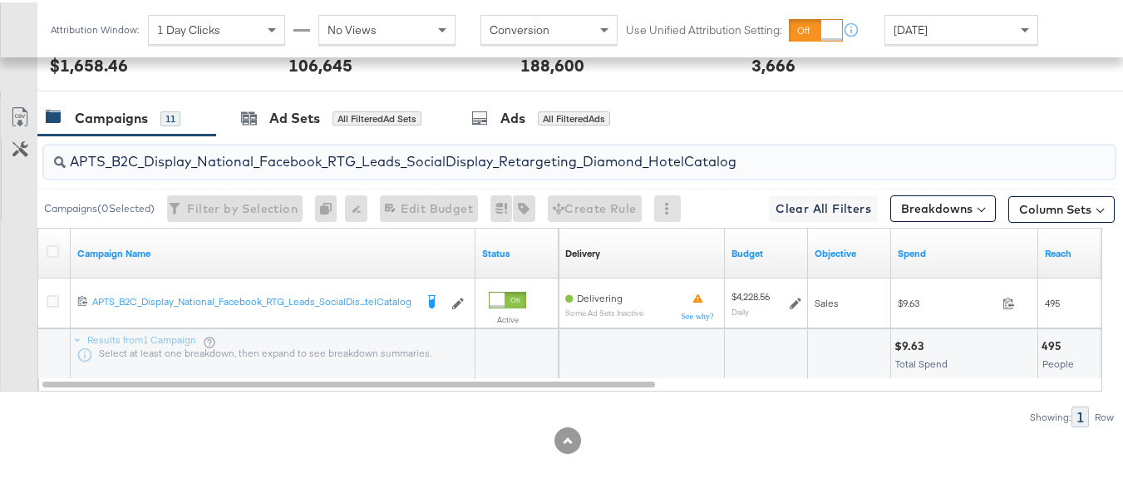
click at [301, 169] on input "APTS_B2C_Display_National_Facebook_RTG_Leads_SocialDisplay_Retargeting_Diamond_…" at bounding box center [543, 152] width 954 height 32
paste input "alwayson_Retargeting_DARE24_DiamondPlatinum"
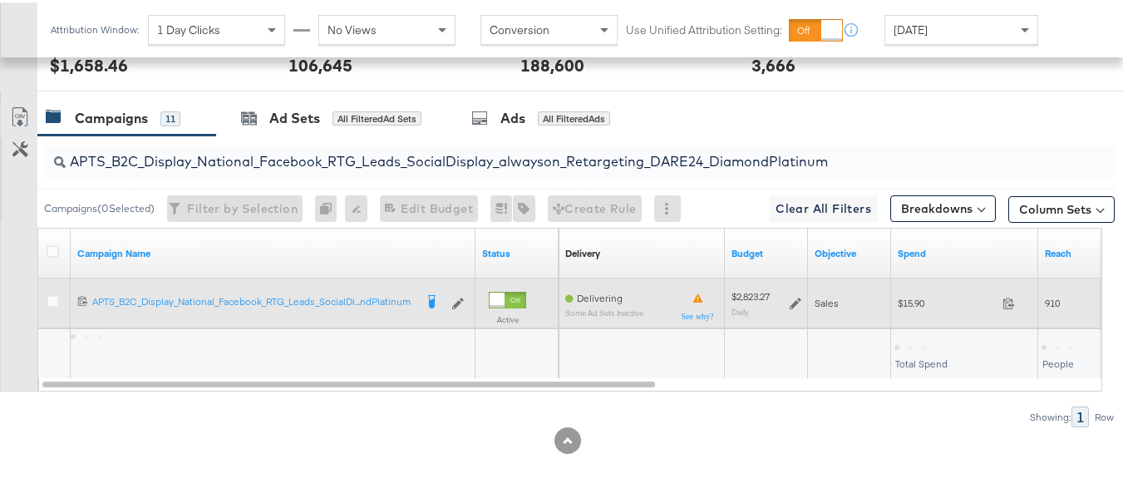
click at [902, 304] on span "$15.90" at bounding box center [947, 300] width 98 height 12
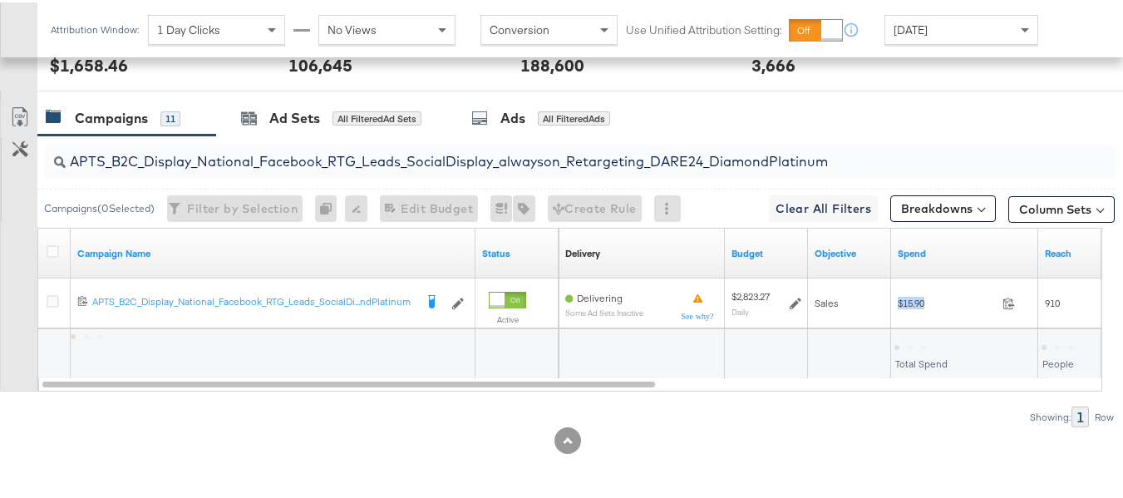
copy div "$15.90"
click at [318, 154] on input "APTS_B2C_Display_National_Facebook_RTG_Leads_SocialDisplay_alwayson_Retargeting…" at bounding box center [543, 152] width 954 height 32
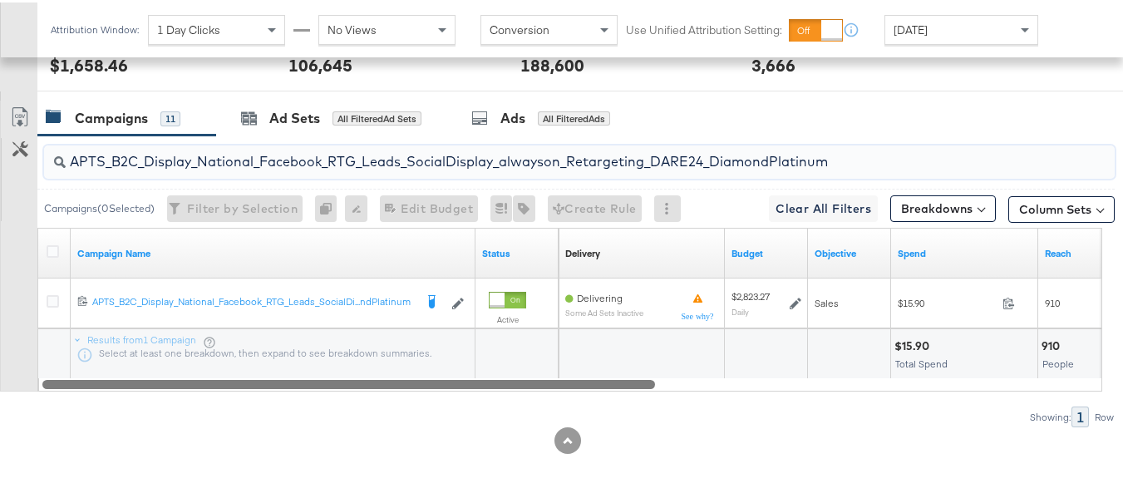
paste input "FR_B2C_Display_National_Facebook_RTG_Leads_SocialDisplay_alwayson_Retargeting_FR"
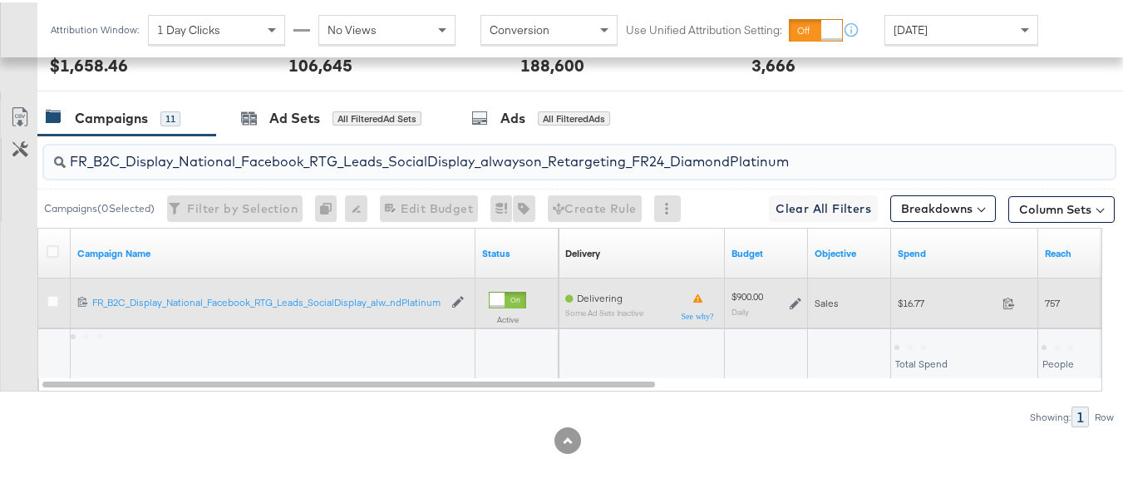
click at [922, 307] on span "$16.77" at bounding box center [947, 300] width 98 height 12
copy div "$16.77"
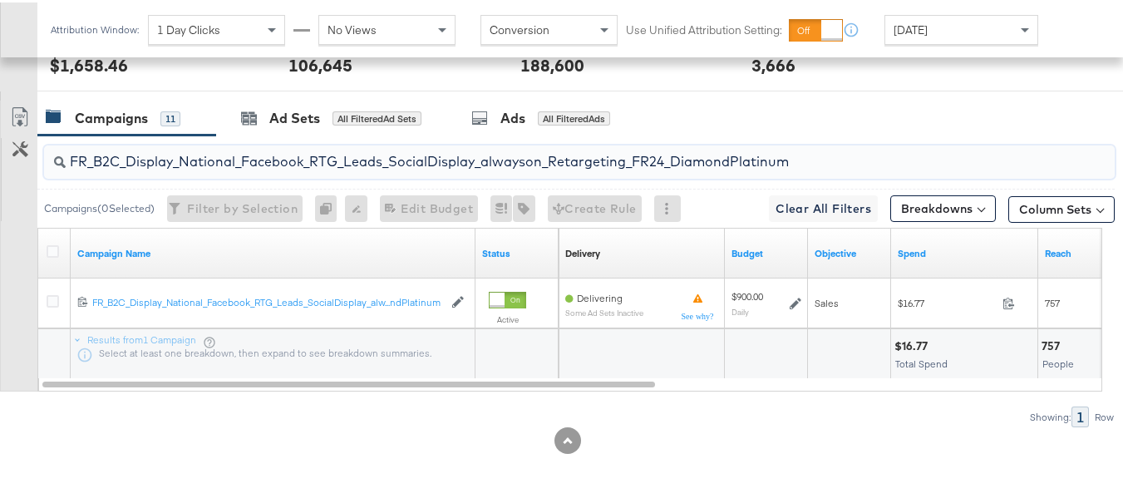
click at [317, 155] on input "FR_B2C_Display_National_Facebook_RTG_Leads_SocialDisplay_alwayson_Retargeting_F…" at bounding box center [543, 152] width 954 height 32
paste input "AF_B2C_Display_National_Facebook_RTG_Leads_SocialDisplay_alwayson_Retargeting_AF"
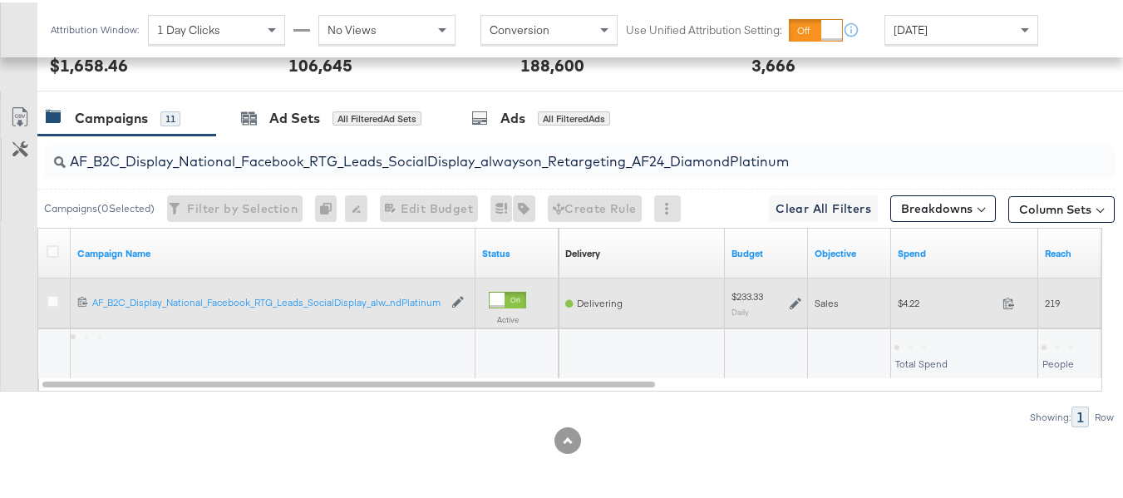
click at [911, 301] on span "$4.22" at bounding box center [947, 300] width 98 height 12
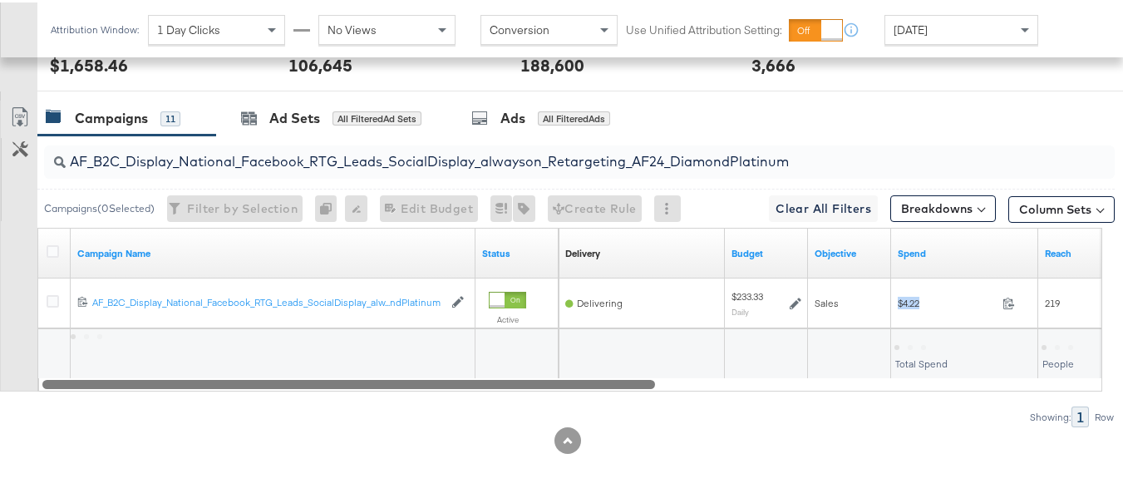
copy div "$4.22"
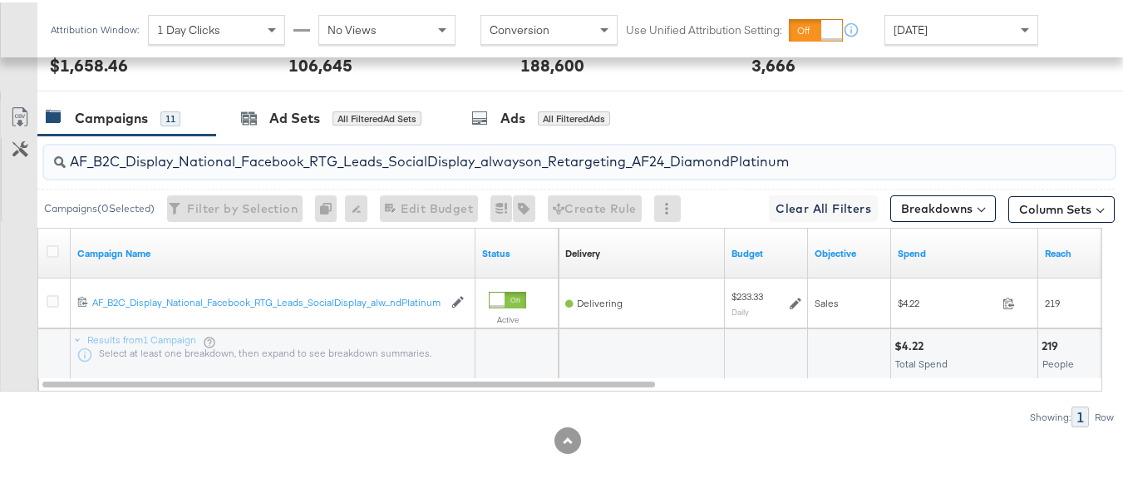
click at [298, 153] on input "AF_B2C_Display_National_Facebook_RTG_Leads_SocialDisplay_alwayson_Retargeting_A…" at bounding box center [543, 152] width 954 height 32
paste input "HL_B2C_Display_National_Facebook_RTG_Leads_SocialDisplay_alwayson_Retargeting_A…"
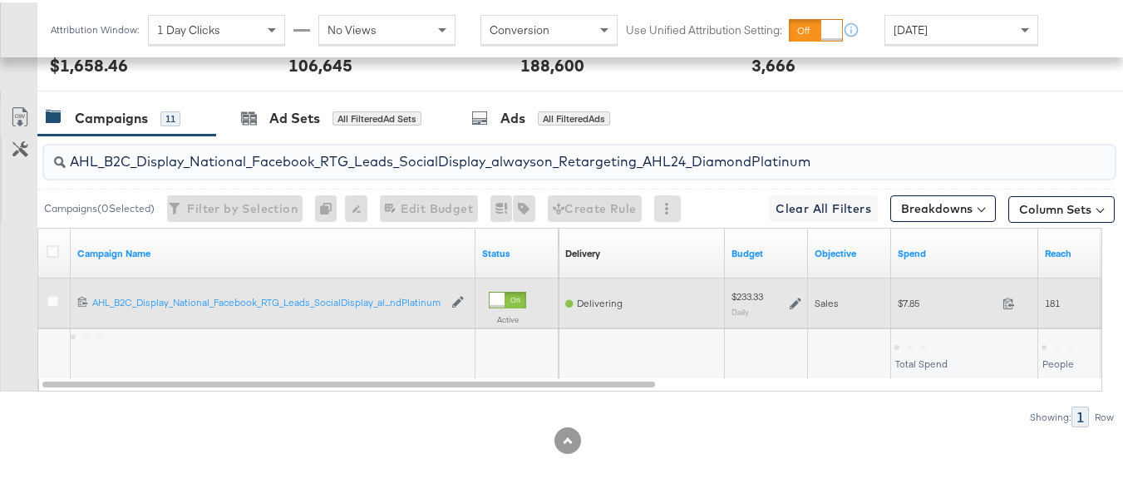
click at [914, 311] on div "$7.85 7.85" at bounding box center [964, 301] width 147 height 26
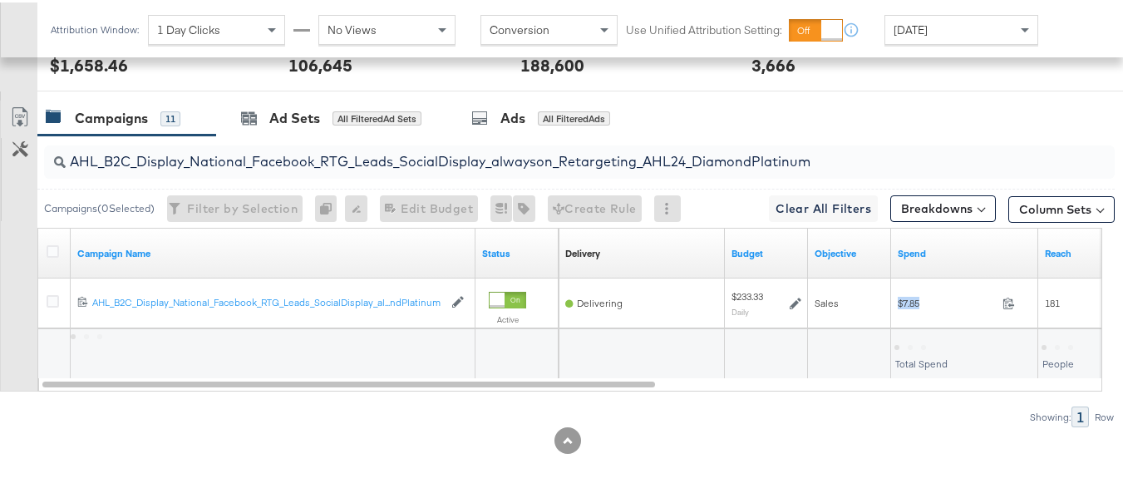
copy div "$7.85"
click at [372, 164] on input "AHL_B2C_Display_National_Facebook_RTG_Leads_SocialDisplay_alwayson_Retargeting_…" at bounding box center [543, 152] width 954 height 32
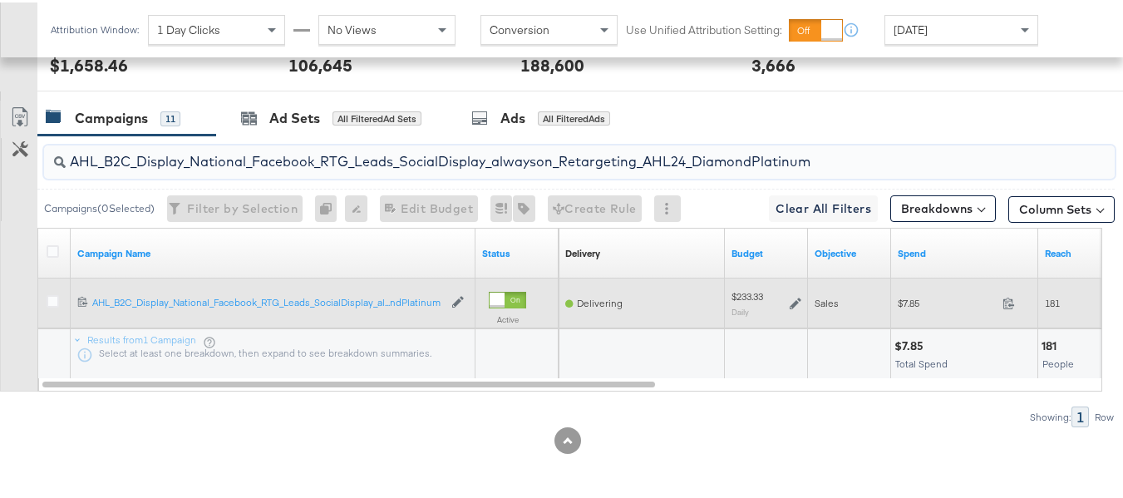
paste input "PTS_B2C_Display_National_Facebook_PRO_Traffic_SocialDisplay_alwayson_ASC_DARE24…"
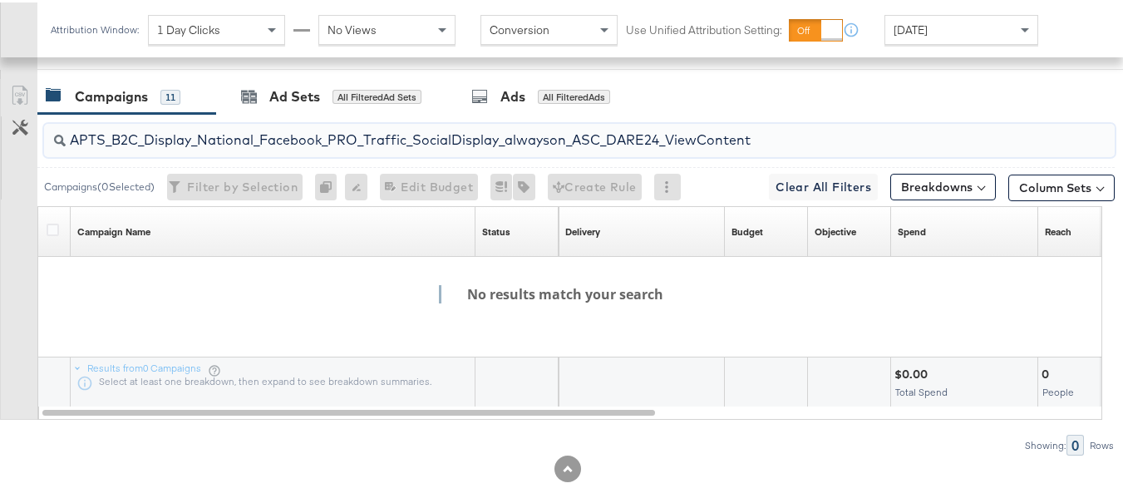
click at [352, 147] on input "APTS_B2C_Display_National_Facebook_PRO_Traffic_SocialDisplay_alwayson_ASC_DARE2…" at bounding box center [543, 131] width 954 height 32
paste input "Leads_SocialDisplay_alwayson_ASC_DARE24_Purchase"
click at [344, 155] on div "APTS_B2C_Display_National_Facebook_PRO_Leads_SocialDisplay_alwayson_ASC_DARE24_…" at bounding box center [579, 137] width 1071 height 33
paste input "F_B2C_Display_National_Facebook_PRO_Traffic_SocialDisplay_alwayson_ASC_AF24_Vie…"
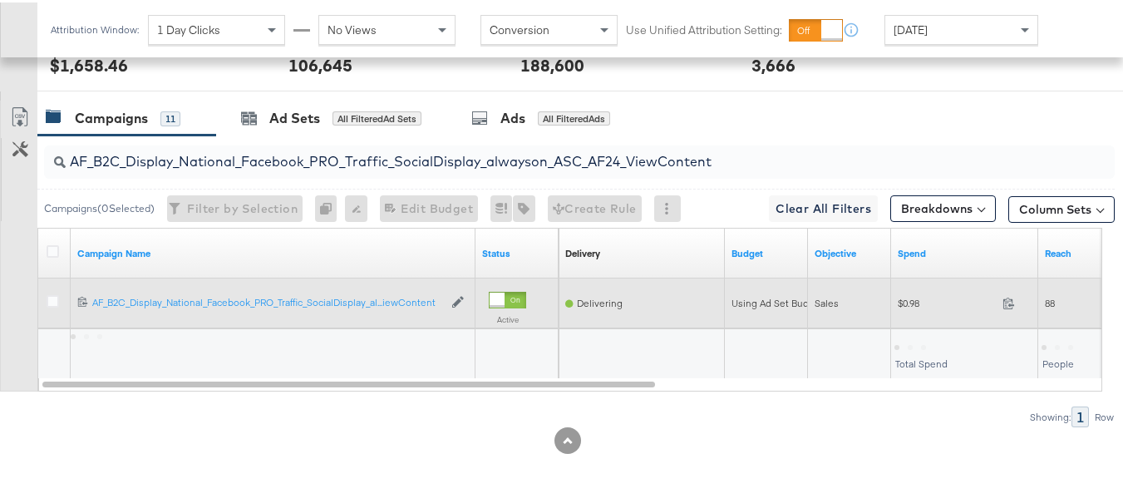
click at [907, 301] on span "$0.98" at bounding box center [947, 300] width 98 height 12
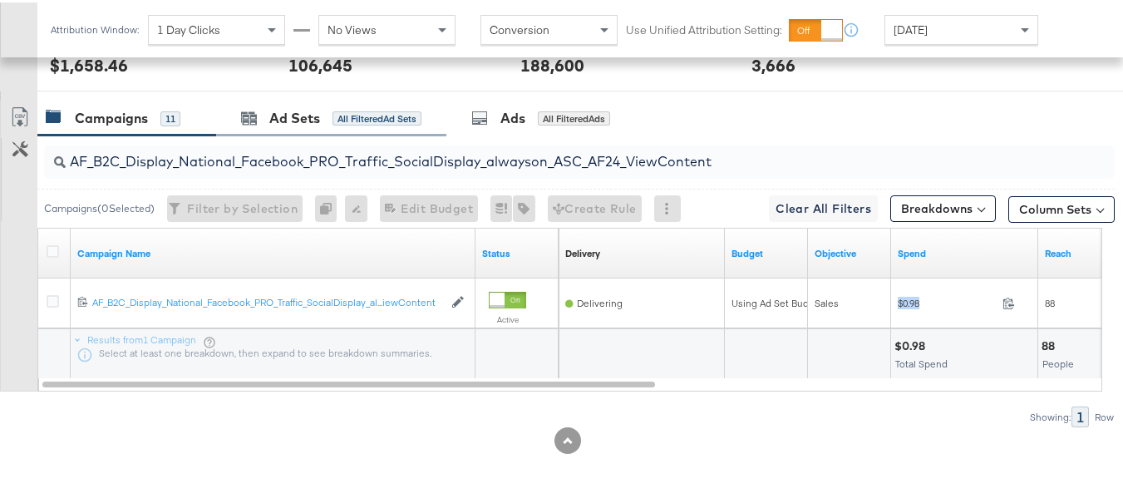
copy div "$0.98"
click at [387, 164] on input "AF_B2C_Display_National_Facebook_PRO_Traffic_SocialDisplay_alwayson_ASC_AF24_Vi…" at bounding box center [543, 152] width 954 height 32
paste input "FR_B2C_Display_National_Facebook_PRO_Traffic_SocialDisplay_alwayson_ASC_FR"
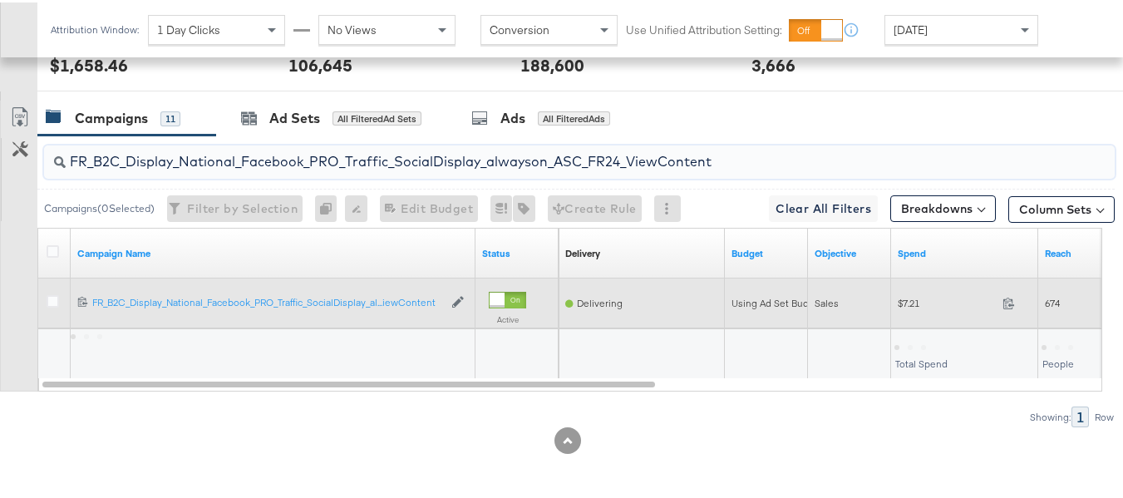
click at [907, 305] on span "$7.21" at bounding box center [947, 300] width 98 height 12
copy div "$7.21"
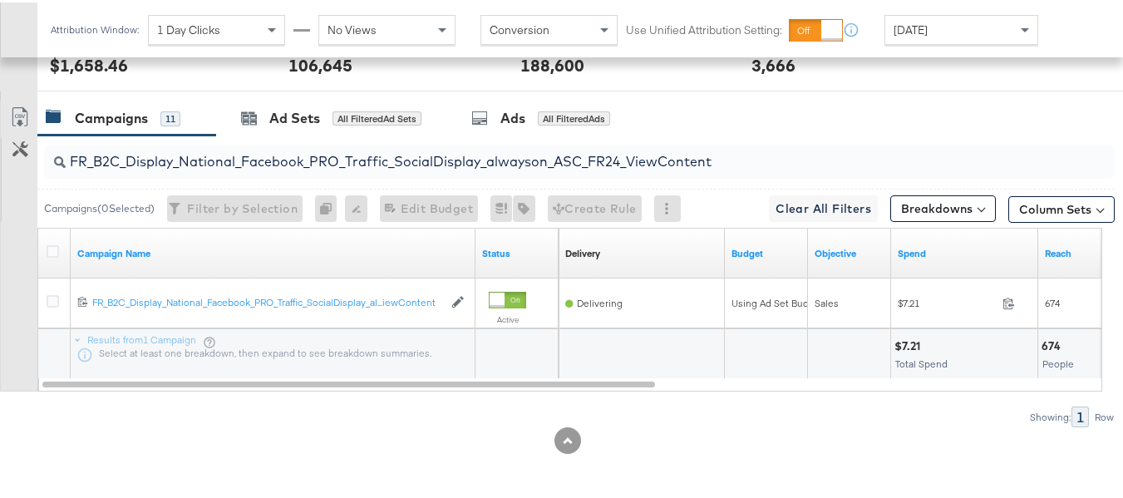
click at [353, 153] on input "FR_B2C_Display_National_Facebook_PRO_Traffic_SocialDisplay_alwayson_ASC_FR24_Vi…" at bounding box center [543, 152] width 954 height 32
paste input "AHL_B2C_Display_National_Facebook_PRO_Traffic_SocialDisplay_alwayson_ASC_AHL"
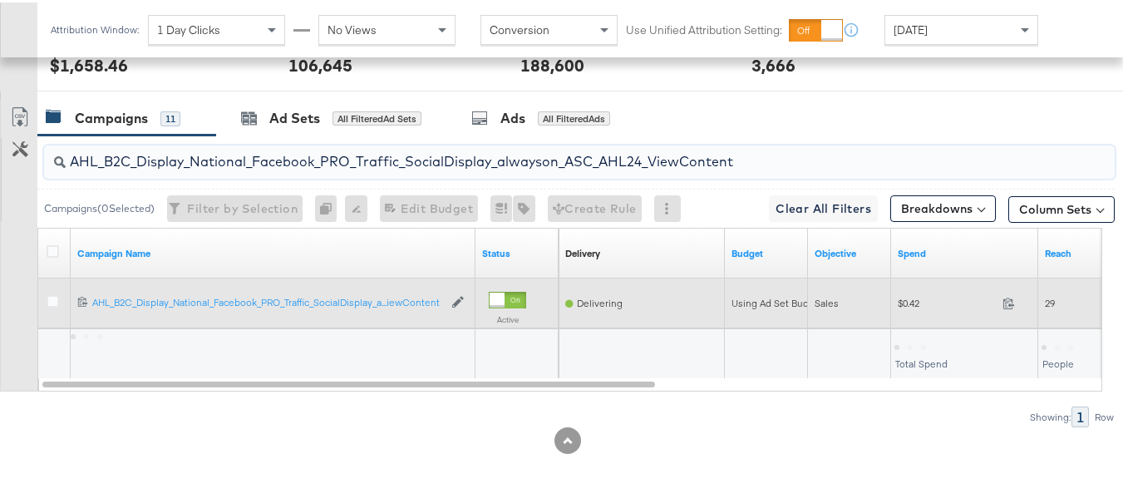
type input "AHL_B2C_Display_National_Facebook_PRO_Traffic_SocialDisplay_alwayson_ASC_AHL24_…"
click at [913, 312] on div "$0.42 0.42" at bounding box center [964, 301] width 147 height 26
copy div "$0.42"
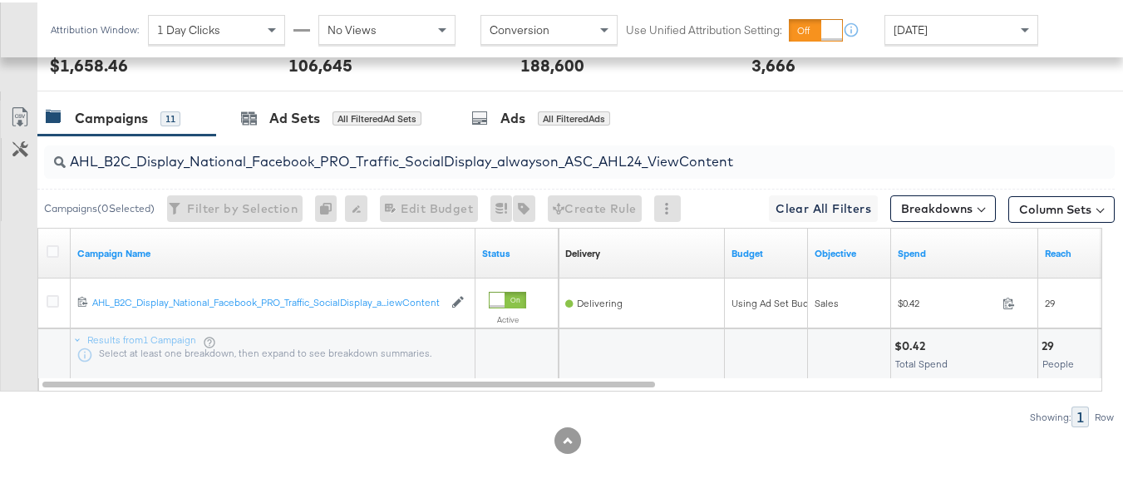
click at [870, 417] on div "Showing: 1 Row" at bounding box center [557, 414] width 1115 height 21
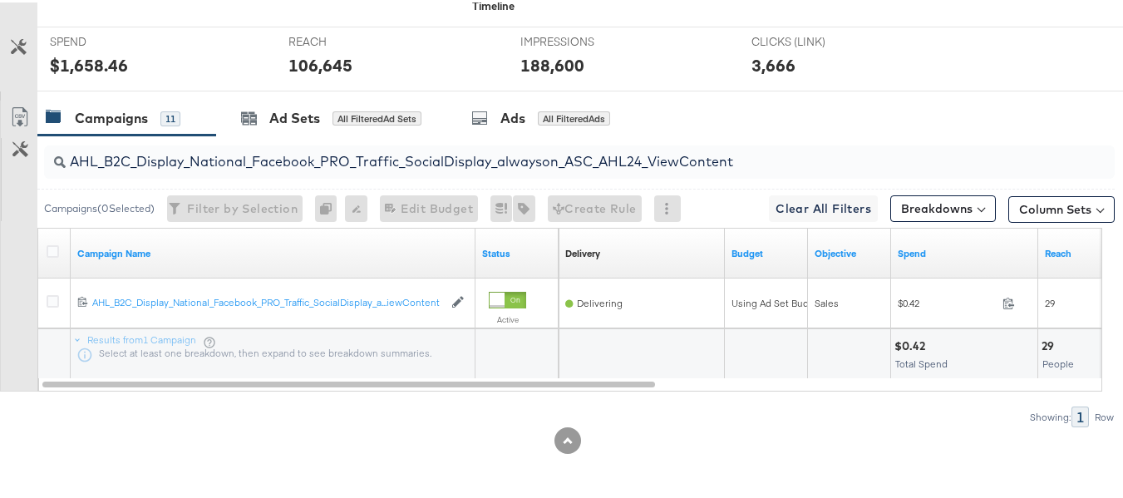
scroll to position [0, 0]
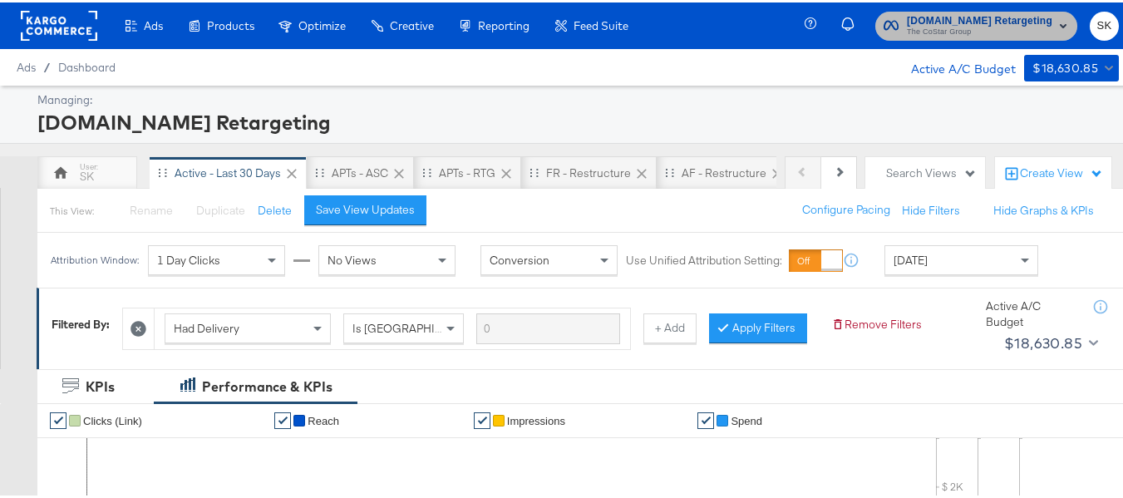
click at [969, 24] on span "The CoStar Group" at bounding box center [979, 29] width 145 height 13
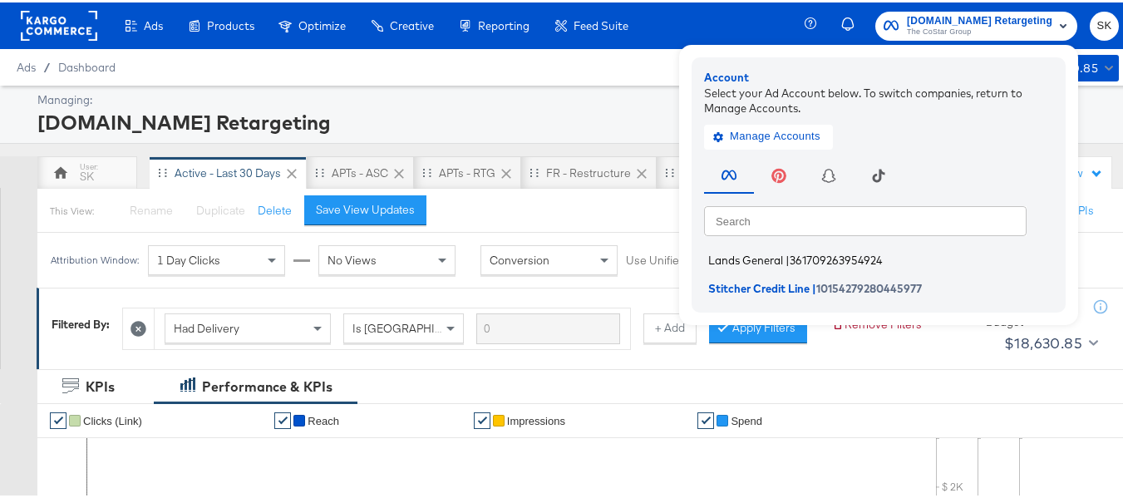
click at [737, 258] on span "Lands General" at bounding box center [745, 257] width 75 height 13
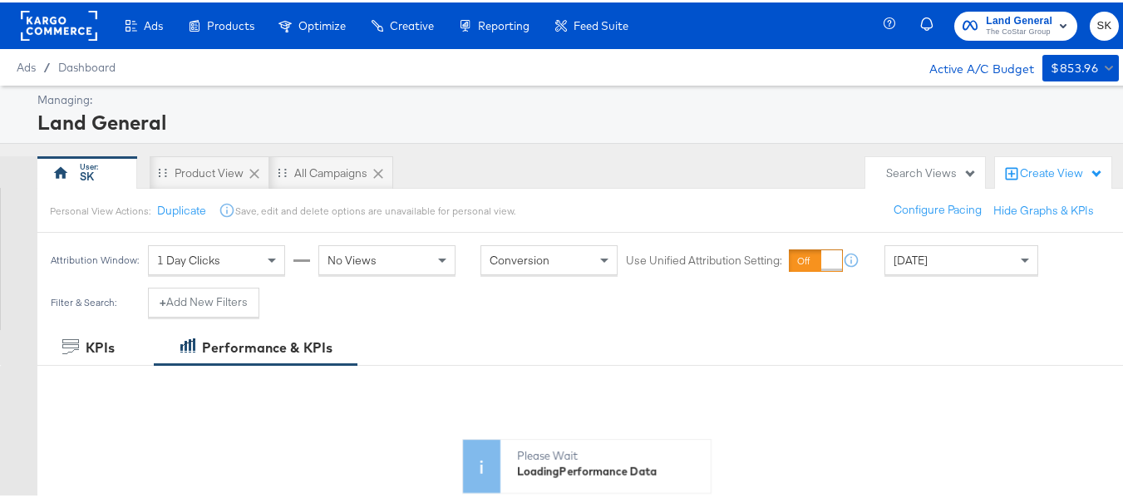
scroll to position [166, 0]
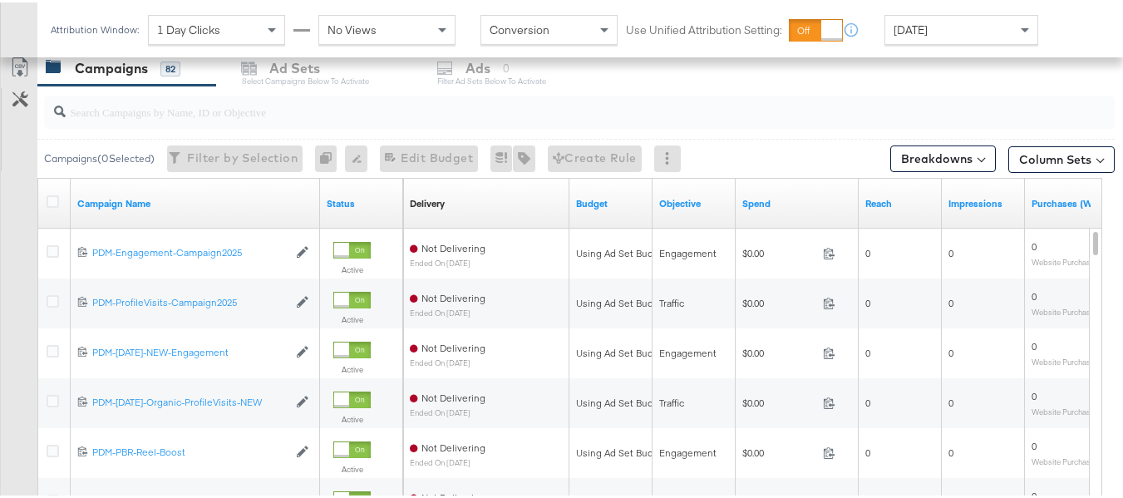
click at [222, 102] on input "search" at bounding box center [543, 102] width 954 height 32
paste input "B2C_LAND_KC_RT_Sig_24"
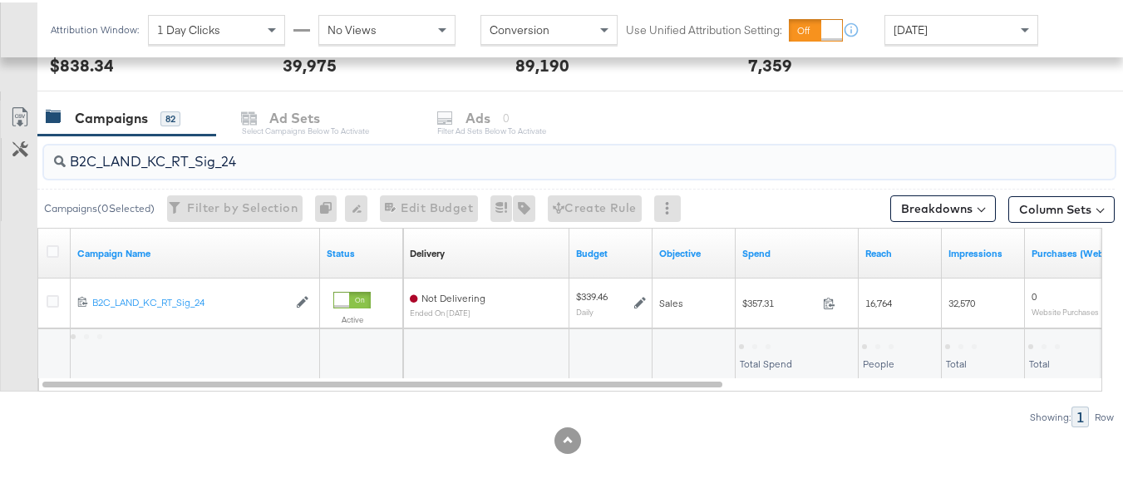
scroll to position [663, 0]
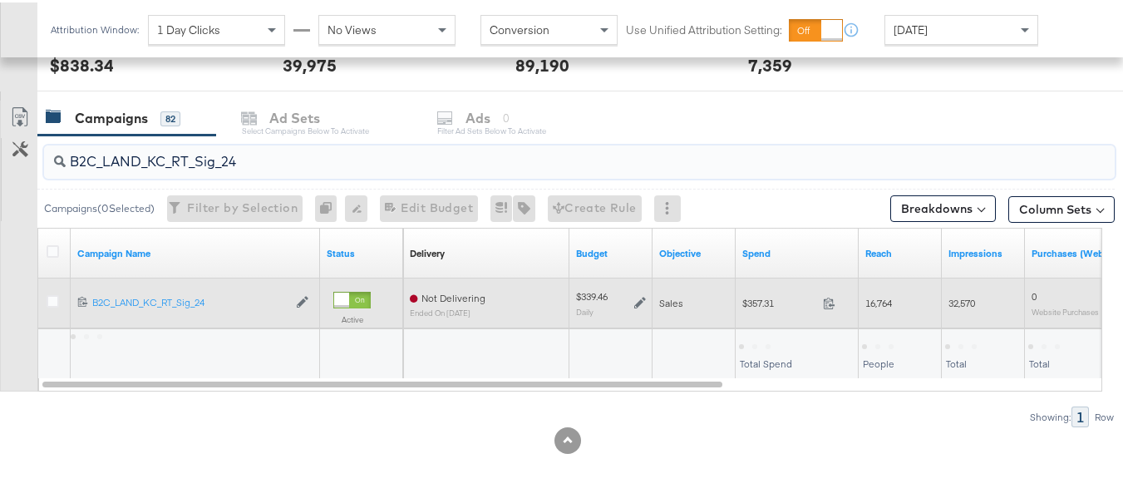
click at [762, 308] on div "$357.31 357.31" at bounding box center [797, 301] width 123 height 26
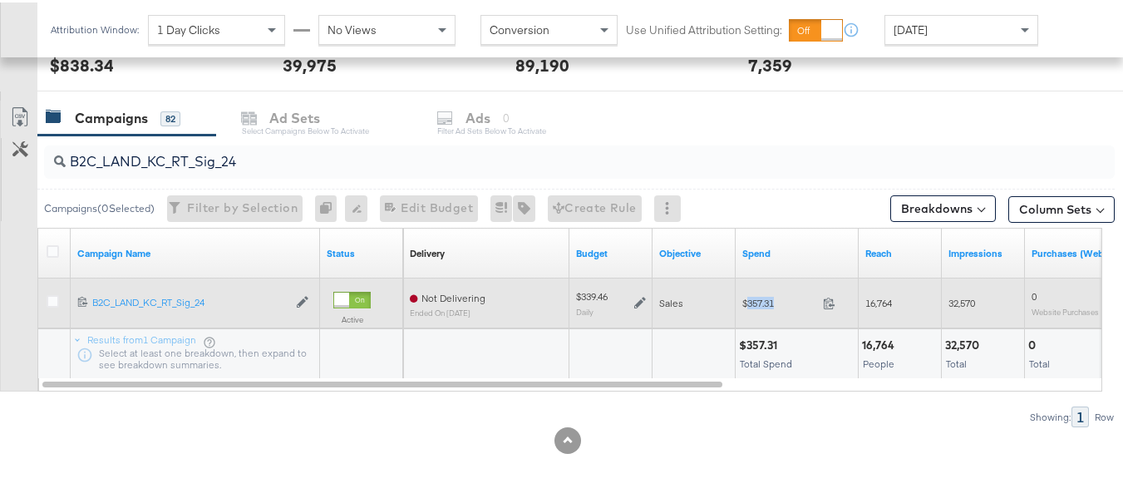
click at [762, 308] on div "$357.31 357.31" at bounding box center [797, 301] width 123 height 26
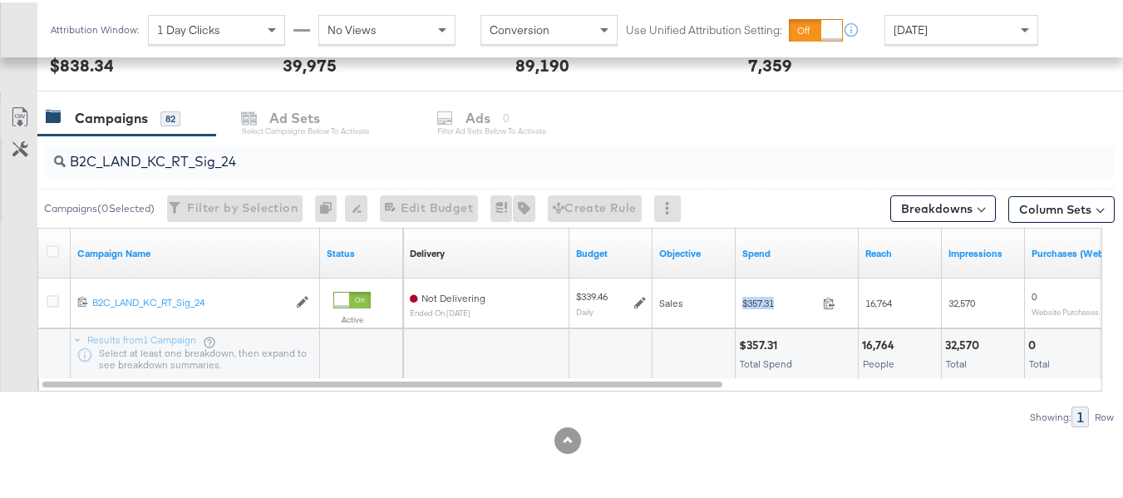
copy div "$357.31"
click at [328, 151] on input "B2C_LAND_KC_RT_Sig_24" at bounding box center [543, 152] width 954 height 32
paste input "B_Ecommerce_KC_Retargeting_LW&LOA_Traffic"
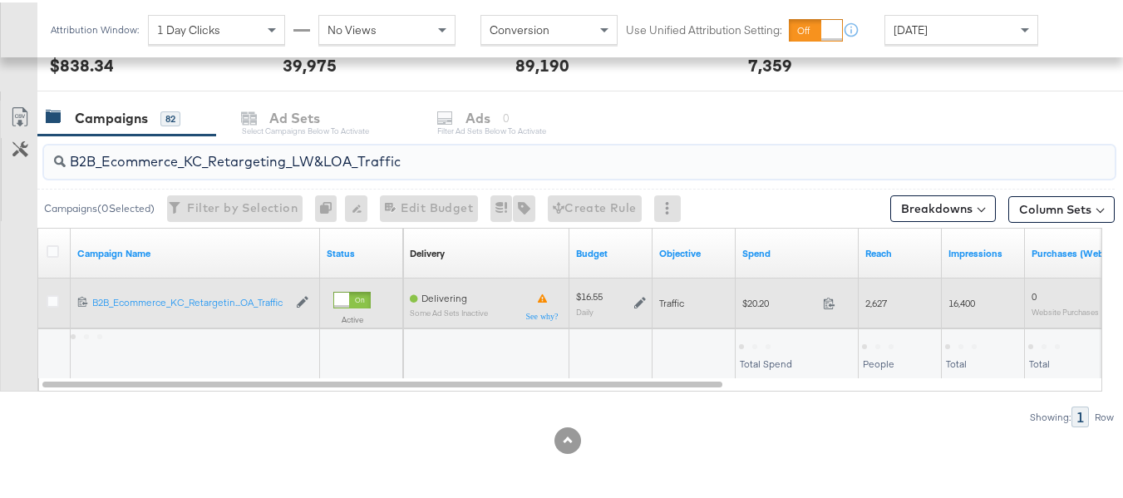
click at [765, 315] on div "$20.20 20.2" at bounding box center [797, 301] width 123 height 50
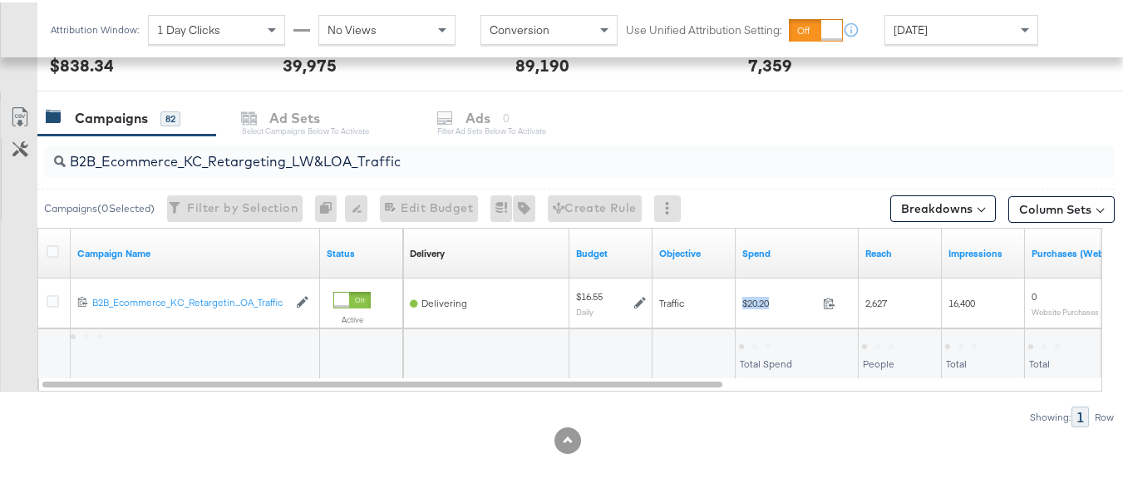
copy div "$20.20"
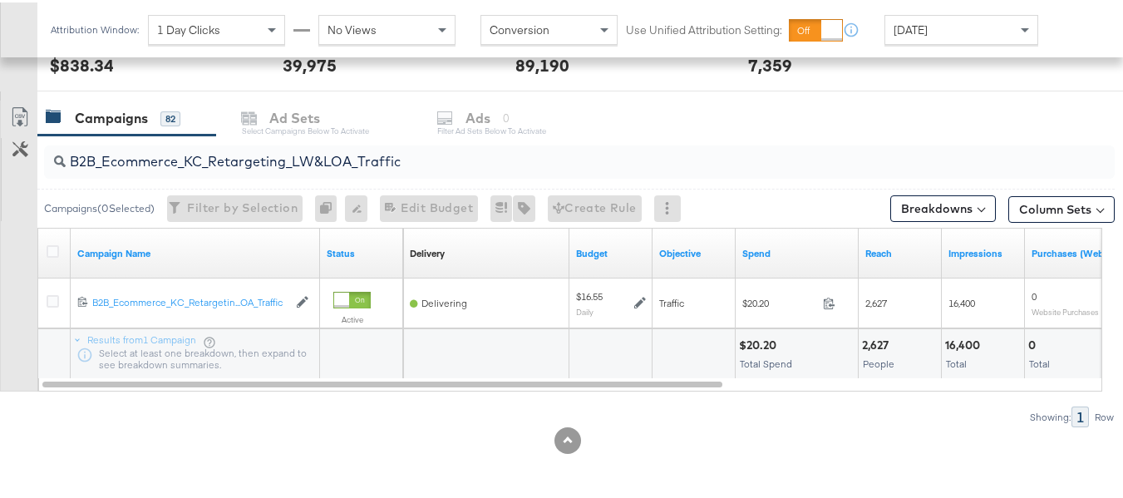
click at [379, 158] on input "B2B_Ecommerce_KC_Retargeting_LW&LOA_Traffic" at bounding box center [543, 152] width 954 height 32
paste input "KC_Retargeting_Prospects & Clients_Conversions"
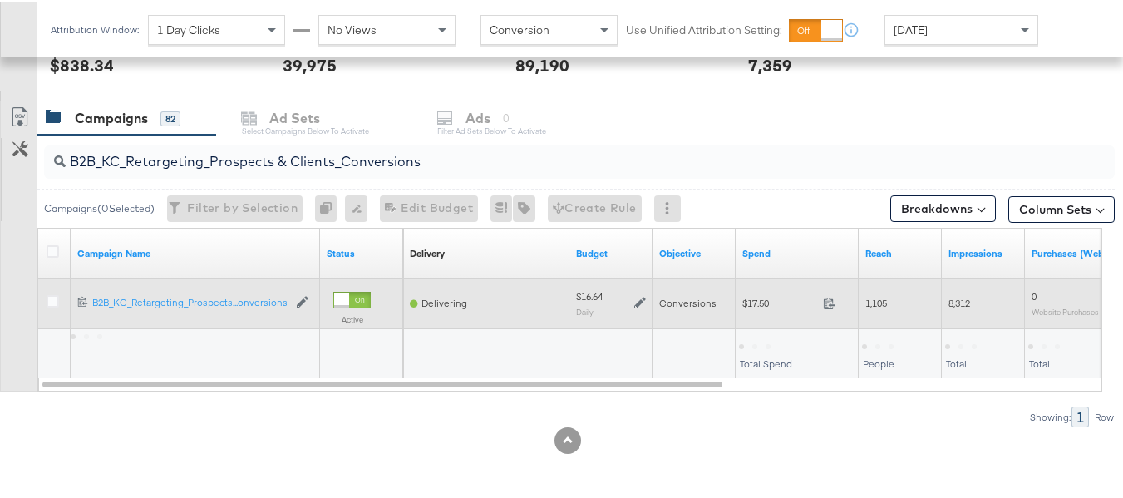
click at [743, 300] on span "$17.50" at bounding box center [779, 300] width 74 height 12
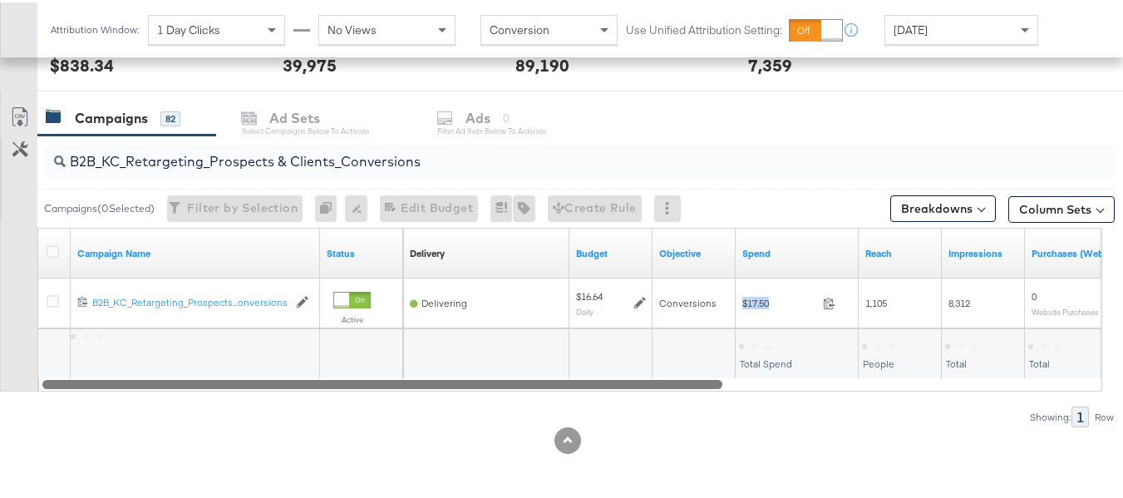
copy div "$17.50"
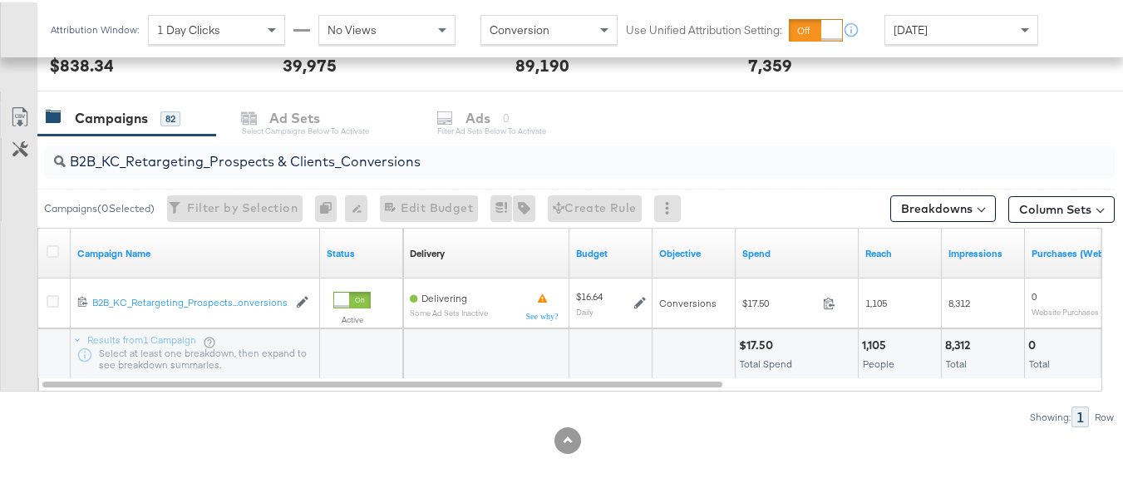
click at [314, 176] on div "B2B_KC_Retargeting_Prospects & Clients_Conversions" at bounding box center [579, 160] width 1071 height 40
click at [313, 160] on input "B2B_KC_Retargeting_Prospects & Clients_Conversions" at bounding box center [543, 152] width 954 height 32
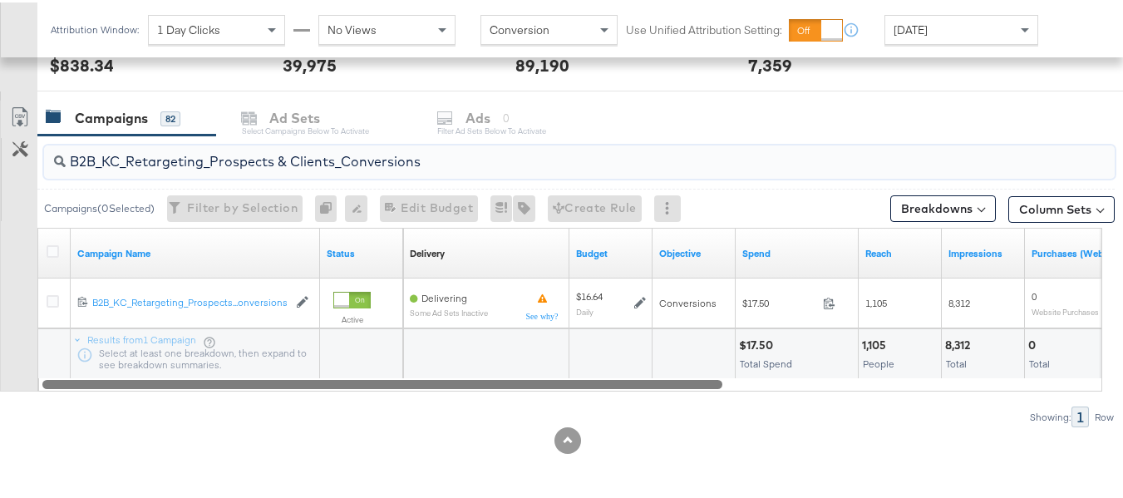
paste input "C_LAND_KC_Pros_Sig"
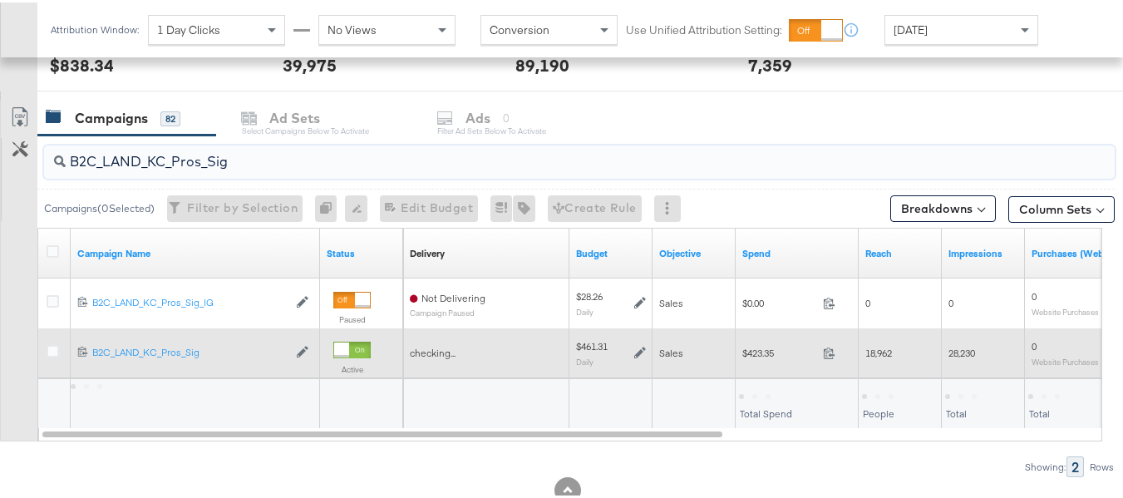
type input "B2C_LAND_KC_Pros_Sig"
click at [762, 346] on span "$423.35" at bounding box center [779, 350] width 74 height 12
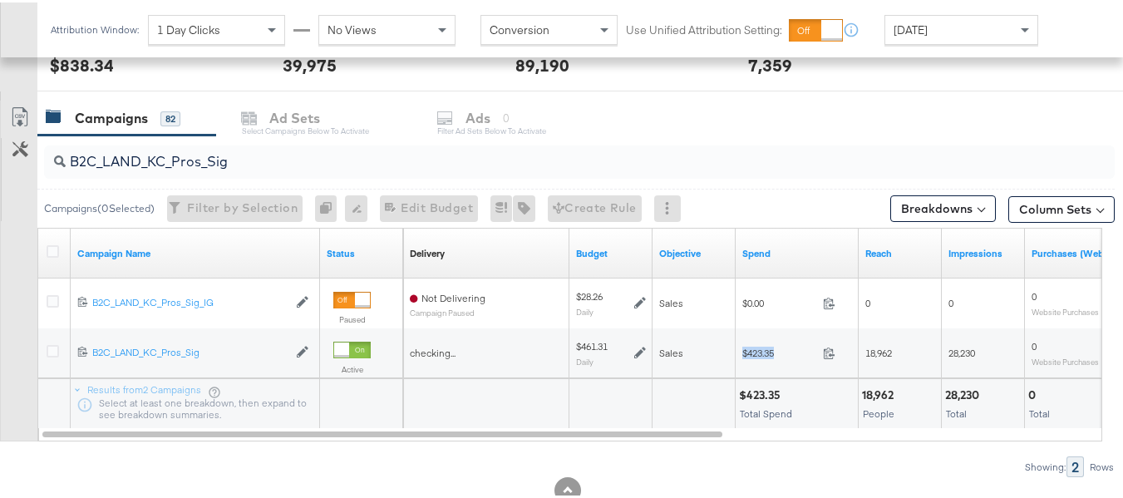
copy div "$423.35"
click at [796, 454] on div "Showing: 2 Rows" at bounding box center [557, 464] width 1115 height 21
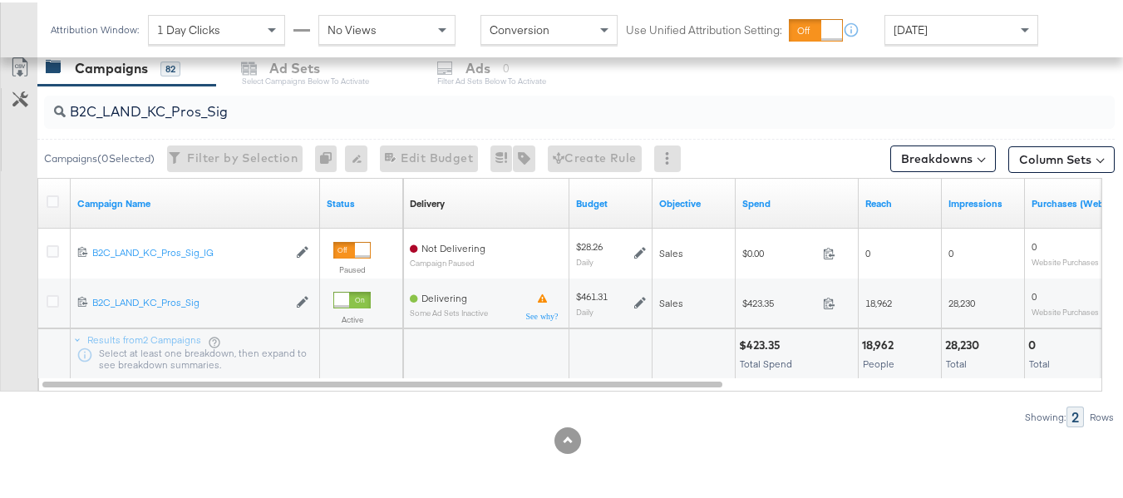
scroll to position [0, 0]
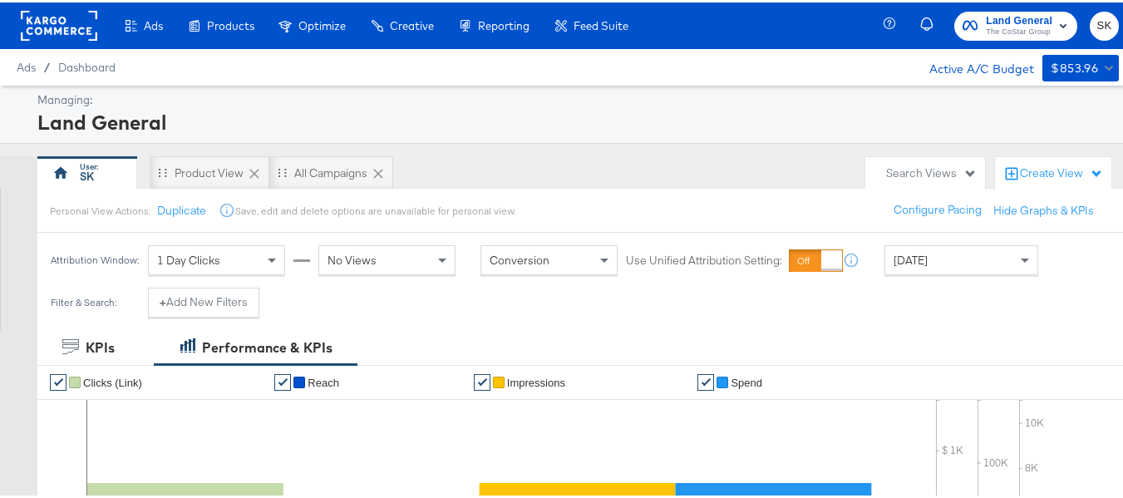
click at [42, 27] on rect at bounding box center [59, 23] width 76 height 30
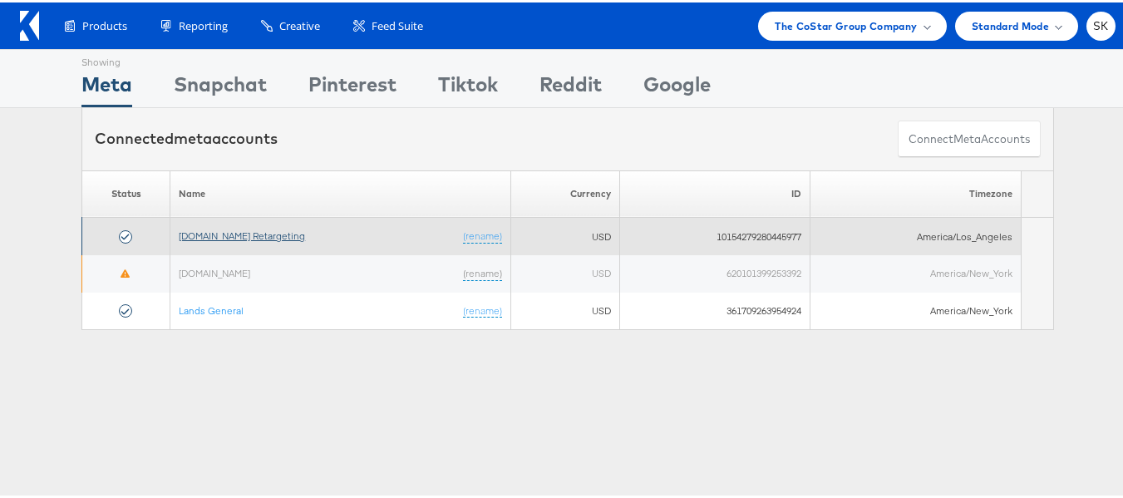
click at [220, 236] on link "[DOMAIN_NAME] Retargeting" at bounding box center [242, 233] width 126 height 12
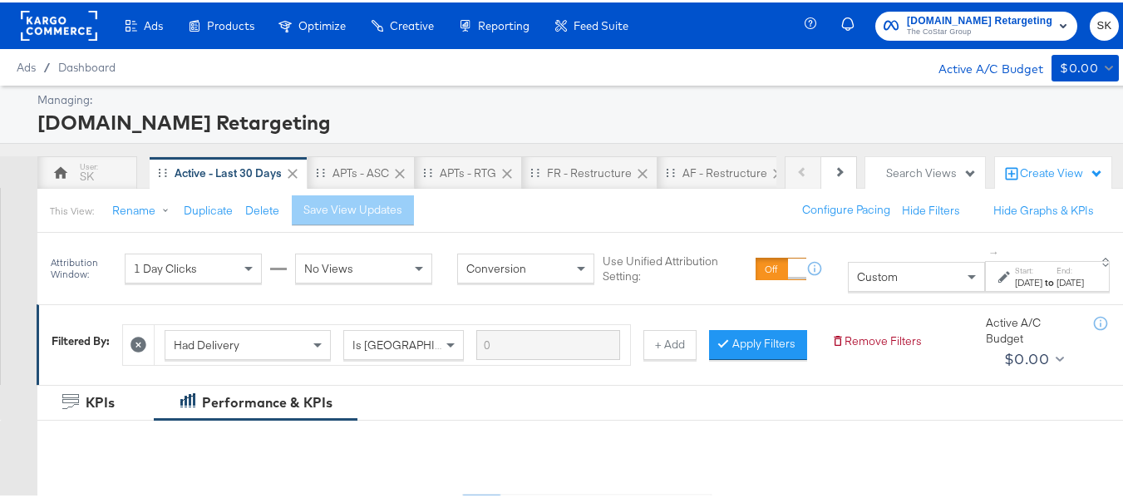
click at [857, 275] on span "Custom" at bounding box center [877, 274] width 41 height 15
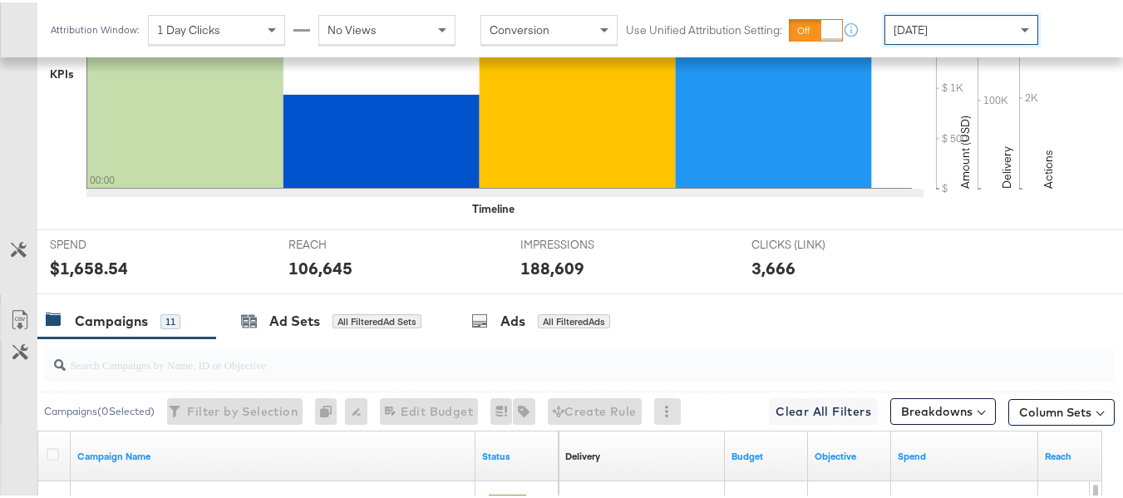
scroll to position [665, 0]
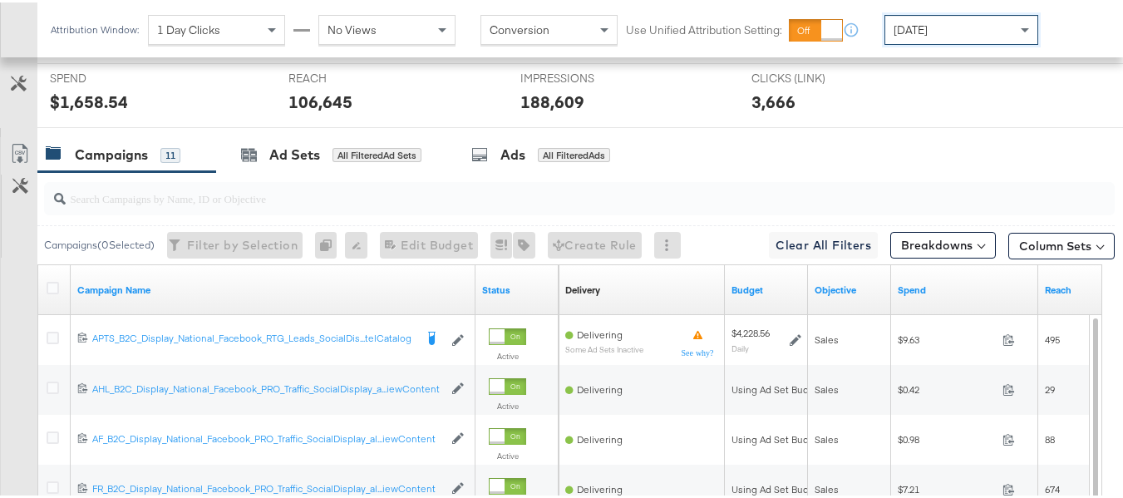
click at [120, 205] on input "search" at bounding box center [543, 189] width 954 height 32
paste input "APTS_B2C_Display_National_Facebook_RTG_Leads_SocialDisplay_Retargeting_Diamond_…"
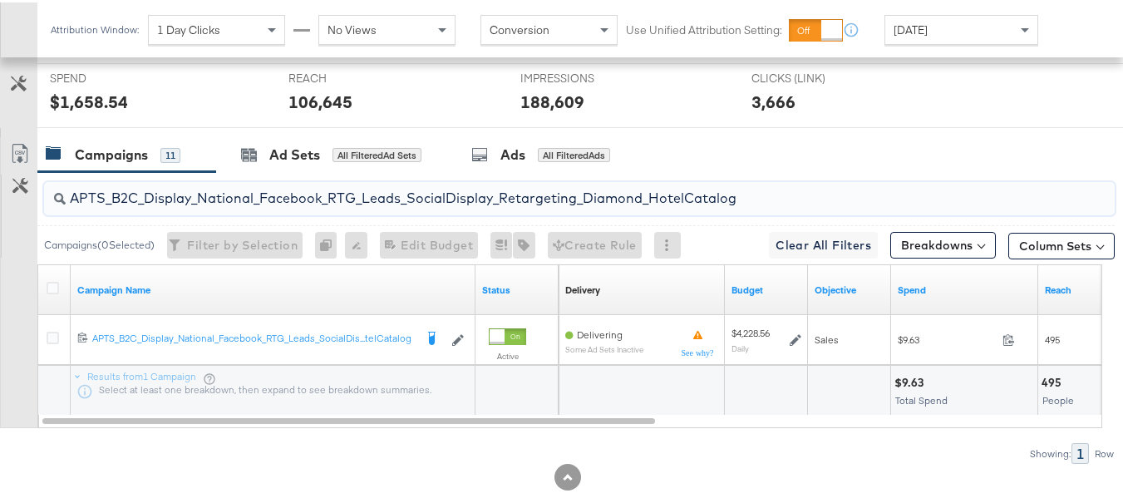
click at [1009, 4] on div "Attribution Window: 1 Day Clicks No Views Conversion Use Unified Attribution Se…" at bounding box center [548, 27] width 1022 height 55
click at [444, 205] on input "APTS_B2C_Display_National_Facebook_RTG_Leads_SocialDisplay_Retargeting_Diamond_…" at bounding box center [543, 189] width 954 height 32
paste input "alwayson_Retargeting_DARE24_DiamondPlatinum"
click at [300, 205] on input "APTS_B2C_Display_National_Facebook_RTG_Leads_SocialDisplay_alwayson_Retargeting…" at bounding box center [543, 189] width 954 height 32
paste input "FR_B2C_Display_National_Facebook_RTG_Leads_SocialDisplay_alwayson_Retargeting_FR"
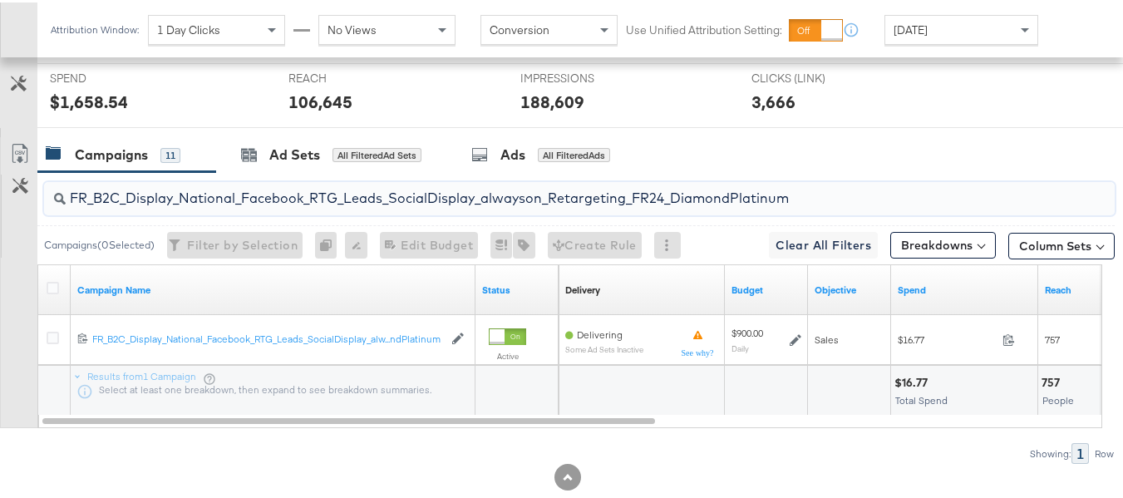
click at [227, 205] on input "FR_B2C_Display_National_Facebook_RTG_Leads_SocialDisplay_alwayson_Retargeting_F…" at bounding box center [543, 189] width 954 height 32
paste input "AF_B2C_Display_National_Facebook_RTG_Leads_SocialDisplay_alwayson_Retargeting_AF"
click at [200, 213] on div "AF_B2C_Display_National_Facebook_RTG_Leads_SocialDisplay_alwayson_Retargeting_A…" at bounding box center [579, 196] width 1071 height 33
click at [199, 205] on input "AF_B2C_Display_National_Facebook_RTG_Leads_SocialDisplay_alwayson_Retargeting_A…" at bounding box center [543, 189] width 954 height 32
paste input "HL_B2C_Display_National_Facebook_RTG_Leads_SocialDisplay_alwayson_Retargeting_A…"
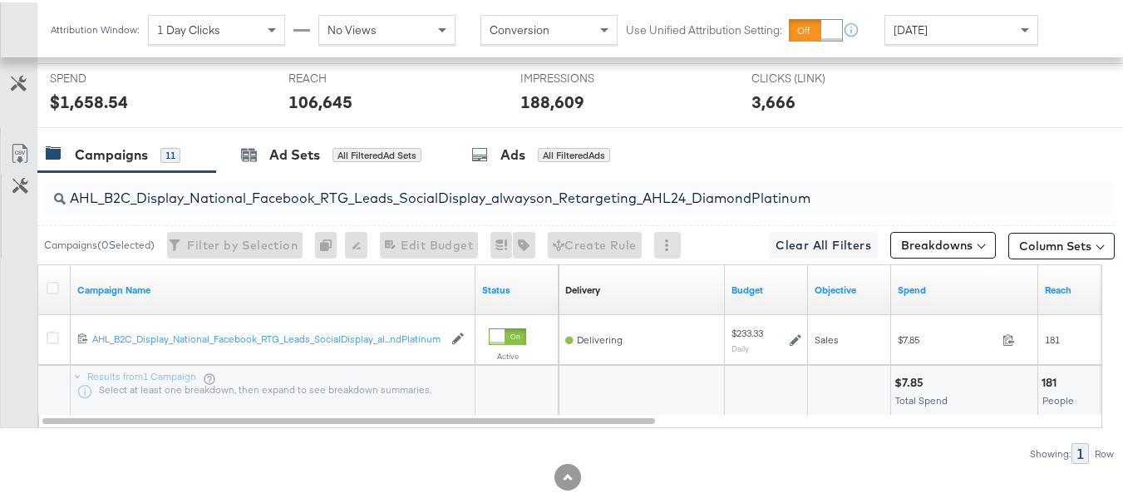
click at [200, 213] on div "AHL_B2C_Display_National_Facebook_RTG_Leads_SocialDisplay_alwayson_Retargeting_…" at bounding box center [579, 196] width 1071 height 33
paste input "PTS_B2C_Display_National_Facebook_PRO_Traffic_SocialDisplay_alwayson_ASC_DARE24…"
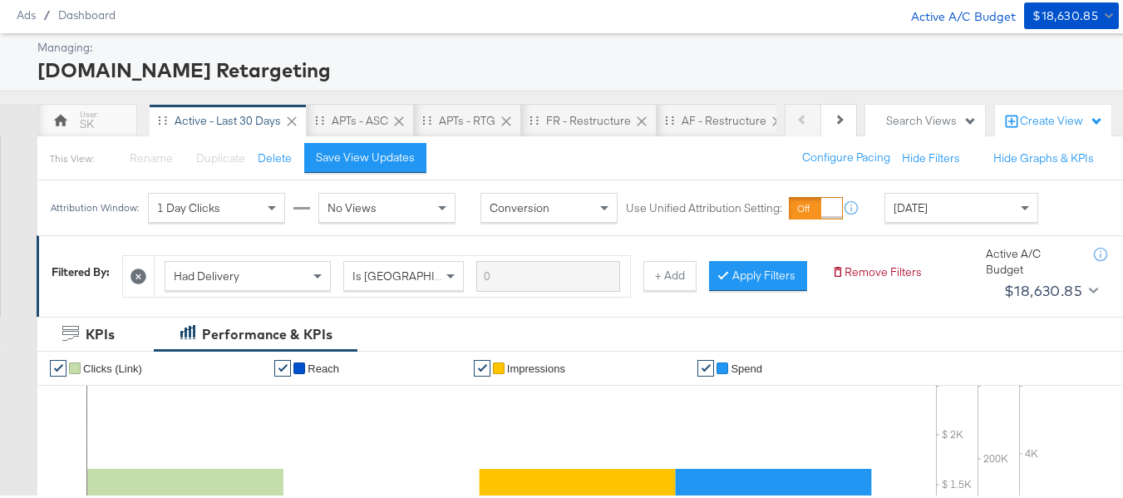
scroll to position [0, 0]
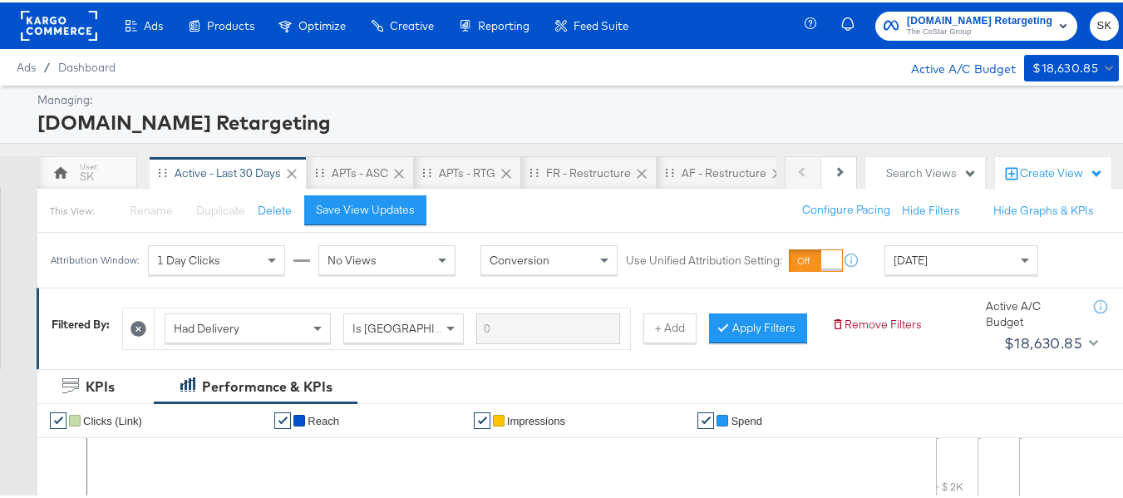
type input "APTS_B2C_Display_National_Facebook_PRO_Traffic_SocialDisplay_alwayson_ASC_DARE2…"
click at [145, 326] on icon at bounding box center [139, 326] width 16 height 16
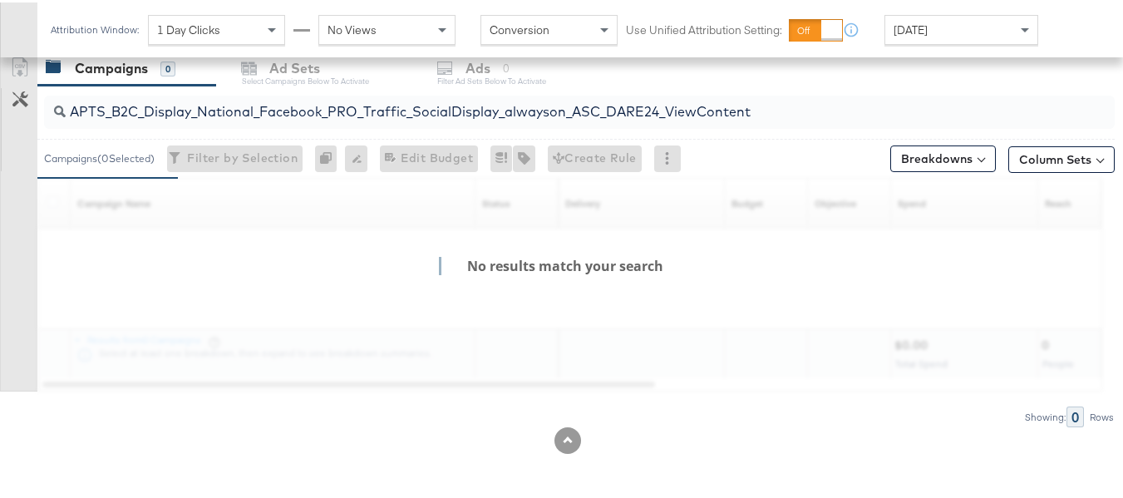
scroll to position [663, 0]
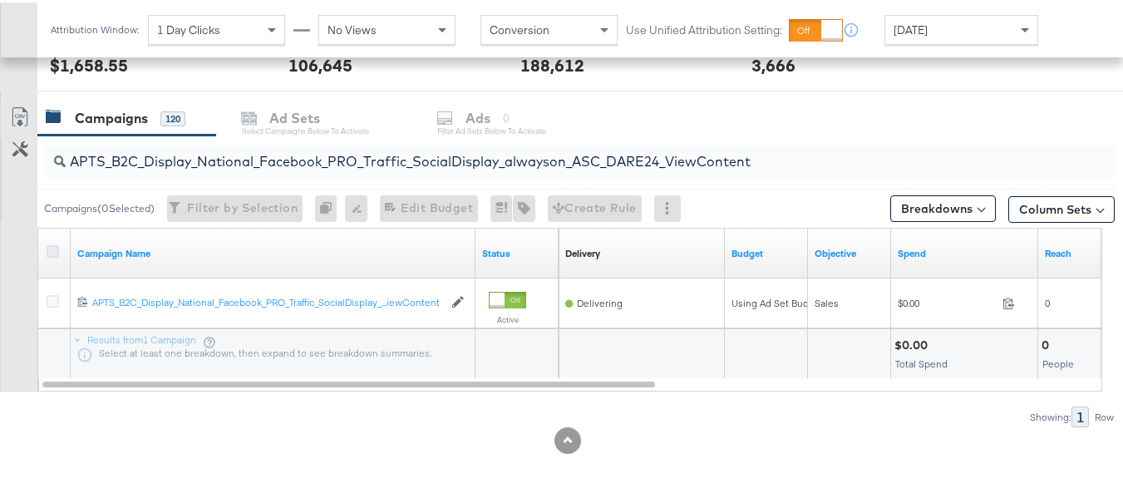
click at [48, 244] on icon at bounding box center [53, 249] width 12 height 12
click at [0, 0] on input "checkbox" at bounding box center [0, 0] width 0 height 0
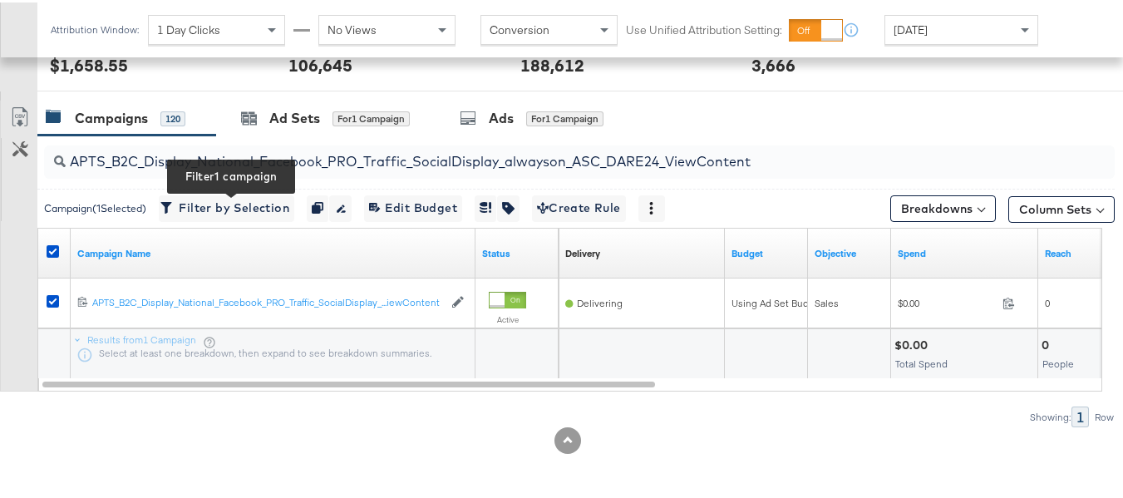
click at [287, 135] on div "APTS_B2C_Display_National_Facebook_PRO_Traffic_SocialDisplay_alwayson_ASC_DARE2…" at bounding box center [575, 159] width 1077 height 53
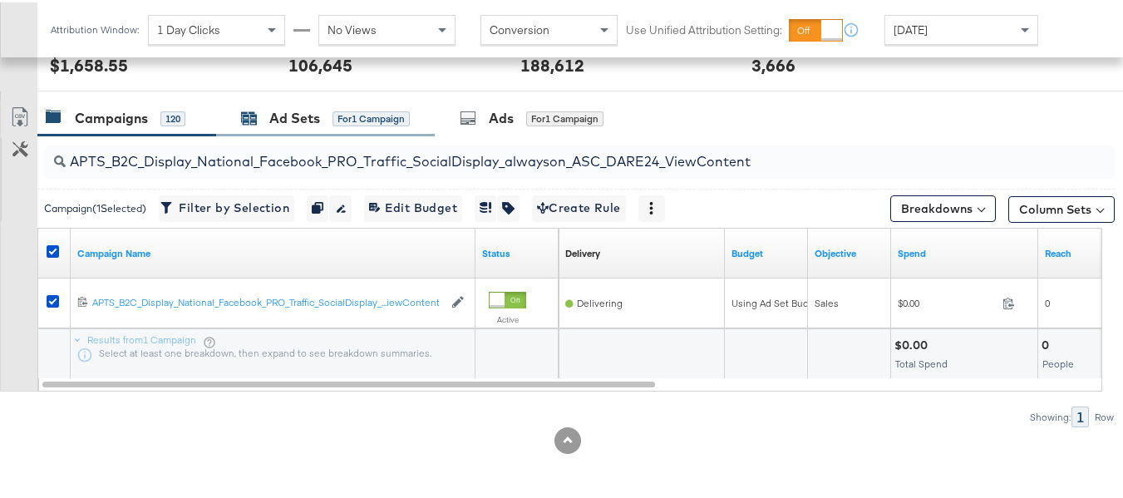
click at [284, 117] on div "Ad Sets" at bounding box center [294, 115] width 51 height 19
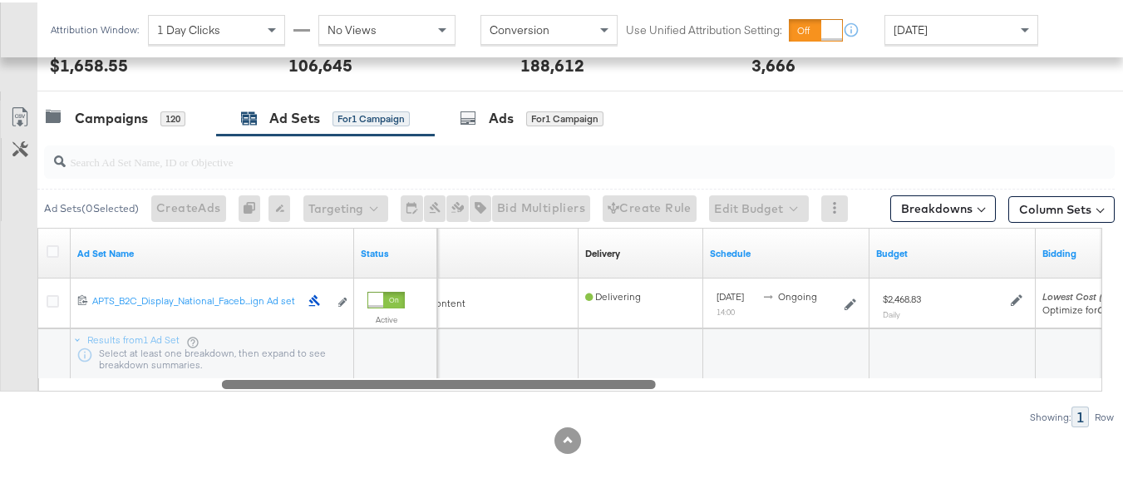
drag, startPoint x: 457, startPoint y: 379, endPoint x: 111, endPoint y: 142, distance: 419.9
click at [42, 340] on div "Ad Set Name Status Campaign Name Delivery Sorting Unavailable Schedule Budget B…" at bounding box center [569, 307] width 1065 height 164
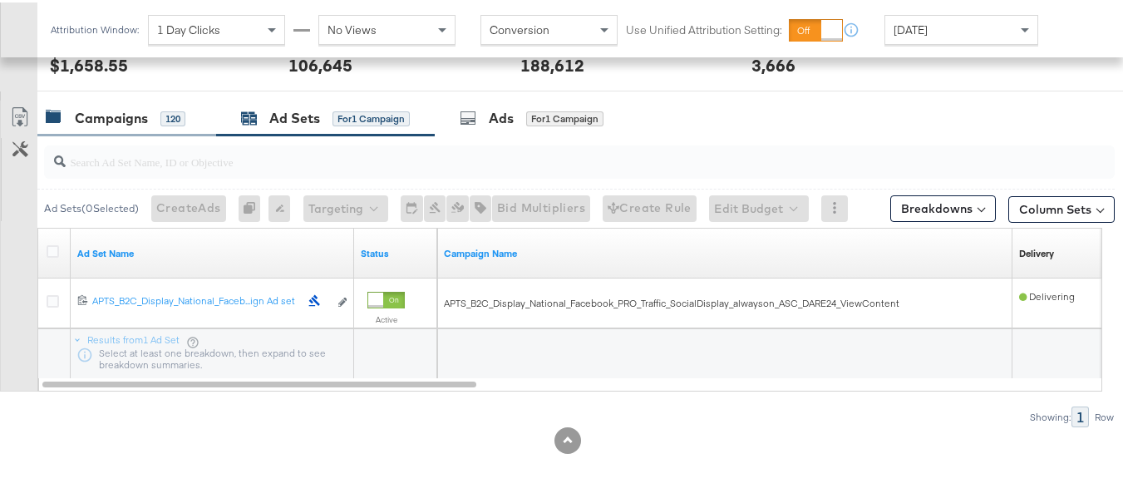
click at [103, 116] on div "Campaigns" at bounding box center [111, 115] width 73 height 19
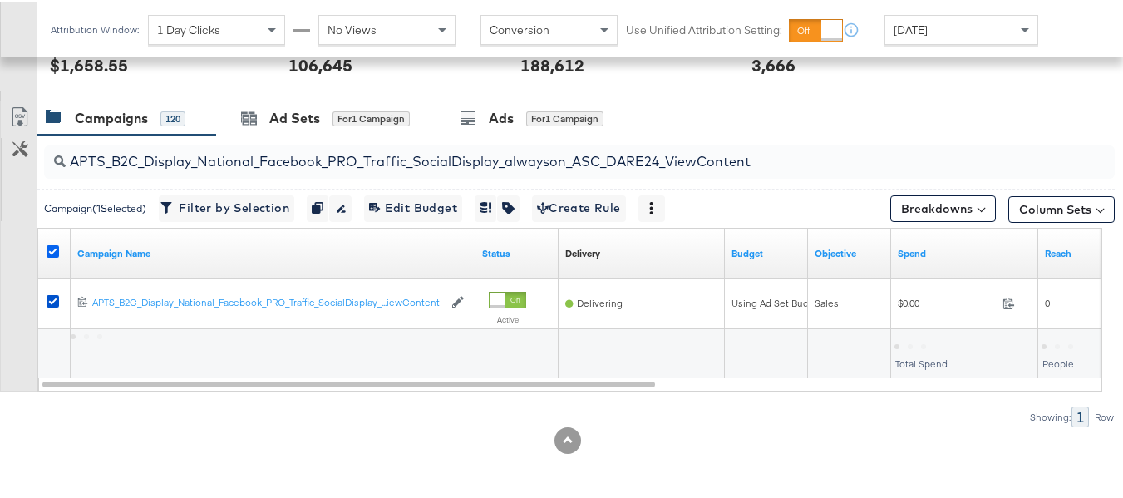
click at [51, 249] on icon at bounding box center [53, 249] width 12 height 12
click at [0, 0] on input "checkbox" at bounding box center [0, 0] width 0 height 0
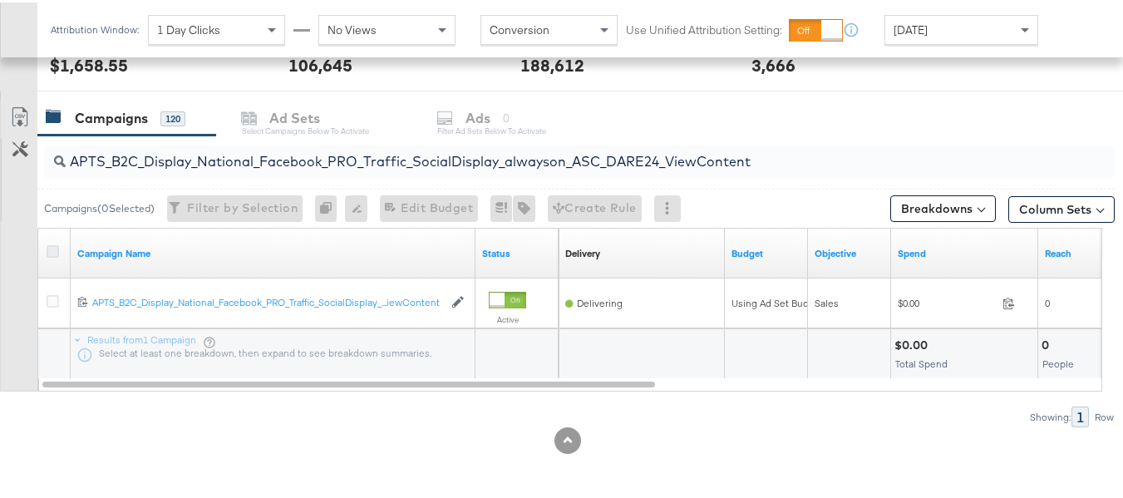
click at [55, 245] on icon at bounding box center [53, 249] width 12 height 12
click at [0, 0] on input "checkbox" at bounding box center [0, 0] width 0 height 0
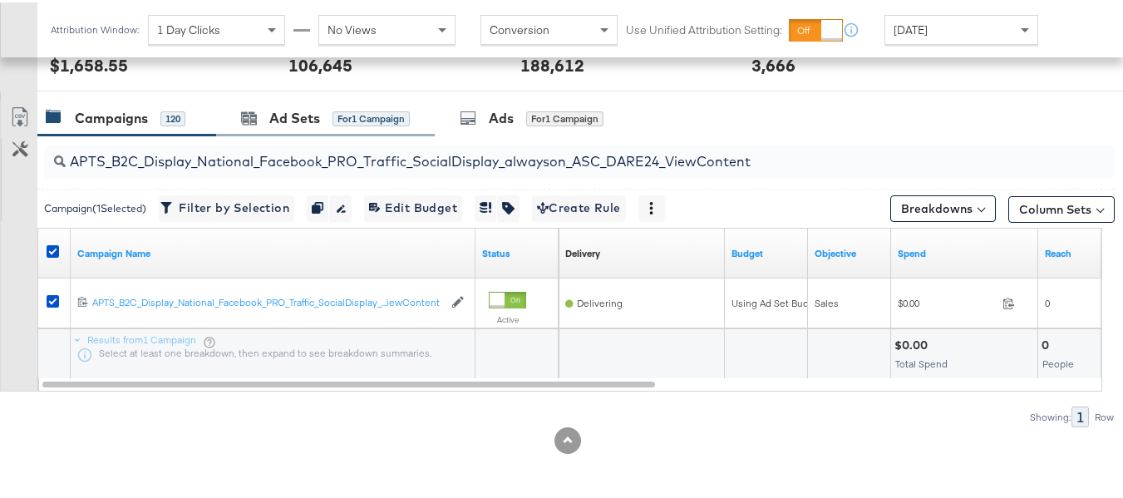
click at [240, 124] on div "Ad Sets for 1 Campaign" at bounding box center [325, 116] width 219 height 36
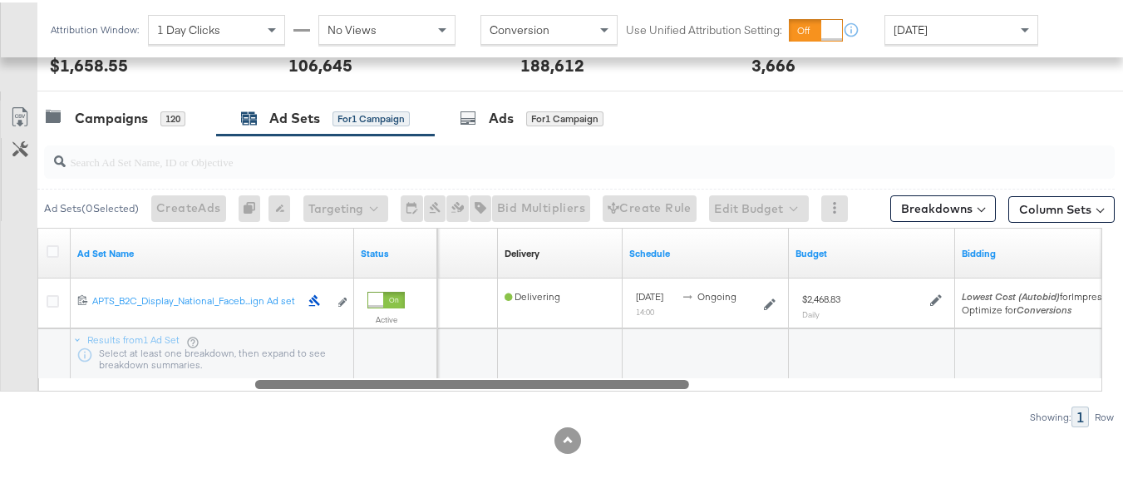
drag, startPoint x: 404, startPoint y: 387, endPoint x: 0, endPoint y: 341, distance: 406.6
click at [0, 358] on div "Customize KPIs Export as CSV Ad Set Name Status Campaign Name Delivery Sorting …" at bounding box center [557, 307] width 1115 height 164
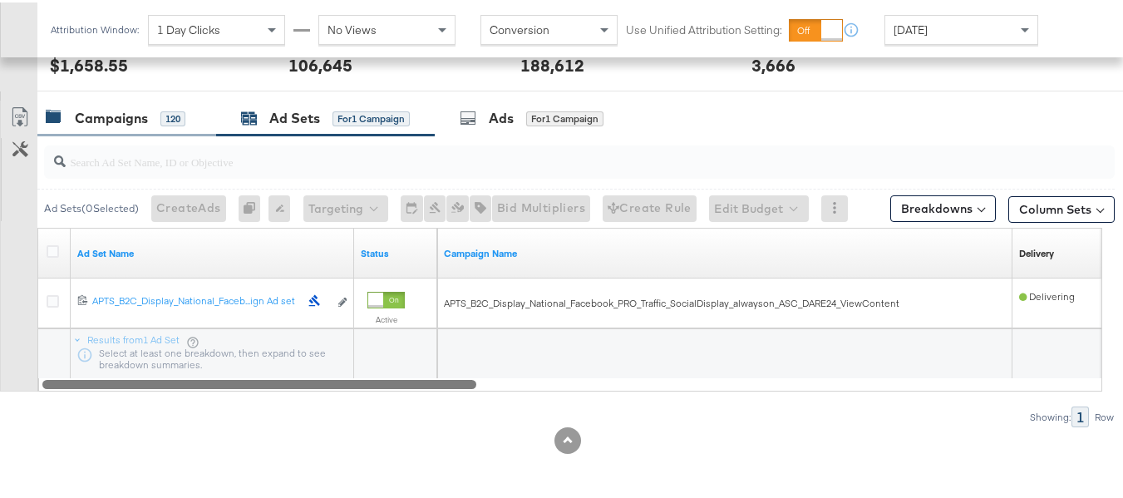
click at [77, 118] on div "Campaigns" at bounding box center [111, 115] width 73 height 19
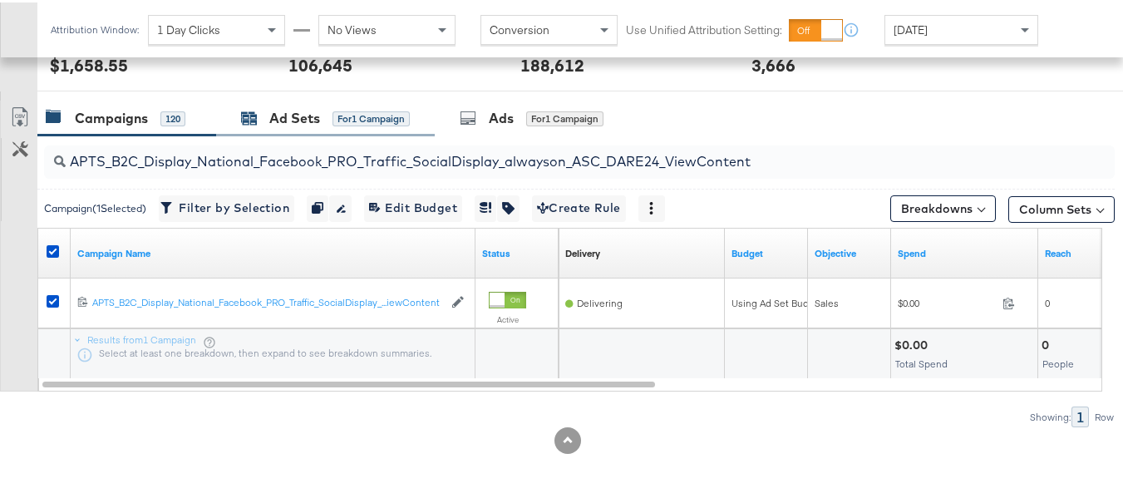
click at [395, 109] on div "for 1 Campaign" at bounding box center [371, 116] width 77 height 15
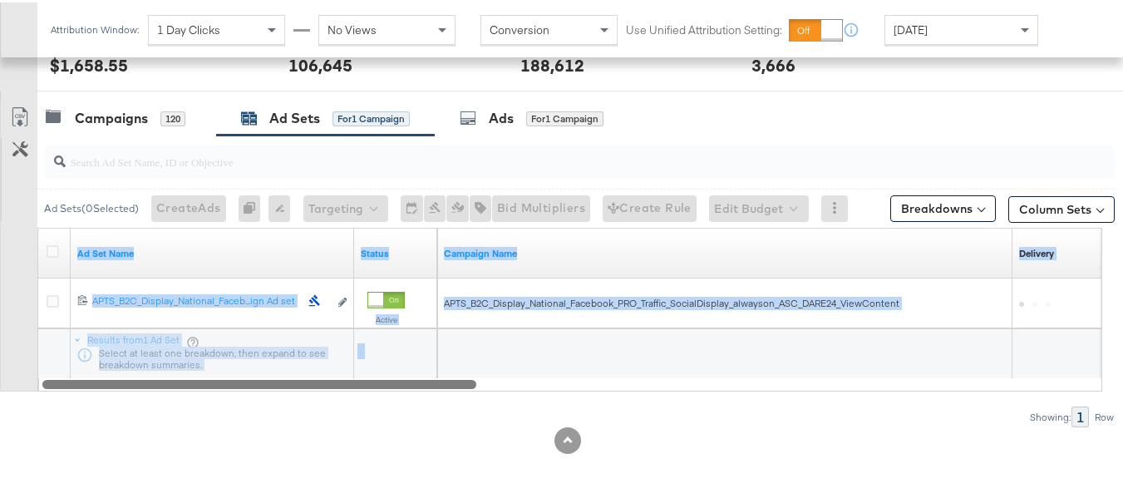
drag, startPoint x: 440, startPoint y: 374, endPoint x: 602, endPoint y: 385, distance: 162.5
click at [602, 385] on div "Ad Set Name Status Campaign Name Delivery Sorting Unavailable 12021198339094061…" at bounding box center [569, 307] width 1065 height 164
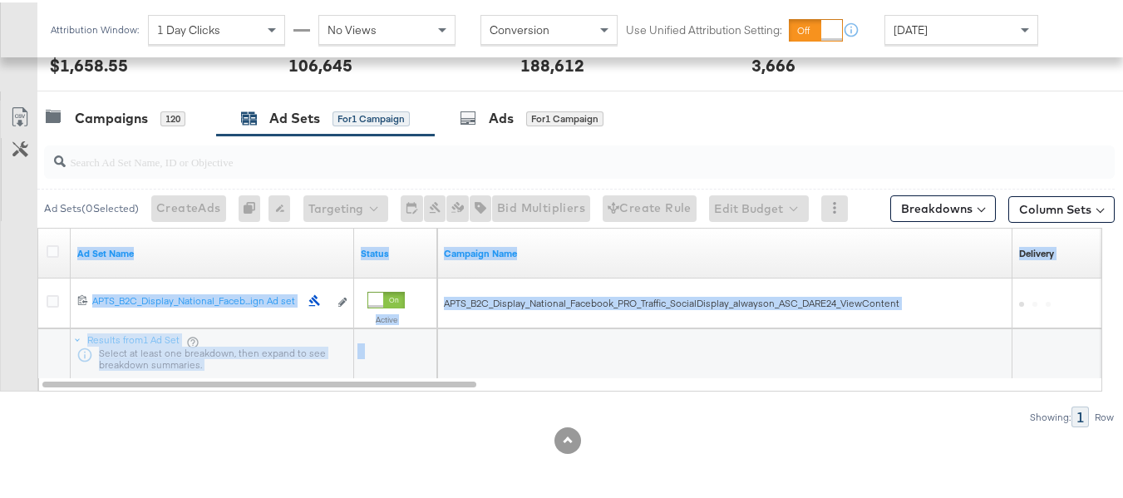
drag, startPoint x: 562, startPoint y: 357, endPoint x: 471, endPoint y: 367, distance: 91.2
click at [560, 357] on div at bounding box center [724, 352] width 574 height 50
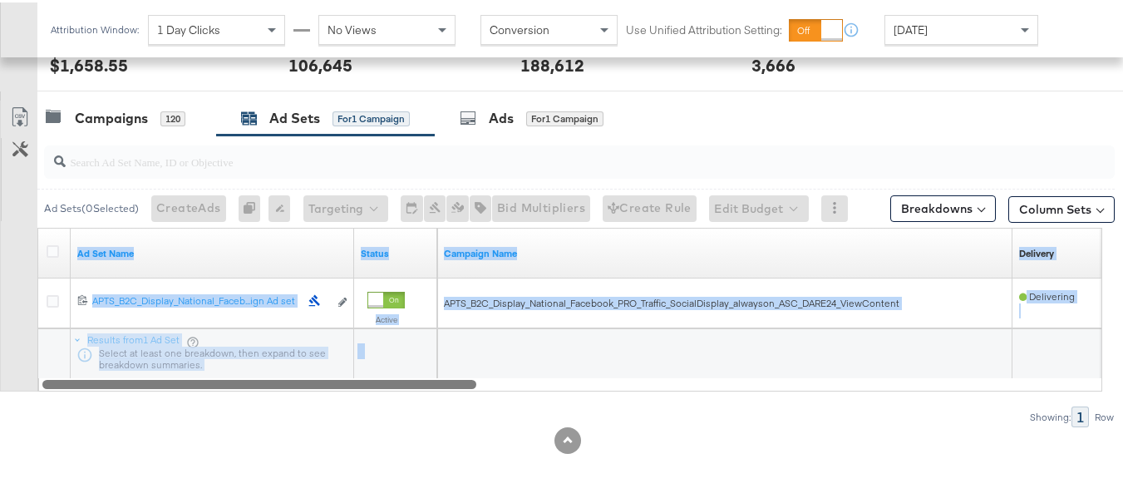
click at [440, 385] on div at bounding box center [259, 381] width 434 height 14
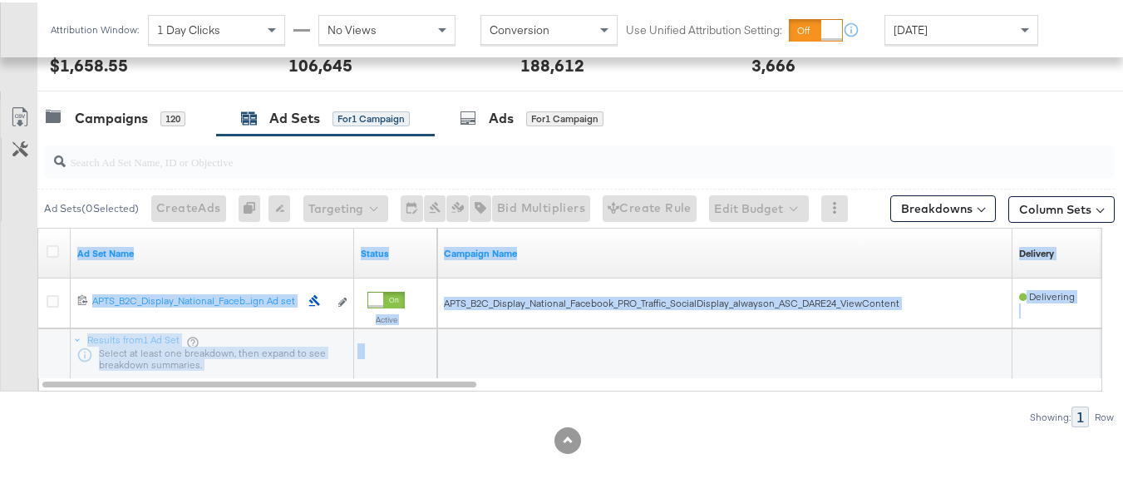
click at [471, 352] on div at bounding box center [727, 349] width 563 height 16
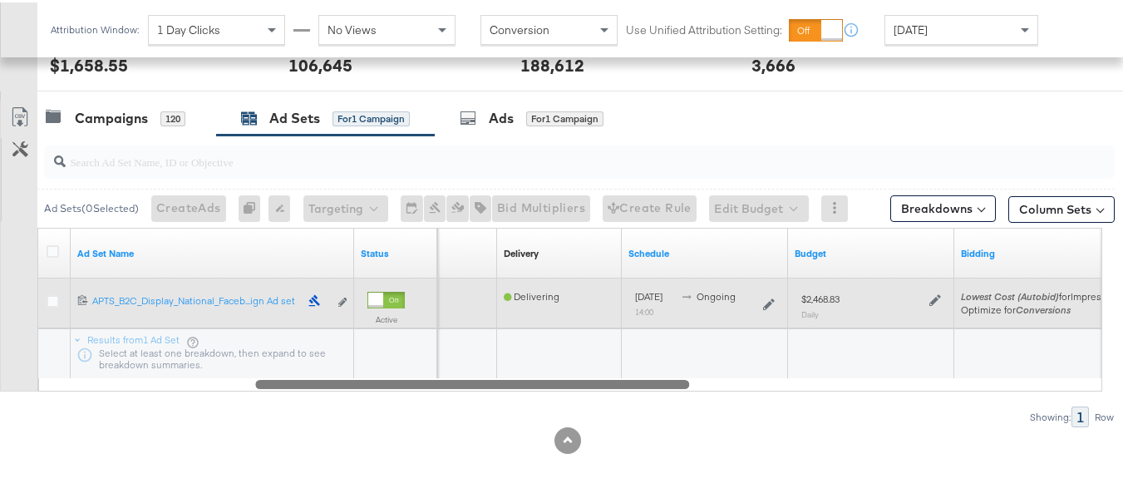
drag, startPoint x: 452, startPoint y: 384, endPoint x: 43, endPoint y: 314, distance: 414.9
click at [46, 322] on div "Ad Set Name Status Campaign Name Delivery Sorting Unavailable Schedule Budget B…" at bounding box center [569, 307] width 1065 height 164
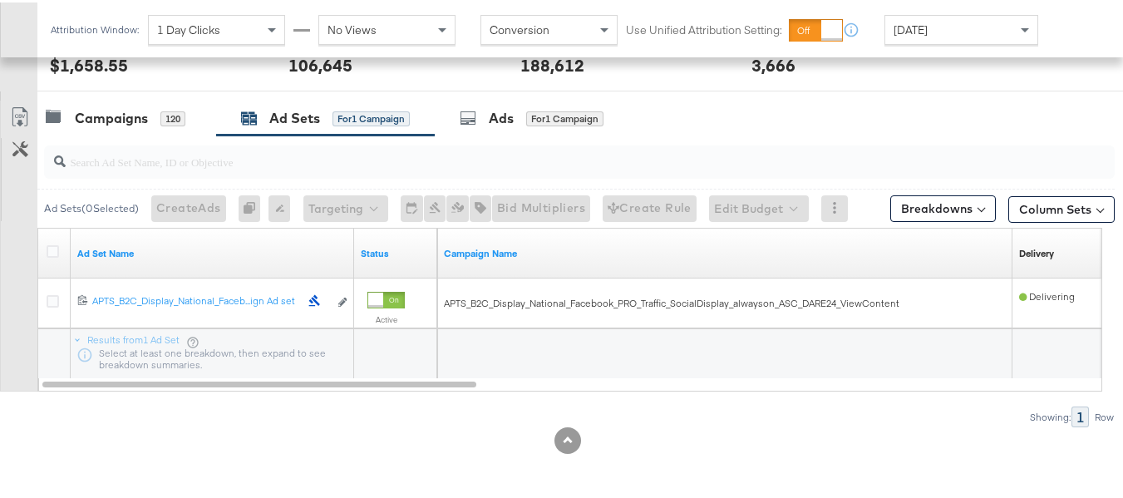
click at [125, 136] on div at bounding box center [575, 159] width 1077 height 53
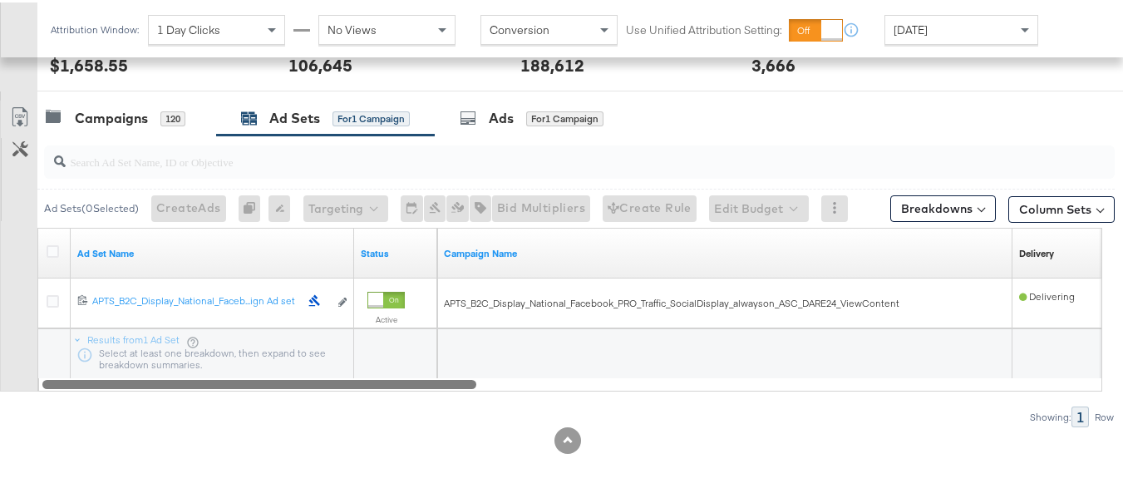
drag, startPoint x: 305, startPoint y: 379, endPoint x: 1, endPoint y: 321, distance: 309.8
click at [0, 330] on div "Customize KPIs Export as CSV Ad Set Name Status Campaign Name Delivery Sorting …" at bounding box center [557, 307] width 1115 height 164
click at [150, 109] on div "Campaigns 120" at bounding box center [116, 115] width 140 height 19
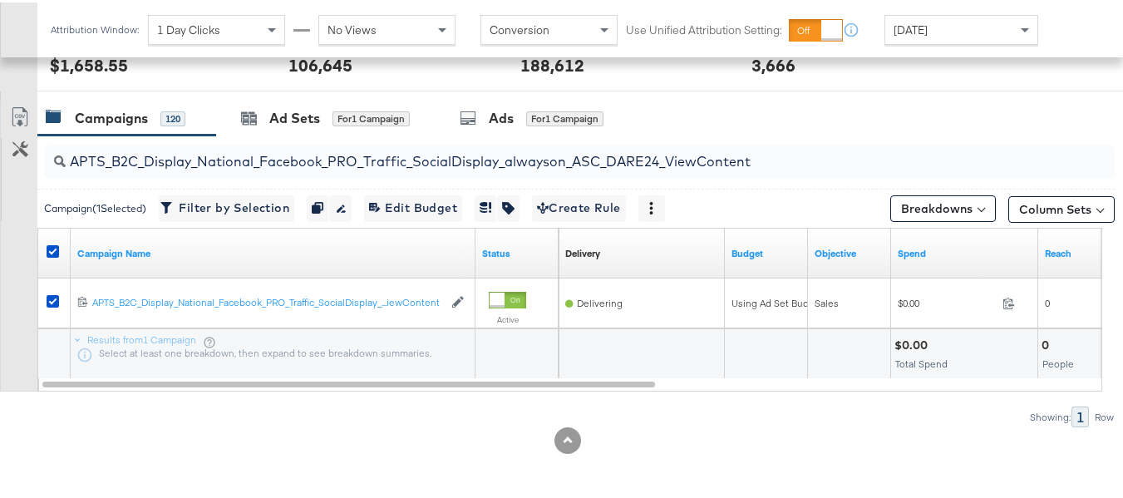
click at [39, 241] on div at bounding box center [54, 251] width 32 height 50
click at [55, 250] on icon at bounding box center [53, 249] width 12 height 12
click at [0, 0] on input "checkbox" at bounding box center [0, 0] width 0 height 0
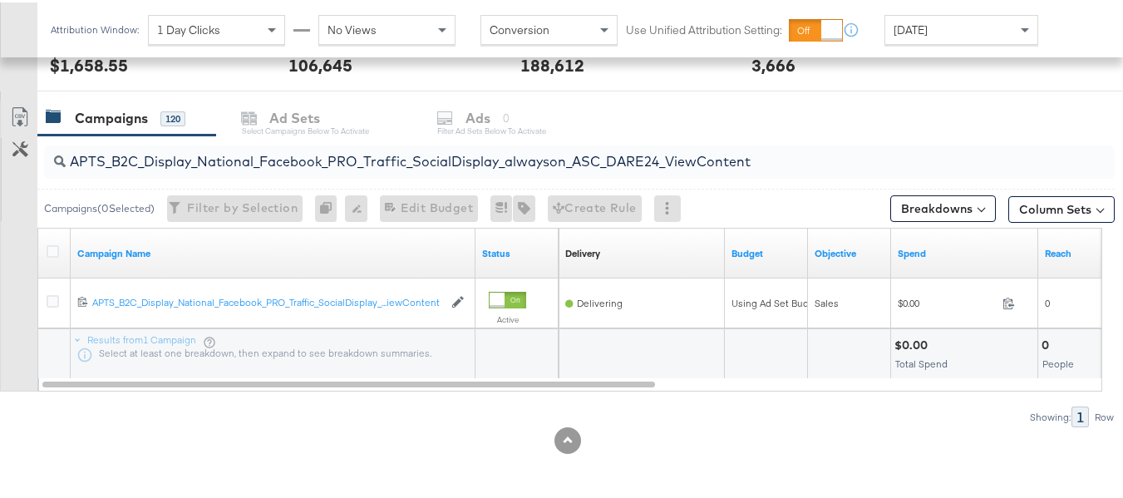
click at [237, 150] on input "APTS_B2C_Display_National_Facebook_PRO_Traffic_SocialDisplay_alwayson_ASC_DARE2…" at bounding box center [543, 152] width 954 height 32
paste input "Leads_SocialDisplay_alwayson_ASC_DARE24_Purchase"
type input "APTS_B2C_Display_National_Facebook_PRO_Leads_SocialDisplay_alwayson_ASC_DARE24_…"
click at [58, 251] on icon at bounding box center [53, 249] width 12 height 12
click at [0, 0] on input "checkbox" at bounding box center [0, 0] width 0 height 0
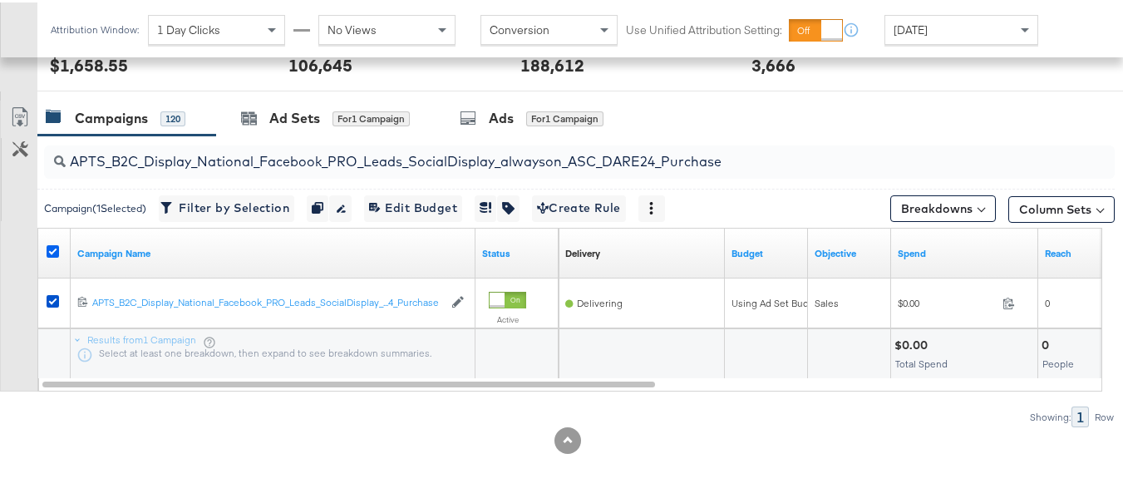
click at [54, 249] on icon at bounding box center [53, 249] width 12 height 12
click at [0, 0] on input "checkbox" at bounding box center [0, 0] width 0 height 0
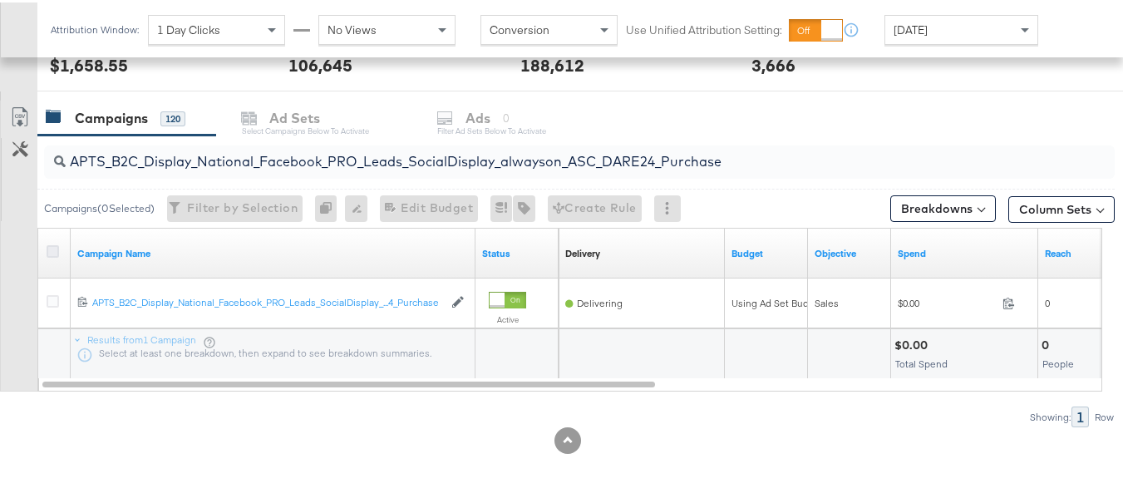
click at [52, 243] on icon at bounding box center [53, 249] width 12 height 12
click at [0, 0] on input "checkbox" at bounding box center [0, 0] width 0 height 0
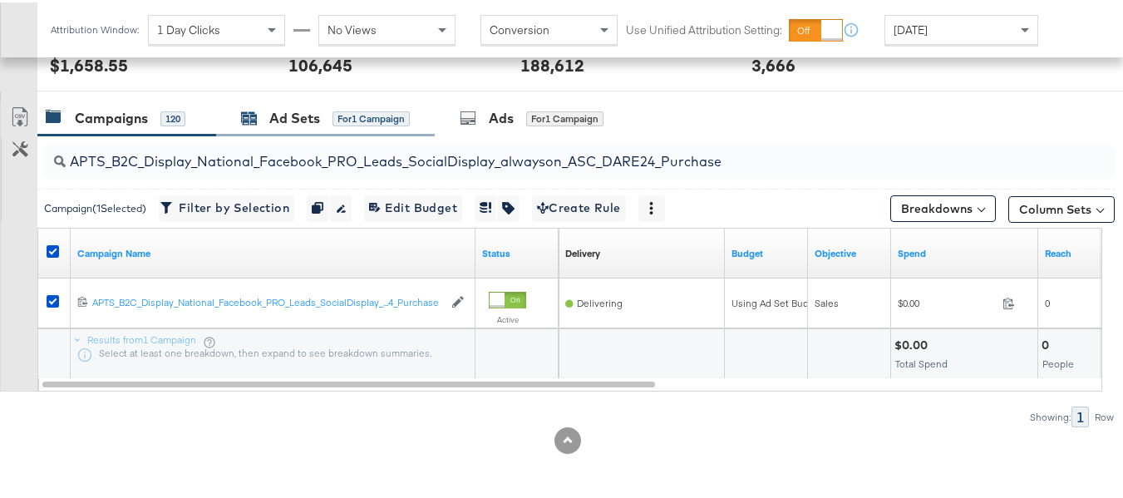
click at [358, 116] on div "for 1 Campaign" at bounding box center [371, 116] width 77 height 15
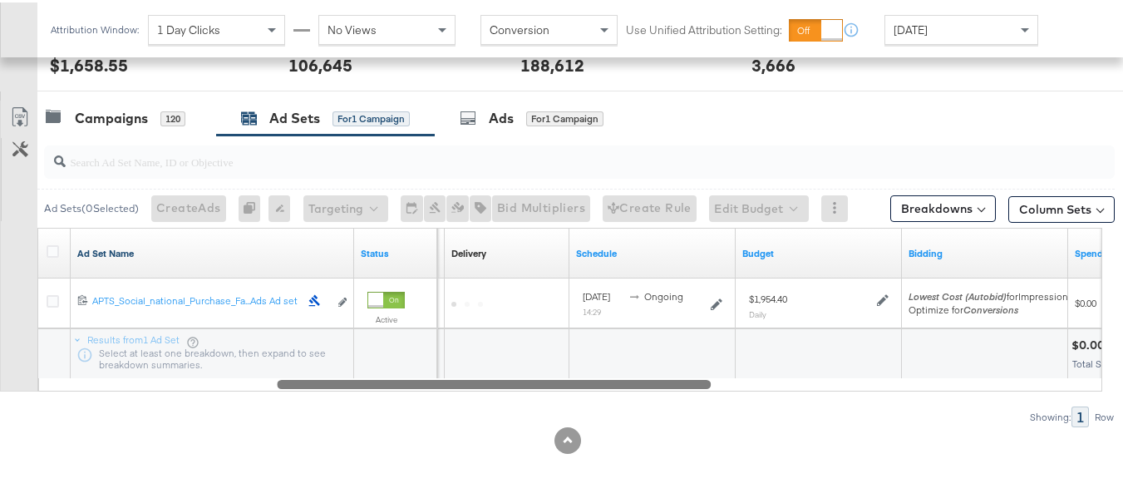
drag, startPoint x: 468, startPoint y: 380, endPoint x: 144, endPoint y: 252, distance: 348.6
click at [146, 263] on div "Ad Set Name Status Campaign Name Delivery Sorting Unavailable Schedule Budget B…" at bounding box center [569, 307] width 1065 height 164
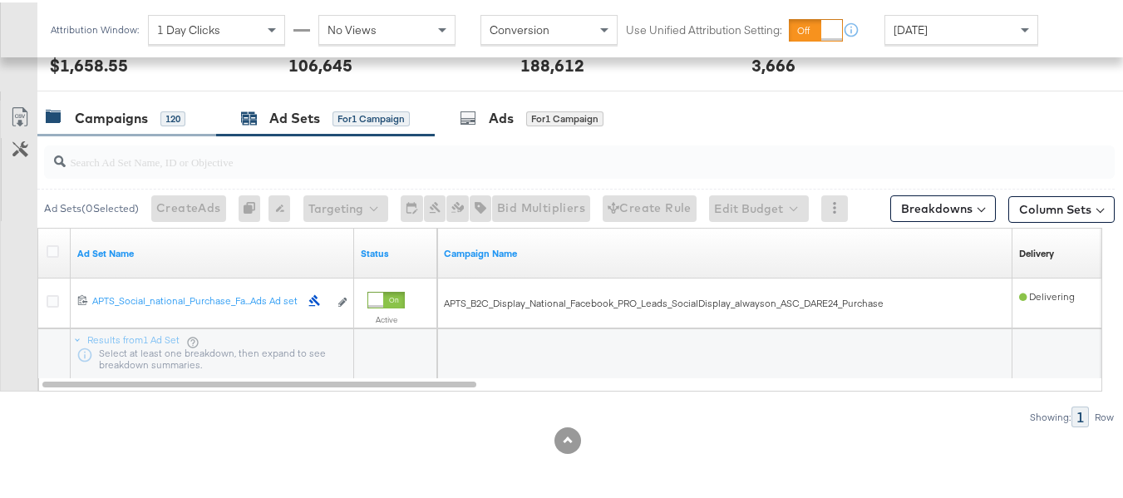
click at [160, 104] on div "Campaigns 120" at bounding box center [126, 116] width 179 height 36
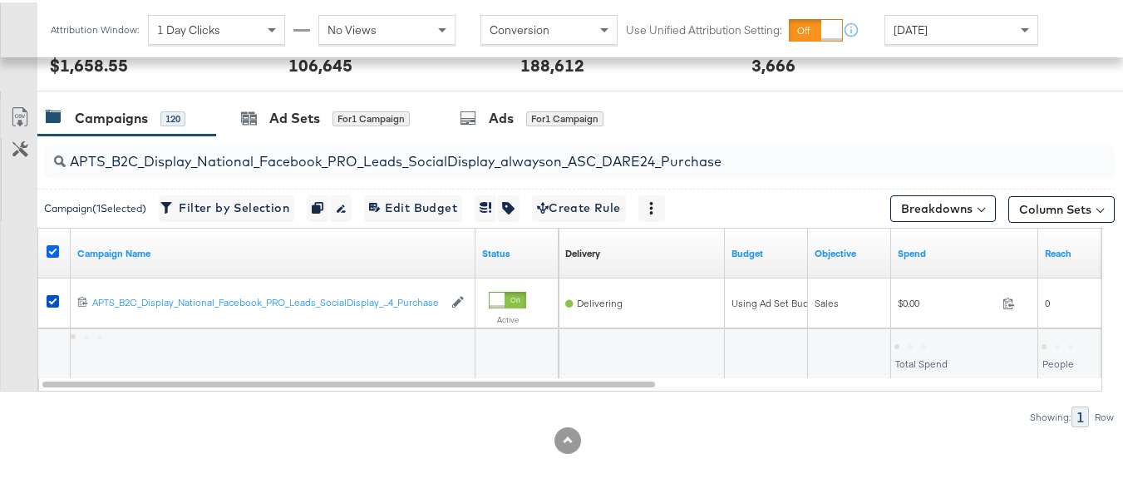
click at [54, 243] on icon at bounding box center [53, 249] width 12 height 12
click at [0, 0] on input "checkbox" at bounding box center [0, 0] width 0 height 0
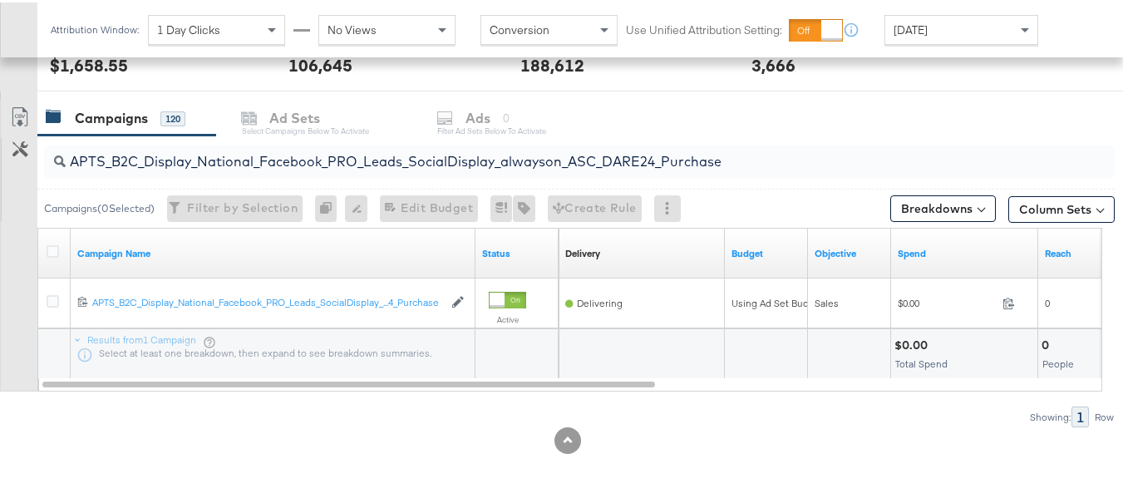
click at [195, 170] on div "APTS_B2C_Display_National_Facebook_PRO_Leads_SocialDisplay_alwayson_ASC_DARE24_…" at bounding box center [579, 159] width 1071 height 33
paste input "F_B2C_Display_National_Facebook_PRO_Traffic_SocialDisplay_alwayson_ASC_AF24_Vie…"
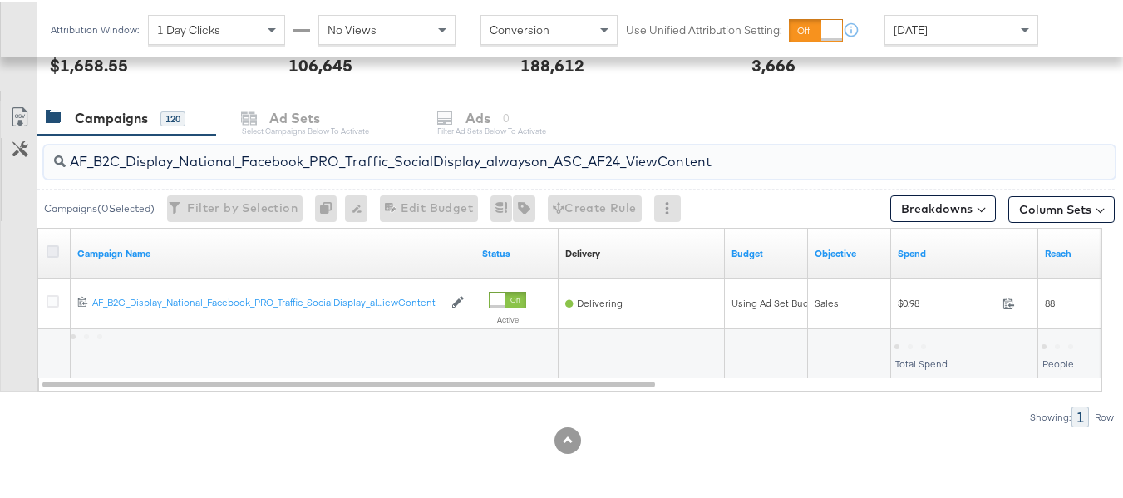
type input "AF_B2C_Display_National_Facebook_PRO_Traffic_SocialDisplay_alwayson_ASC_AF24_Vi…"
click at [54, 253] on icon at bounding box center [53, 249] width 12 height 12
click at [0, 0] on input "checkbox" at bounding box center [0, 0] width 0 height 0
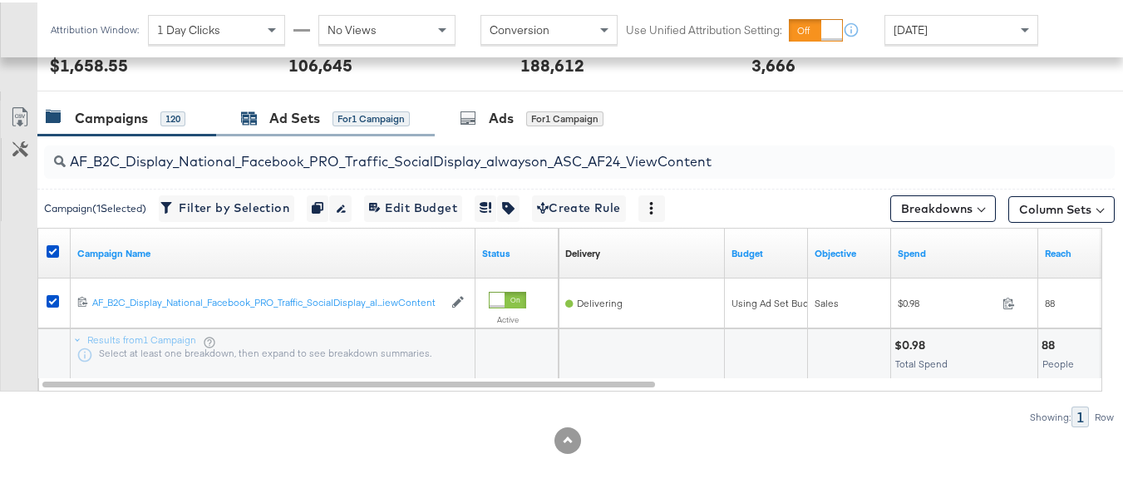
click at [300, 118] on div "Ad Sets" at bounding box center [294, 115] width 51 height 19
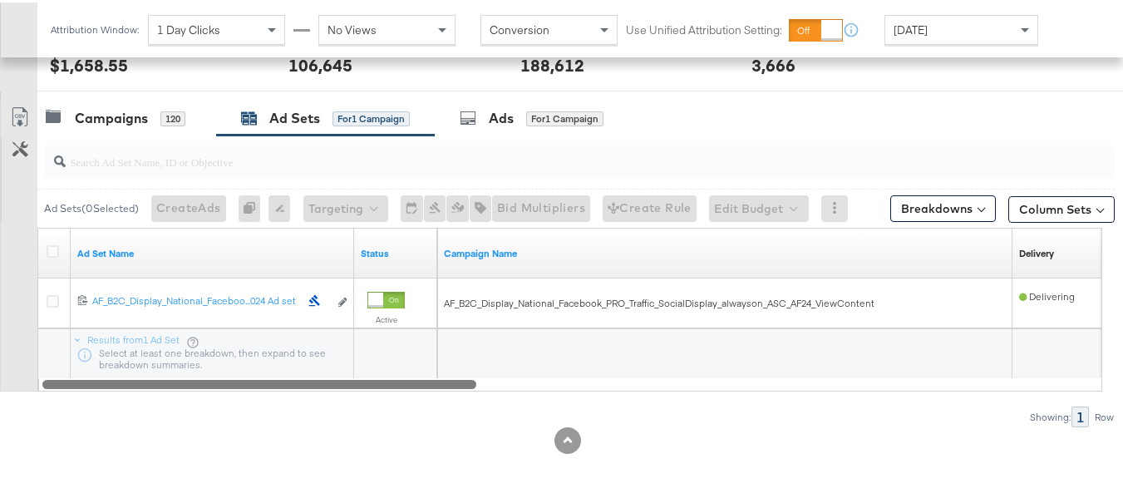
drag, startPoint x: 388, startPoint y: 379, endPoint x: 205, endPoint y: 328, distance: 190.8
click at [205, 328] on div "Ad Set Name Status Campaign Name Delivery Sorting Unavailable 12021342934665061…" at bounding box center [569, 307] width 1065 height 164
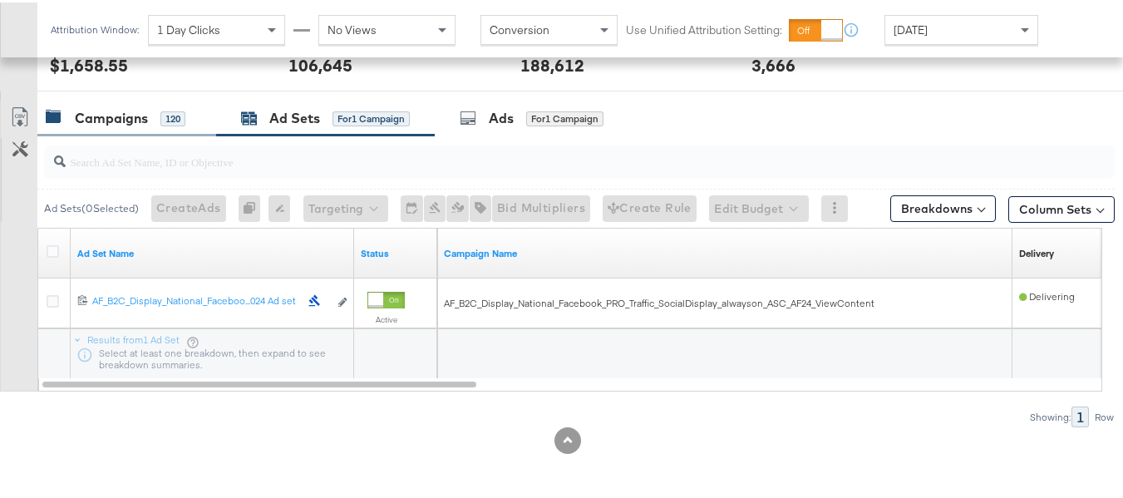
click at [104, 126] on div "Campaigns 120" at bounding box center [126, 116] width 179 height 36
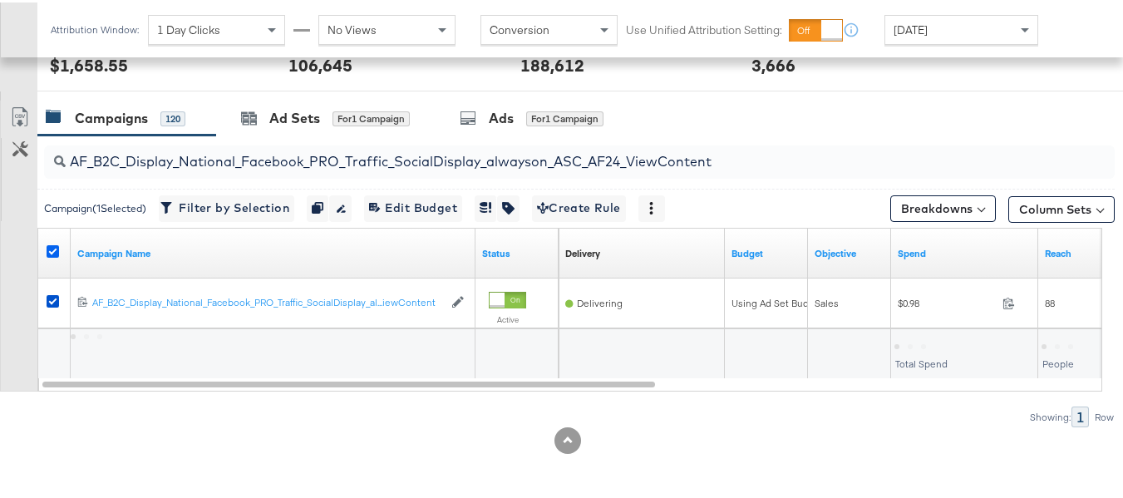
click at [54, 246] on icon at bounding box center [53, 249] width 12 height 12
click at [0, 0] on input "checkbox" at bounding box center [0, 0] width 0 height 0
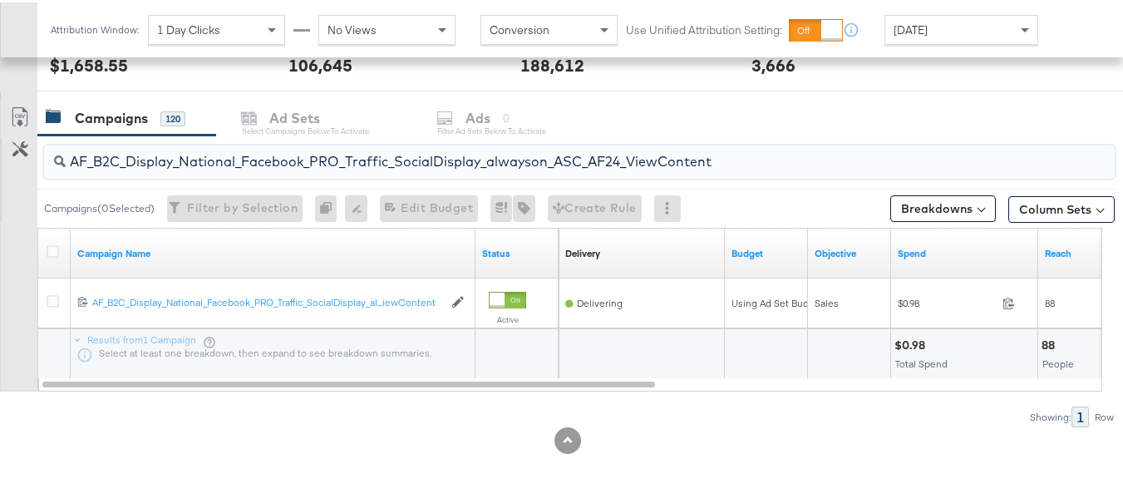
click at [238, 152] on input "AF_B2C_Display_National_Facebook_PRO_Traffic_SocialDisplay_alwayson_ASC_AF24_Vi…" at bounding box center [543, 152] width 954 height 32
paste input "FR_B2C_Display_National_Facebook_PRO_Traffic_SocialDisplay_alwayson_ASC_FR"
type input "FR_B2C_Display_National_Facebook_PRO_Traffic_SocialDisplay_alwayson_ASC_FR24_Vi…"
click at [51, 253] on icon at bounding box center [53, 249] width 12 height 12
click at [0, 0] on input "checkbox" at bounding box center [0, 0] width 0 height 0
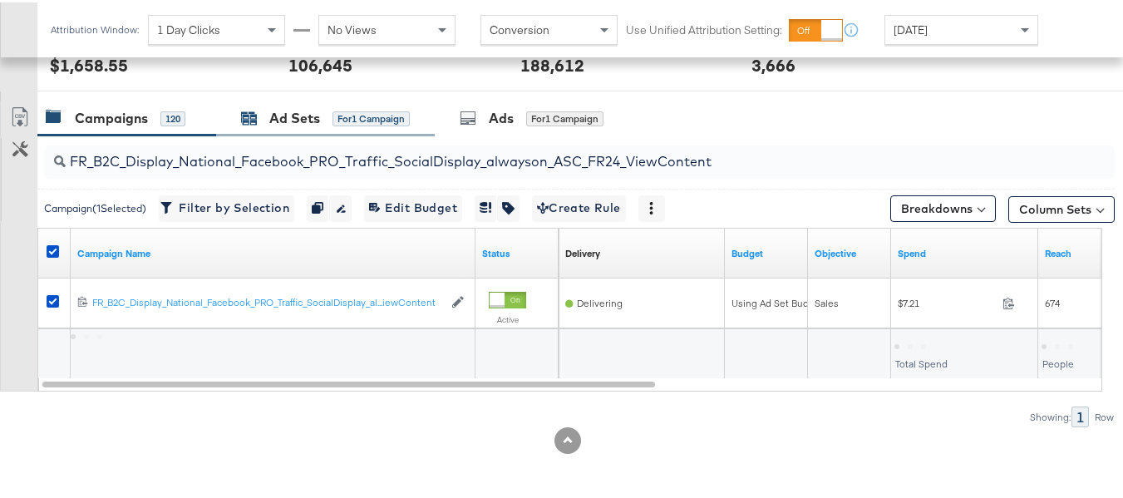
click at [320, 117] on div "Ad Sets for 1 Campaign" at bounding box center [325, 115] width 169 height 19
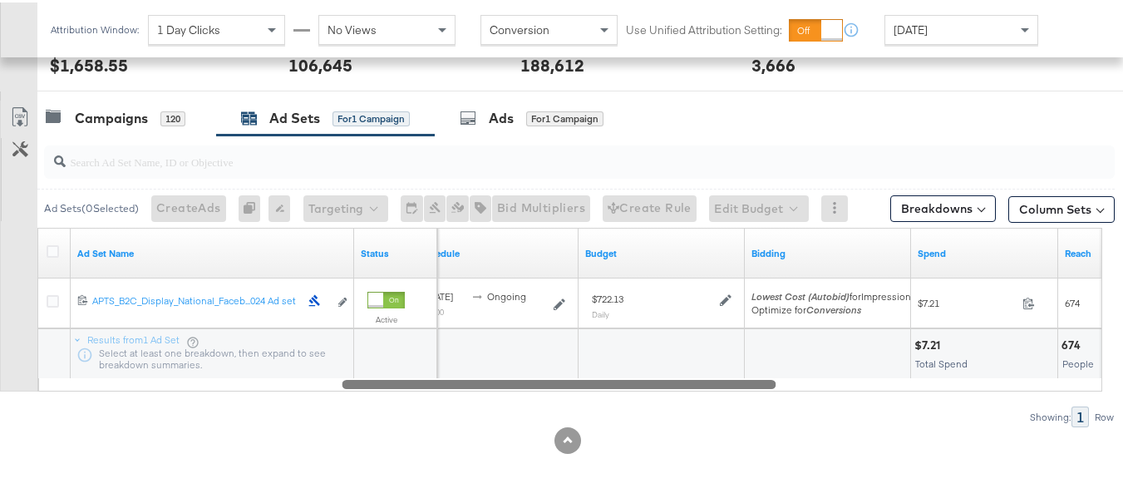
drag, startPoint x: 692, startPoint y: 395, endPoint x: 81, endPoint y: 333, distance: 614.1
click at [87, 346] on div "Ad Set Name Status Schedule Budget Bidding Spend Reach 120213369569020614 APTS_…" at bounding box center [569, 307] width 1065 height 164
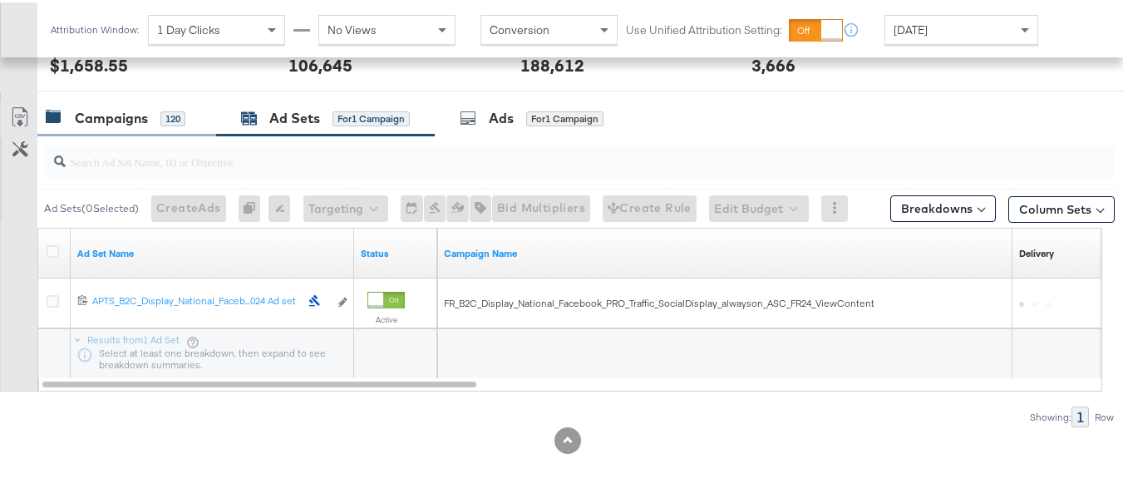
click at [101, 106] on div "Campaigns" at bounding box center [111, 115] width 73 height 19
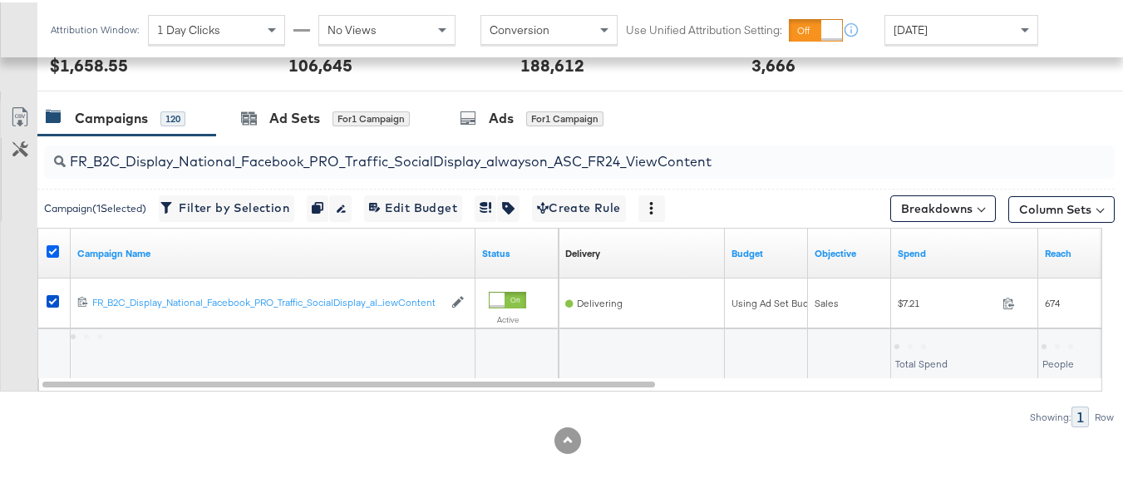
click at [54, 247] on icon at bounding box center [53, 249] width 12 height 12
click at [0, 0] on input "checkbox" at bounding box center [0, 0] width 0 height 0
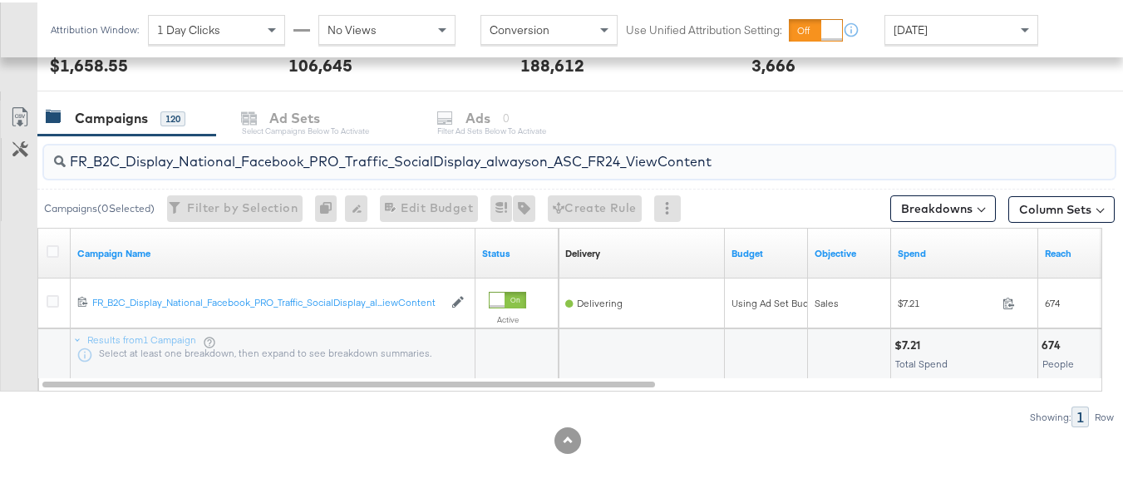
click at [212, 164] on input "FR_B2C_Display_National_Facebook_PRO_Traffic_SocialDisplay_alwayson_ASC_FR24_Vi…" at bounding box center [543, 152] width 954 height 32
paste input "AHL_B2C_Display_National_Facebook_PRO_Traffic_SocialDisplay_alwayson_ASC_AHL"
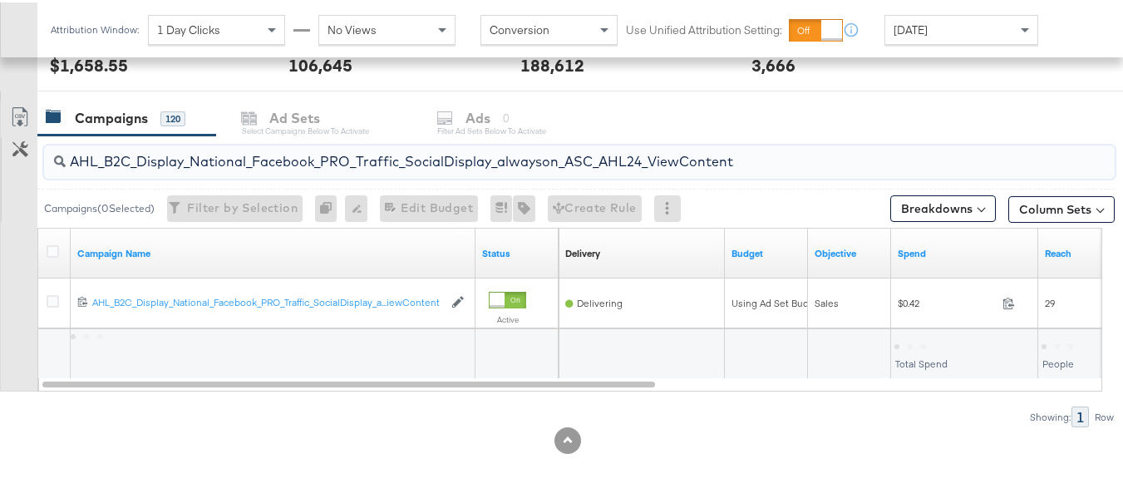
type input "AHL_B2C_Display_National_Facebook_PRO_Traffic_SocialDisplay_alwayson_ASC_AHL24_…"
click at [58, 243] on label at bounding box center [53, 249] width 12 height 12
click at [0, 0] on input "checkbox" at bounding box center [0, 0] width 0 height 0
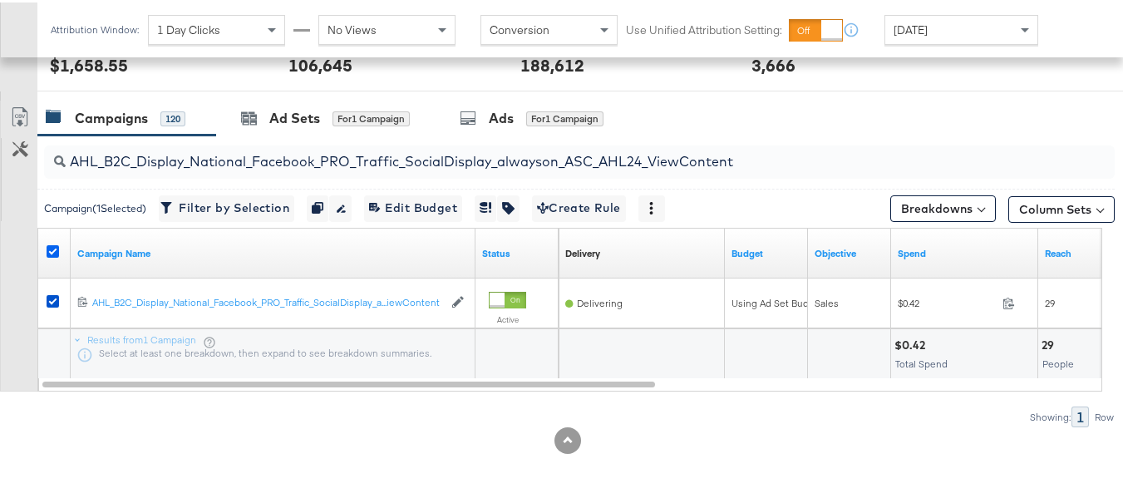
click at [53, 246] on icon at bounding box center [53, 249] width 12 height 12
click at [0, 0] on input "checkbox" at bounding box center [0, 0] width 0 height 0
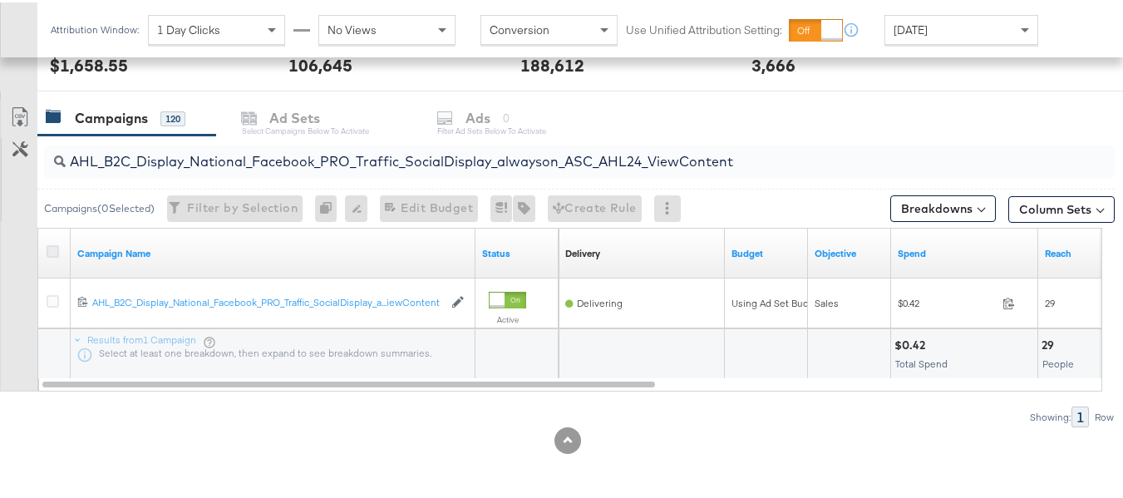
click at [53, 246] on icon at bounding box center [53, 249] width 12 height 12
click at [0, 0] on input "checkbox" at bounding box center [0, 0] width 0 height 0
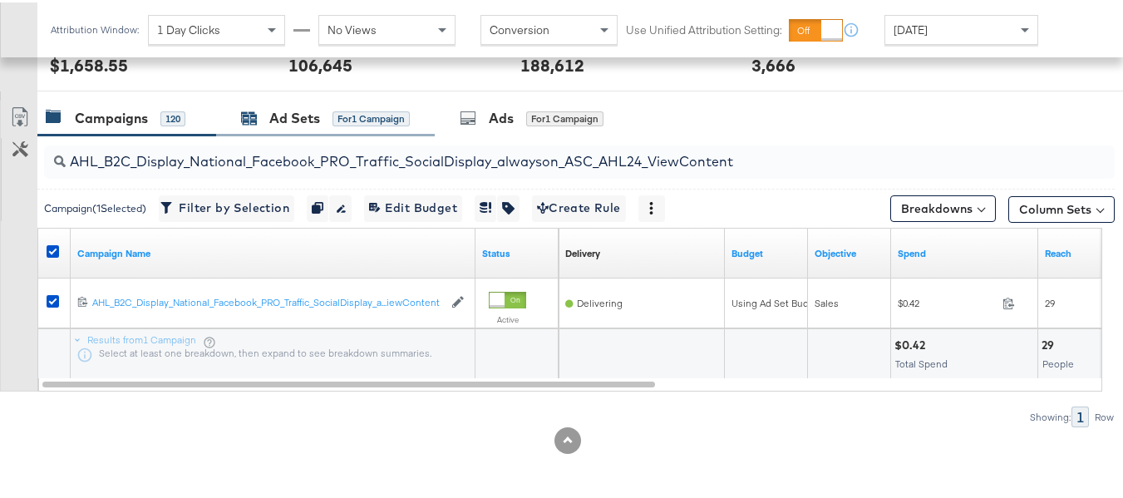
click at [288, 121] on div "Ad Sets" at bounding box center [294, 115] width 51 height 19
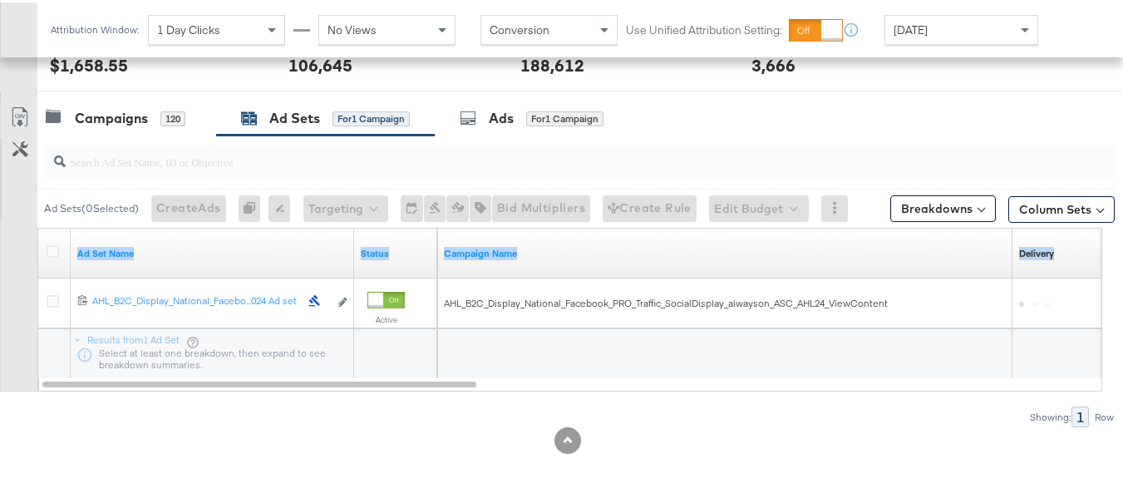
drag, startPoint x: 447, startPoint y: 390, endPoint x: 732, endPoint y: 388, distance: 285.2
click at [733, 388] on div "Ad Sets ( 0 Selected) Create Ads At least one ad set must be selected 0 Rename …" at bounding box center [557, 279] width 1115 height 292
drag, startPoint x: 532, startPoint y: 351, endPoint x: 477, endPoint y: 388, distance: 66.4
click at [532, 350] on div at bounding box center [727, 349] width 563 height 16
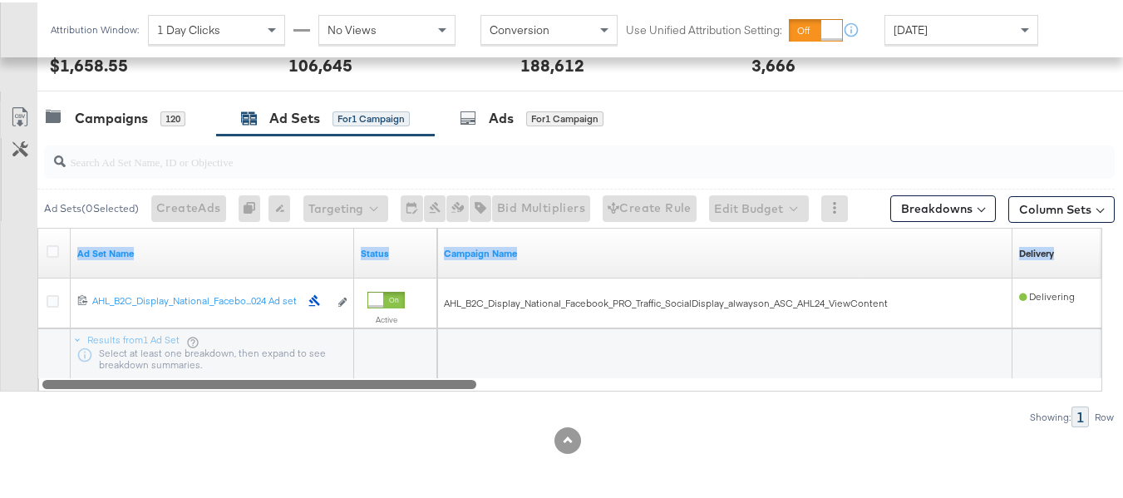
click at [442, 381] on div at bounding box center [259, 381] width 434 height 14
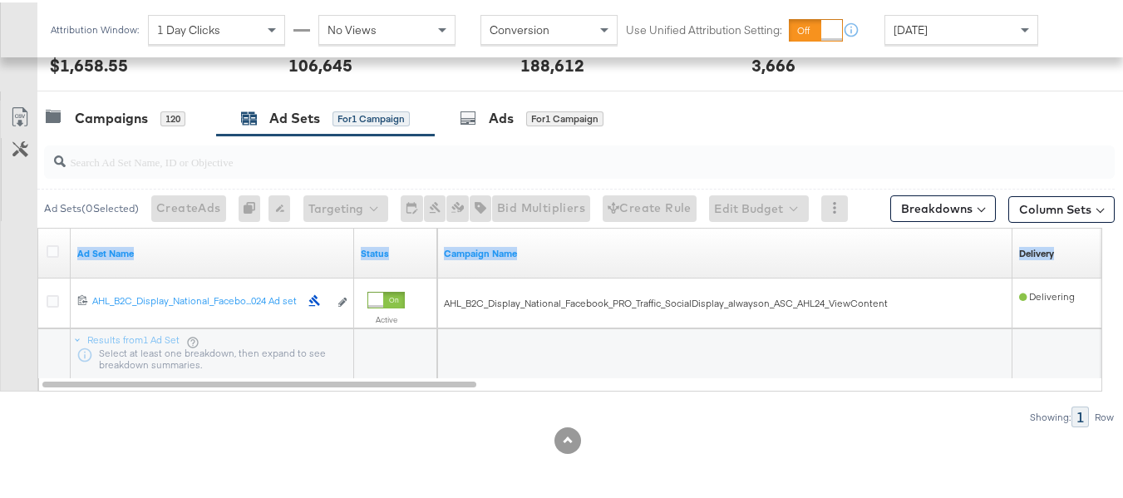
click at [466, 352] on div at bounding box center [727, 349] width 563 height 16
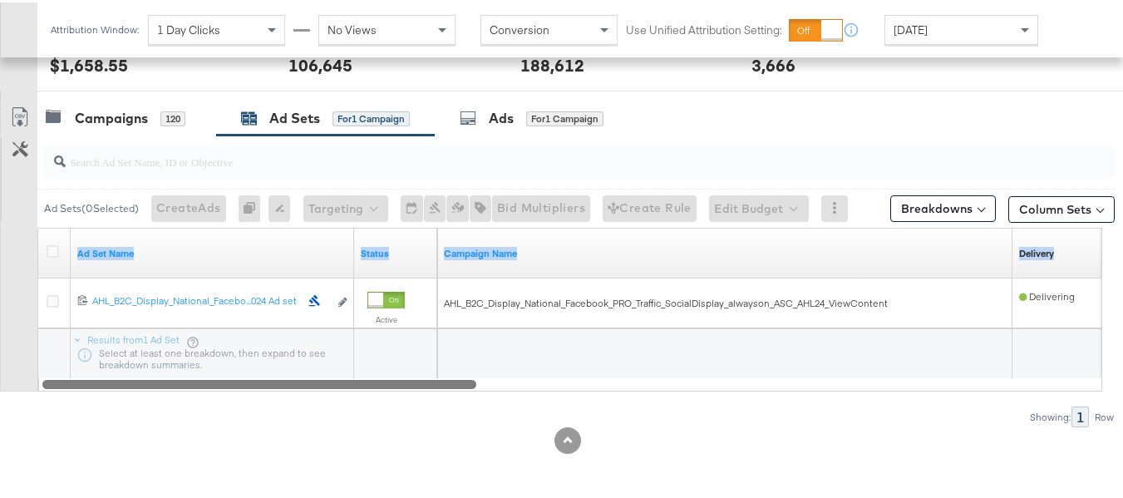
drag, startPoint x: 458, startPoint y: 388, endPoint x: 499, endPoint y: 381, distance: 41.4
click at [499, 381] on div "Ad Set Name Status Campaign Name Delivery Sorting Unavailable 12021342992902061…" at bounding box center [569, 307] width 1065 height 164
click at [457, 377] on div at bounding box center [259, 381] width 434 height 14
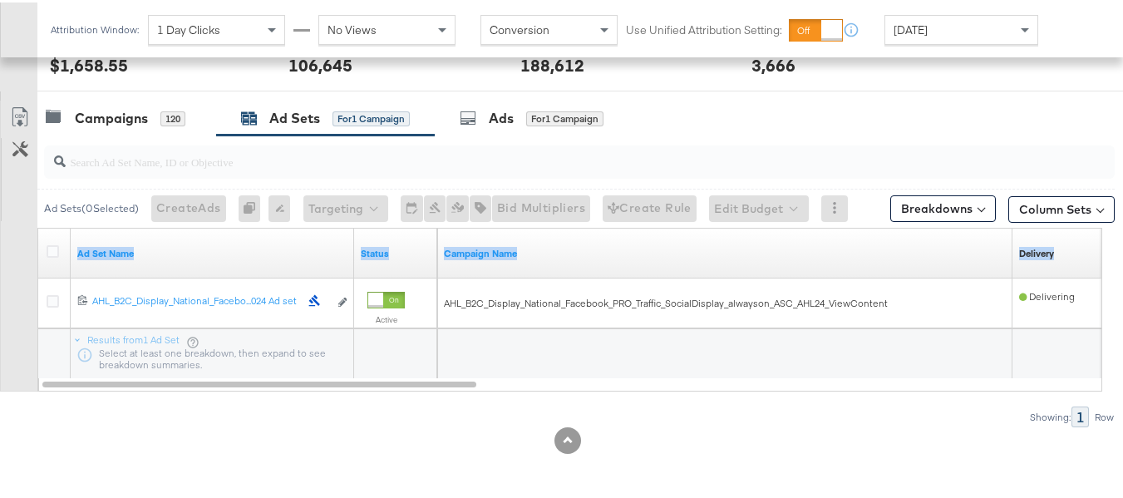
click at [471, 350] on div at bounding box center [727, 349] width 563 height 16
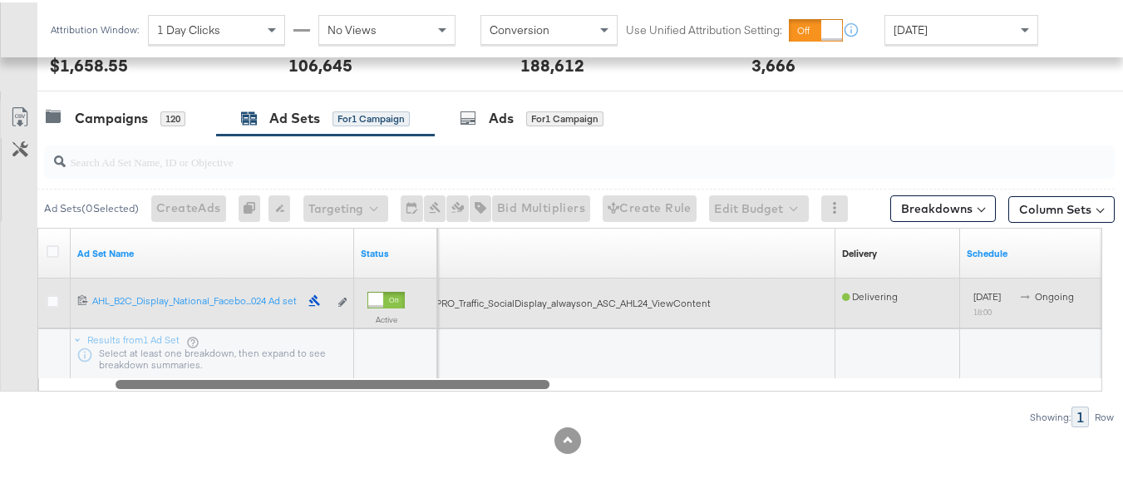
drag, startPoint x: 466, startPoint y: 387, endPoint x: 114, endPoint y: 279, distance: 368.7
click at [141, 331] on div "Ad Set Name Status Campaign Name Delivery Sorting Unavailable Schedule 12021342…" at bounding box center [569, 307] width 1065 height 164
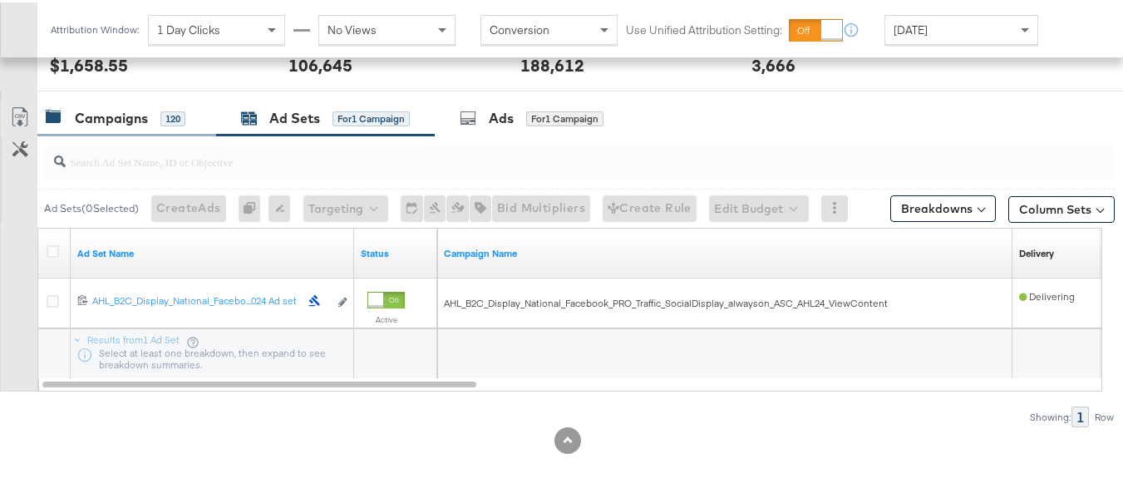
click at [131, 108] on div "Campaigns" at bounding box center [111, 115] width 73 height 19
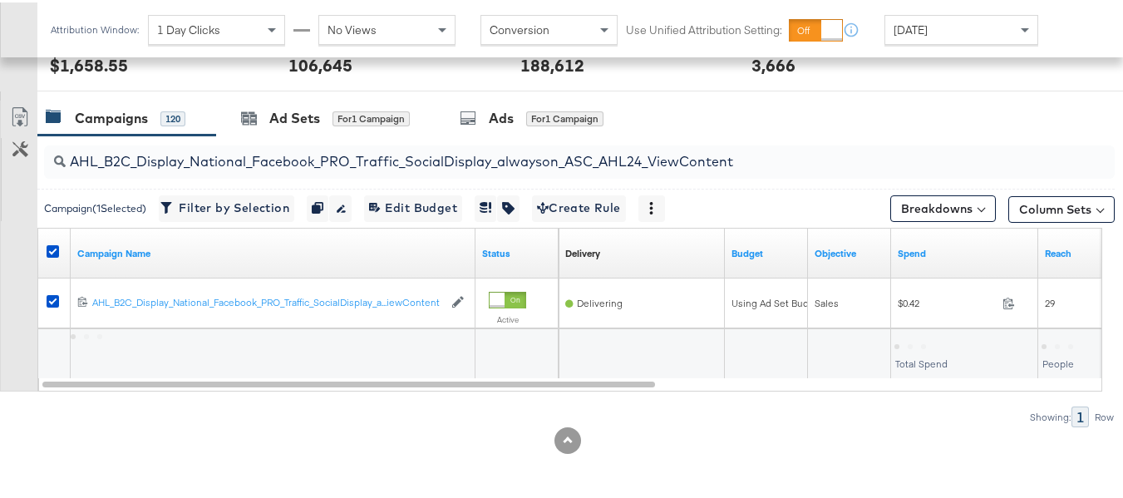
click at [61, 243] on div at bounding box center [55, 251] width 17 height 17
click at [57, 244] on icon at bounding box center [53, 249] width 12 height 12
click at [0, 0] on input "checkbox" at bounding box center [0, 0] width 0 height 0
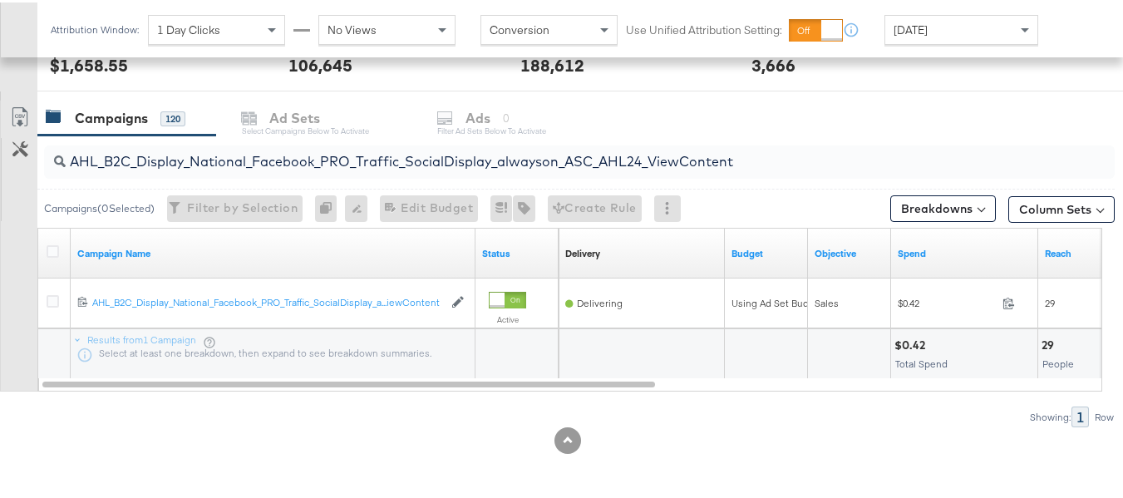
click at [269, 172] on div "AHL_B2C_Display_National_Facebook_PRO_Traffic_SocialDisplay_alwayson_ASC_AHL24_…" at bounding box center [579, 159] width 1071 height 33
click at [752, 456] on div "KPIs Performance & KPIs Customize KPIs ✔ Clicks (Link) ✔ Reach ✔ Impressions ✔ …" at bounding box center [568, 80] width 1136 height 833
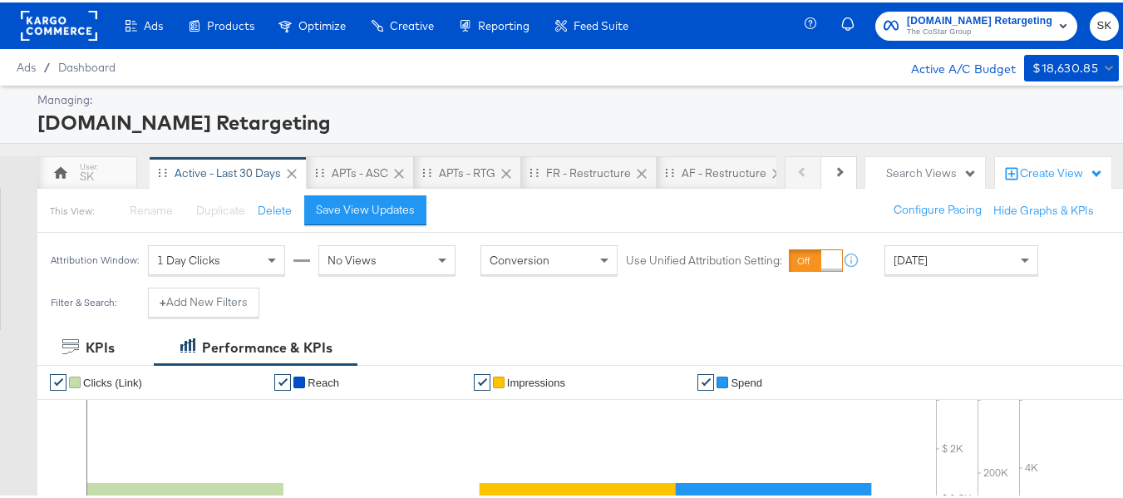
click at [927, 29] on span "The CoStar Group" at bounding box center [979, 29] width 145 height 13
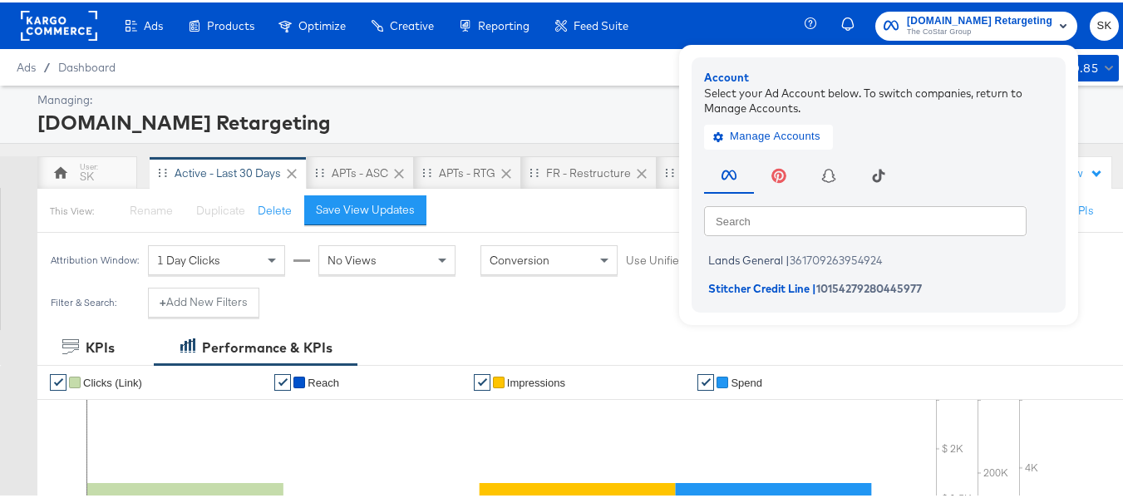
scroll to position [663, 0]
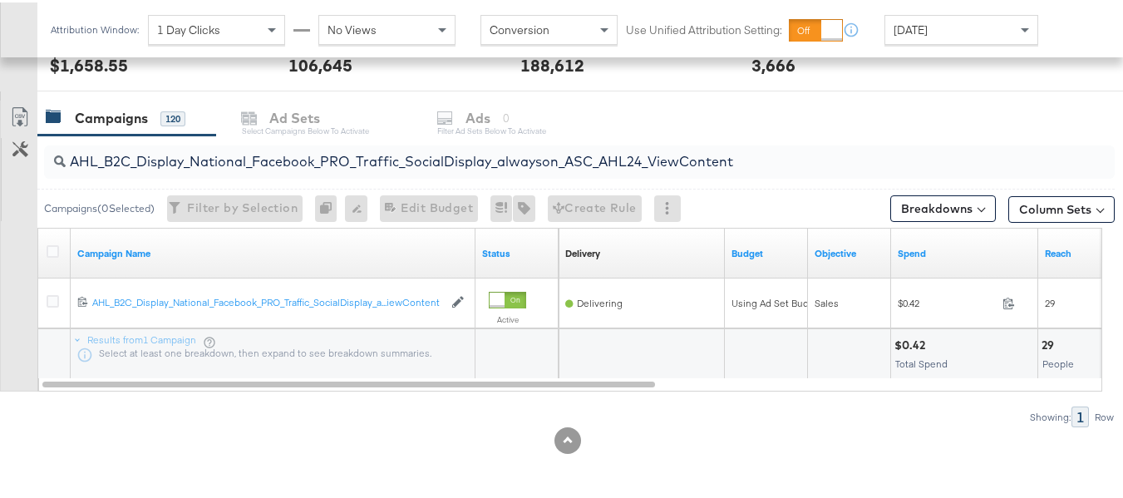
click at [1021, 140] on div "AHL_B2C_Display_National_Facebook_PRO_Traffic_SocialDisplay_alwayson_ASC_AHL24_…" at bounding box center [579, 160] width 1071 height 40
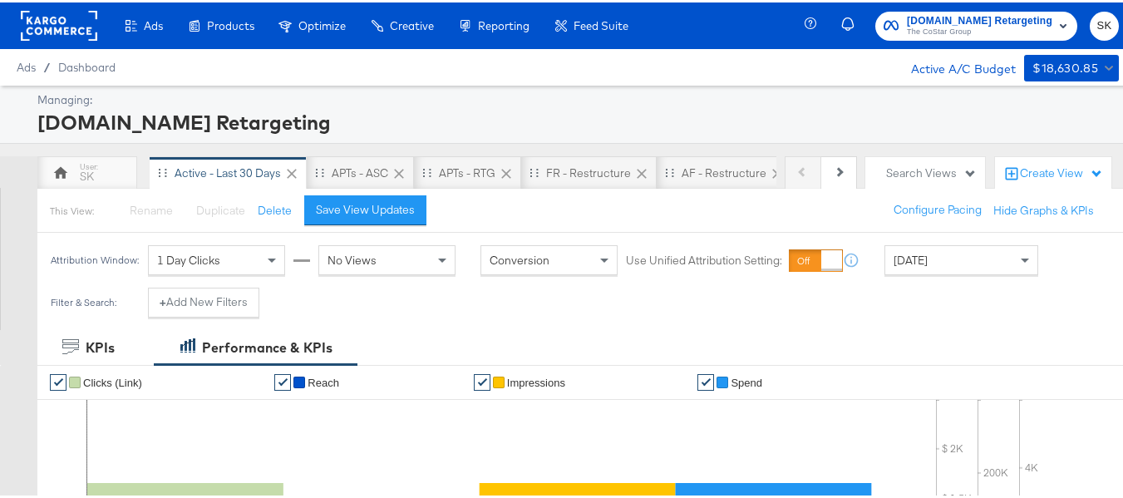
click at [929, 44] on div "Apartments.com Retargeting The CoStar Group SK" at bounding box center [973, 23] width 325 height 47
click at [927, 22] on div "Apartments.com Retargeting The CoStar Group" at bounding box center [979, 23] width 145 height 27
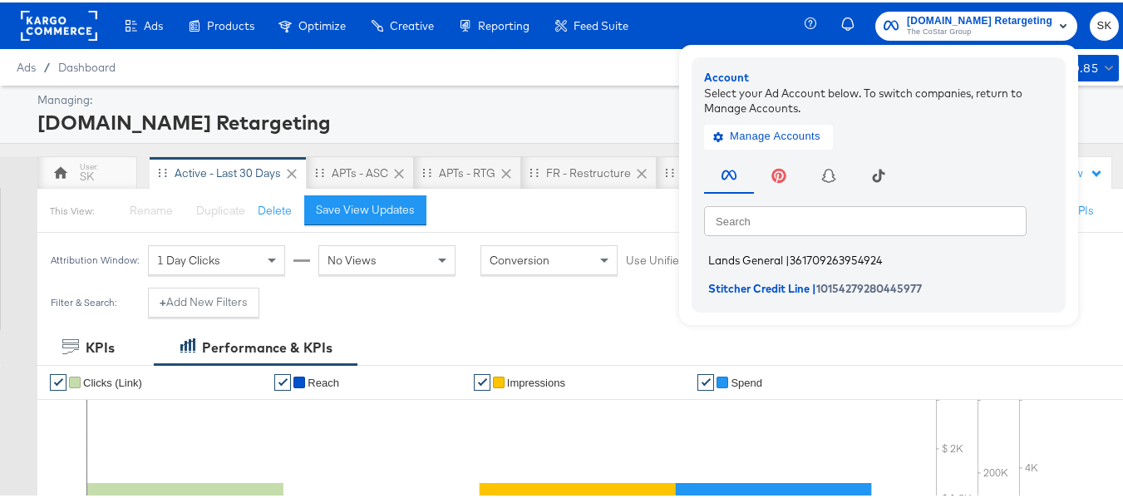
click at [718, 254] on span "Lands General" at bounding box center [745, 257] width 75 height 13
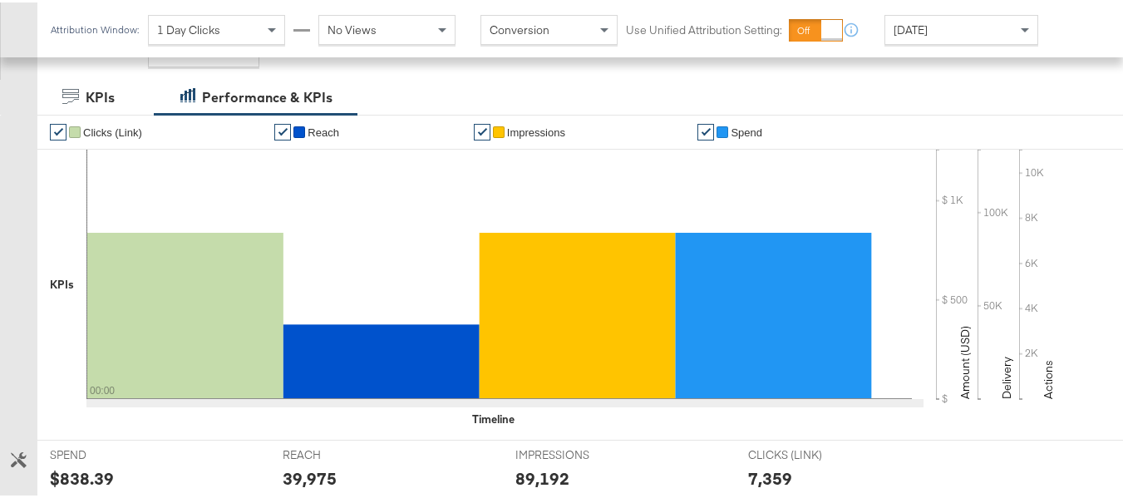
scroll to position [83, 0]
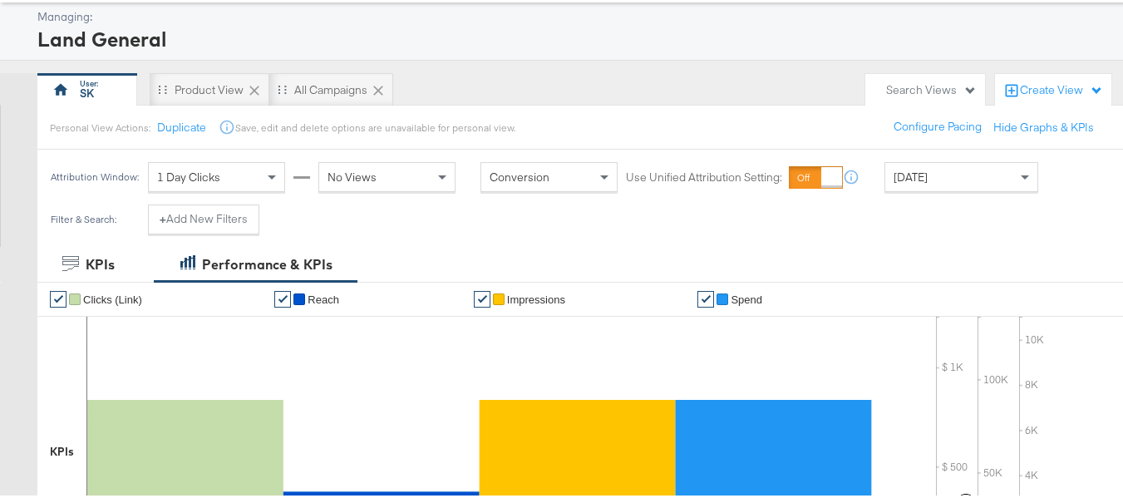
click at [934, 183] on div "[DATE]" at bounding box center [961, 174] width 152 height 28
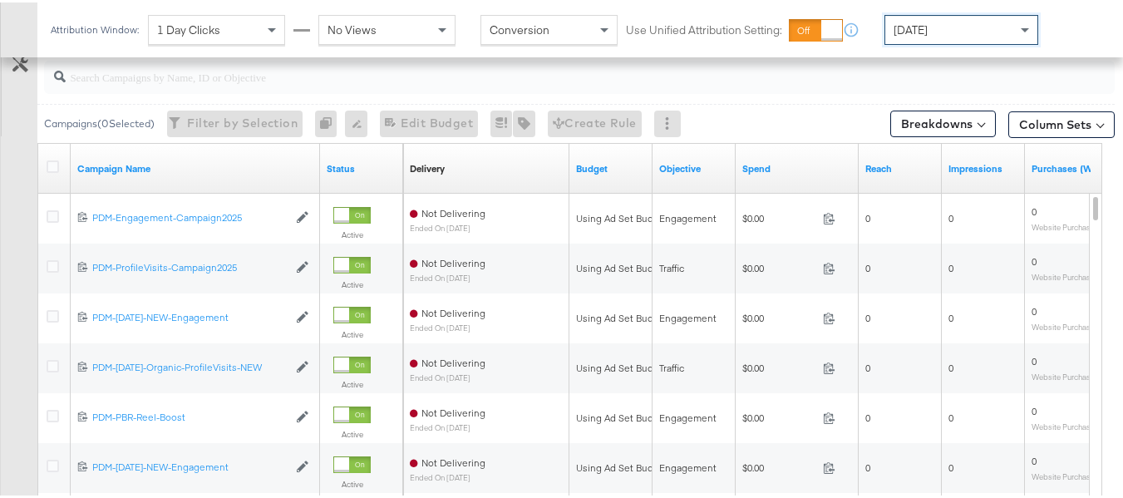
scroll to position [665, 0]
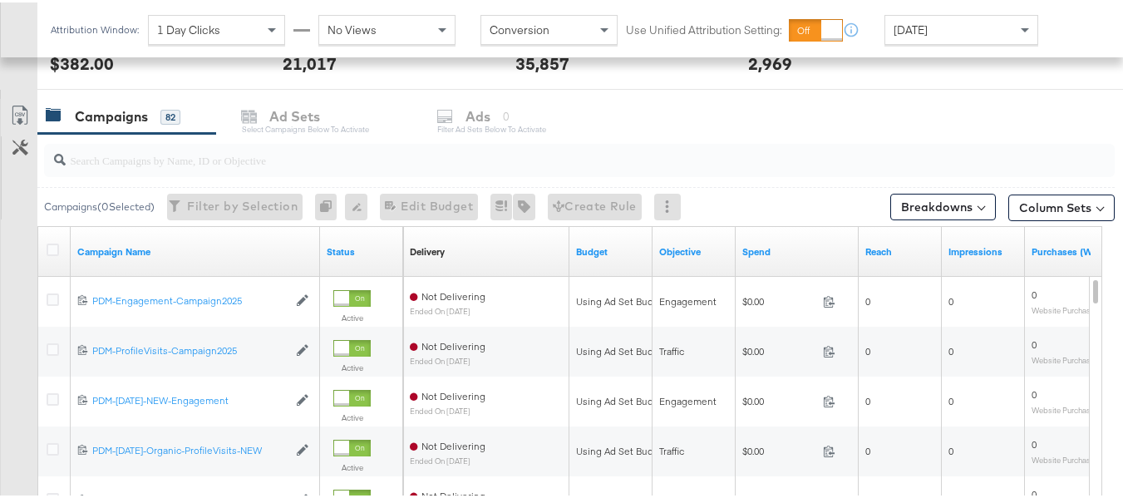
click at [210, 176] on div at bounding box center [579, 158] width 1071 height 40
click at [218, 171] on div at bounding box center [579, 157] width 1071 height 33
paste input "B2C_LAND_KC_RT_Sig_24"
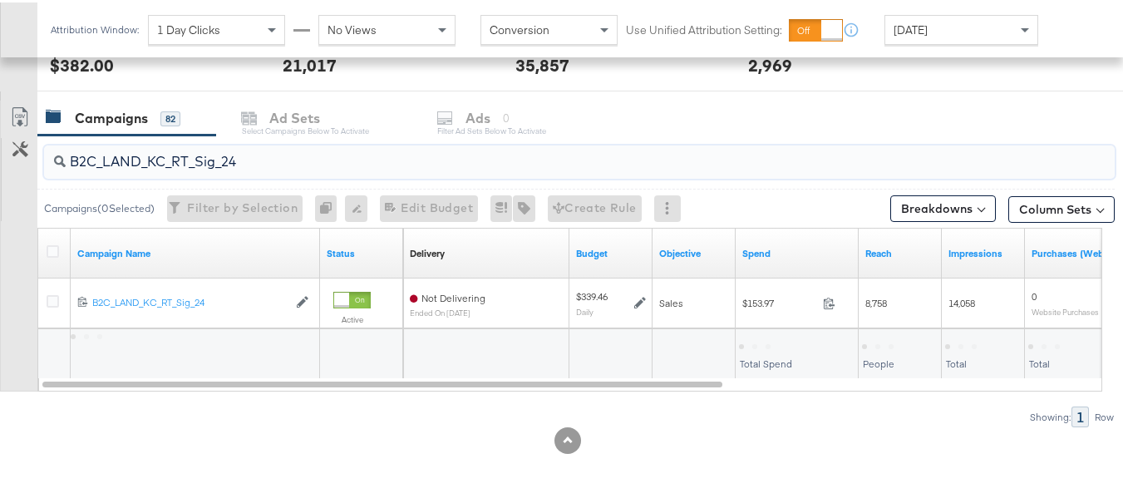
scroll to position [663, 0]
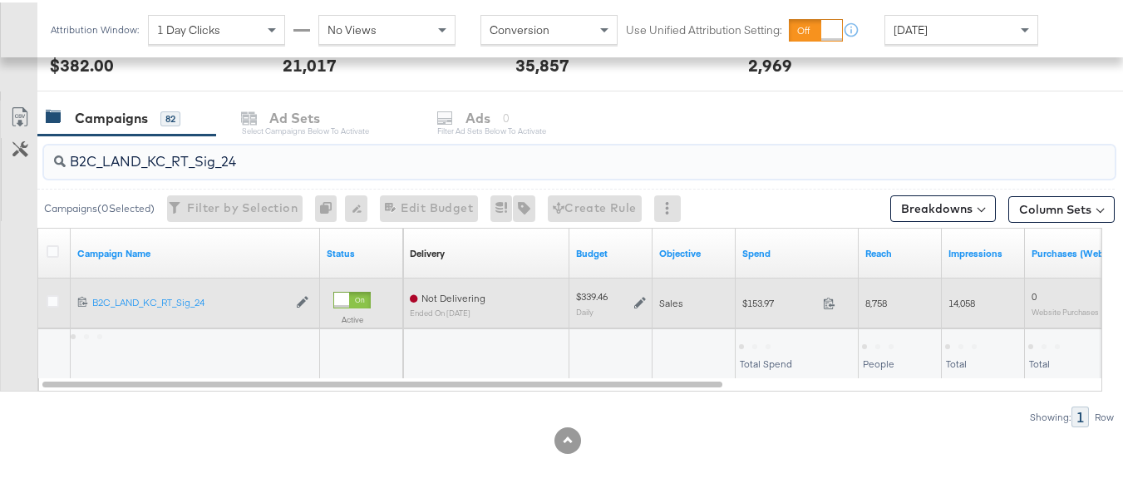
click at [752, 295] on span "$153.97" at bounding box center [779, 300] width 74 height 12
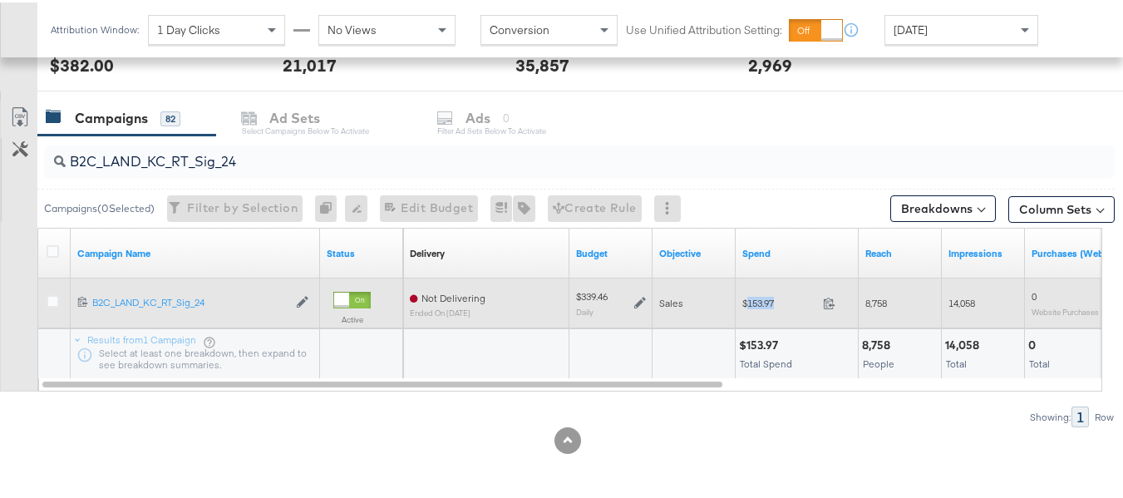
click at [752, 295] on span "$153.97" at bounding box center [779, 300] width 74 height 12
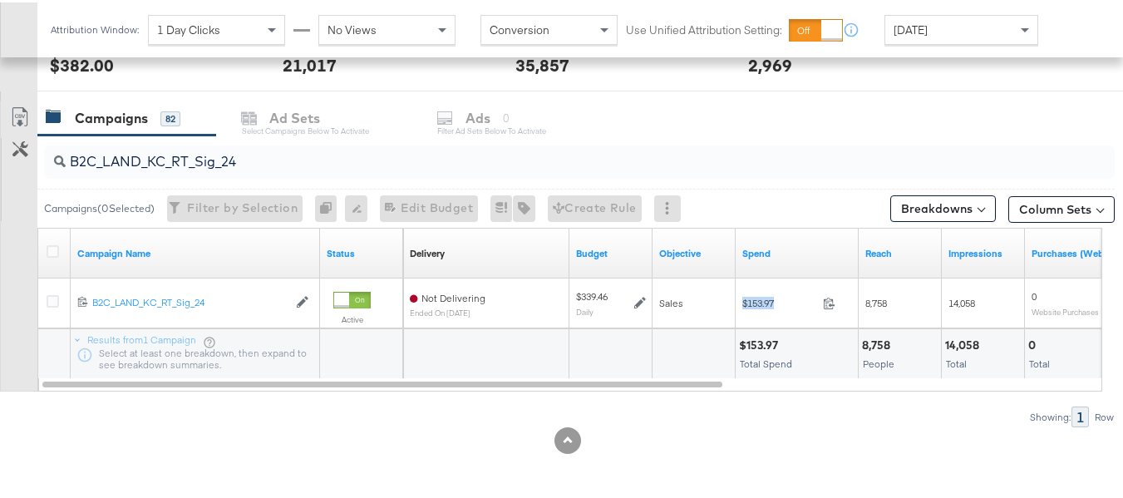
copy div "$153.97"
click at [263, 157] on input "B2C_LAND_KC_RT_Sig_24" at bounding box center [543, 152] width 954 height 32
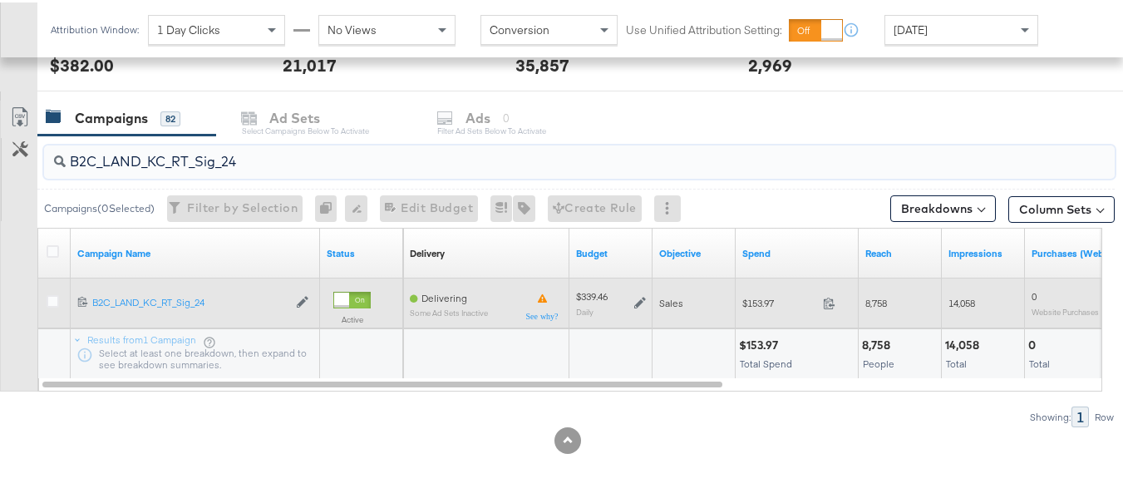
paste input "B_Ecommerce_KC_Retargeting_LW&LOA_Traffic"
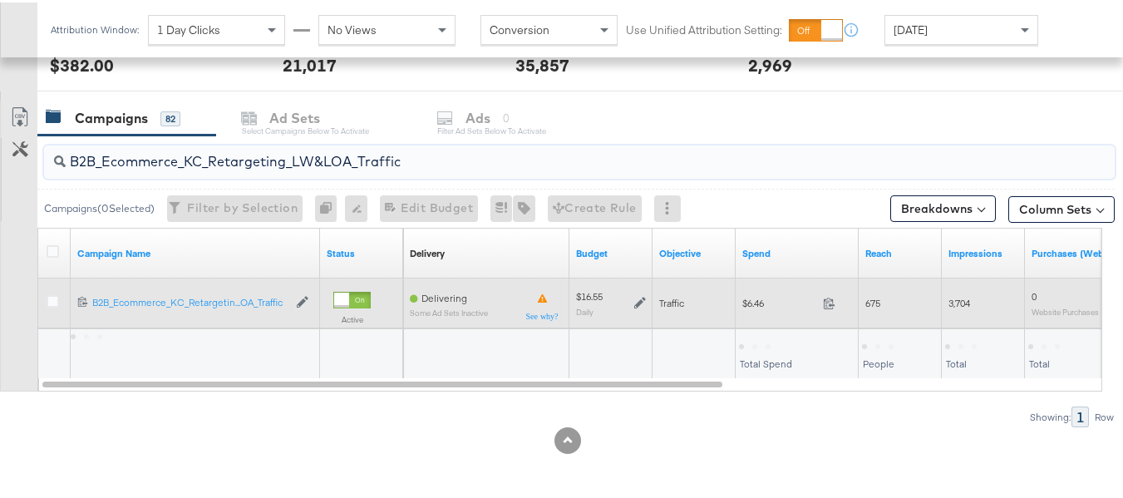
click at [760, 303] on span "$6.46" at bounding box center [779, 300] width 74 height 12
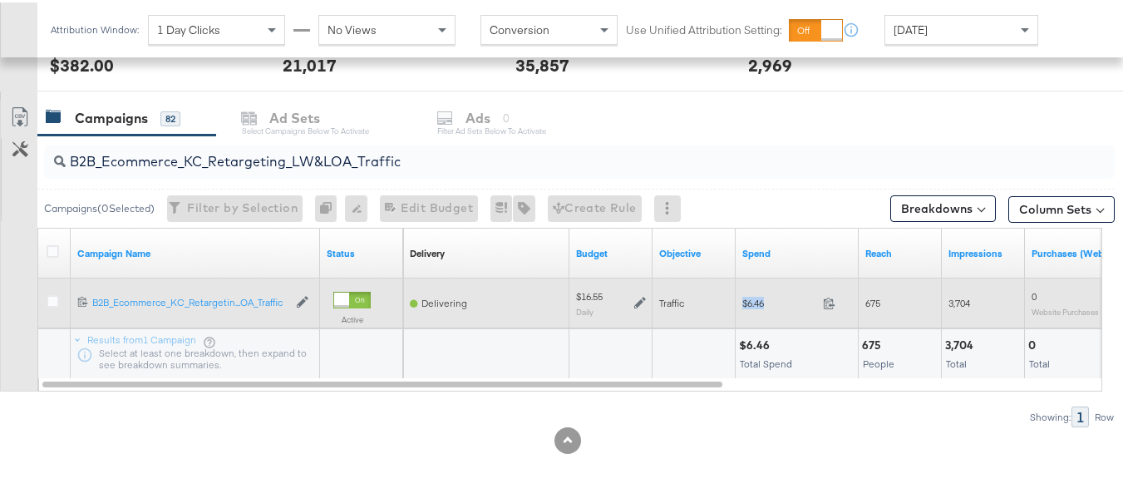
copy div "$6.46"
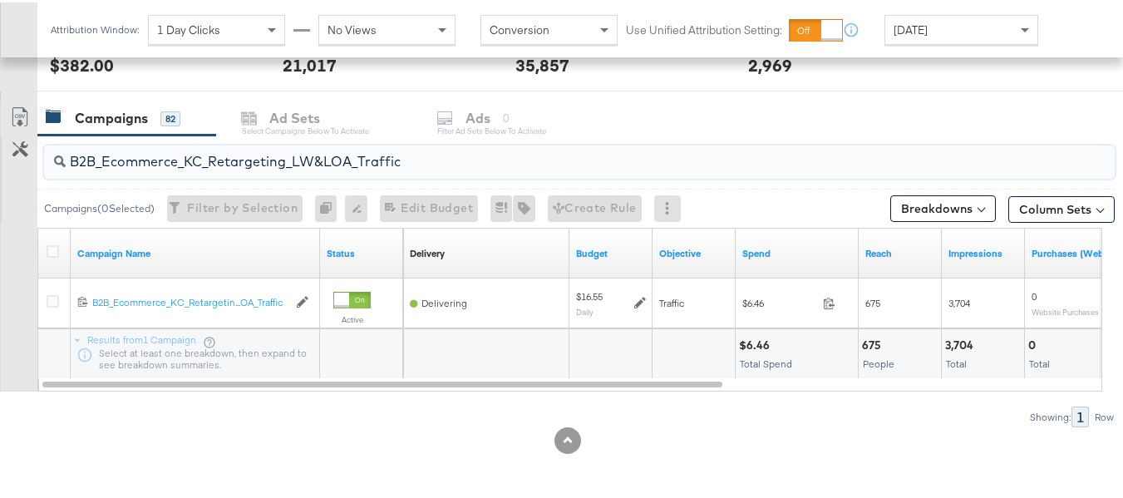
click at [347, 157] on input "B2B_Ecommerce_KC_Retargeting_LW&LOA_Traffic" at bounding box center [543, 152] width 954 height 32
paste input "KC_Retargeting_Prospects & Clients_Conversions"
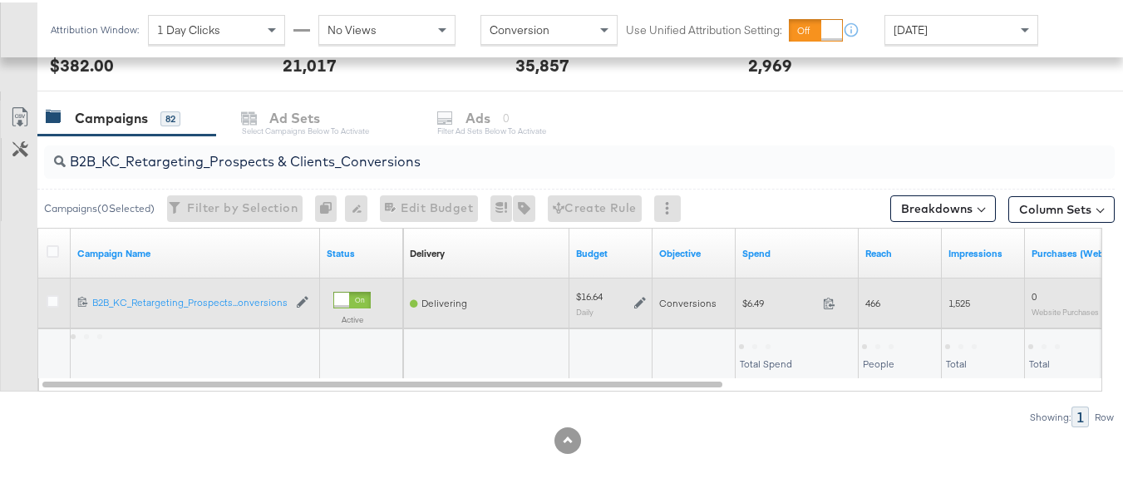
click at [743, 286] on div "$6.49 6.49" at bounding box center [797, 301] width 123 height 50
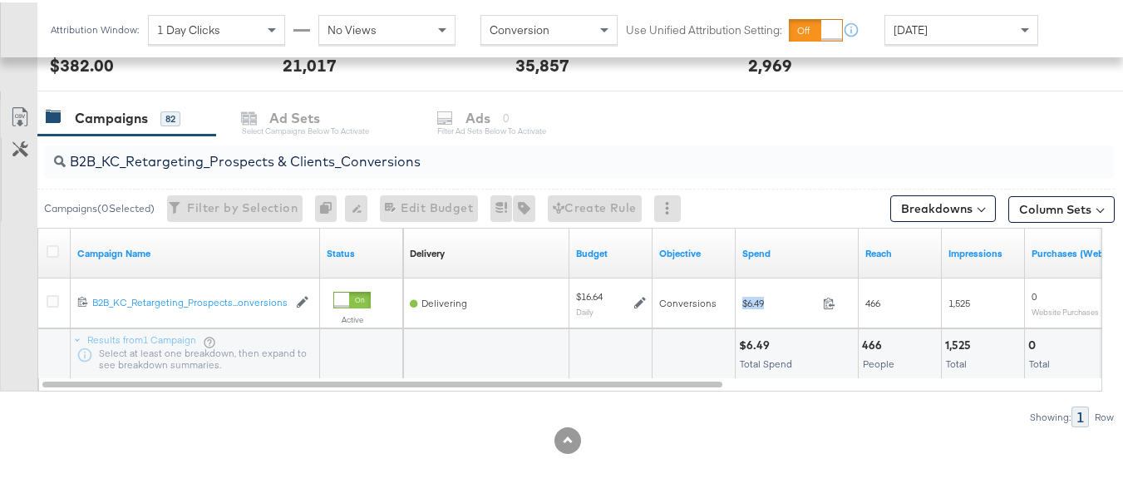
copy div "$6.49"
click at [348, 175] on div "B2B_KC_Retargeting_Prospects & Clients_Conversions" at bounding box center [579, 159] width 1071 height 33
click at [384, 148] on input "B2B_KC_Retargeting_Prospects & Clients_Conversions" at bounding box center [543, 152] width 954 height 32
paste input "C_LAND_KC_Pros_Sig"
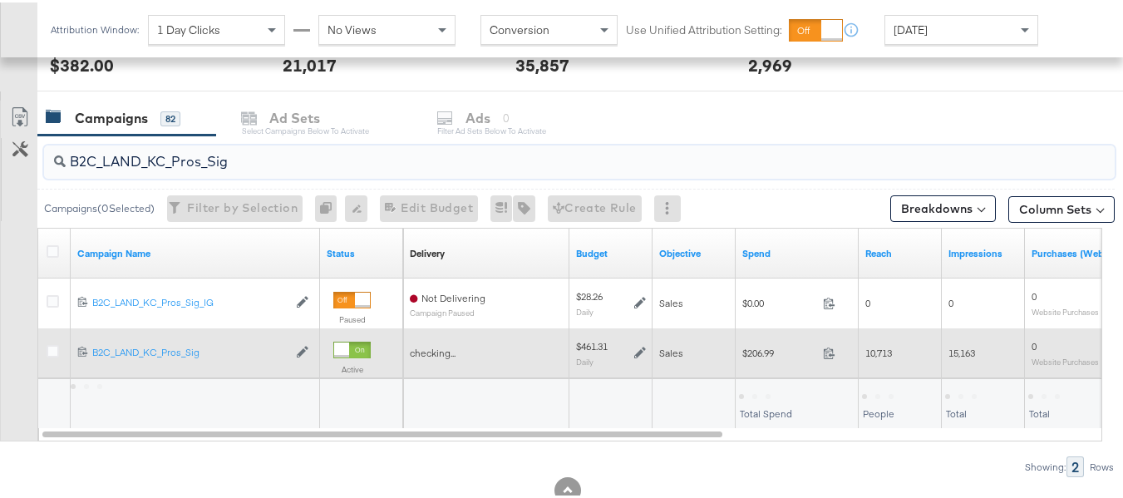
type input "B2C_LAND_KC_Pros_Sig"
click at [765, 353] on span "$206.99" at bounding box center [779, 350] width 74 height 12
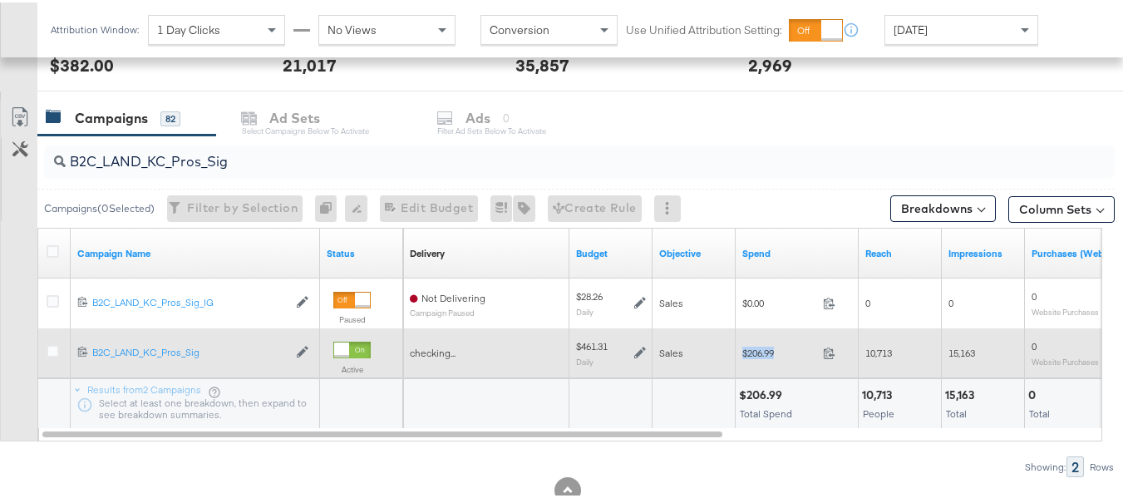
click at [765, 353] on span "$206.99" at bounding box center [779, 350] width 74 height 12
copy div "$206.99"
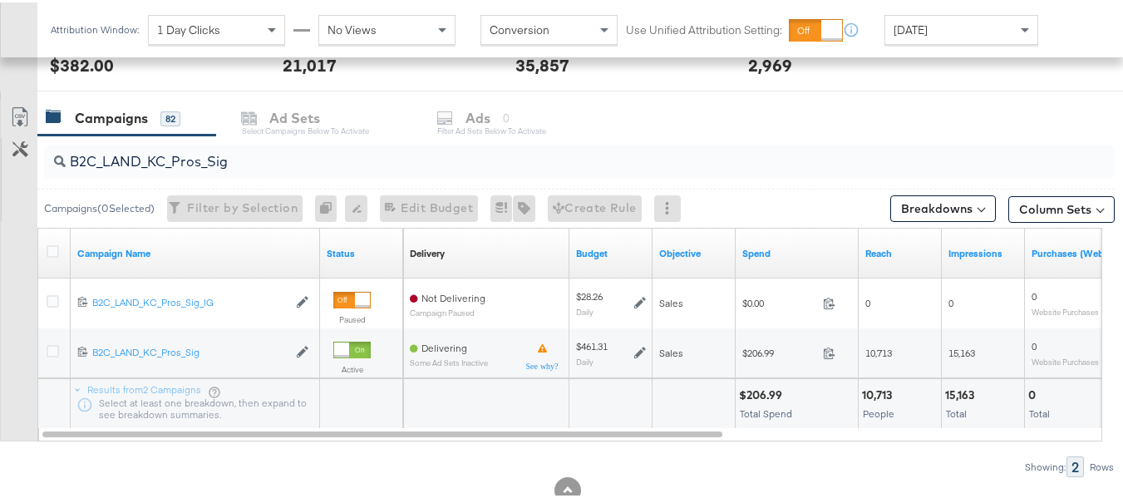
click at [784, 385] on div "$206.99" at bounding box center [763, 393] width 48 height 16
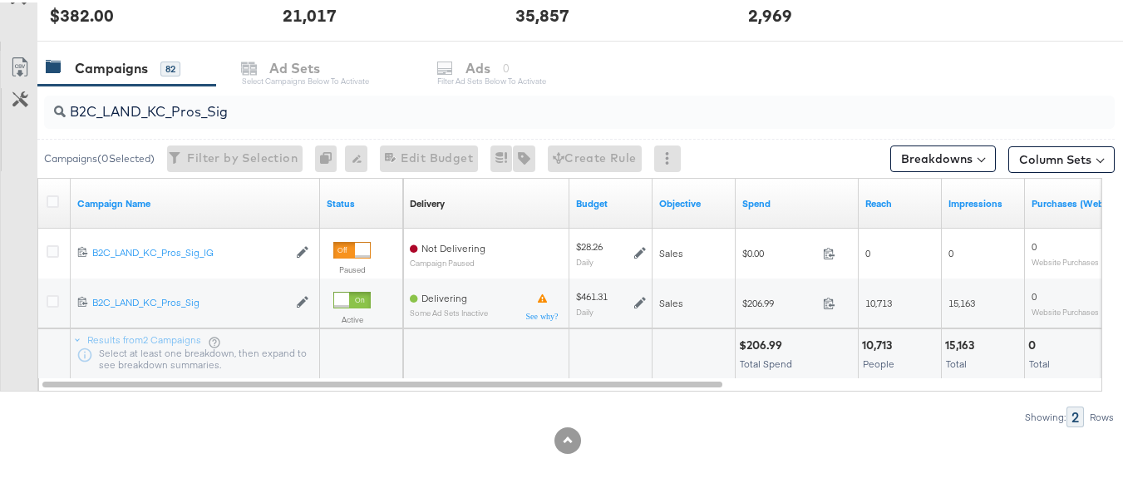
scroll to position [0, 0]
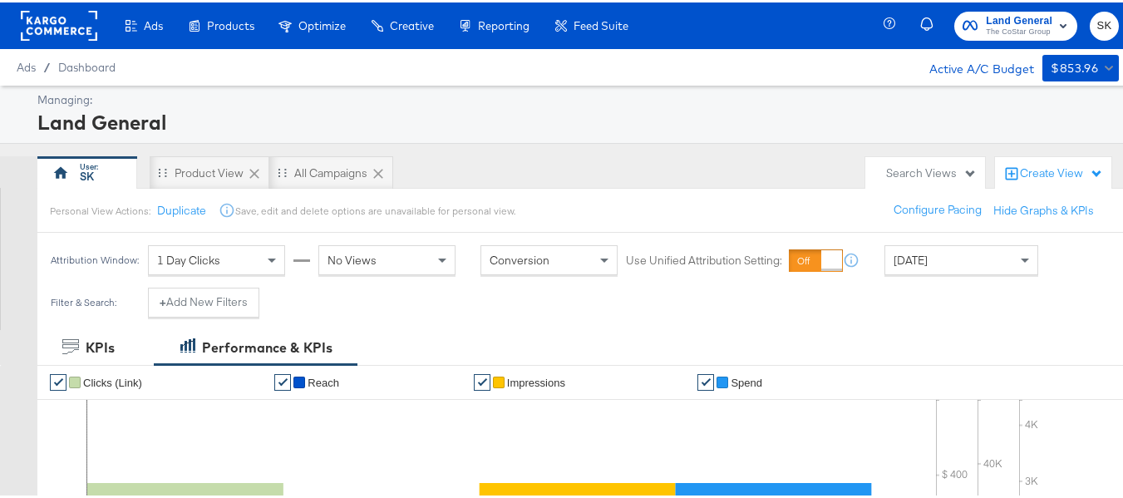
click at [60, 17] on rect at bounding box center [59, 23] width 76 height 30
